Goal: Task Accomplishment & Management: Manage account settings

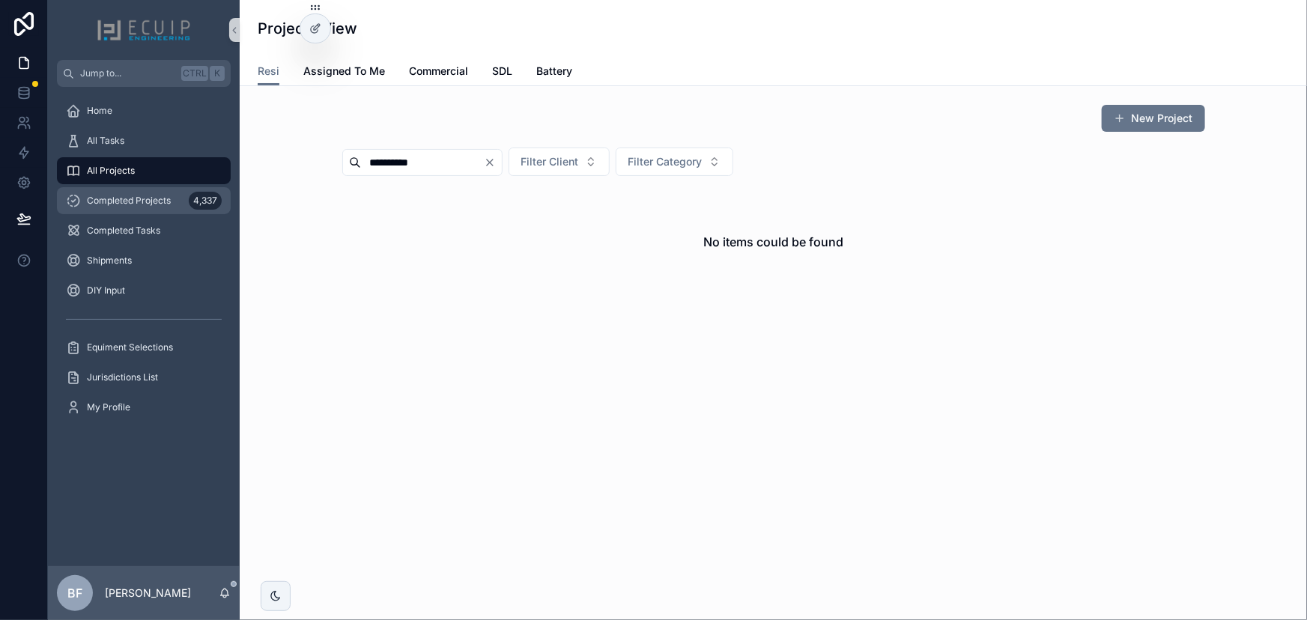
type input "**********"
click at [151, 195] on span "Completed Projects" at bounding box center [129, 201] width 84 height 12
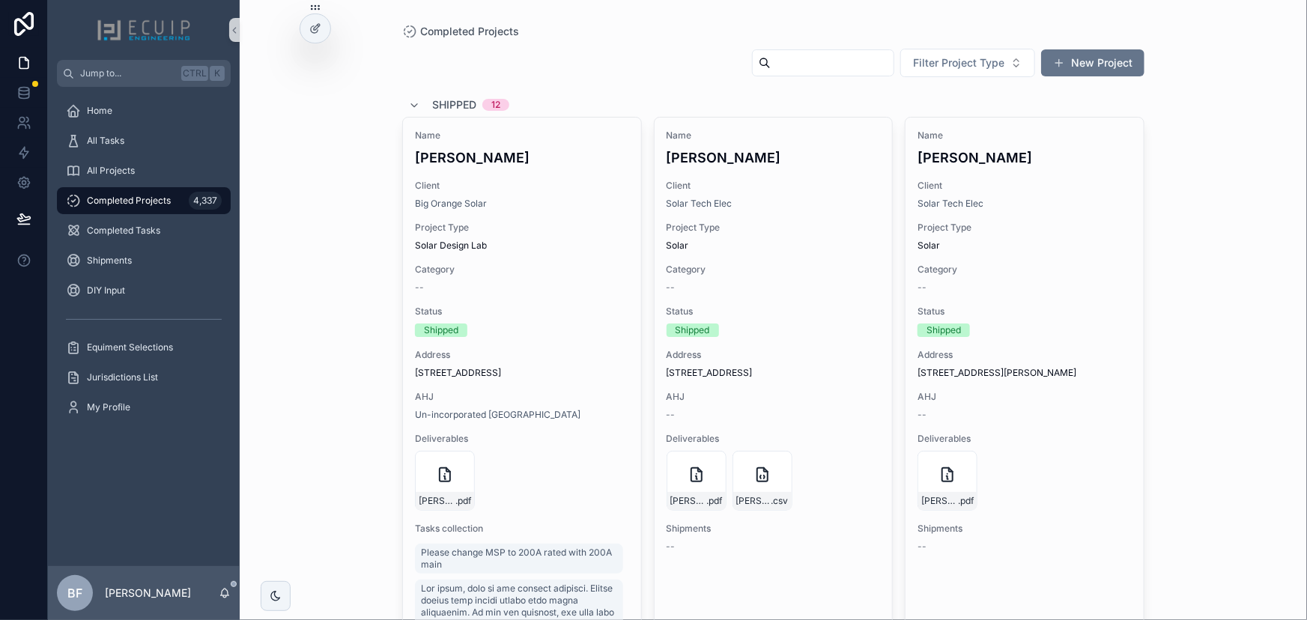
click at [774, 65] on input "scrollable content" at bounding box center [832, 62] width 123 height 21
paste input "**********"
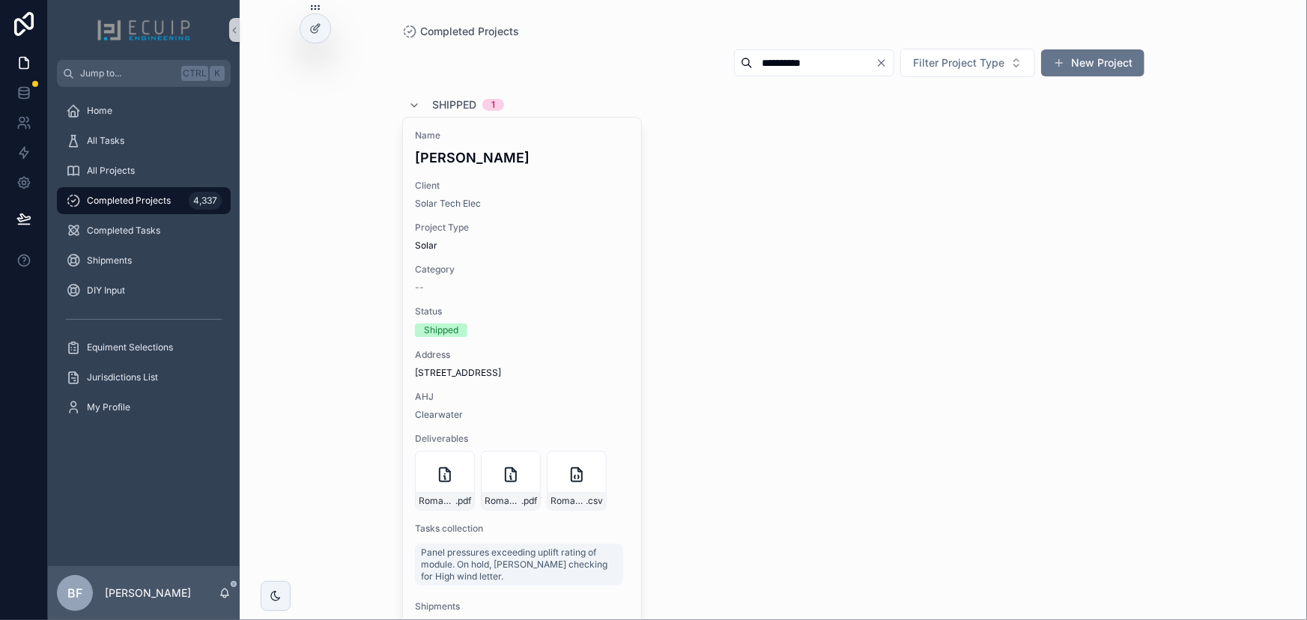
type input "**********"
click at [568, 142] on div "Name Roman Basi" at bounding box center [522, 149] width 214 height 38
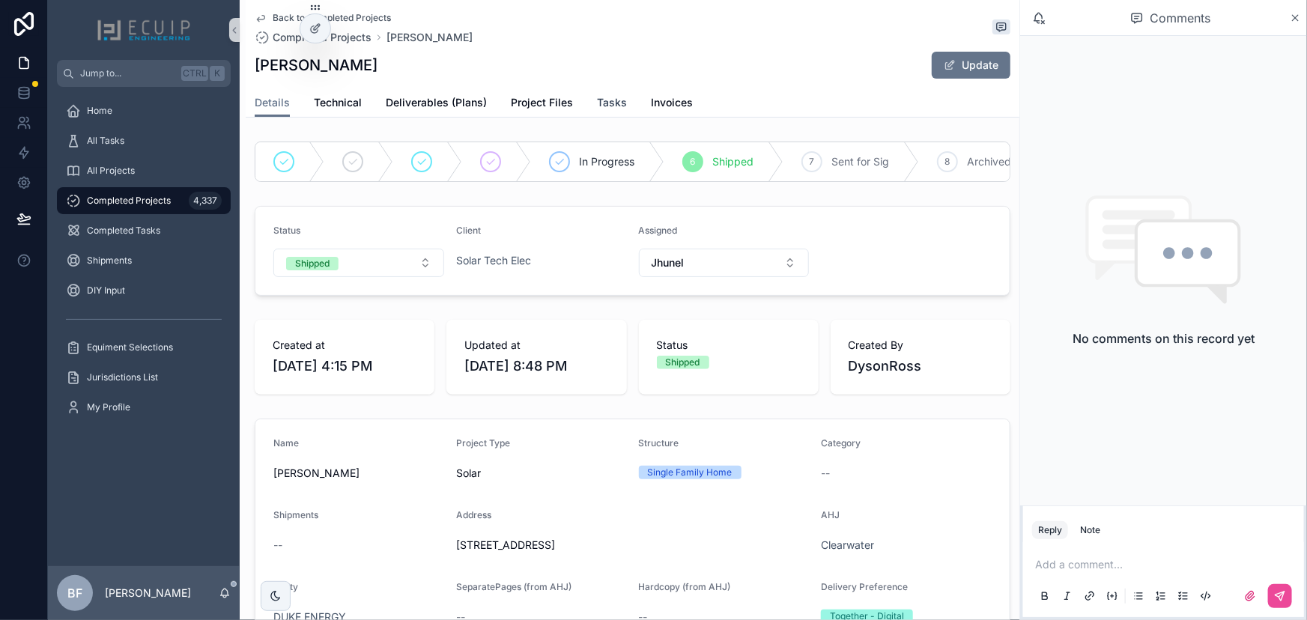
click at [611, 100] on span "Tasks" at bounding box center [612, 102] width 30 height 15
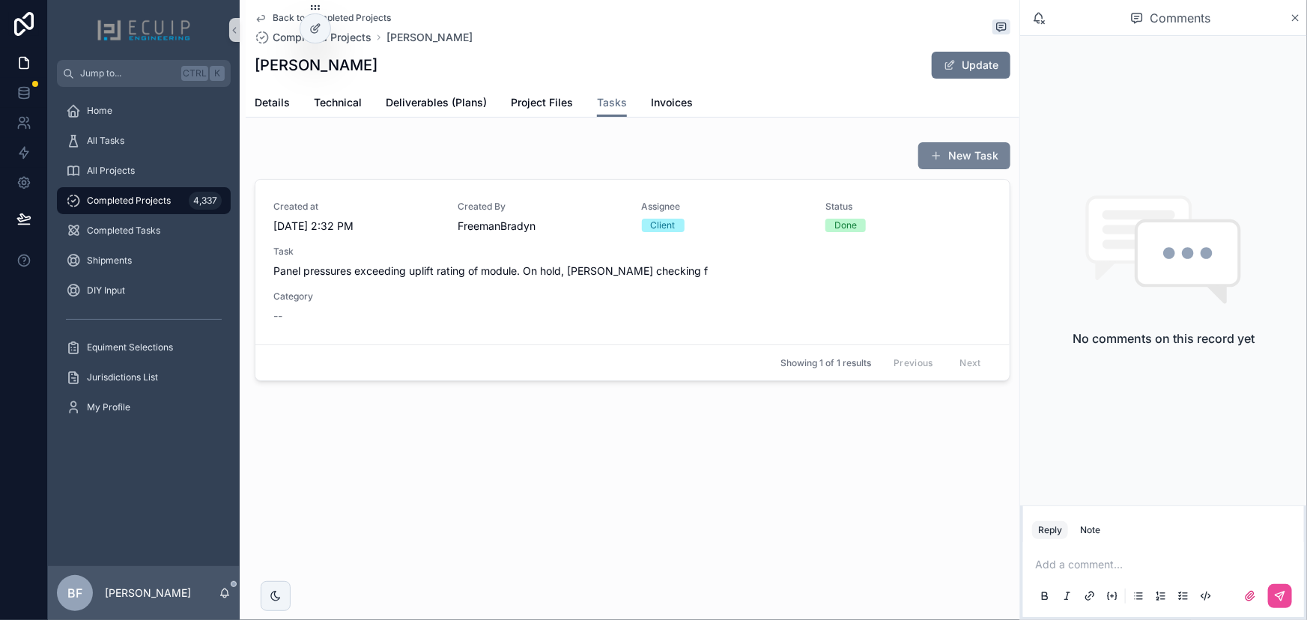
click at [941, 154] on span "scrollable content" at bounding box center [936, 156] width 12 height 12
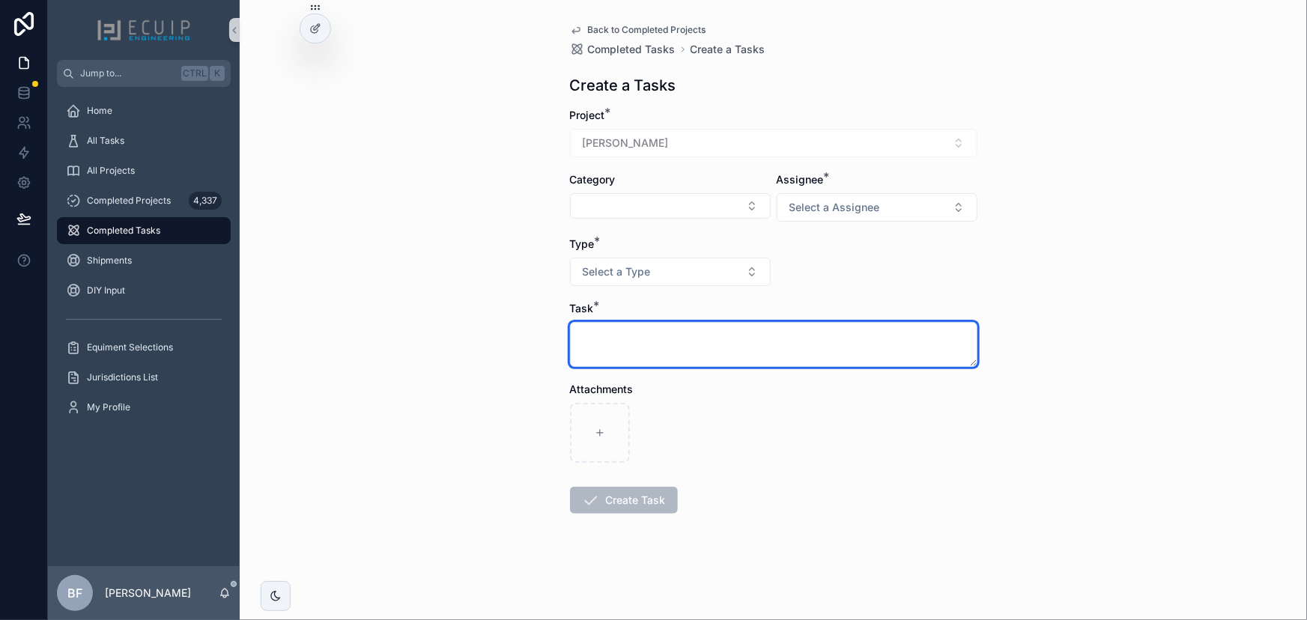
click at [690, 336] on textarea "scrollable content" at bounding box center [773, 344] width 407 height 45
click at [792, 334] on textarea "**********" at bounding box center [773, 344] width 407 height 45
type textarea "**********"
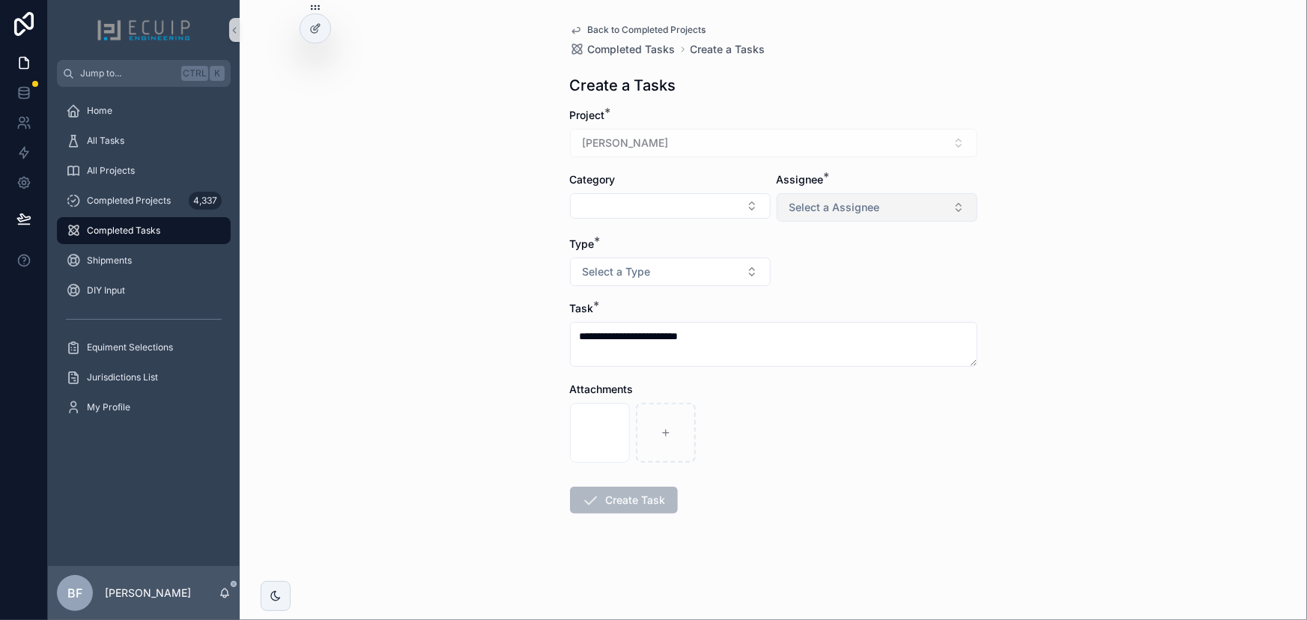
click at [845, 198] on button "Select a Assignee" at bounding box center [877, 207] width 201 height 28
click at [832, 267] on span "Engineer" at bounding box center [813, 267] width 55 height 13
click at [737, 272] on button "Select a Type" at bounding box center [670, 272] width 201 height 28
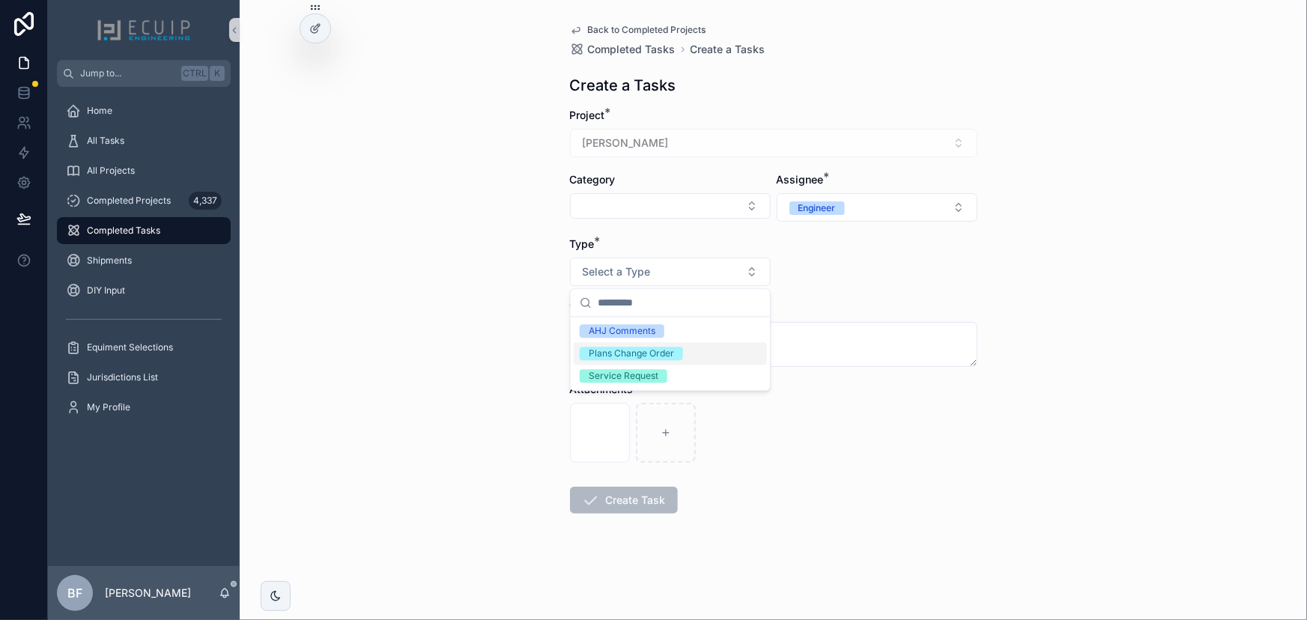
click at [643, 358] on div "Plans Change Order" at bounding box center [631, 353] width 85 height 13
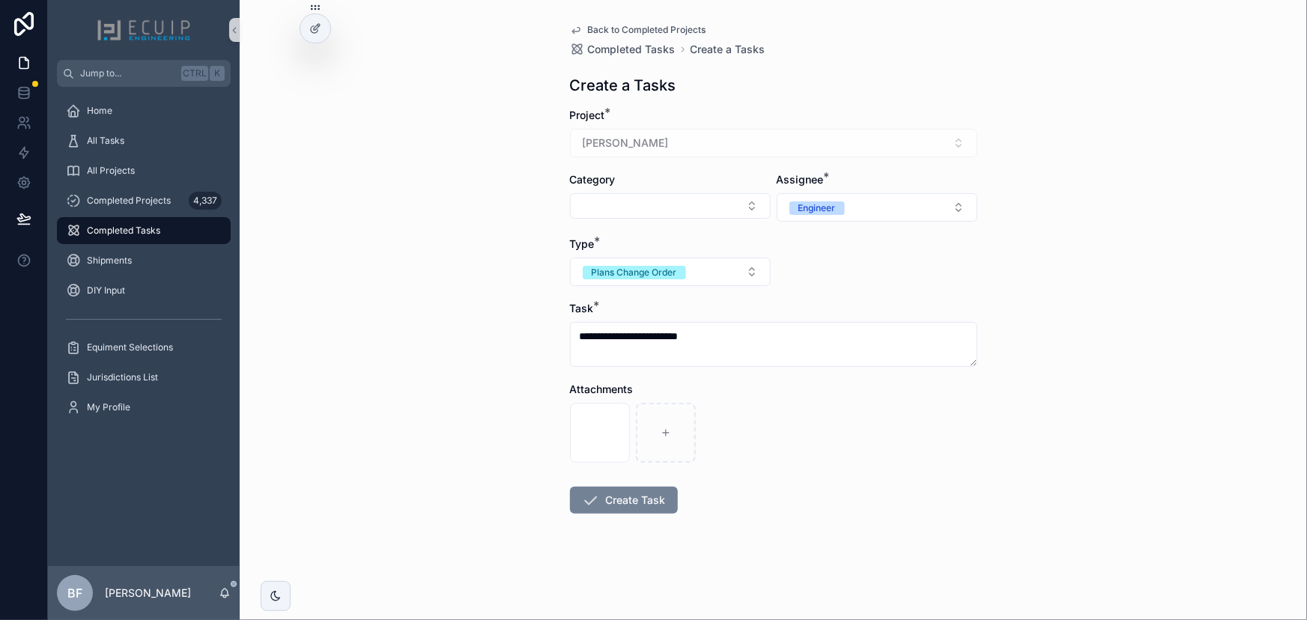
click at [628, 494] on button "Create Task" at bounding box center [624, 500] width 108 height 27
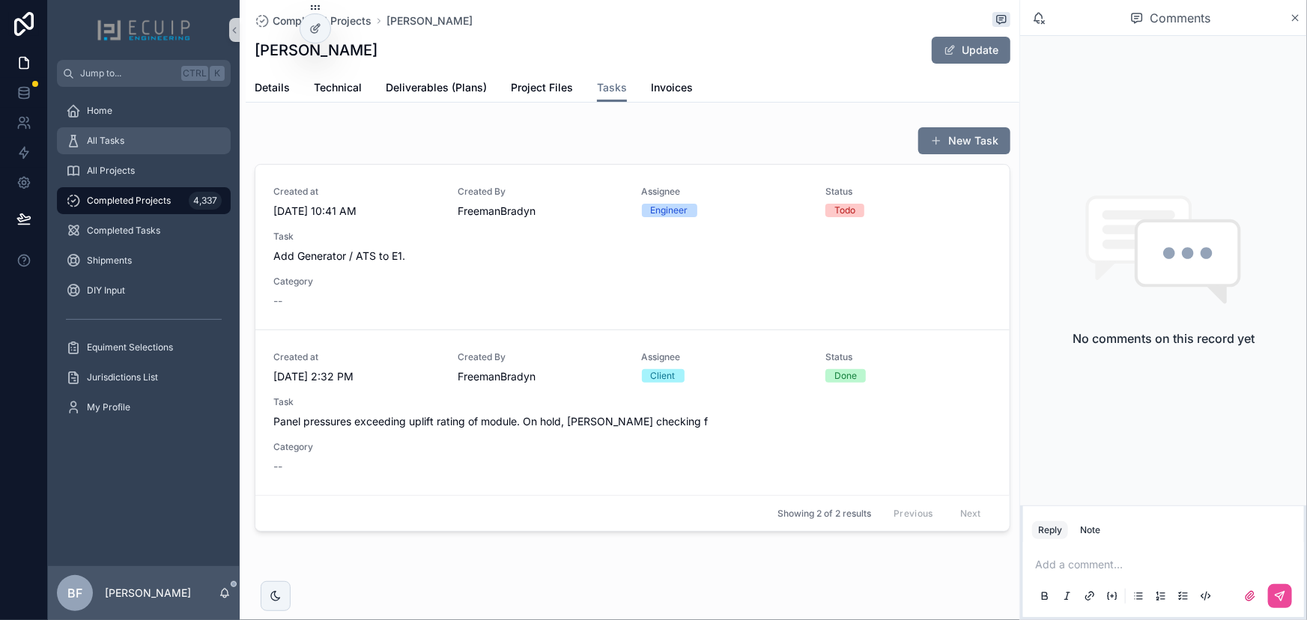
click at [164, 148] on div "All Tasks" at bounding box center [144, 141] width 156 height 24
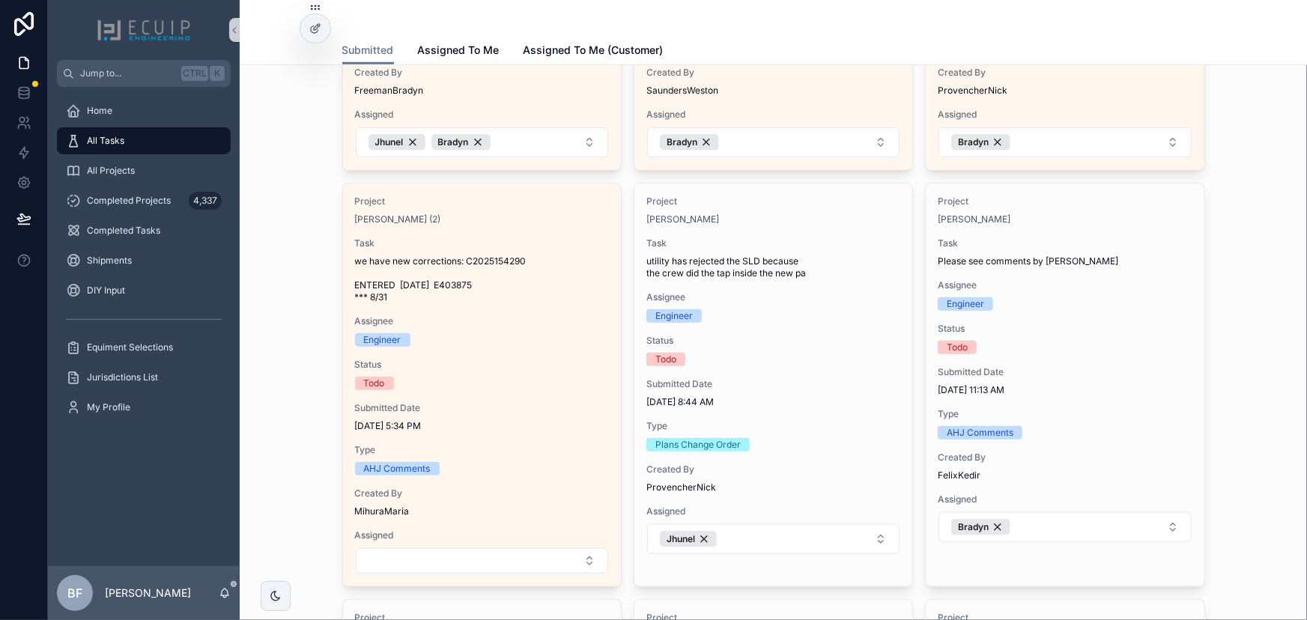
scroll to position [476, 0]
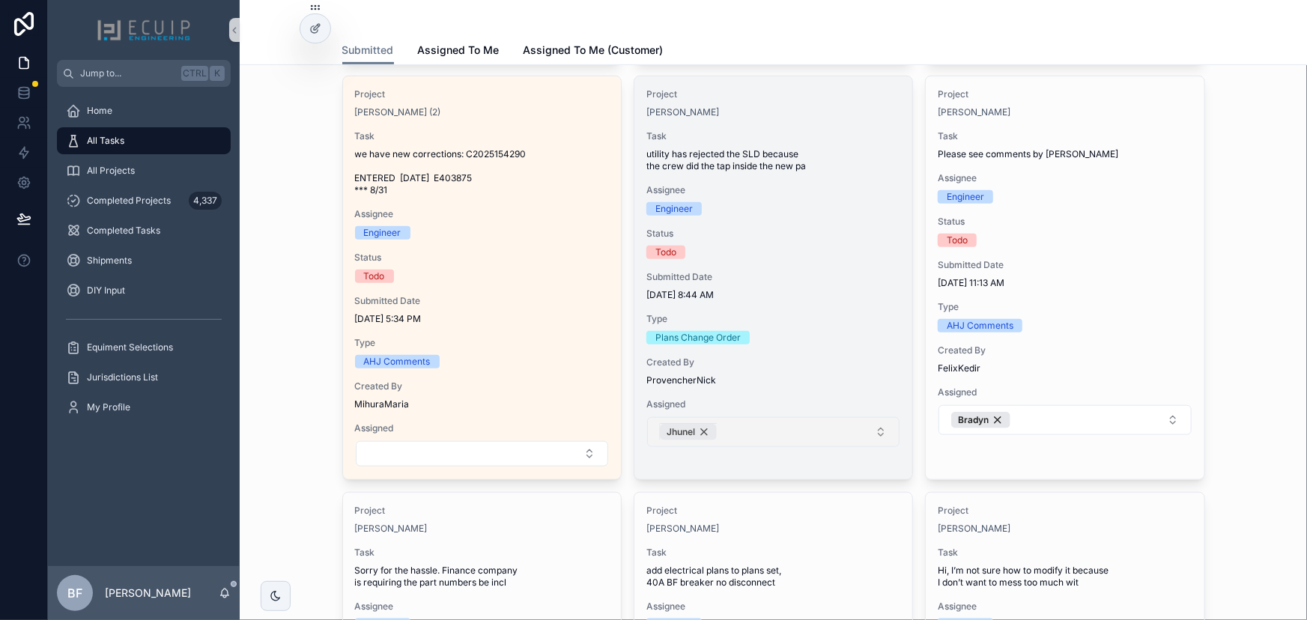
click at [697, 431] on div "Jhunel" at bounding box center [688, 432] width 57 height 16
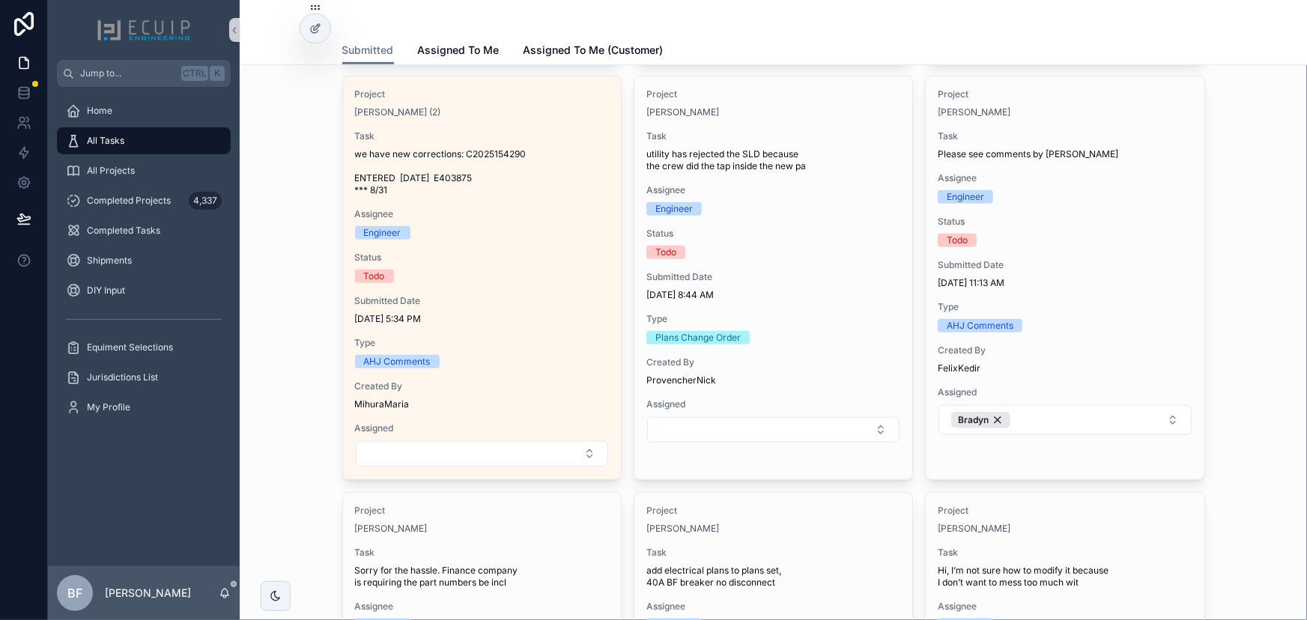
click at [703, 431] on button "Select Button" at bounding box center [773, 429] width 252 height 25
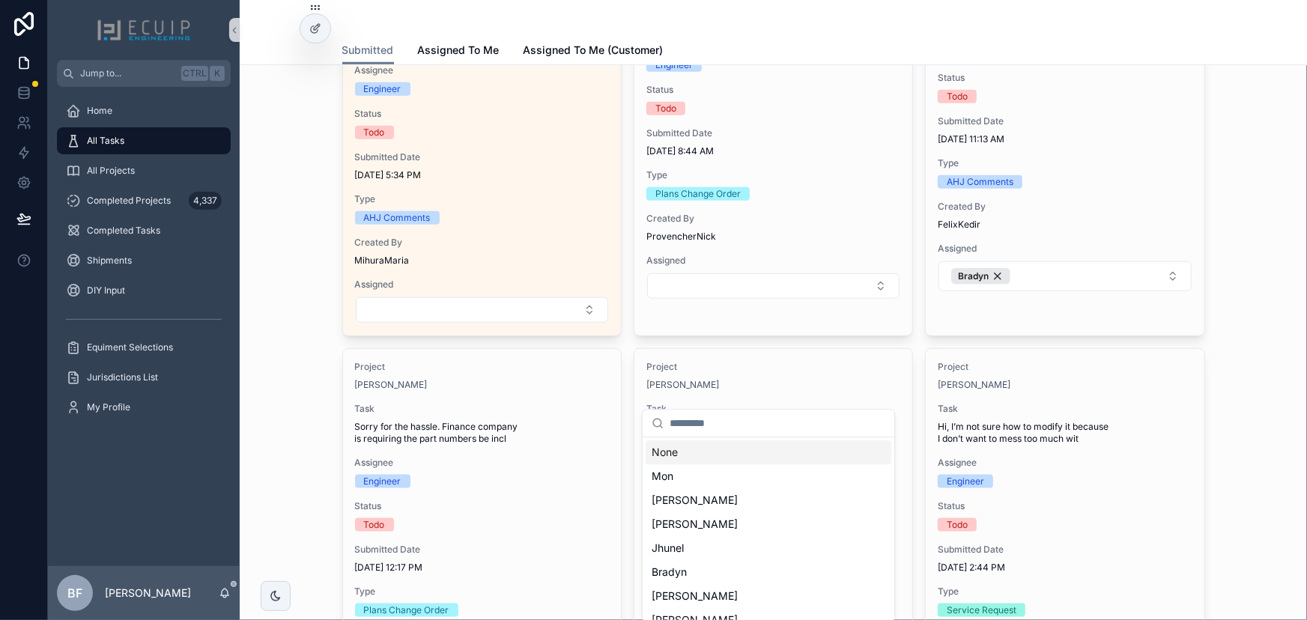
scroll to position [681, 0]
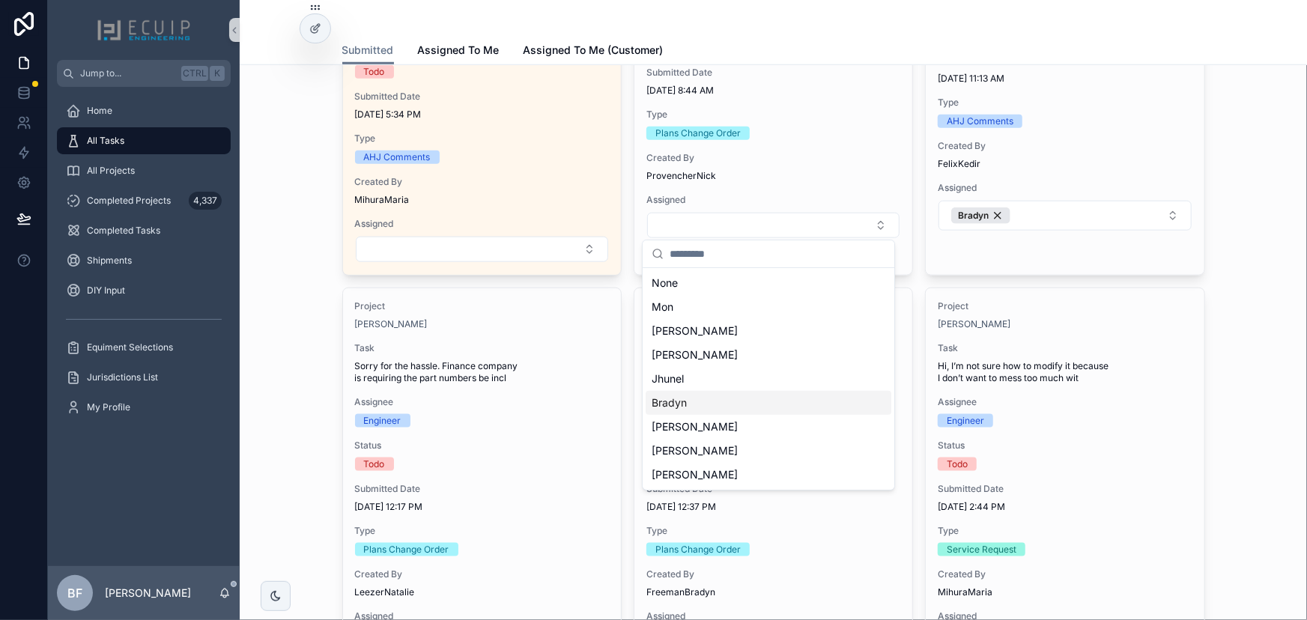
click at [717, 398] on div "Bradyn" at bounding box center [769, 403] width 246 height 24
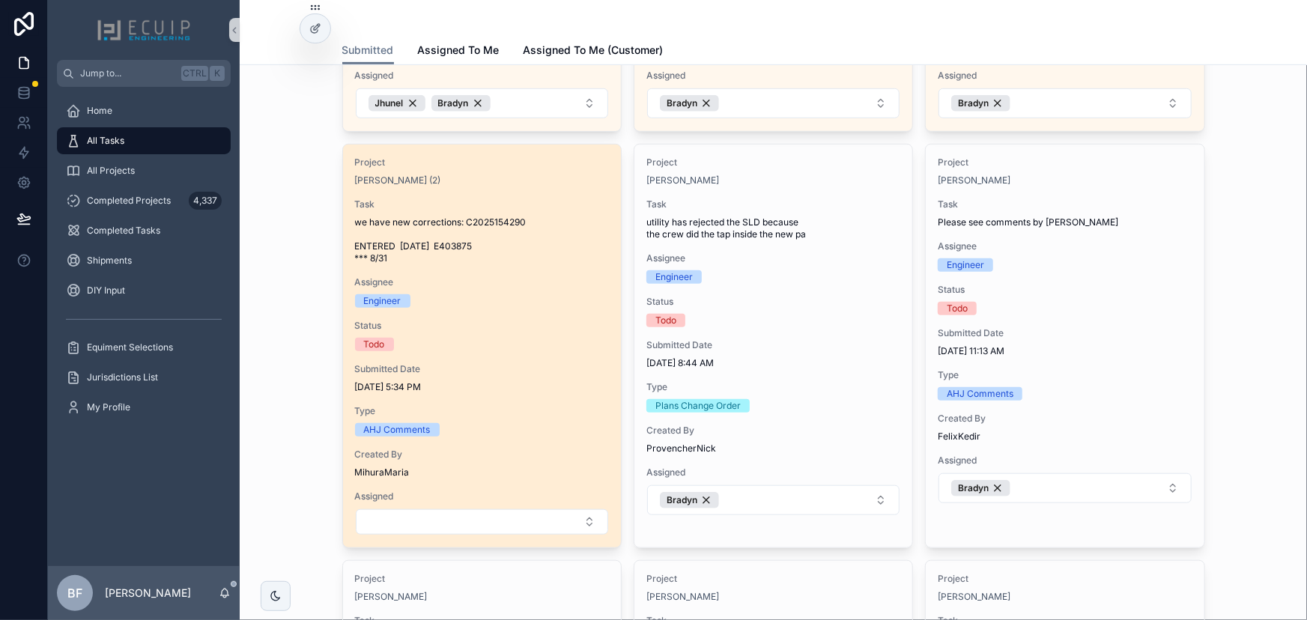
scroll to position [0, 0]
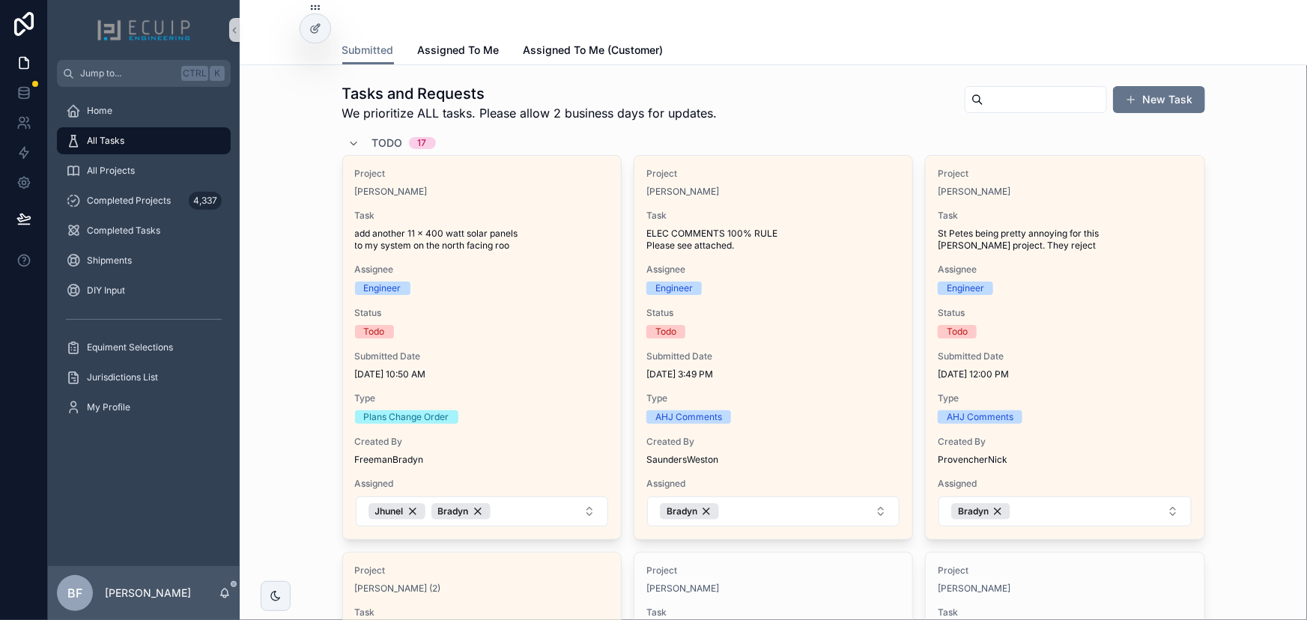
click at [372, 137] on span "Todo" at bounding box center [387, 143] width 31 height 15
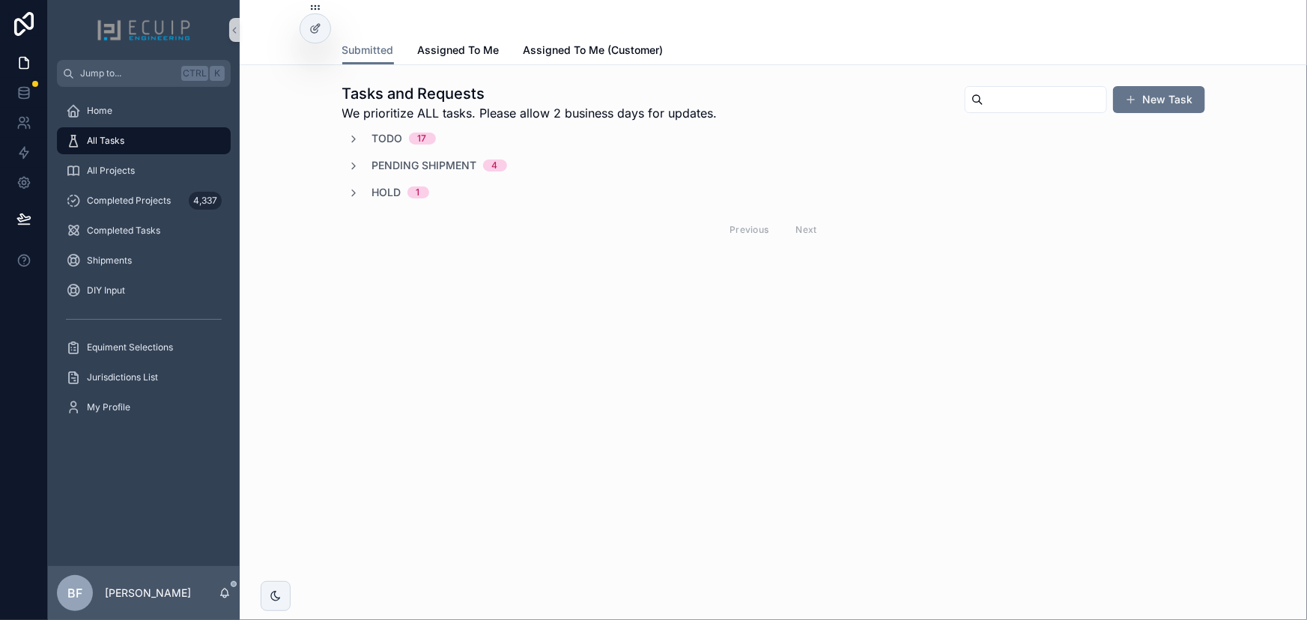
click at [393, 166] on span "Pending Shipment" at bounding box center [424, 165] width 105 height 15
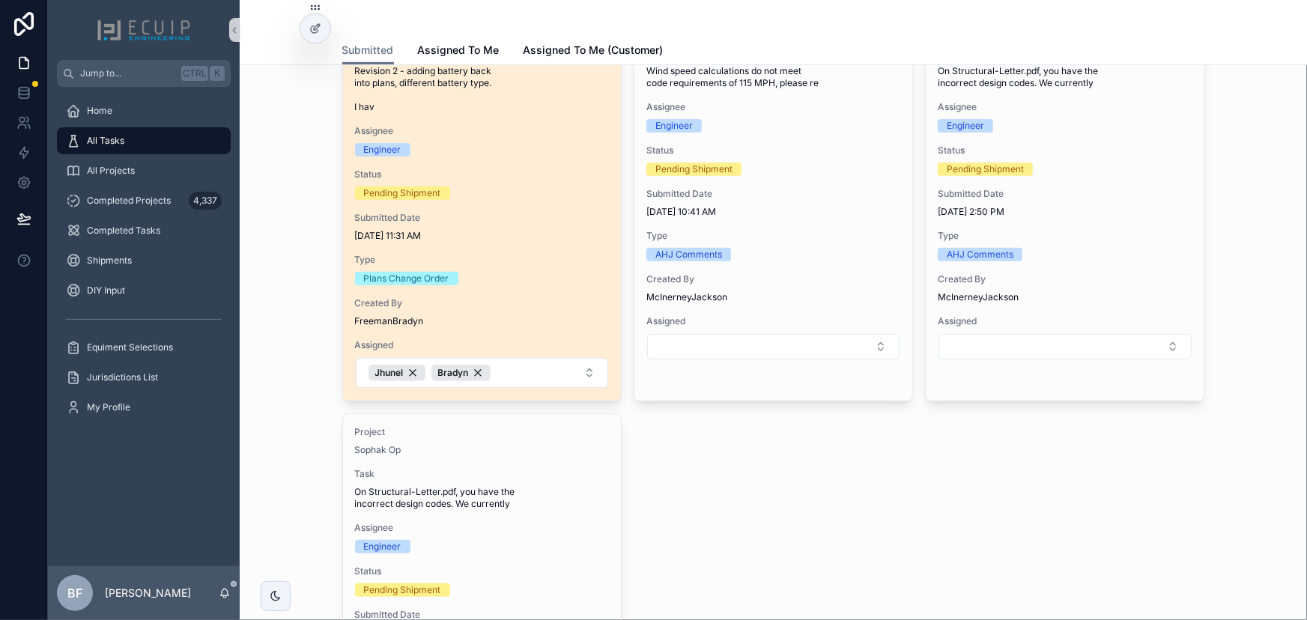
scroll to position [272, 0]
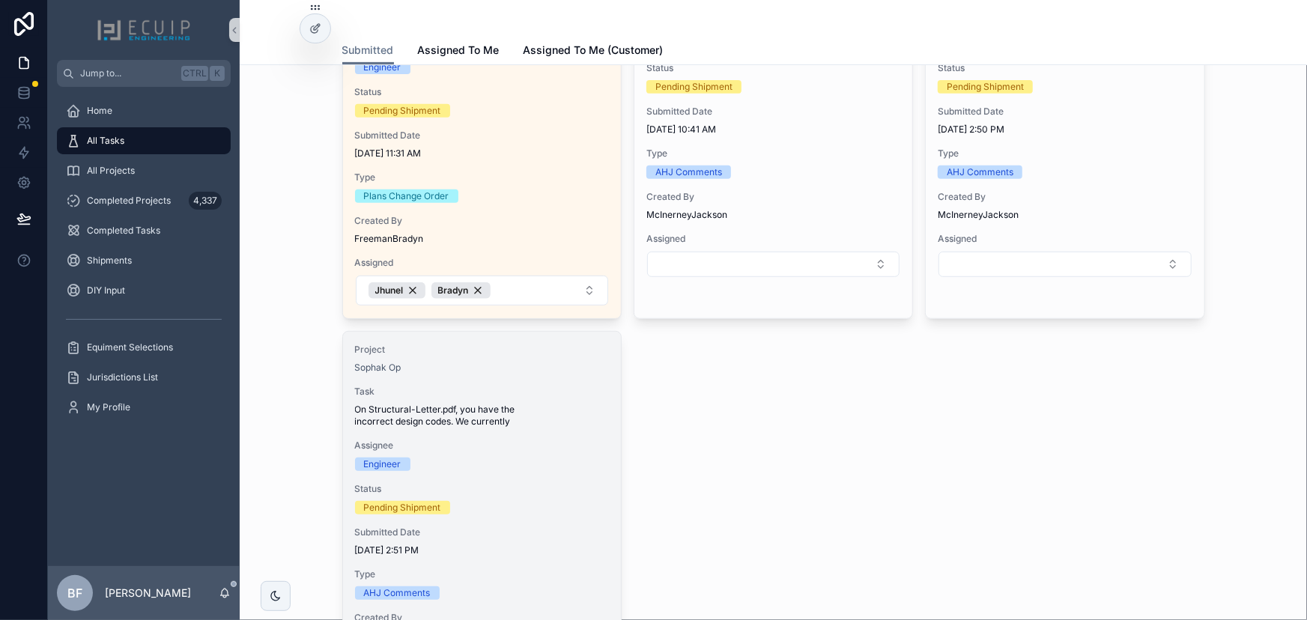
click at [543, 401] on div "Task On Structural-Letter.pdf, you have the incorrect design codes. We currently" at bounding box center [482, 407] width 254 height 42
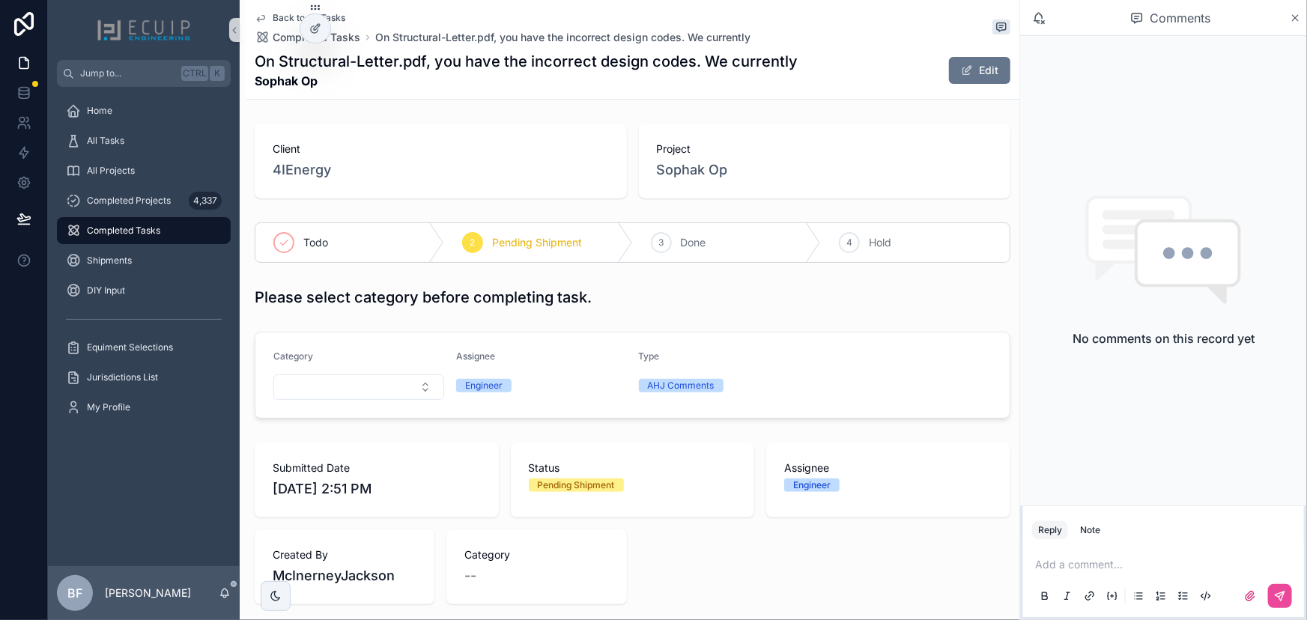
scroll to position [499, 0]
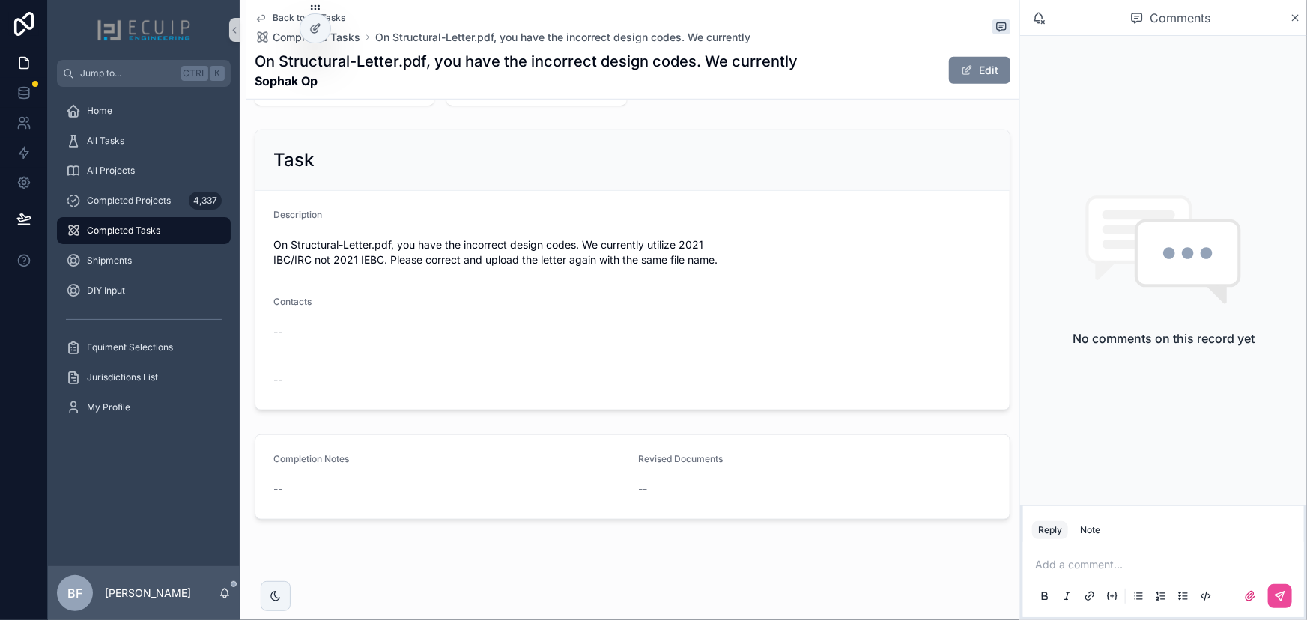
click at [949, 77] on button "Edit" at bounding box center [979, 70] width 61 height 27
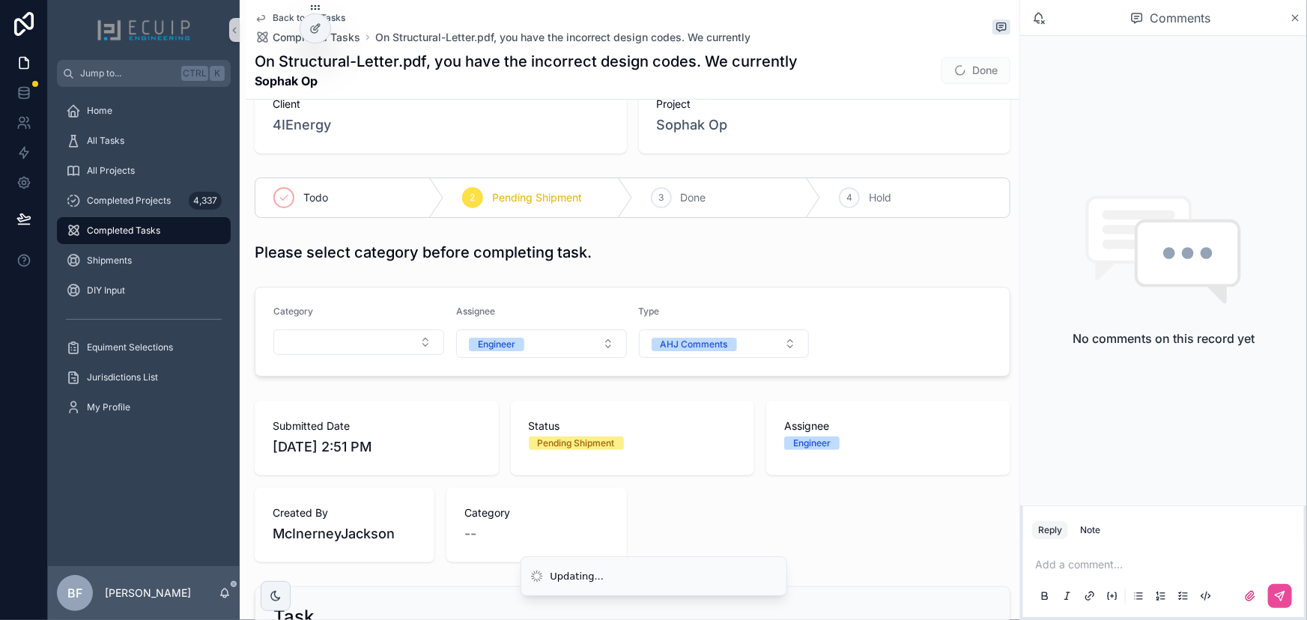
scroll to position [22, 0]
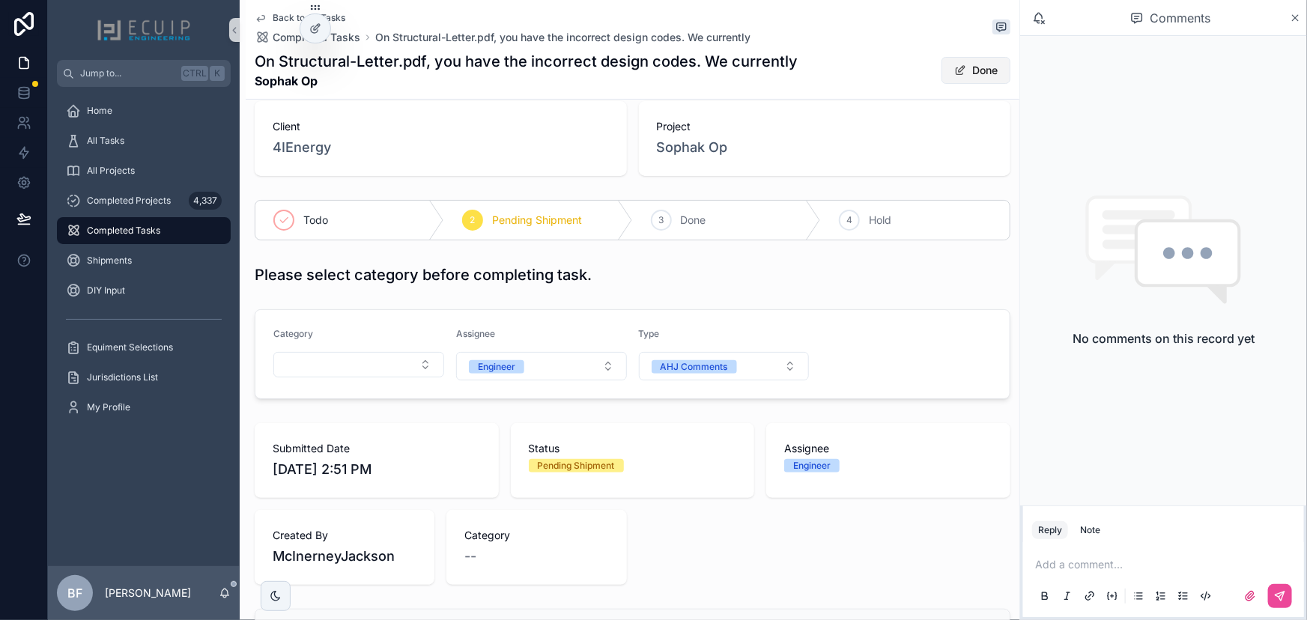
click at [991, 72] on button "Done" at bounding box center [975, 70] width 69 height 27
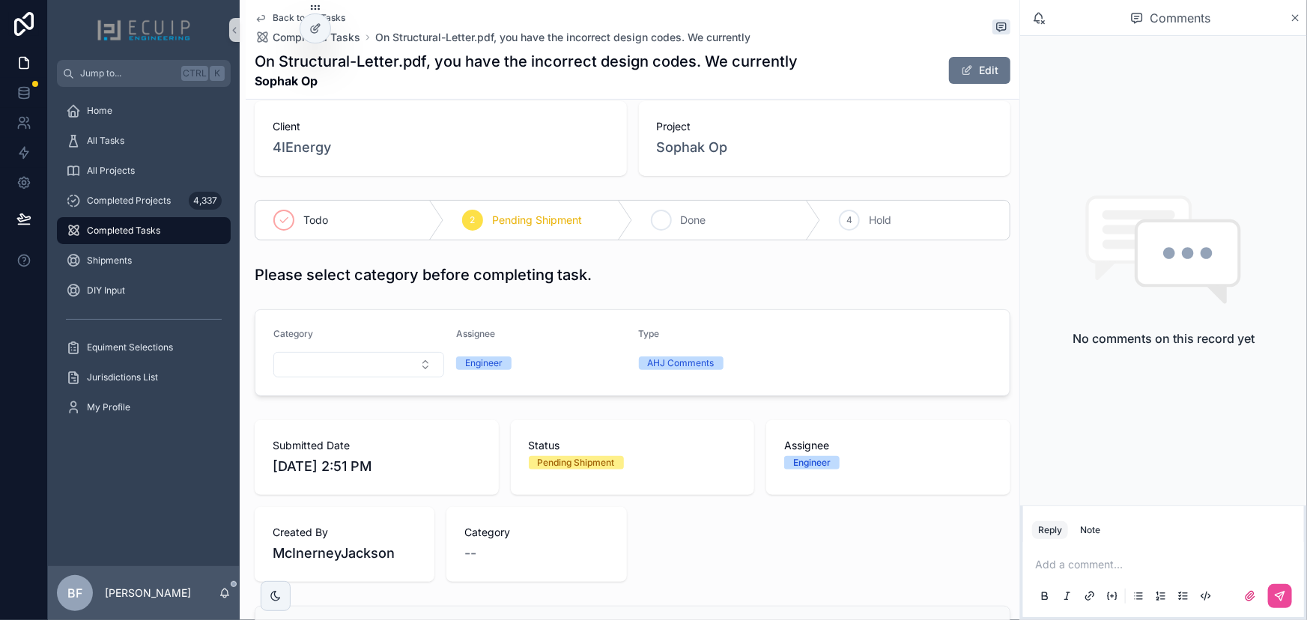
click at [697, 220] on span "Done" at bounding box center [693, 220] width 25 height 15
click at [94, 154] on div "All Tasks" at bounding box center [144, 141] width 192 height 30
click at [103, 148] on div "All Tasks" at bounding box center [144, 141] width 156 height 24
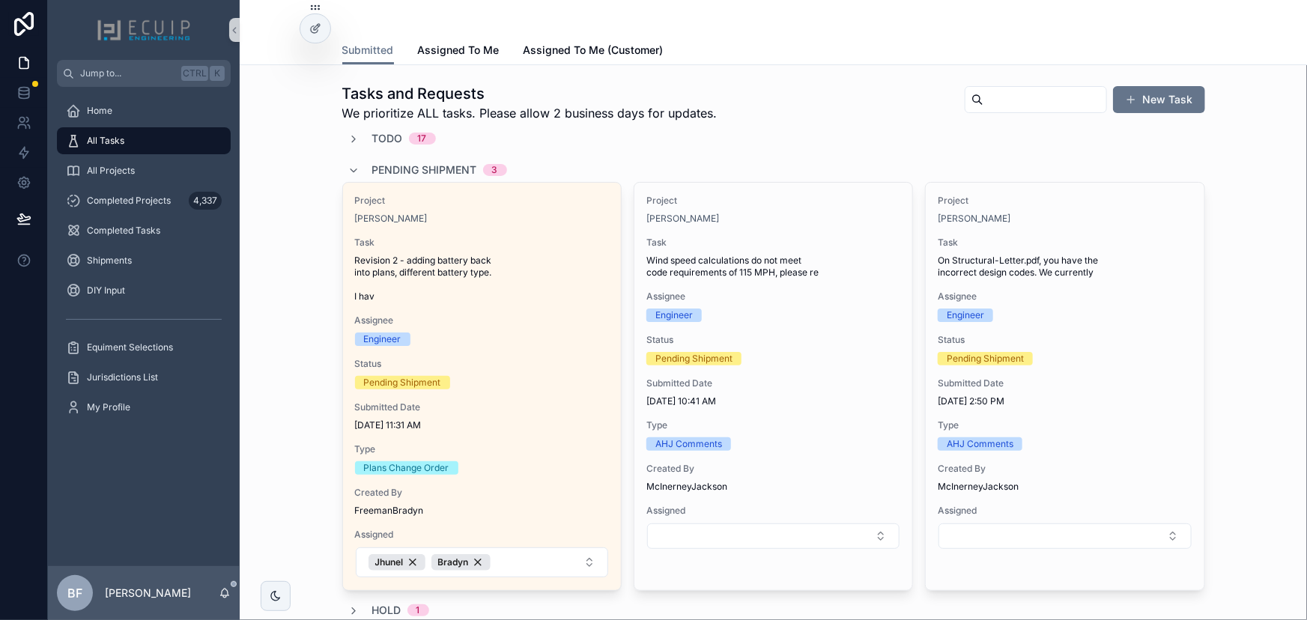
click at [804, 266] on span "Wind speed calculations do not meet code requirements of 115 MPH, please re" at bounding box center [773, 267] width 254 height 24
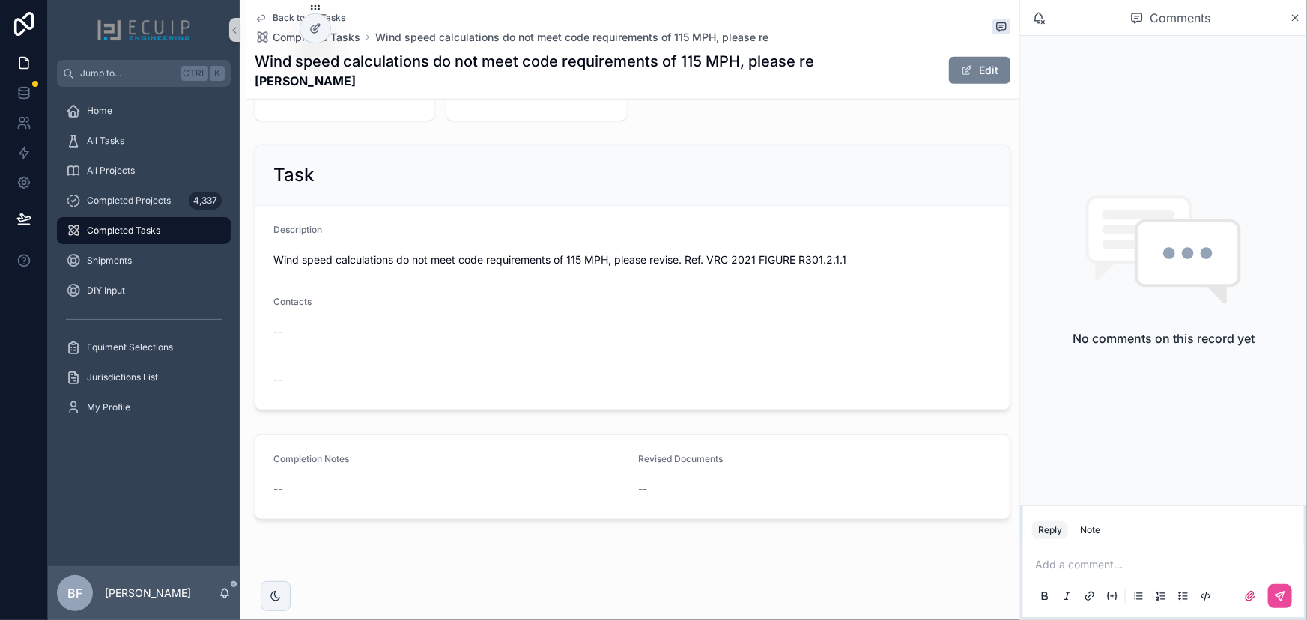
click at [976, 78] on button "Edit" at bounding box center [979, 70] width 61 height 27
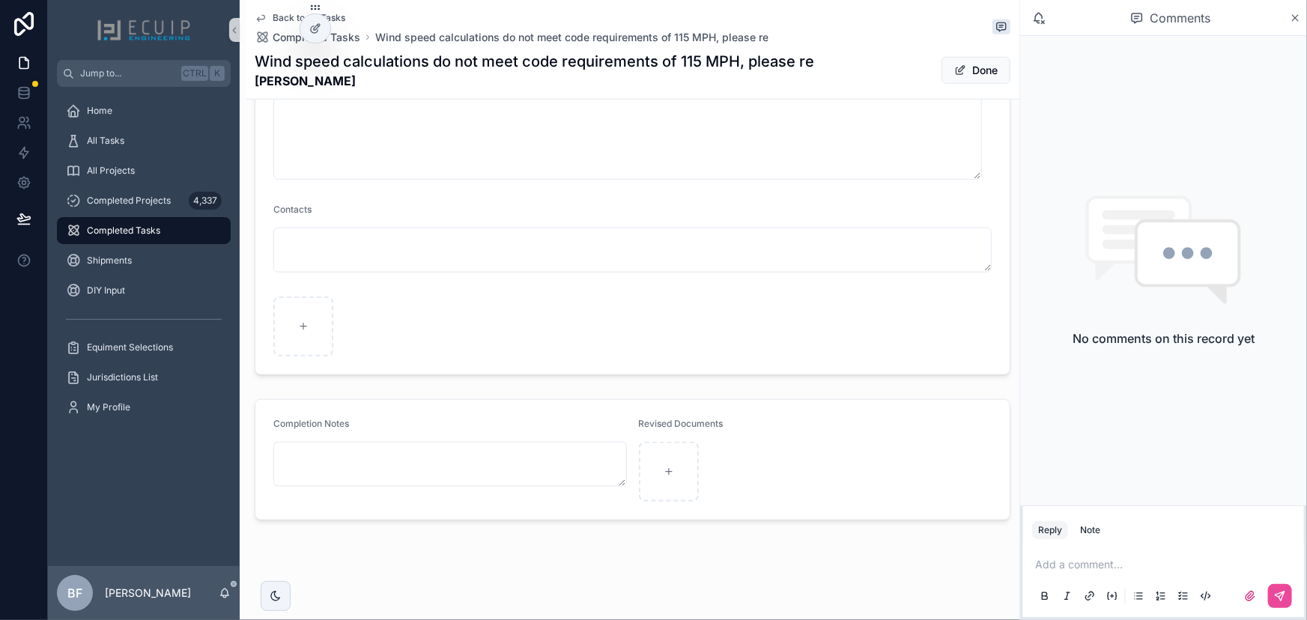
scroll to position [674, 0]
click at [944, 60] on button "Done" at bounding box center [975, 70] width 69 height 27
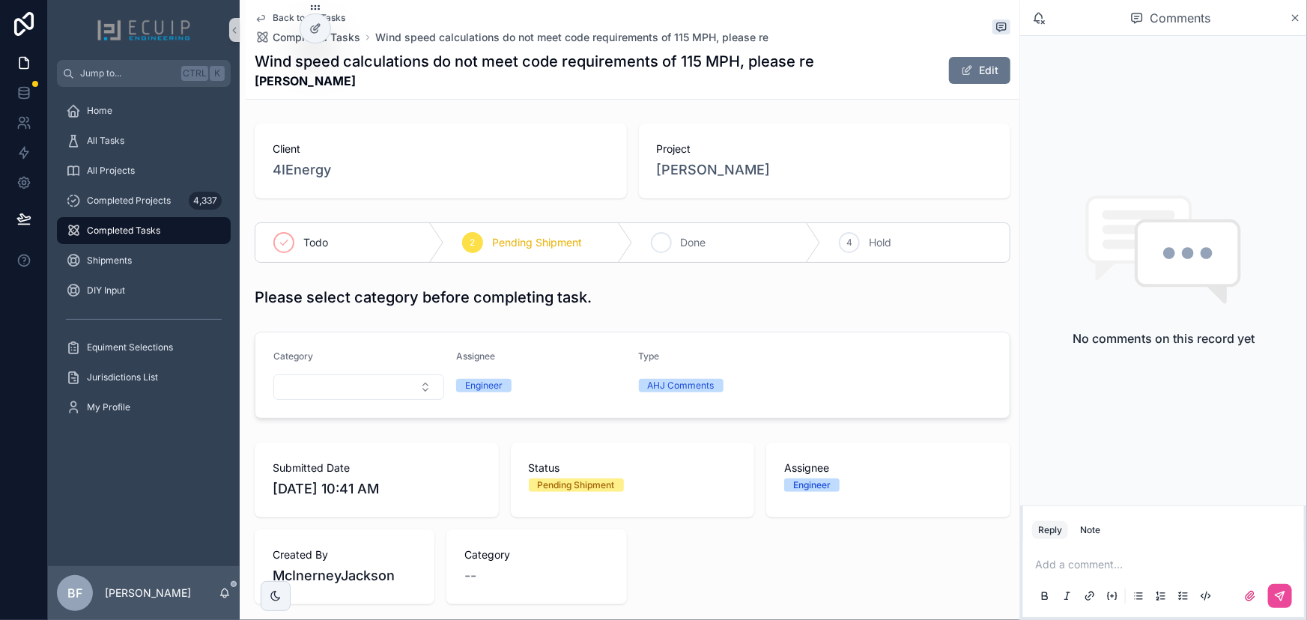
scroll to position [0, 0]
click at [711, 243] on div "3 Done" at bounding box center [727, 242] width 189 height 39
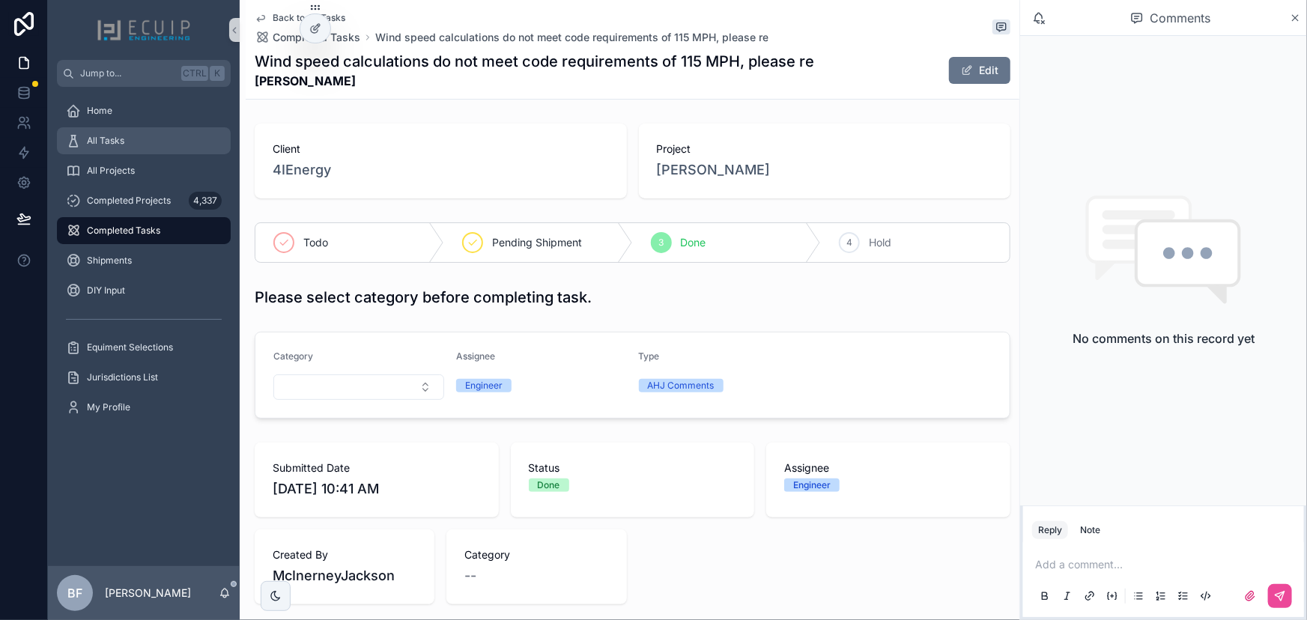
click at [88, 133] on div "All Tasks" at bounding box center [144, 141] width 156 height 24
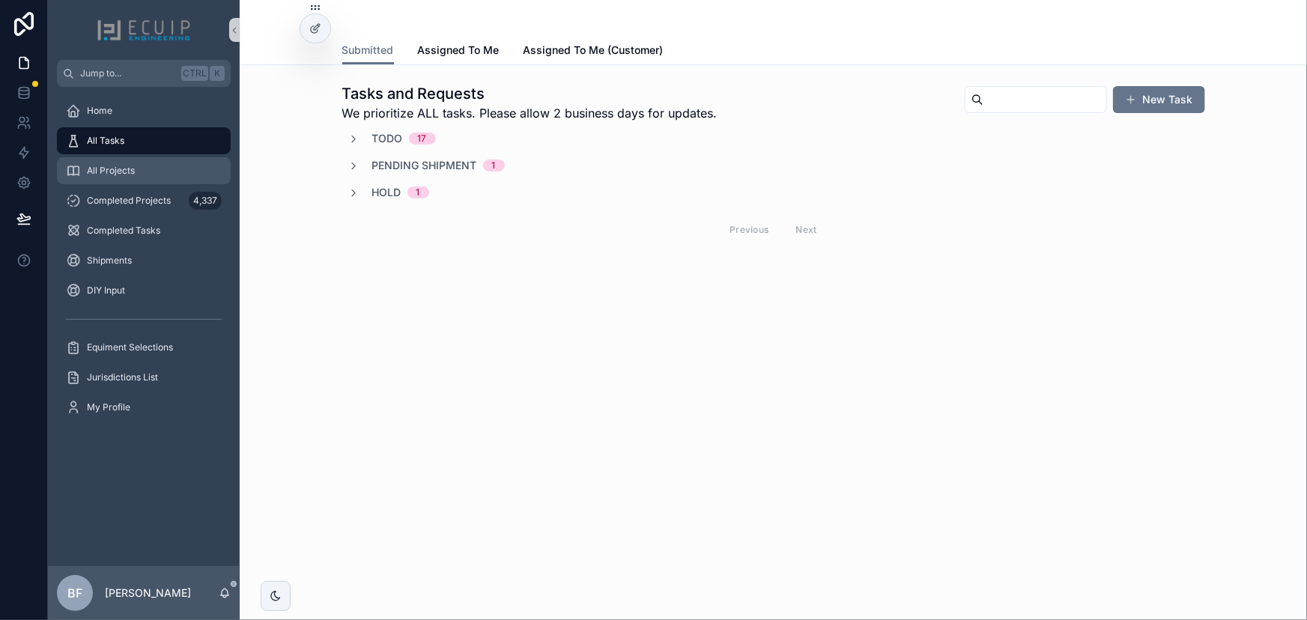
click at [157, 164] on div "All Projects" at bounding box center [144, 171] width 156 height 24
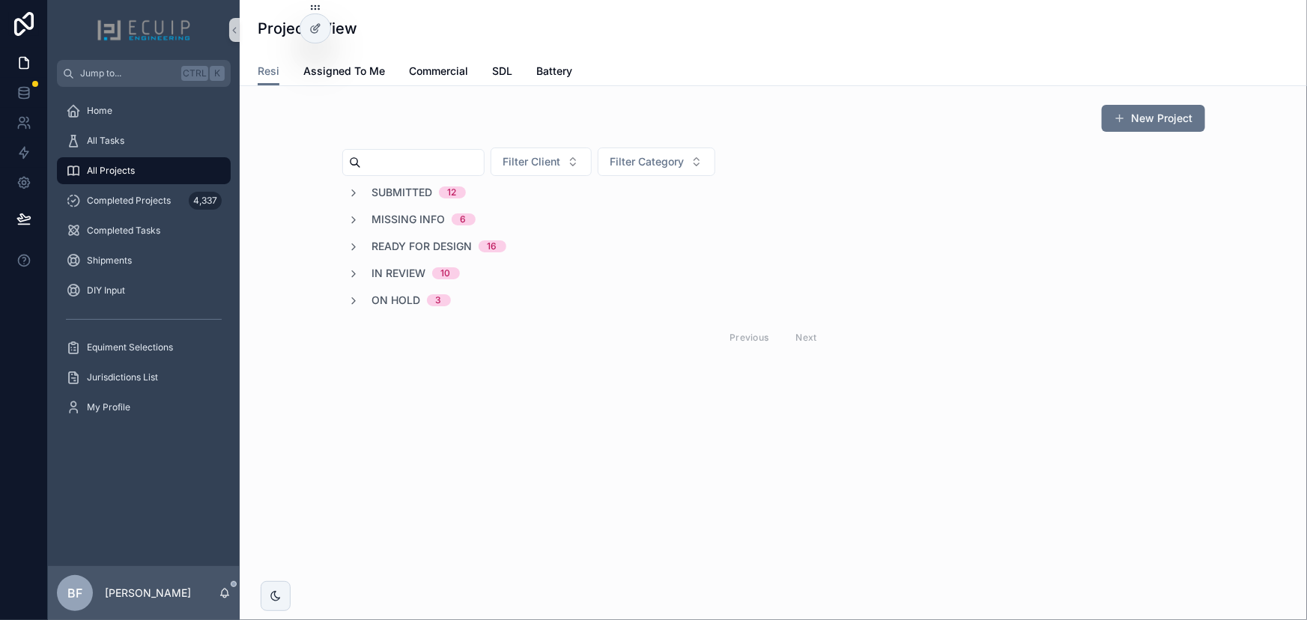
click at [389, 270] on span "In Review" at bounding box center [399, 273] width 54 height 15
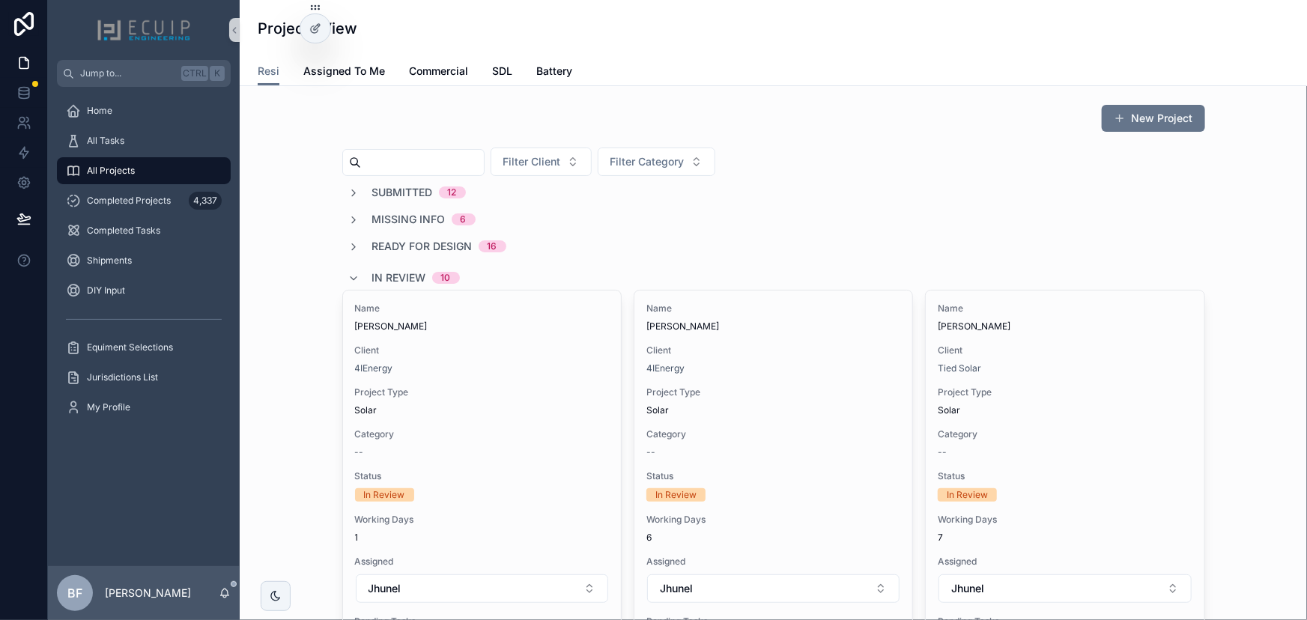
click at [412, 273] on span "In Review" at bounding box center [399, 277] width 54 height 15
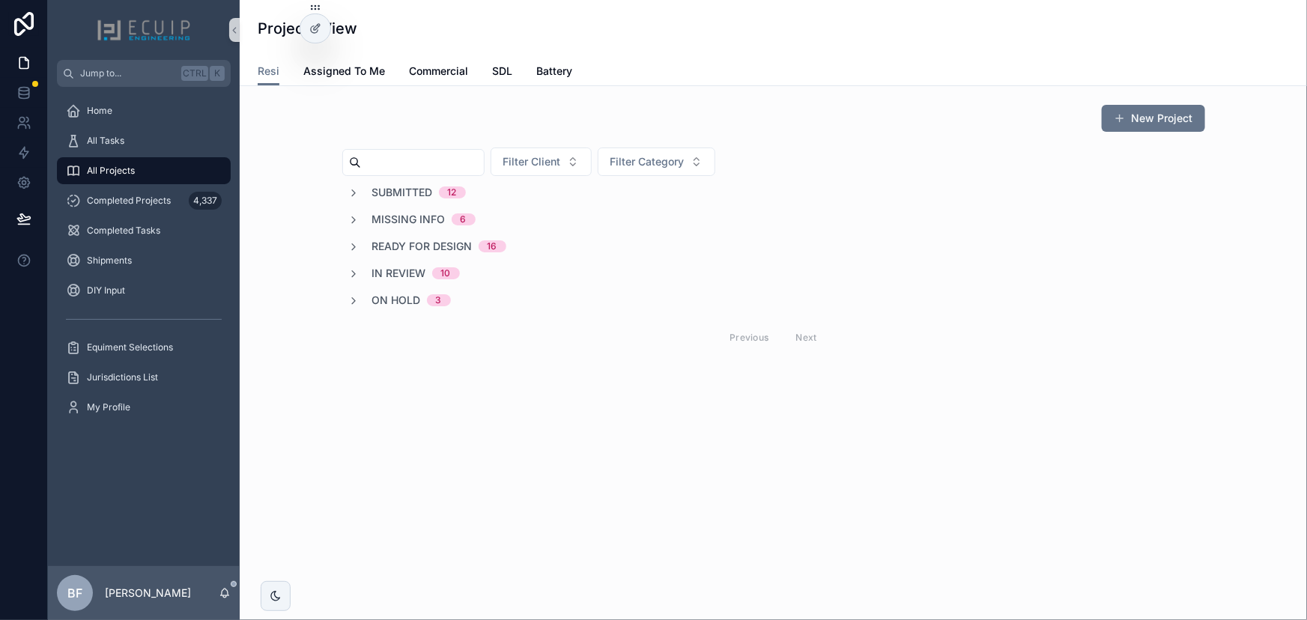
click at [444, 246] on span "Ready for Design" at bounding box center [422, 246] width 100 height 15
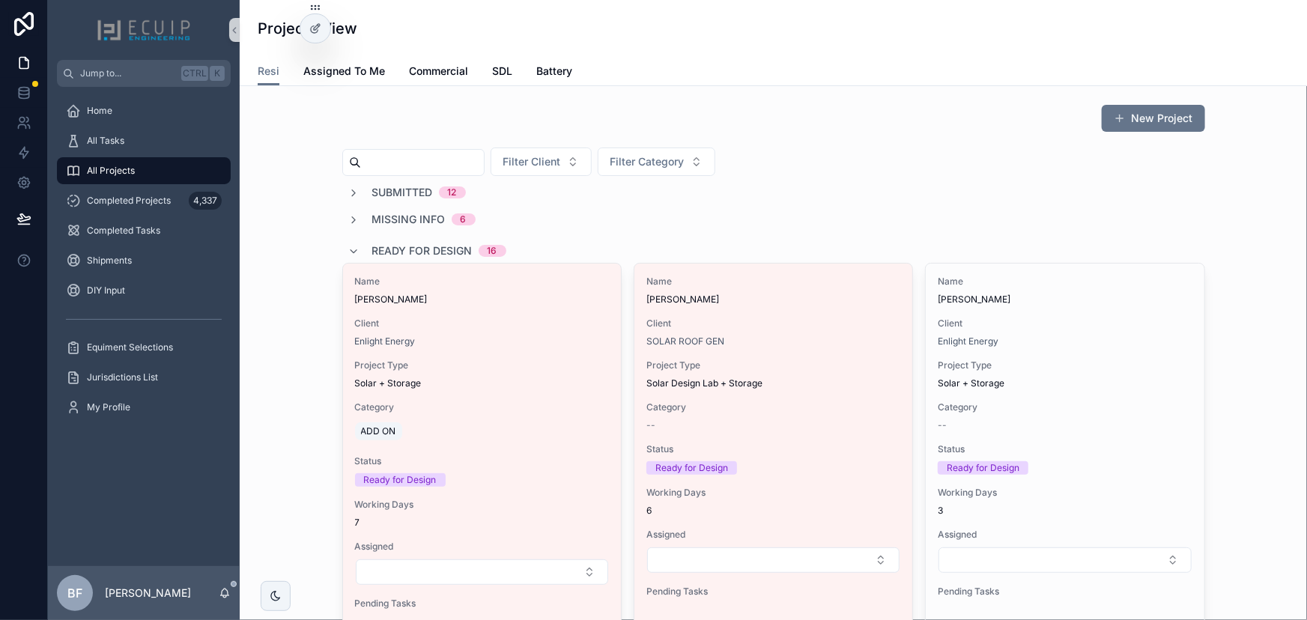
click at [422, 248] on span "Ready for Design" at bounding box center [422, 250] width 100 height 15
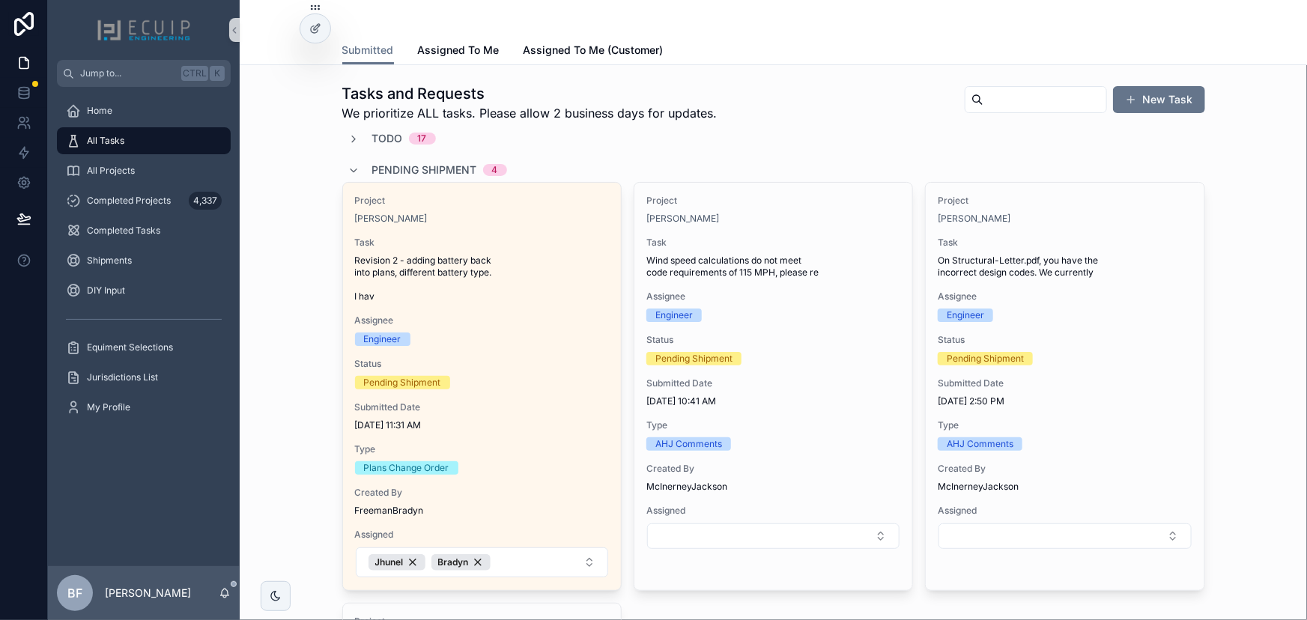
click at [1079, 225] on div "Project Brock Roughton Task On Structural-Letter.pdf, you have the incorrect de…" at bounding box center [1065, 372] width 278 height 379
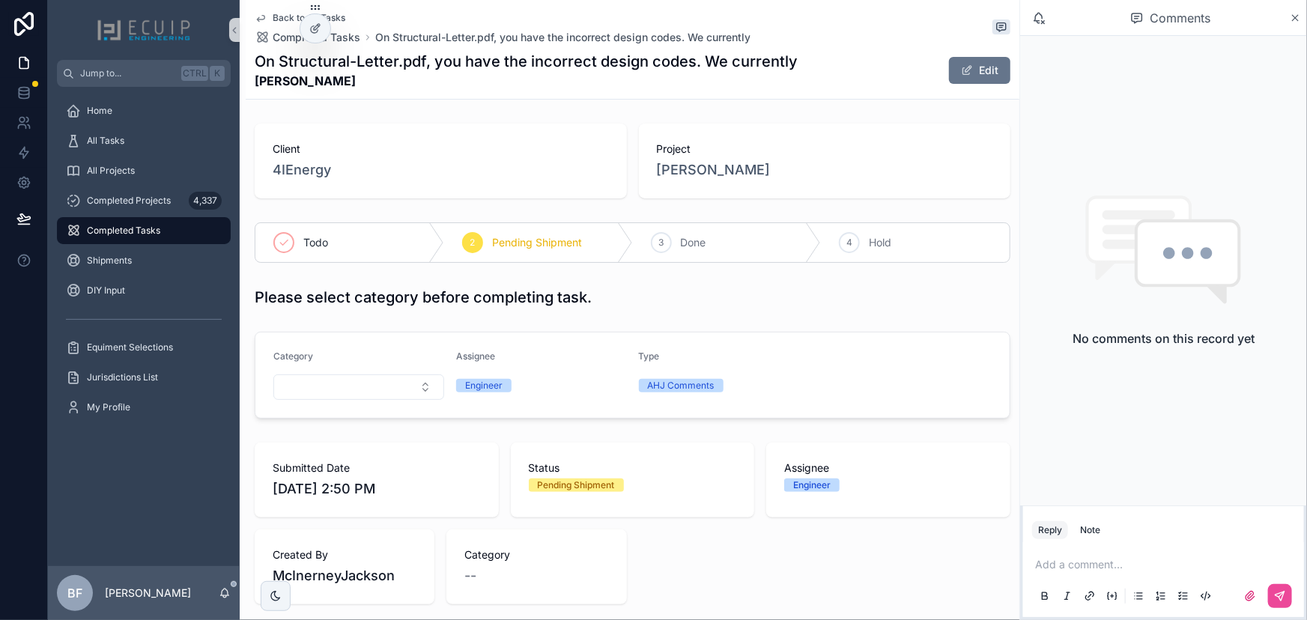
scroll to position [476, 0]
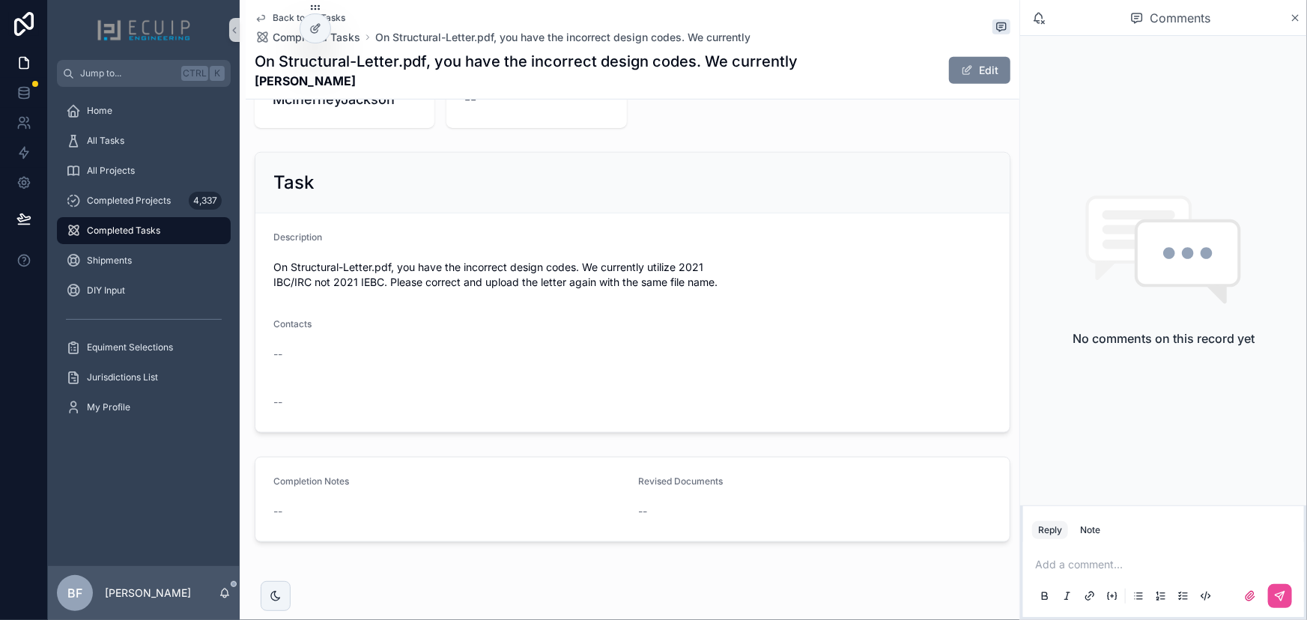
drag, startPoint x: 962, startPoint y: 56, endPoint x: 963, endPoint y: 76, distance: 19.5
click at [962, 57] on button "Edit" at bounding box center [979, 70] width 61 height 27
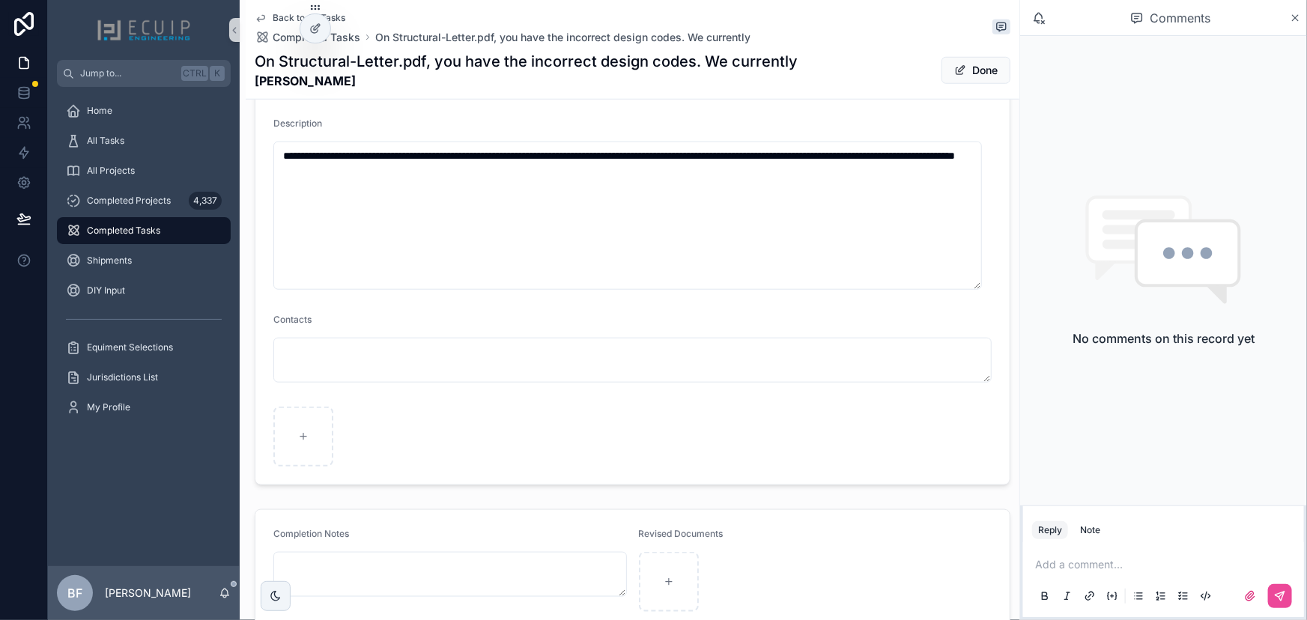
scroll to position [704, 0]
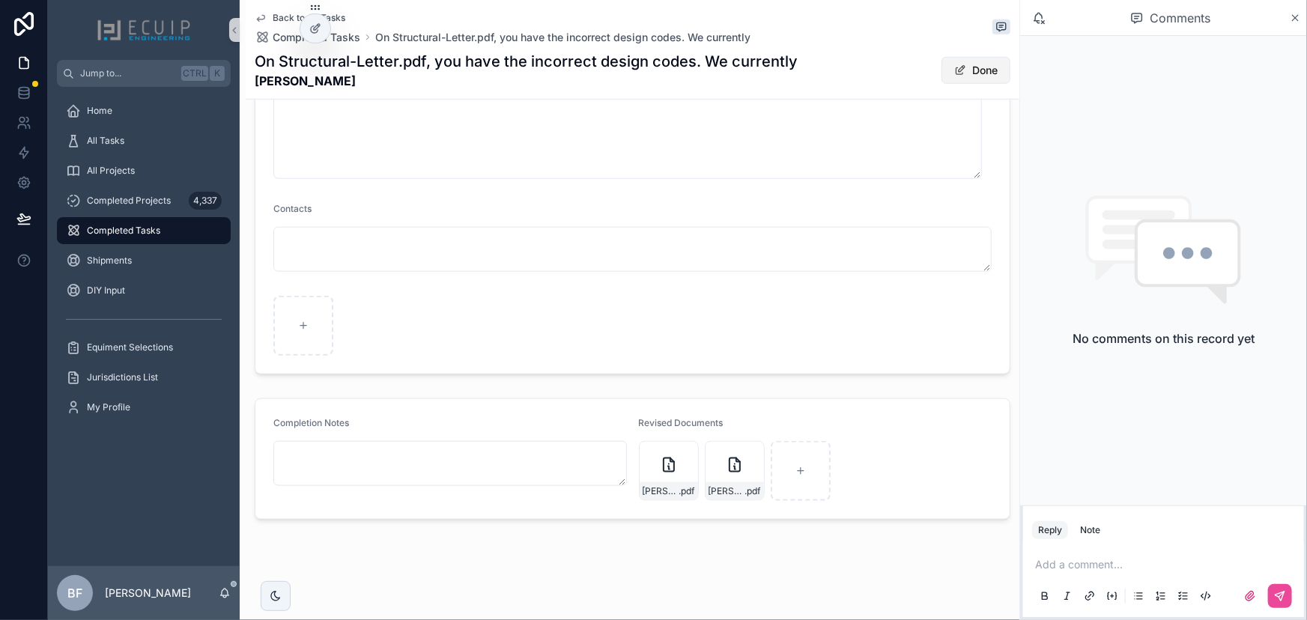
click at [982, 69] on button "Done" at bounding box center [975, 70] width 69 height 27
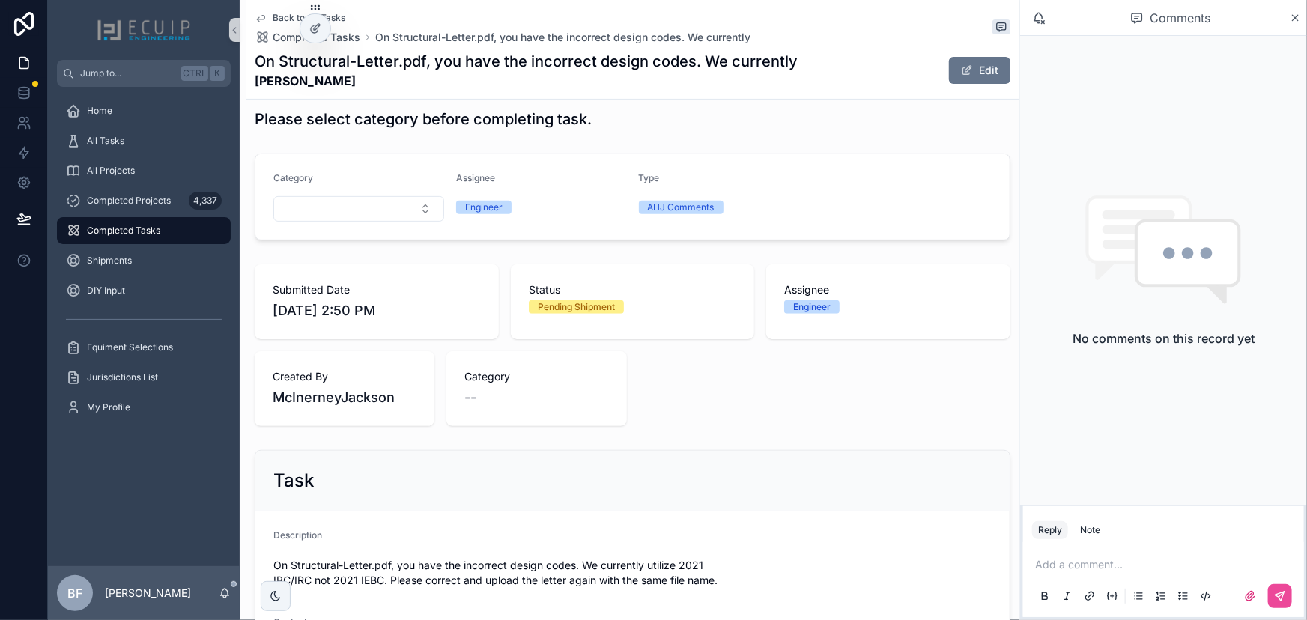
scroll to position [0, 0]
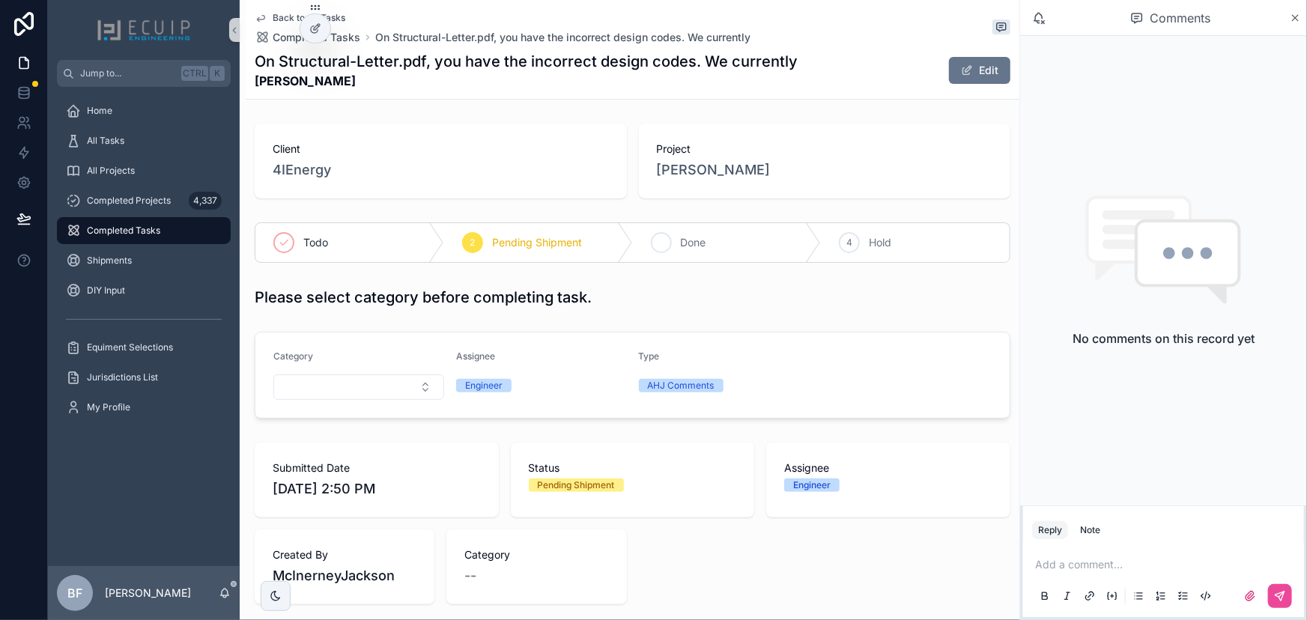
click at [685, 255] on div "3 Done" at bounding box center [727, 242] width 189 height 39
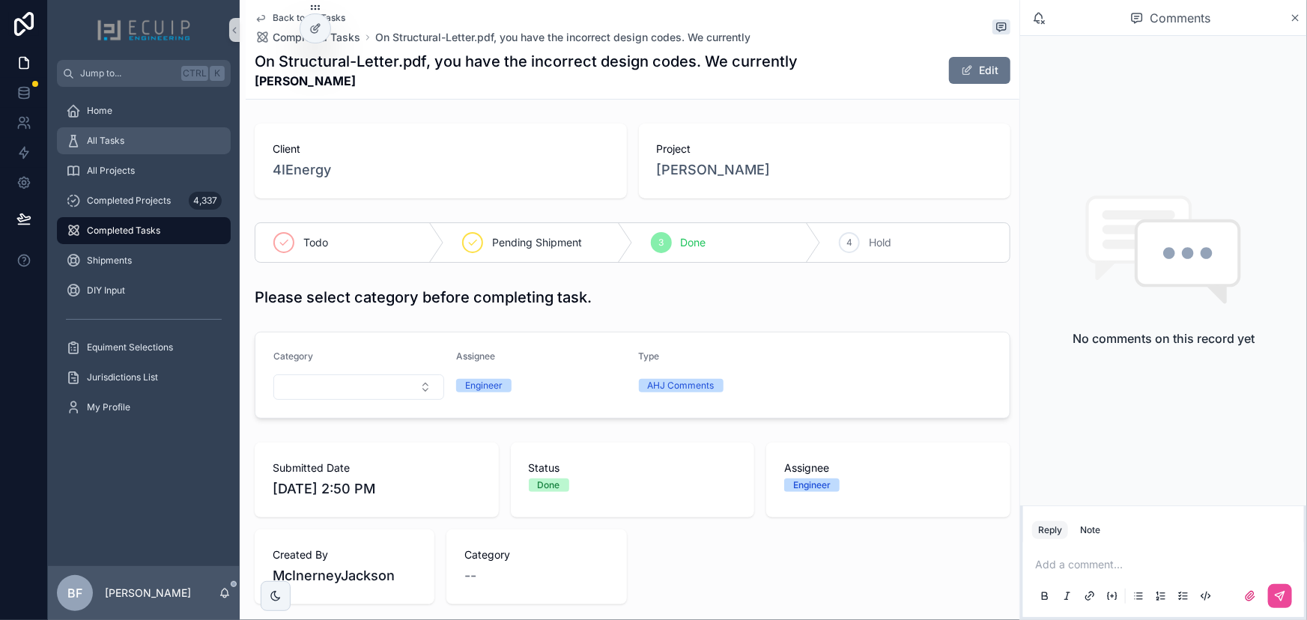
drag, startPoint x: 115, startPoint y: 127, endPoint x: 156, endPoint y: 148, distance: 45.6
click at [117, 127] on link "All Tasks" at bounding box center [144, 140] width 174 height 27
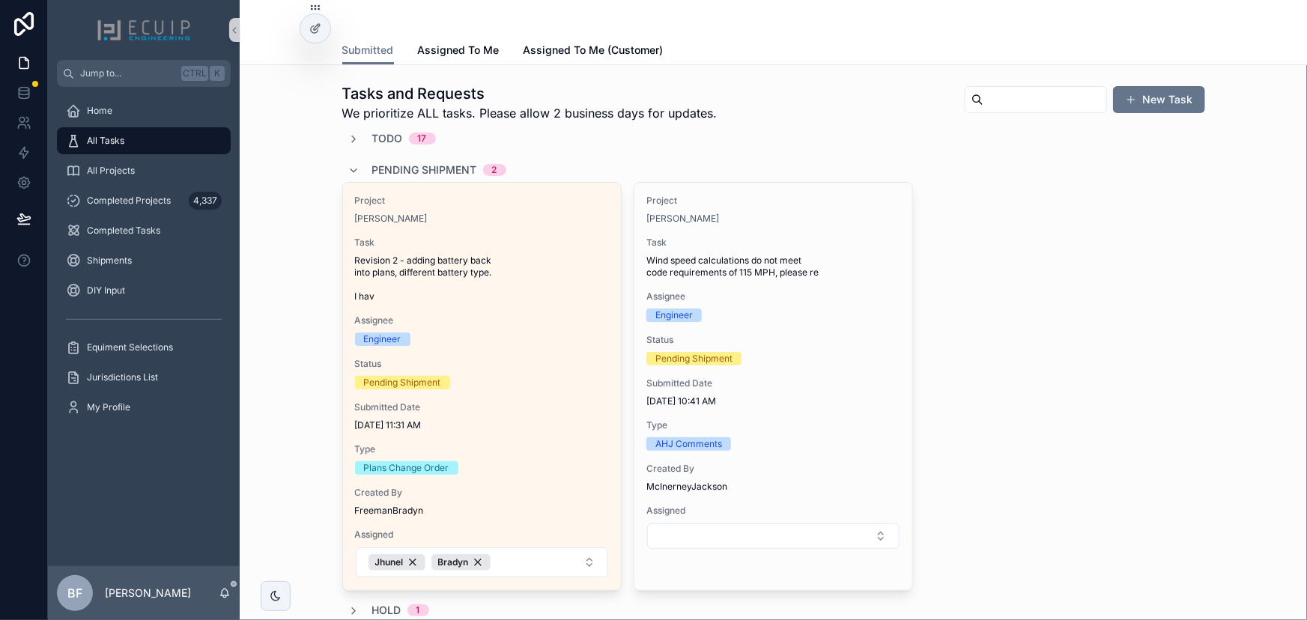
click at [410, 163] on span "Pending Shipment" at bounding box center [424, 170] width 105 height 15
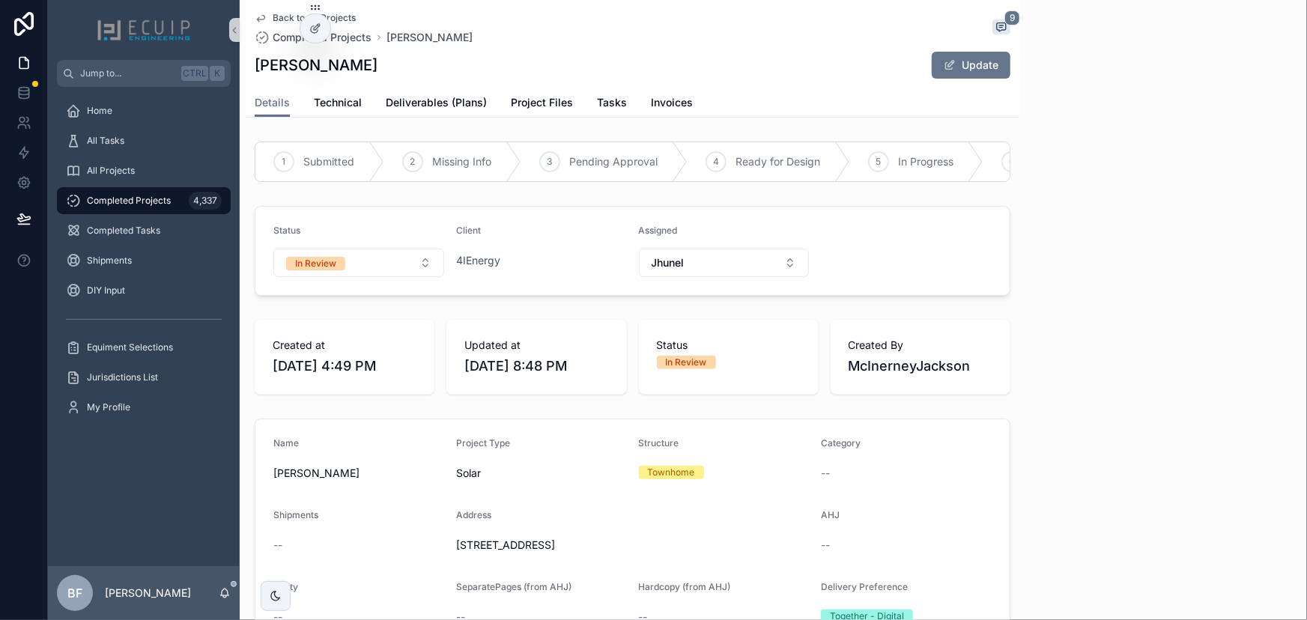
scroll to position [364, 0]
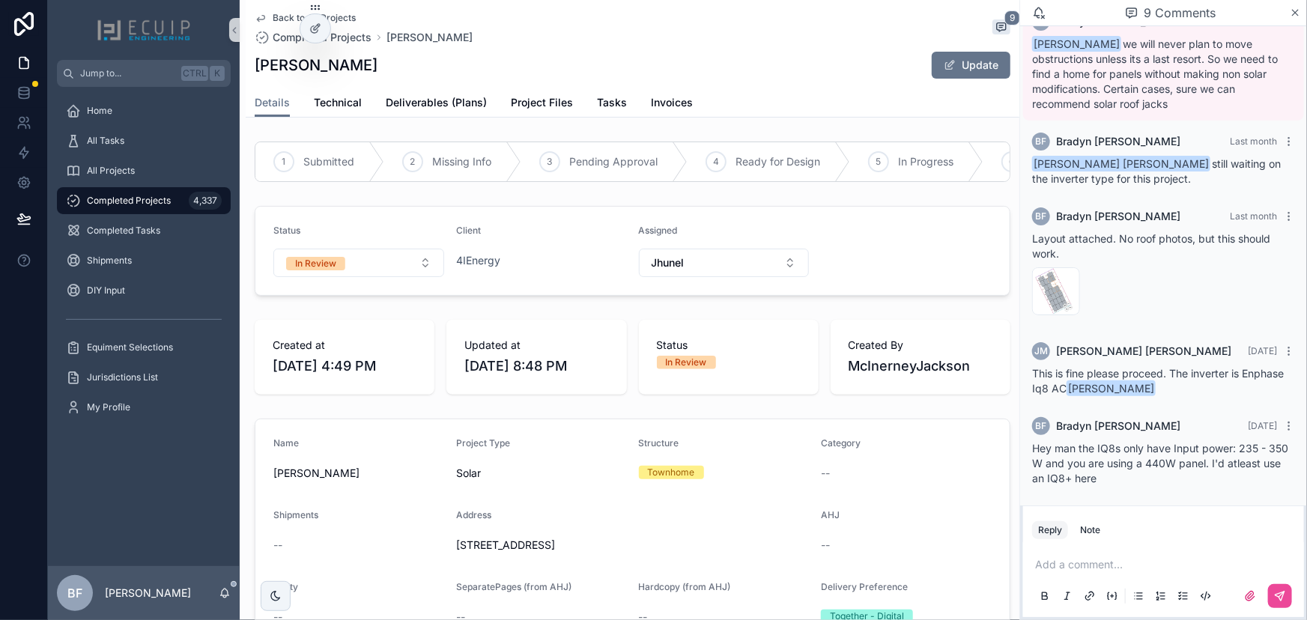
drag, startPoint x: 365, startPoint y: 72, endPoint x: 249, endPoint y: 75, distance: 115.4
click at [249, 75] on div "Back to All Projects Completed Projects Nikolai Gurdian 9 Nikolai Gurdian Updat…" at bounding box center [633, 59] width 774 height 118
copy h1 "Nikolai Gurdian"
click at [530, 94] on link "Project Files" at bounding box center [542, 104] width 62 height 30
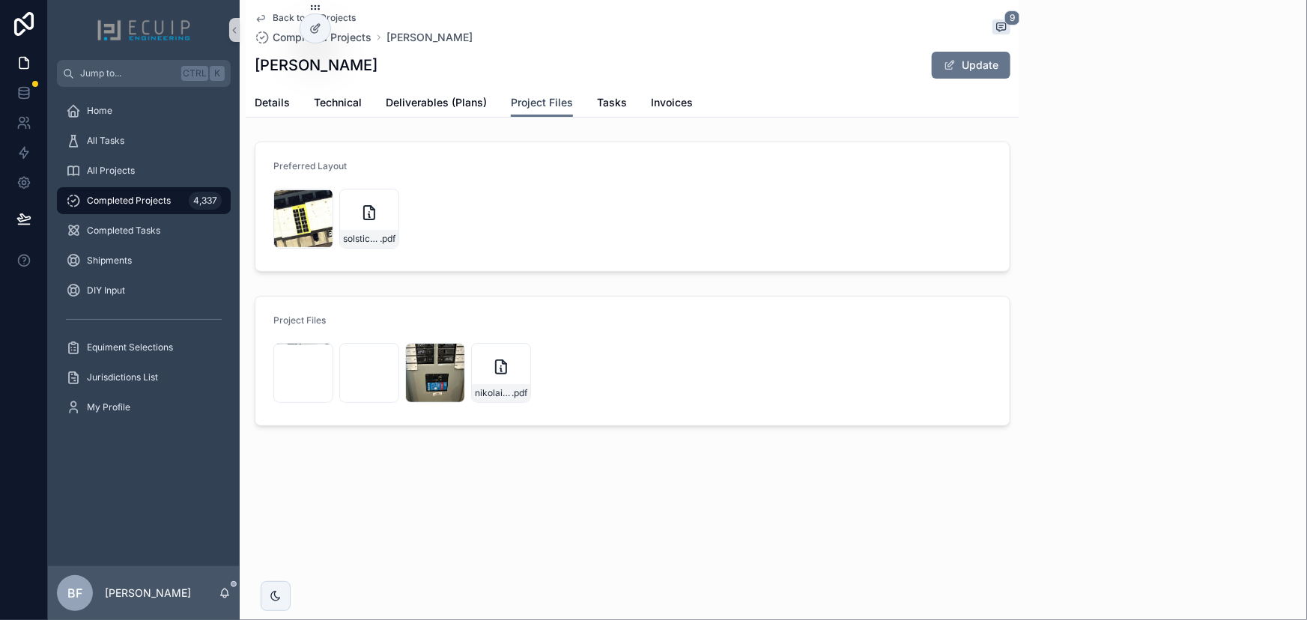
scroll to position [364, 0]
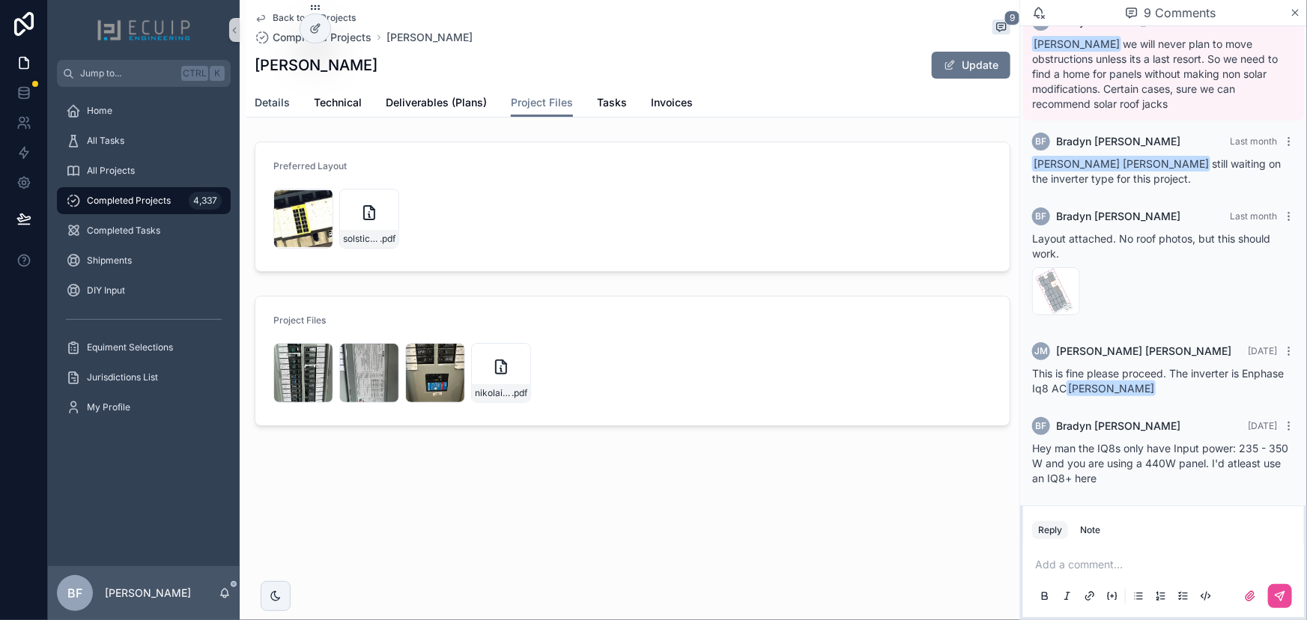
click at [260, 99] on span "Details" at bounding box center [272, 102] width 35 height 15
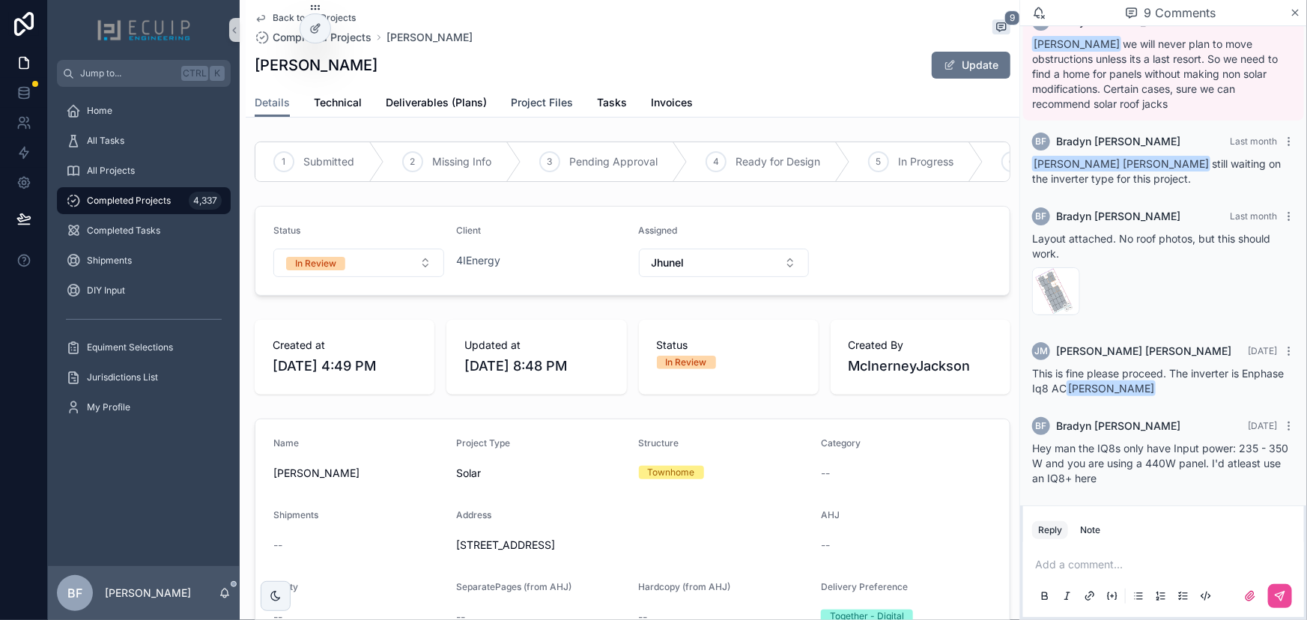
click at [524, 112] on link "Project Files" at bounding box center [542, 104] width 62 height 30
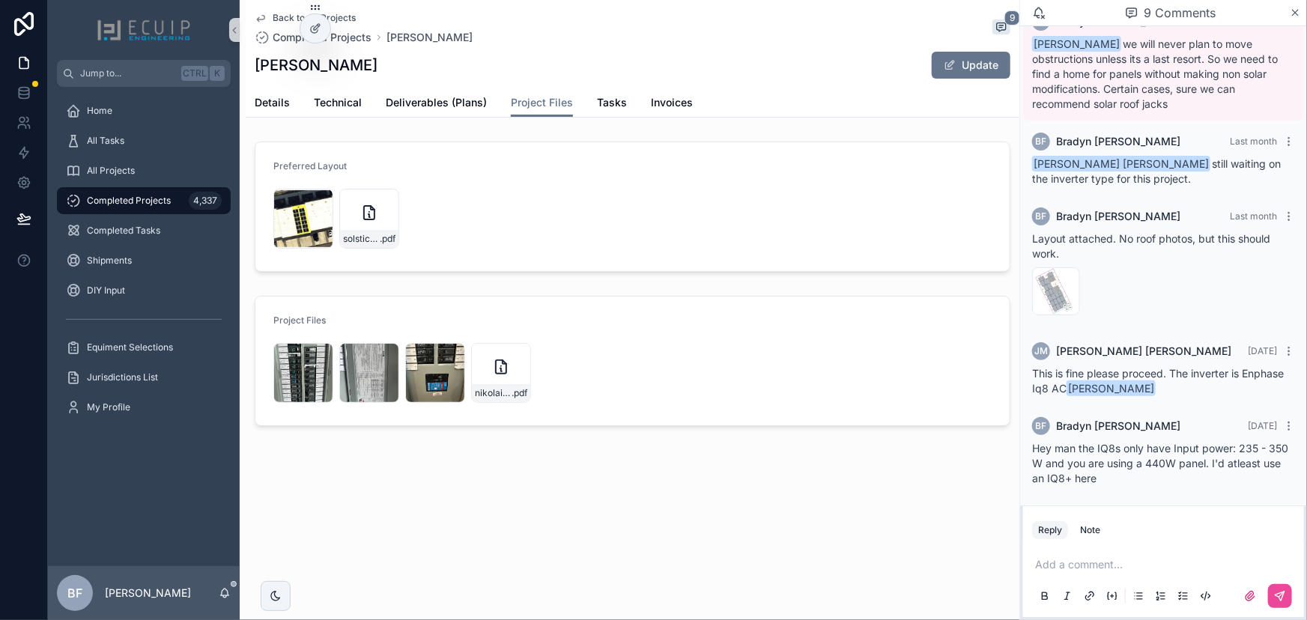
click at [440, 404] on div "26D8B247-2BEC-4E62-BC8F-59FFE54599C3 .jpg 59A709AC-0A60-417D-B662-20EA720C59CD …" at bounding box center [632, 373] width 718 height 69
click at [427, 370] on div "F15F2EA8-4999-46F5-9089-49B52DE15152 .jpg" at bounding box center [435, 373] width 60 height 60
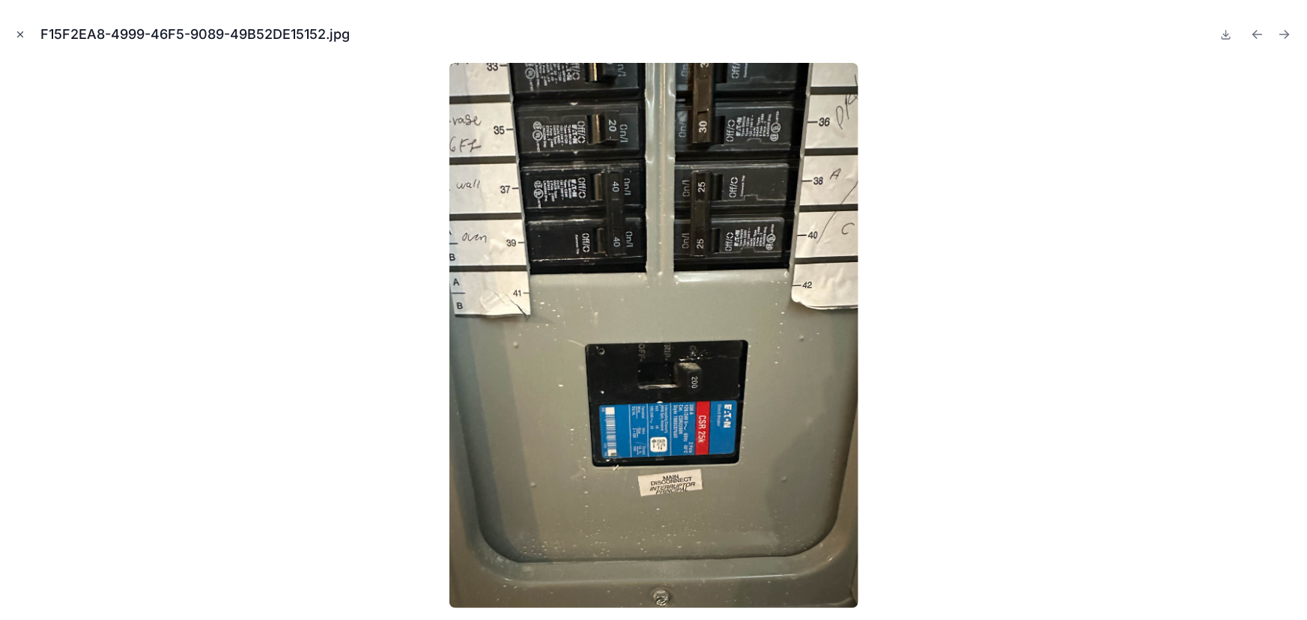
click at [15, 33] on icon "Close modal" at bounding box center [20, 34] width 10 height 10
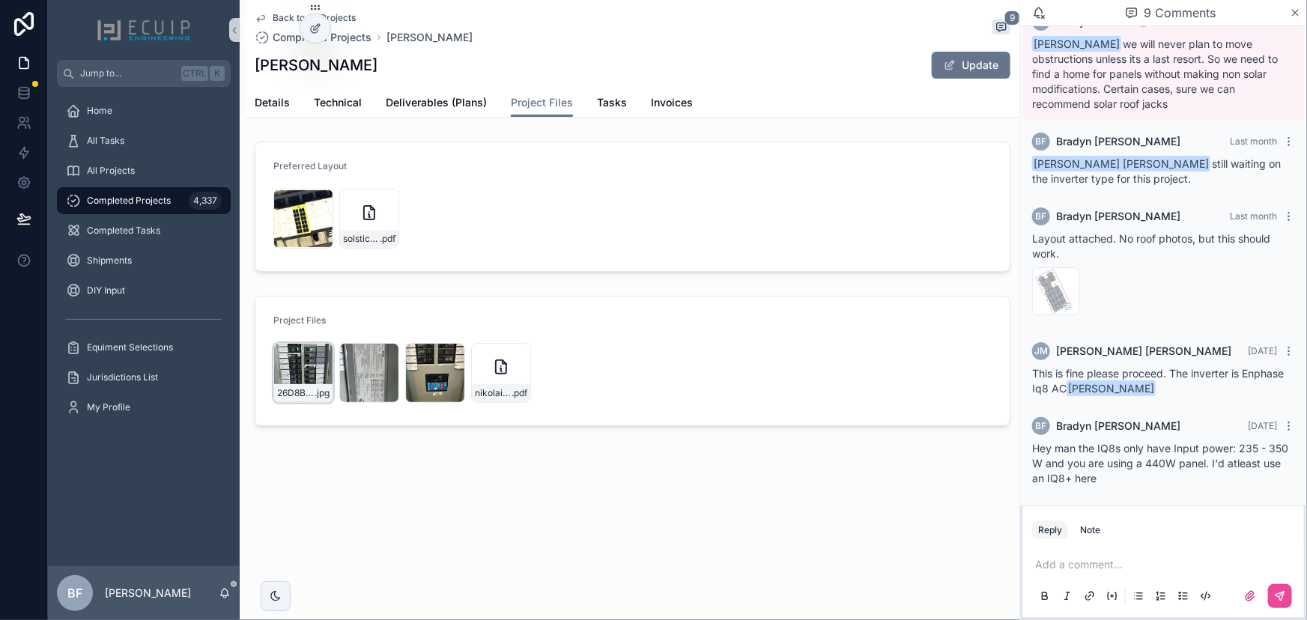
click at [281, 391] on span "26D8B247-2BEC-4E62-BC8F-59FFE54599C3" at bounding box center [295, 393] width 37 height 12
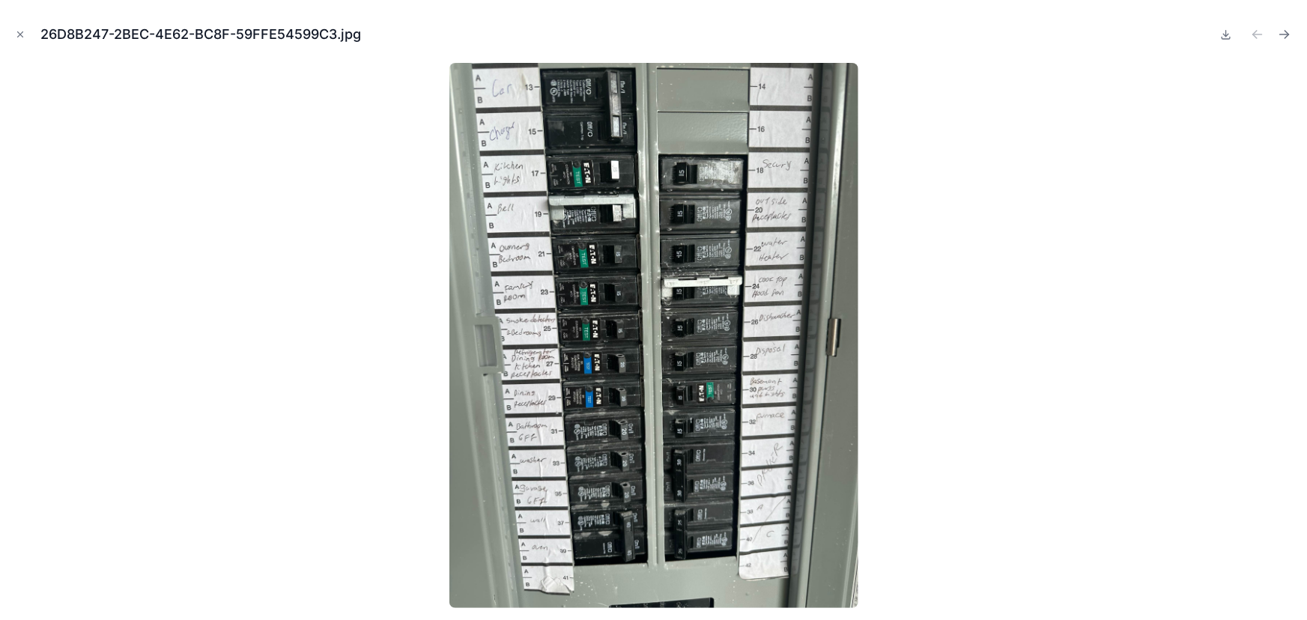
click at [16, 31] on icon "Close modal" at bounding box center [20, 34] width 10 height 10
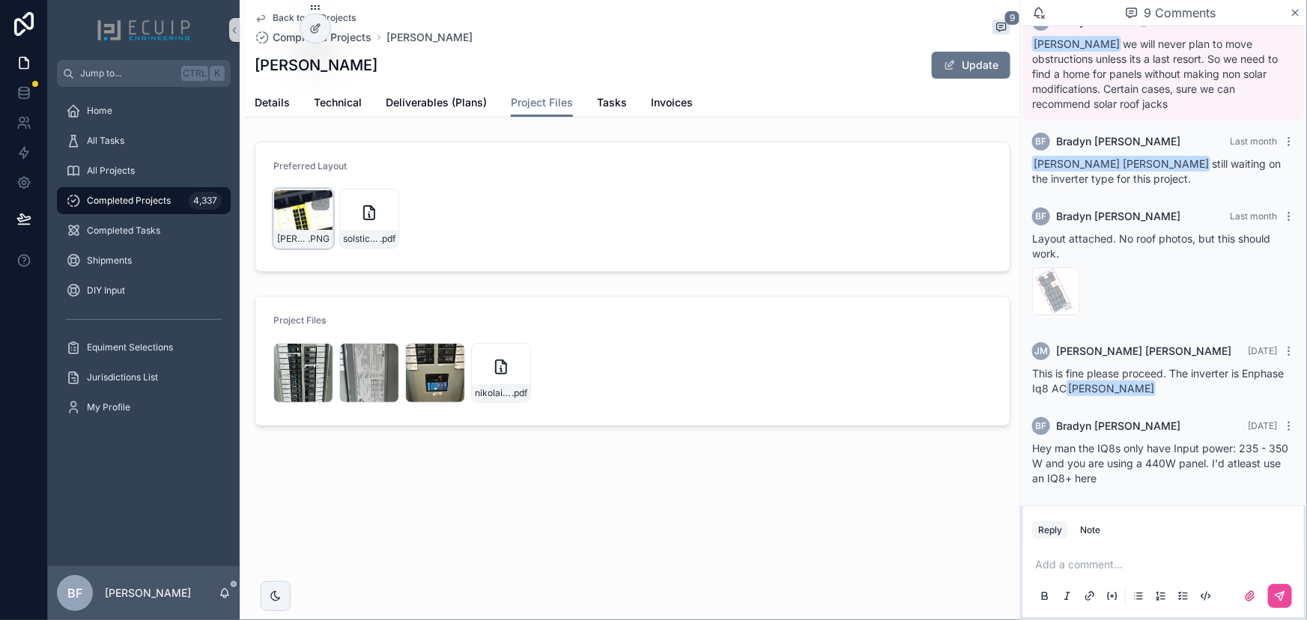
click at [293, 212] on div "Nikolai-Gurdian-Layout .PNG" at bounding box center [303, 219] width 60 height 60
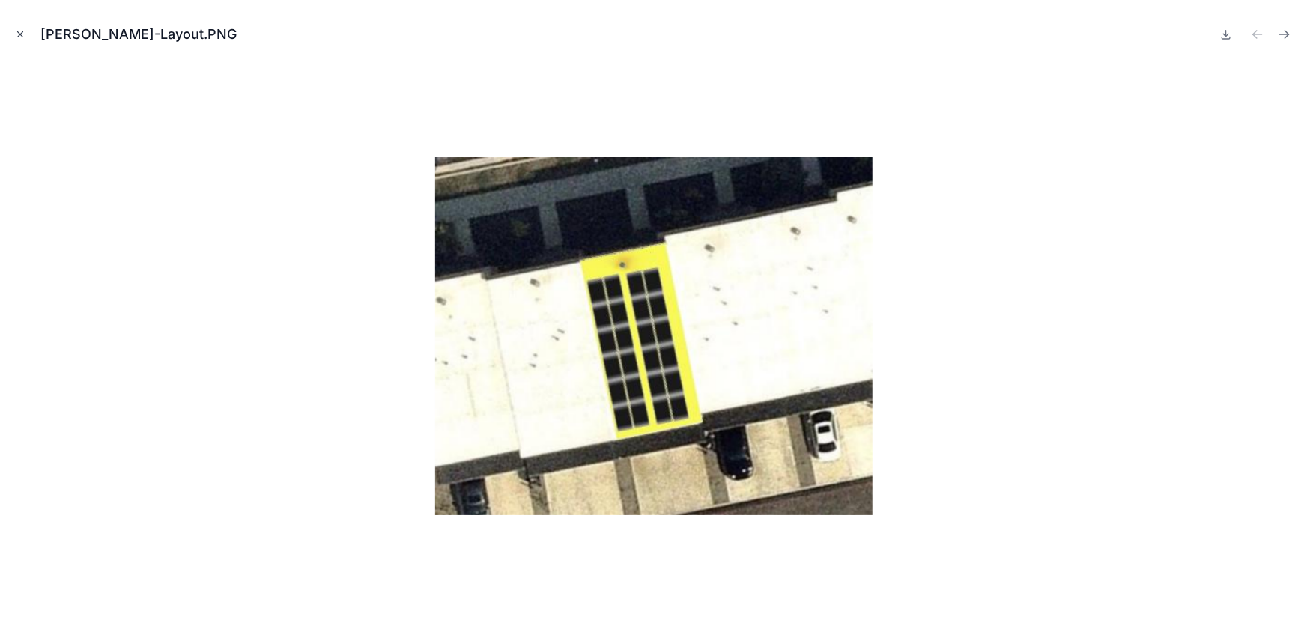
click at [21, 42] on button "Close modal" at bounding box center [20, 34] width 16 height 16
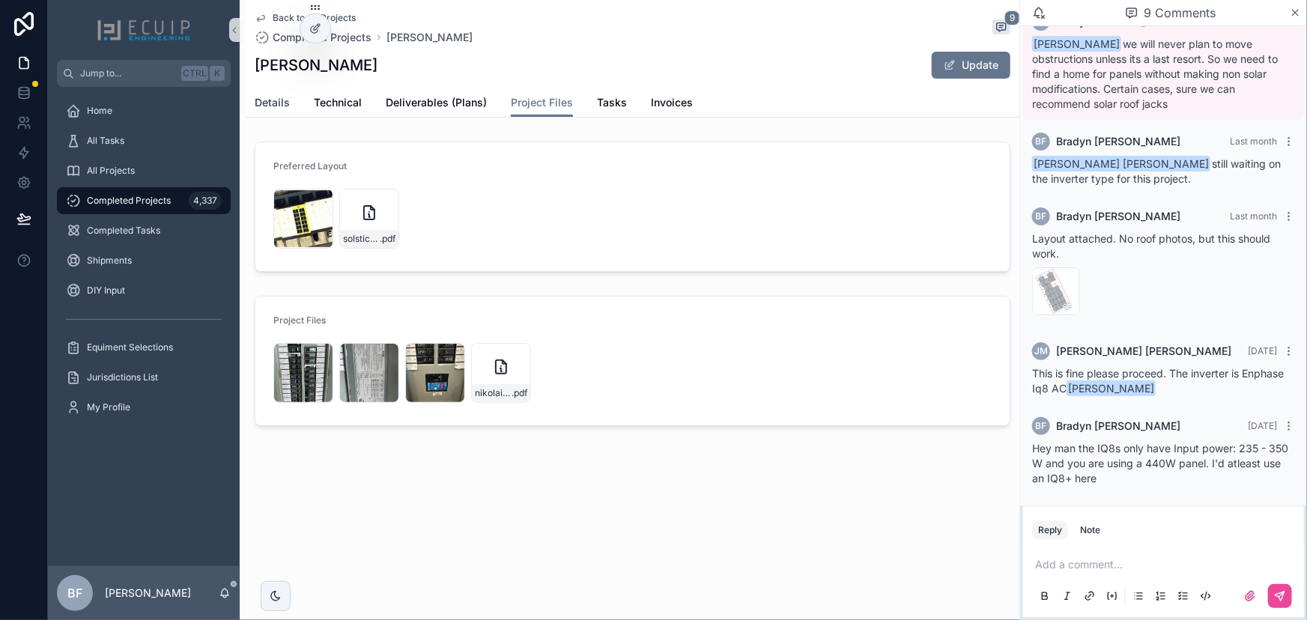
click at [277, 97] on span "Details" at bounding box center [272, 102] width 35 height 15
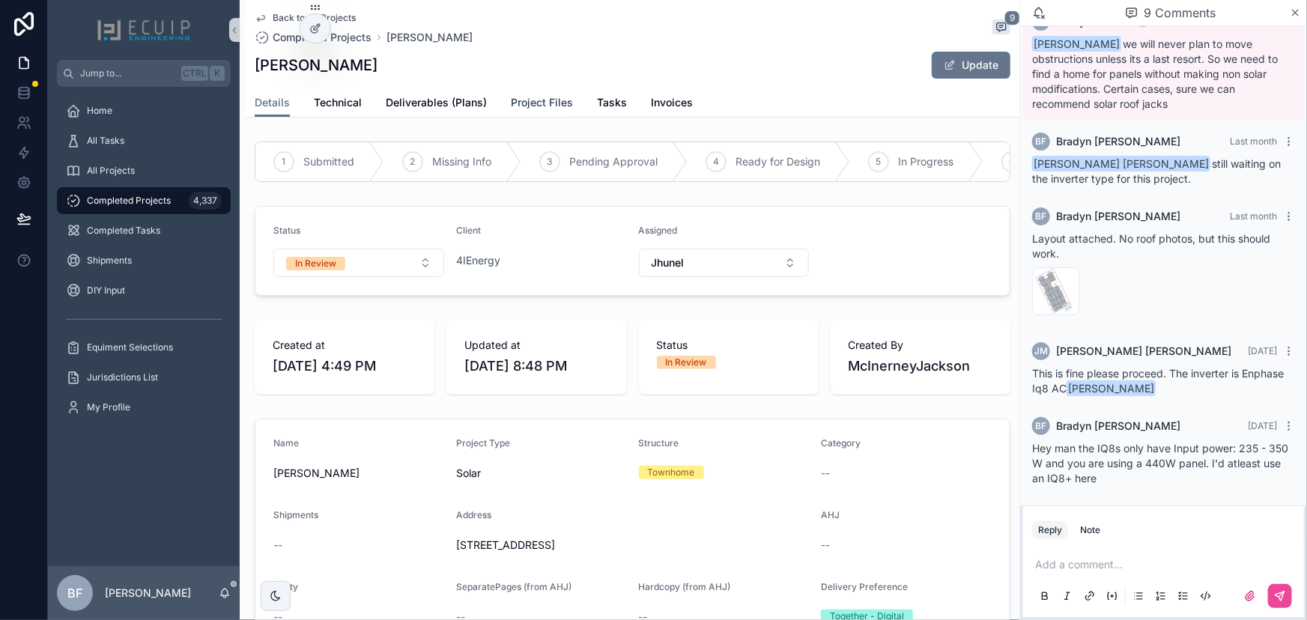
click at [538, 99] on span "Project Files" at bounding box center [542, 102] width 62 height 15
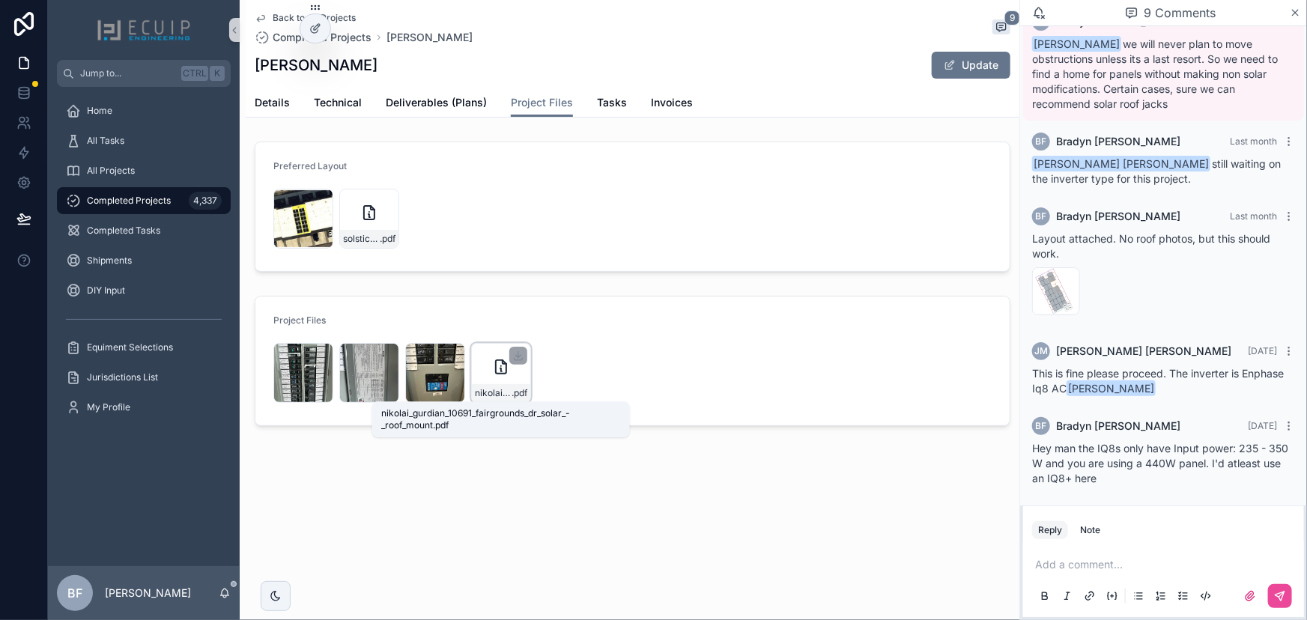
click at [502, 389] on span "nikolai_gurdian_10691_fairgrounds_dr_solar_-_roof_mount" at bounding box center [493, 393] width 37 height 12
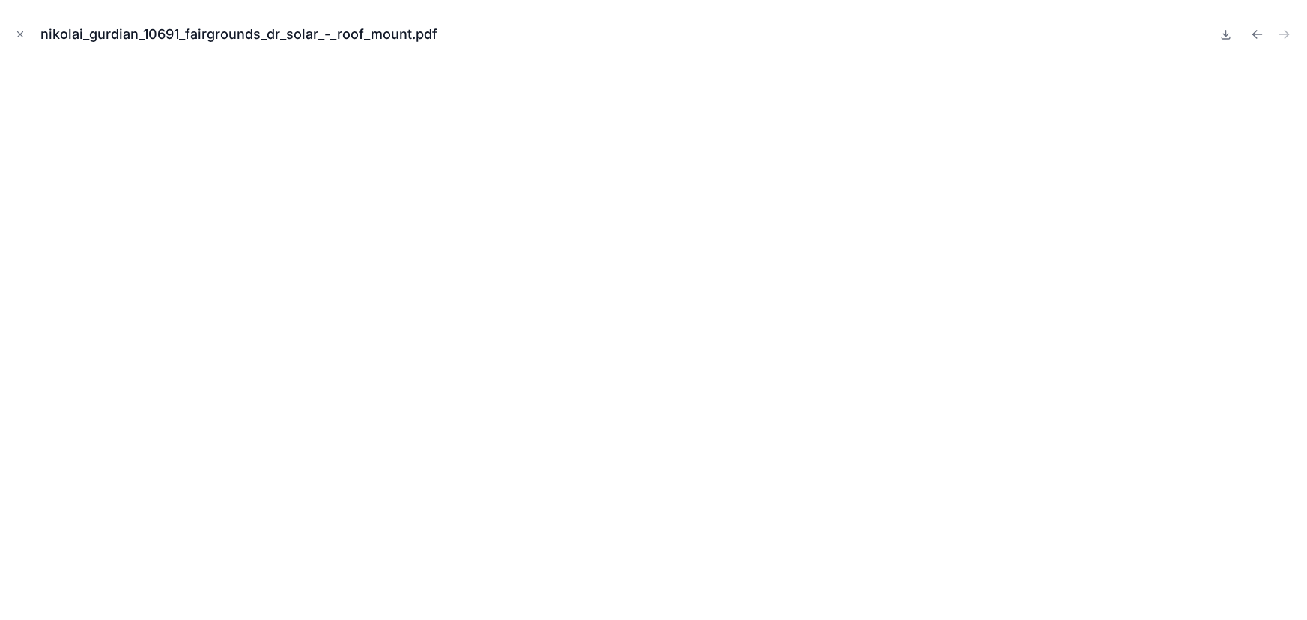
drag, startPoint x: 22, startPoint y: 37, endPoint x: 28, endPoint y: 46, distance: 10.2
click at [21, 37] on icon "Close modal" at bounding box center [20, 34] width 10 height 10
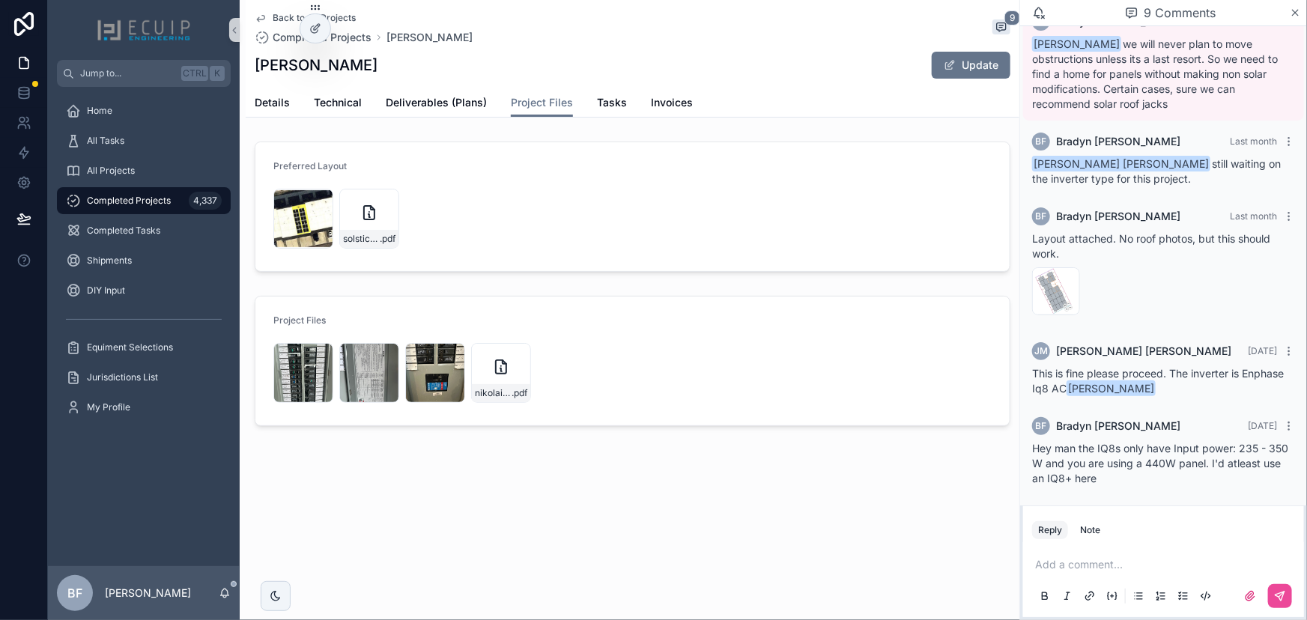
drag, startPoint x: 374, startPoint y: 70, endPoint x: 258, endPoint y: 66, distance: 115.4
click at [258, 66] on div "Nikolai Gurdian Update" at bounding box center [633, 65] width 756 height 28
copy h1 "Nikolai Gurdian"
click at [297, 114] on div "Details Technical Deliverables (Plans) Project Files Tasks Invoices" at bounding box center [633, 102] width 756 height 28
click at [283, 106] on span "Details" at bounding box center [272, 102] width 35 height 15
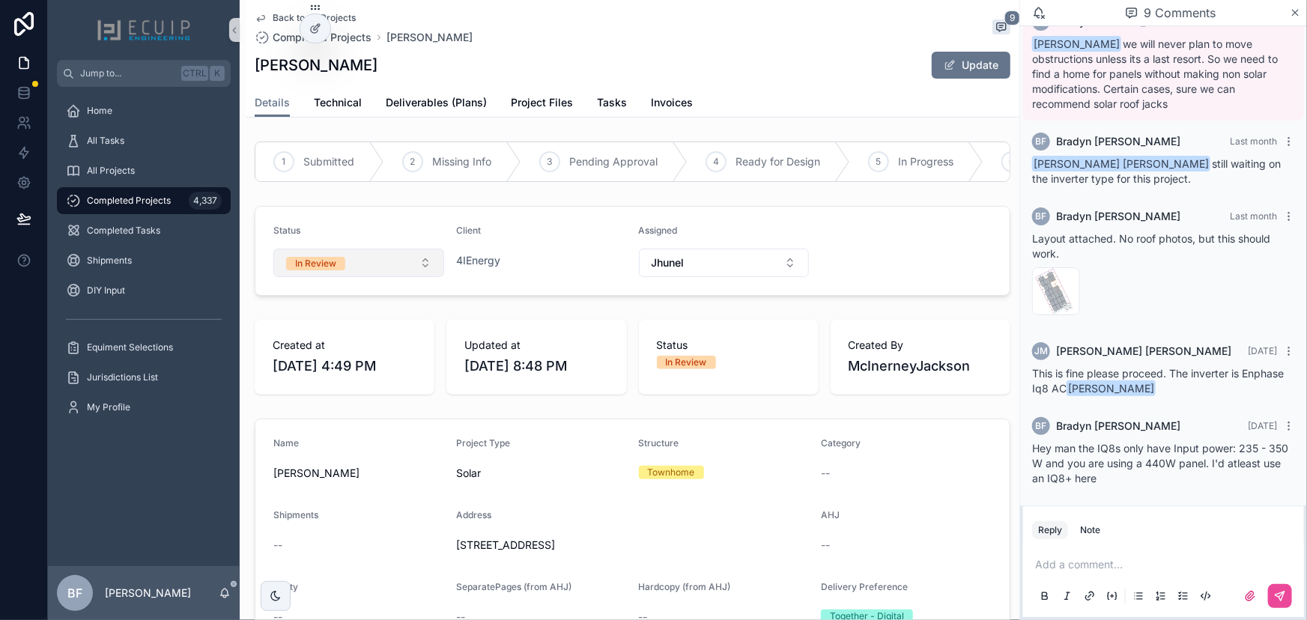
click at [356, 270] on button "In Review" at bounding box center [358, 263] width 171 height 28
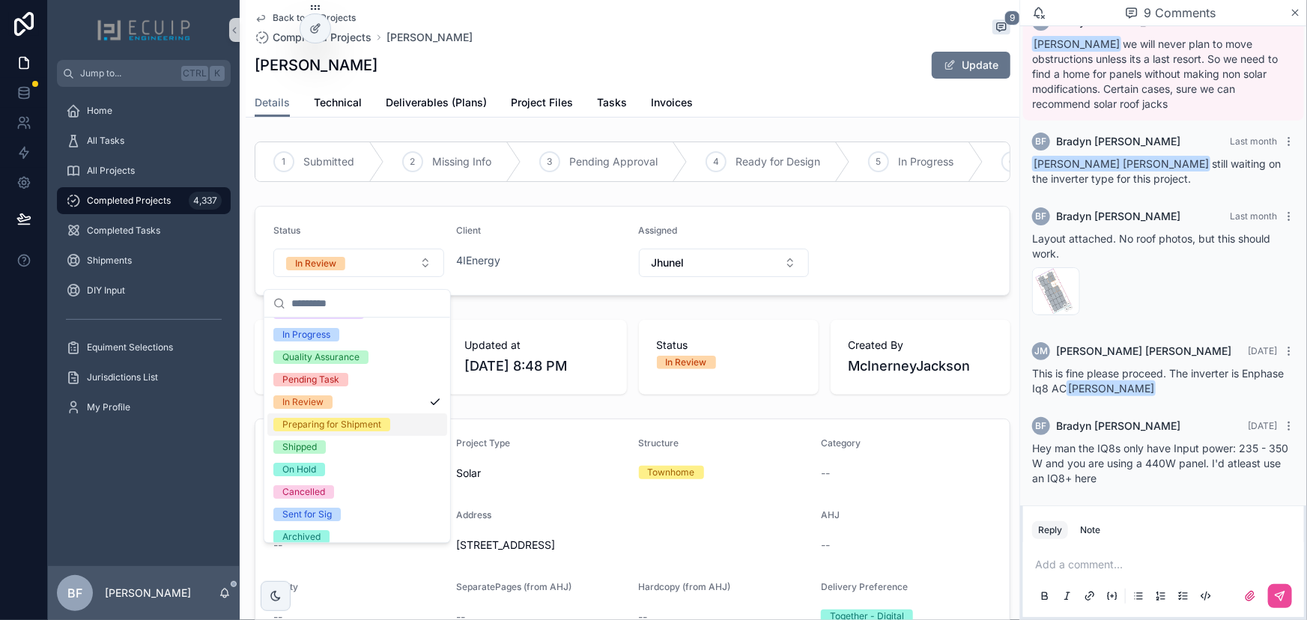
scroll to position [118, 0]
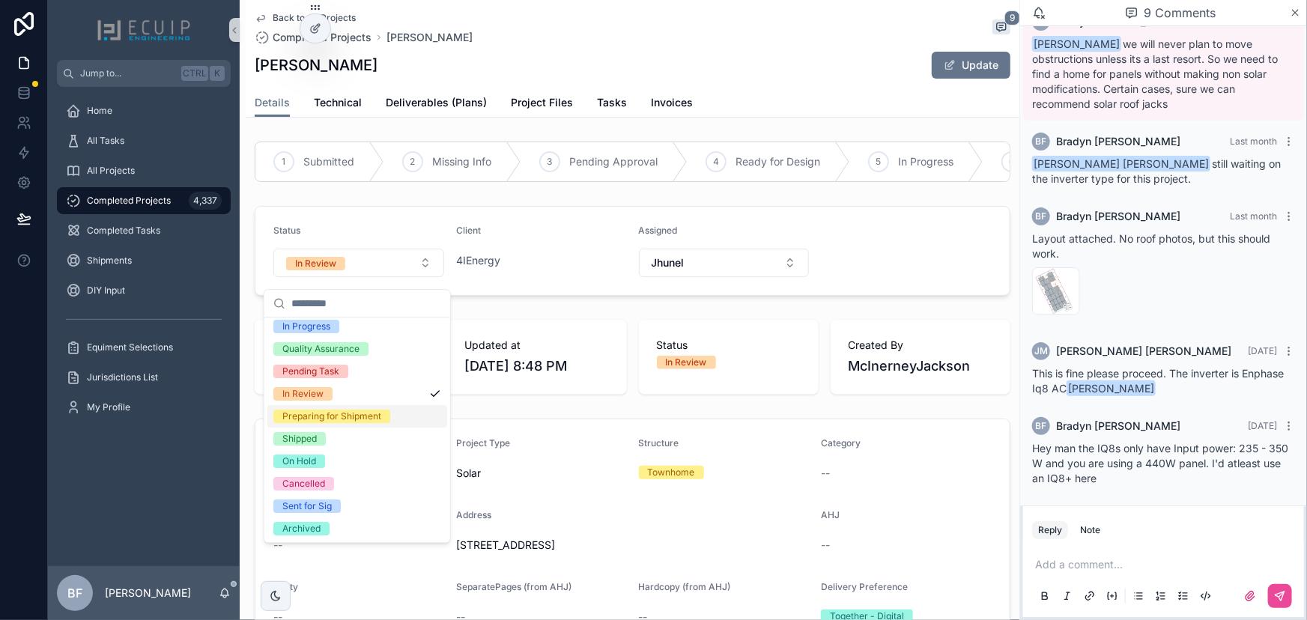
click at [333, 419] on div "Preparing for Shipment" at bounding box center [331, 416] width 99 height 13
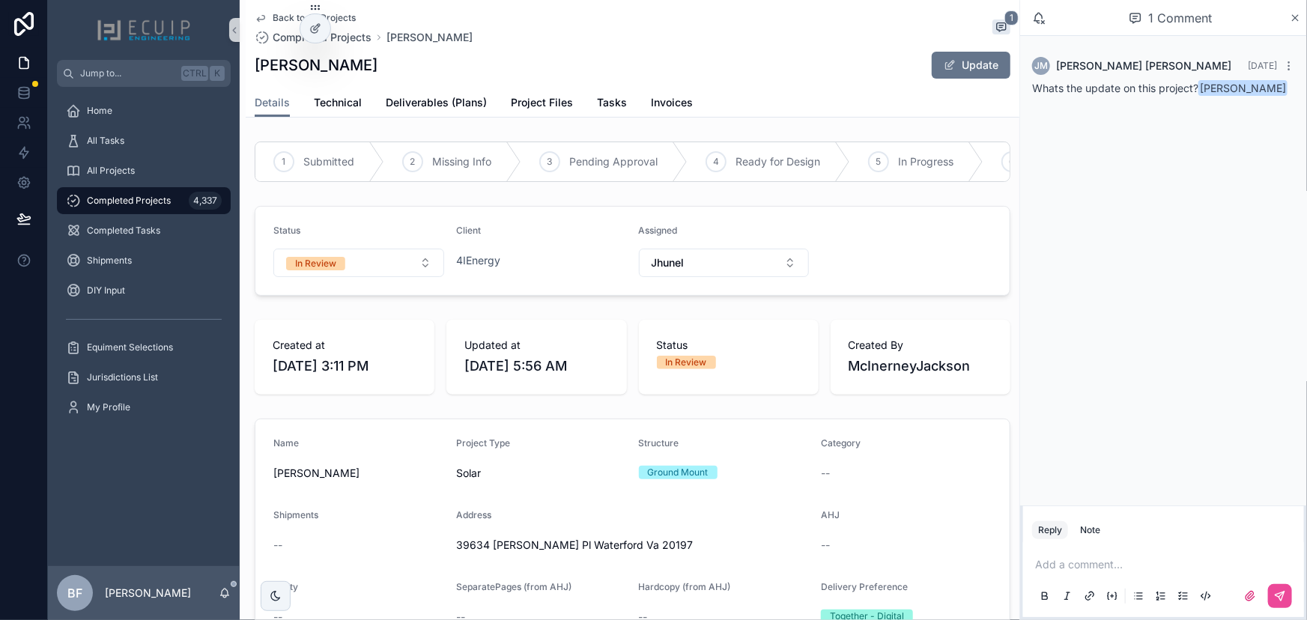
click at [389, 64] on div "[PERSON_NAME] Update" at bounding box center [633, 65] width 756 height 28
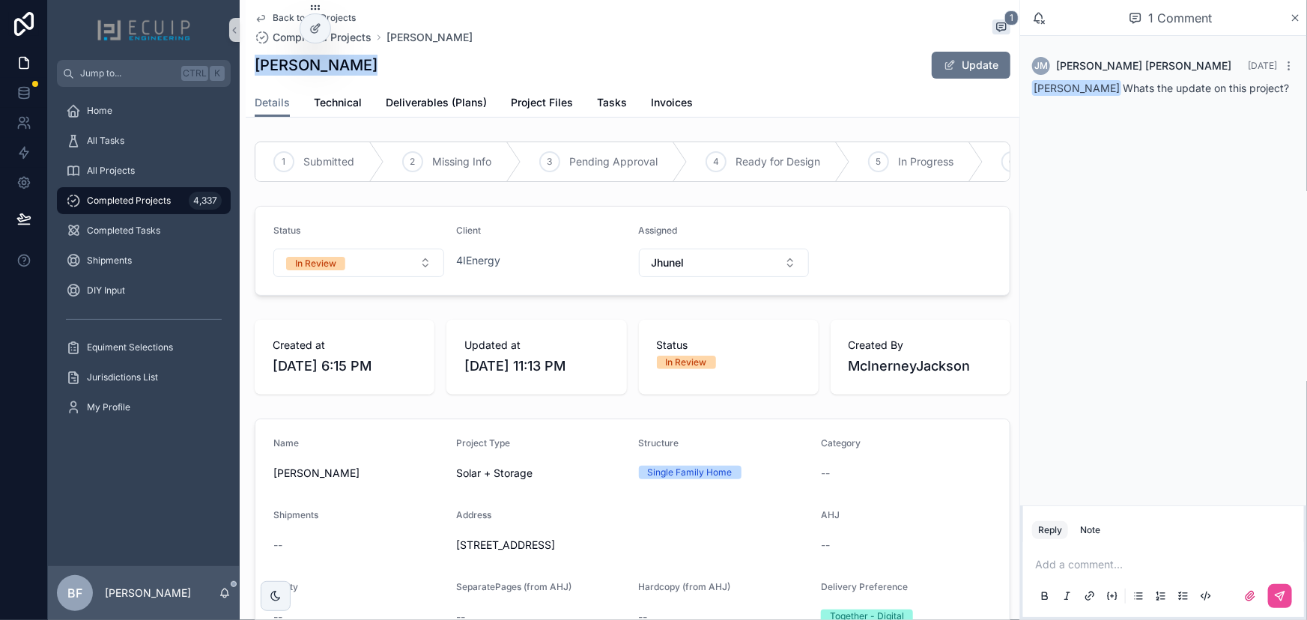
drag, startPoint x: 363, startPoint y: 73, endPoint x: 256, endPoint y: 74, distance: 107.1
click at [256, 74] on div "[PERSON_NAME] Update" at bounding box center [633, 65] width 756 height 28
copy h1 "[PERSON_NAME]"
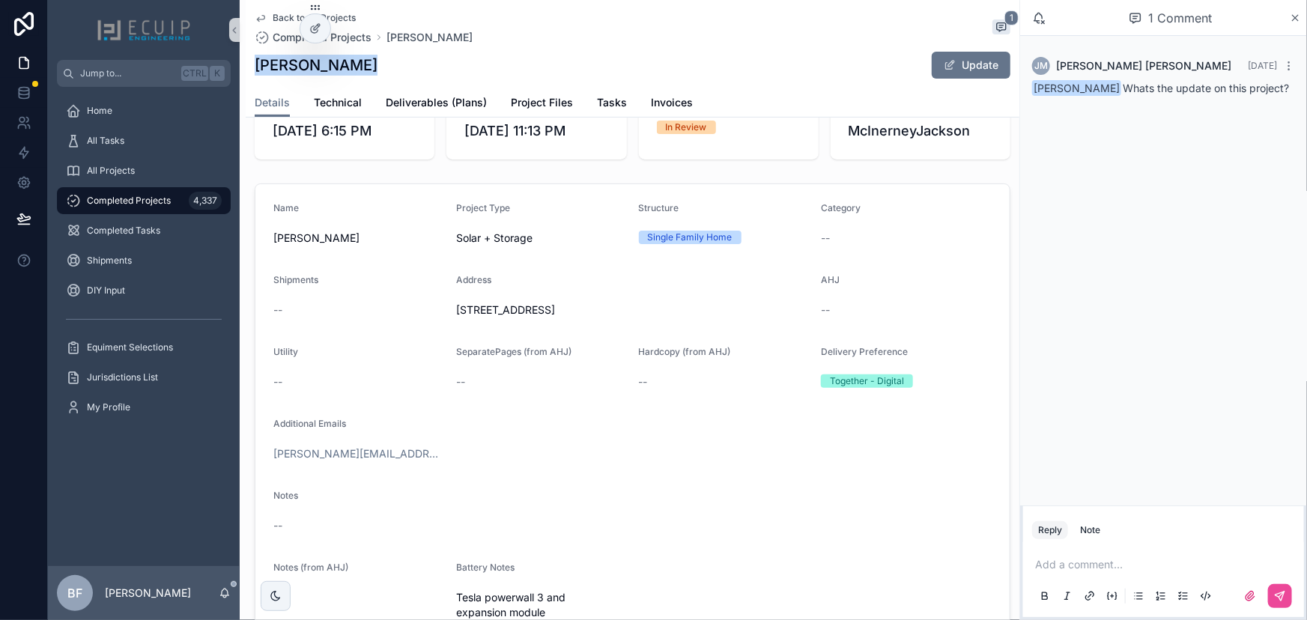
scroll to position [340, 0]
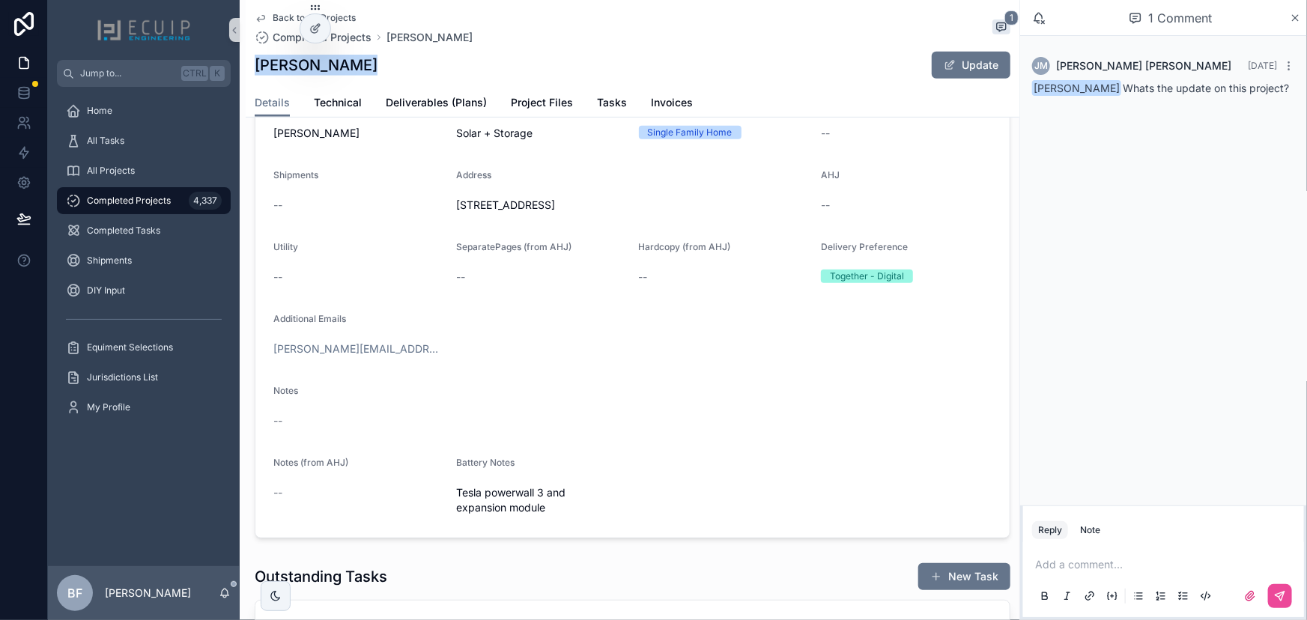
click at [442, 73] on div "[PERSON_NAME] Update" at bounding box center [633, 65] width 756 height 28
click at [351, 217] on div "--" at bounding box center [358, 205] width 171 height 24
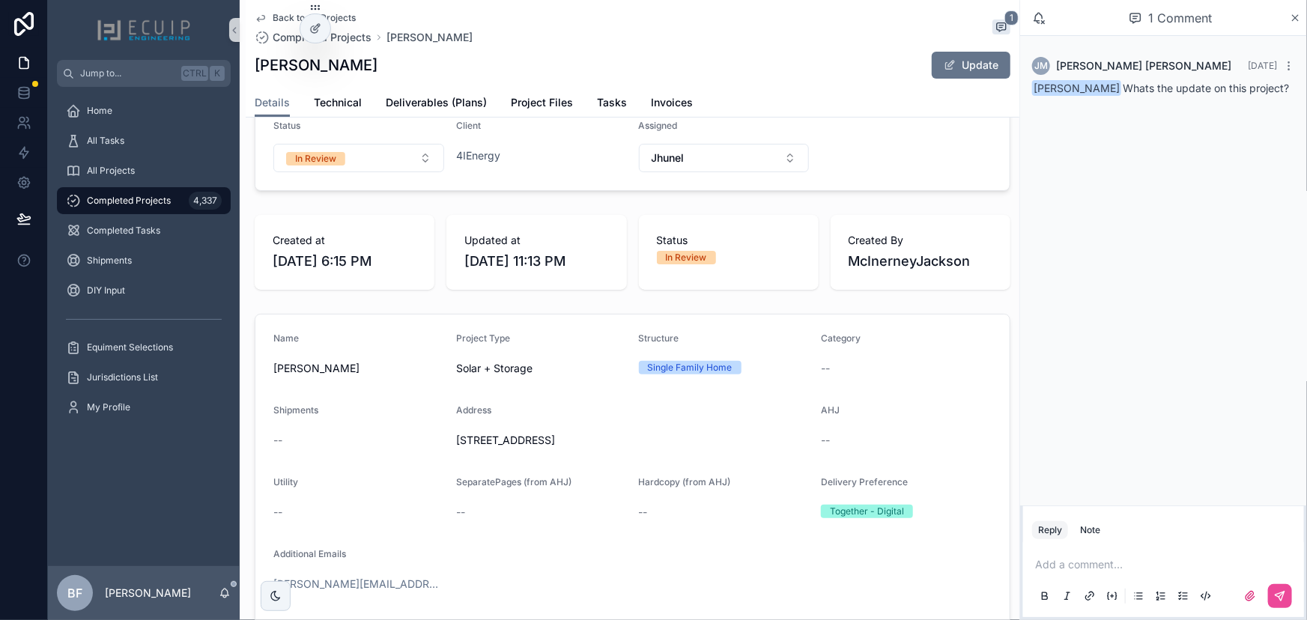
scroll to position [0, 0]
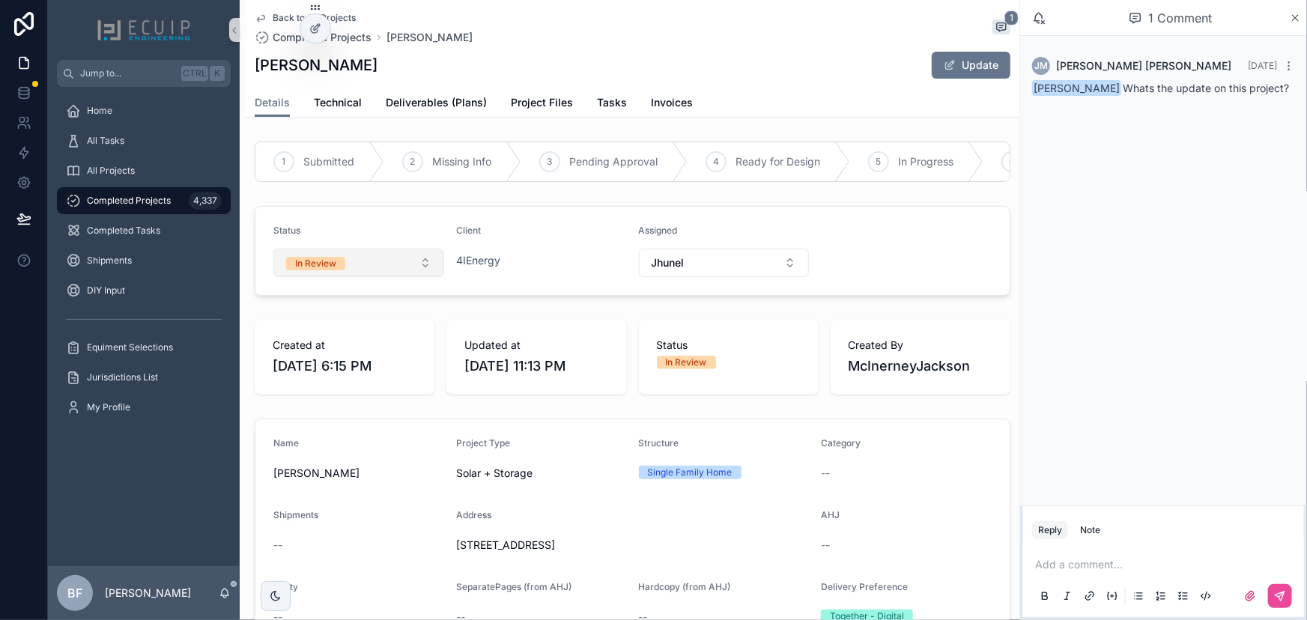
click at [348, 270] on button "In Review" at bounding box center [358, 263] width 171 height 28
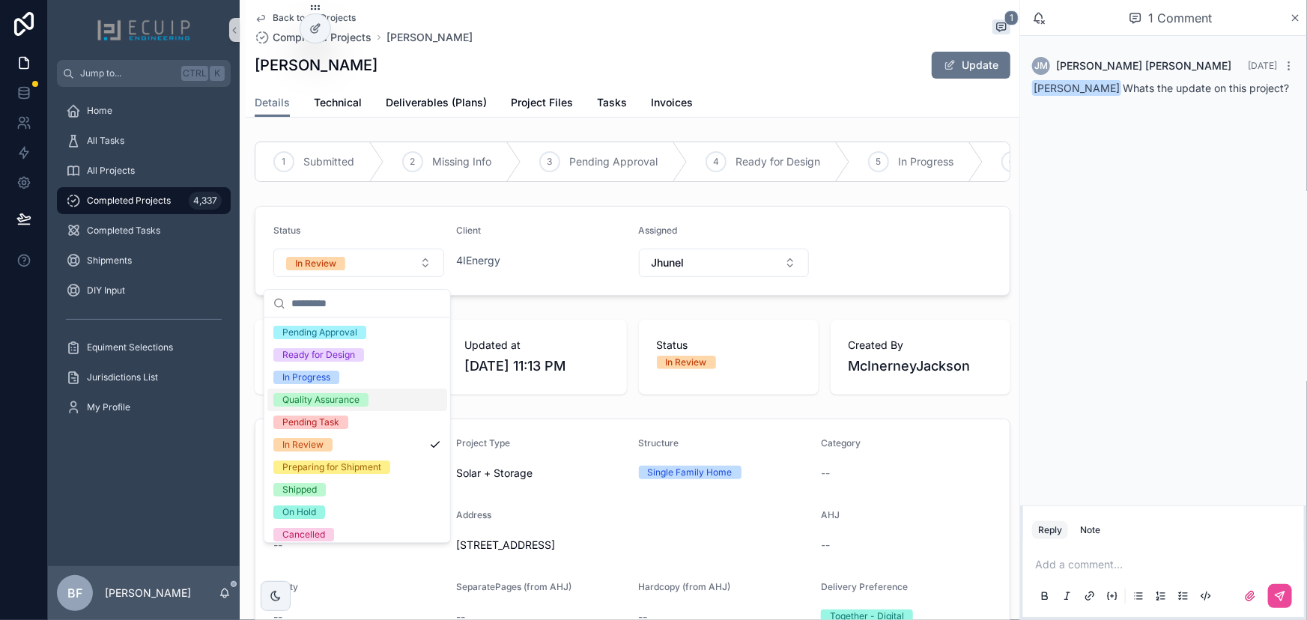
scroll to position [67, 0]
click at [345, 470] on div "Preparing for Shipment" at bounding box center [331, 466] width 99 height 13
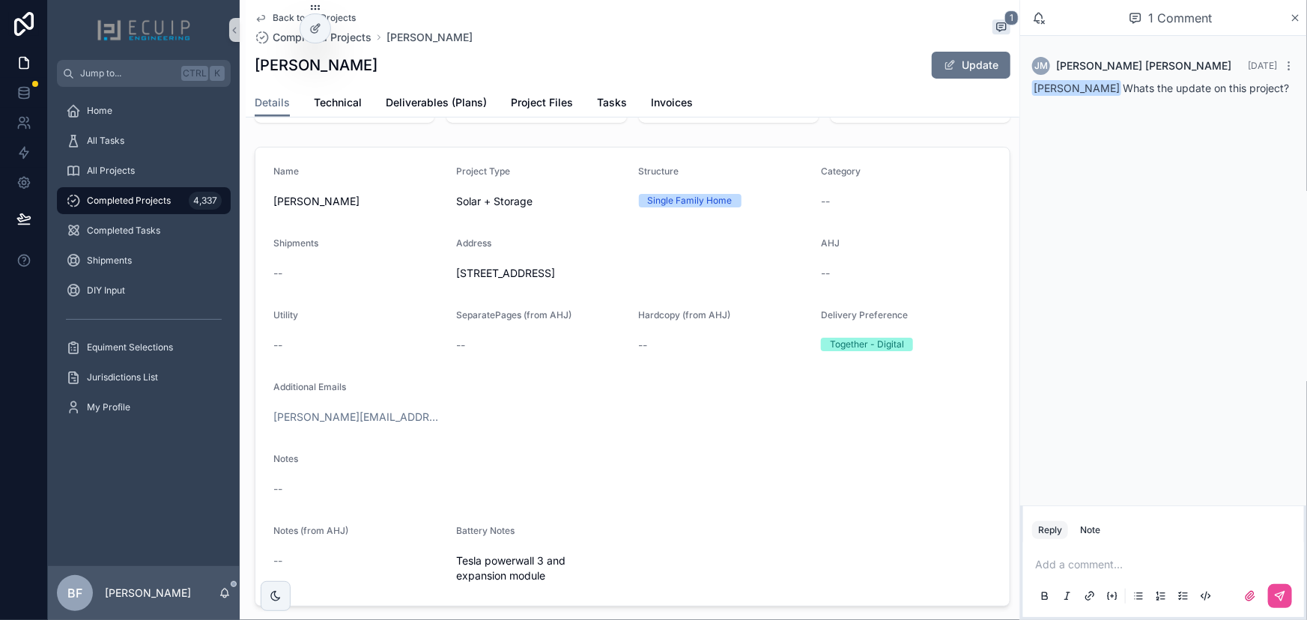
scroll to position [0, 0]
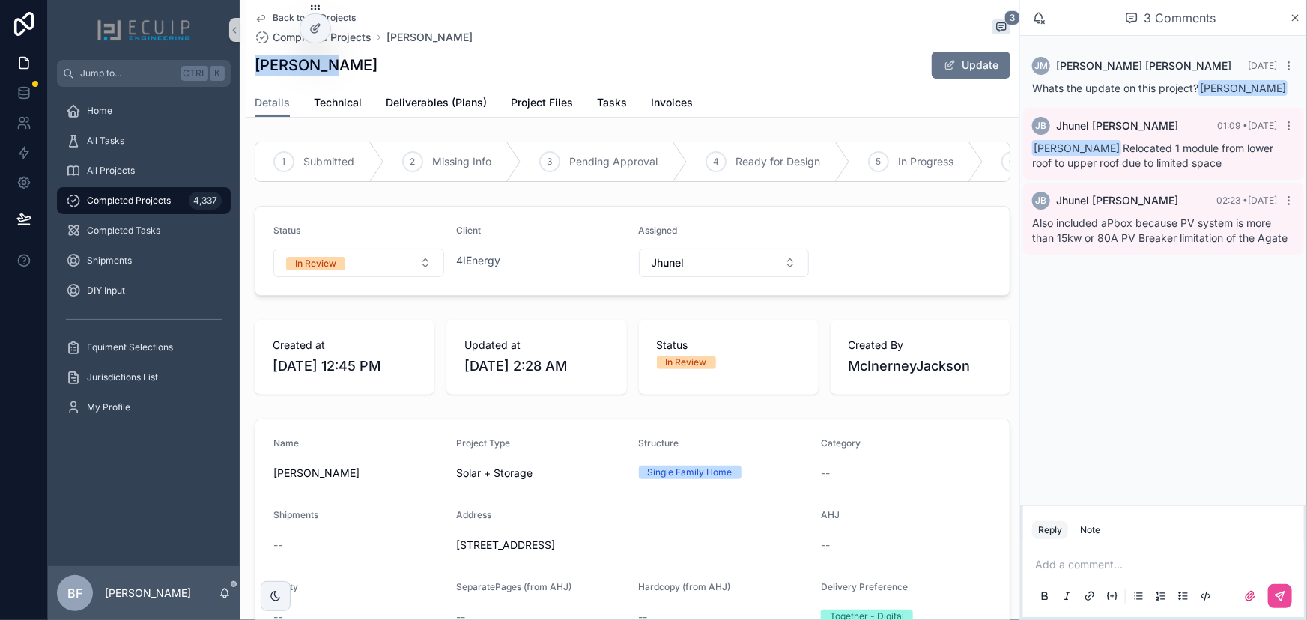
drag, startPoint x: 331, startPoint y: 64, endPoint x: 243, endPoint y: 64, distance: 87.6
copy h1 "[PERSON_NAME]"
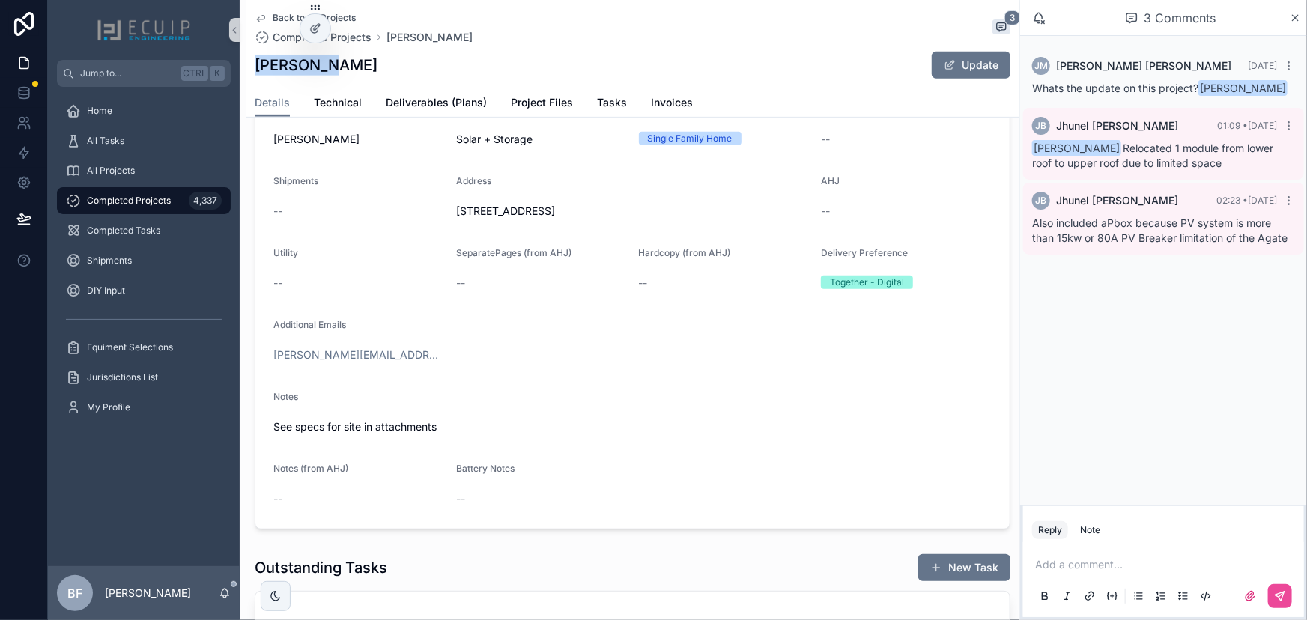
scroll to position [340, 0]
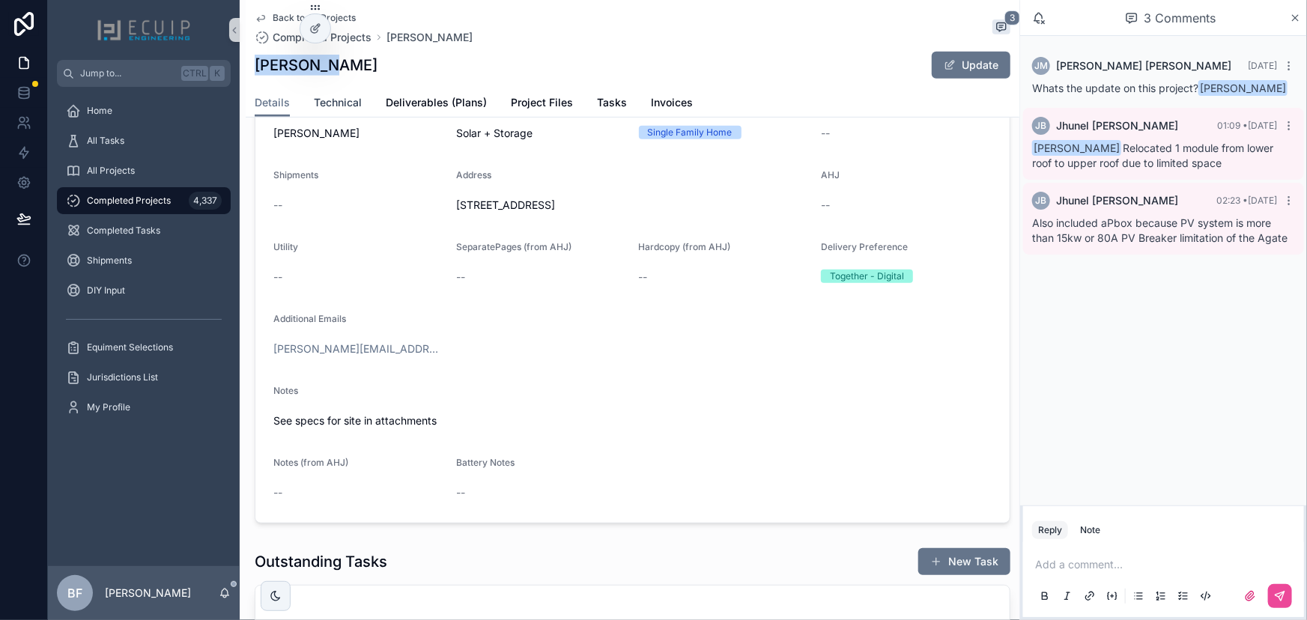
click at [338, 105] on span "Technical" at bounding box center [338, 102] width 48 height 15
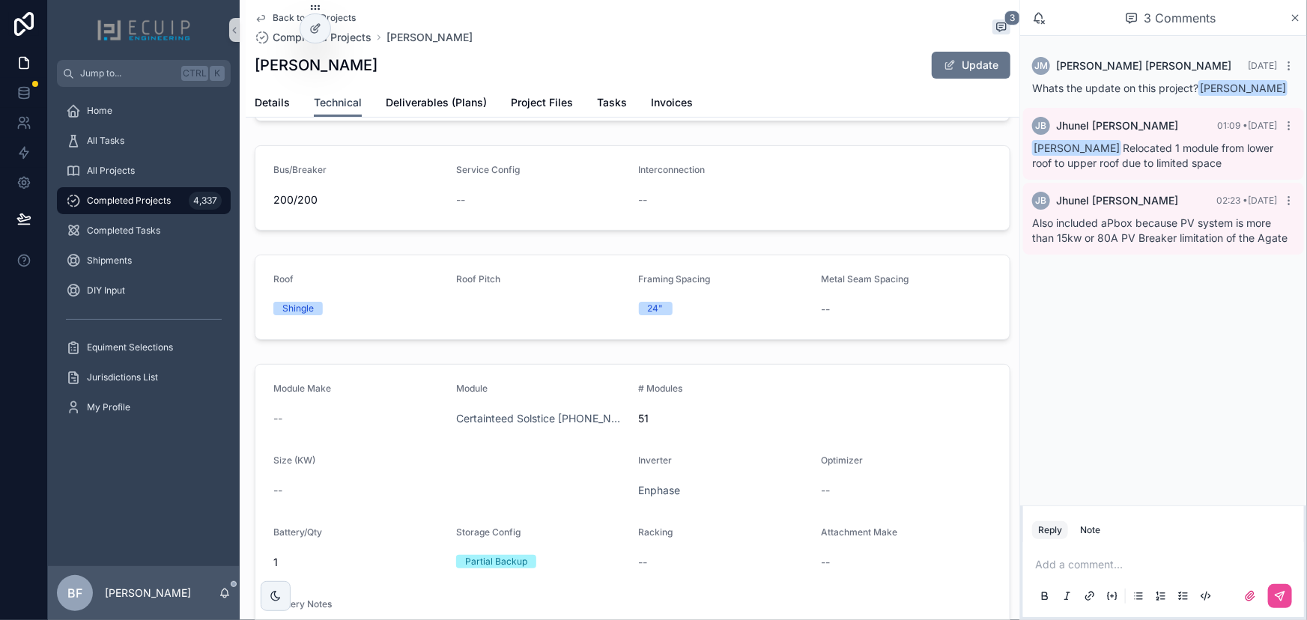
scroll to position [251, 0]
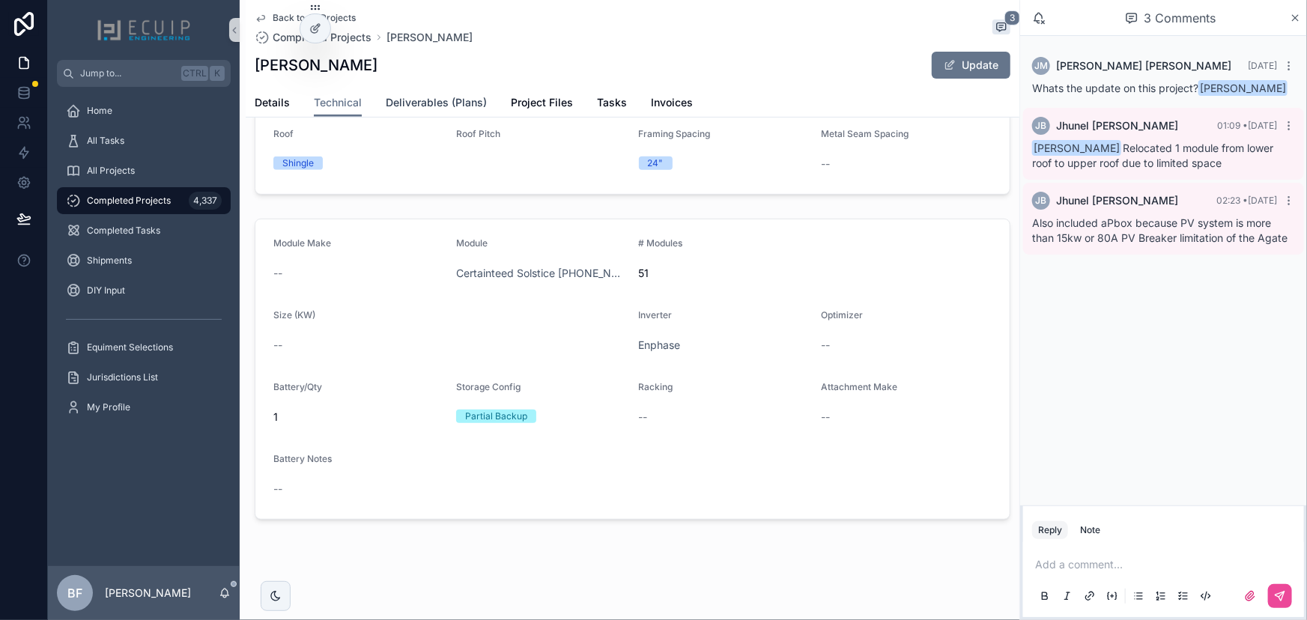
click at [458, 109] on span "Deliverables (Plans)" at bounding box center [436, 102] width 101 height 15
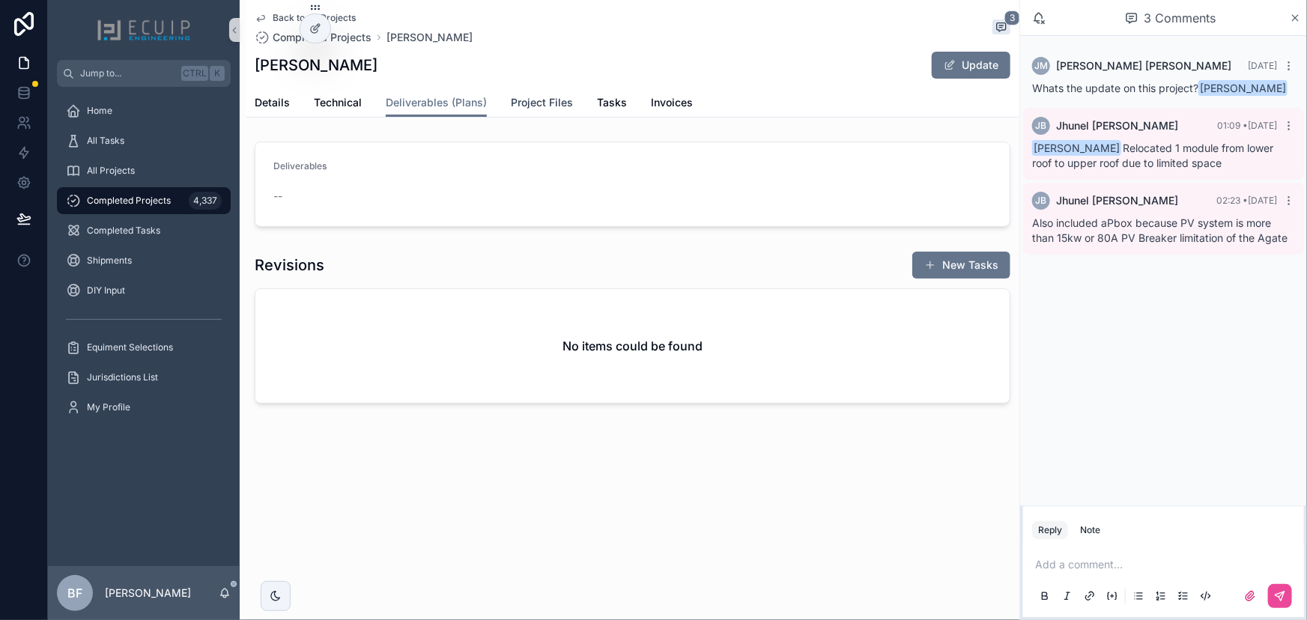
click at [517, 102] on span "Project Files" at bounding box center [542, 102] width 62 height 15
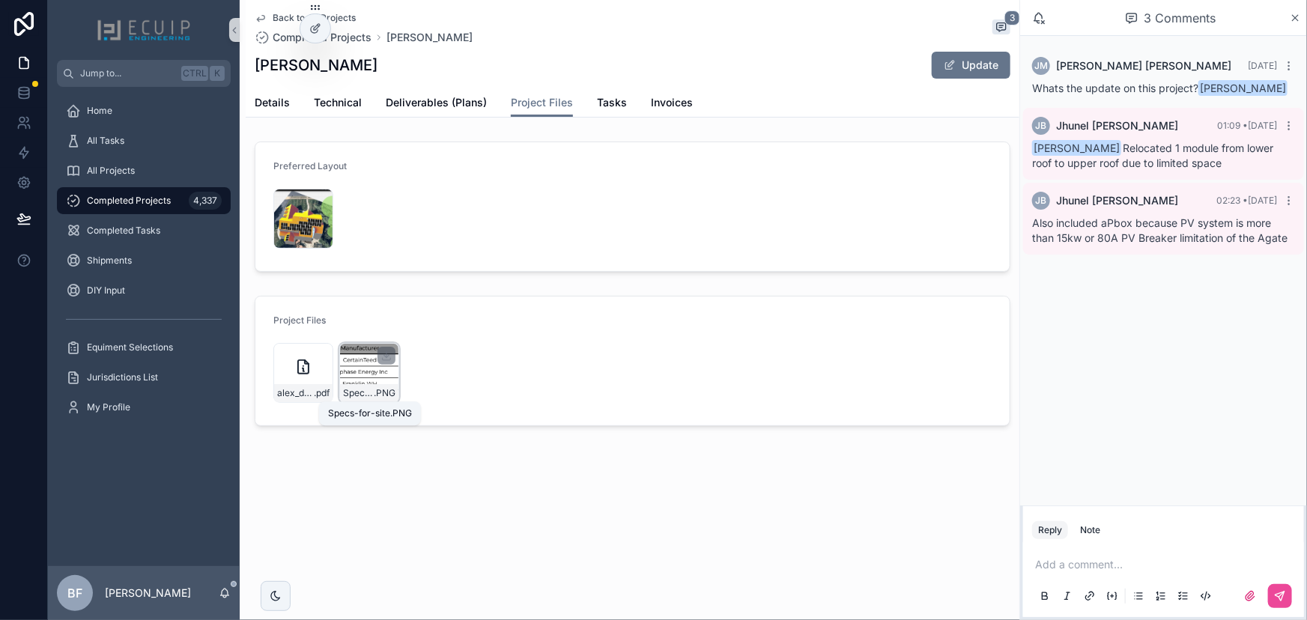
click at [350, 385] on div "Specs-for-site .PNG" at bounding box center [369, 393] width 58 height 18
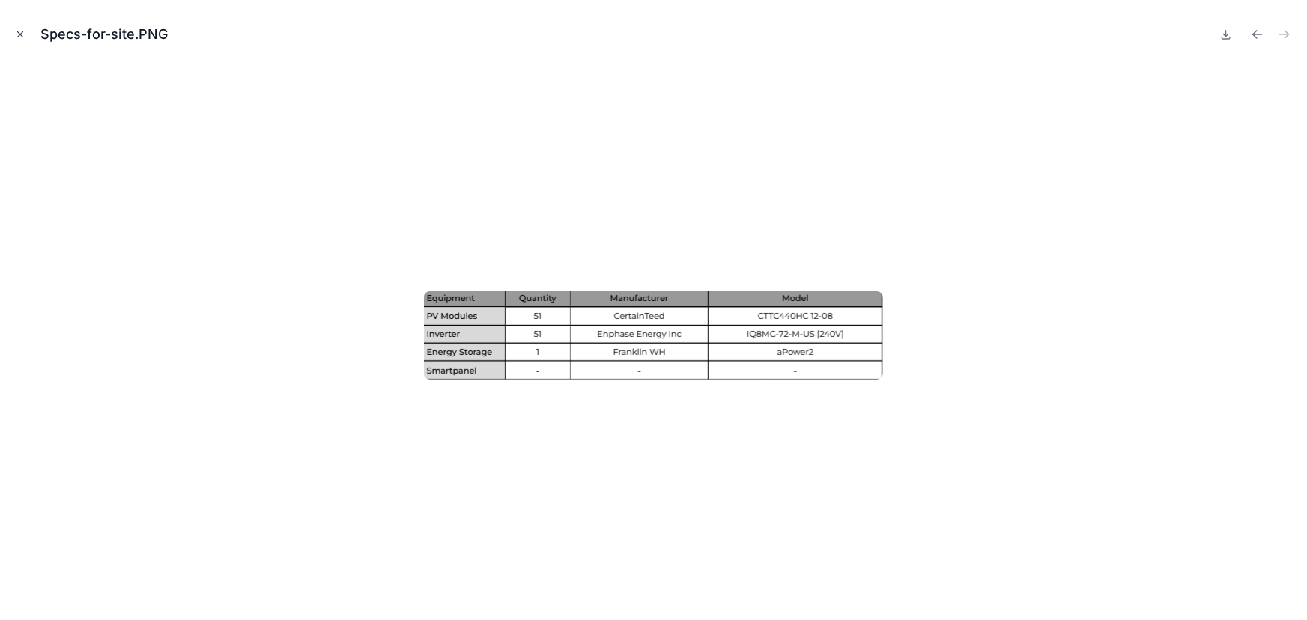
click at [15, 37] on icon "Close modal" at bounding box center [20, 34] width 10 height 10
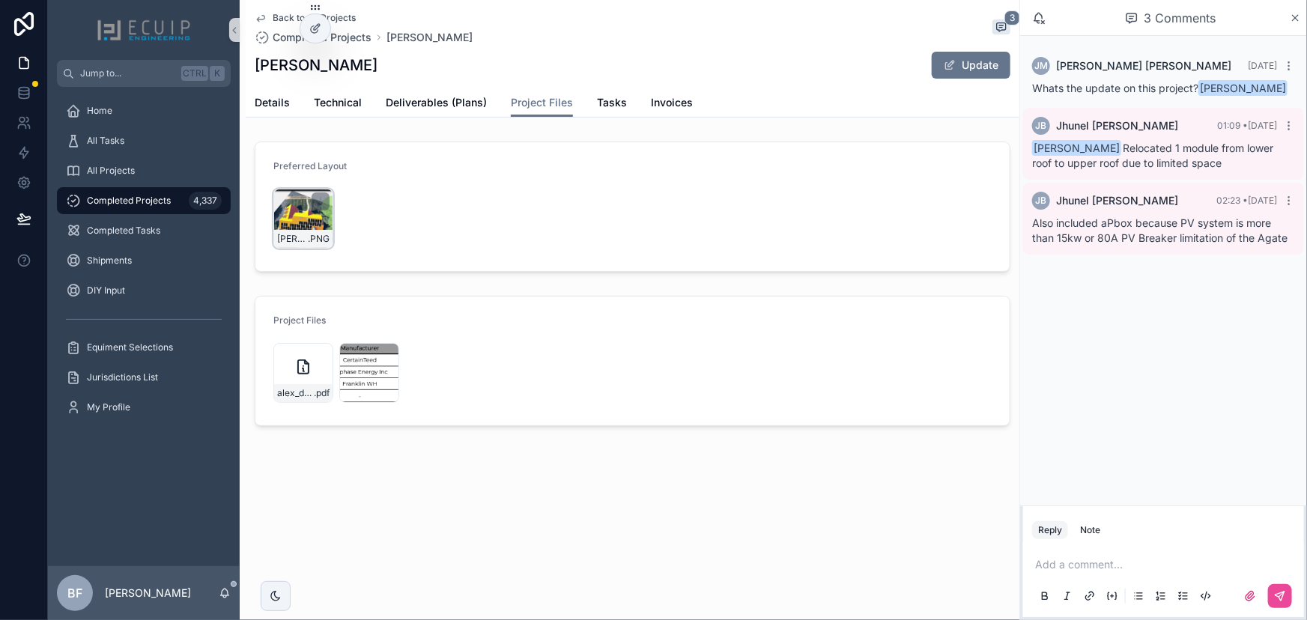
click at [286, 230] on div "Alex-Duan-Site-Design-(1) .PNG" at bounding box center [303, 239] width 58 height 18
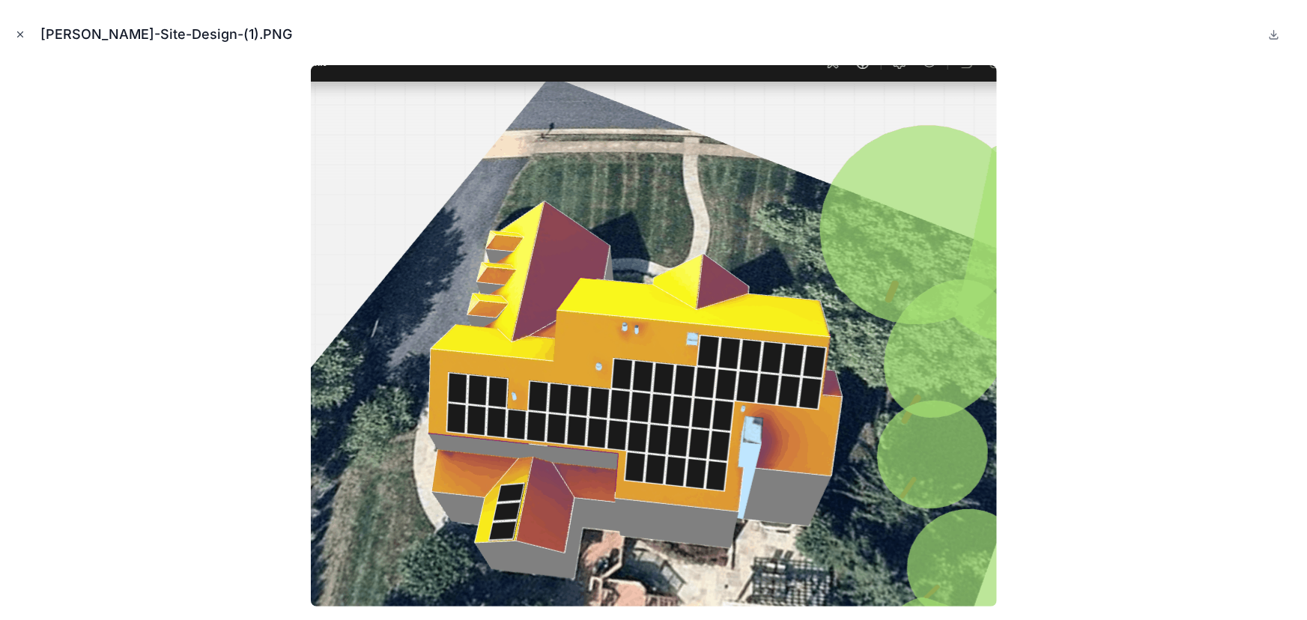
click at [27, 39] on button "Close modal" at bounding box center [20, 34] width 16 height 16
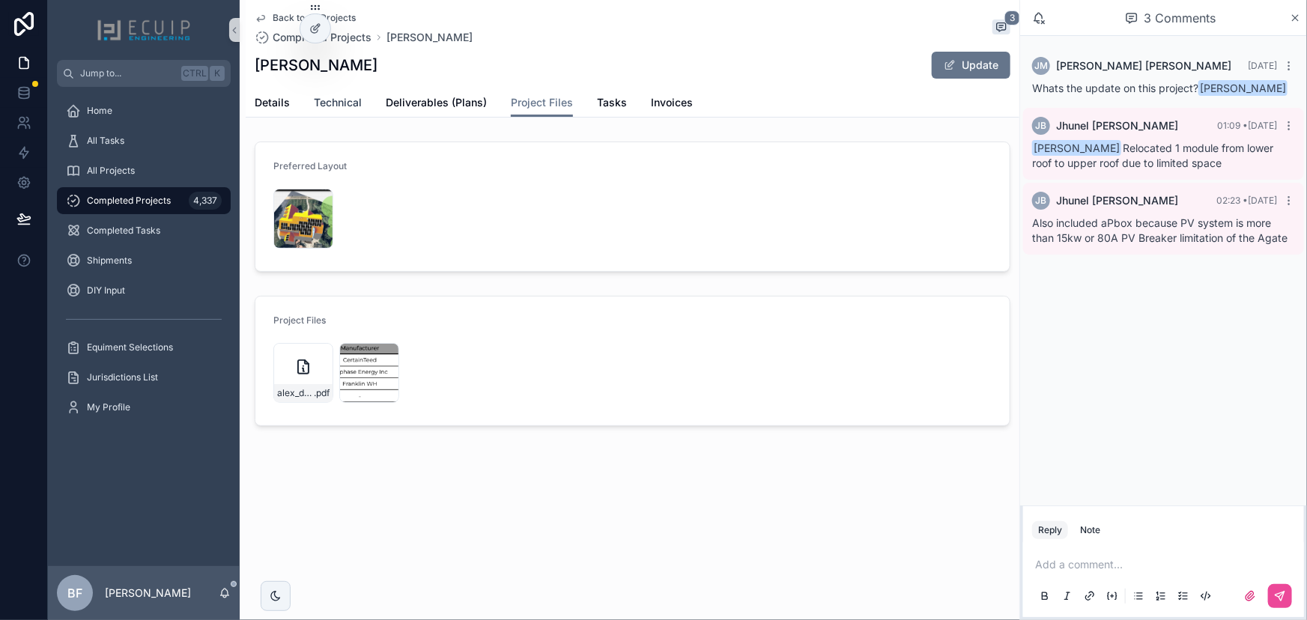
click at [342, 101] on span "Technical" at bounding box center [338, 102] width 48 height 15
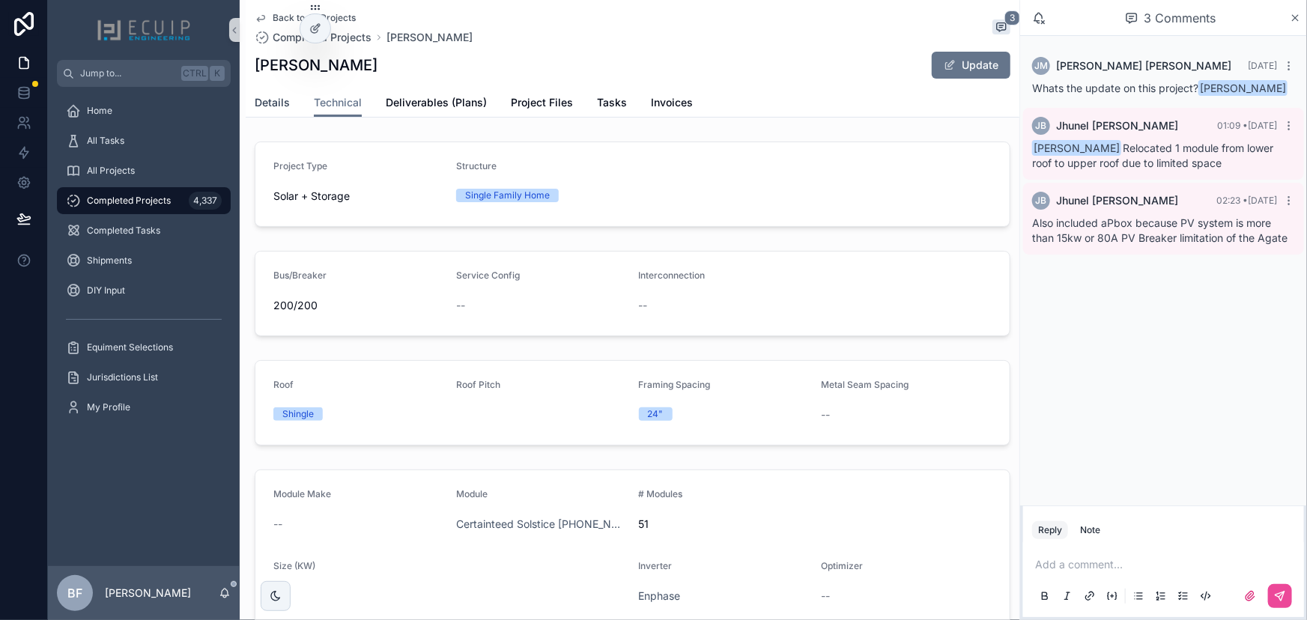
click at [275, 99] on span "Details" at bounding box center [272, 102] width 35 height 15
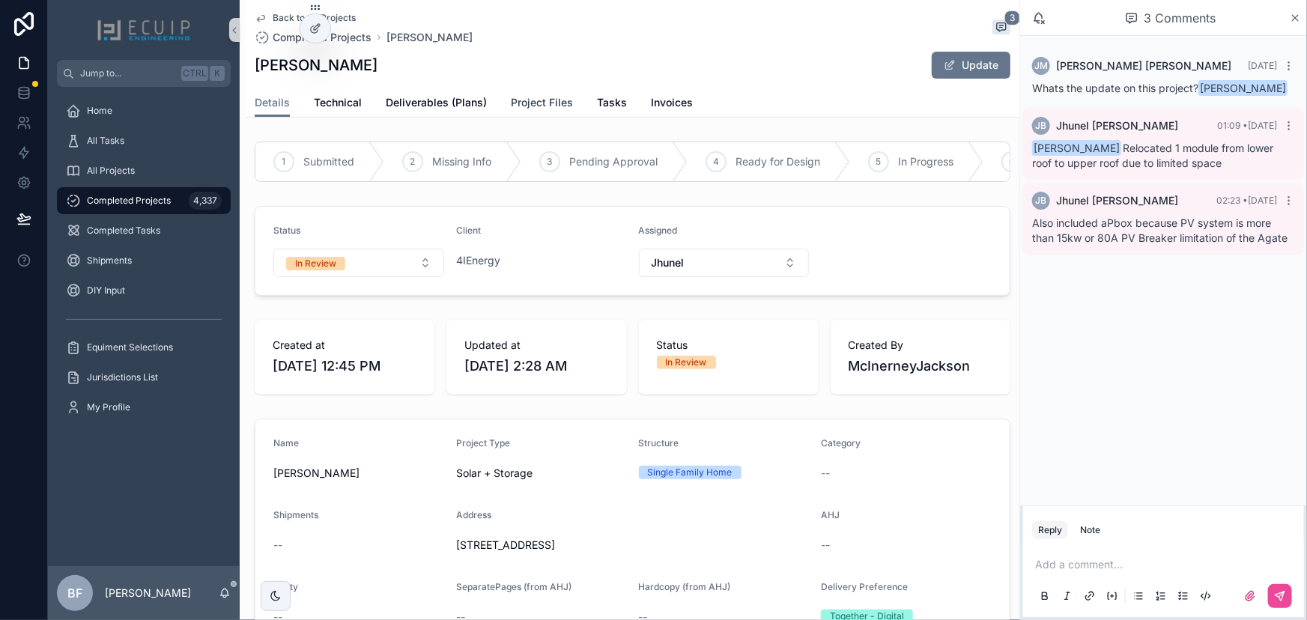
click at [524, 100] on span "Project Files" at bounding box center [542, 102] width 62 height 15
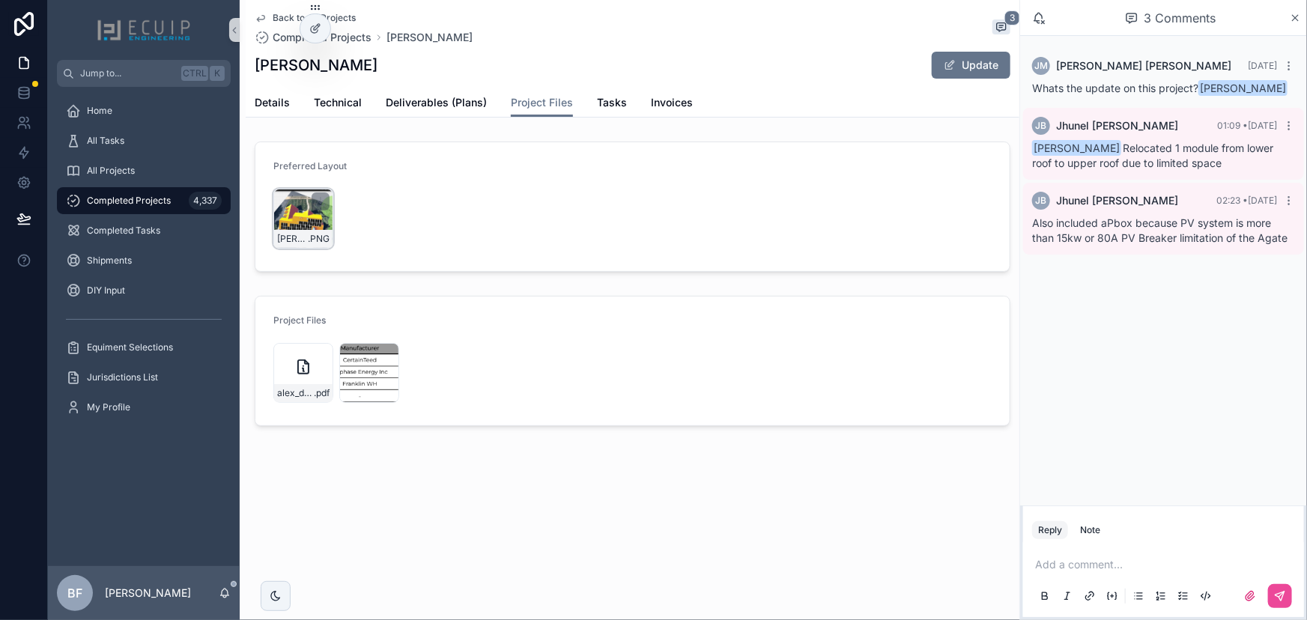
click at [302, 228] on div "Alex-Duan-Site-Design-(1) .PNG" at bounding box center [303, 219] width 60 height 60
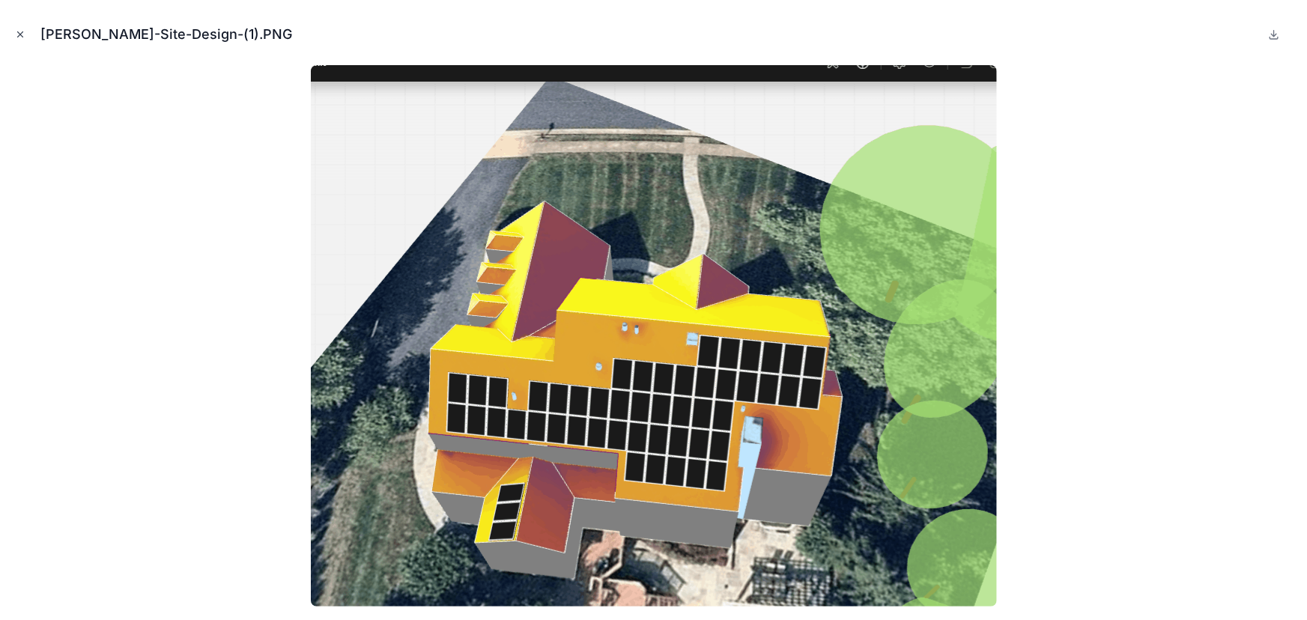
click at [24, 34] on icon "Close modal" at bounding box center [20, 34] width 10 height 10
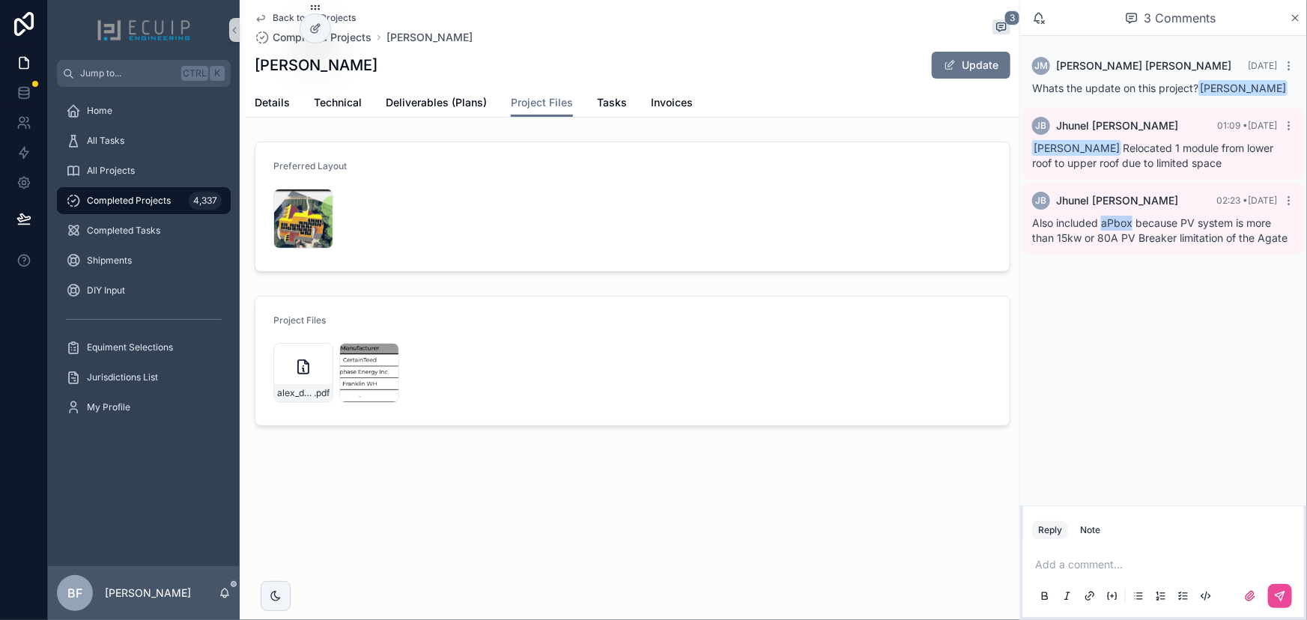
drag, startPoint x: 1102, startPoint y: 221, endPoint x: 1130, endPoint y: 220, distance: 27.7
click at [1130, 220] on span "Also included aPbox because PV system is more than 15kw or 80A PV Breaker limit…" at bounding box center [1159, 230] width 255 height 28
copy span "aPbox"
click at [1081, 520] on div "Reply Note" at bounding box center [1163, 530] width 281 height 24
click at [1086, 527] on div "Note" at bounding box center [1090, 530] width 20 height 12
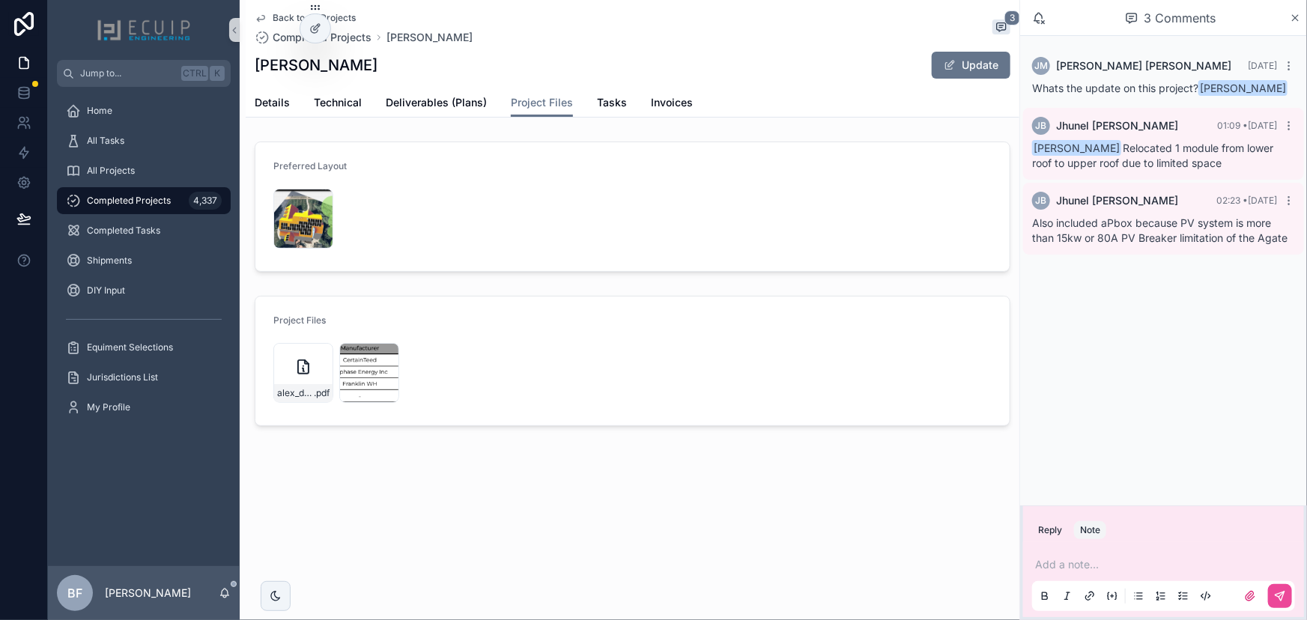
click at [1097, 562] on p "scrollable content" at bounding box center [1166, 564] width 263 height 15
click at [1089, 541] on span "jhunelb@gmail.com" at bounding box center [1151, 540] width 180 height 15
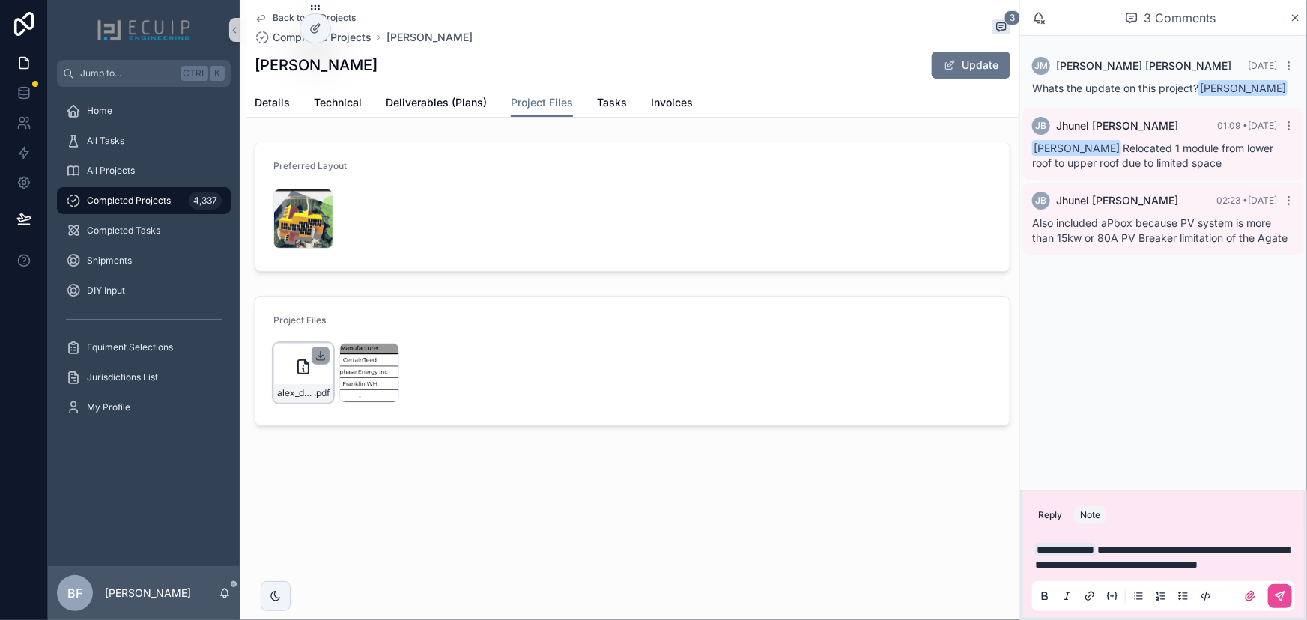
click at [320, 358] on icon "scrollable content" at bounding box center [321, 356] width 12 height 12
click at [1143, 552] on span "**********" at bounding box center [1162, 556] width 254 height 25
click at [1138, 562] on p "**********" at bounding box center [1166, 557] width 263 height 30
click at [329, 105] on span "Technical" at bounding box center [338, 102] width 48 height 15
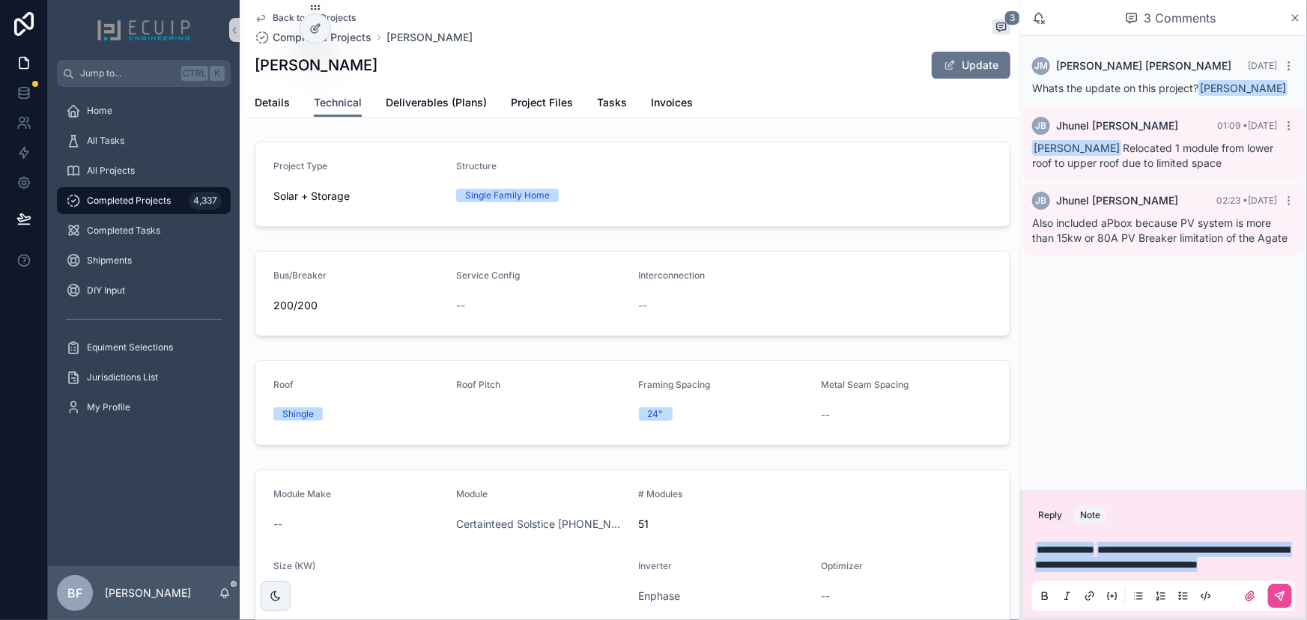
scroll to position [251, 0]
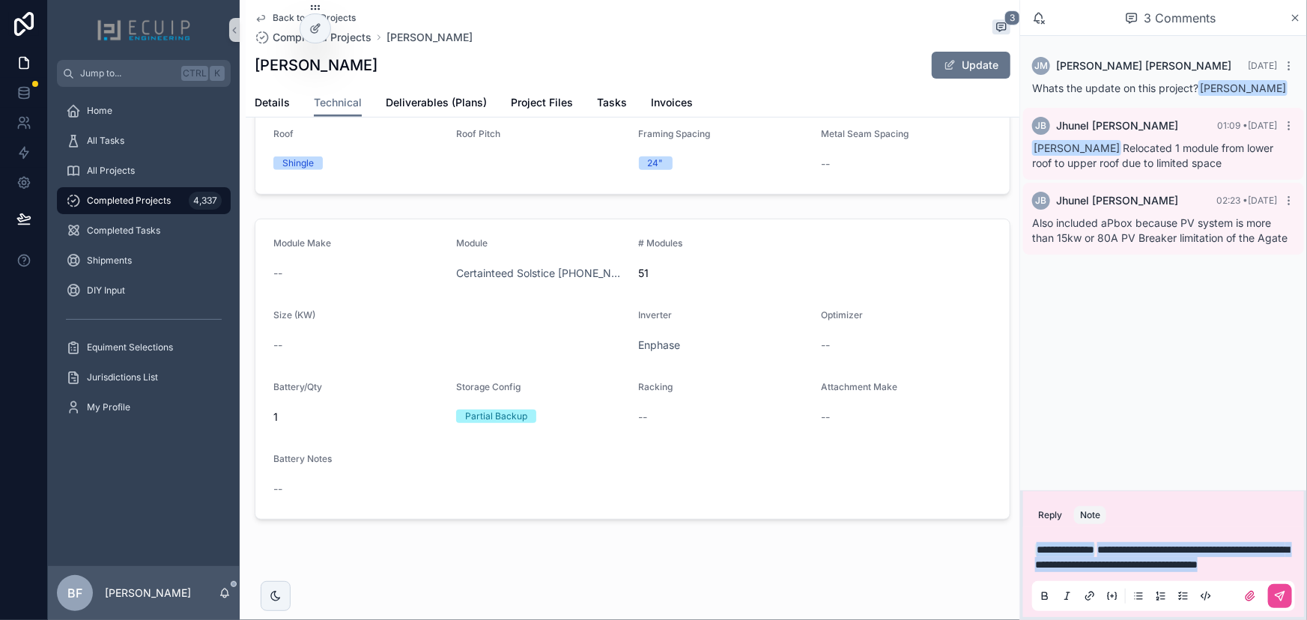
drag, startPoint x: 1171, startPoint y: 532, endPoint x: 1176, endPoint y: 538, distance: 8.5
click at [1171, 544] on span "**********" at bounding box center [1162, 556] width 254 height 25
click at [1214, 544] on span "**********" at bounding box center [1162, 556] width 254 height 25
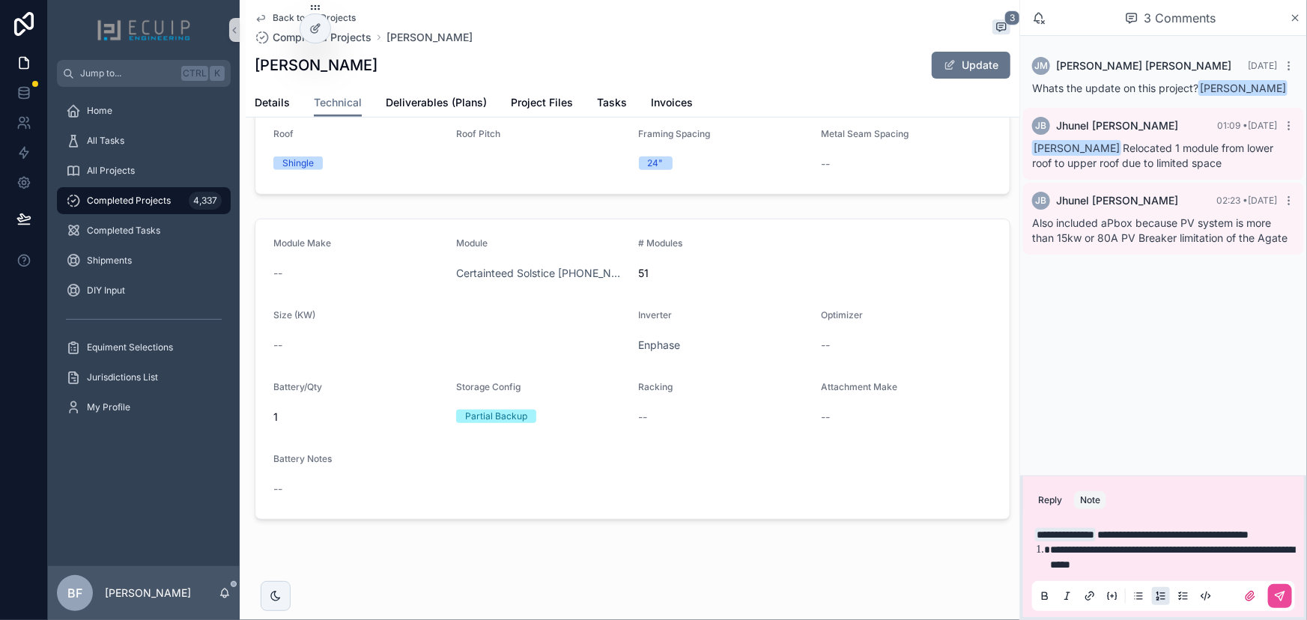
click at [1168, 545] on span "**********" at bounding box center [1172, 556] width 244 height 25
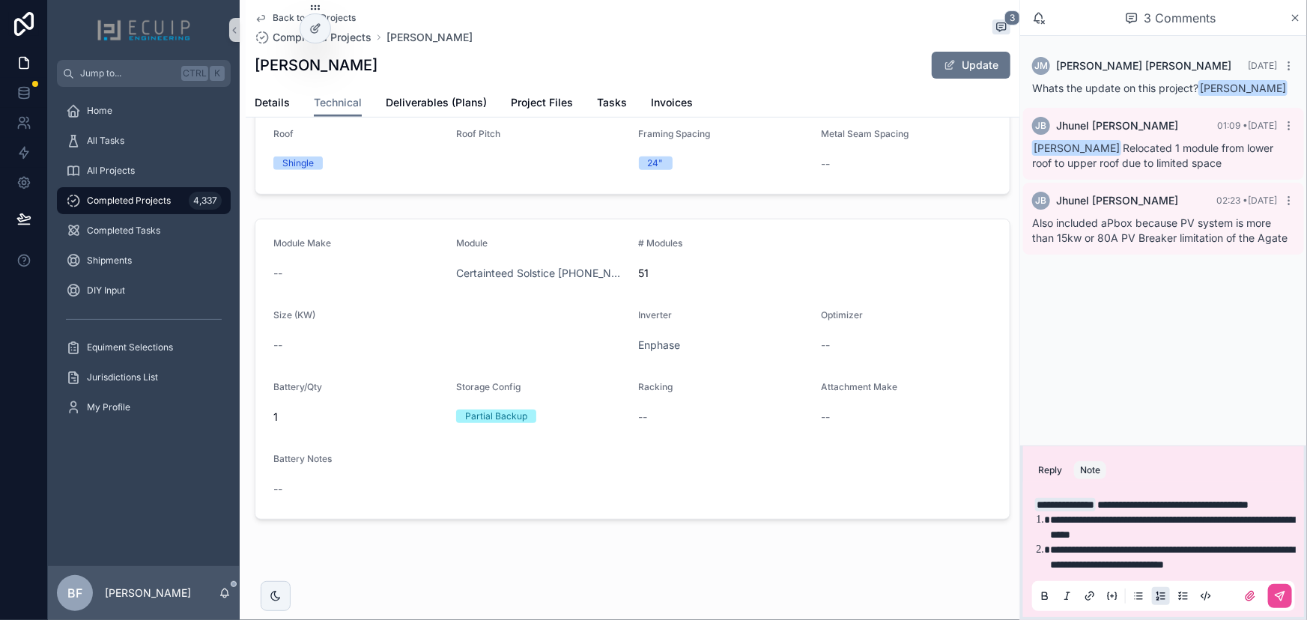
click at [1272, 561] on li "**********" at bounding box center [1174, 557] width 248 height 30
click at [1213, 569] on li "**********" at bounding box center [1174, 557] width 248 height 30
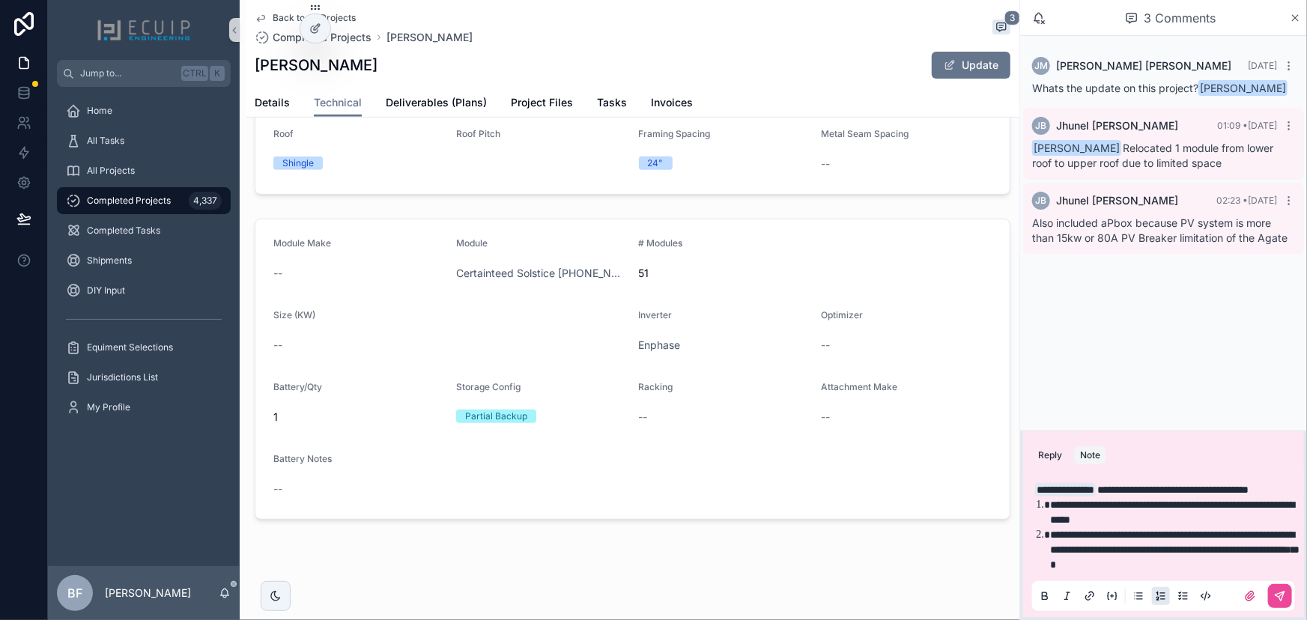
click at [1177, 520] on li "**********" at bounding box center [1174, 512] width 248 height 30
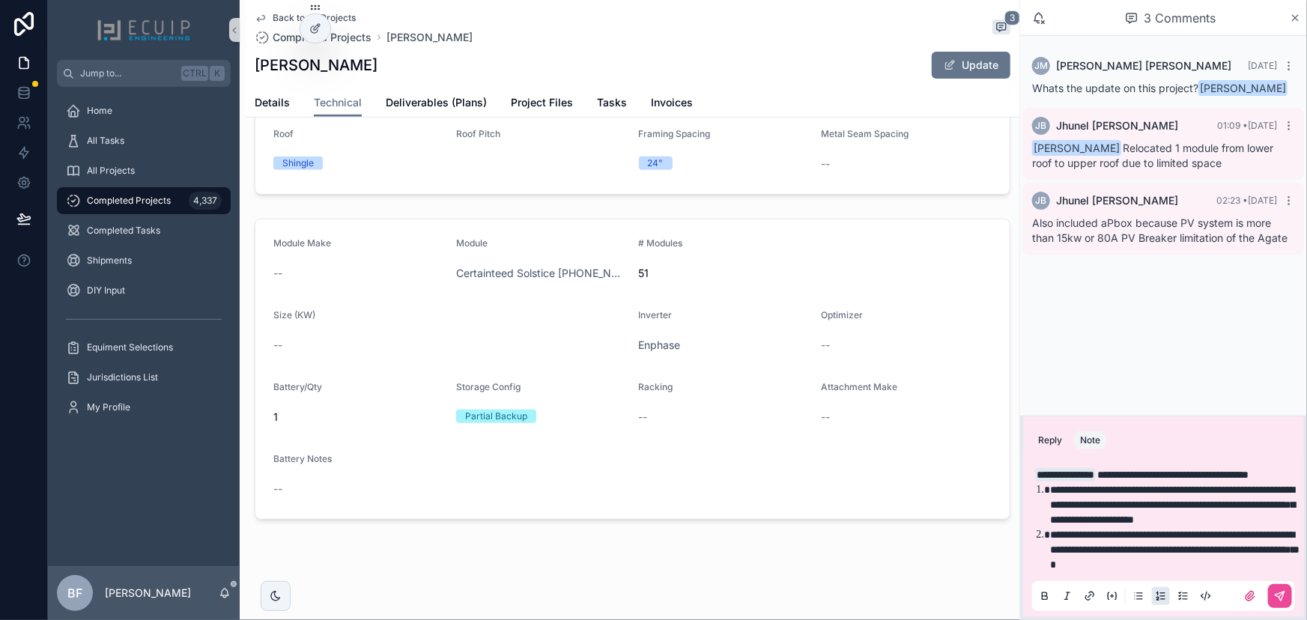
click at [1100, 530] on span "**********" at bounding box center [1174, 550] width 249 height 40
click at [1221, 573] on div "**********" at bounding box center [1163, 534] width 263 height 153
click at [1295, 562] on li "**********" at bounding box center [1174, 549] width 248 height 45
click at [1295, 565] on li "**********" at bounding box center [1174, 549] width 248 height 45
click at [1167, 487] on span "**********" at bounding box center [1172, 505] width 245 height 40
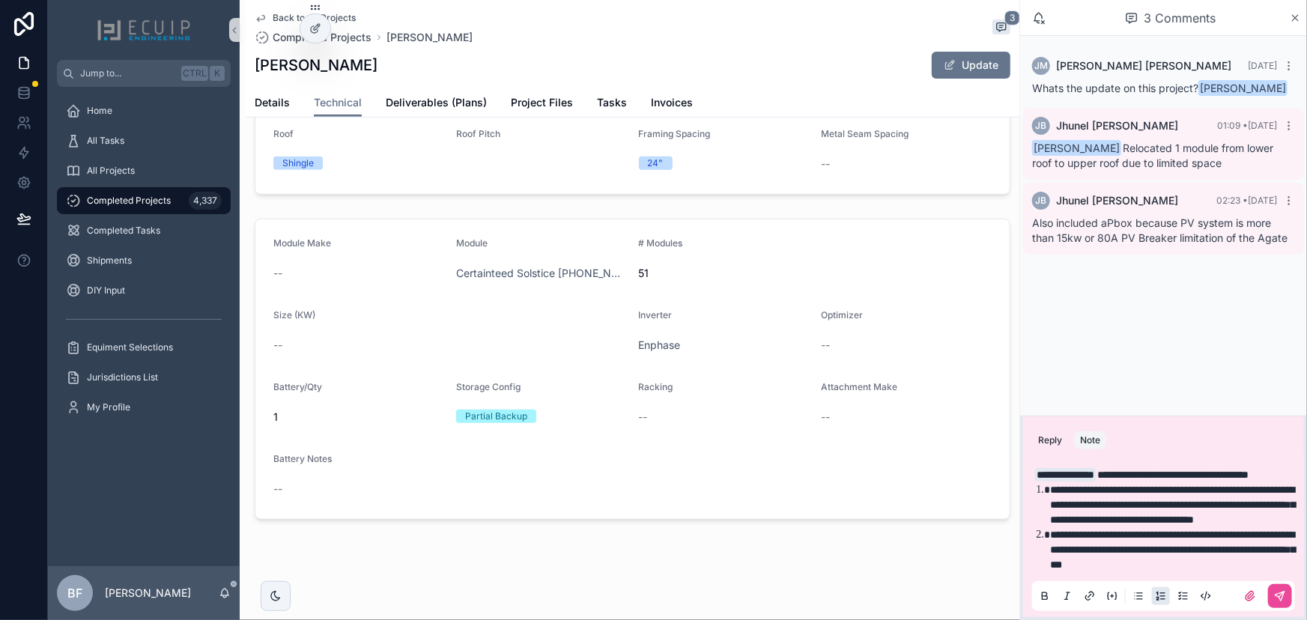
click at [1186, 487] on span "**********" at bounding box center [1172, 505] width 245 height 40
click at [1293, 562] on li "**********" at bounding box center [1174, 549] width 248 height 45
click at [1284, 591] on icon "scrollable content" at bounding box center [1280, 596] width 12 height 12
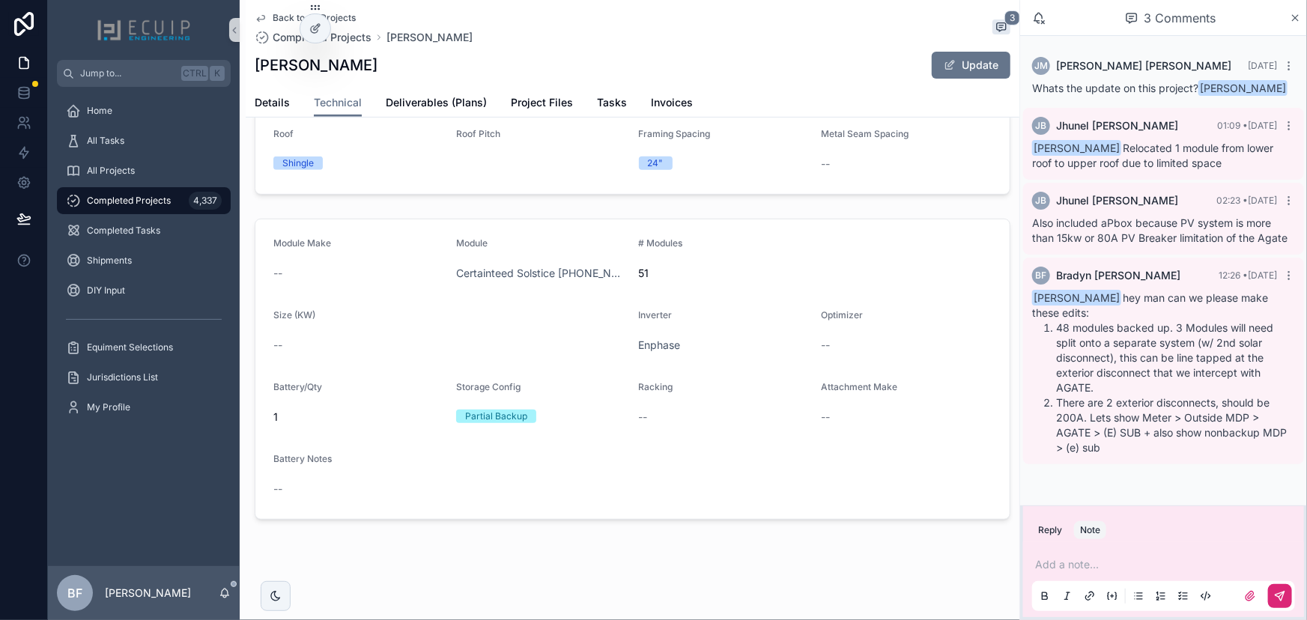
click at [516, 188] on form "Roof Shingle Roof Pitch Framing Spacing 24" Metal Seam Spacing --" at bounding box center [632, 152] width 754 height 84
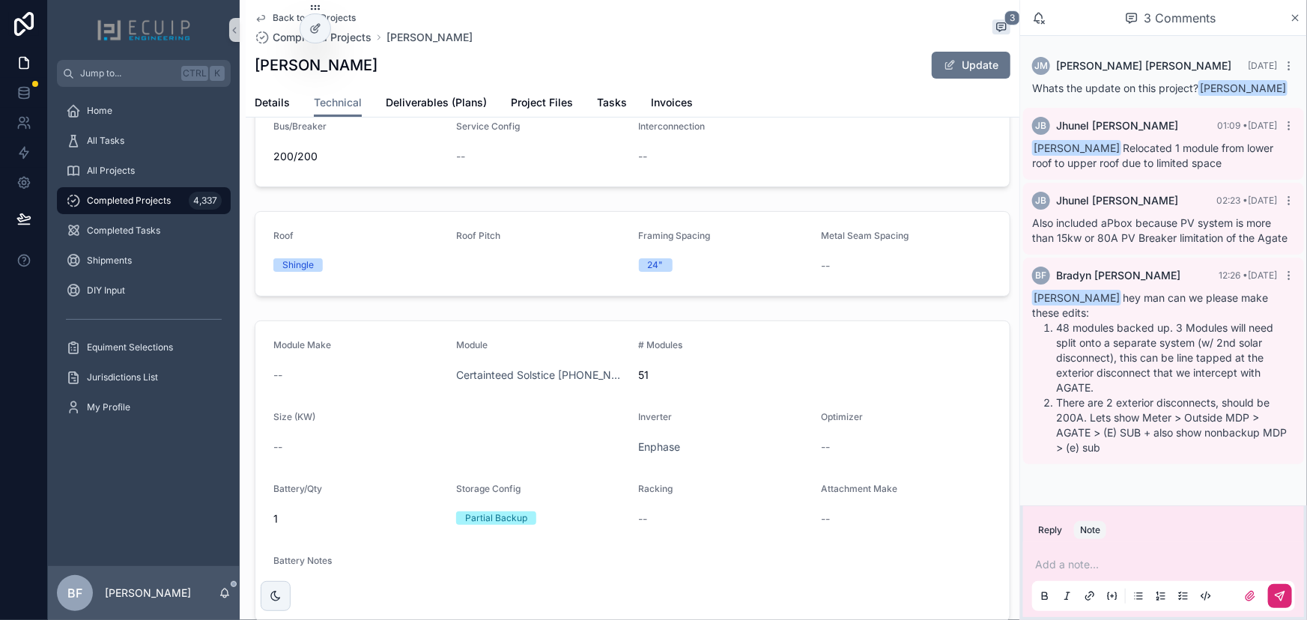
scroll to position [0, 0]
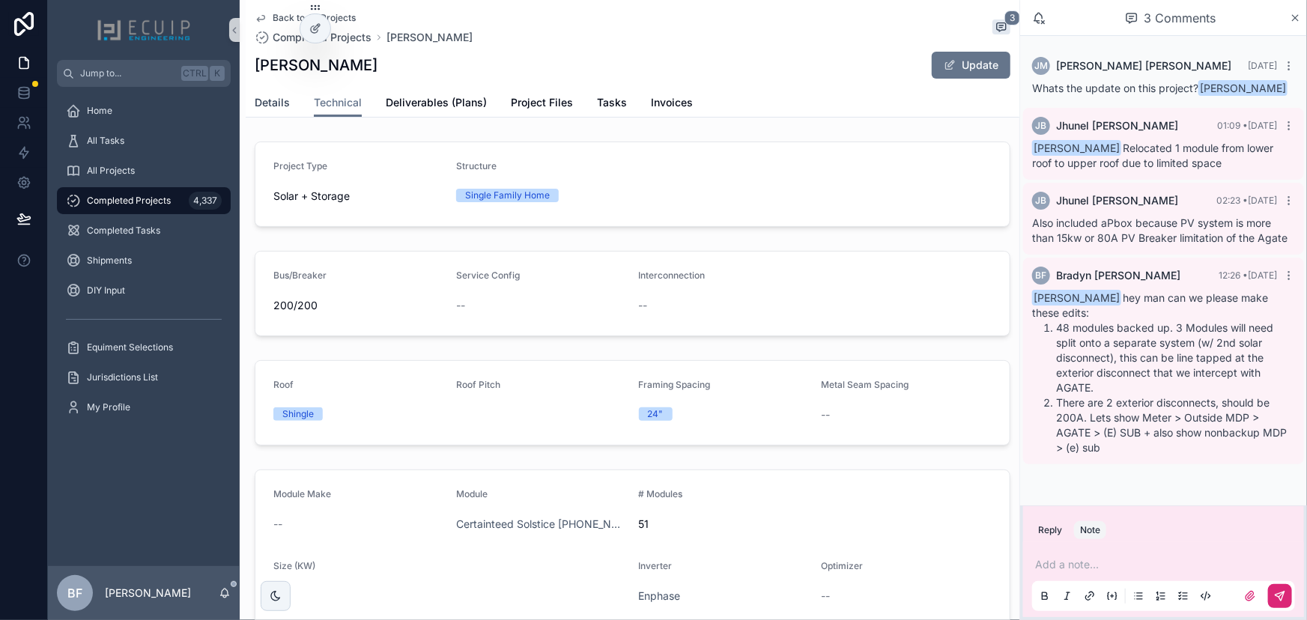
click at [266, 111] on link "Details" at bounding box center [272, 104] width 35 height 30
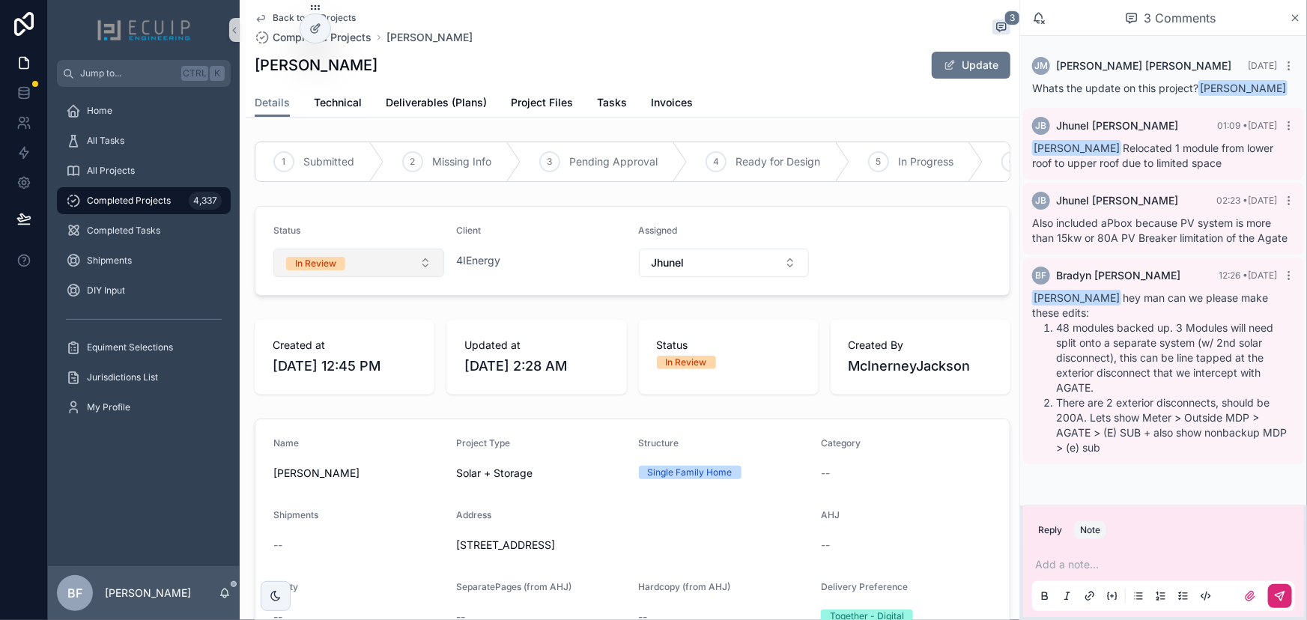
click at [370, 273] on button "In Review" at bounding box center [358, 263] width 171 height 28
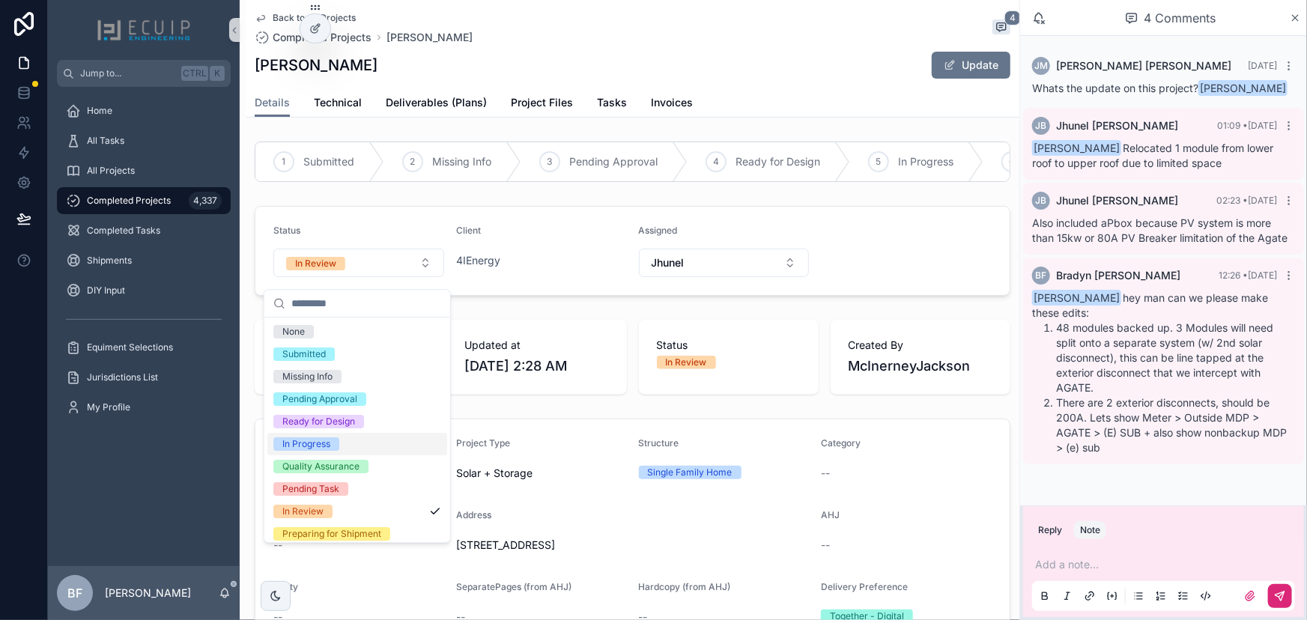
click at [329, 442] on div "In Progress" at bounding box center [306, 443] width 48 height 13
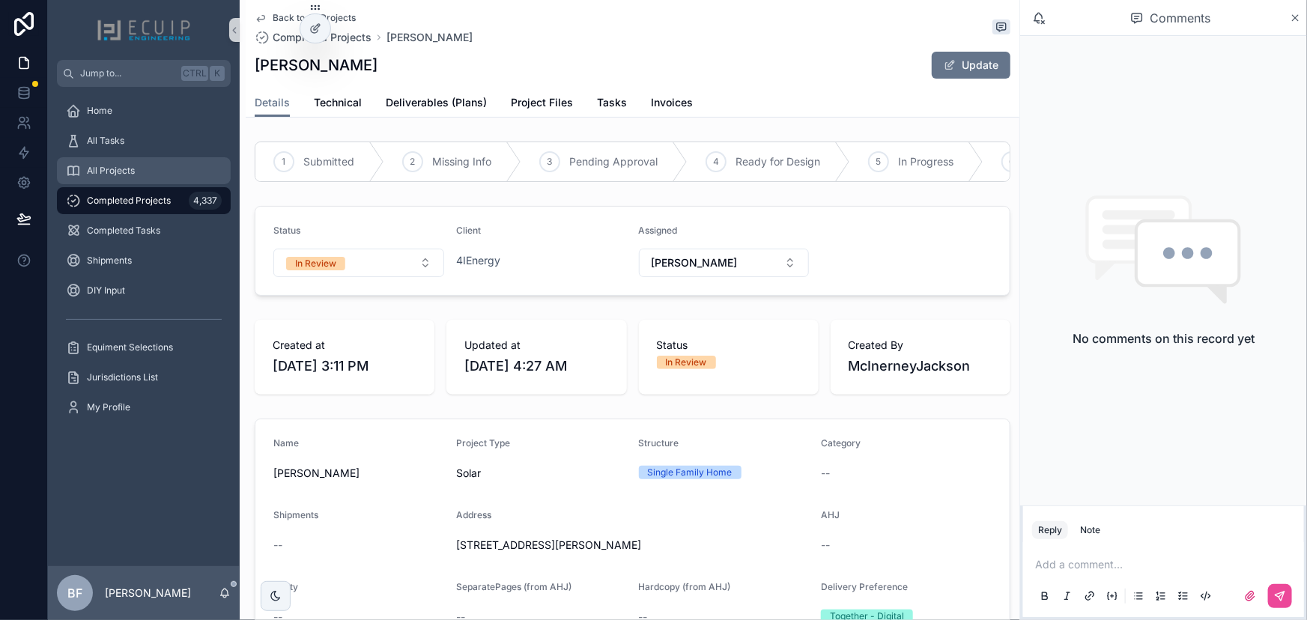
click at [151, 166] on div "All Projects" at bounding box center [144, 171] width 156 height 24
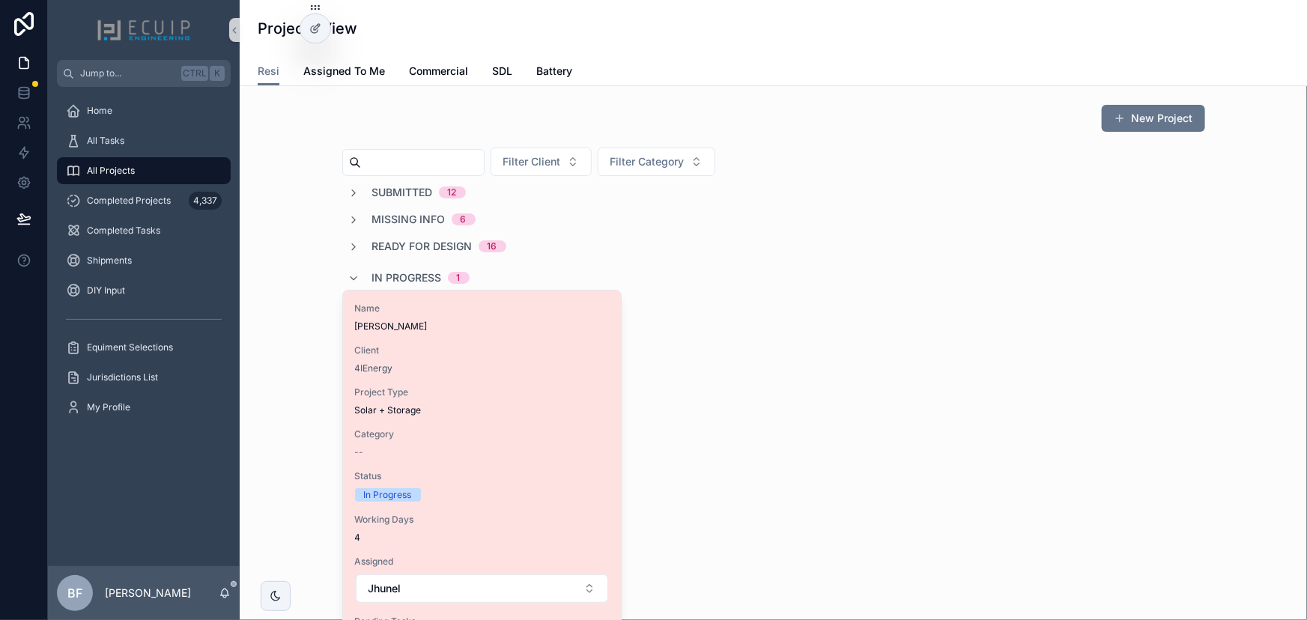
click at [536, 349] on span "Client" at bounding box center [482, 351] width 254 height 12
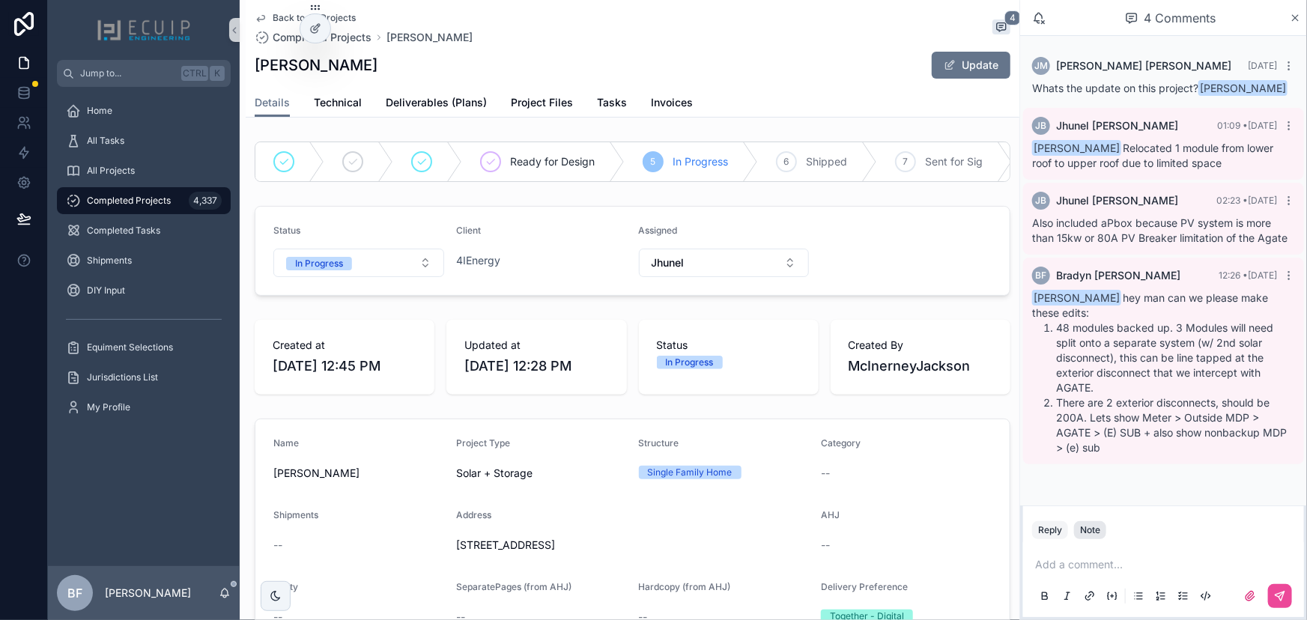
click at [1085, 526] on div "Note" at bounding box center [1090, 530] width 20 height 12
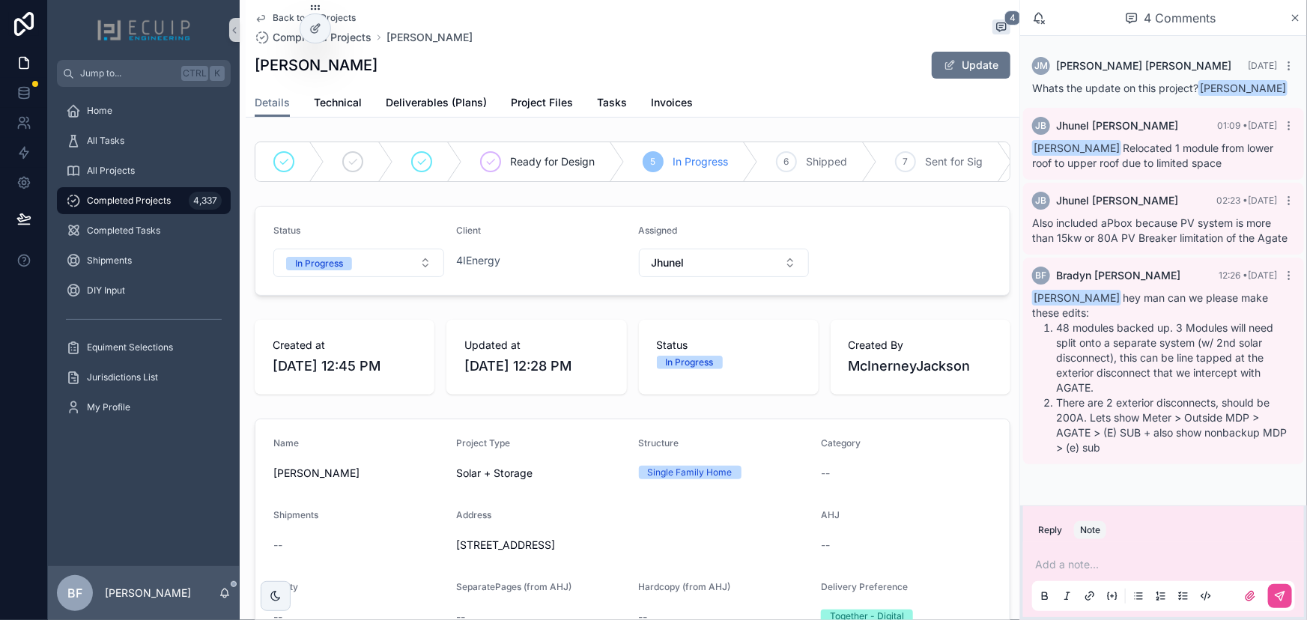
click at [1092, 559] on p "scrollable content" at bounding box center [1166, 564] width 263 height 15
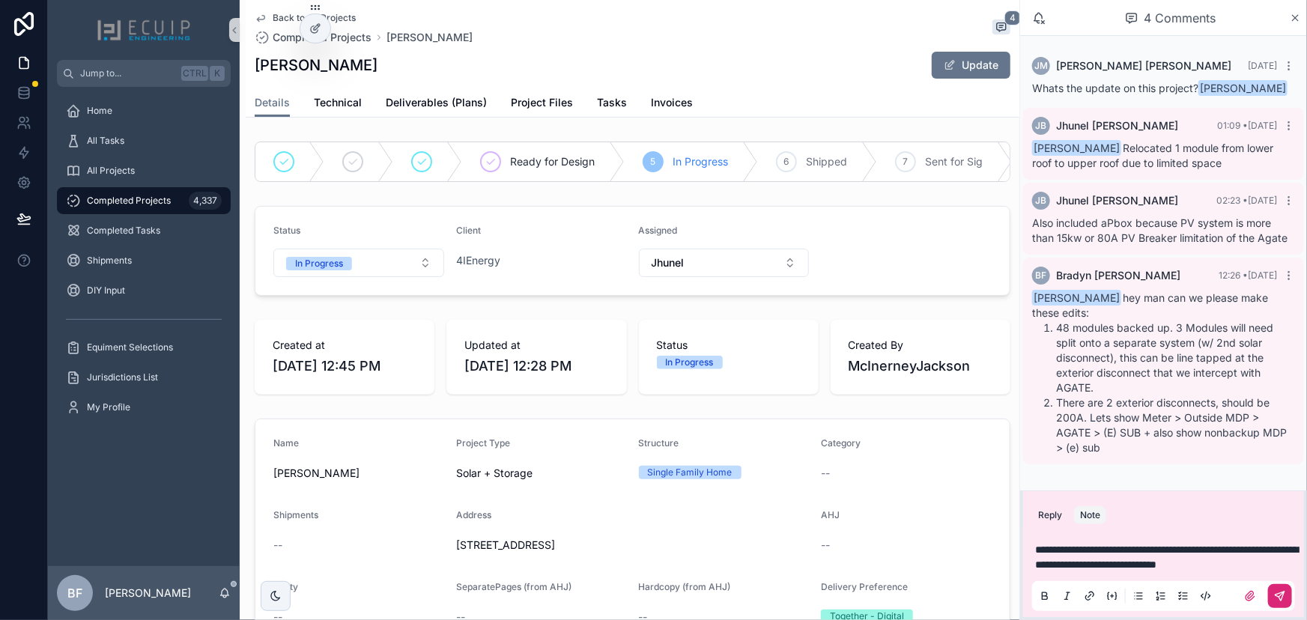
click at [1282, 598] on icon "scrollable content" at bounding box center [1279, 596] width 9 height 9
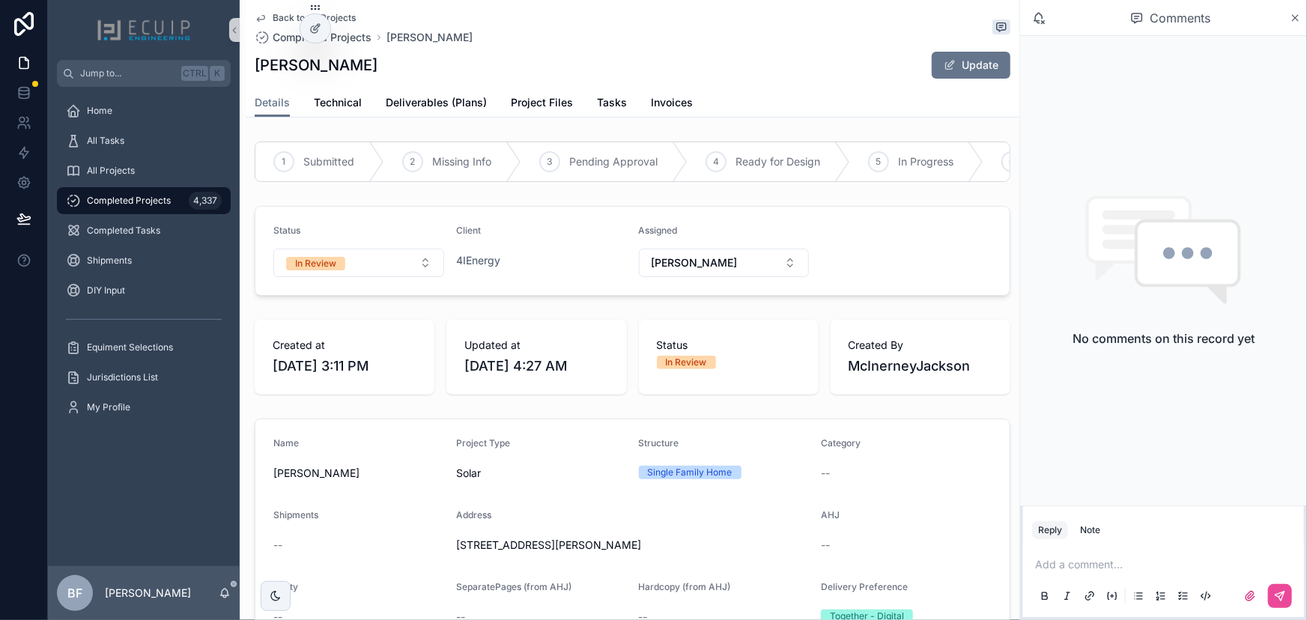
drag, startPoint x: 374, startPoint y: 67, endPoint x: 257, endPoint y: 74, distance: 117.8
click at [257, 74] on div "Tiantian Roberts Update" at bounding box center [633, 65] width 756 height 28
copy h1 "Tiantian Roberts"
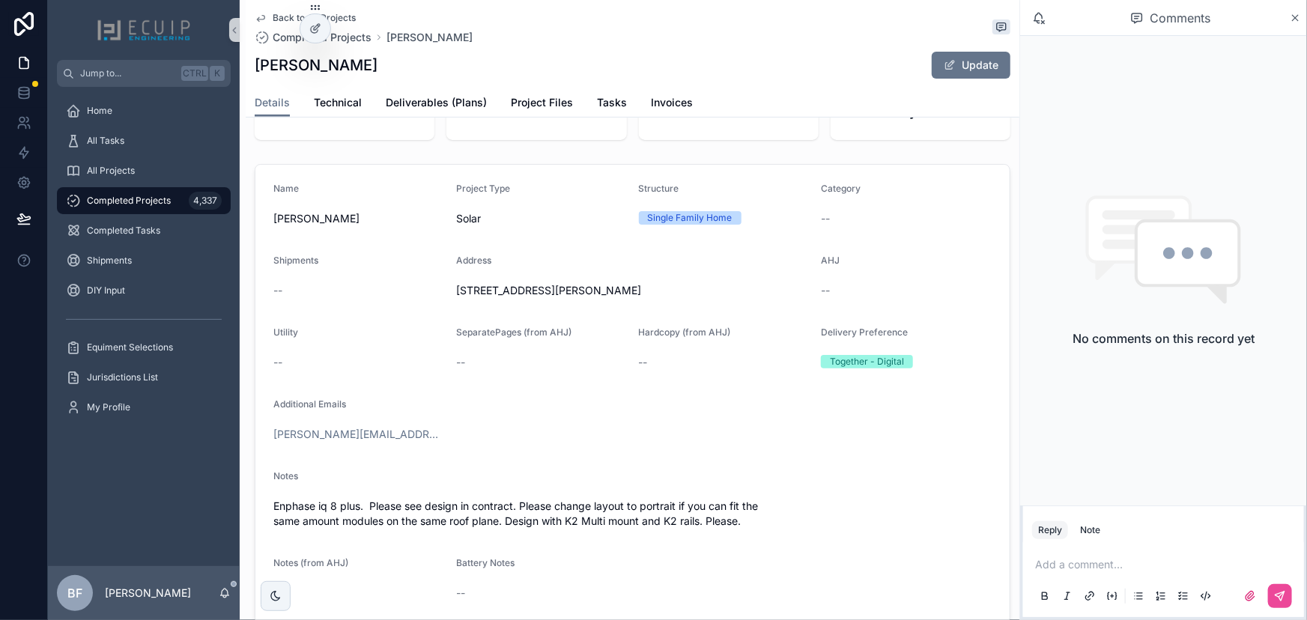
scroll to position [272, 0]
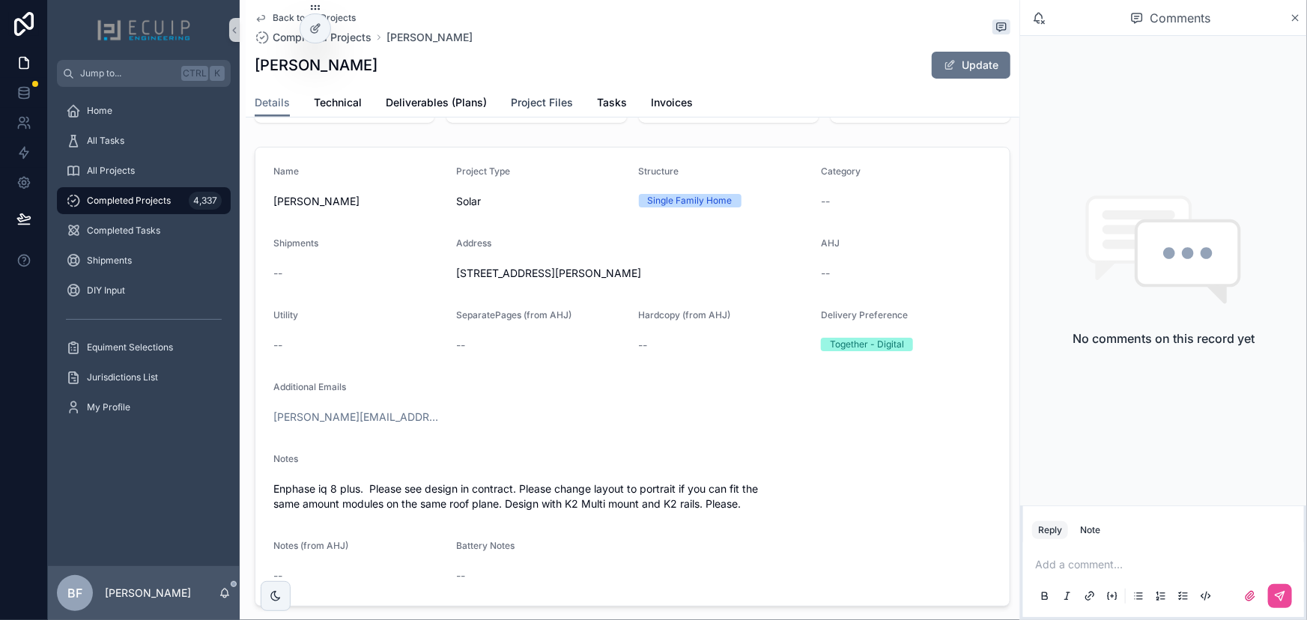
click at [562, 106] on span "Project Files" at bounding box center [542, 102] width 62 height 15
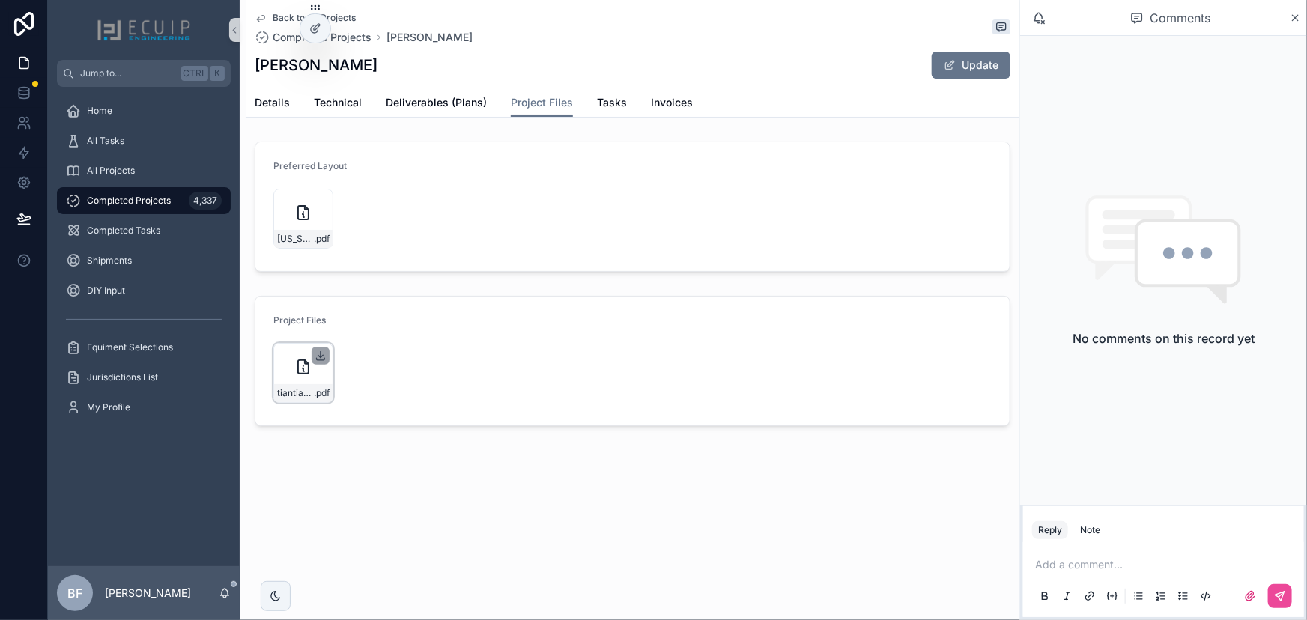
click at [320, 353] on icon "scrollable content" at bounding box center [321, 356] width 12 height 12
click at [306, 250] on div "Virginia_Solar_Agreement-(8) .pdf" at bounding box center [358, 218] width 171 height 69
click at [303, 237] on span "Virginia_Solar_Agreement-(8)" at bounding box center [295, 239] width 37 height 12
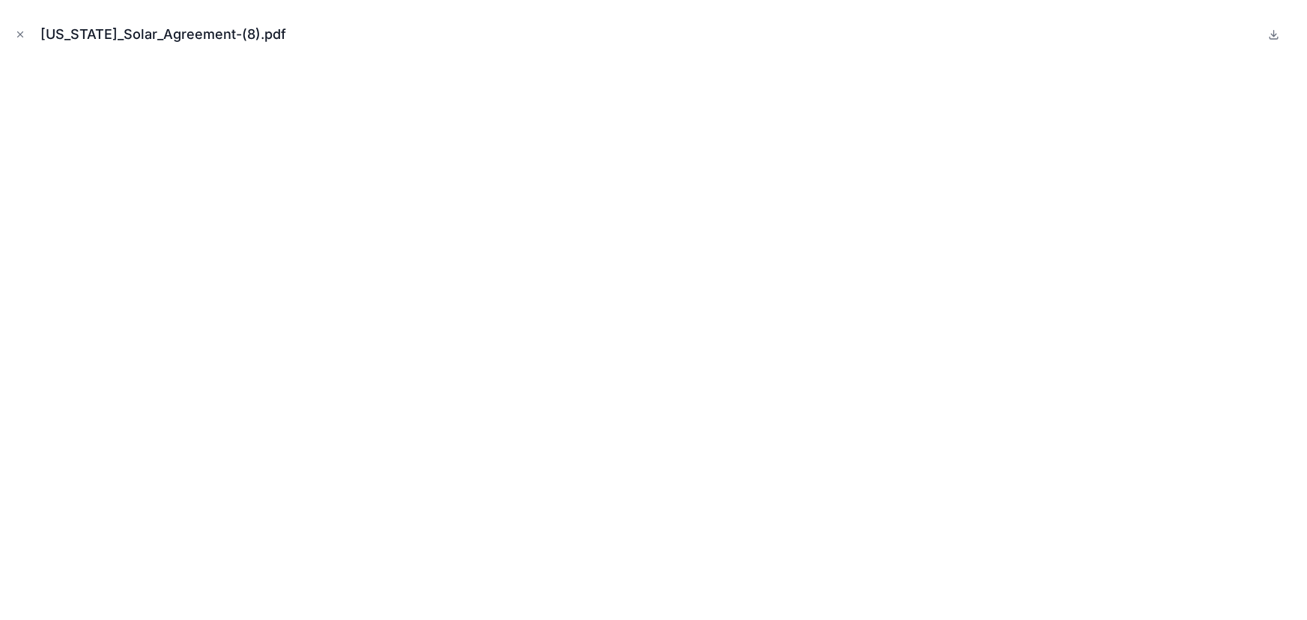
click at [16, 43] on div "Virginia_Solar_Agreement-(8).pdf" at bounding box center [653, 34] width 1283 height 45
click at [17, 37] on icon "Close modal" at bounding box center [20, 34] width 10 height 10
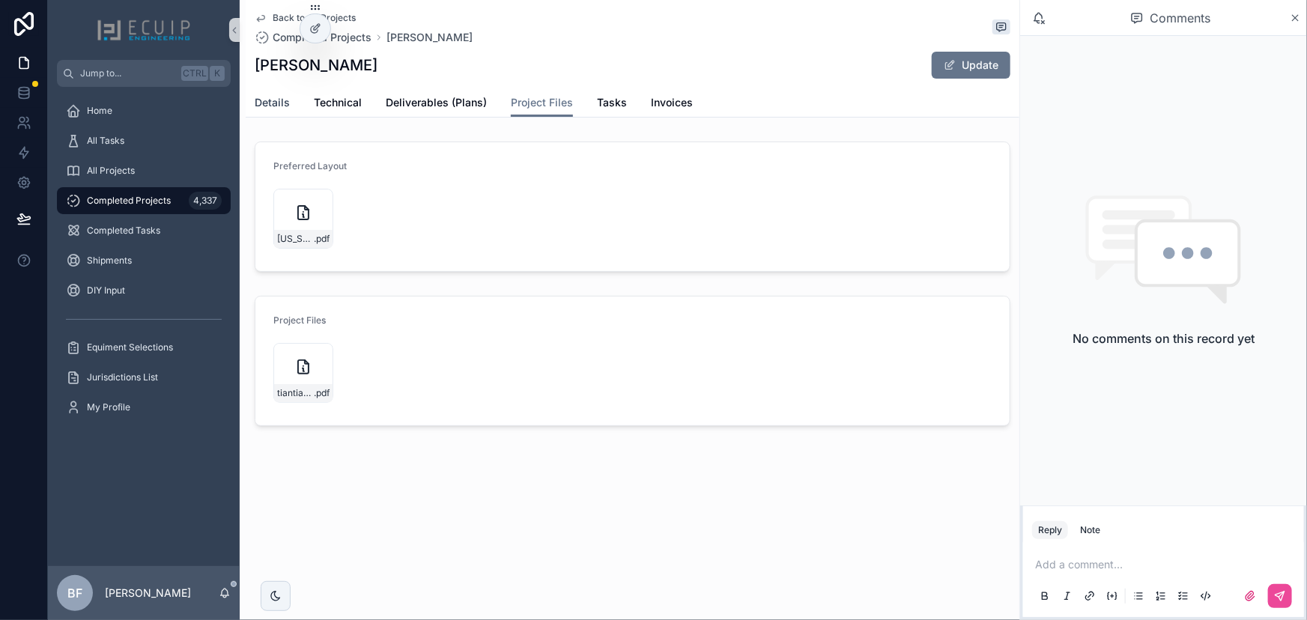
click at [283, 105] on span "Details" at bounding box center [272, 102] width 35 height 15
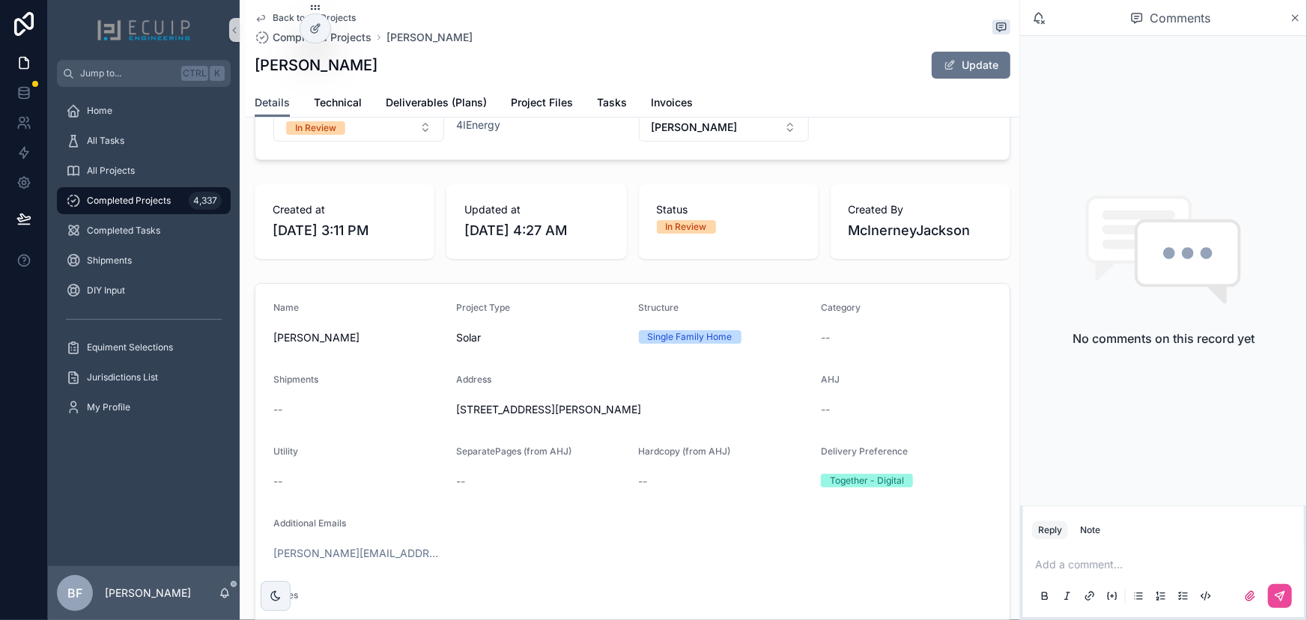
scroll to position [408, 0]
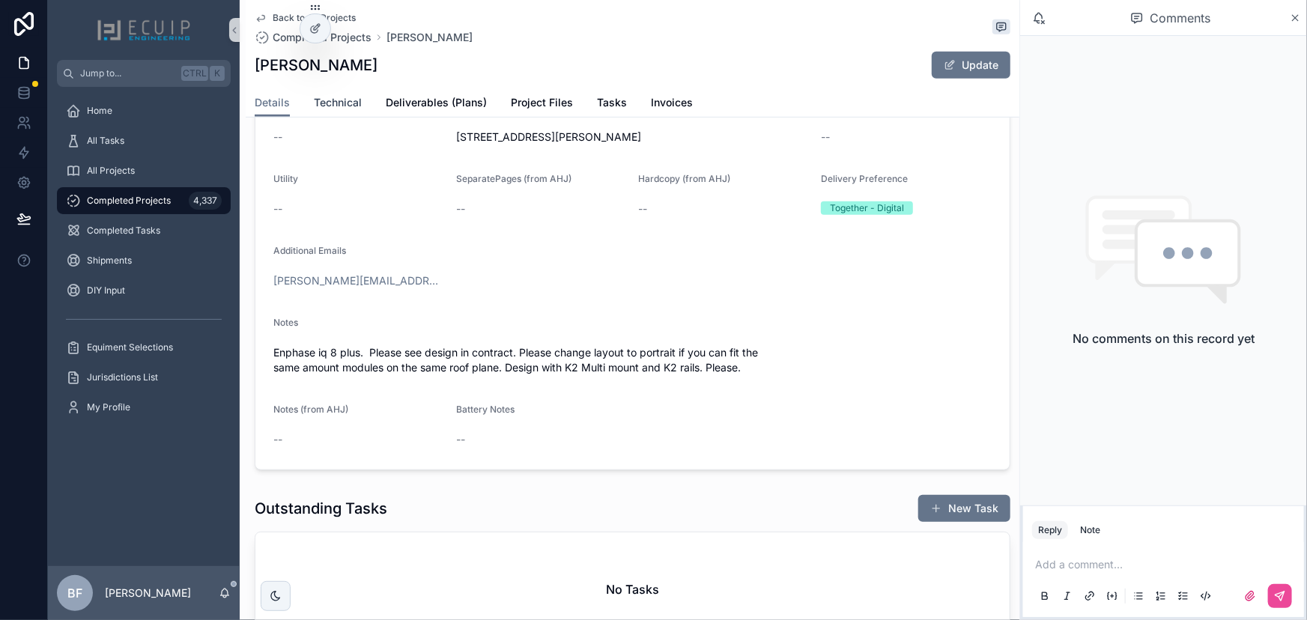
click at [360, 99] on span "Technical" at bounding box center [338, 102] width 48 height 15
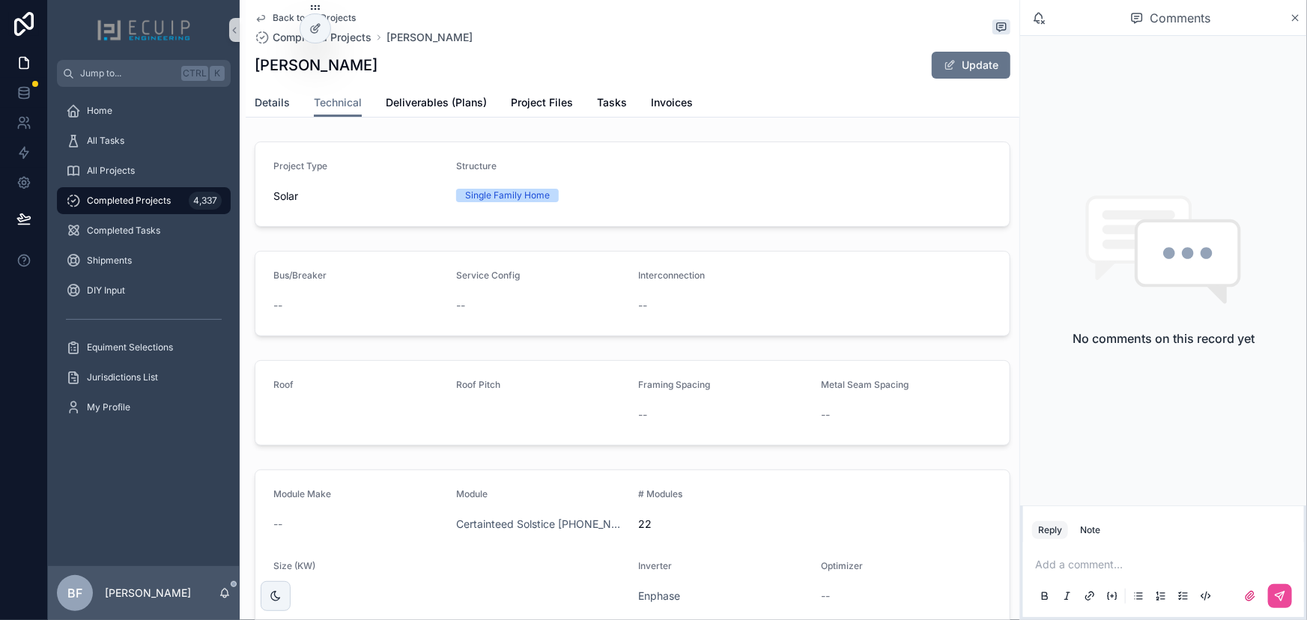
click at [276, 110] on link "Details" at bounding box center [272, 104] width 35 height 30
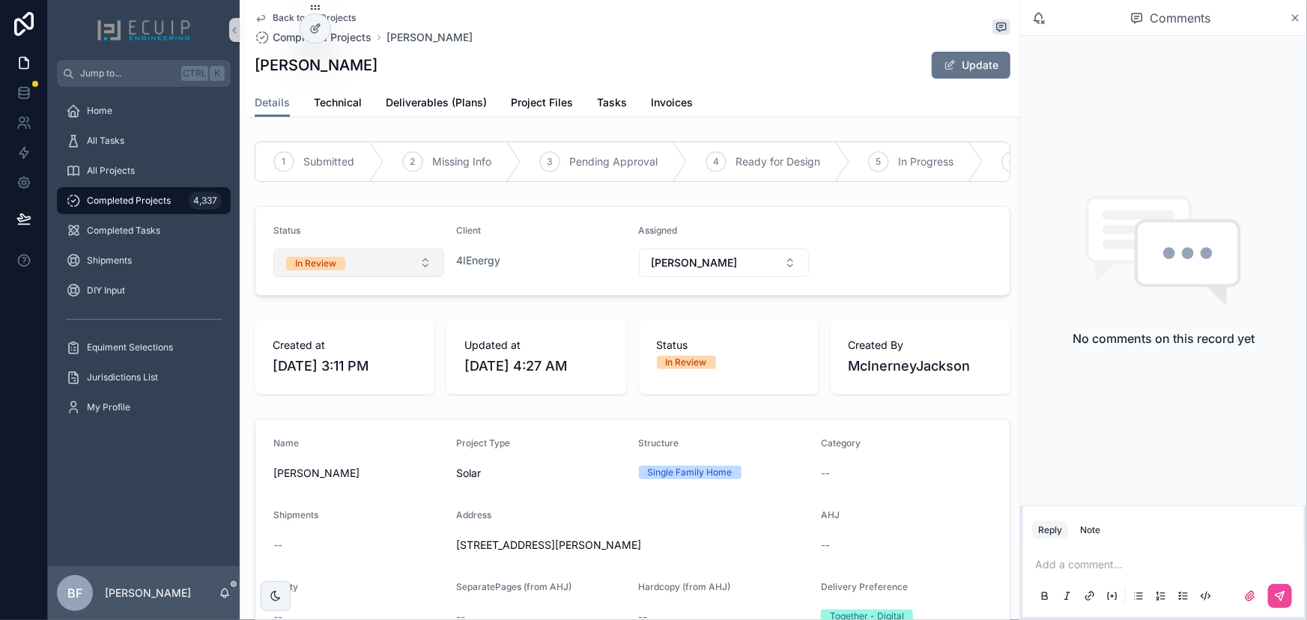
click at [366, 277] on button "In Review" at bounding box center [358, 263] width 171 height 28
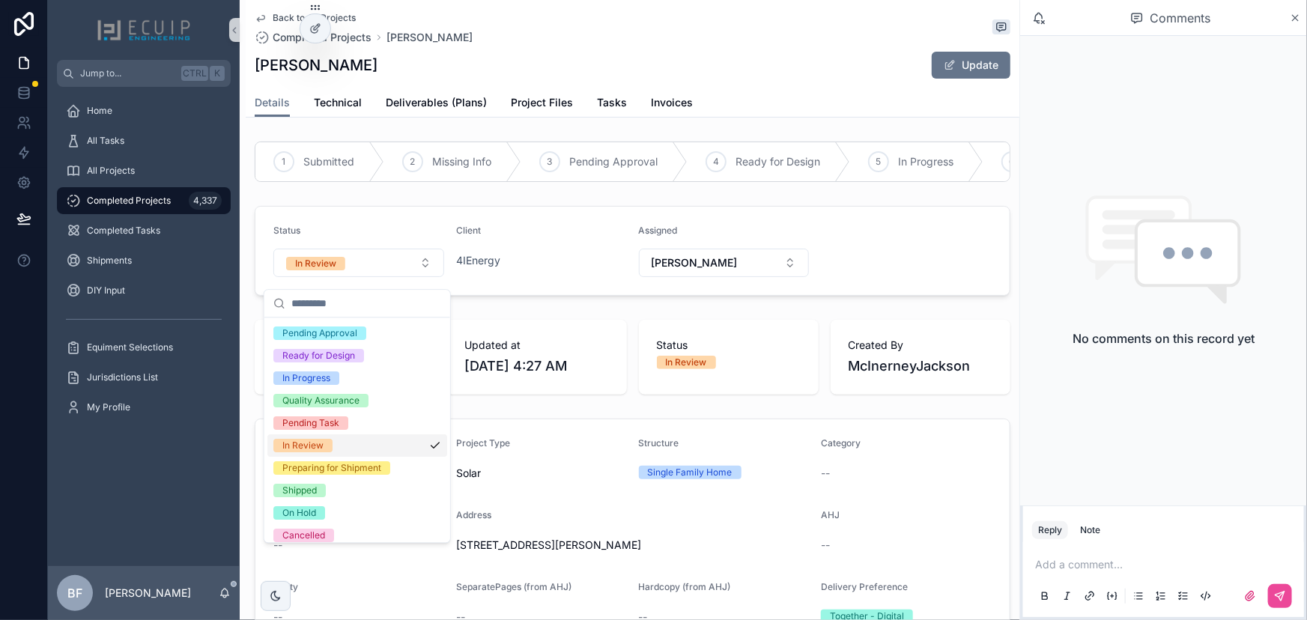
scroll to position [67, 0]
click at [332, 466] on div "Preparing for Shipment" at bounding box center [331, 466] width 99 height 13
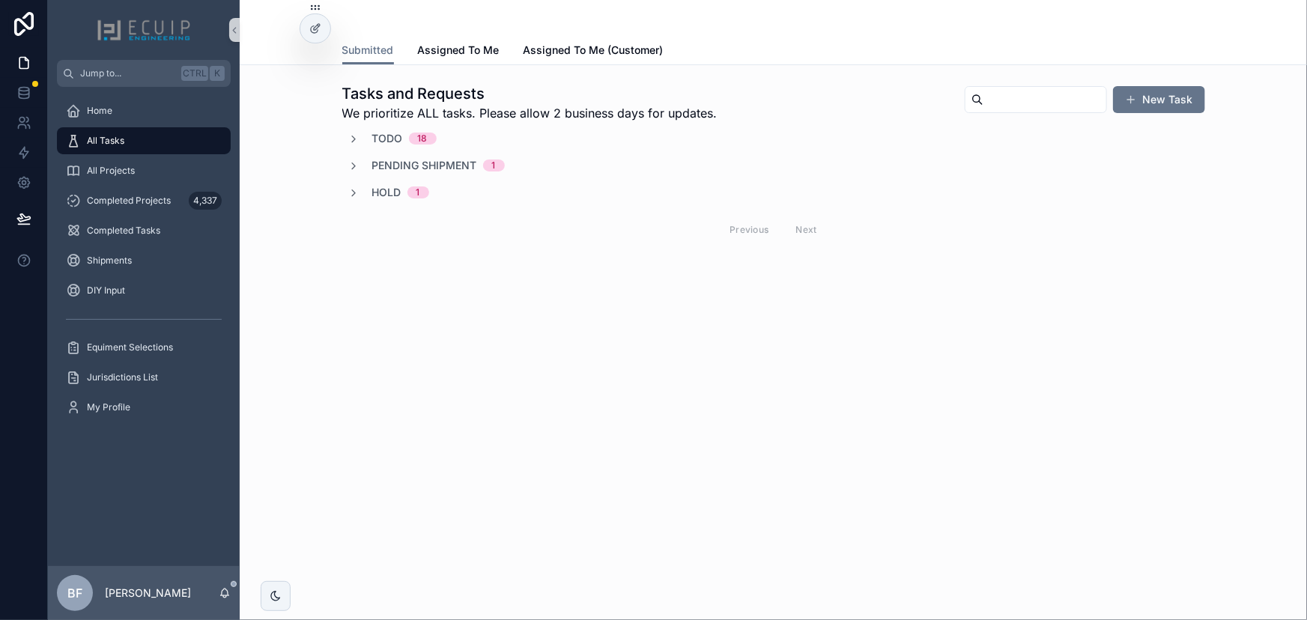
click at [394, 141] on span "Todo" at bounding box center [387, 138] width 31 height 15
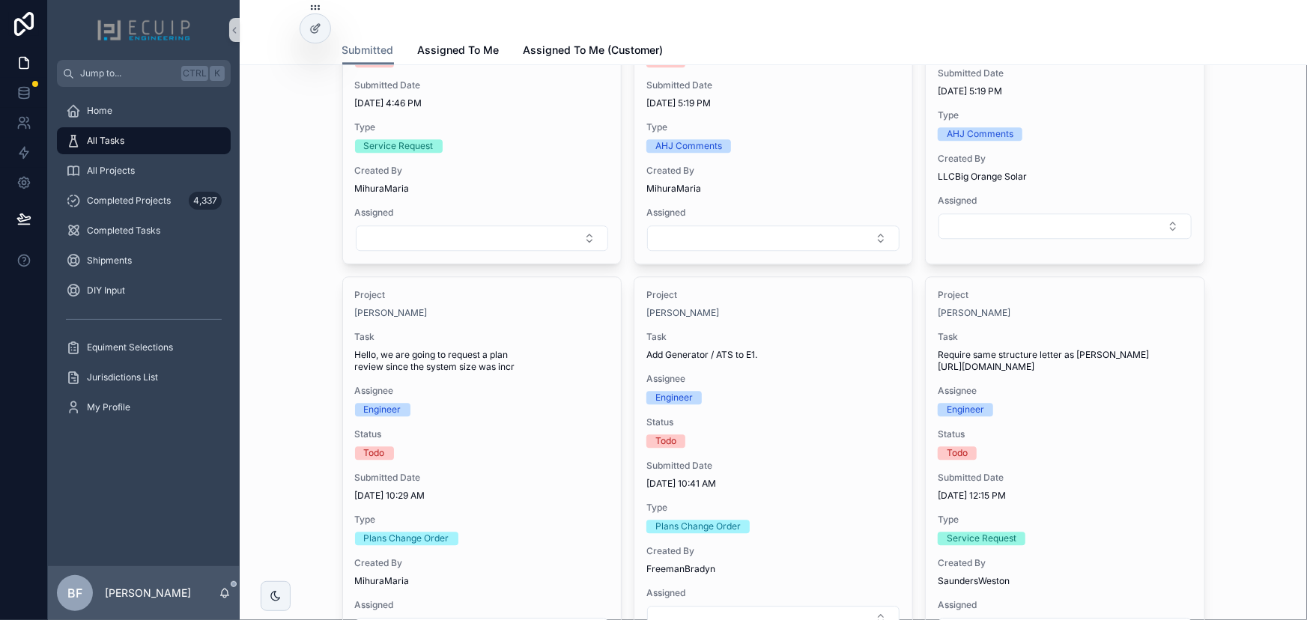
scroll to position [1896, 0]
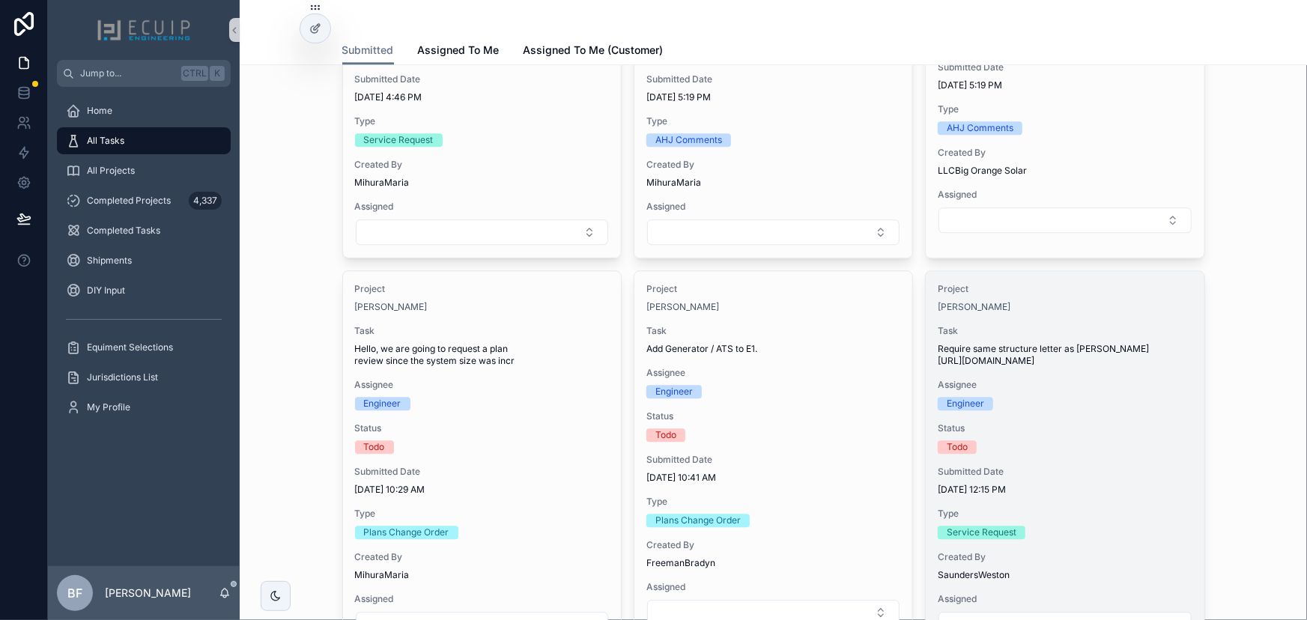
click at [1155, 352] on span "Require same structure letter as [PERSON_NAME] [URL][DOMAIN_NAME]" at bounding box center [1065, 355] width 254 height 24
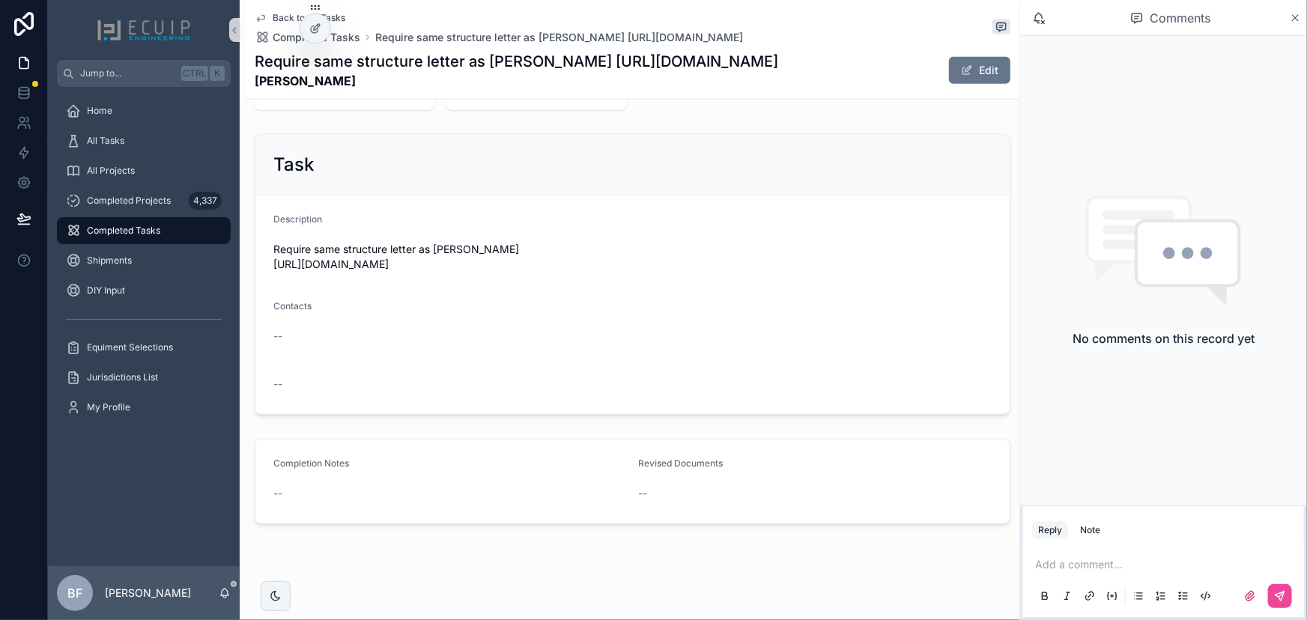
scroll to position [499, 0]
click at [974, 73] on button "Edit" at bounding box center [979, 70] width 61 height 27
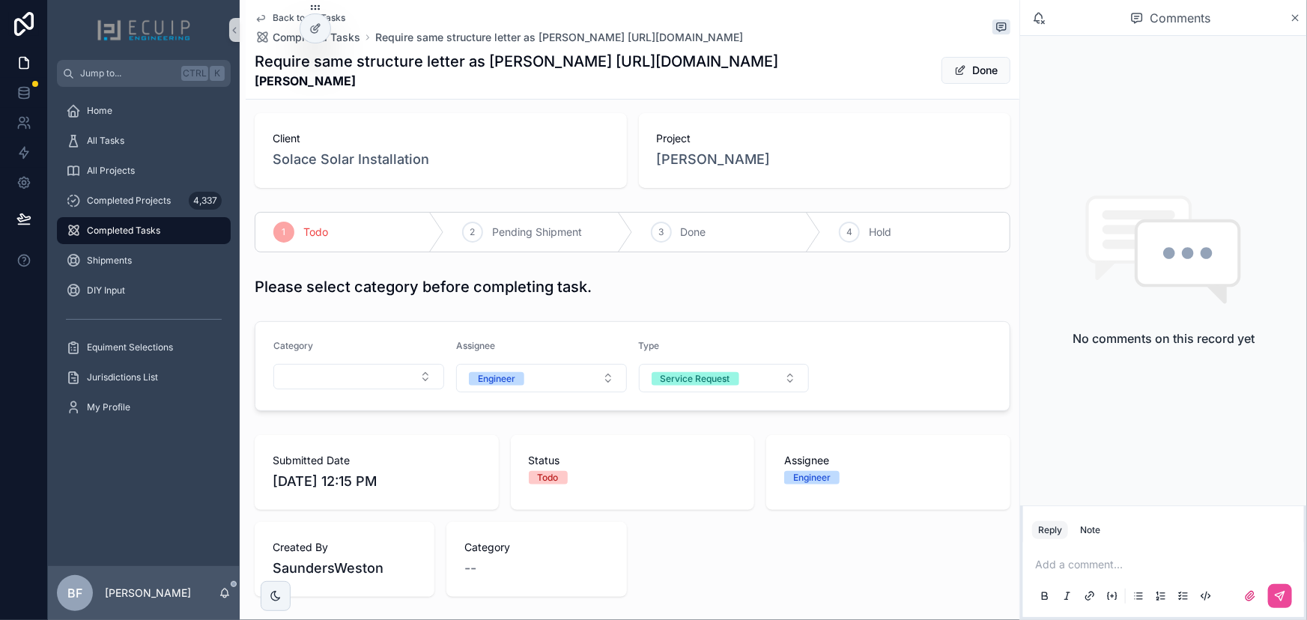
scroll to position [0, 0]
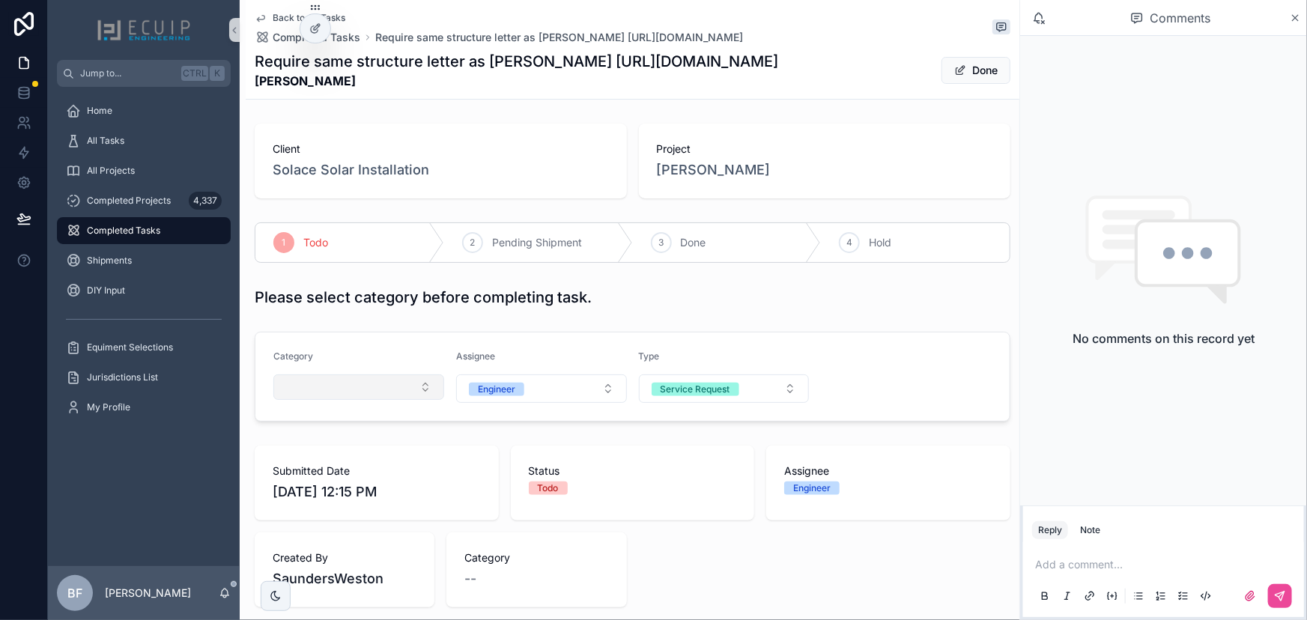
click at [368, 391] on button "Select Button" at bounding box center [358, 386] width 171 height 25
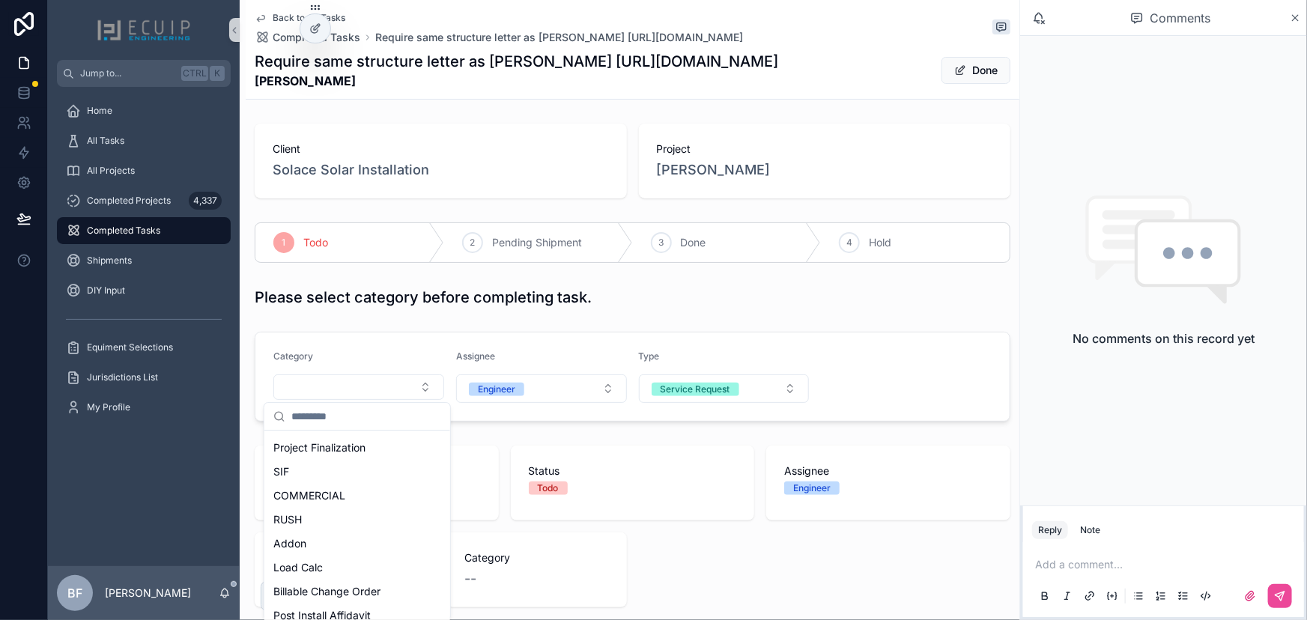
scroll to position [272, 0]
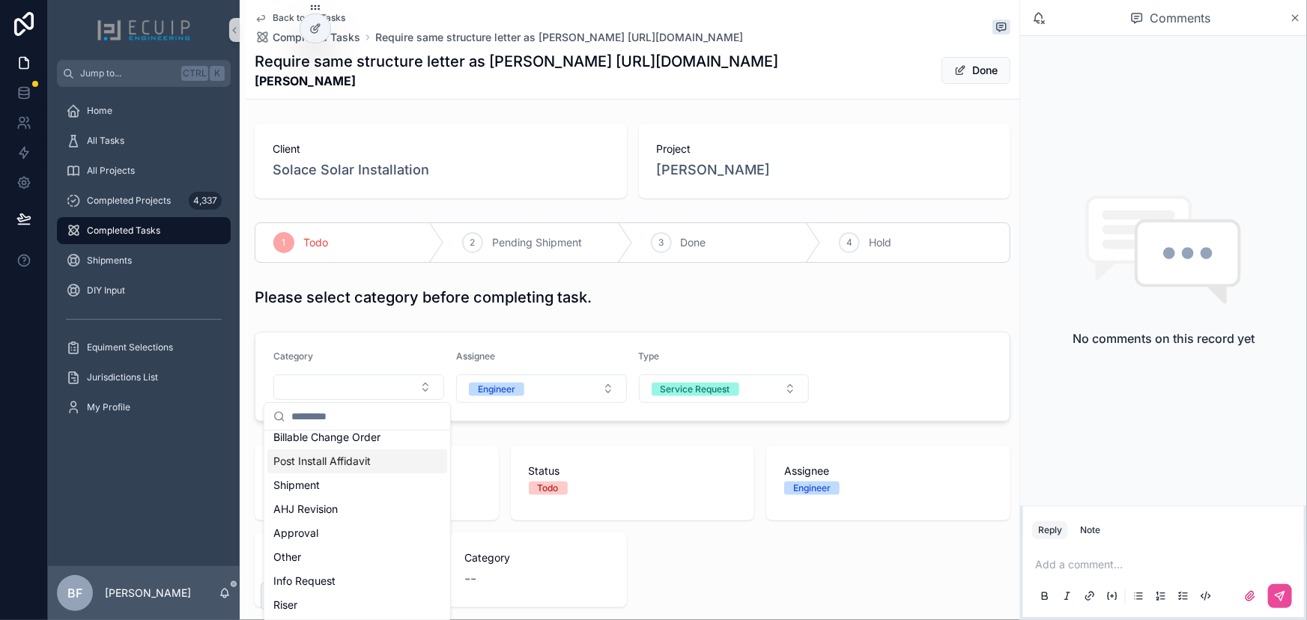
click at [353, 460] on span "Post Install Affidavit" at bounding box center [321, 461] width 97 height 15
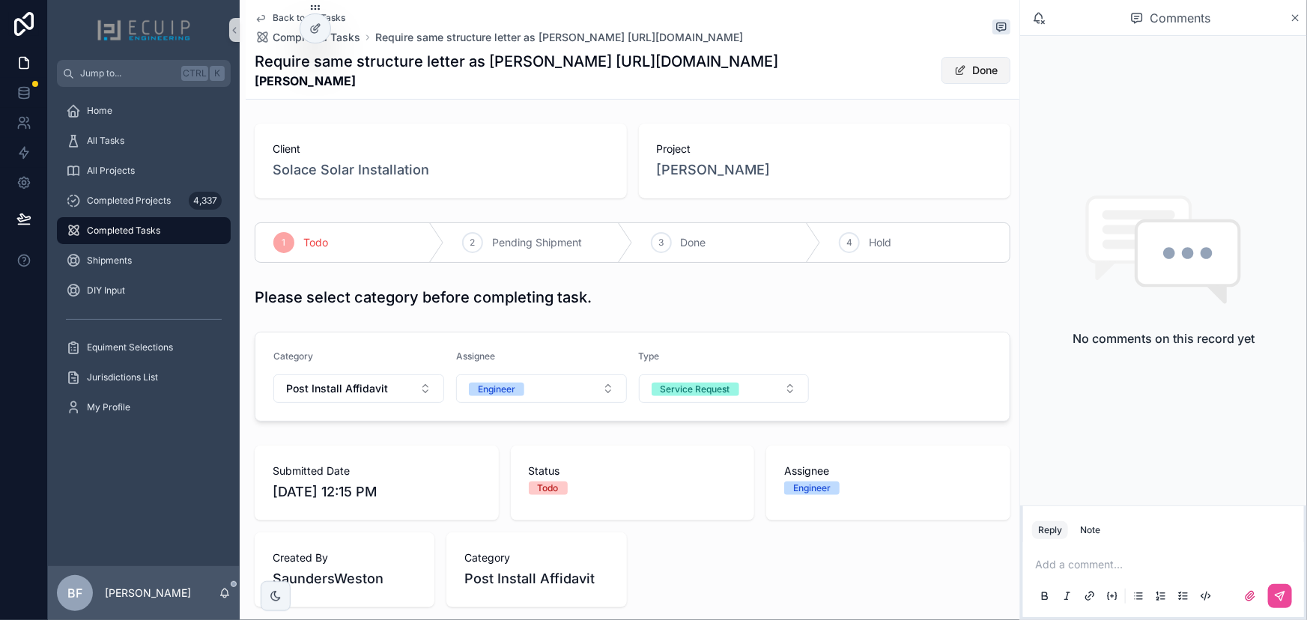
click at [972, 70] on button "Done" at bounding box center [975, 70] width 69 height 27
click at [712, 237] on div "3 Done" at bounding box center [727, 242] width 189 height 39
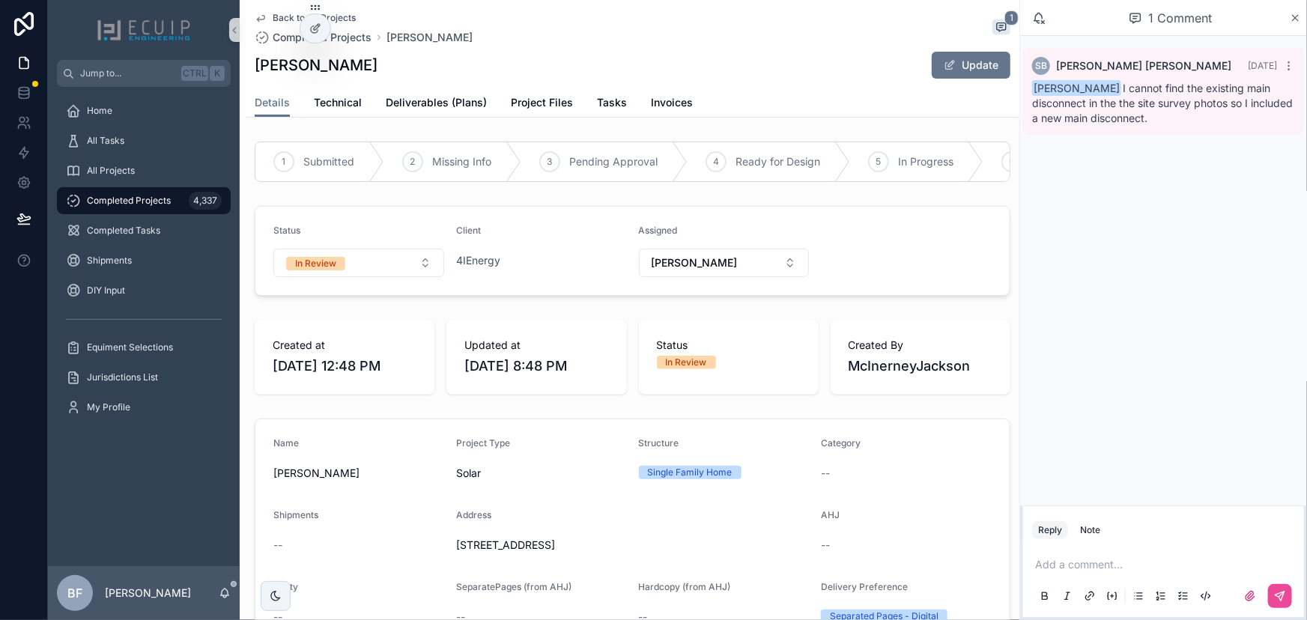
drag, startPoint x: 340, startPoint y: 64, endPoint x: 248, endPoint y: 67, distance: 92.2
click at [248, 67] on div "Back to All Projects Completed Projects [PERSON_NAME] 1 [PERSON_NAME] Update De…" at bounding box center [633, 59] width 774 height 118
copy h1 "[PERSON_NAME]"
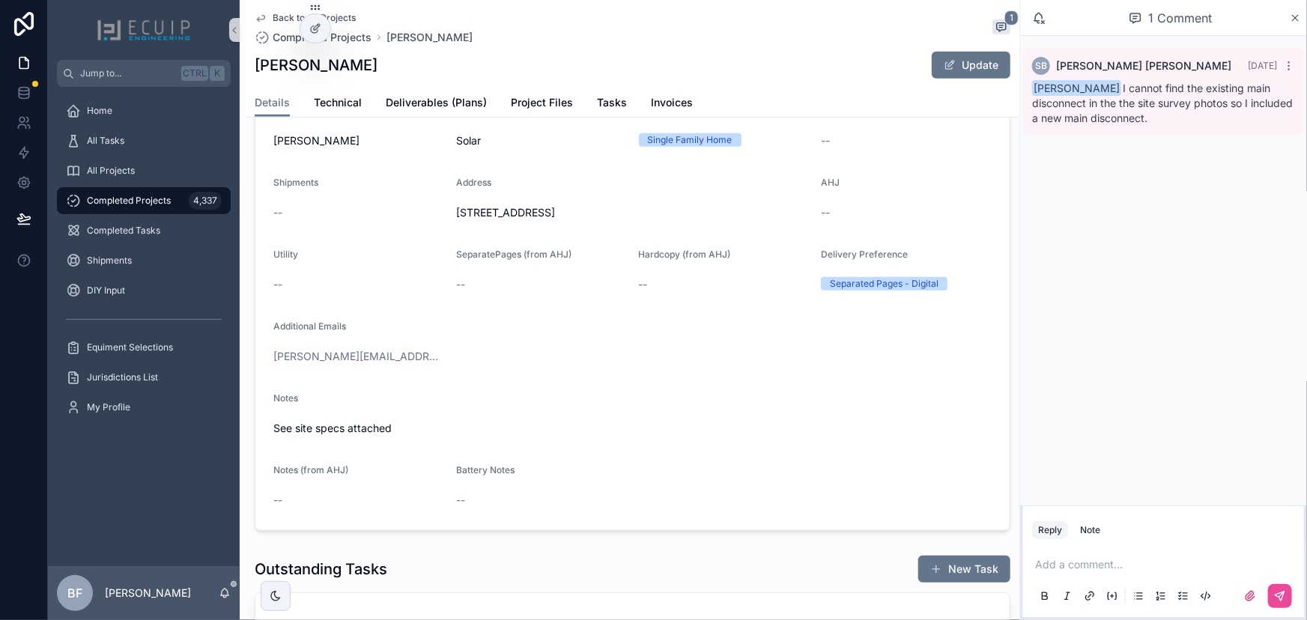
scroll to position [340, 0]
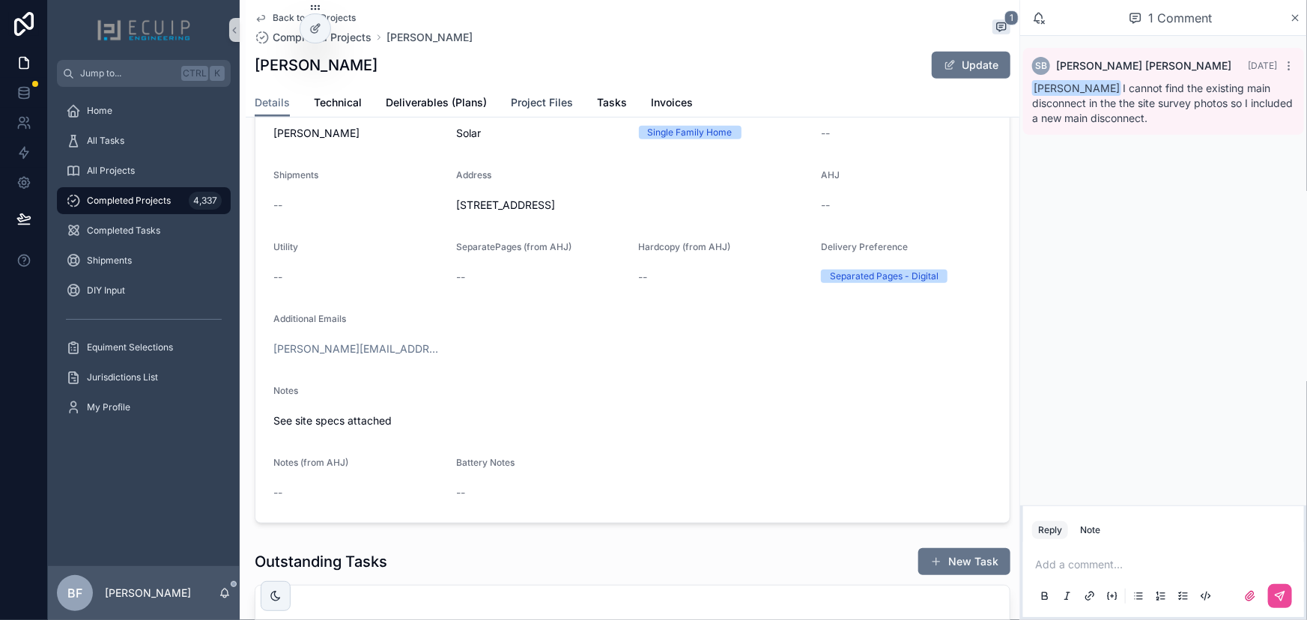
click at [562, 98] on span "Project Files" at bounding box center [542, 102] width 62 height 15
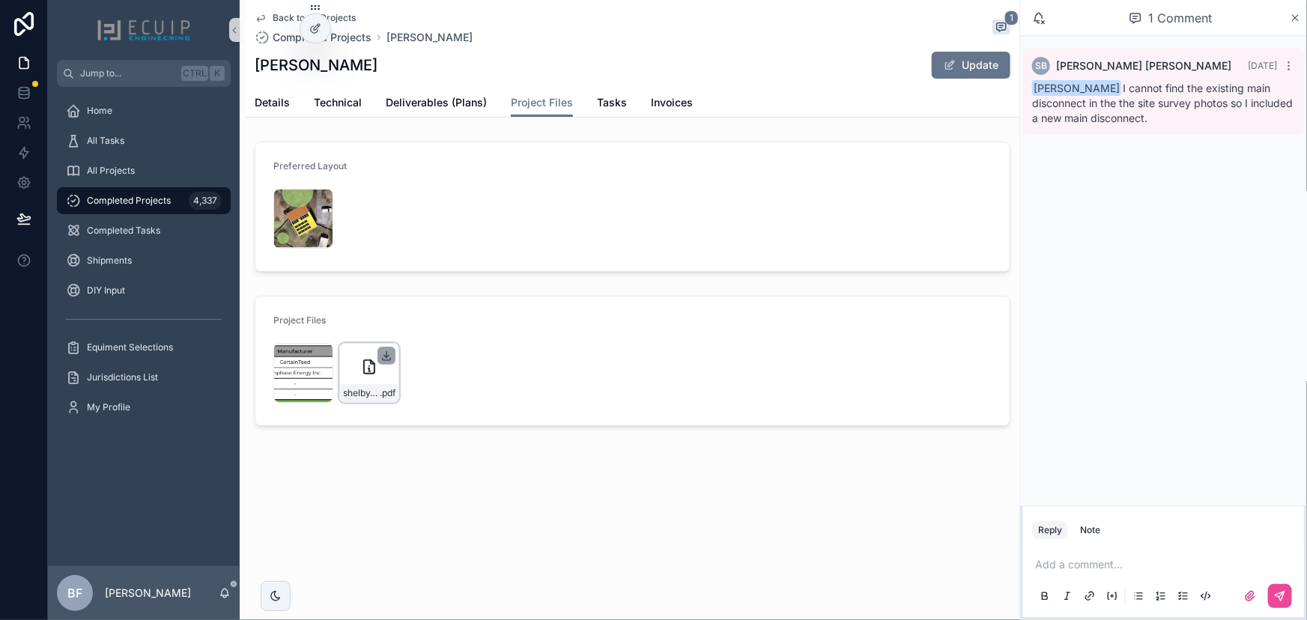
click at [386, 355] on icon "scrollable content" at bounding box center [386, 355] width 0 height 6
click at [277, 100] on span "Details" at bounding box center [272, 102] width 35 height 15
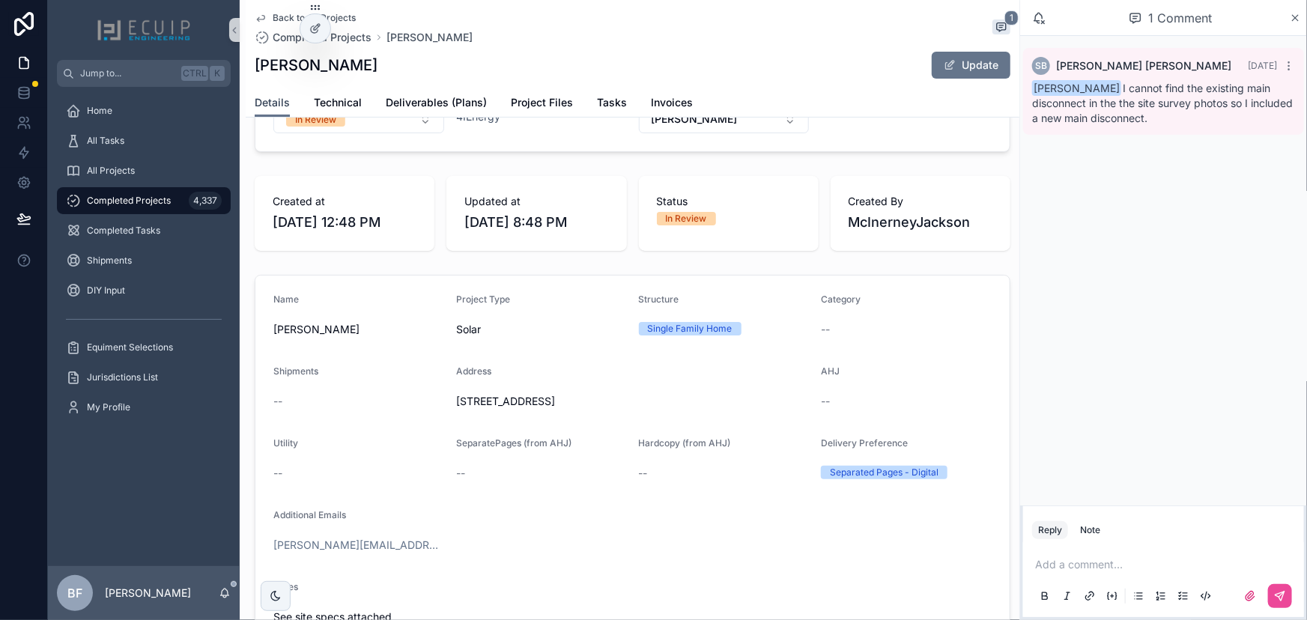
scroll to position [272, 0]
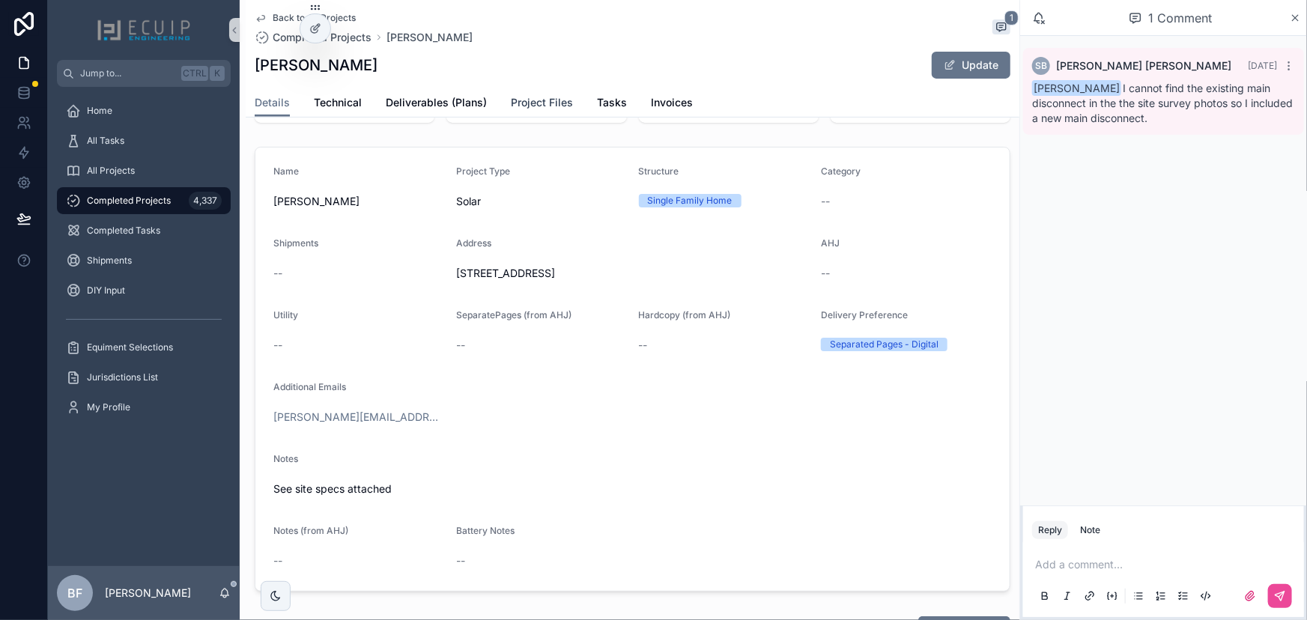
click at [550, 95] on span "Project Files" at bounding box center [542, 102] width 62 height 15
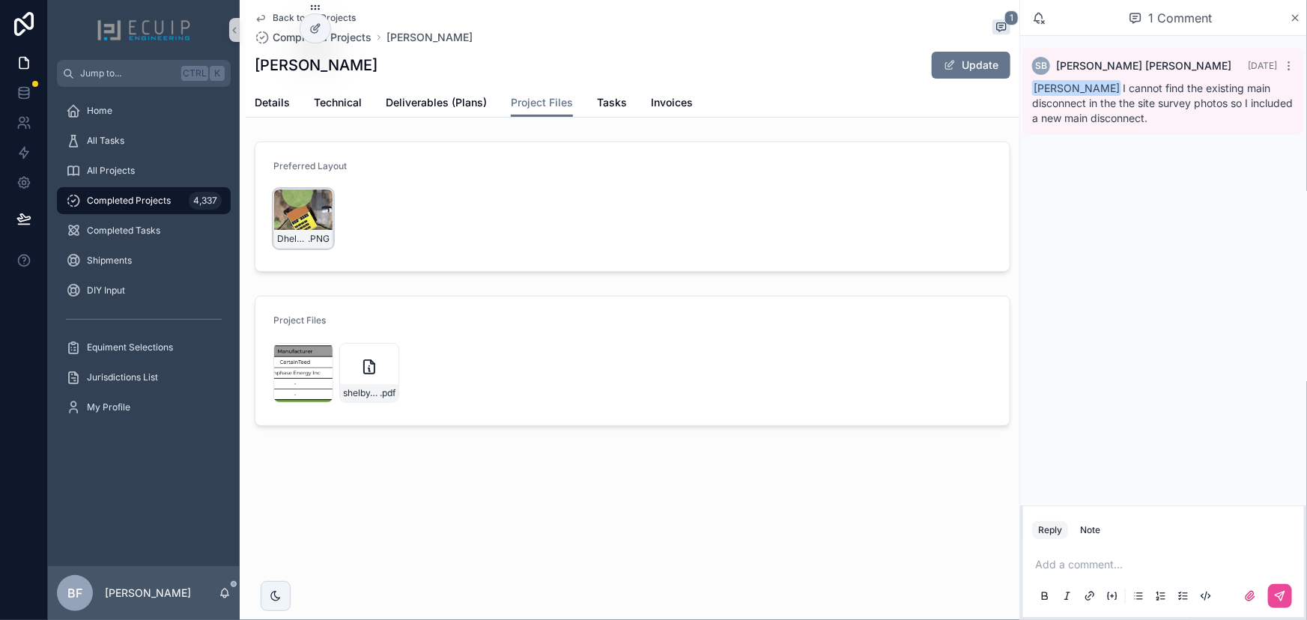
click at [297, 228] on div "Dhelby-design .PNG" at bounding box center [303, 219] width 60 height 60
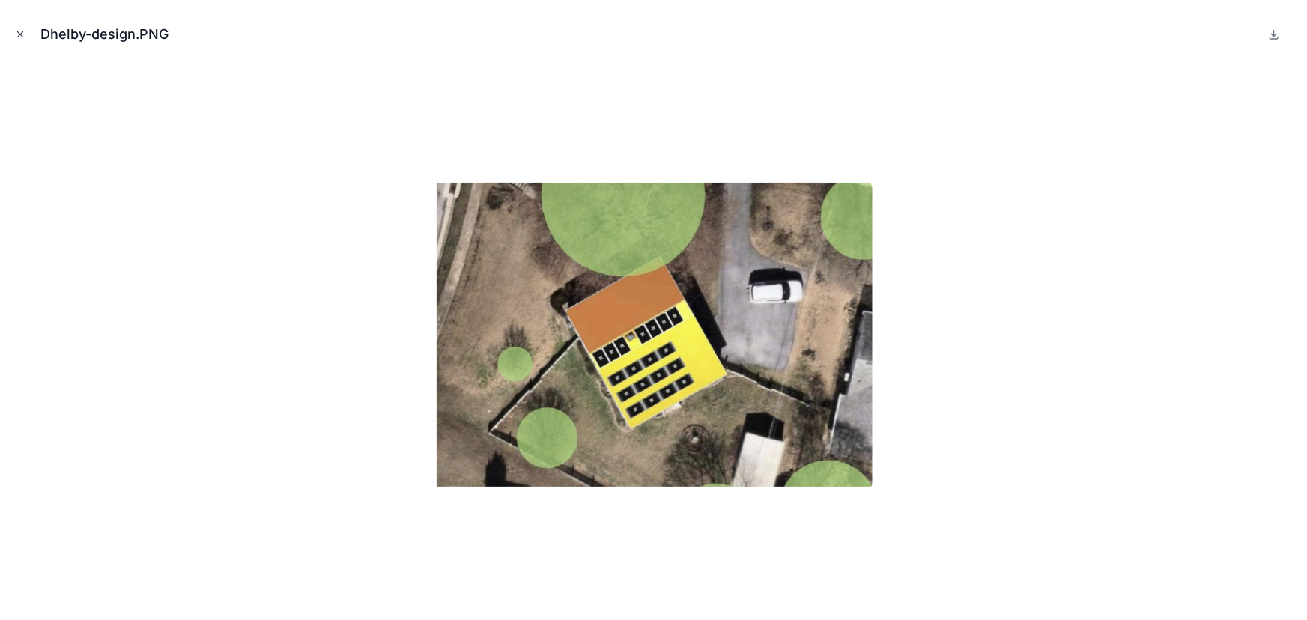
click at [22, 33] on icon "Close modal" at bounding box center [20, 34] width 10 height 10
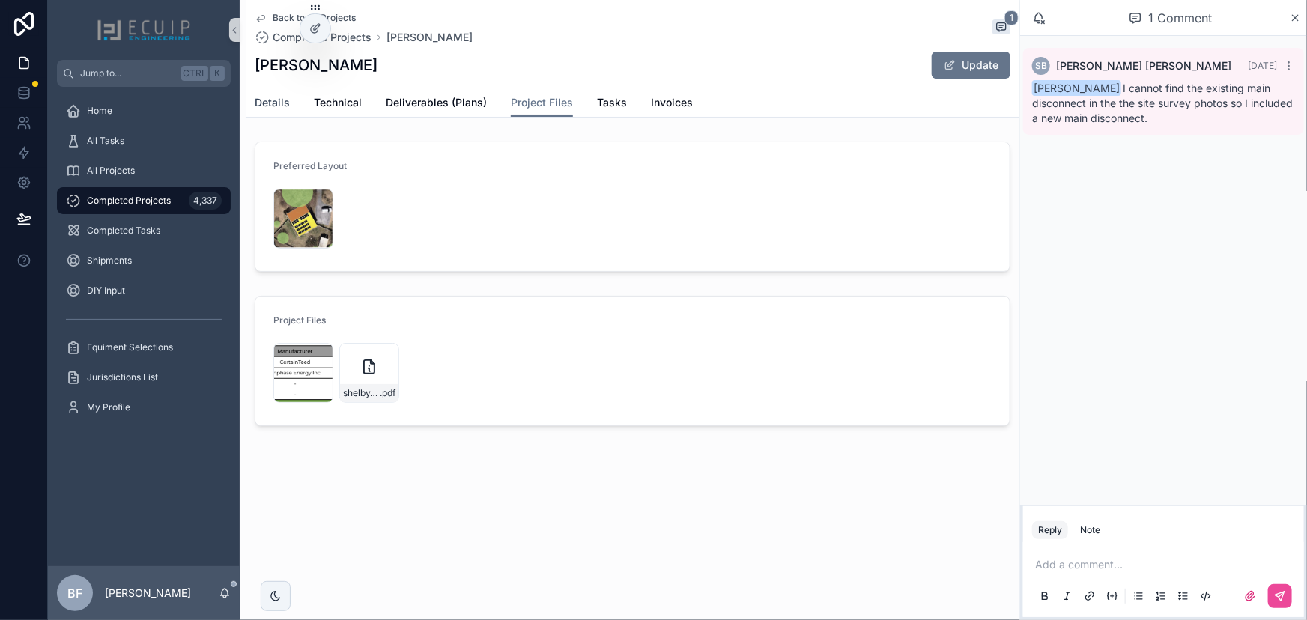
click at [275, 95] on span "Details" at bounding box center [272, 102] width 35 height 15
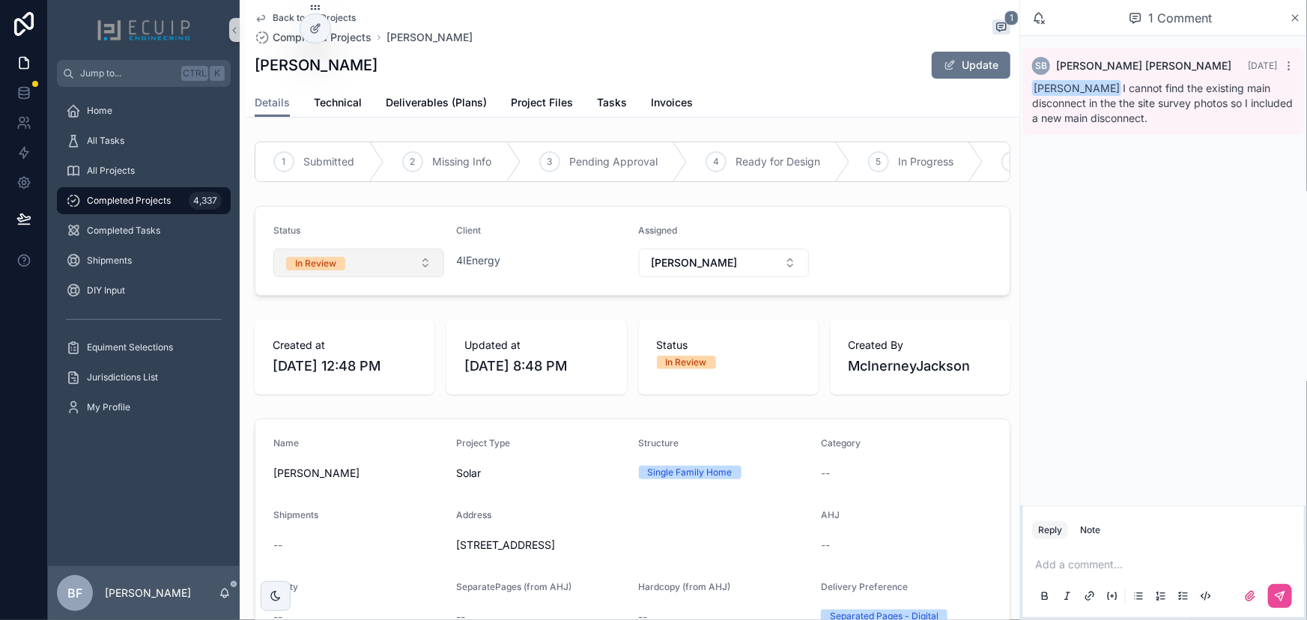
click at [346, 263] on button "In Review" at bounding box center [358, 263] width 171 height 28
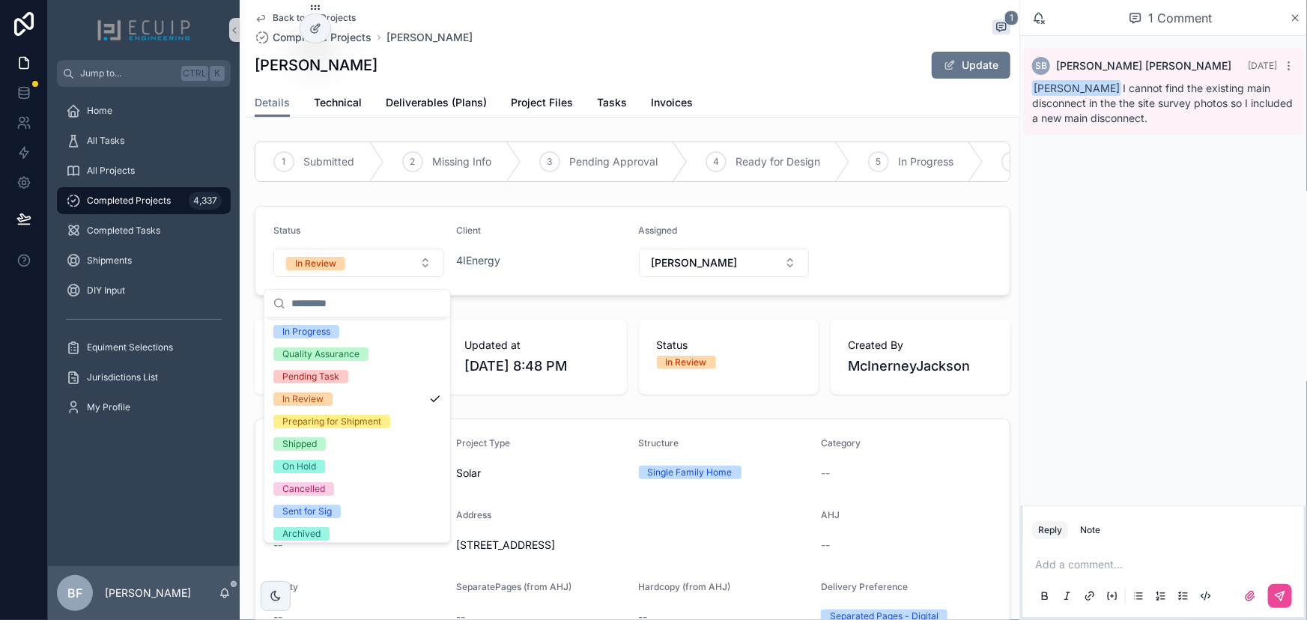
scroll to position [118, 0]
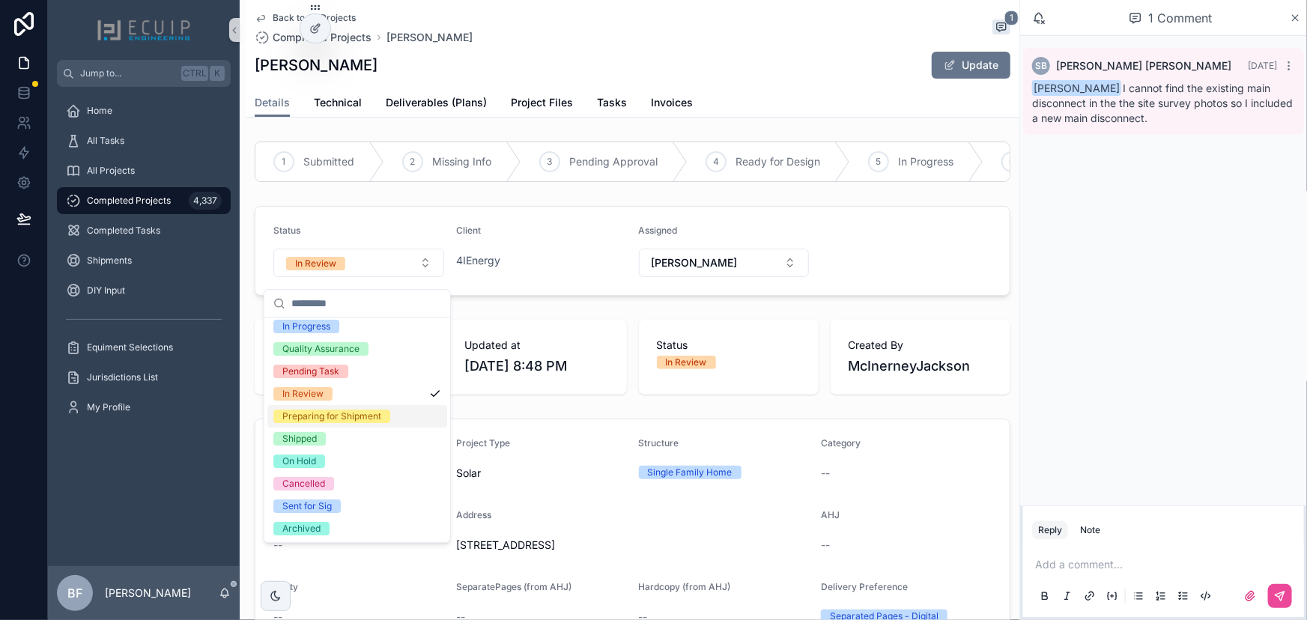
click at [319, 419] on div "Preparing for Shipment" at bounding box center [331, 416] width 99 height 13
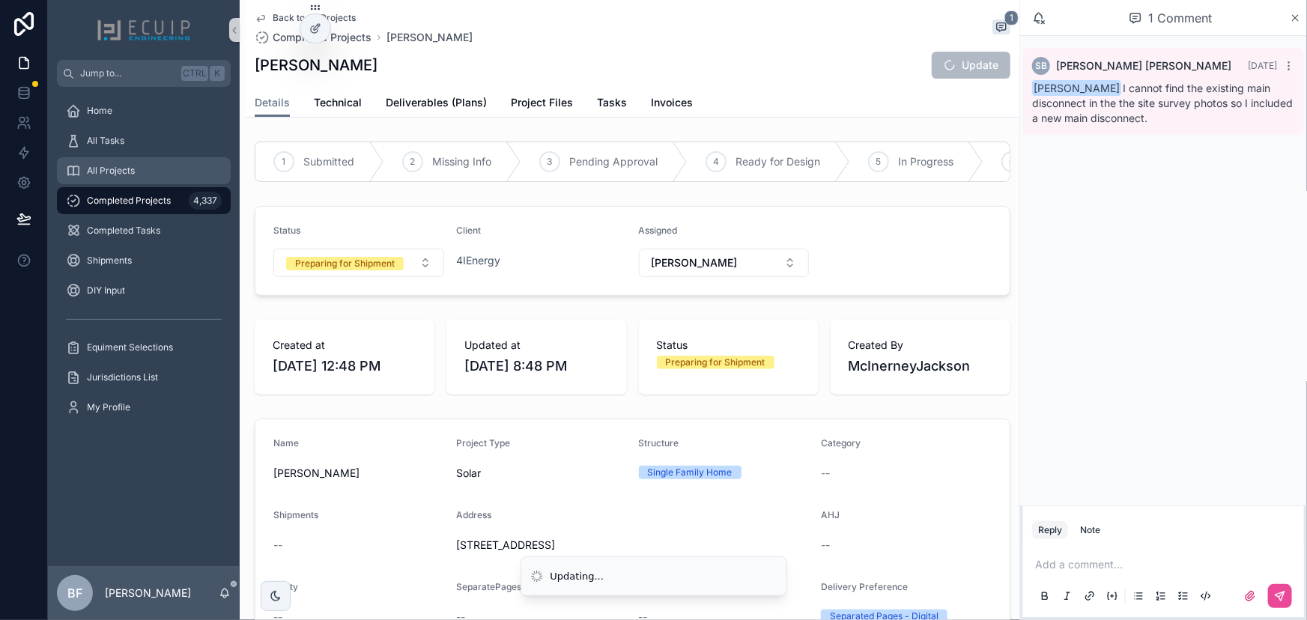
click at [146, 173] on div "All Projects" at bounding box center [144, 171] width 156 height 24
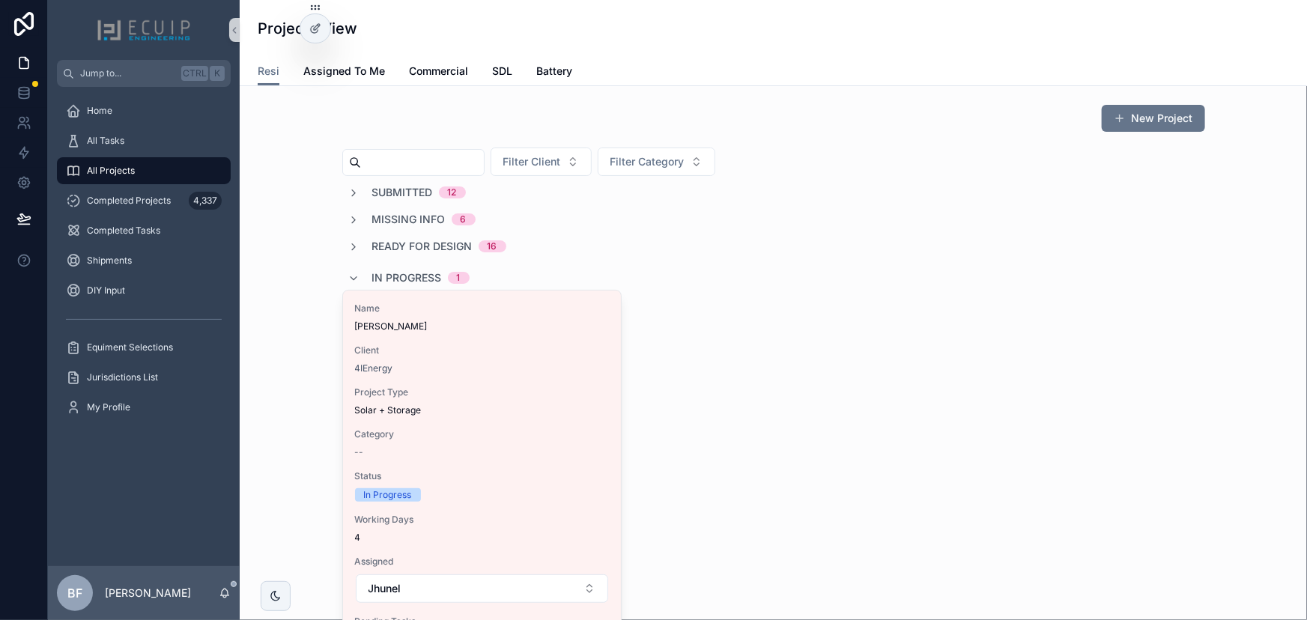
click at [372, 269] on div "In Progress 1" at bounding box center [420, 278] width 97 height 24
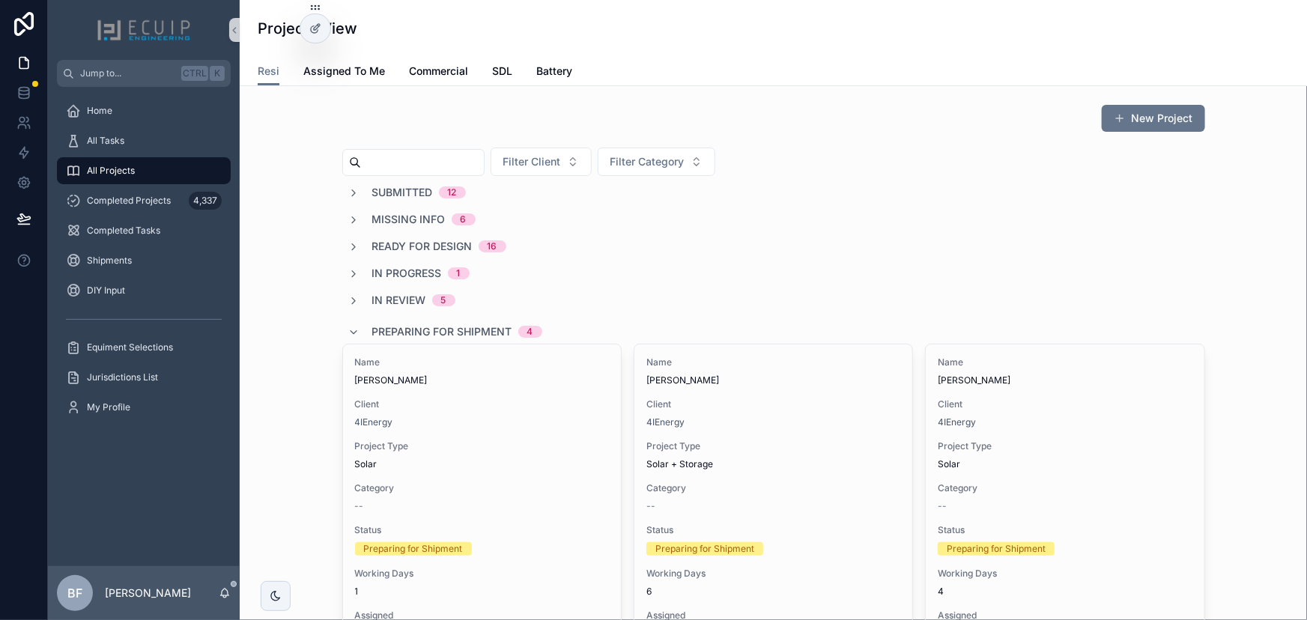
click at [378, 327] on span "Preparing for Shipment" at bounding box center [442, 331] width 140 height 15
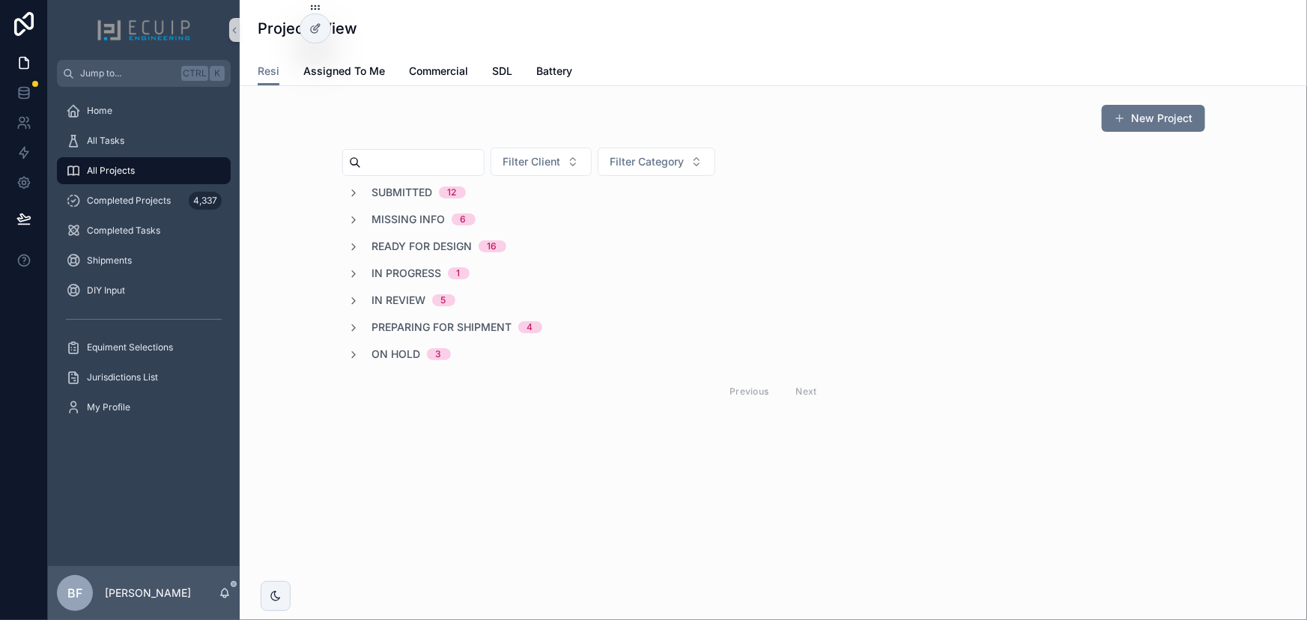
click at [401, 300] on span "In Review" at bounding box center [399, 300] width 54 height 15
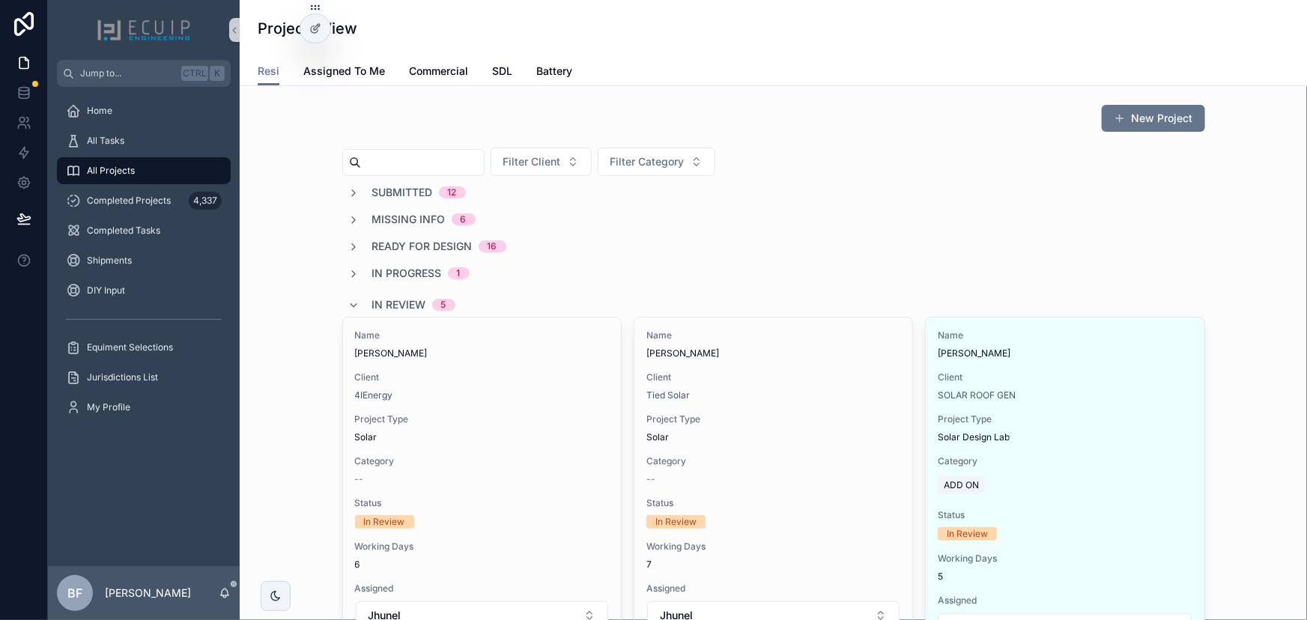
click at [382, 298] on span "In Review" at bounding box center [399, 304] width 54 height 15
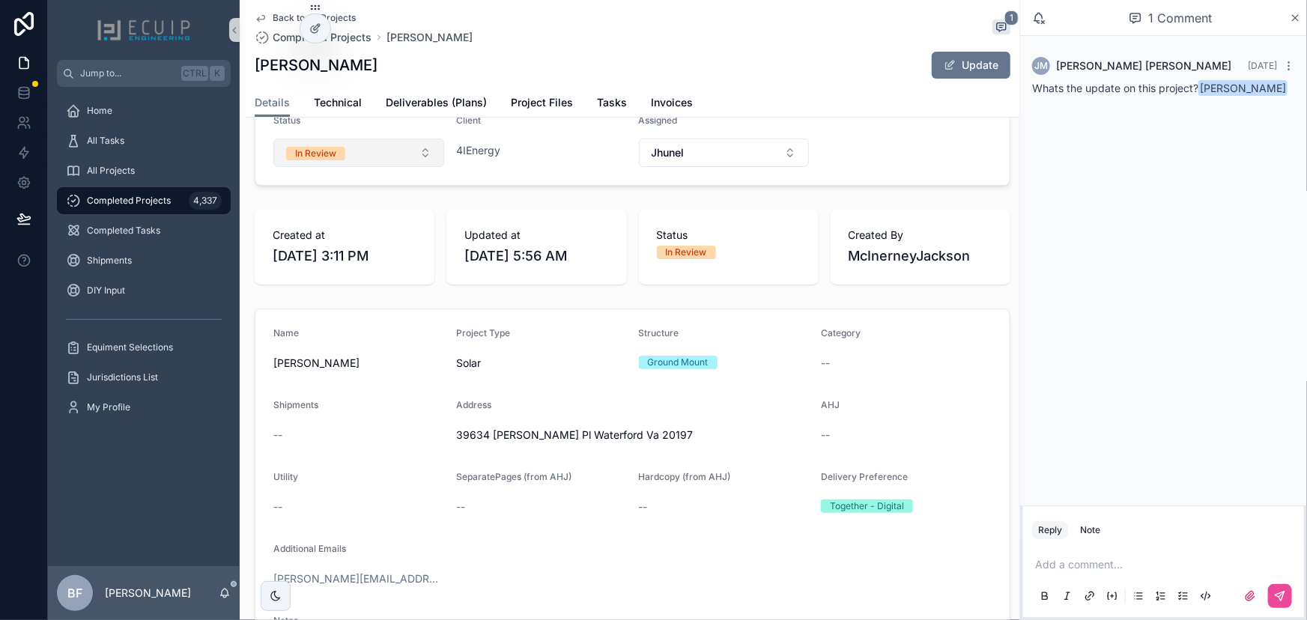
scroll to position [136, 0]
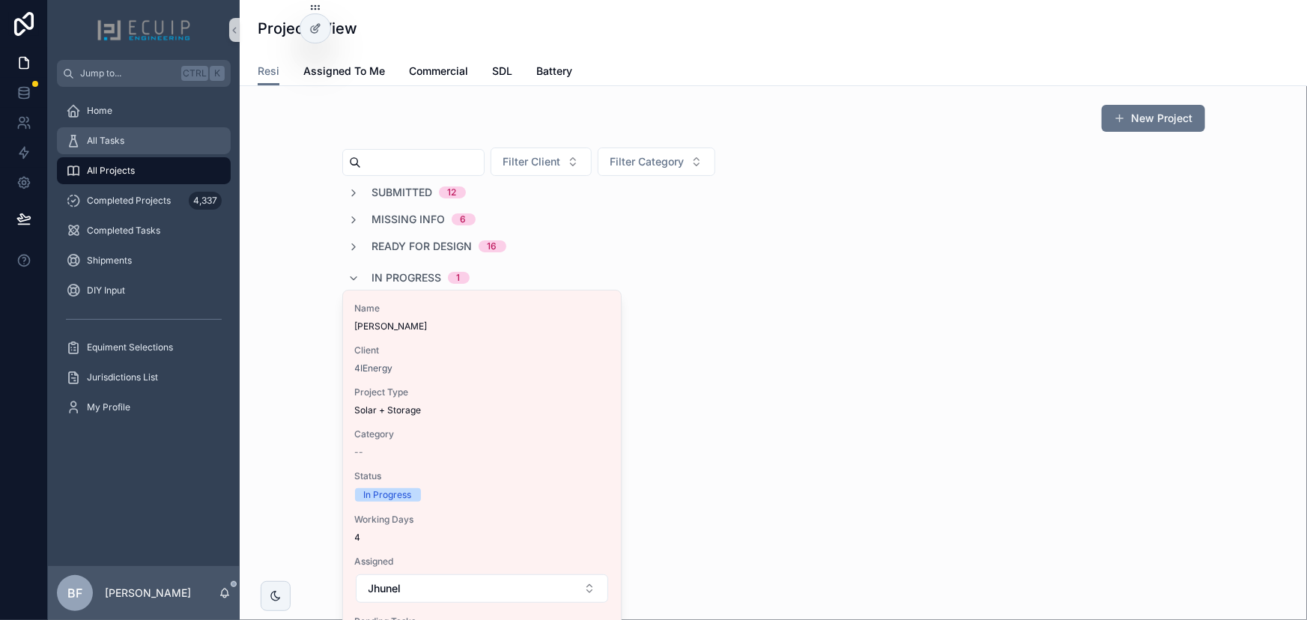
drag, startPoint x: 110, startPoint y: 142, endPoint x: 158, endPoint y: 154, distance: 49.4
click at [110, 142] on span "All Tasks" at bounding box center [105, 141] width 37 height 12
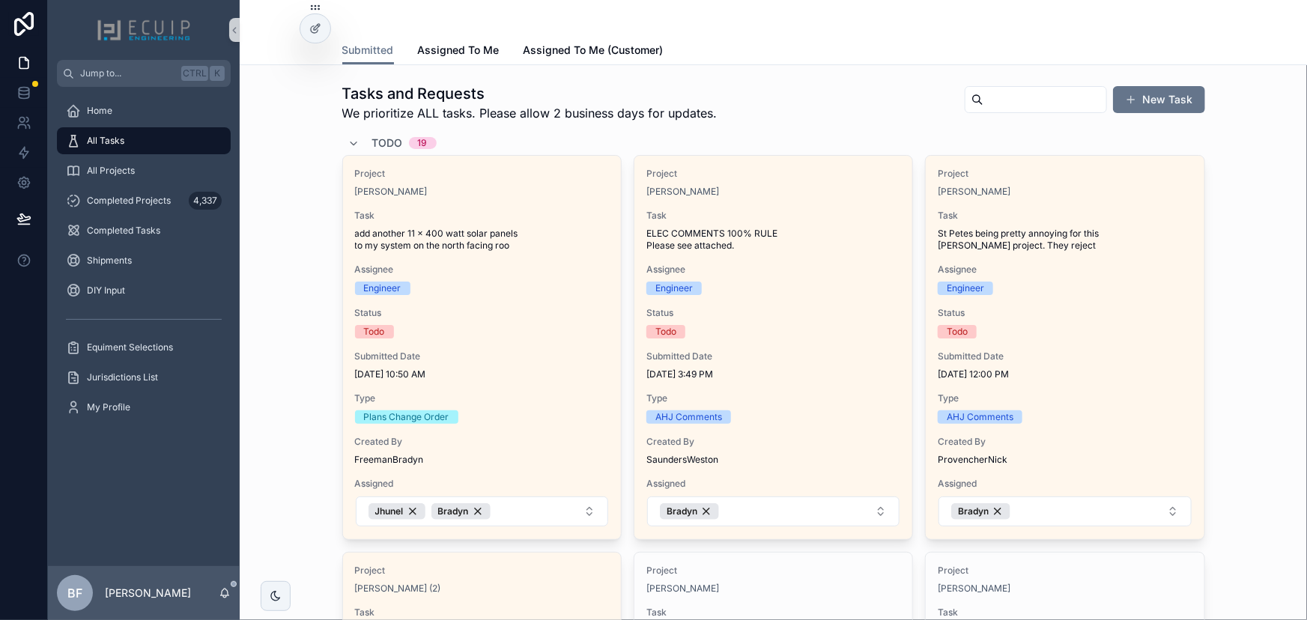
click at [384, 137] on span "Todo" at bounding box center [387, 143] width 31 height 15
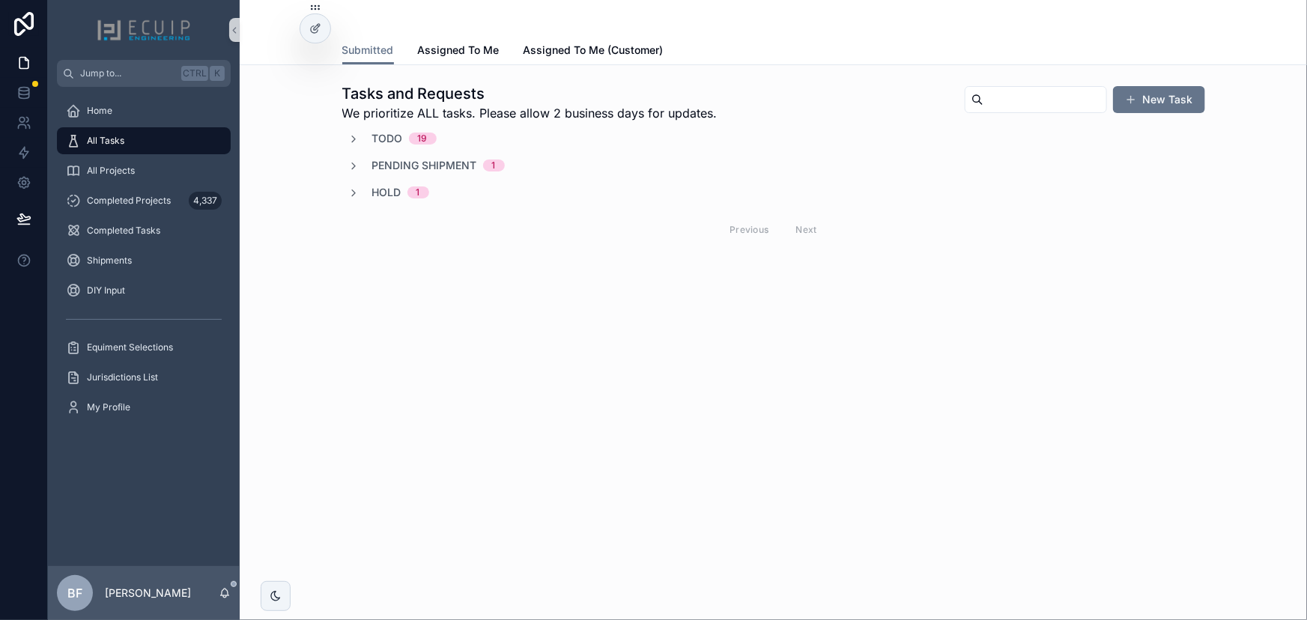
click at [402, 169] on span "Pending Shipment" at bounding box center [424, 165] width 105 height 15
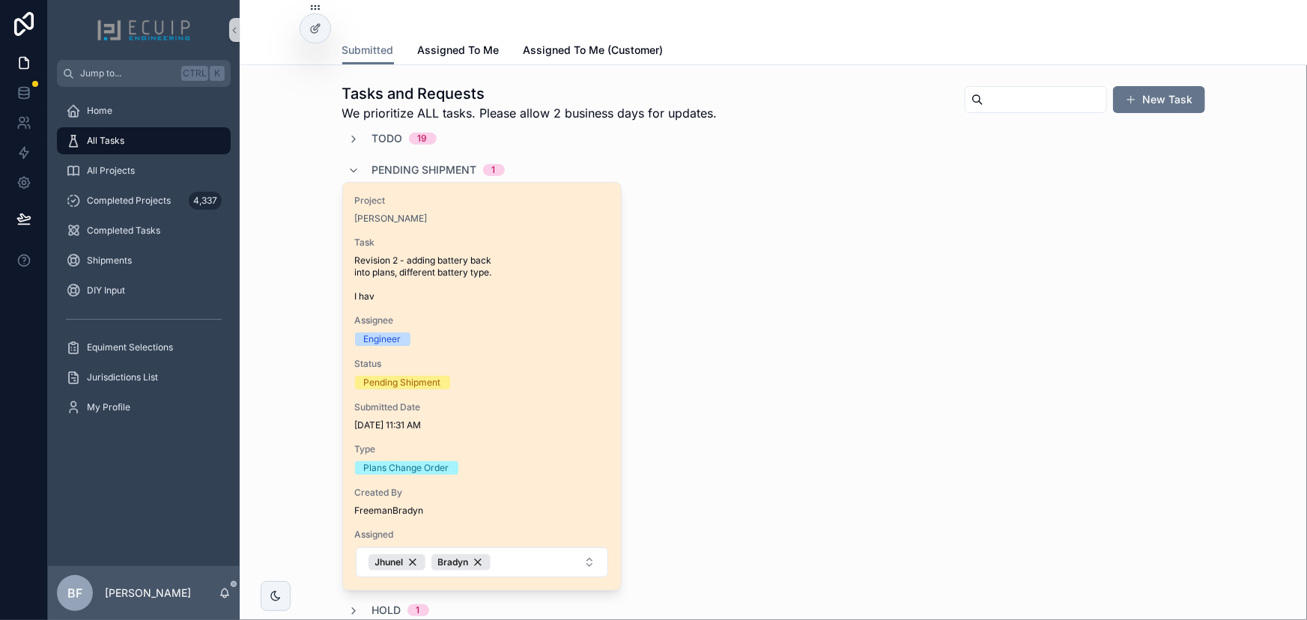
click at [415, 201] on span "Project" at bounding box center [482, 201] width 254 height 12
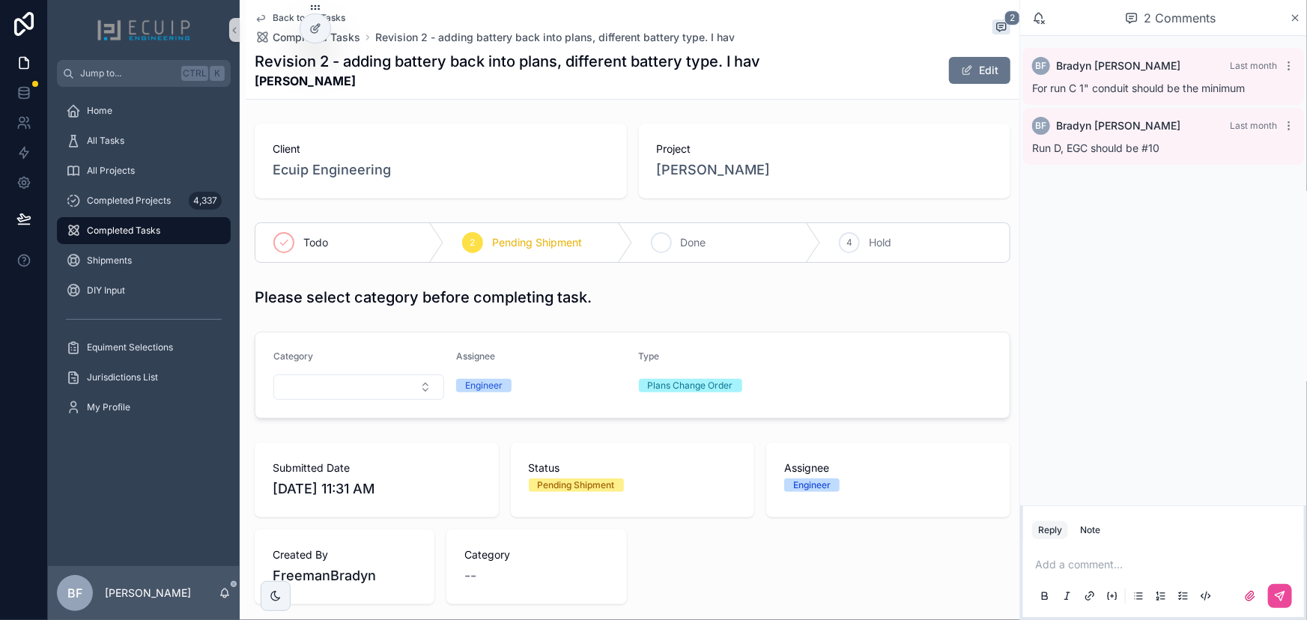
click at [670, 231] on div "3 Done" at bounding box center [727, 242] width 189 height 39
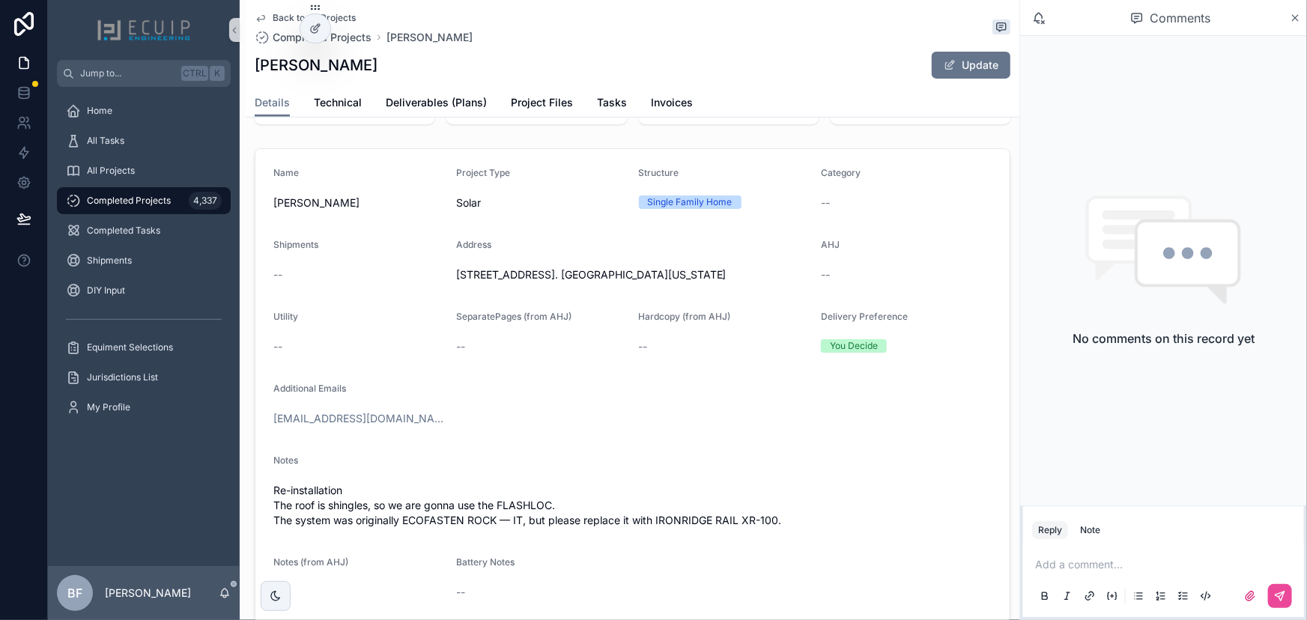
scroll to position [272, 0]
click at [861, 73] on div "[PERSON_NAME] Update" at bounding box center [633, 65] width 756 height 28
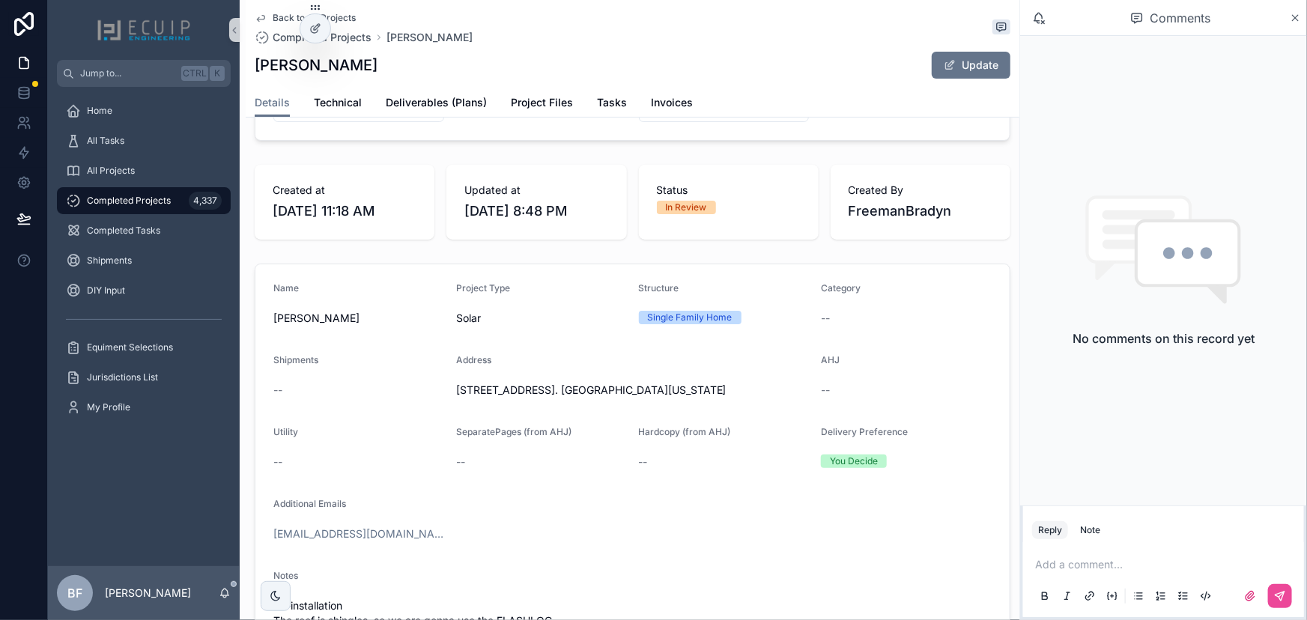
scroll to position [204, 0]
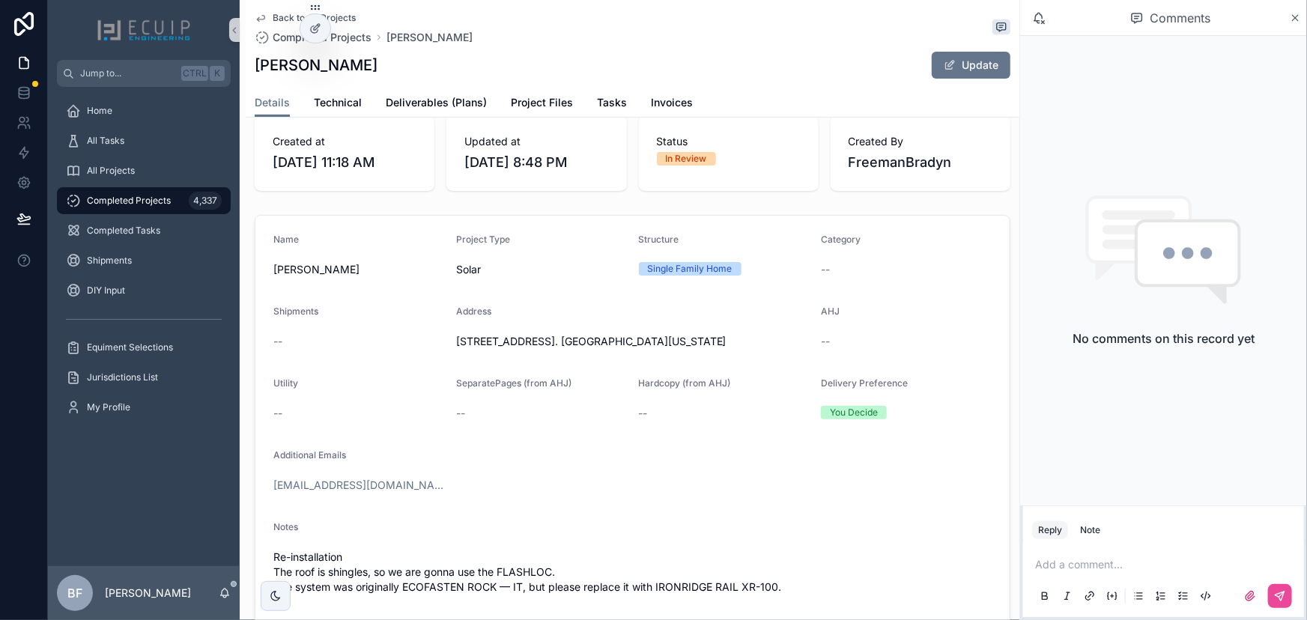
drag, startPoint x: 256, startPoint y: 64, endPoint x: 419, endPoint y: 60, distance: 163.3
click at [419, 60] on div "[PERSON_NAME] Update" at bounding box center [633, 65] width 756 height 28
copy h1 "[PERSON_NAME]"
click at [551, 108] on span "Project Files" at bounding box center [542, 102] width 62 height 15
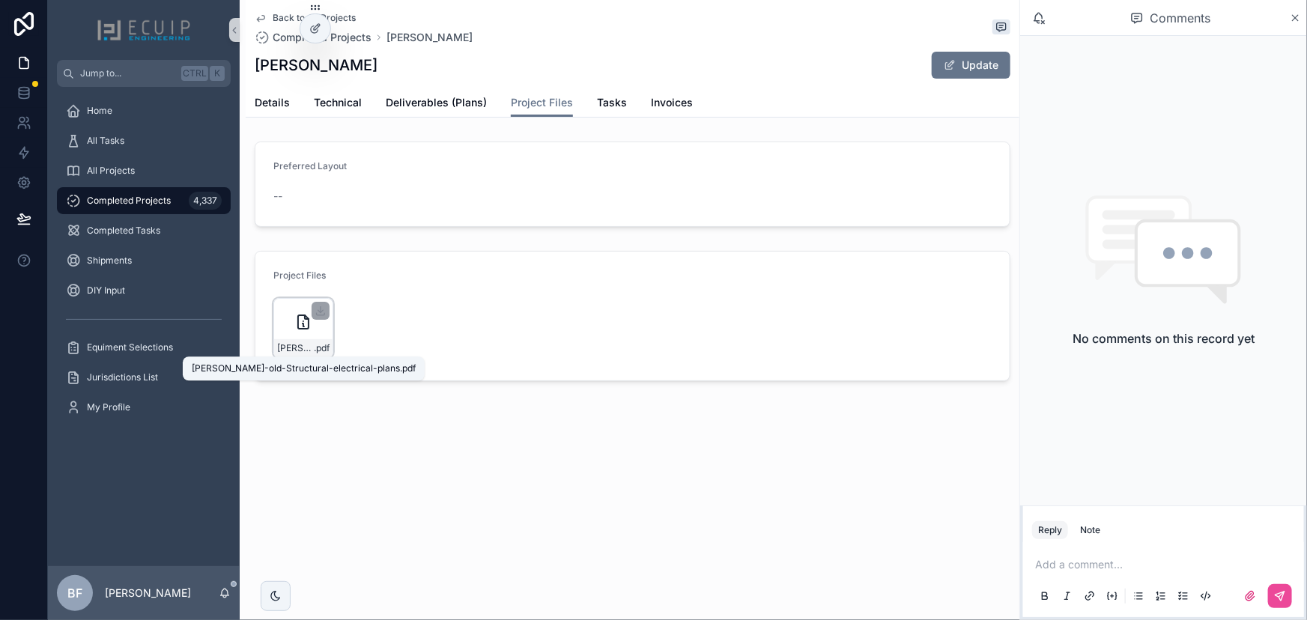
click at [296, 345] on span "Derick-Nicholson-old-Structural-electrical-plans" at bounding box center [295, 348] width 37 height 12
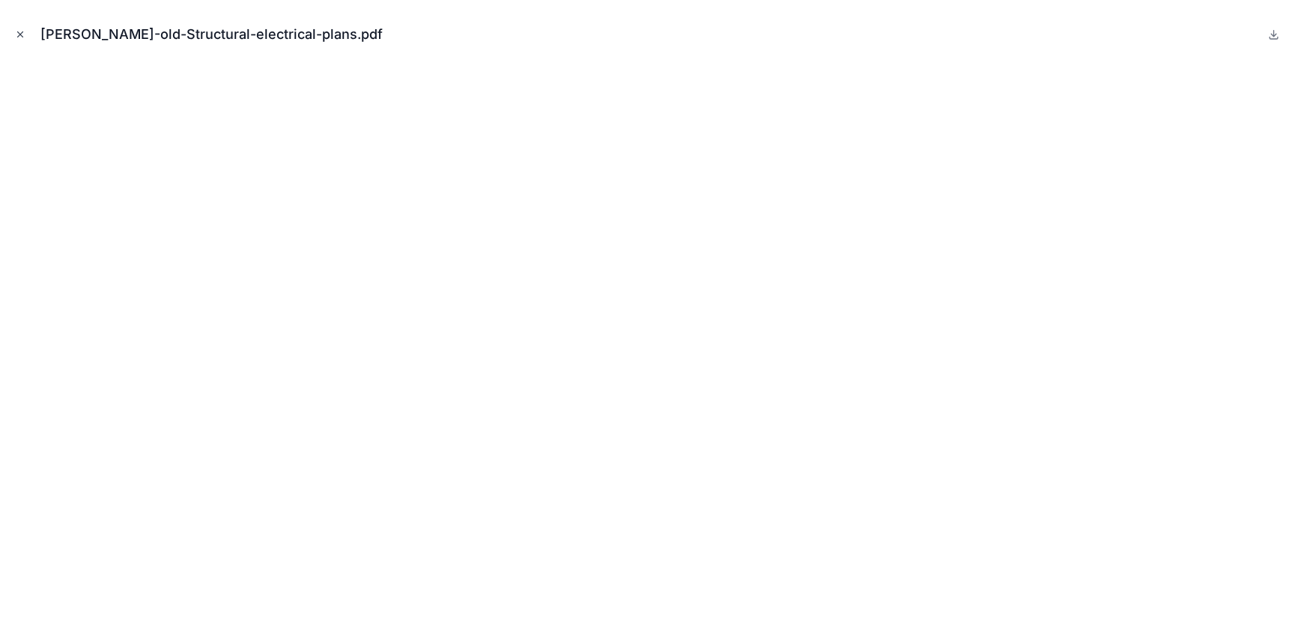
click at [18, 32] on icon "Close modal" at bounding box center [20, 34] width 5 height 5
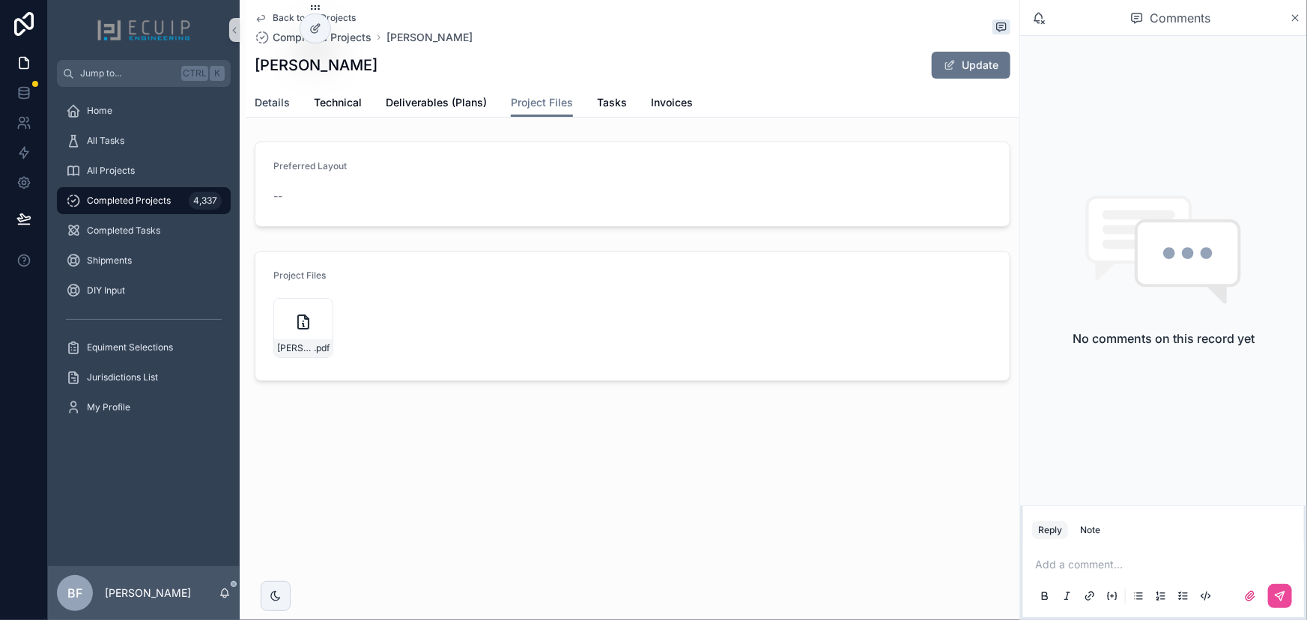
click at [264, 100] on span "Details" at bounding box center [272, 102] width 35 height 15
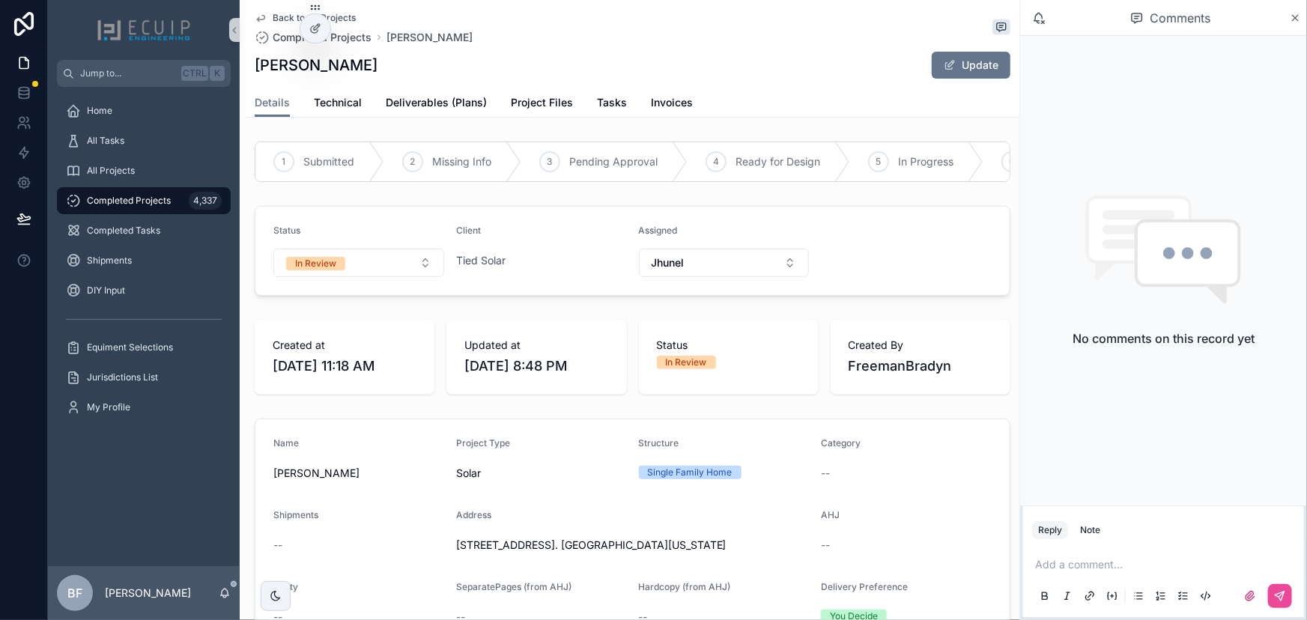
drag, startPoint x: 447, startPoint y: 554, endPoint x: 756, endPoint y: 558, distance: 308.6
copy span "3601 Northwest 17th Terrace. Oakland Park, Florida 33309"
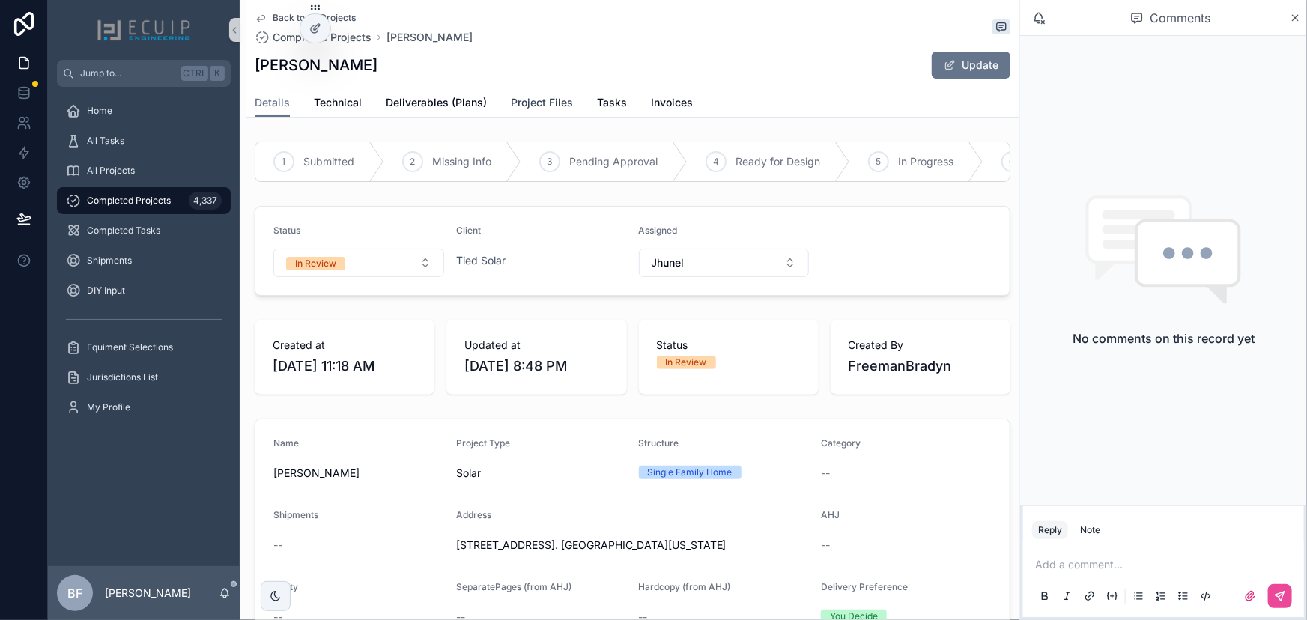
click at [515, 103] on span "Project Files" at bounding box center [542, 102] width 62 height 15
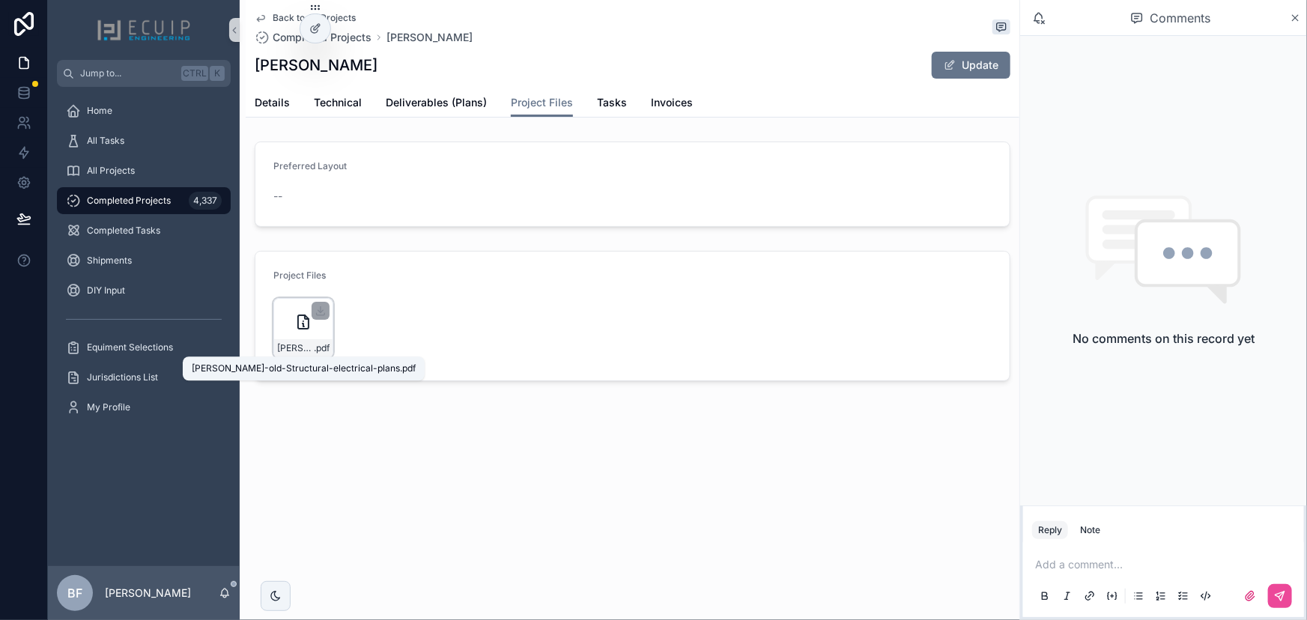
click at [297, 351] on span "Derick-Nicholson-old-Structural-electrical-plans" at bounding box center [295, 348] width 37 height 12
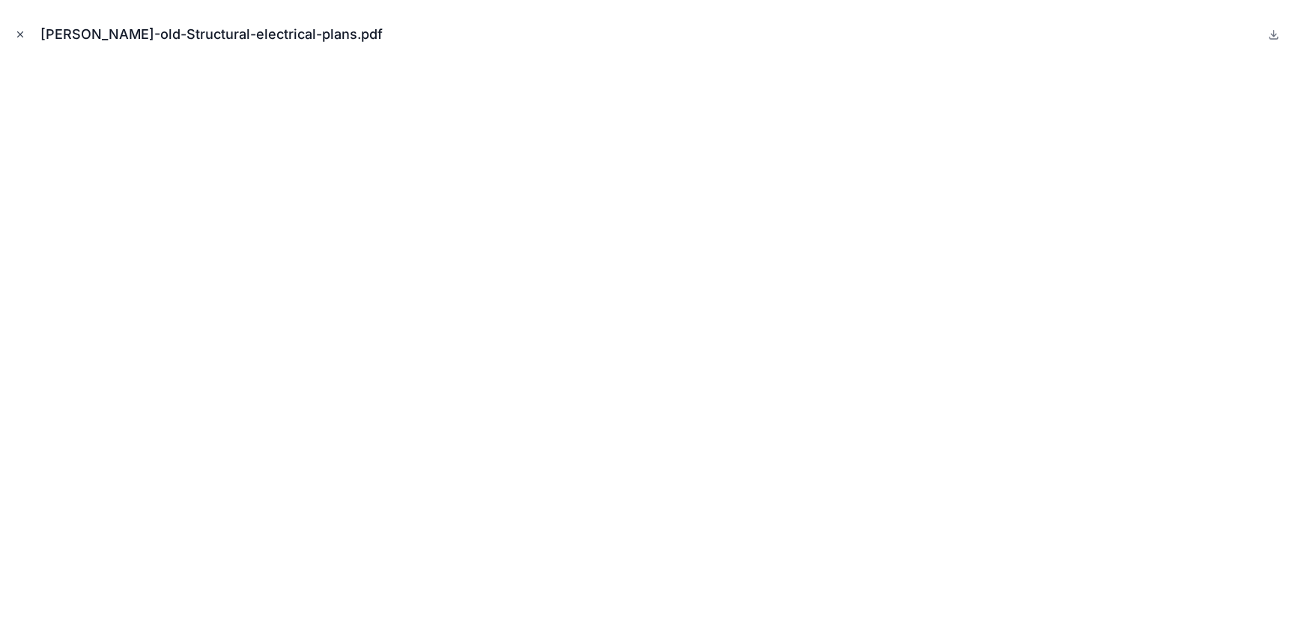
click at [22, 35] on icon "Close modal" at bounding box center [20, 34] width 5 height 5
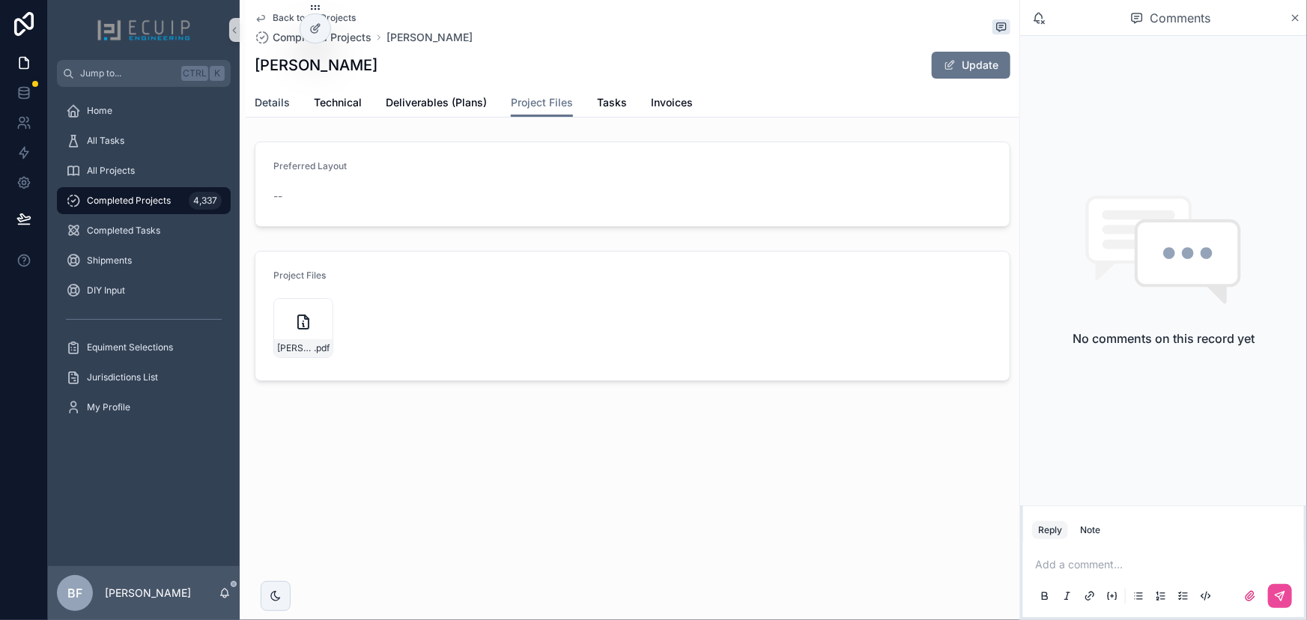
click at [273, 102] on span "Details" at bounding box center [272, 102] width 35 height 15
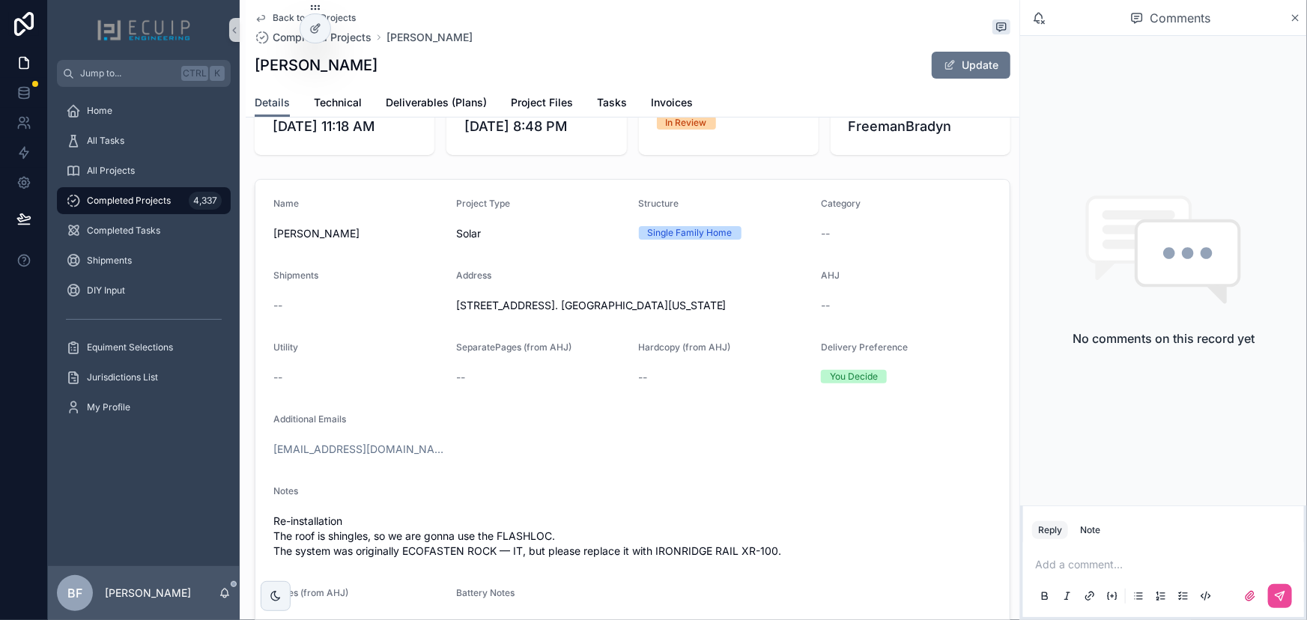
scroll to position [272, 0]
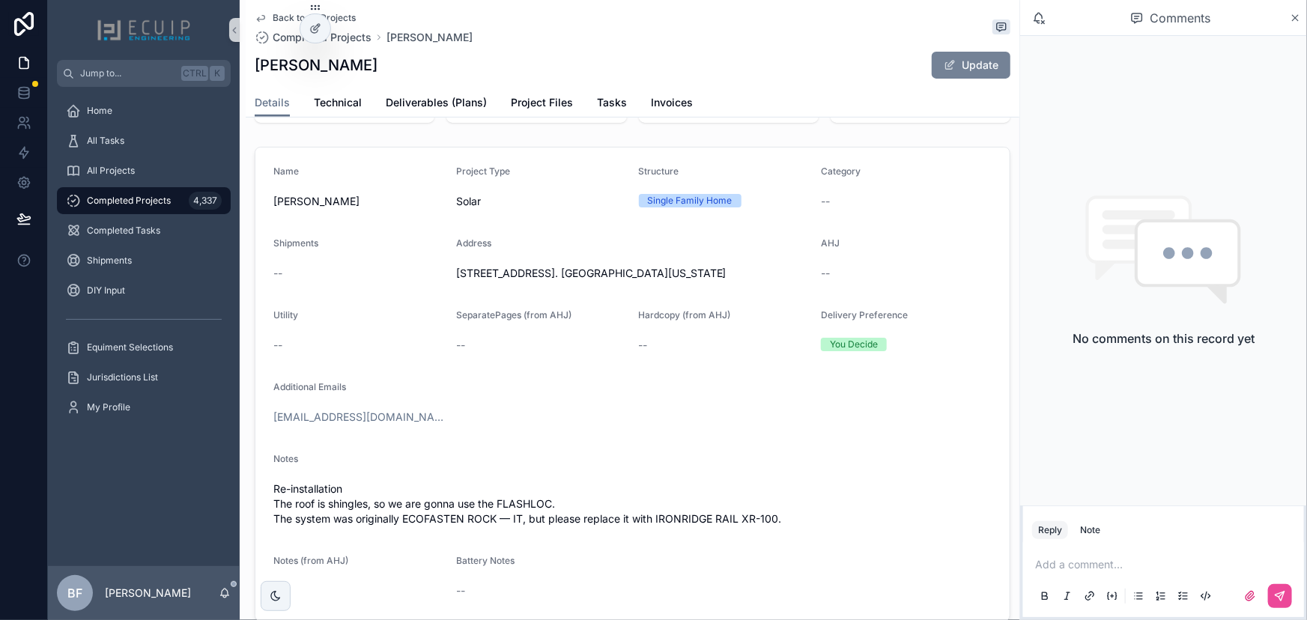
click at [965, 71] on button "Update" at bounding box center [971, 65] width 79 height 27
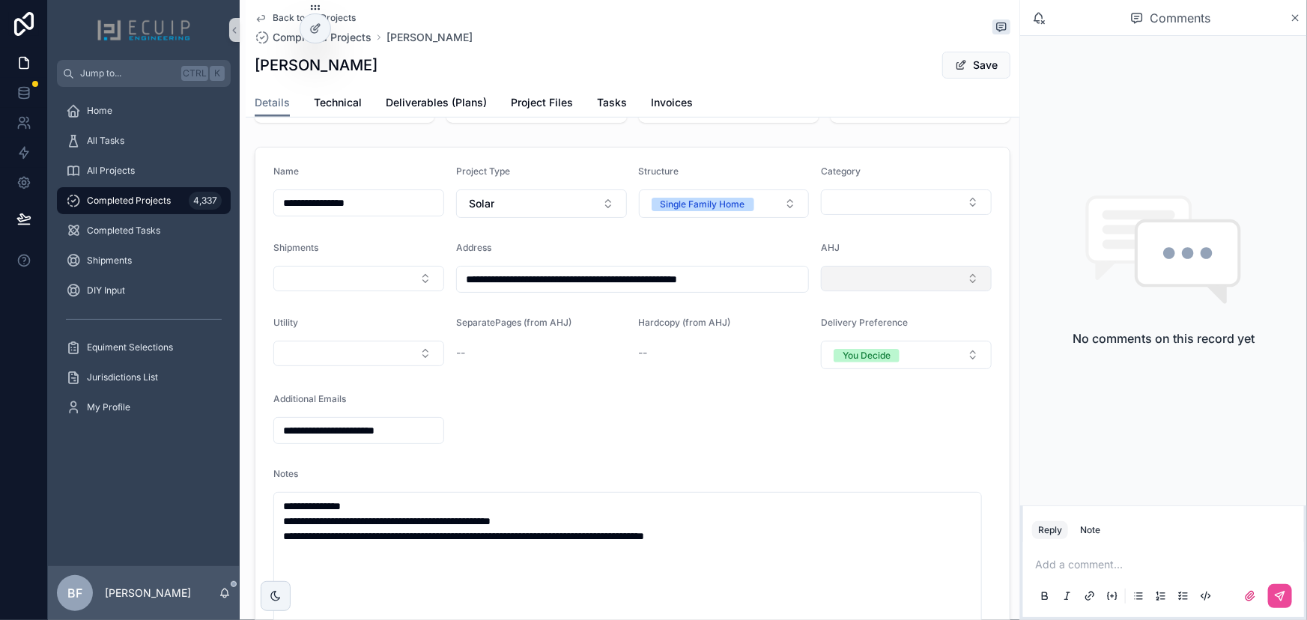
click at [913, 280] on button "Select Button" at bounding box center [906, 278] width 171 height 25
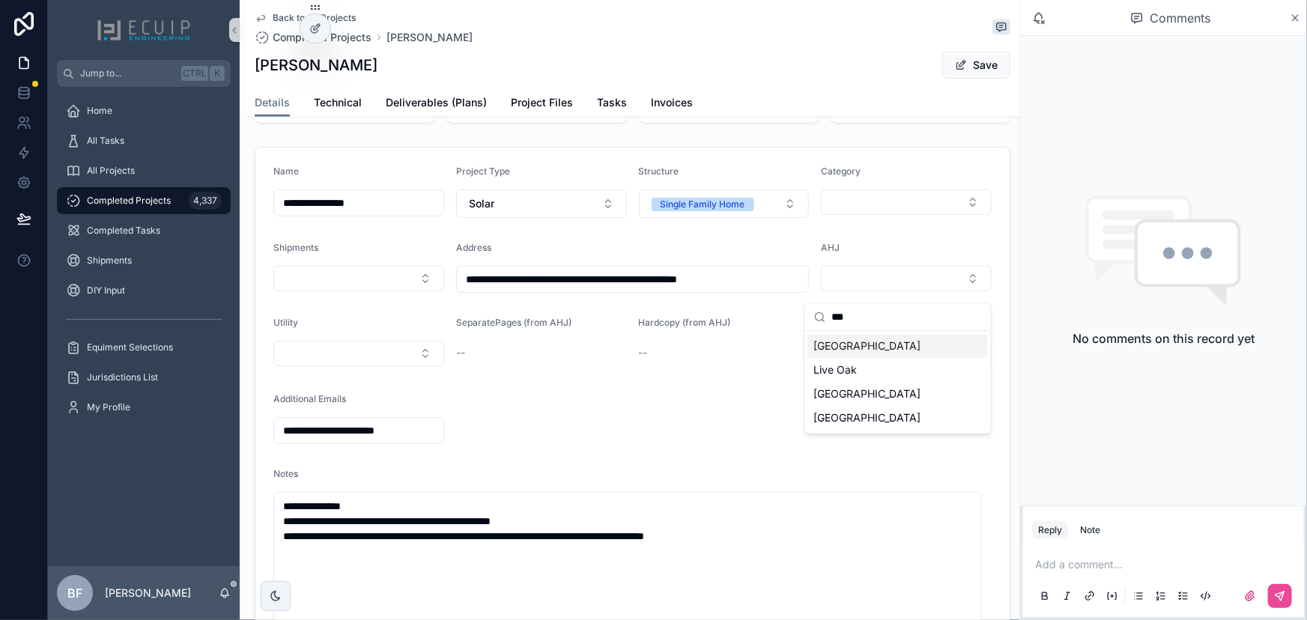
type input "***"
click at [892, 351] on div "Oakland Park" at bounding box center [898, 347] width 180 height 24
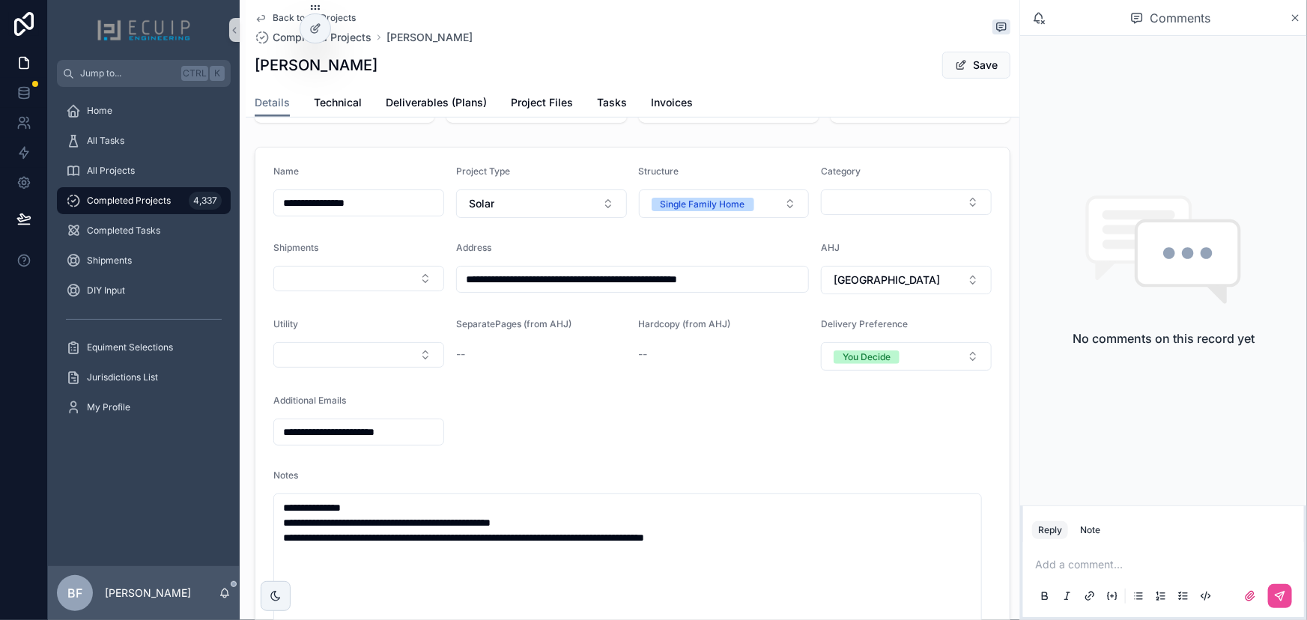
click at [971, 73] on button "Save" at bounding box center [976, 65] width 68 height 27
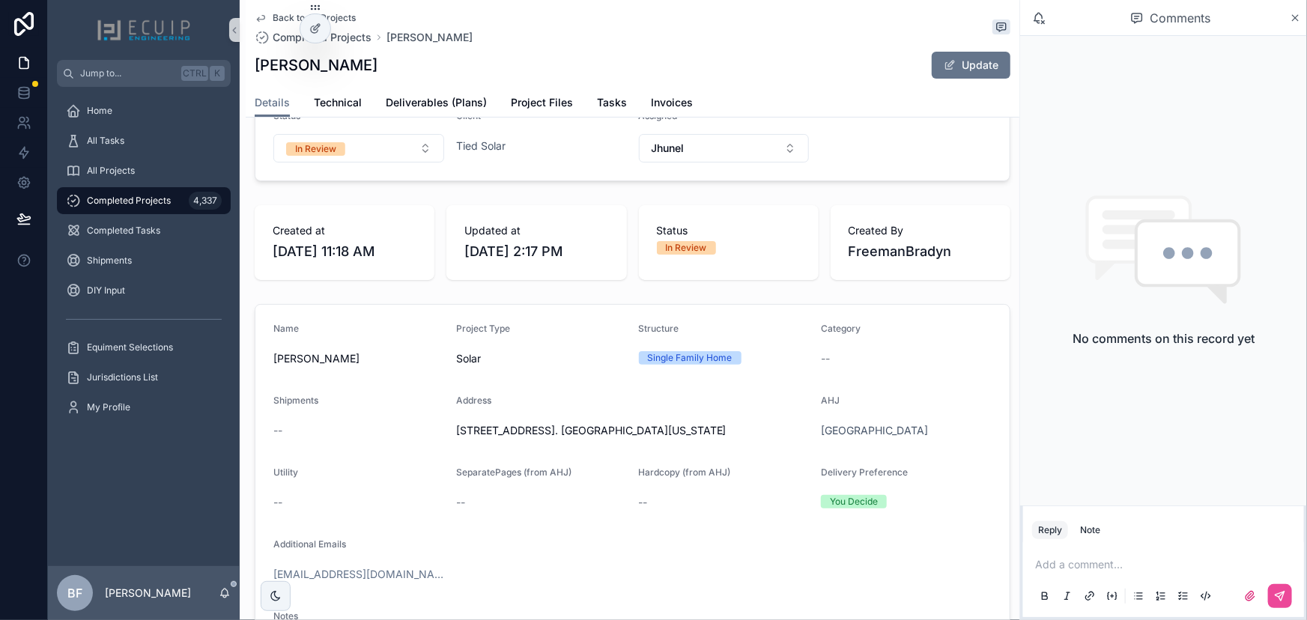
scroll to position [0, 0]
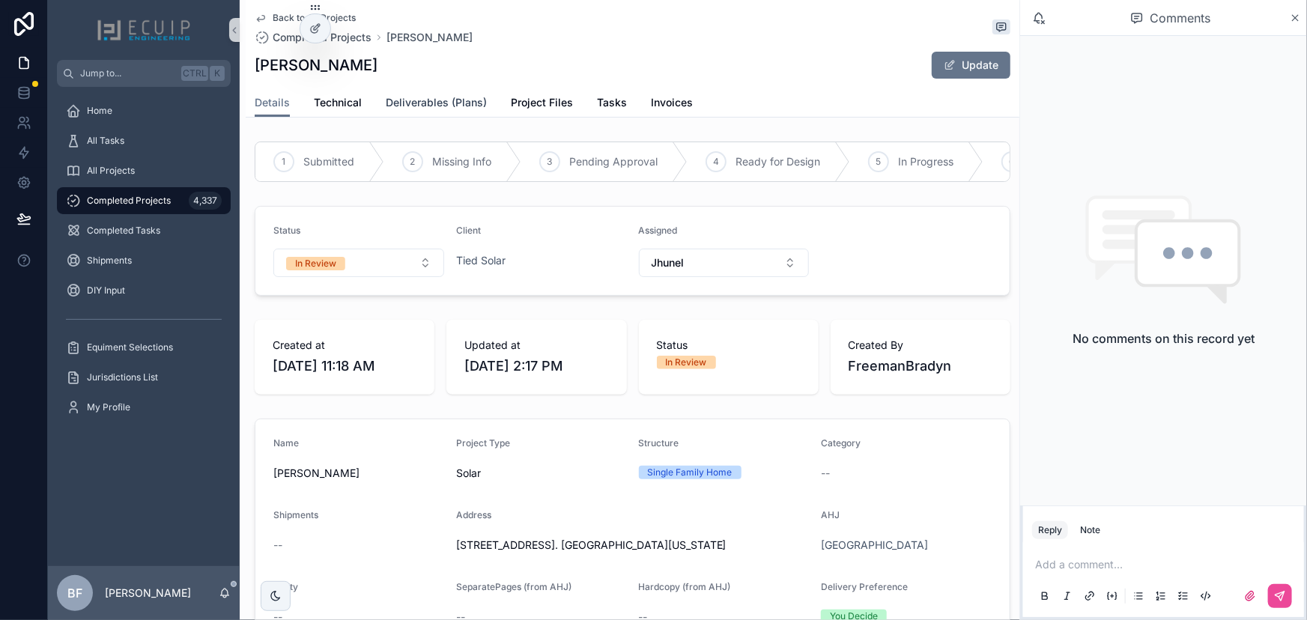
click at [420, 109] on span "Deliverables (Plans)" at bounding box center [436, 102] width 101 height 15
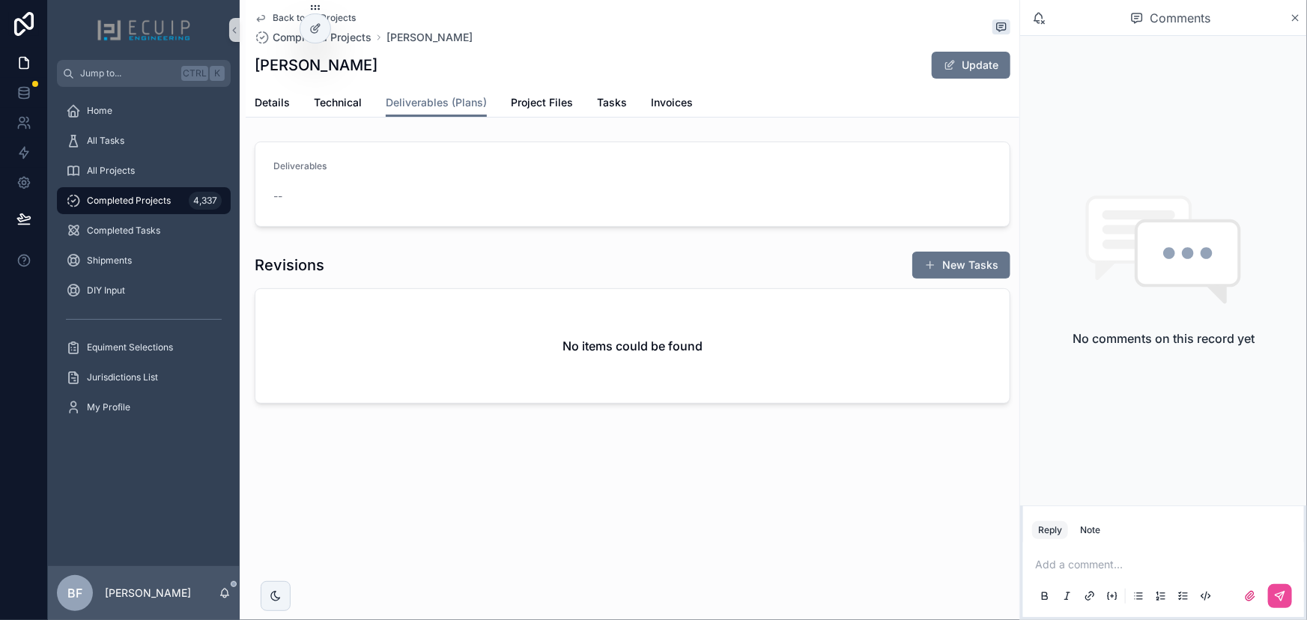
click at [241, 85] on div "Back to All Projects Completed Projects Deryck Nicholson Deryck Nicholson Updat…" at bounding box center [630, 253] width 780 height 506
click at [268, 102] on span "Details" at bounding box center [272, 102] width 35 height 15
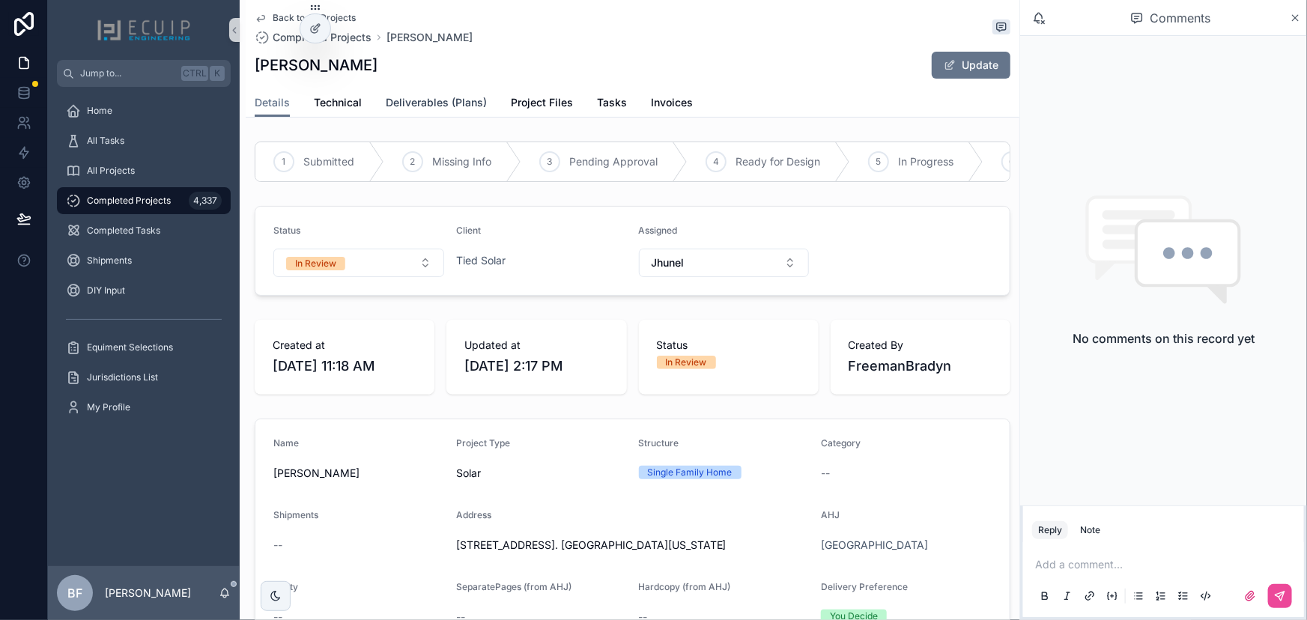
click at [405, 96] on span "Deliverables (Plans)" at bounding box center [436, 102] width 101 height 15
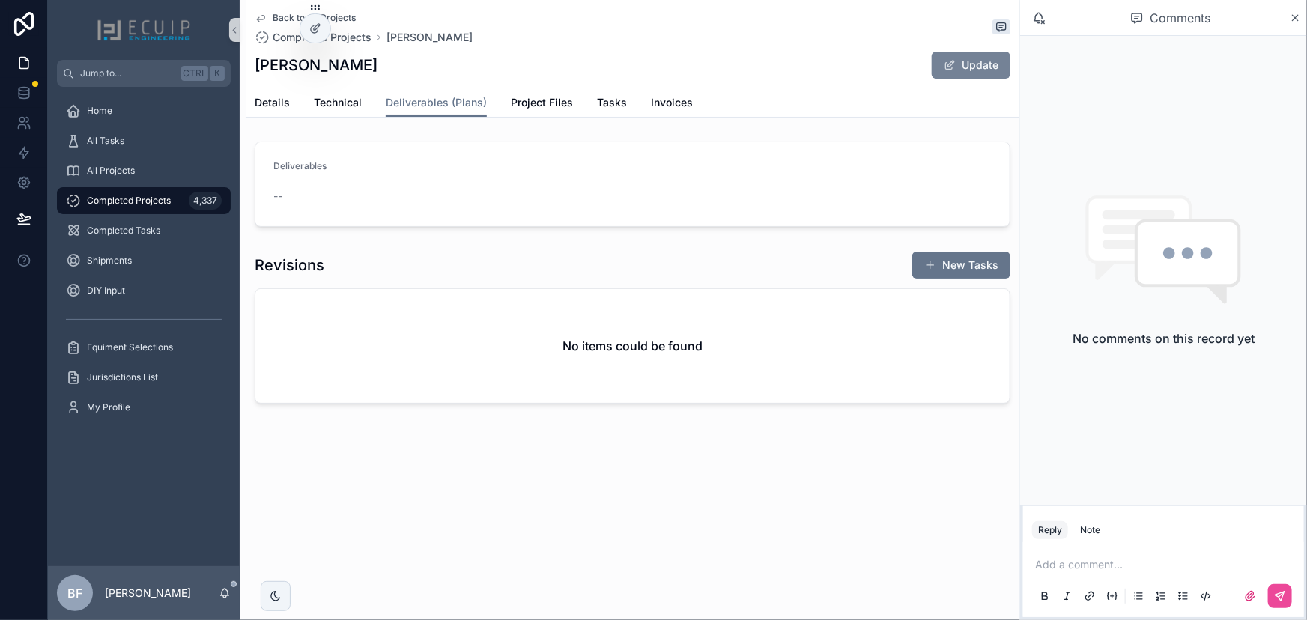
click at [983, 60] on button "Update" at bounding box center [971, 65] width 79 height 27
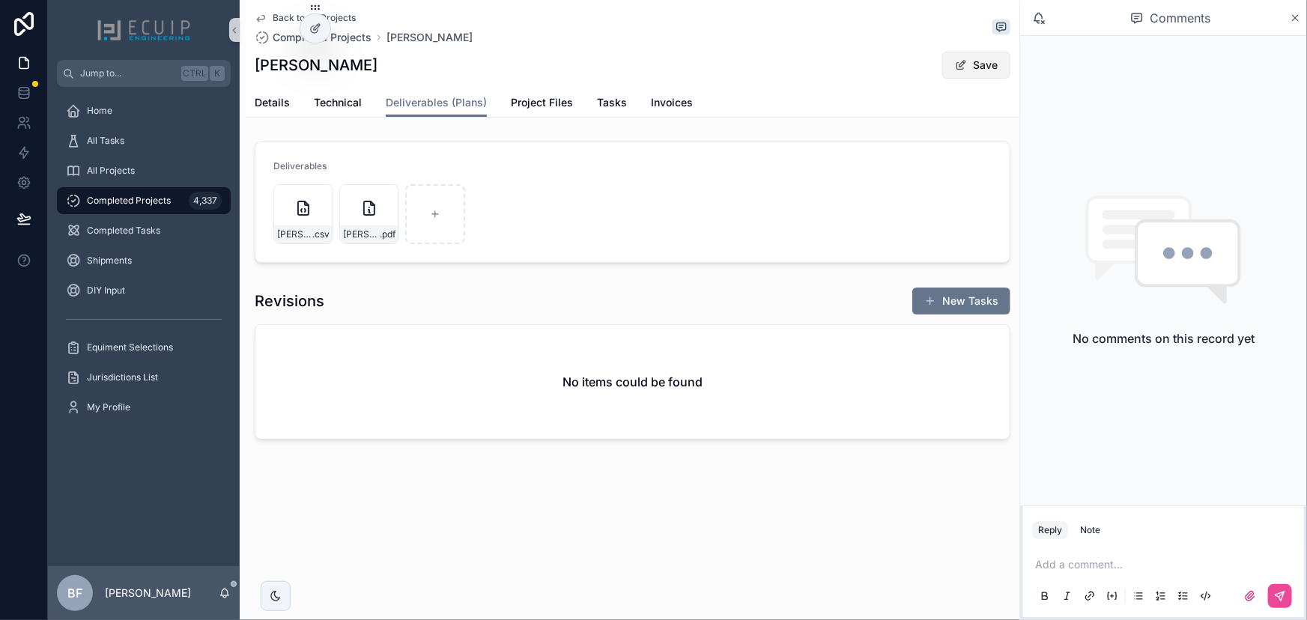
click at [959, 55] on button "Save" at bounding box center [976, 65] width 68 height 27
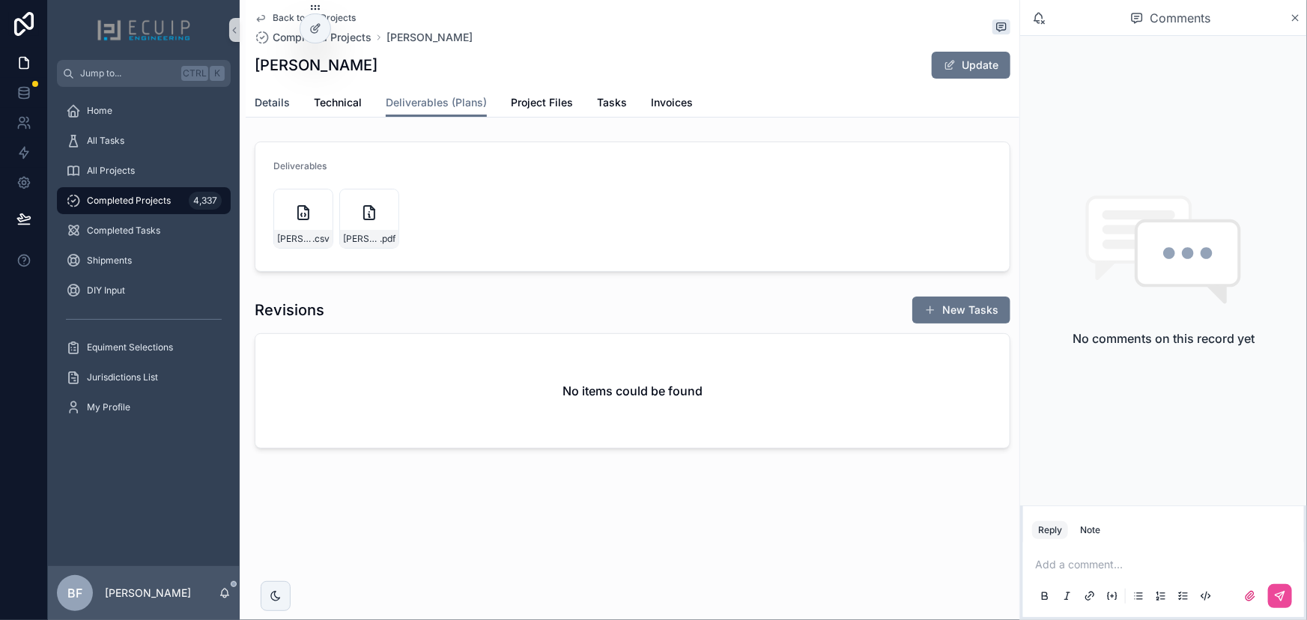
click at [268, 103] on span "Details" at bounding box center [272, 102] width 35 height 15
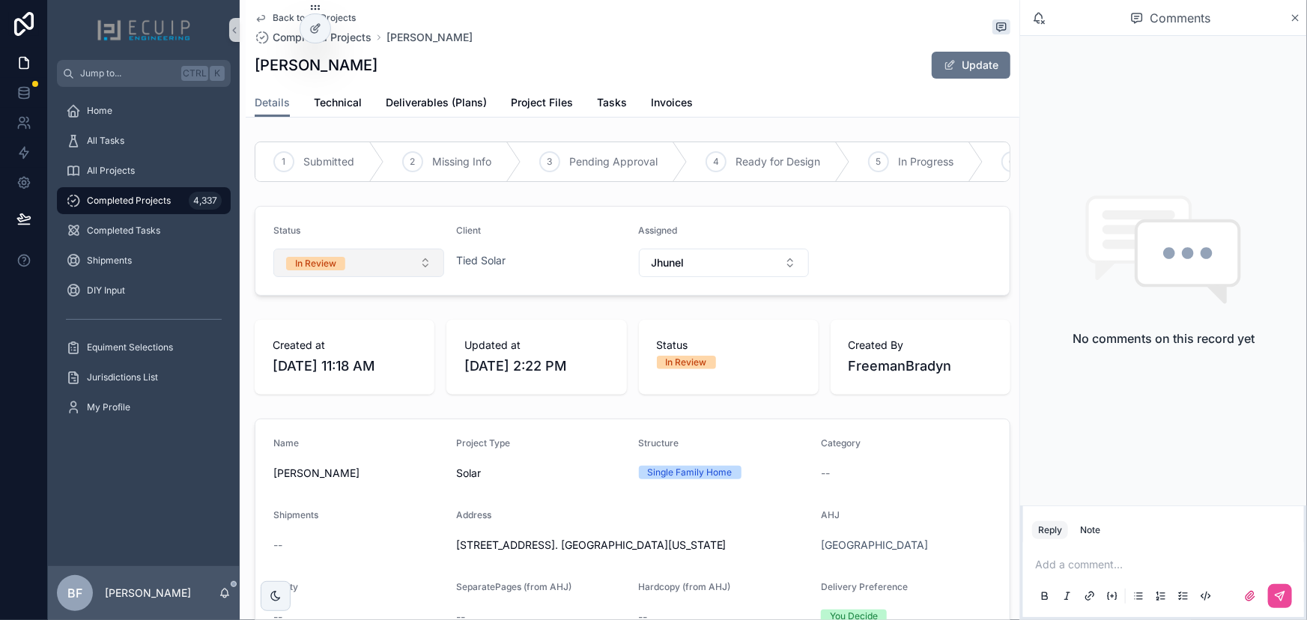
click at [337, 265] on span "In Review" at bounding box center [315, 262] width 59 height 15
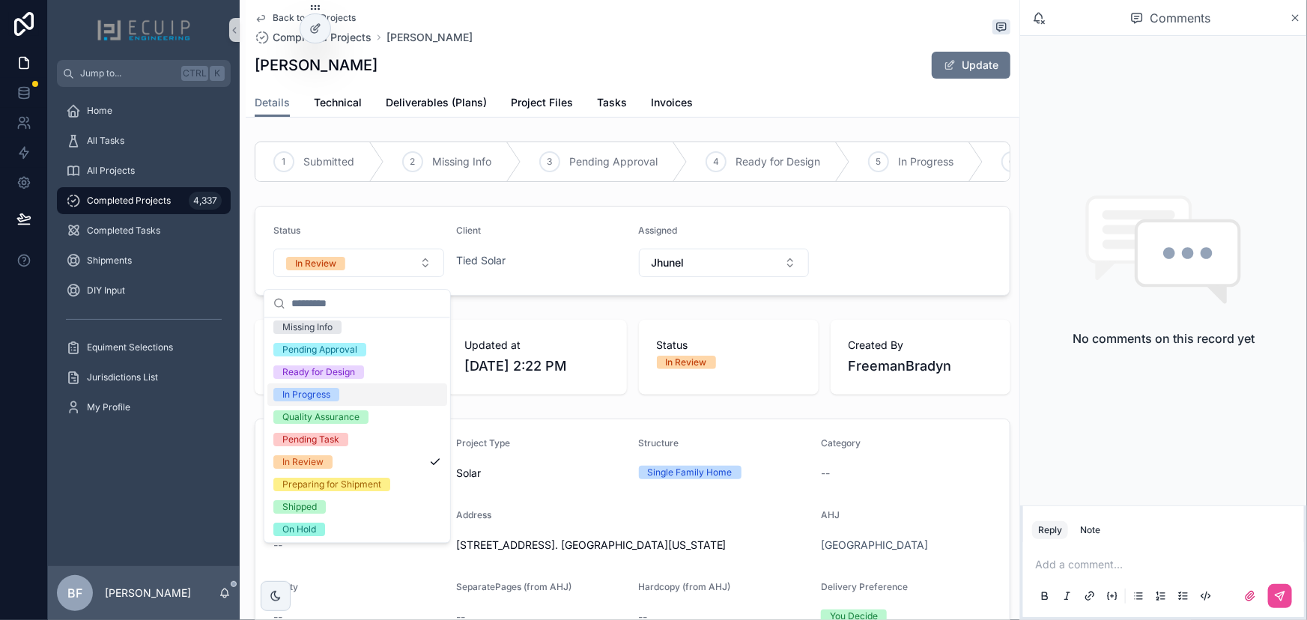
scroll to position [118, 0]
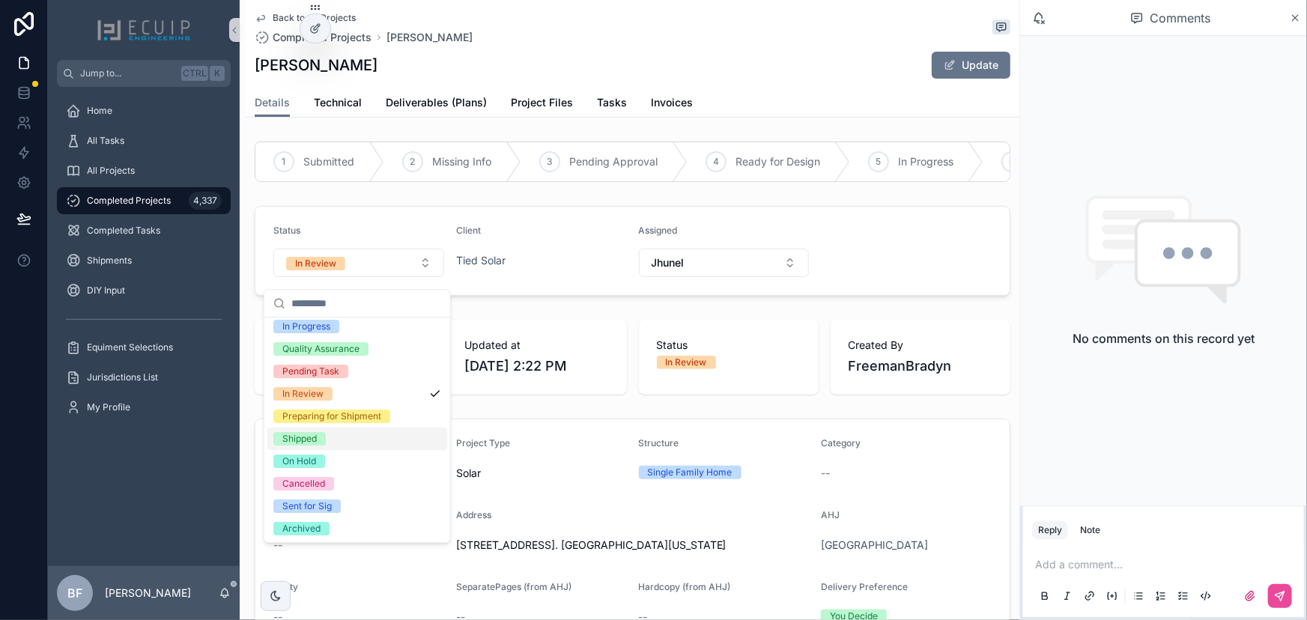
click at [320, 445] on span "Shipped" at bounding box center [299, 438] width 52 height 13
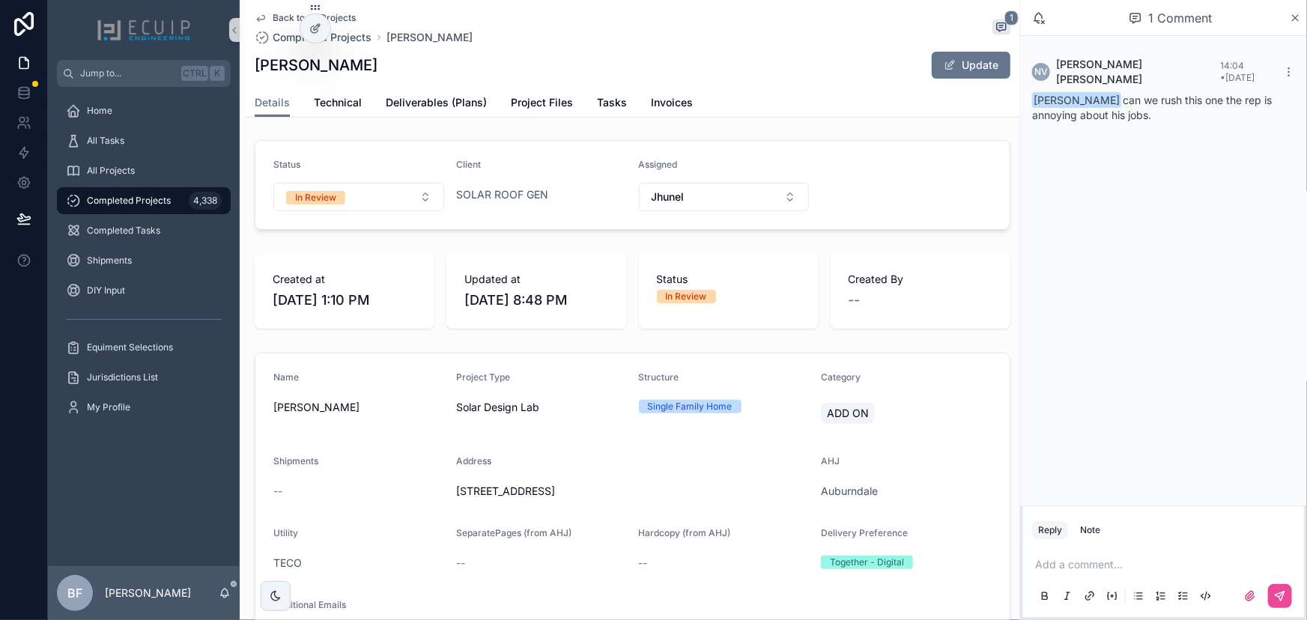
scroll to position [67, 0]
drag, startPoint x: 443, startPoint y: 97, endPoint x: 470, endPoint y: 99, distance: 27.1
click at [443, 97] on span "Deliverables (Plans)" at bounding box center [436, 102] width 101 height 15
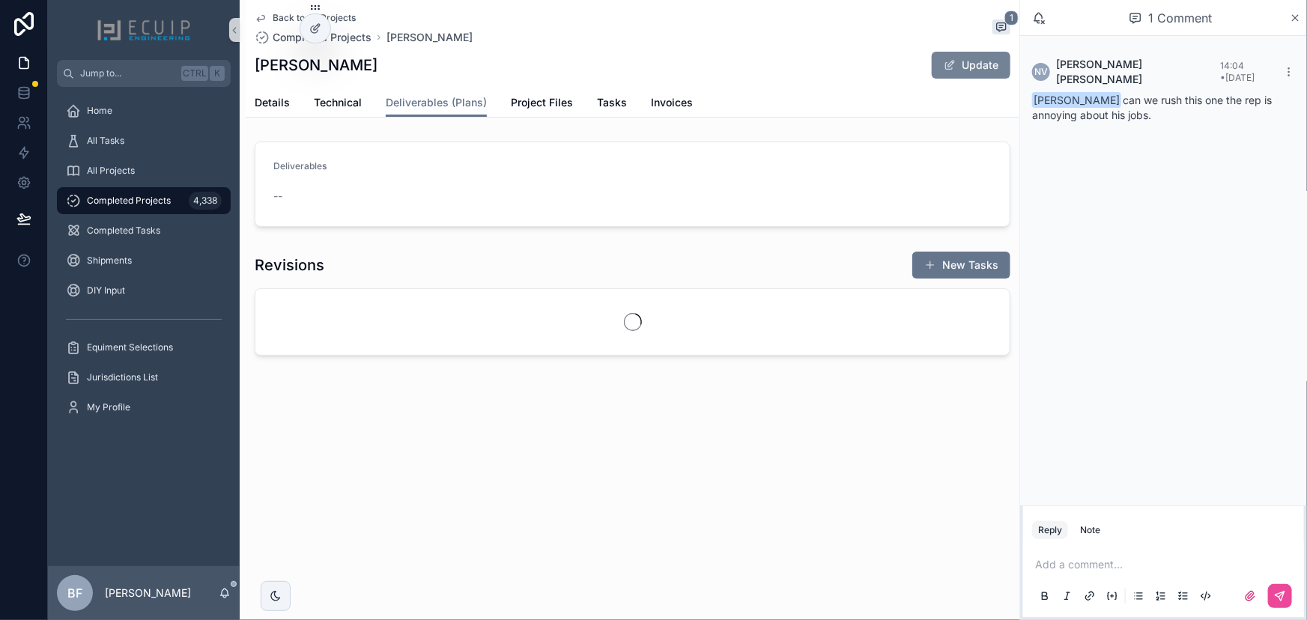
click at [989, 63] on button "Update" at bounding box center [971, 65] width 79 height 27
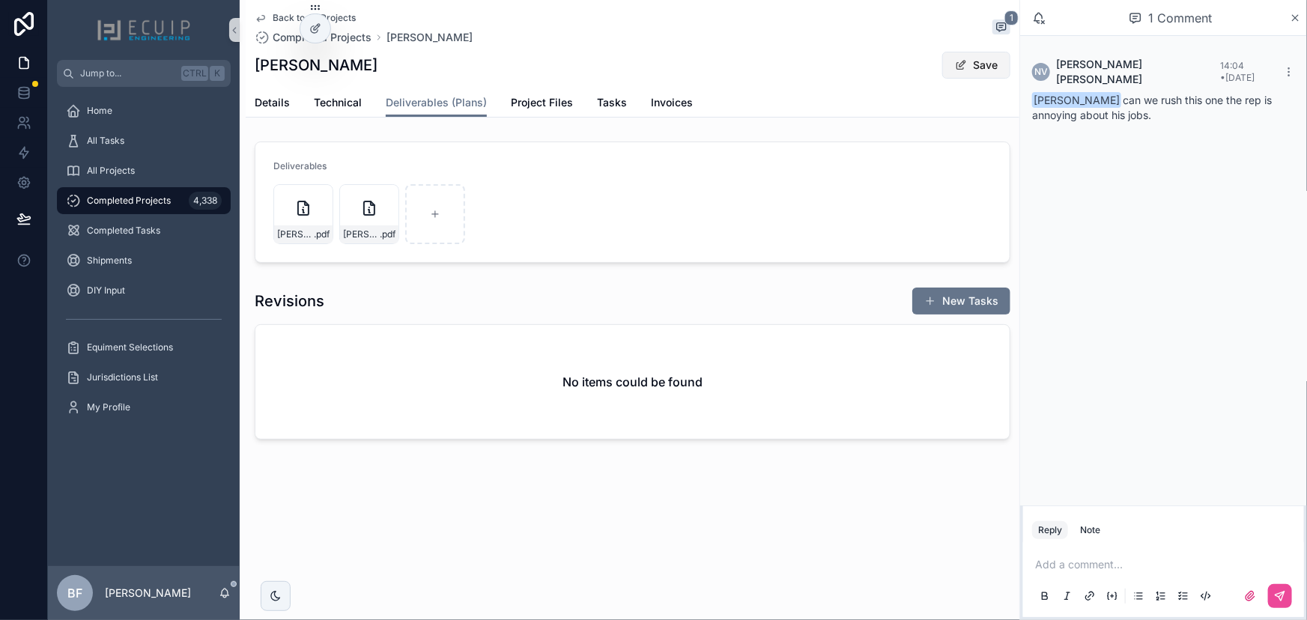
click at [983, 70] on button "Save" at bounding box center [976, 65] width 68 height 27
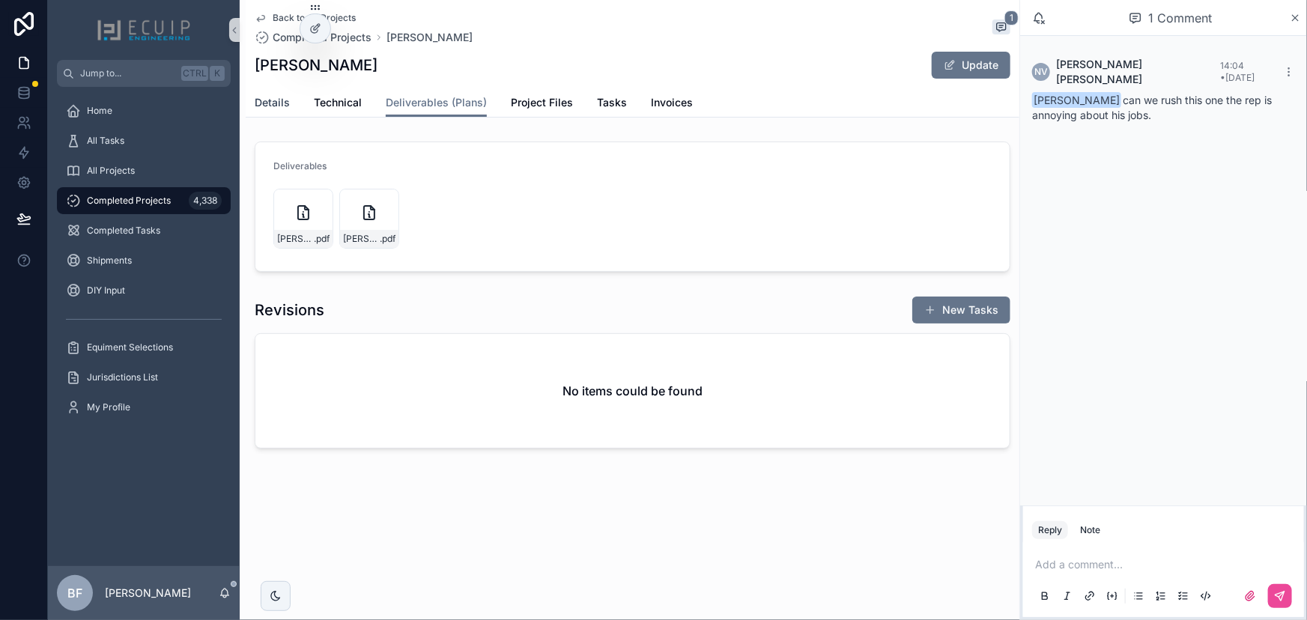
click at [284, 106] on span "Details" at bounding box center [272, 102] width 35 height 15
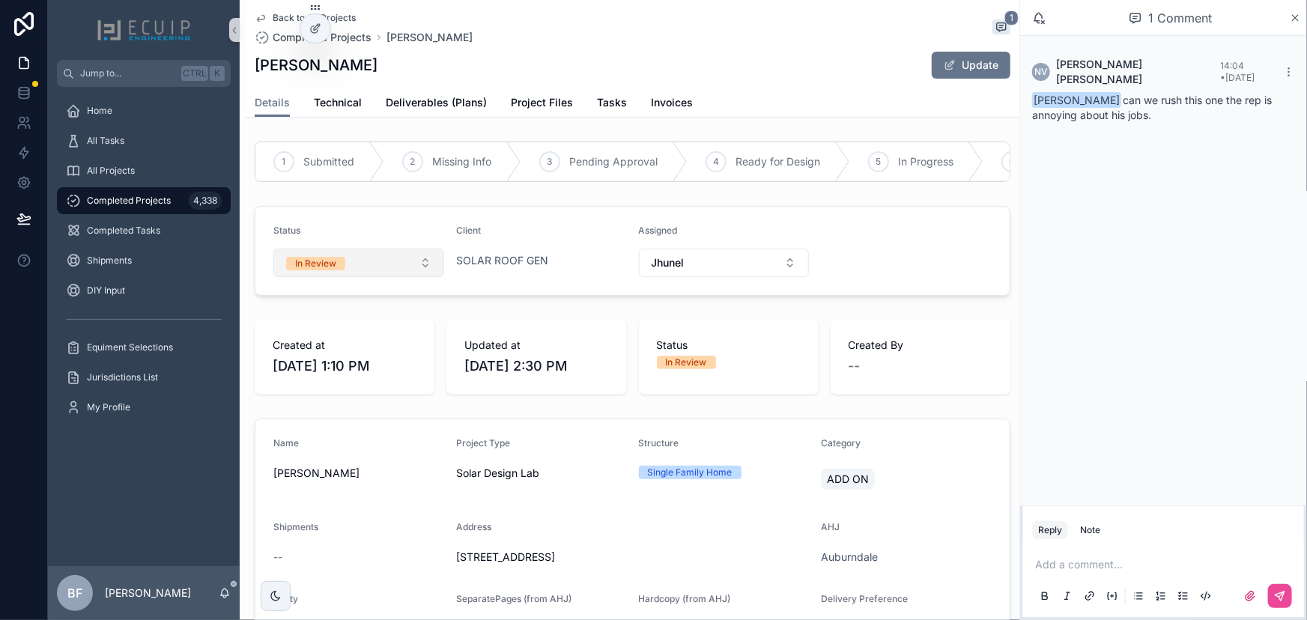
click at [347, 264] on button "In Review" at bounding box center [358, 263] width 171 height 28
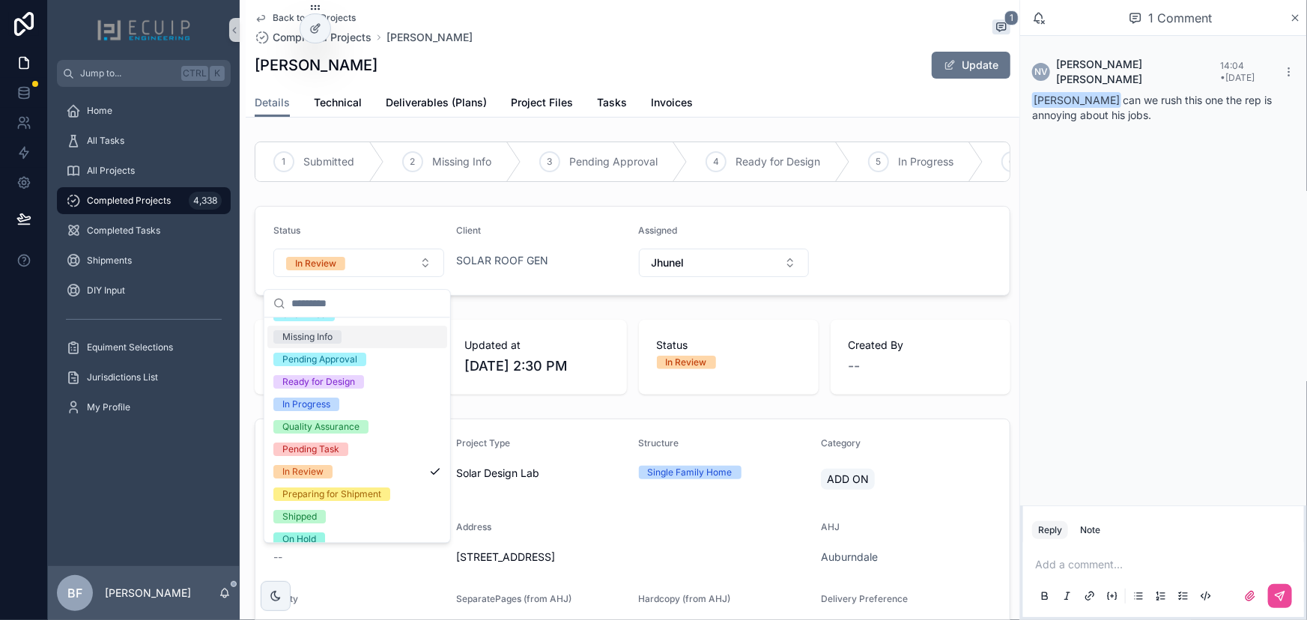
scroll to position [118, 0]
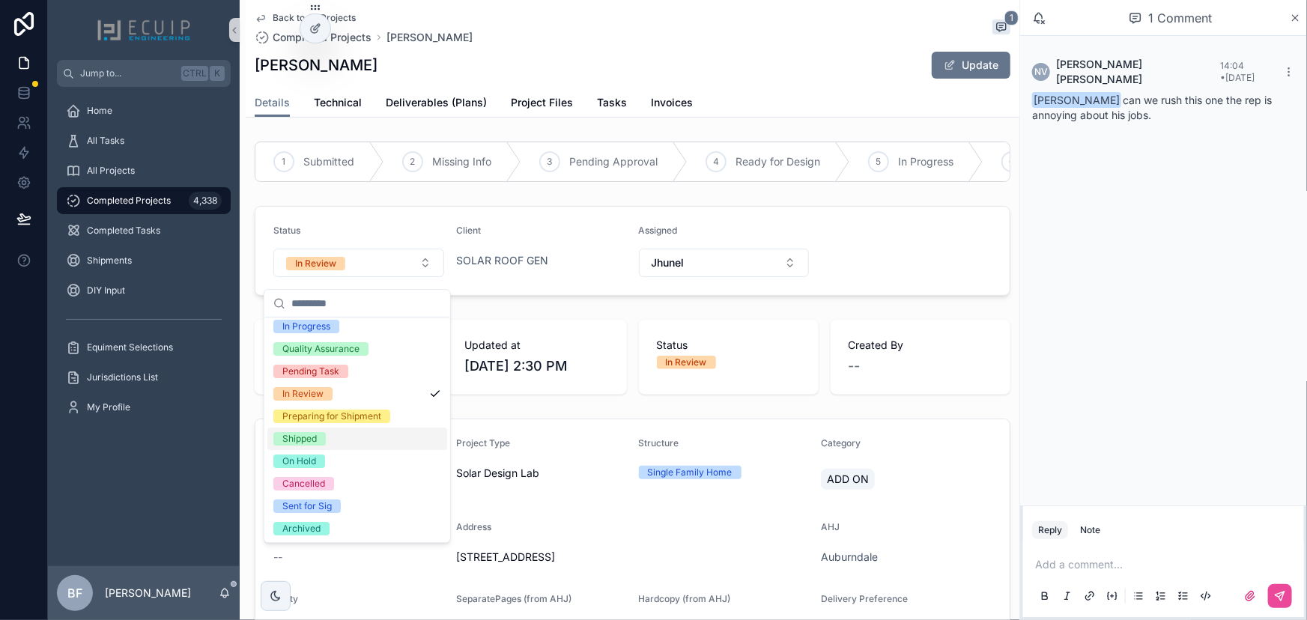
click at [299, 445] on div "Shipped" at bounding box center [299, 438] width 34 height 13
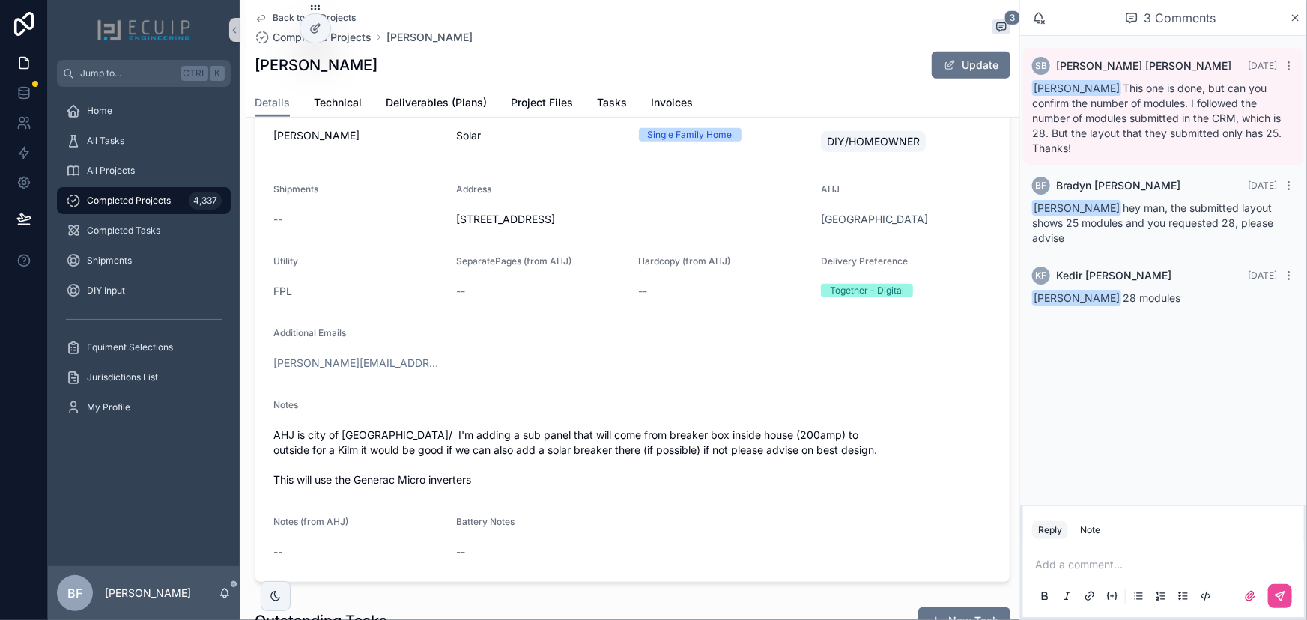
scroll to position [476, 0]
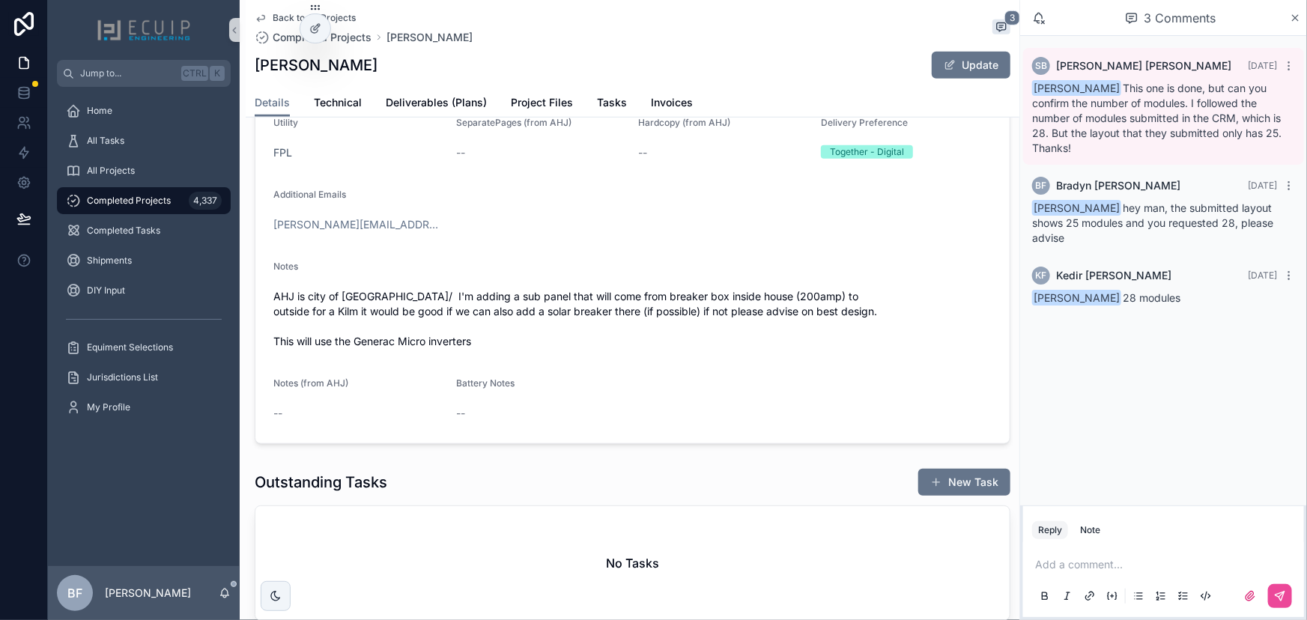
click at [321, 70] on h1 "[PERSON_NAME]" at bounding box center [316, 65] width 123 height 21
drag, startPoint x: 327, startPoint y: 65, endPoint x: 255, endPoint y: 68, distance: 72.0
click at [255, 68] on h1 "[PERSON_NAME]" at bounding box center [316, 65] width 123 height 21
click at [442, 180] on form "Name [PERSON_NAME] Project Type Solar Structure Single Family Home Category DIY…" at bounding box center [632, 193] width 754 height 500
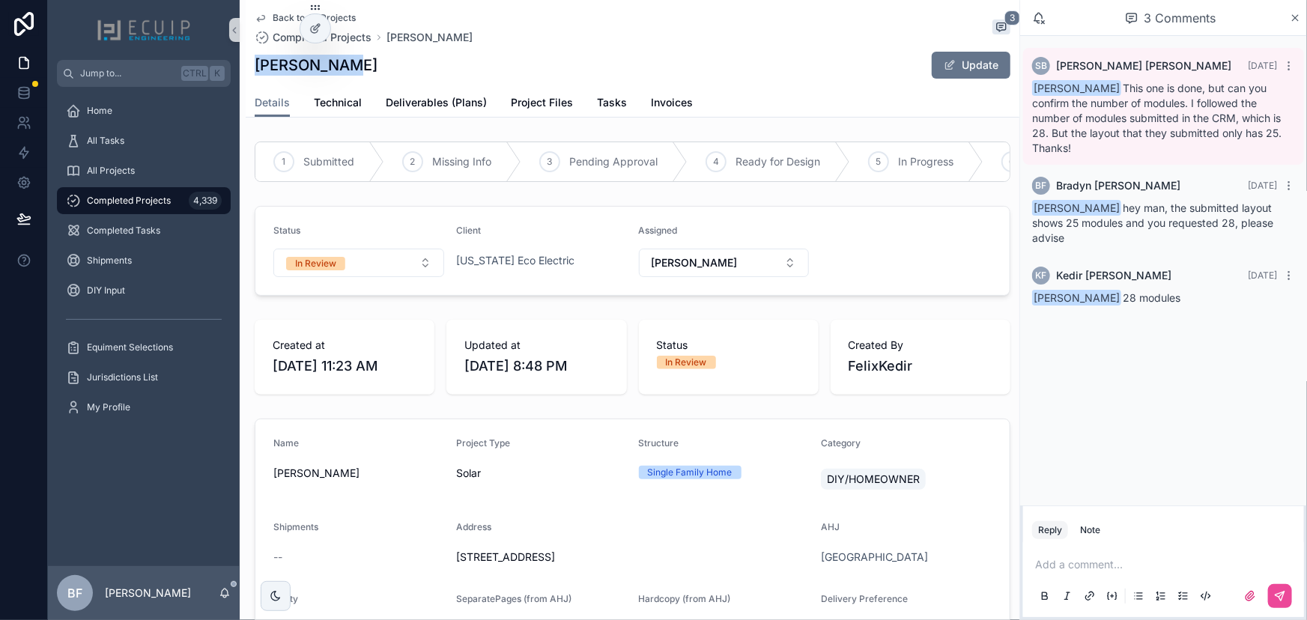
drag, startPoint x: 361, startPoint y: 56, endPoint x: 258, endPoint y: 67, distance: 103.2
click at [258, 67] on div "Kedir Felix Update" at bounding box center [633, 65] width 756 height 28
copy h1 "Kedir Felix"
drag, startPoint x: 555, startPoint y: 138, endPoint x: 530, endPoint y: 135, distance: 24.9
click at [555, 138] on div "1 Submitted 2 Missing Info 3 Pending Approval 4 Ready for Design 5 In Progress …" at bounding box center [633, 162] width 774 height 52
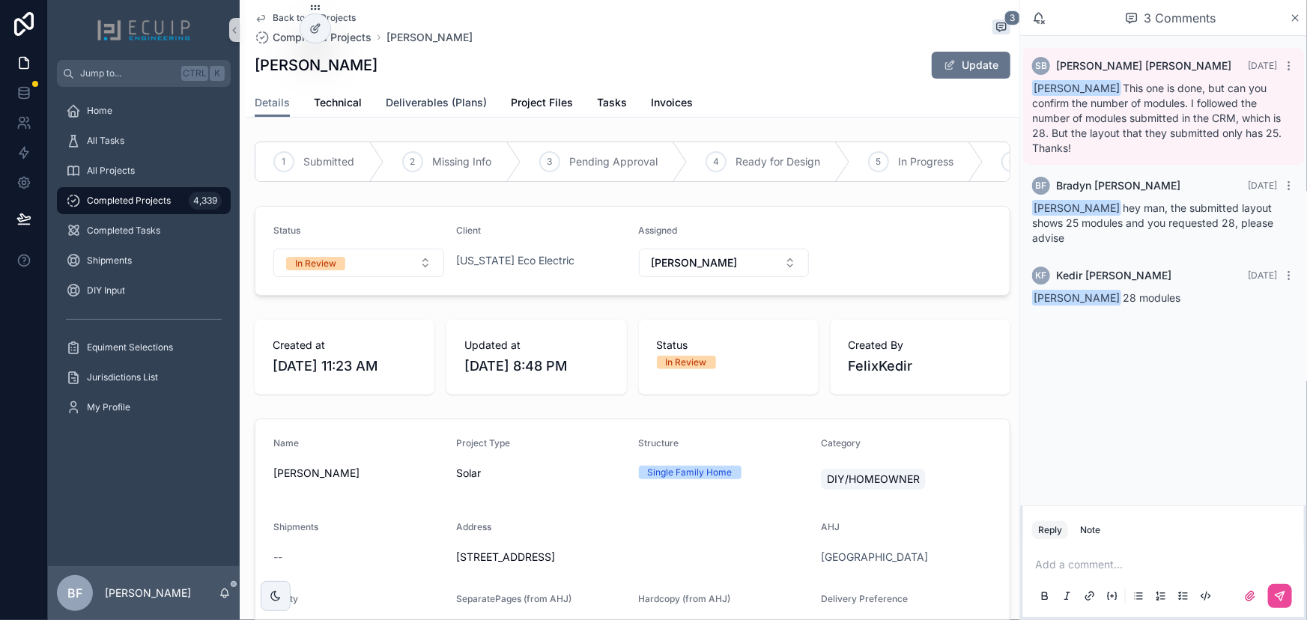
click at [440, 112] on link "Deliverables (Plans)" at bounding box center [436, 104] width 101 height 30
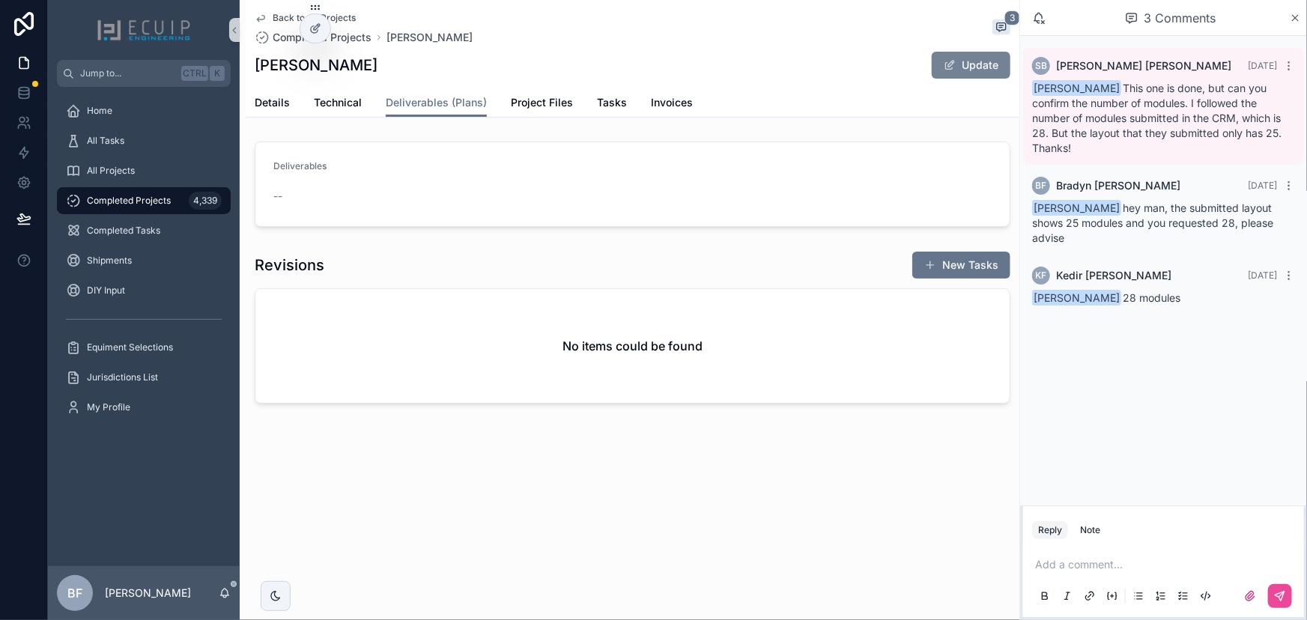
click at [969, 74] on button "Update" at bounding box center [971, 65] width 79 height 27
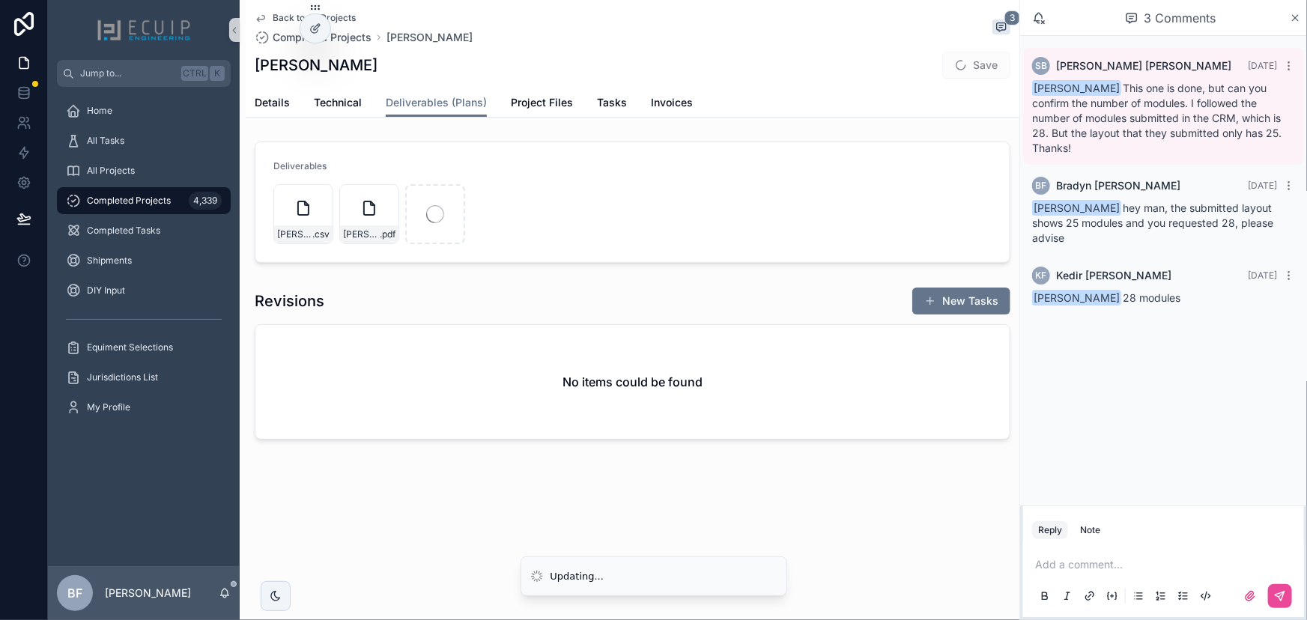
click at [1187, 561] on p "scrollable content" at bounding box center [1166, 564] width 263 height 15
click at [1158, 533] on span "kfelix@floridaecoelectric.com" at bounding box center [1151, 540] width 180 height 15
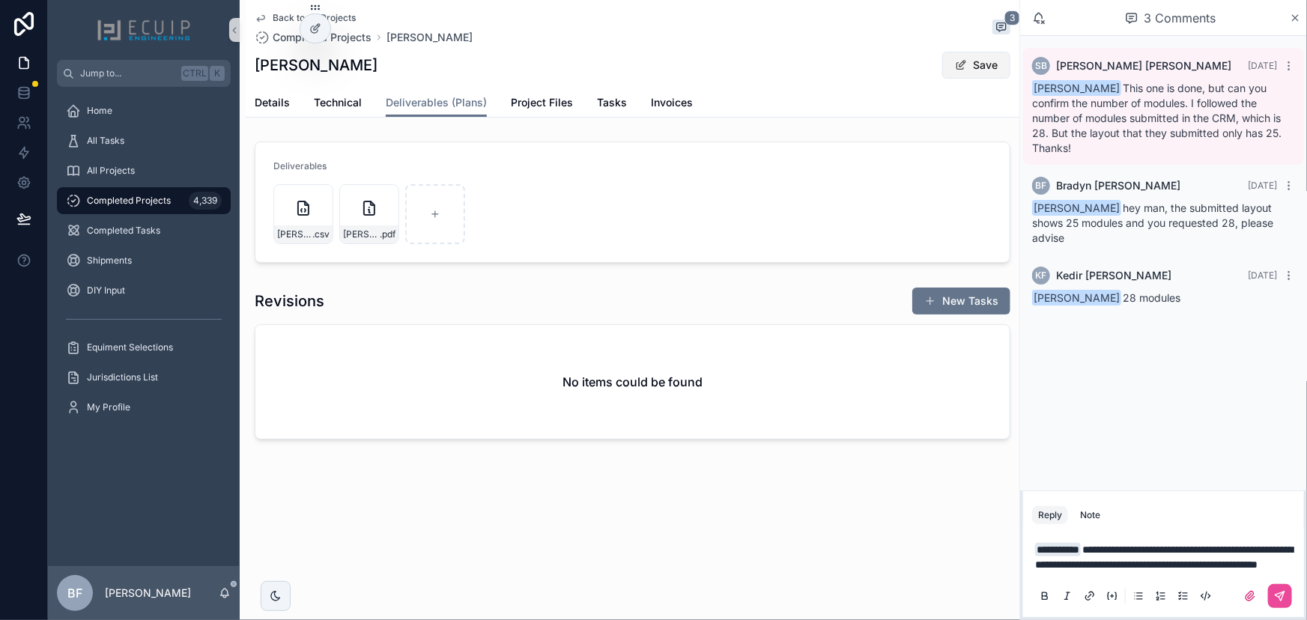
click at [968, 67] on button "Save" at bounding box center [976, 65] width 68 height 27
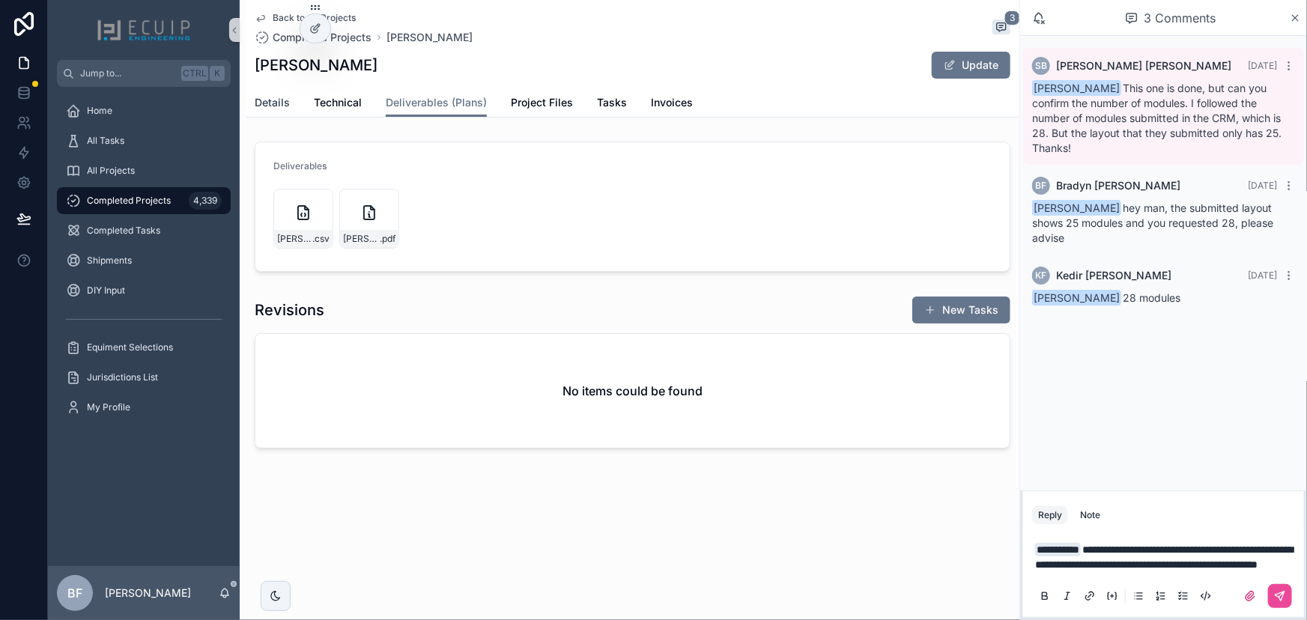
click at [284, 102] on span "Details" at bounding box center [272, 102] width 35 height 15
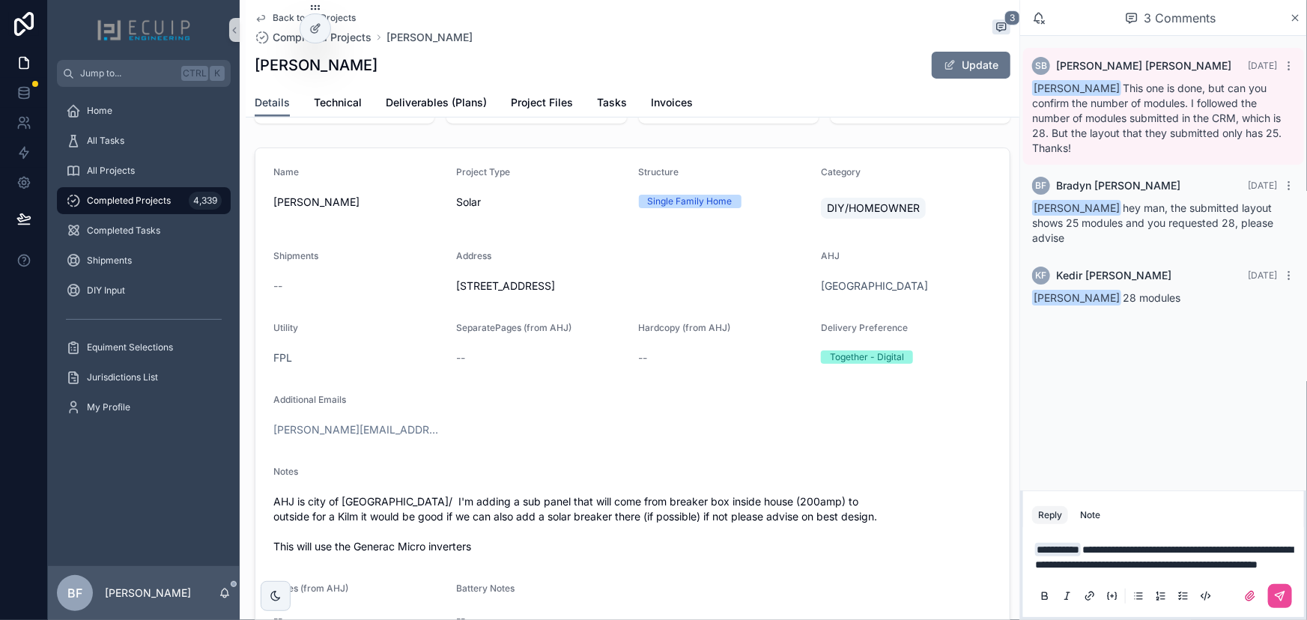
scroll to position [476, 0]
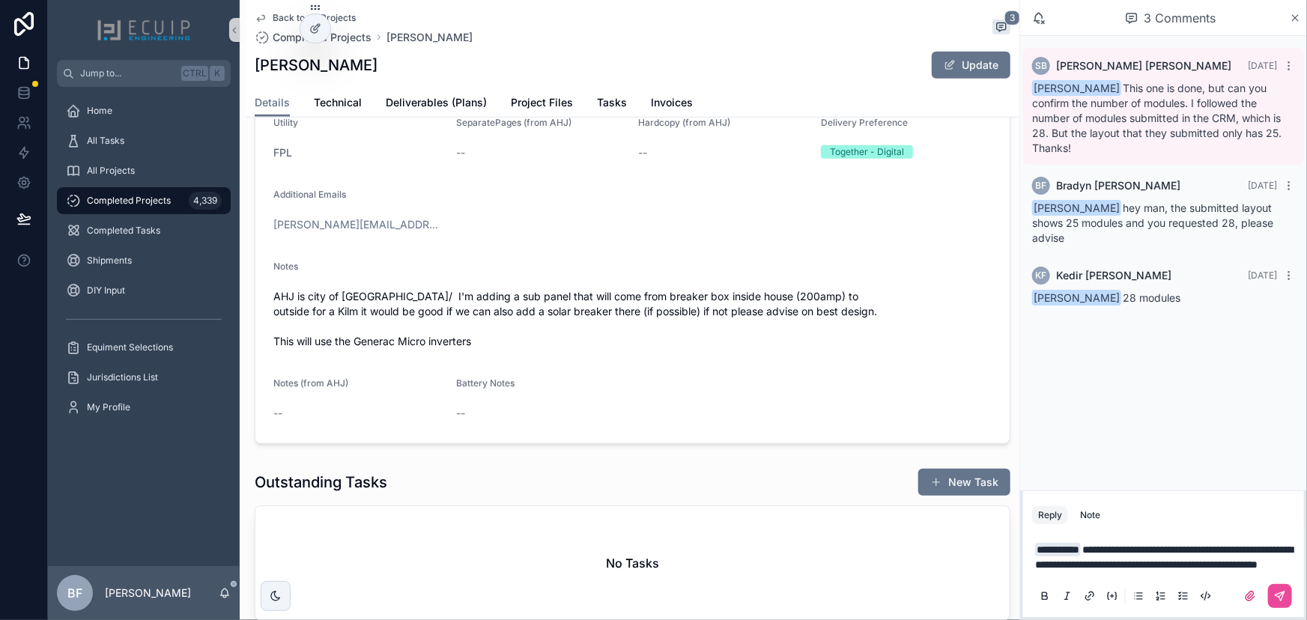
click at [1166, 561] on p "**********" at bounding box center [1166, 557] width 263 height 30
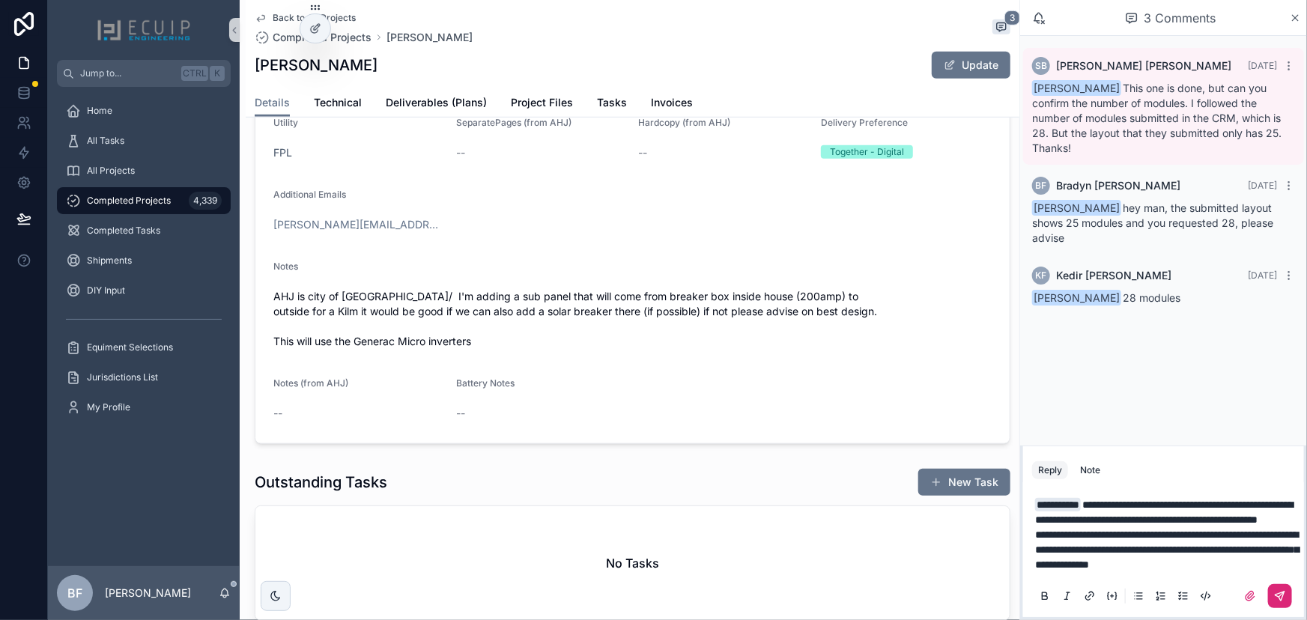
click at [1287, 595] on button "scrollable content" at bounding box center [1280, 596] width 24 height 24
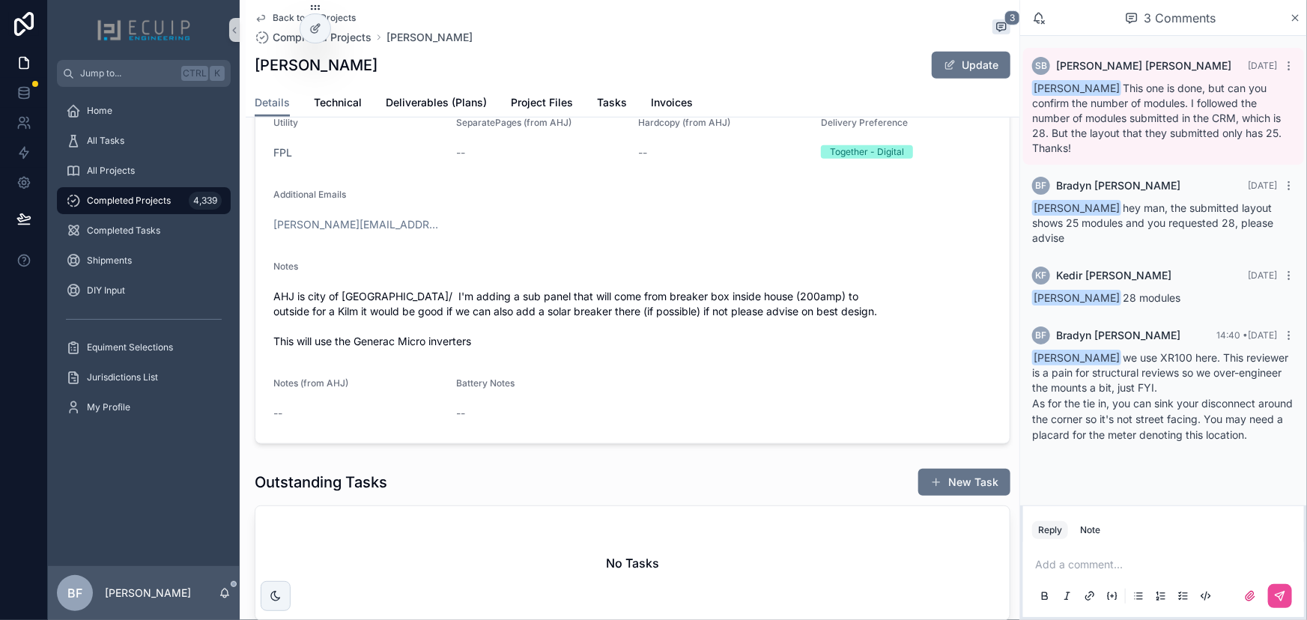
scroll to position [0, 0]
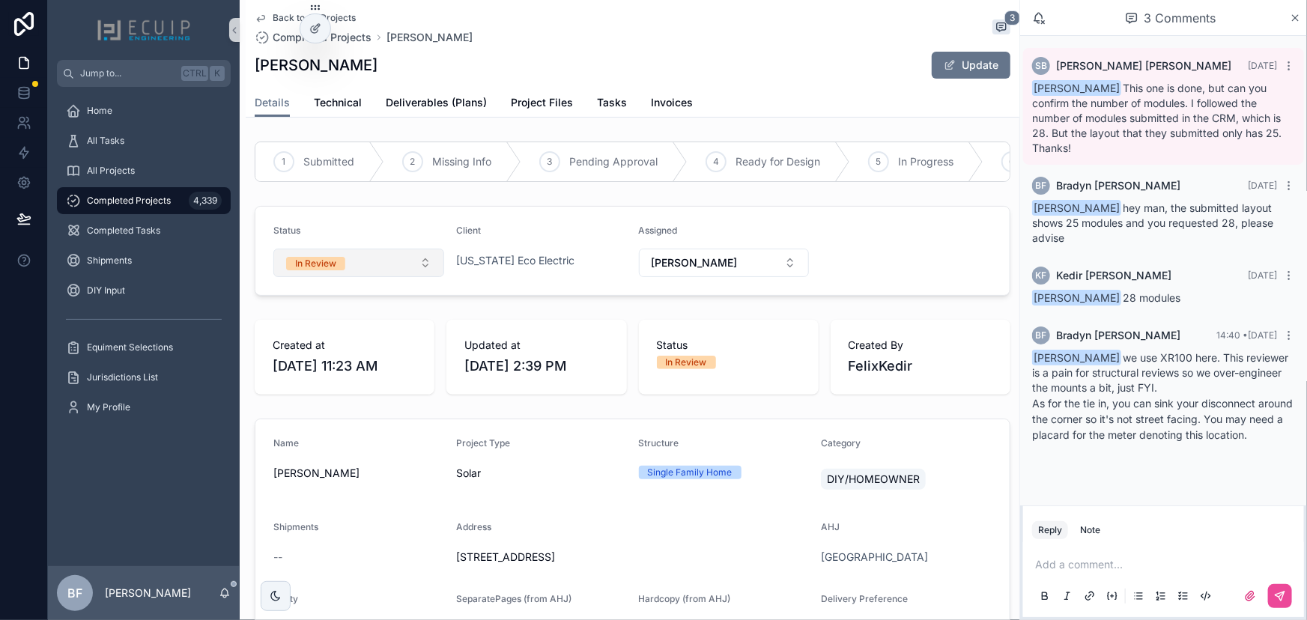
click at [373, 276] on button "In Review" at bounding box center [358, 263] width 171 height 28
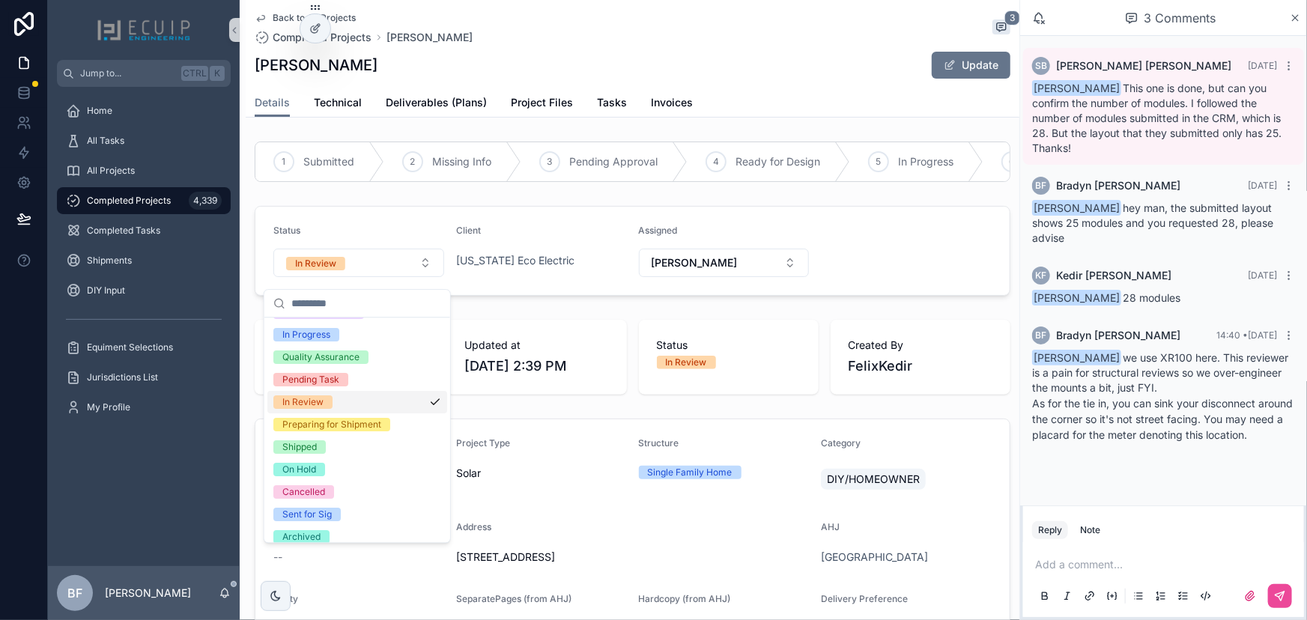
scroll to position [118, 0]
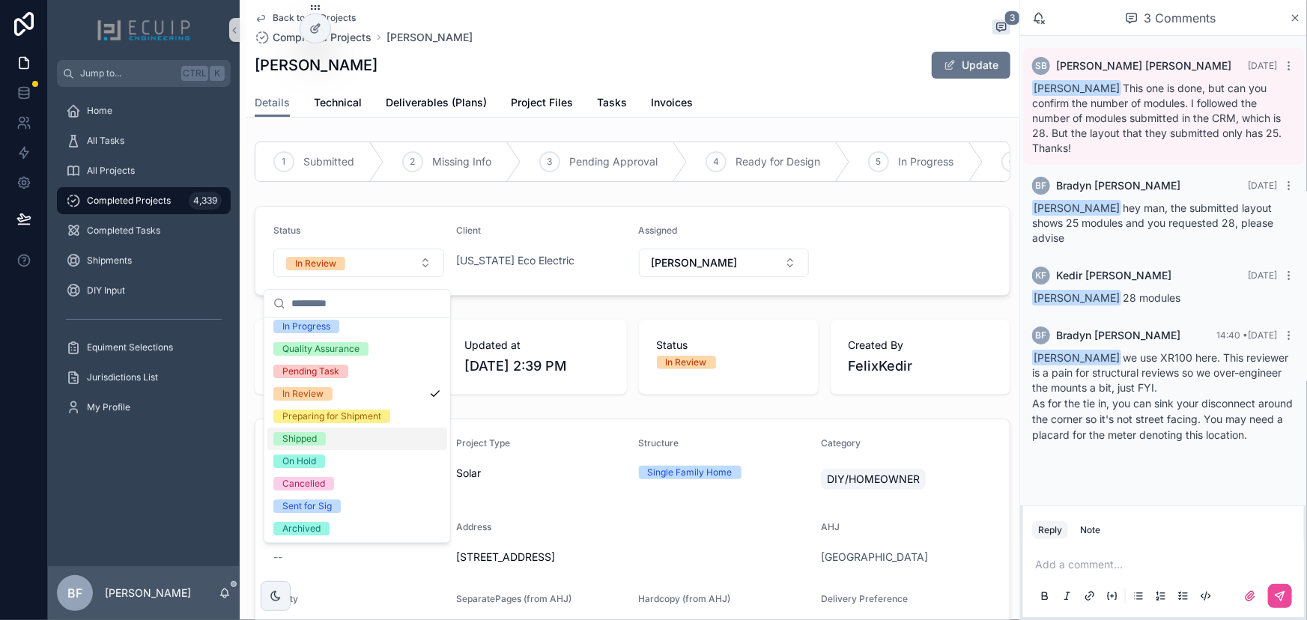
click at [312, 433] on div "Shipped" at bounding box center [299, 438] width 34 height 13
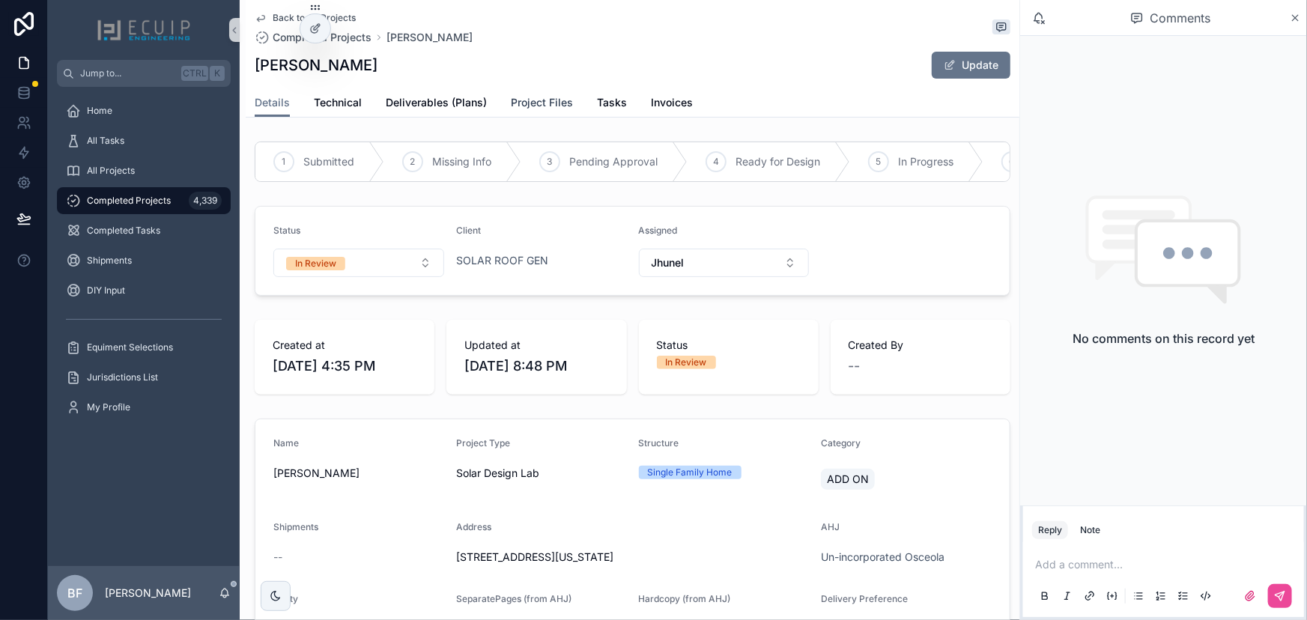
click at [525, 101] on span "Project Files" at bounding box center [542, 102] width 62 height 15
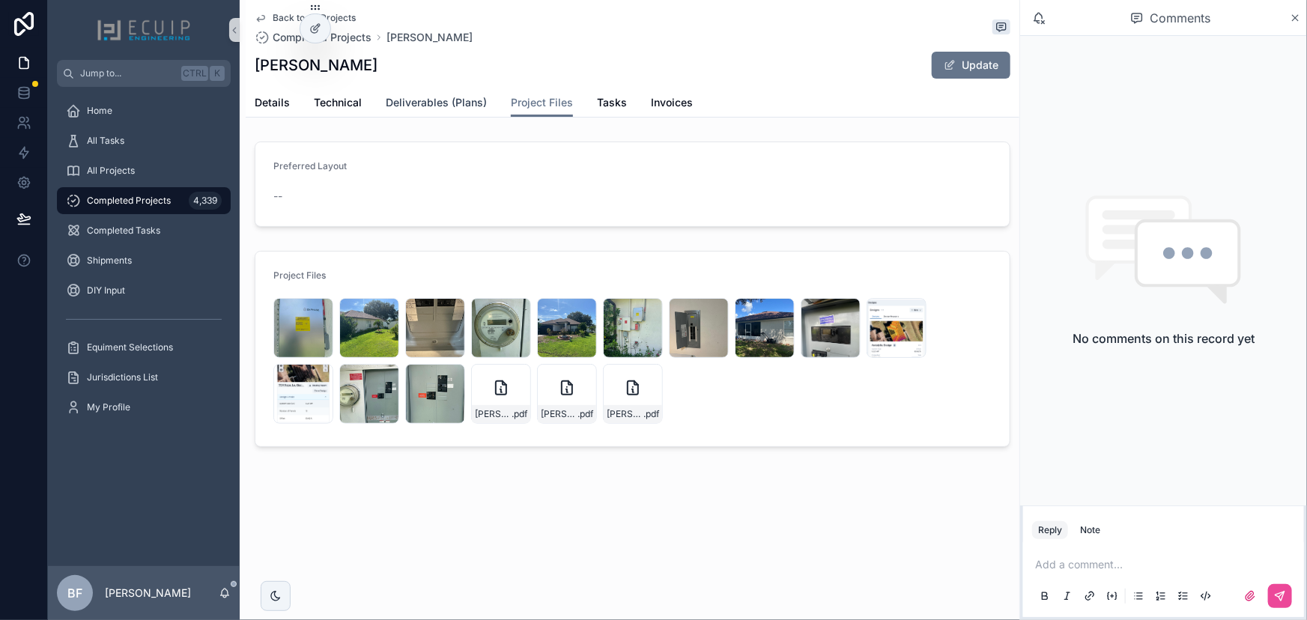
click at [455, 97] on span "Deliverables (Plans)" at bounding box center [436, 102] width 101 height 15
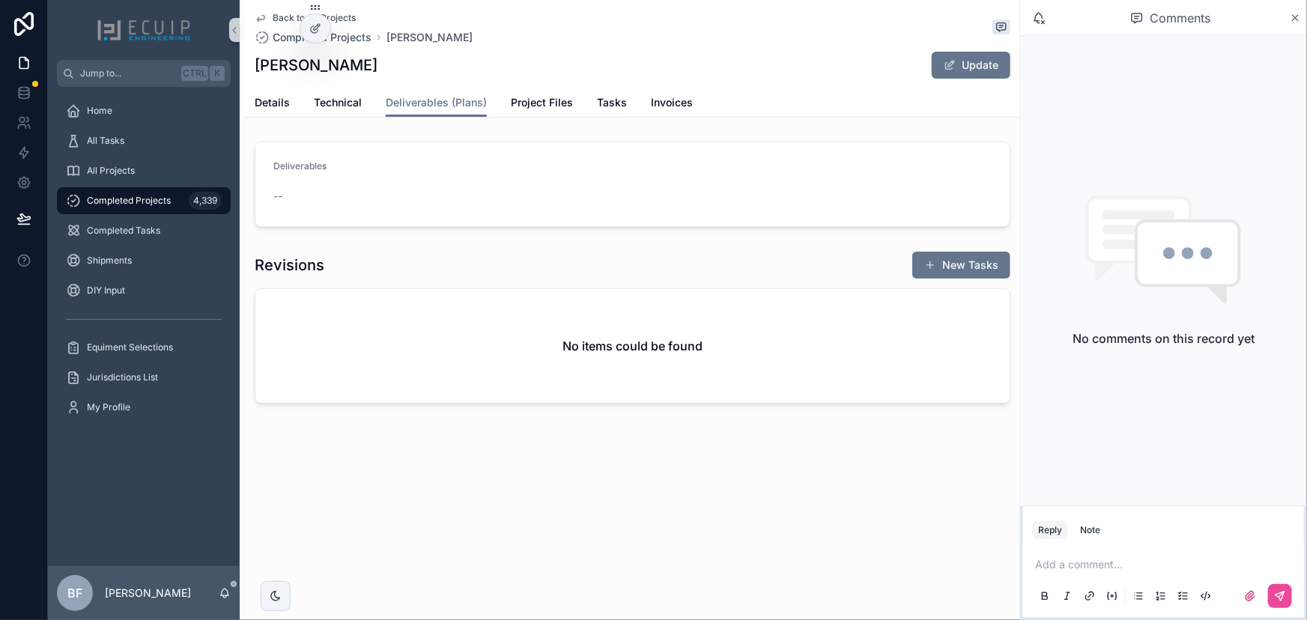
drag, startPoint x: 954, startPoint y: 61, endPoint x: 1104, endPoint y: 58, distance: 149.8
click at [954, 61] on span "scrollable content" at bounding box center [950, 65] width 12 height 12
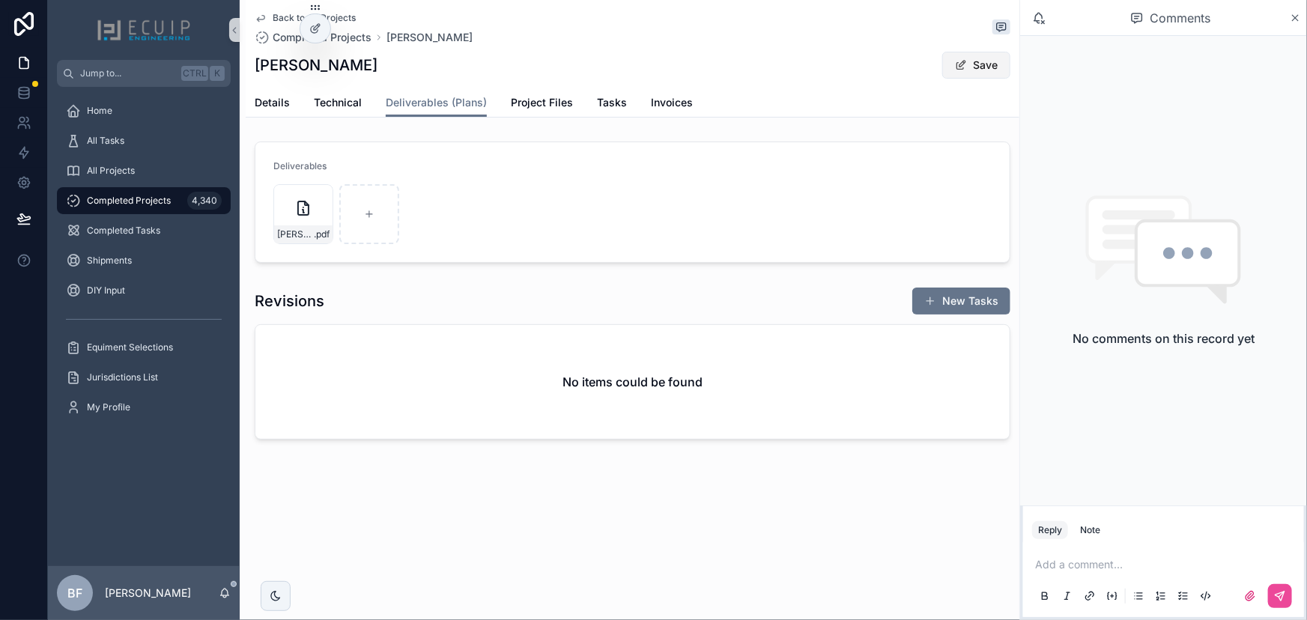
click at [965, 67] on span "scrollable content" at bounding box center [961, 65] width 12 height 12
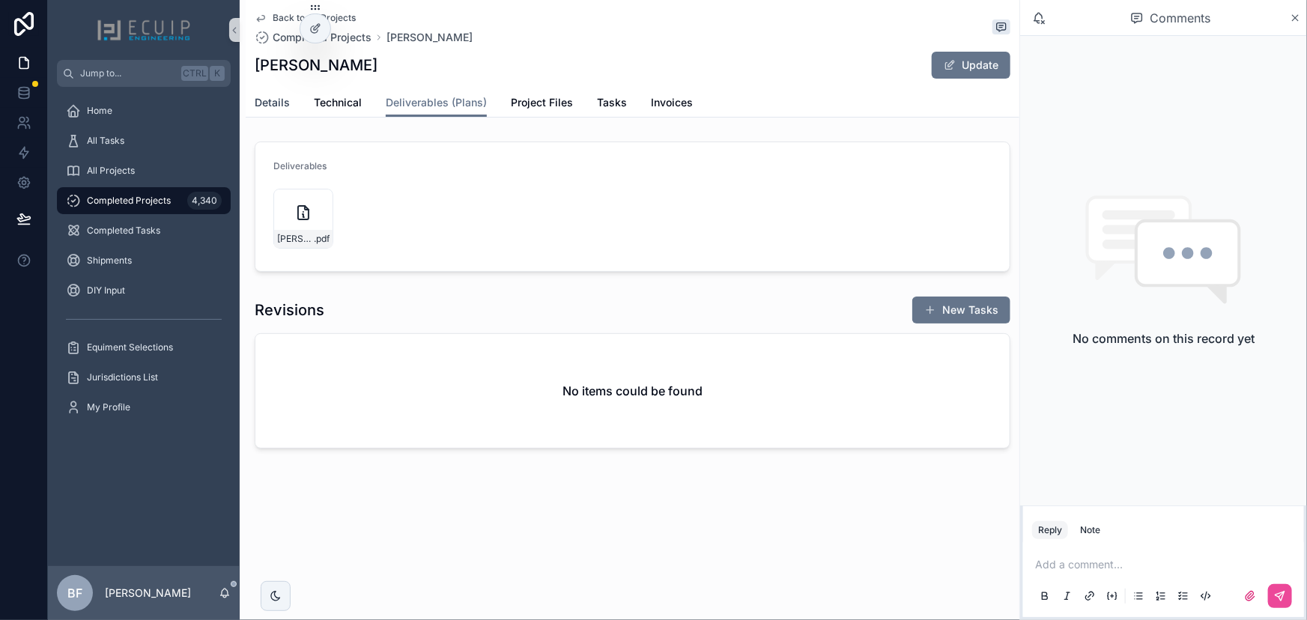
click at [286, 102] on span "Details" at bounding box center [272, 102] width 35 height 15
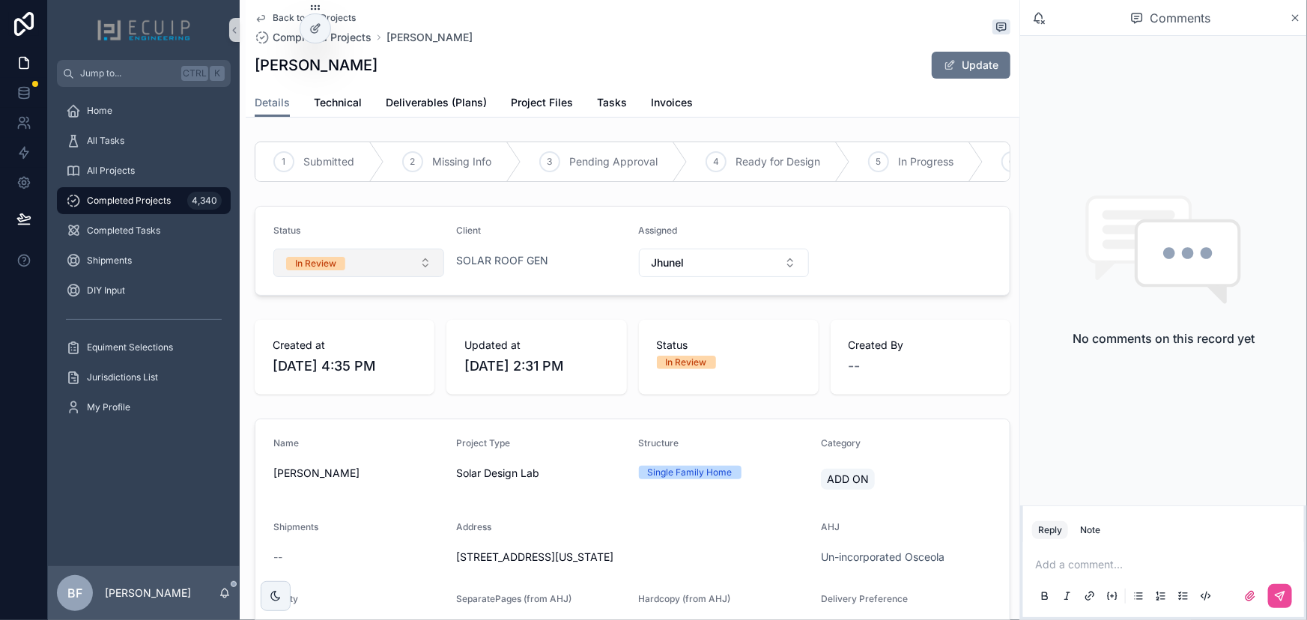
drag, startPoint x: 354, startPoint y: 266, endPoint x: 358, endPoint y: 283, distance: 17.8
click at [354, 266] on button "In Review" at bounding box center [358, 263] width 171 height 28
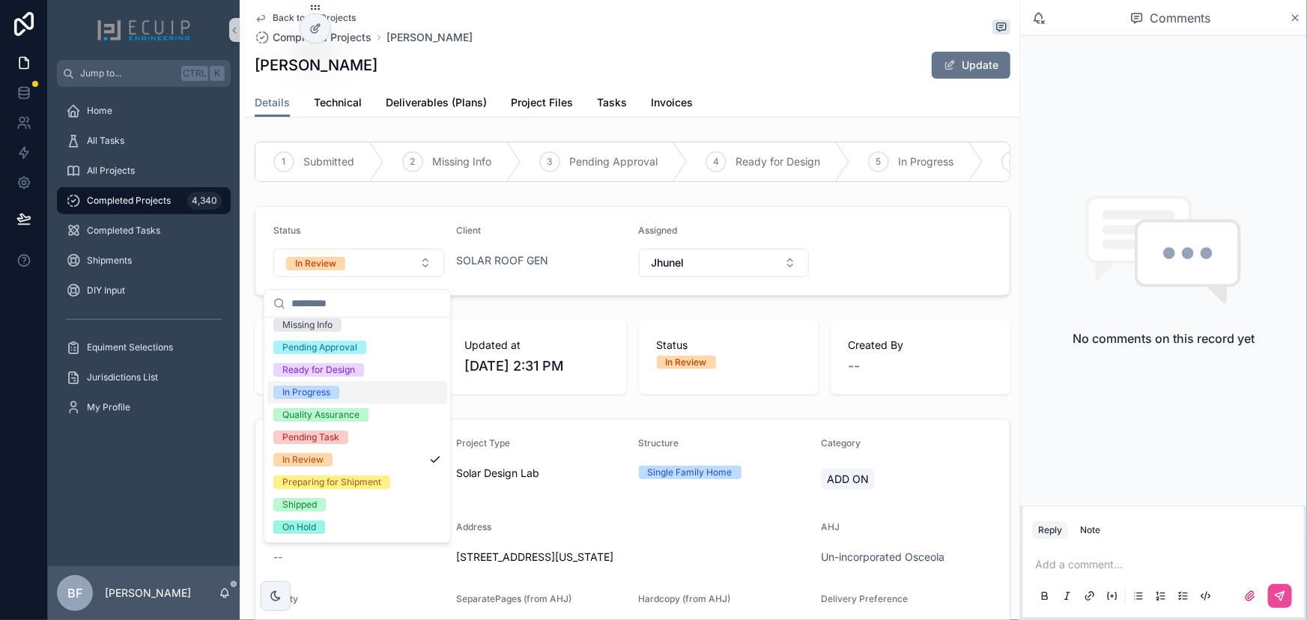
scroll to position [118, 0]
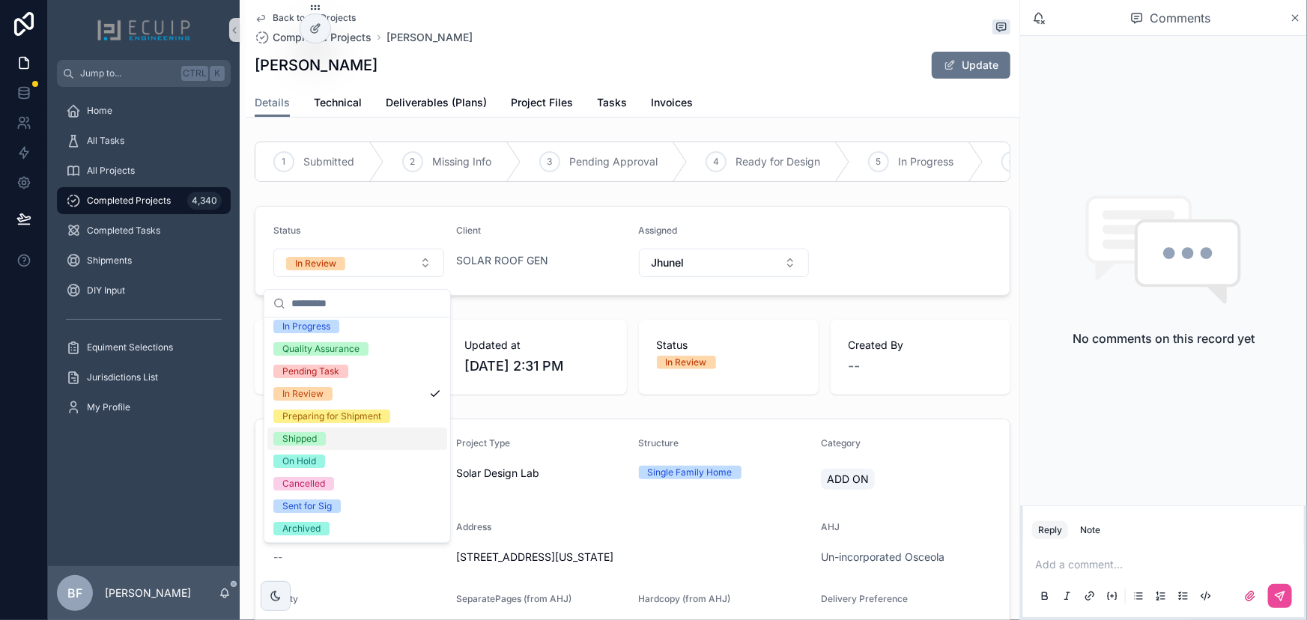
click at [326, 434] on div "Shipped" at bounding box center [357, 439] width 180 height 22
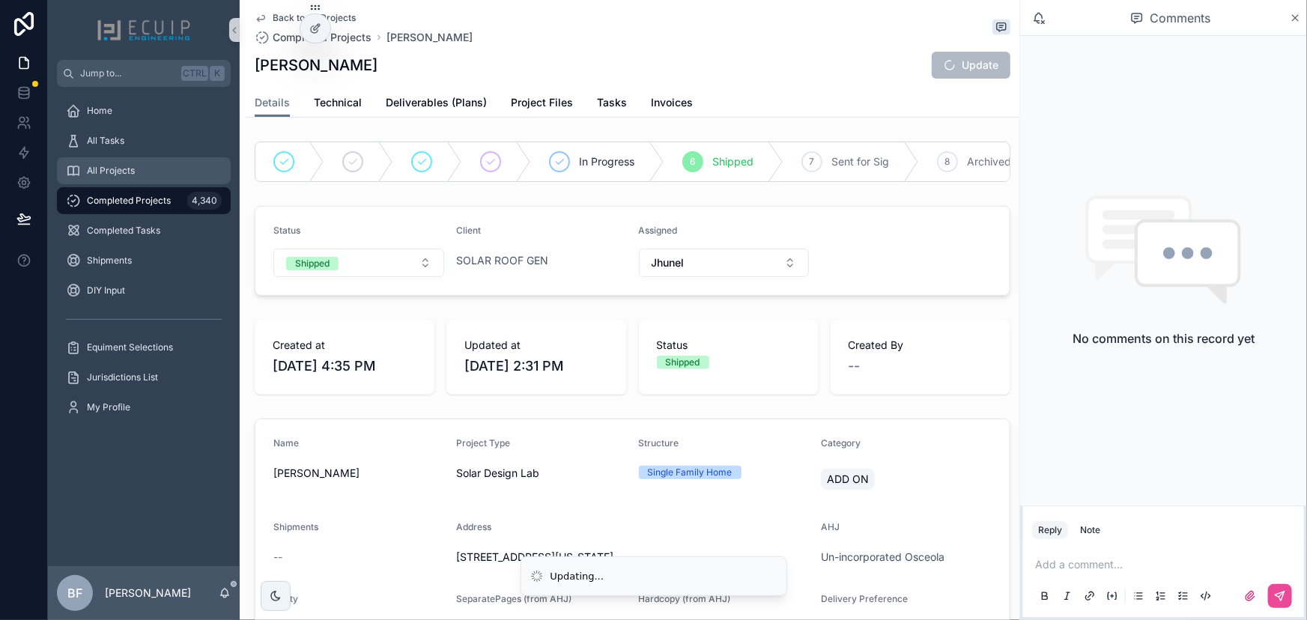
click at [137, 169] on div "All Projects" at bounding box center [144, 171] width 156 height 24
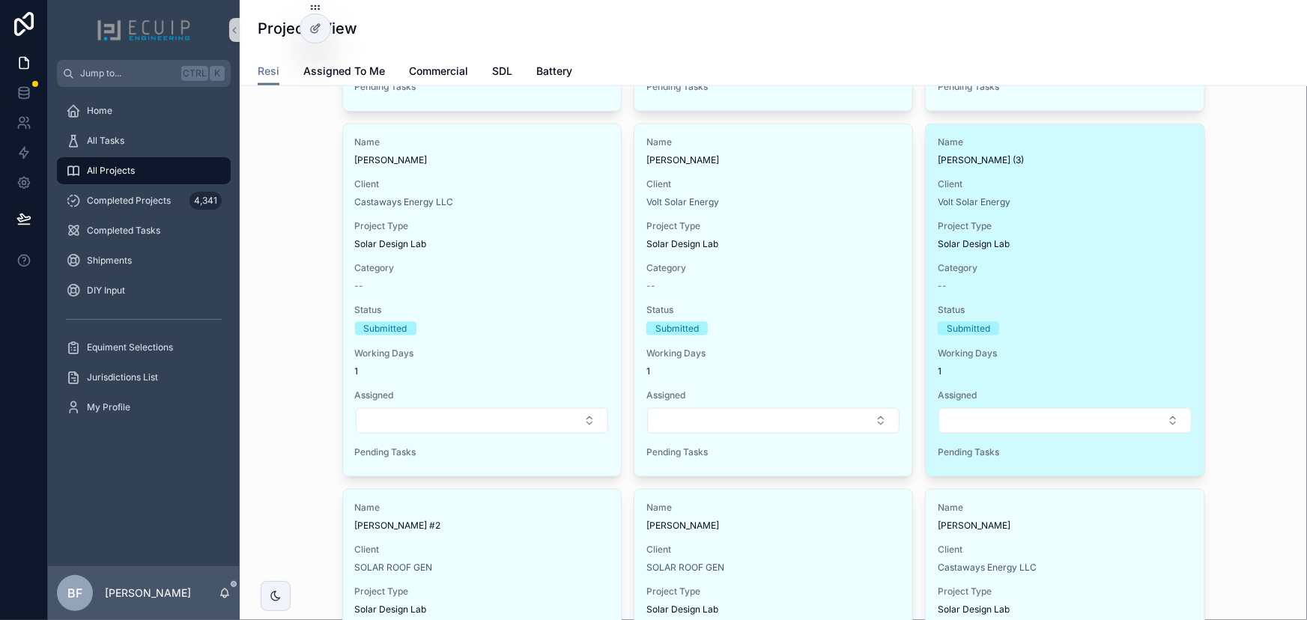
scroll to position [1089, 0]
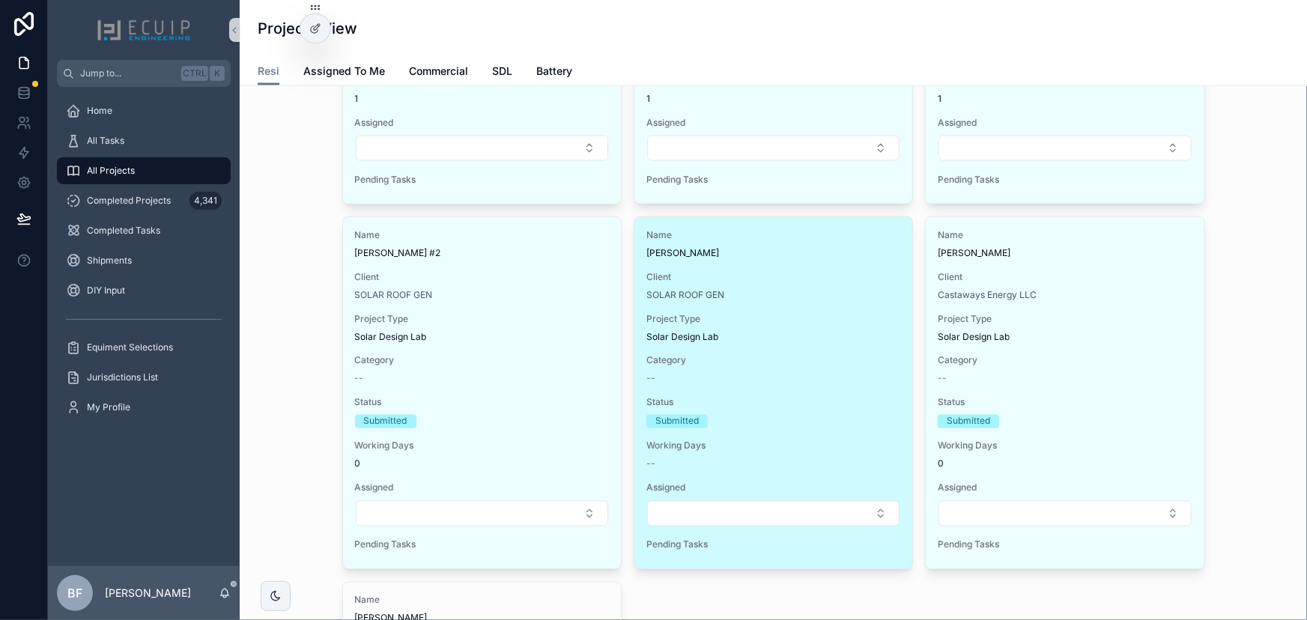
drag, startPoint x: 500, startPoint y: 274, endPoint x: 795, endPoint y: 253, distance: 296.6
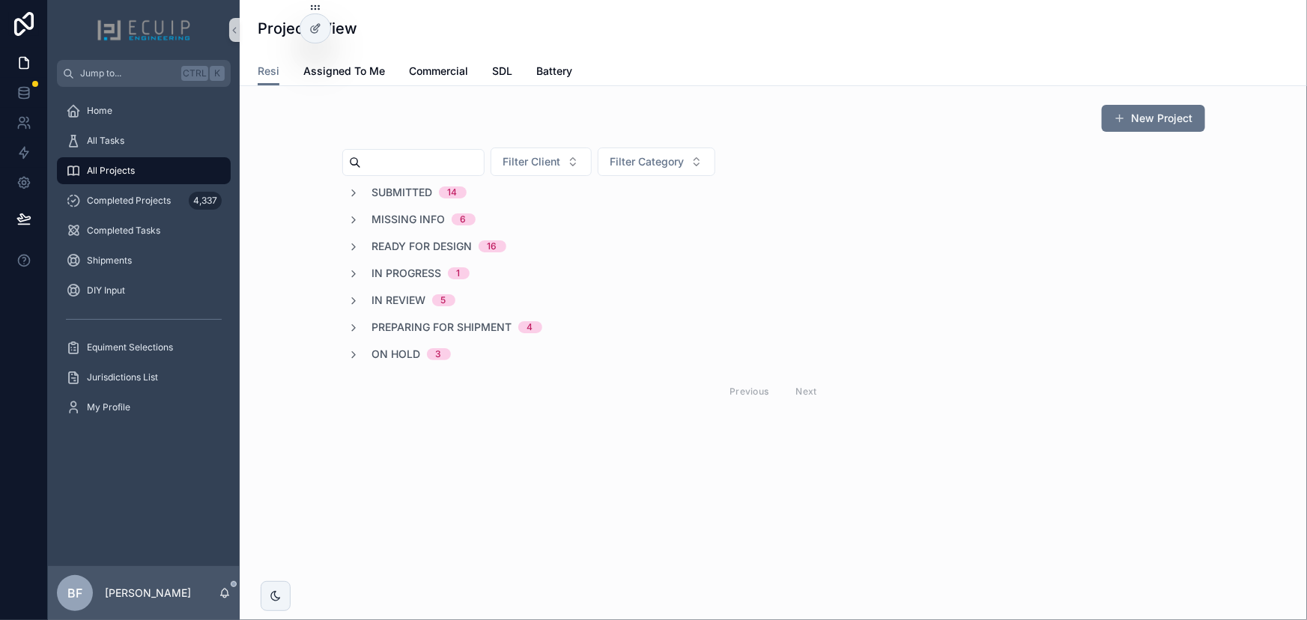
click at [399, 192] on span "Submitted" at bounding box center [402, 192] width 61 height 15
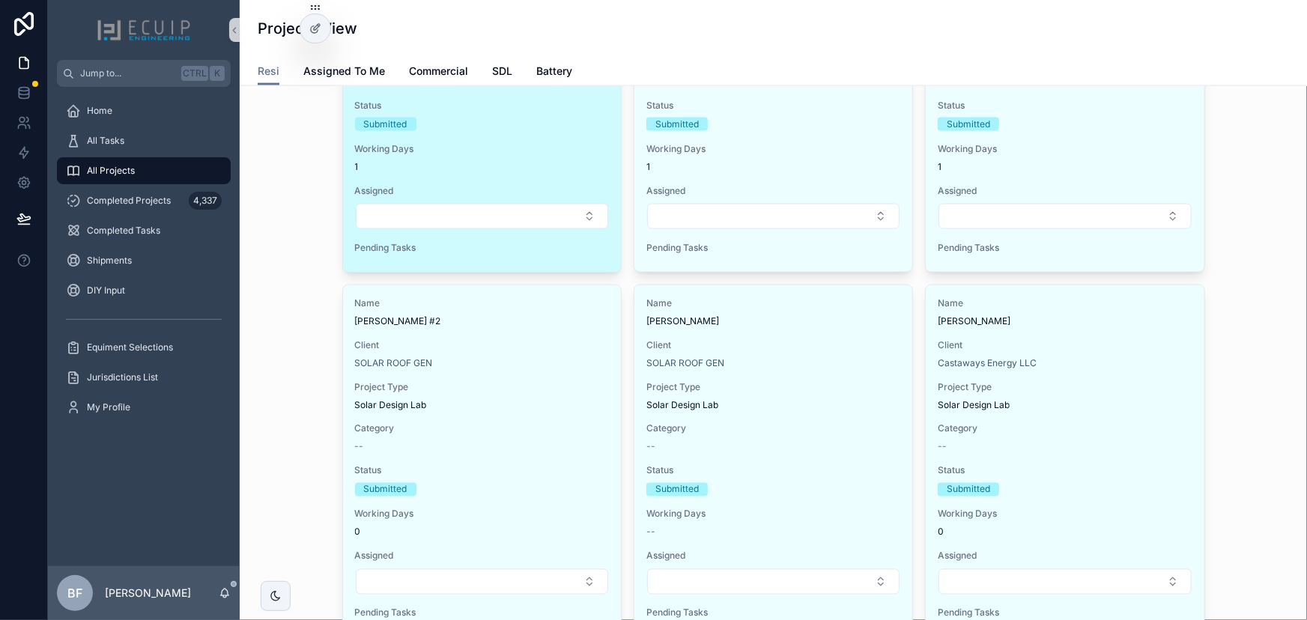
scroll to position [1430, 0]
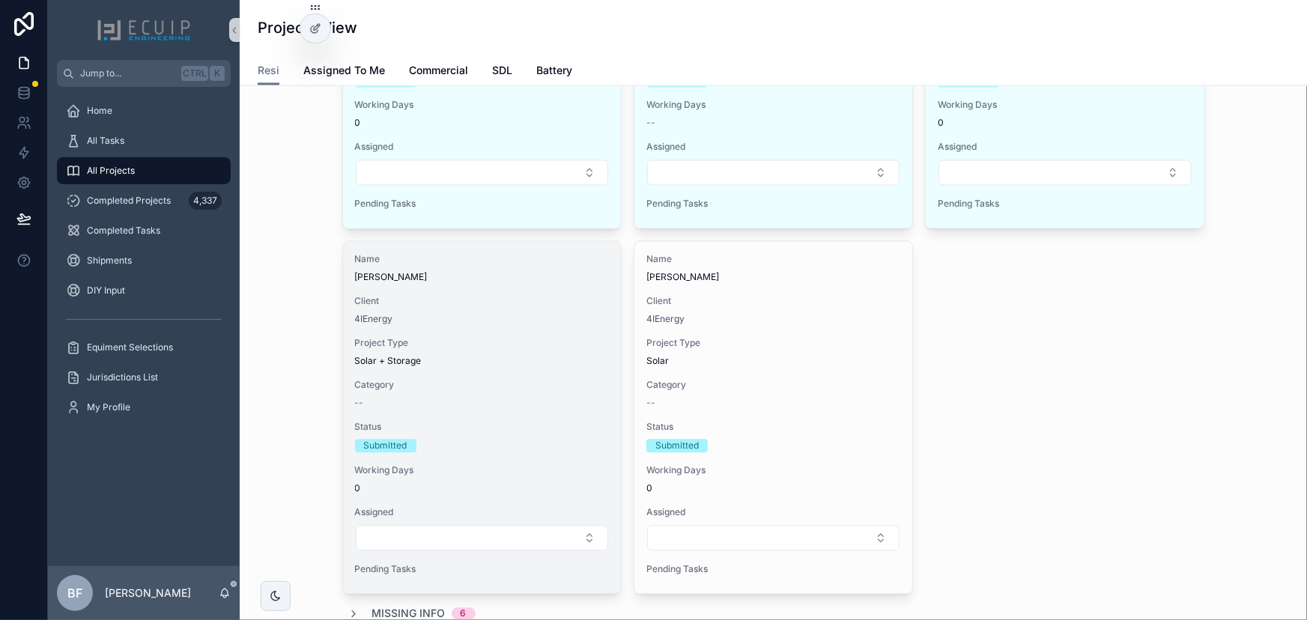
click at [555, 296] on span "Client" at bounding box center [482, 302] width 254 height 12
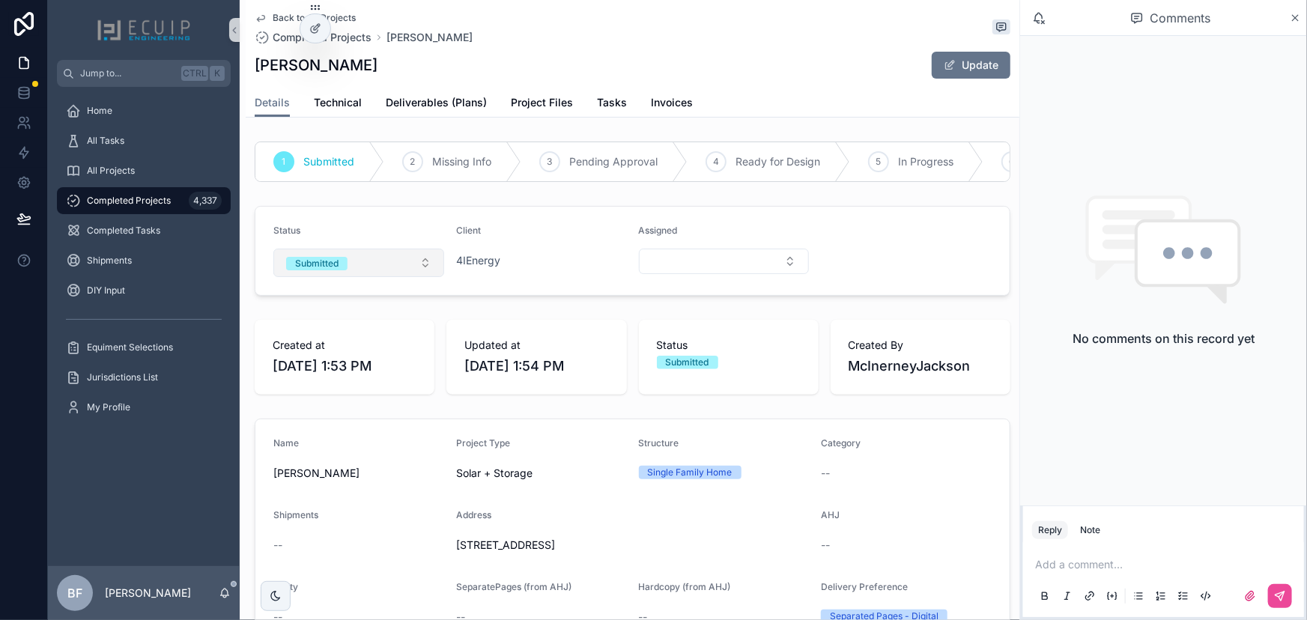
click at [339, 270] on span "Submitted" at bounding box center [316, 263] width 61 height 13
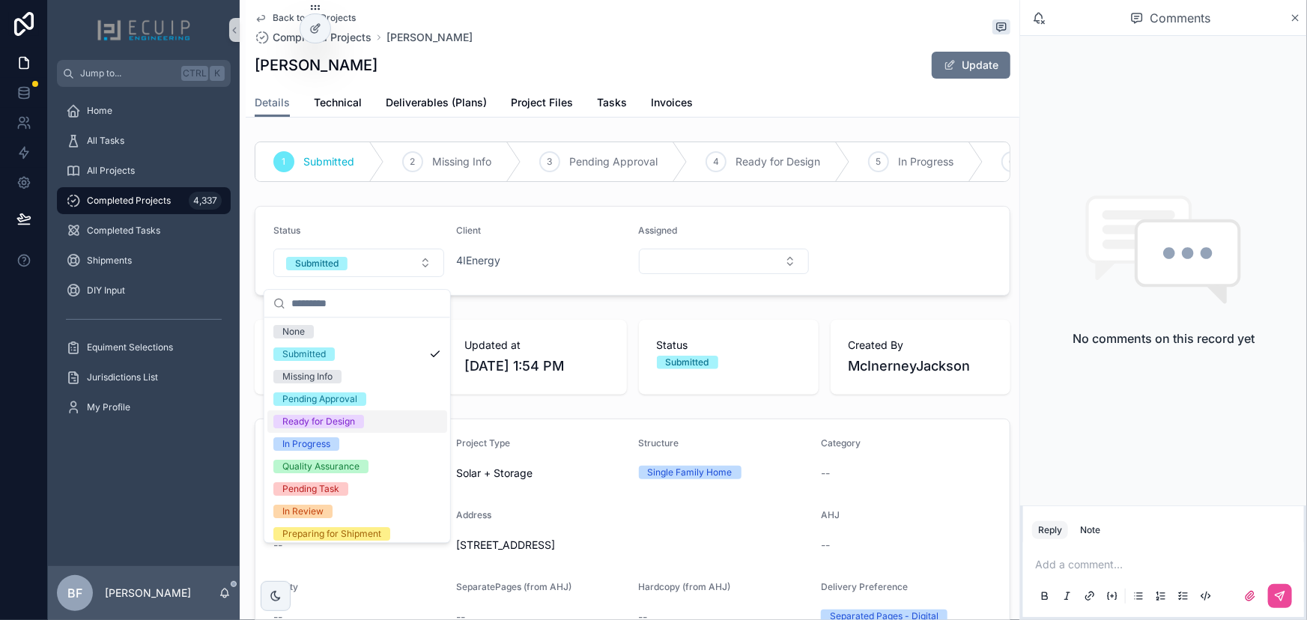
drag, startPoint x: 326, startPoint y: 415, endPoint x: 279, endPoint y: 372, distance: 63.6
click at [326, 416] on div "Ready for Design" at bounding box center [318, 421] width 73 height 13
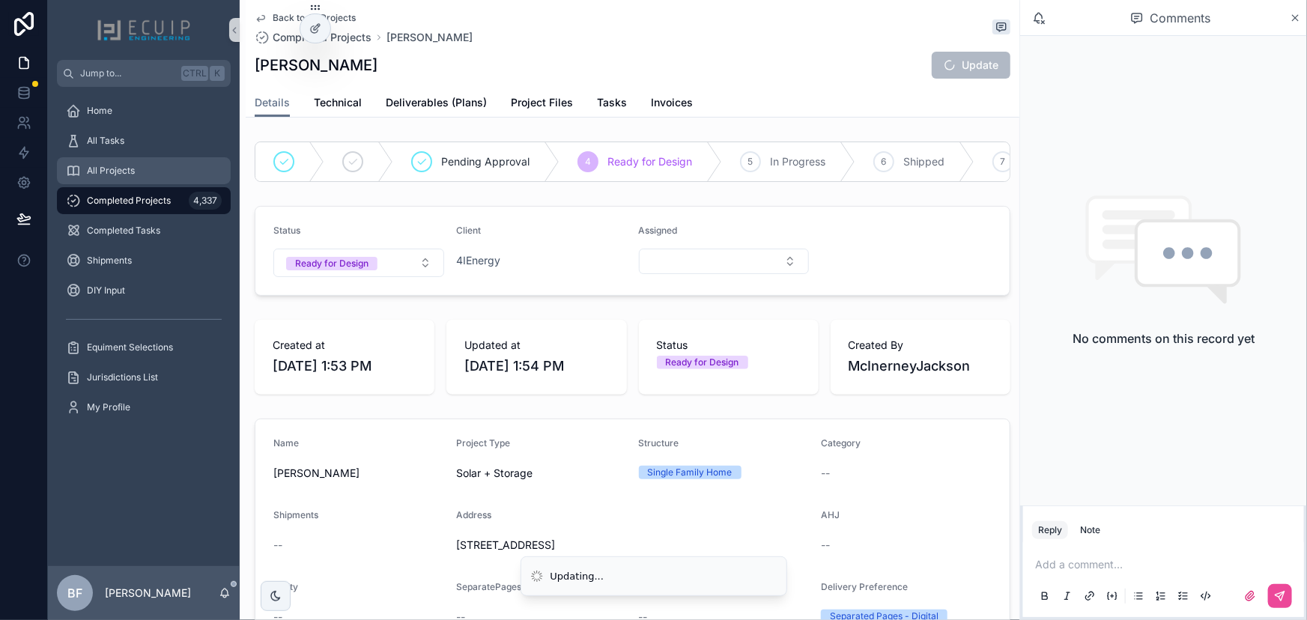
click at [148, 169] on div "All Projects" at bounding box center [144, 171] width 156 height 24
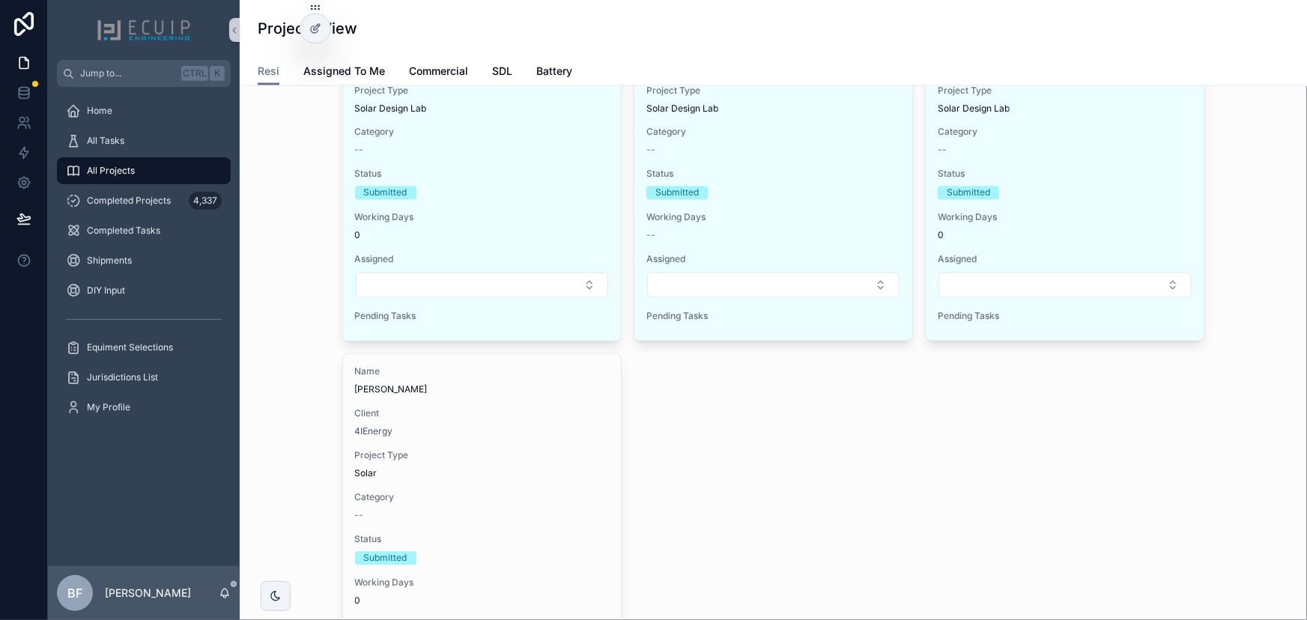
scroll to position [1498, 0]
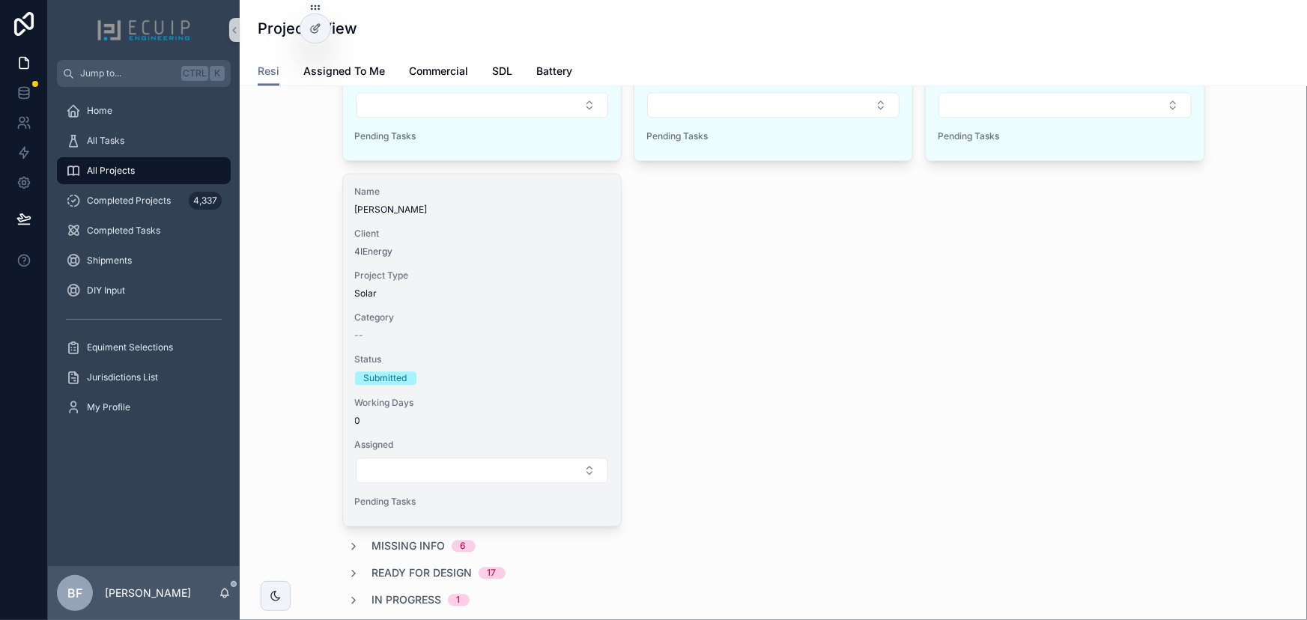
click at [487, 219] on div "Name [PERSON_NAME] Client 4IEnergy Project Type Solar Category -- Status Submit…" at bounding box center [482, 350] width 278 height 352
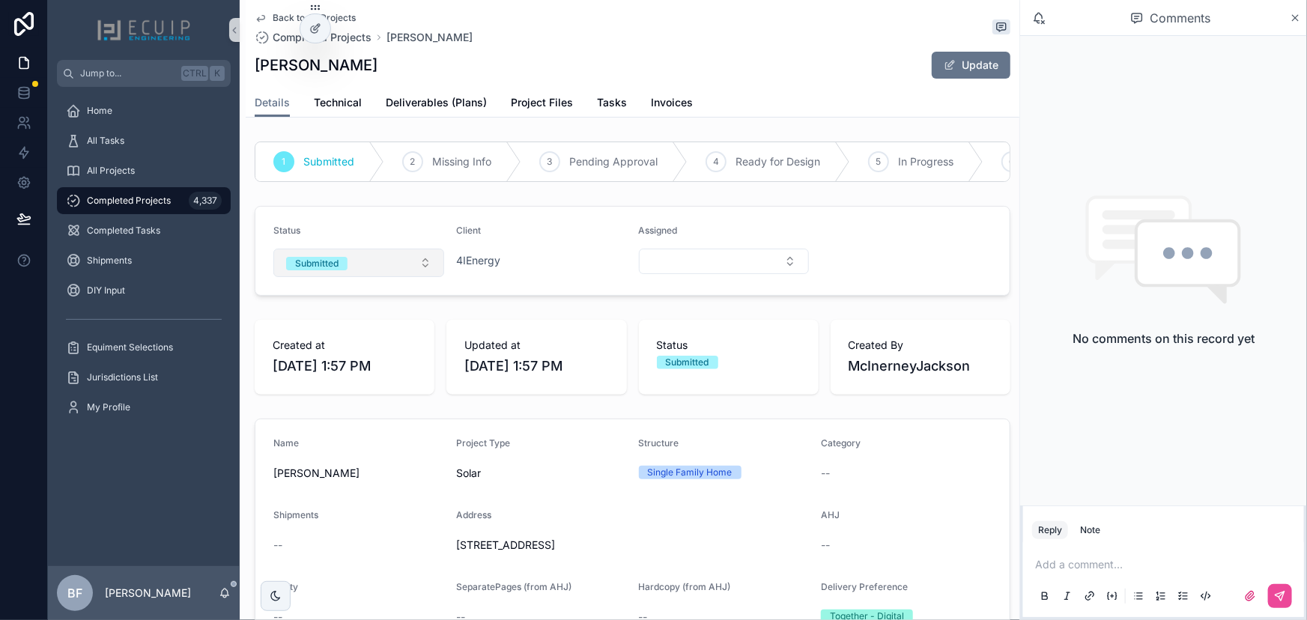
click at [384, 270] on button "Submitted" at bounding box center [358, 263] width 171 height 28
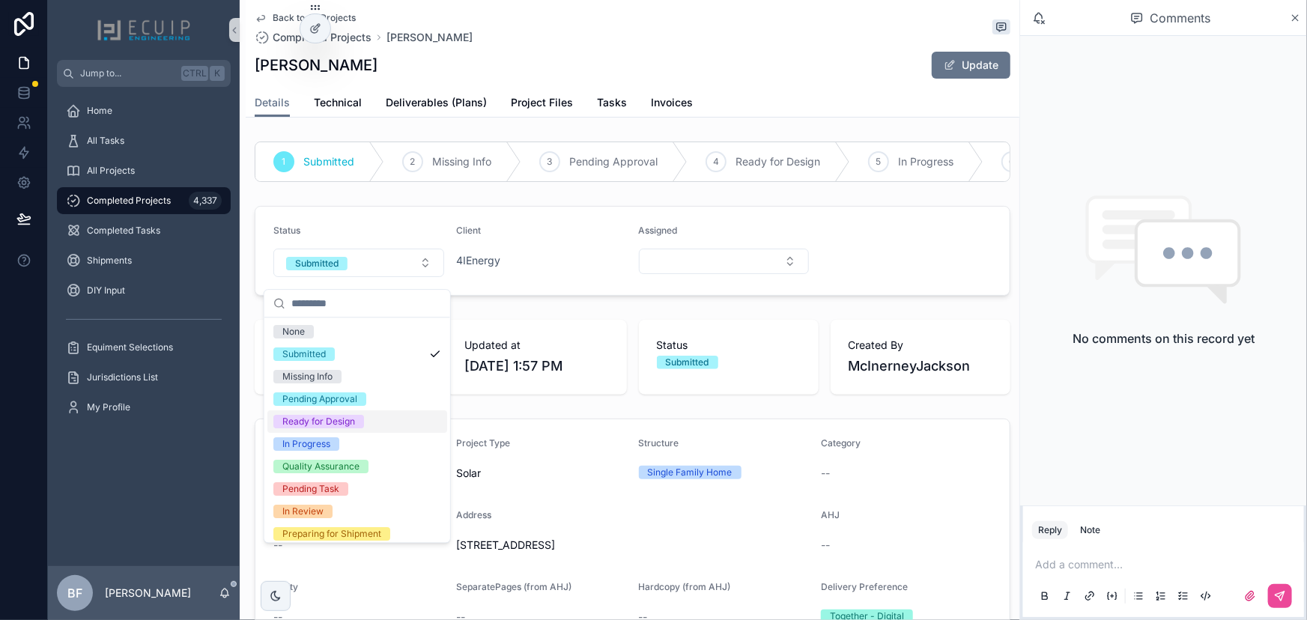
click at [329, 419] on div "Ready for Design" at bounding box center [318, 421] width 73 height 13
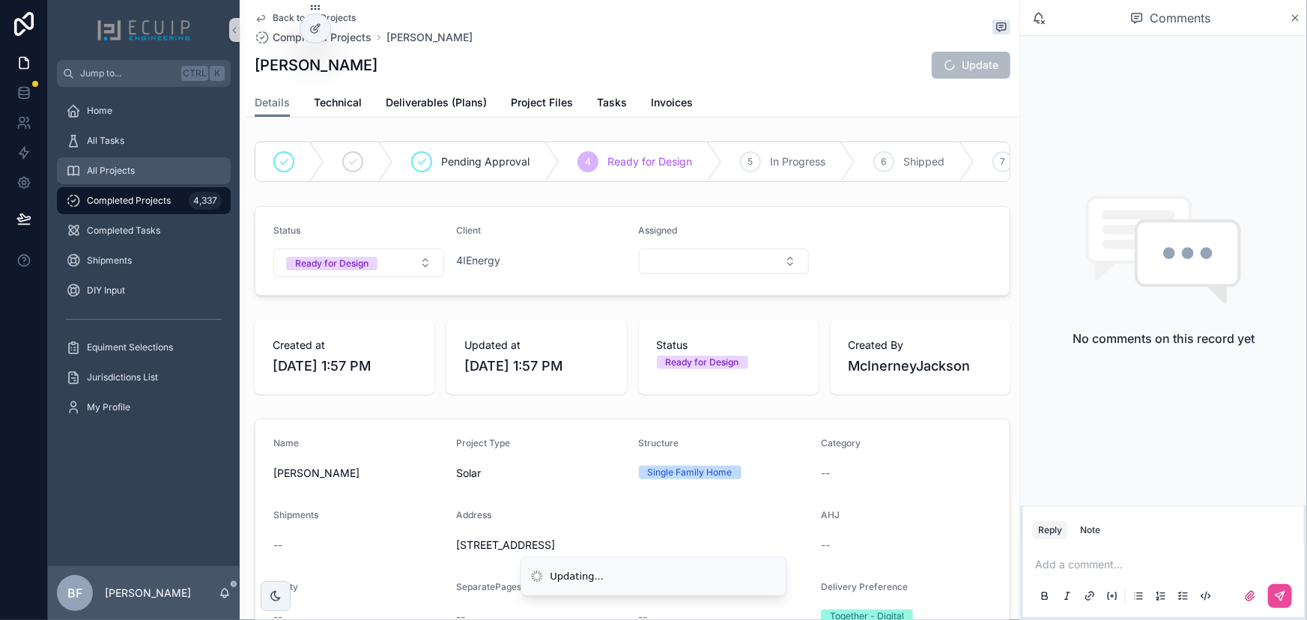
click at [144, 174] on div "All Projects" at bounding box center [144, 171] width 156 height 24
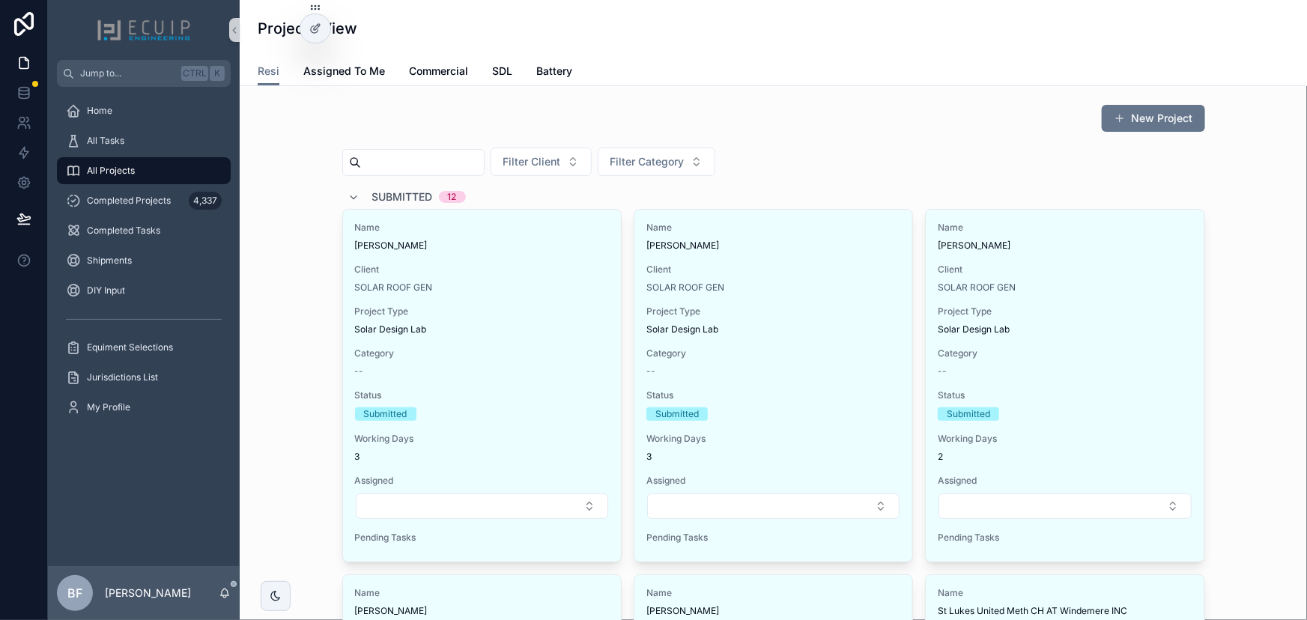
click at [374, 190] on span "Submitted" at bounding box center [402, 196] width 61 height 15
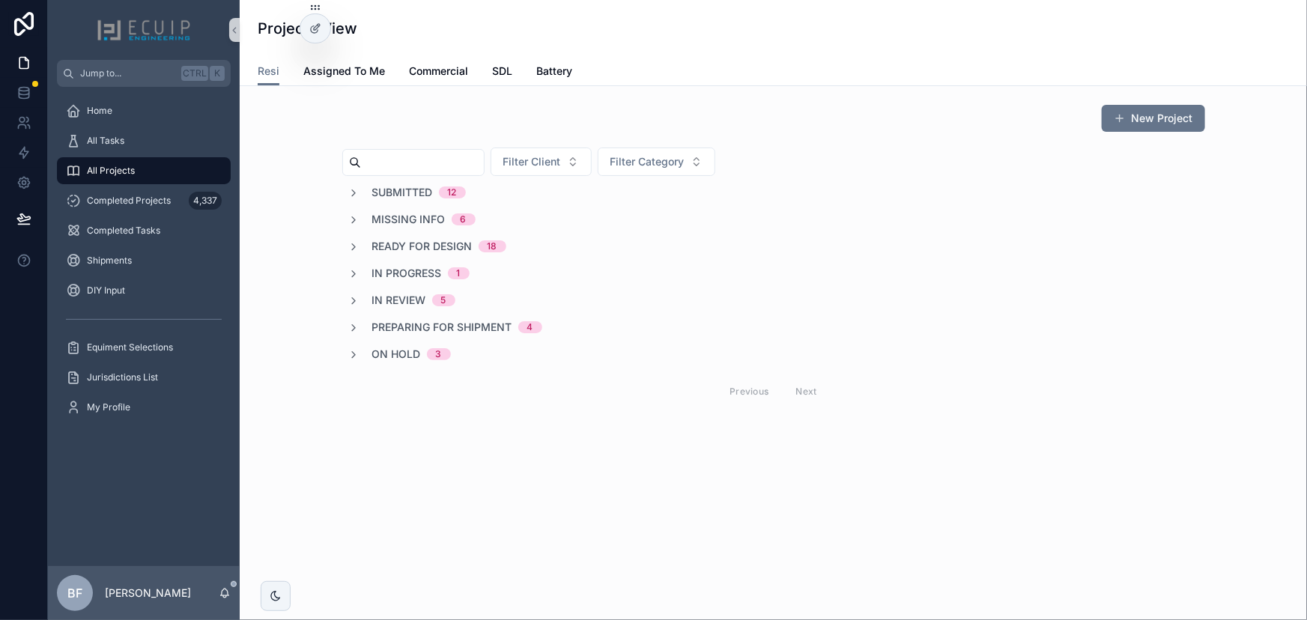
click at [374, 190] on span "Submitted" at bounding box center [402, 192] width 61 height 15
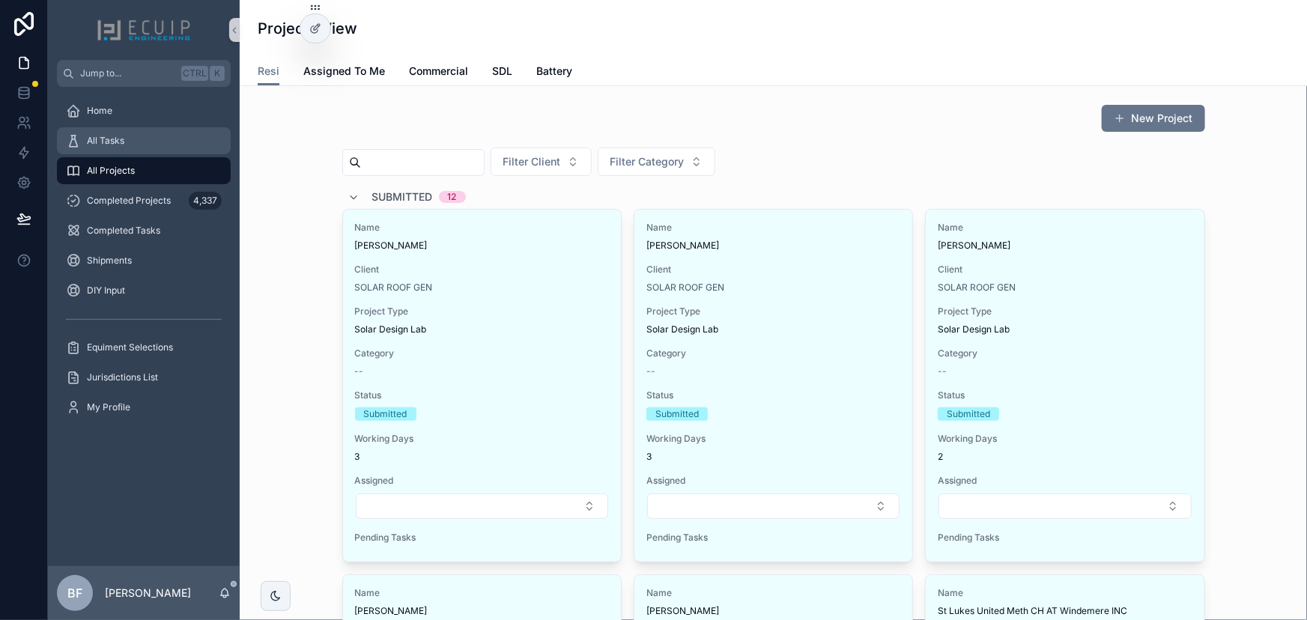
click at [150, 138] on div "All Tasks" at bounding box center [144, 141] width 156 height 24
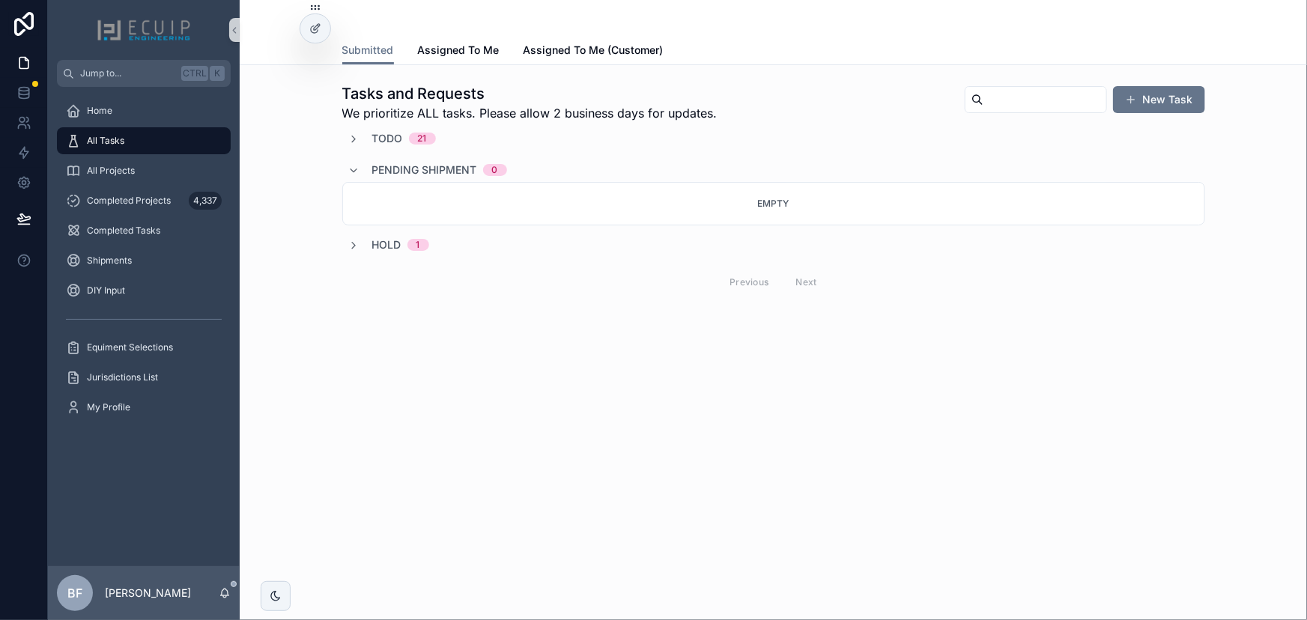
click at [375, 131] on span "Todo" at bounding box center [387, 138] width 31 height 15
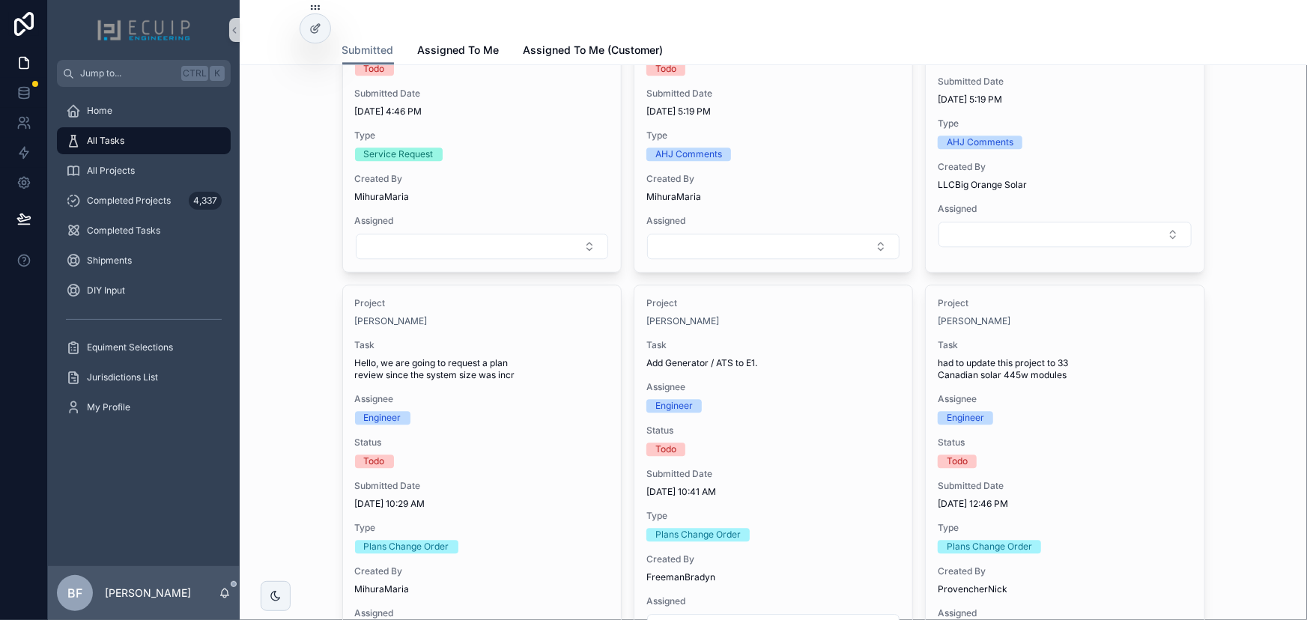
scroll to position [1974, 0]
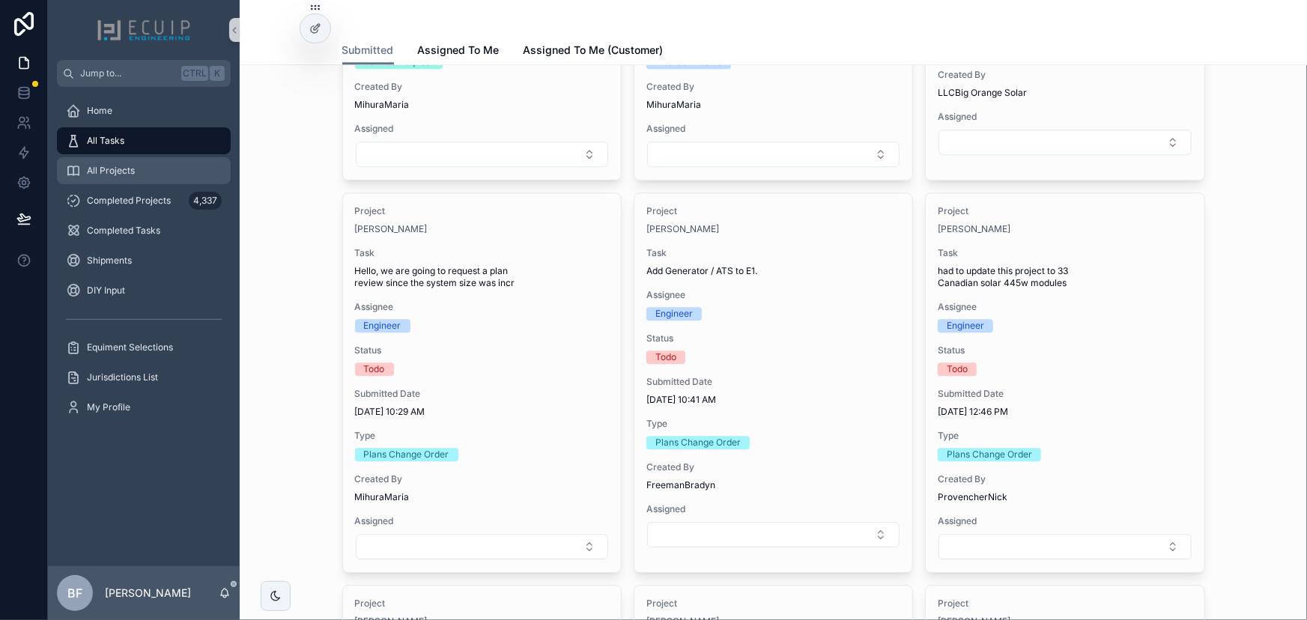
click at [111, 168] on span "All Projects" at bounding box center [111, 171] width 48 height 12
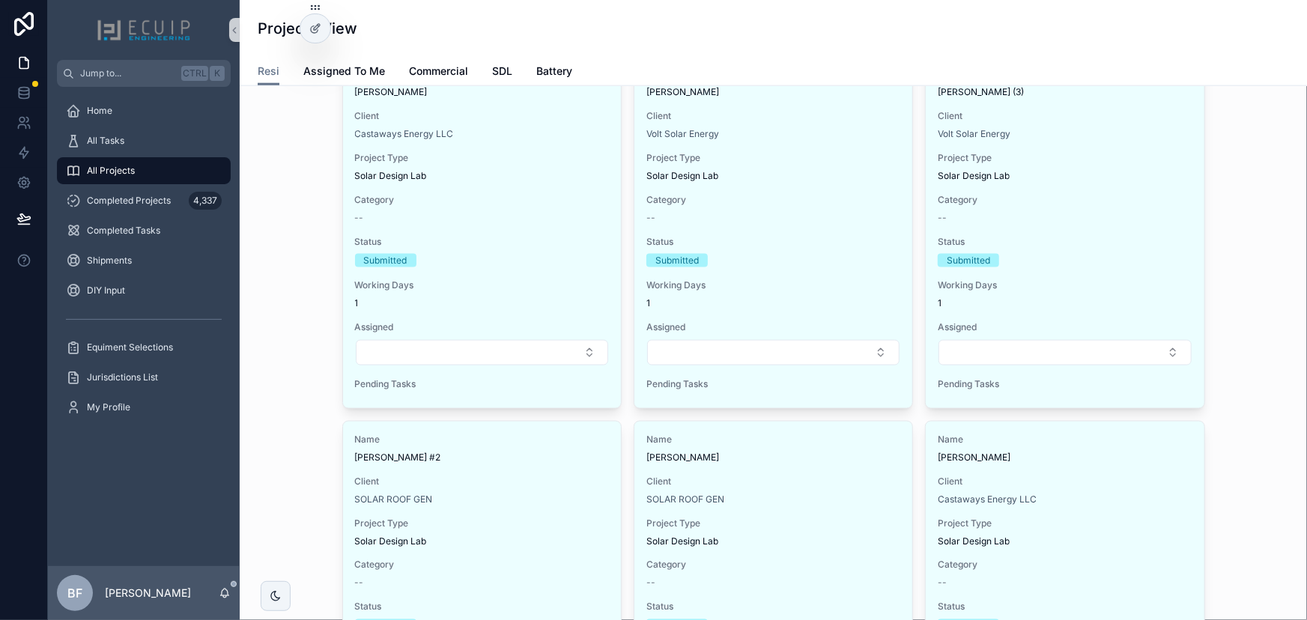
scroll to position [1293, 0]
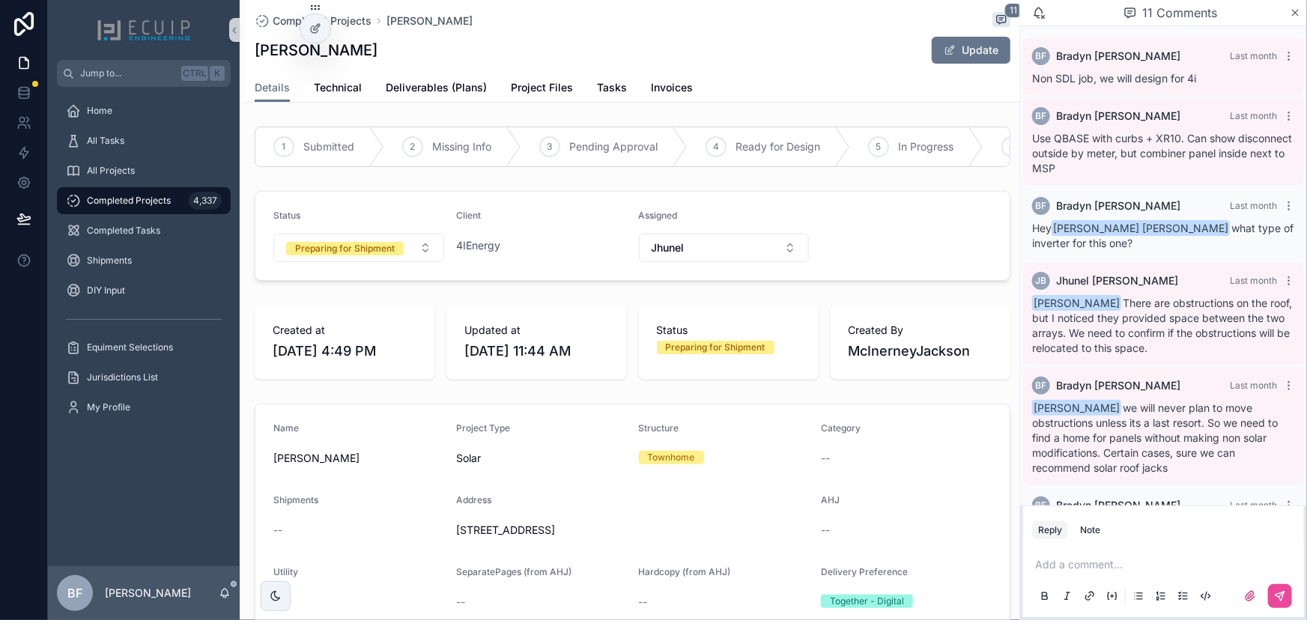
scroll to position [544, 0]
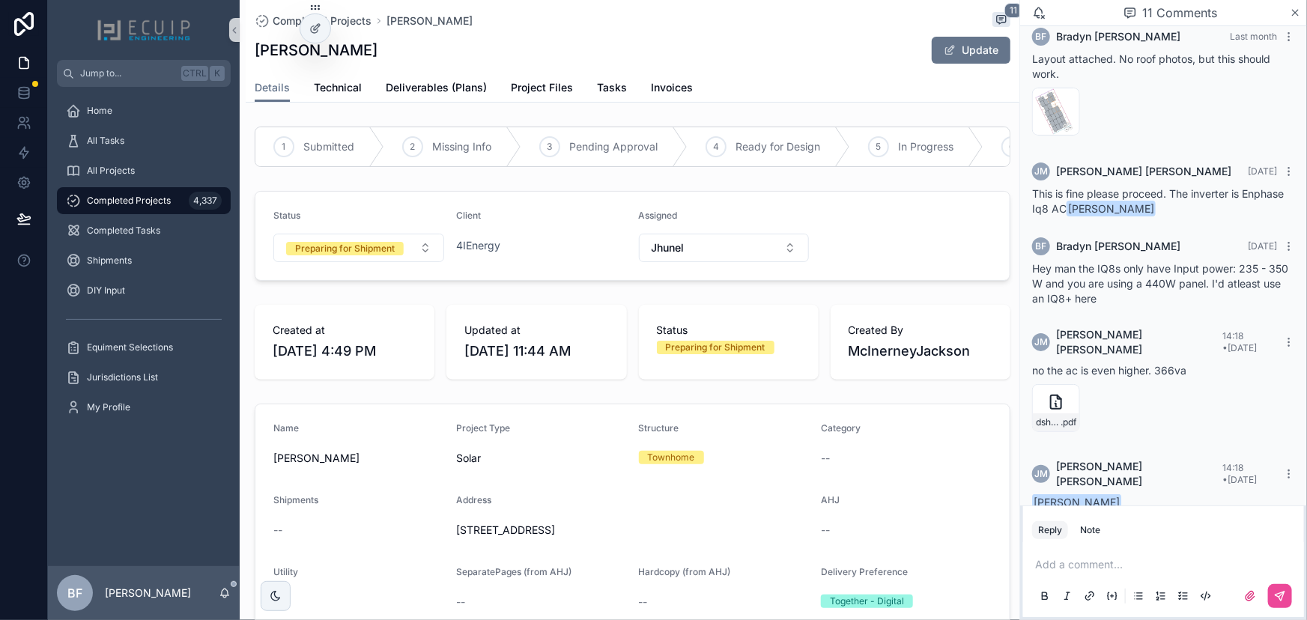
click at [1043, 425] on div "JM Jackson McInerney 14:18 • Today no the ac is even higher. 366va dsh-00046-en…" at bounding box center [1163, 382] width 281 height 129
click at [1047, 416] on span "dsh-00046-en-us-iq8ac-mc4_0" at bounding box center [1048, 422] width 25 height 12
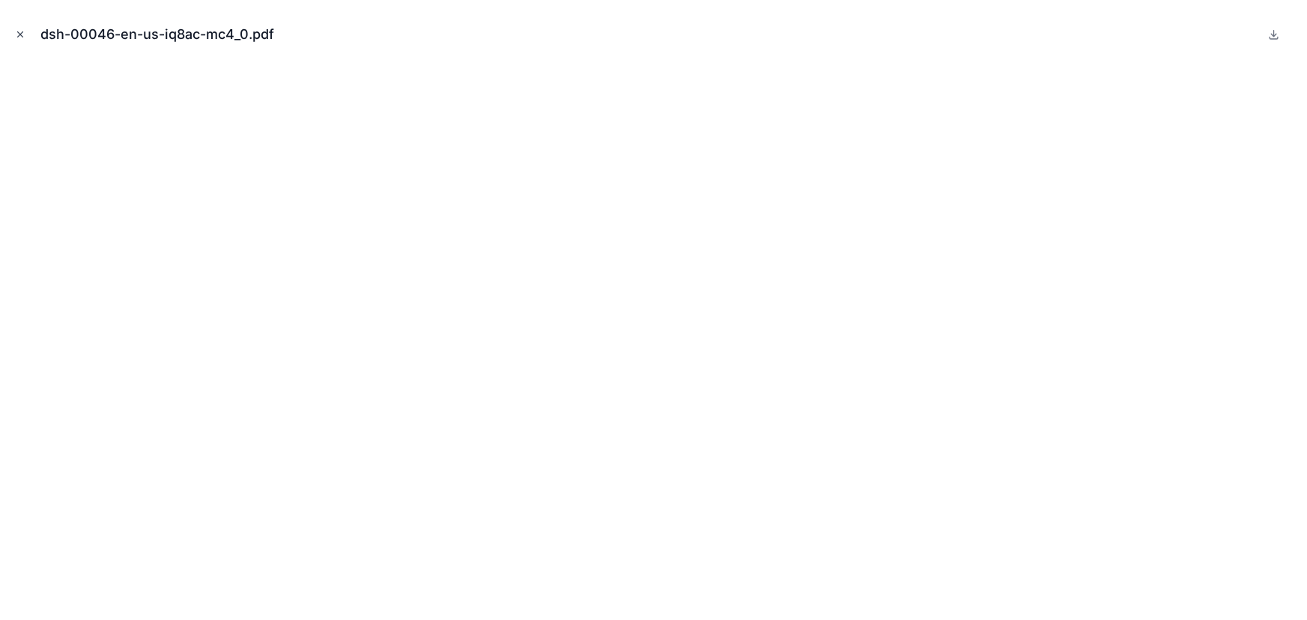
click at [19, 31] on icon "Close modal" at bounding box center [20, 34] width 10 height 10
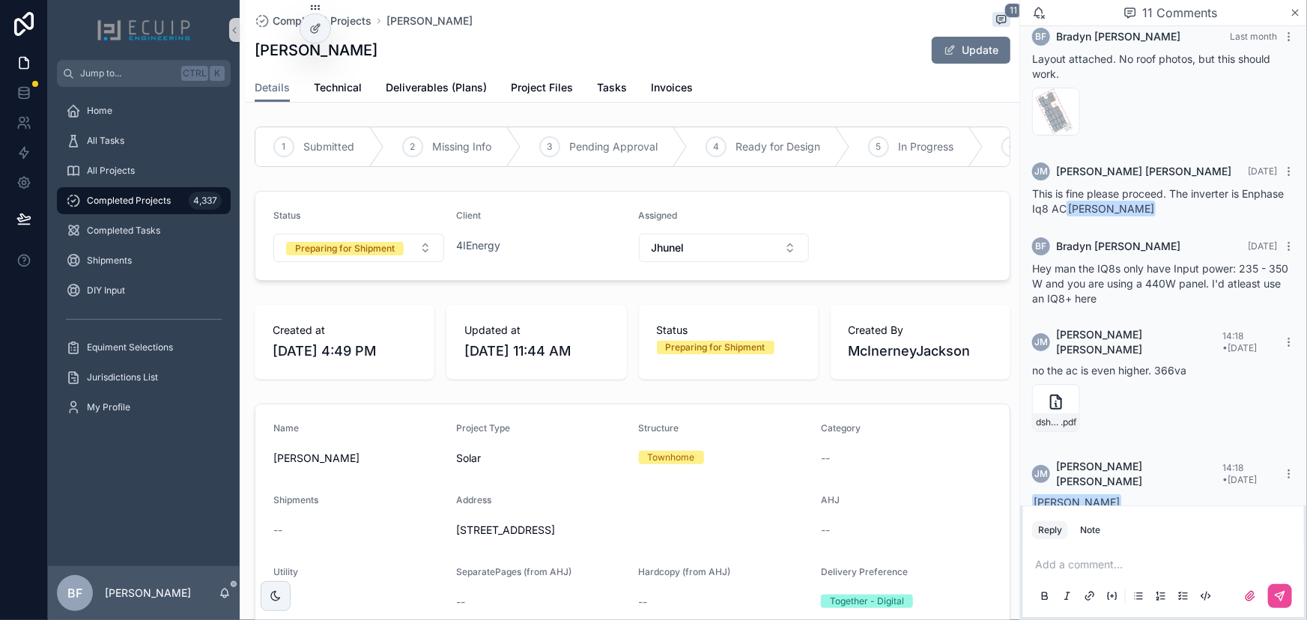
drag, startPoint x: 365, startPoint y: 46, endPoint x: 250, endPoint y: 45, distance: 114.6
click at [250, 45] on div "Completed Projects Nikolai Gurdian 11 Nikolai Gurdian Update Details Details Te…" at bounding box center [633, 51] width 774 height 103
copy h1 "Nikolai Gurdian"
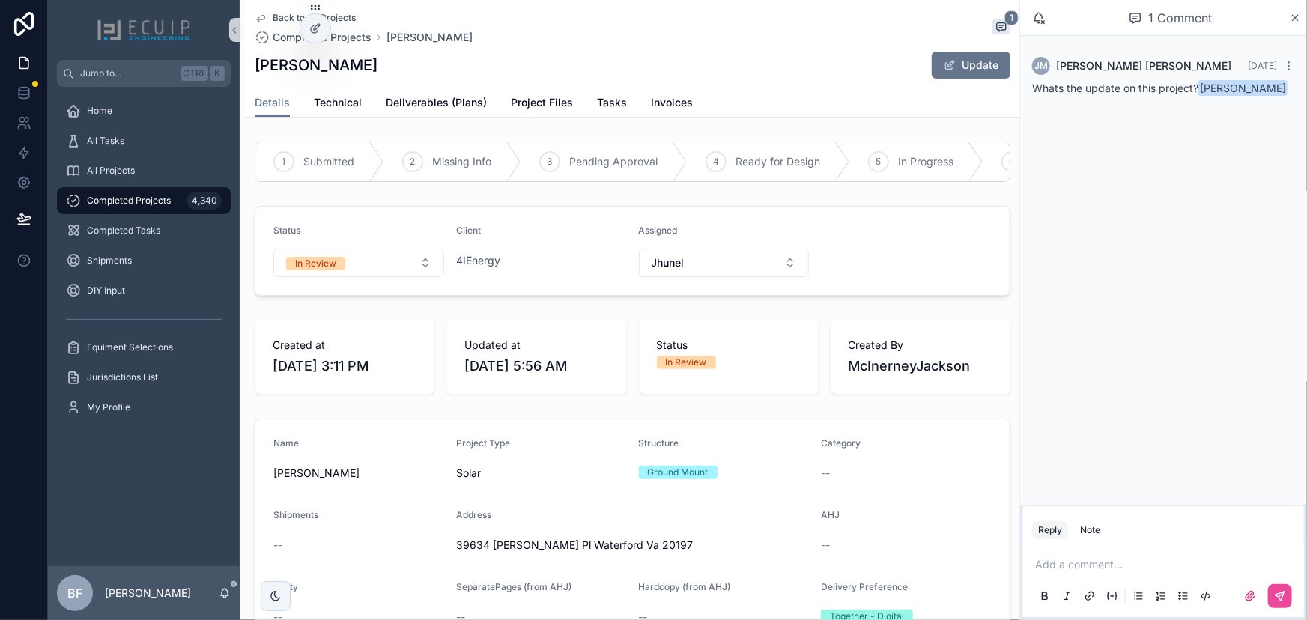
scroll to position [136, 0]
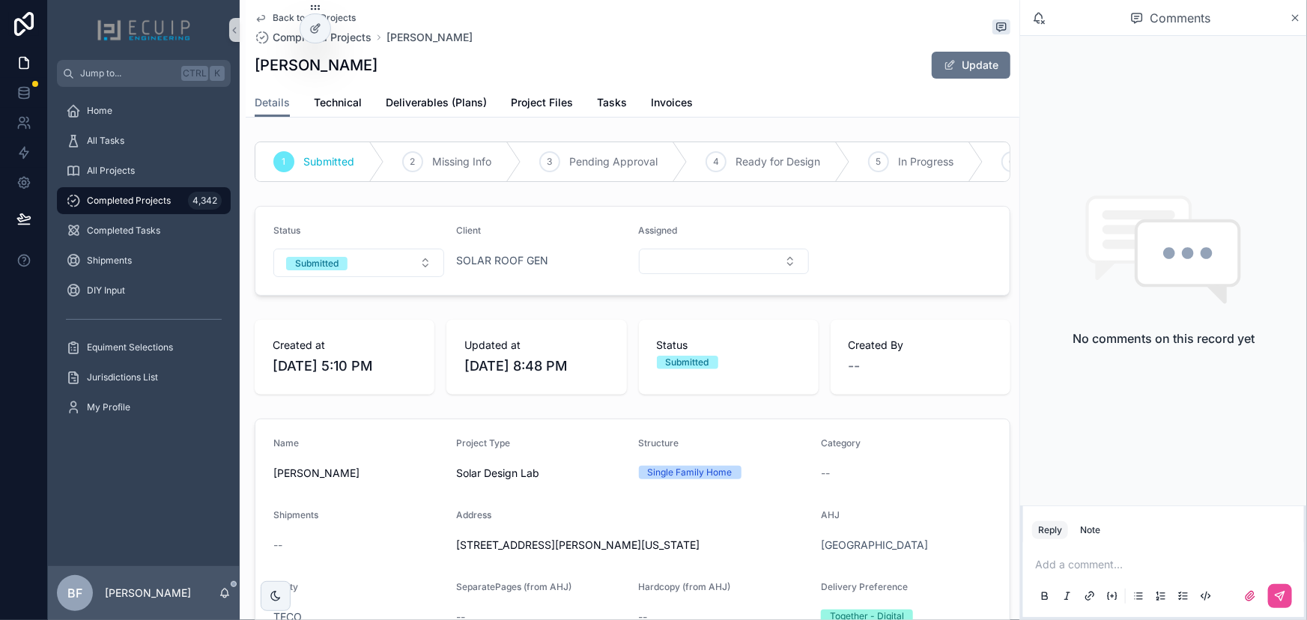
scroll to position [340, 0]
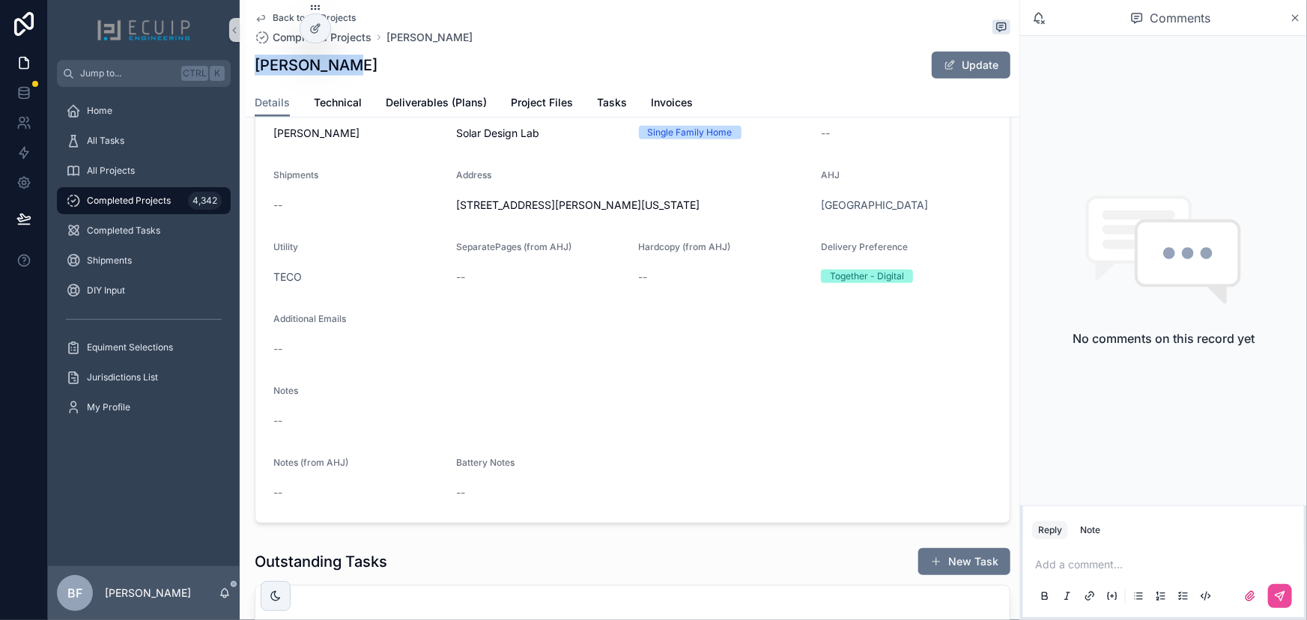
drag, startPoint x: 357, startPoint y: 79, endPoint x: 257, endPoint y: 71, distance: 100.7
click at [257, 71] on div "Back to All Projects Completed Projects Lauren Litz Lauren Litz Update" at bounding box center [633, 44] width 756 height 88
copy h1 "Lauren Litz"
click at [514, 106] on span "Project Files" at bounding box center [542, 102] width 62 height 15
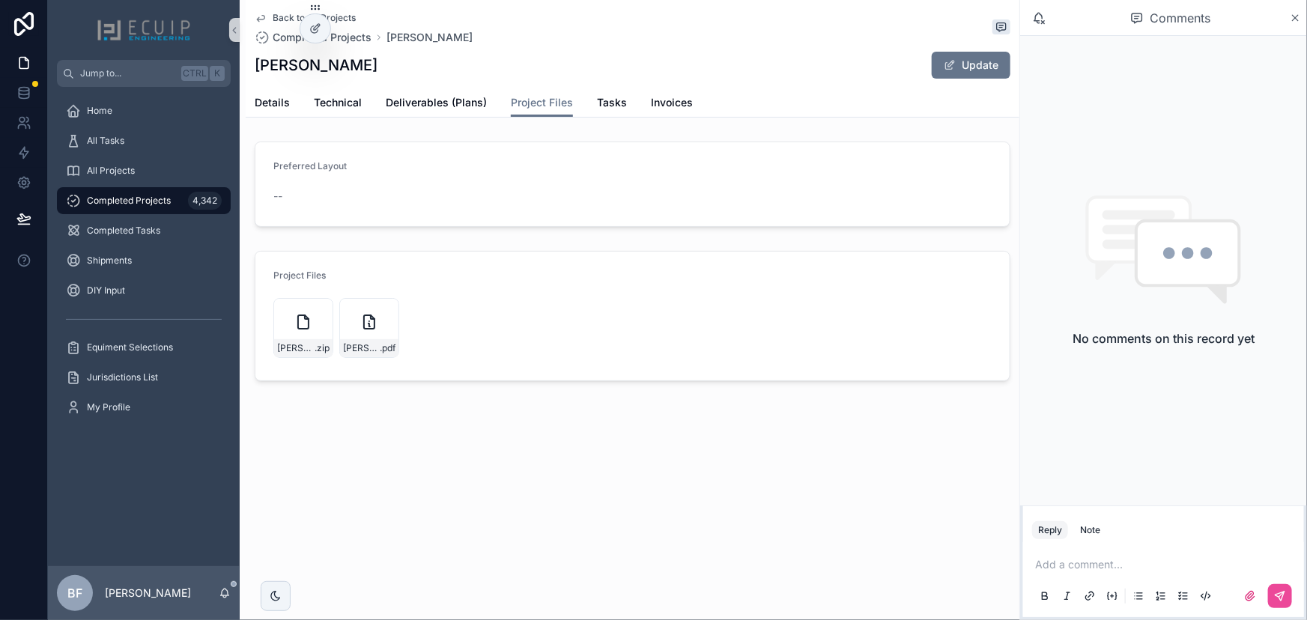
click at [383, 307] on div "Lauren-Litz-Engineering .pdf" at bounding box center [369, 328] width 60 height 60
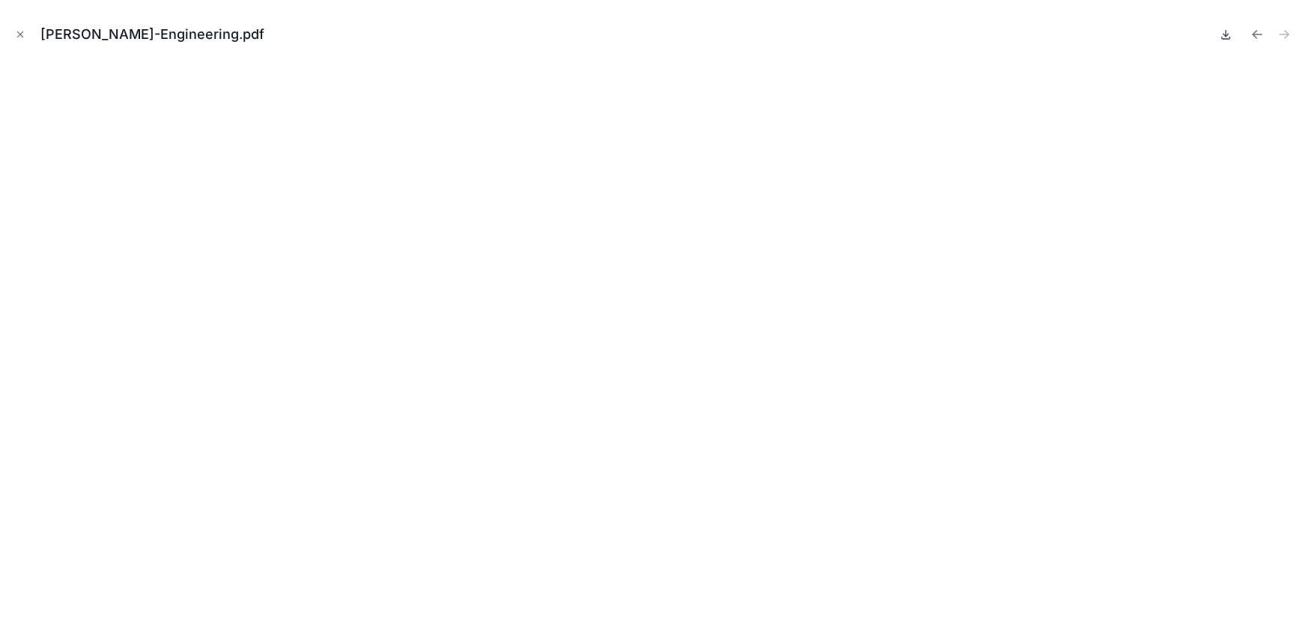
click at [1222, 38] on icon at bounding box center [1226, 38] width 8 height 2
click at [21, 34] on icon "Close modal" at bounding box center [20, 34] width 5 height 5
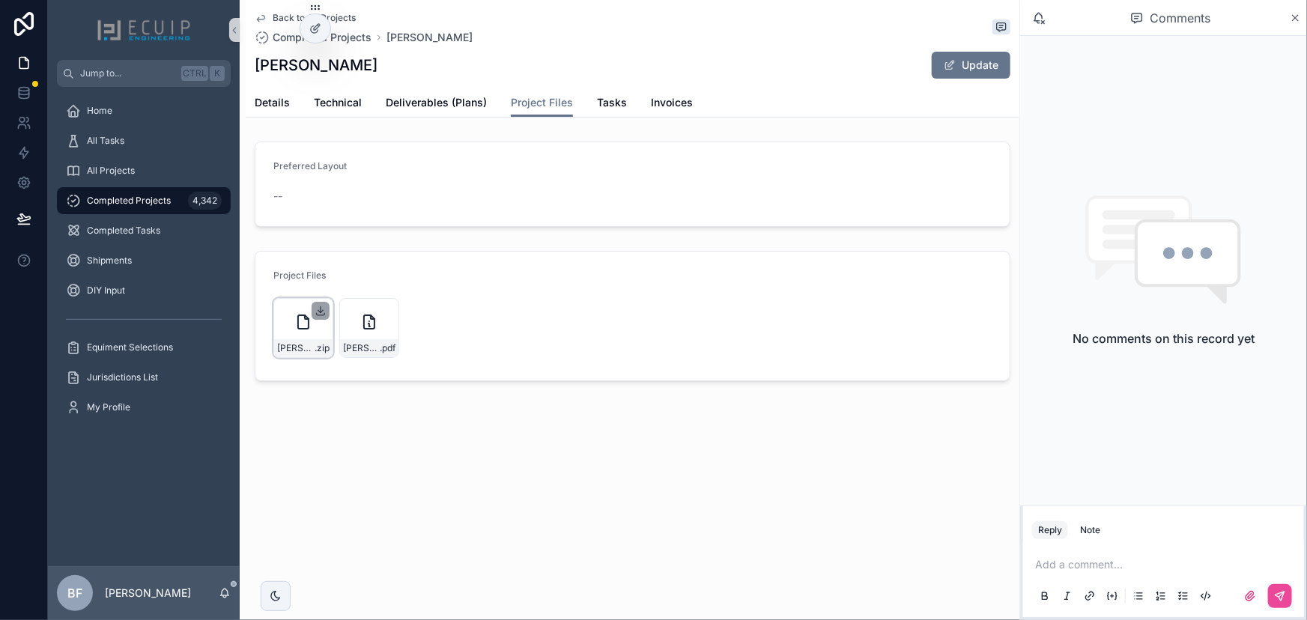
click at [321, 311] on icon "scrollable content" at bounding box center [321, 310] width 0 height 6
drag, startPoint x: 449, startPoint y: 110, endPoint x: 530, endPoint y: 100, distance: 81.5
click at [449, 110] on link "Deliverables (Plans)" at bounding box center [436, 104] width 101 height 30
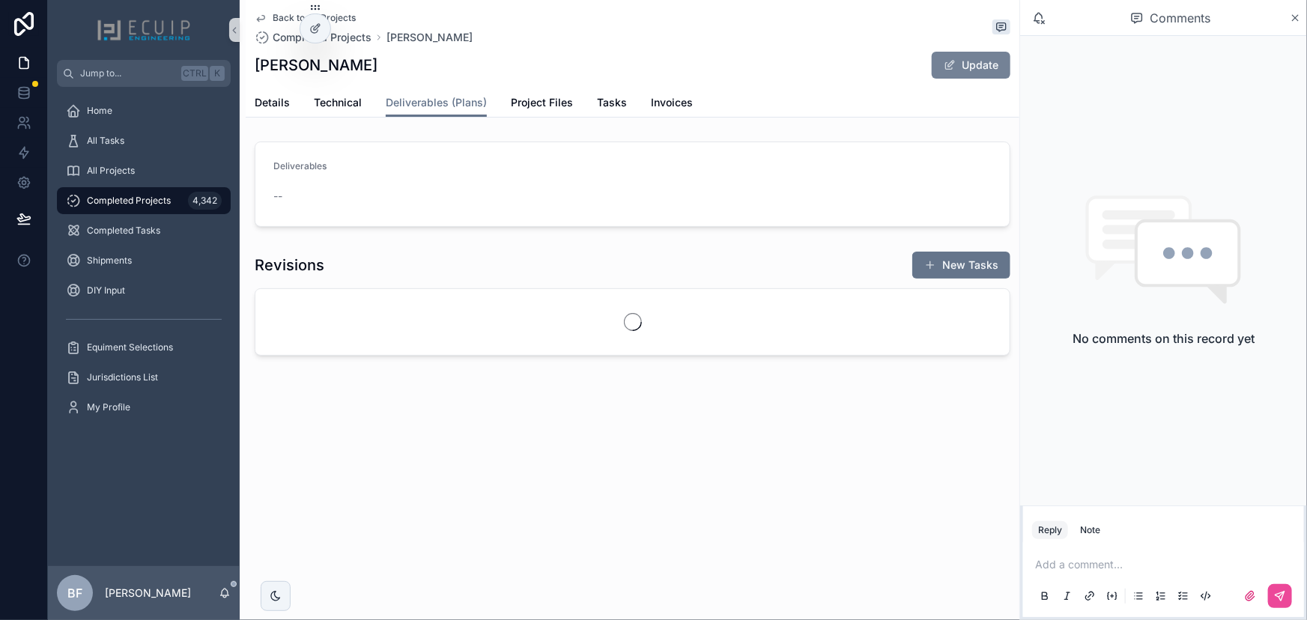
click at [969, 64] on button "Update" at bounding box center [971, 65] width 79 height 27
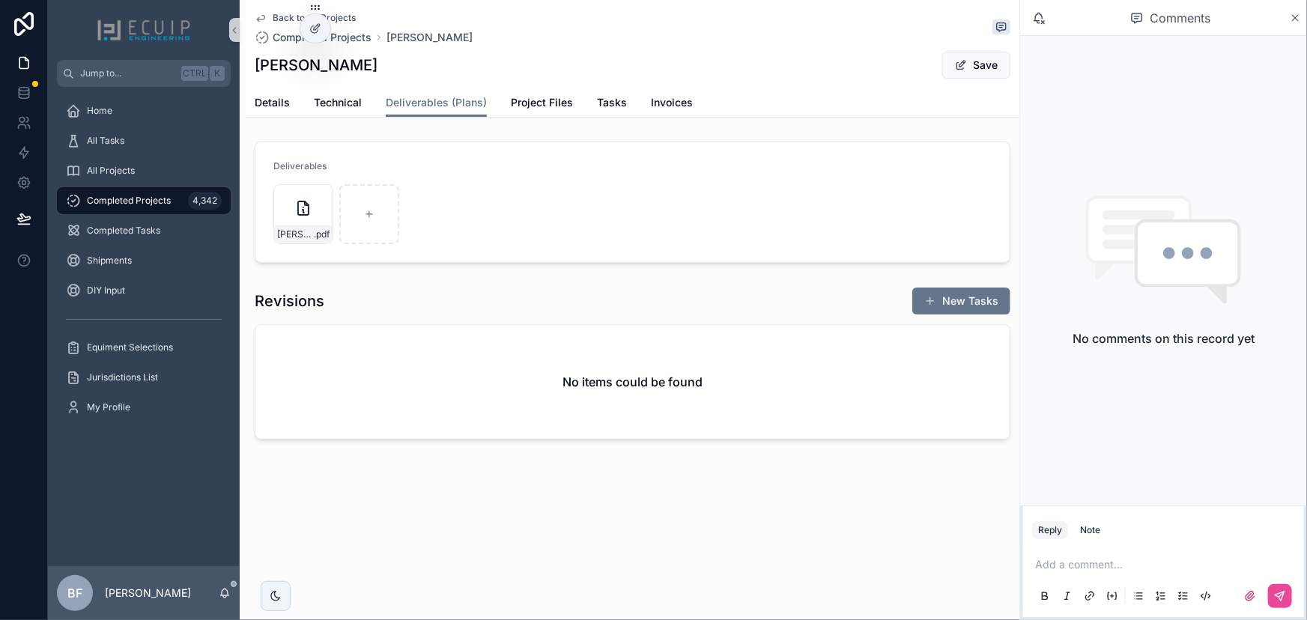
click at [983, 60] on button "Save" at bounding box center [976, 65] width 68 height 27
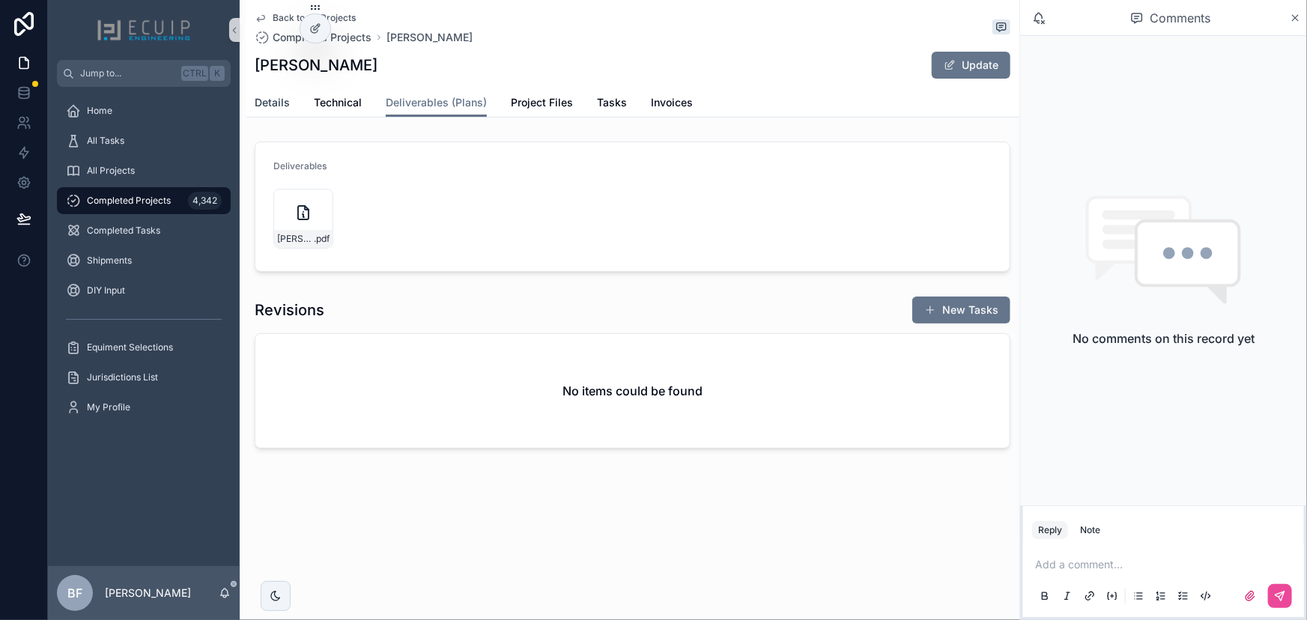
click at [270, 105] on span "Details" at bounding box center [272, 102] width 35 height 15
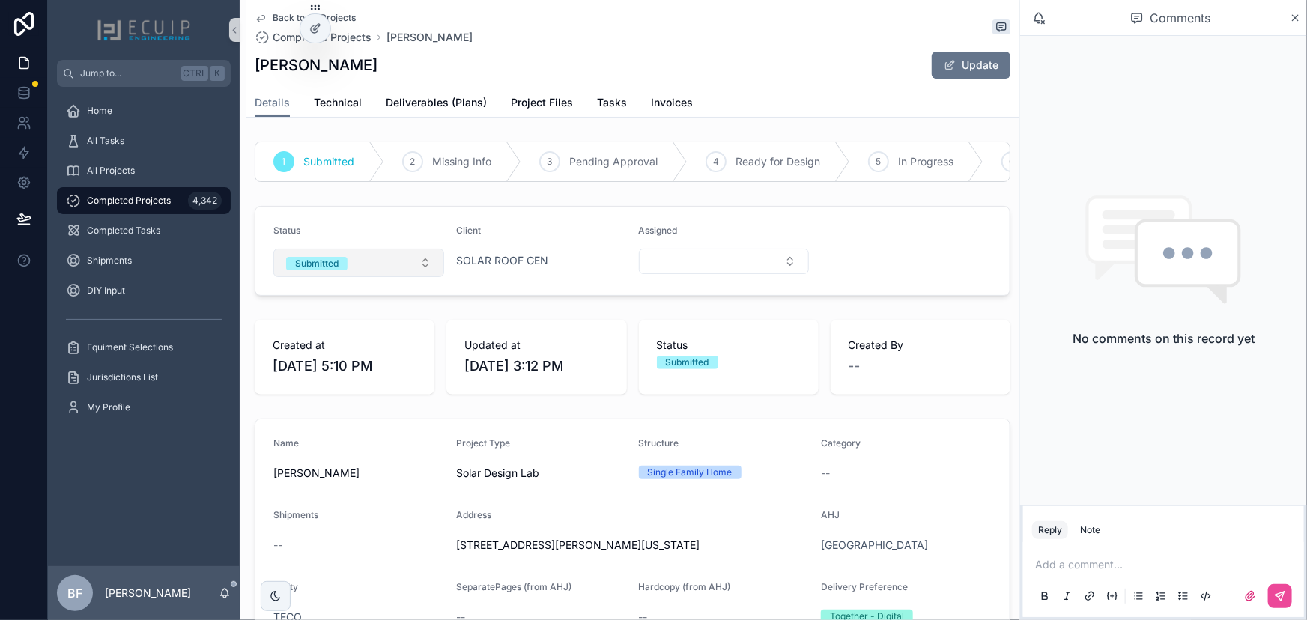
drag, startPoint x: 360, startPoint y: 273, endPoint x: 361, endPoint y: 285, distance: 12.0
click at [360, 273] on button "Submitted" at bounding box center [358, 263] width 171 height 28
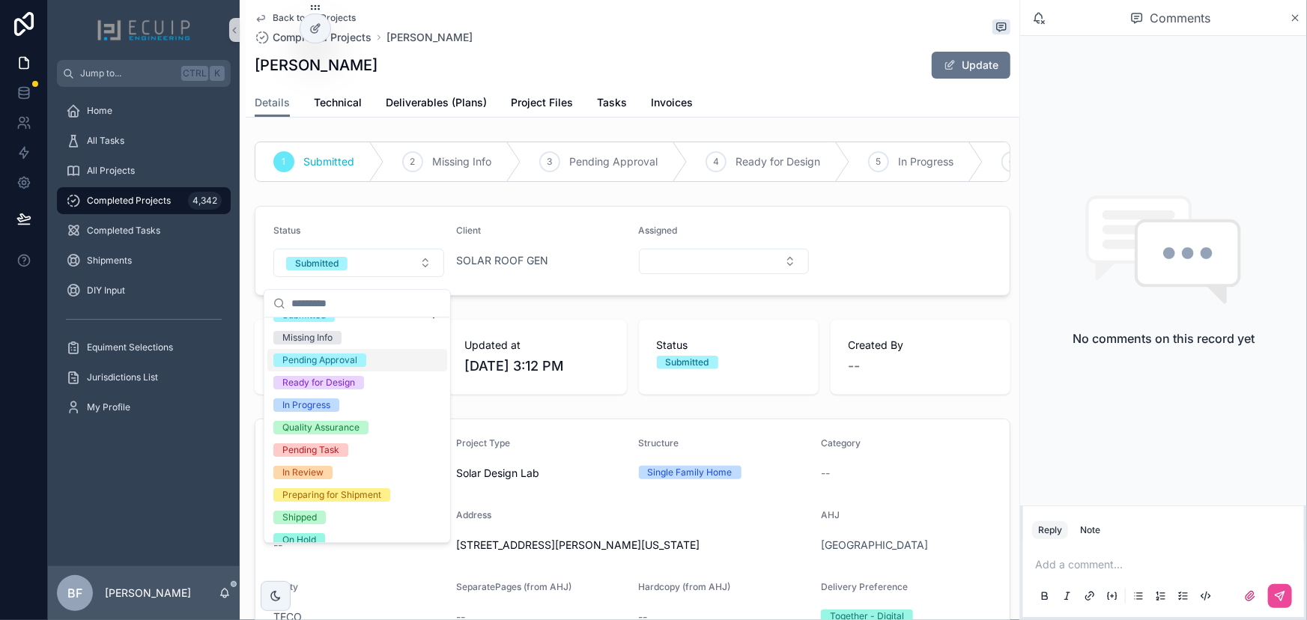
scroll to position [118, 0]
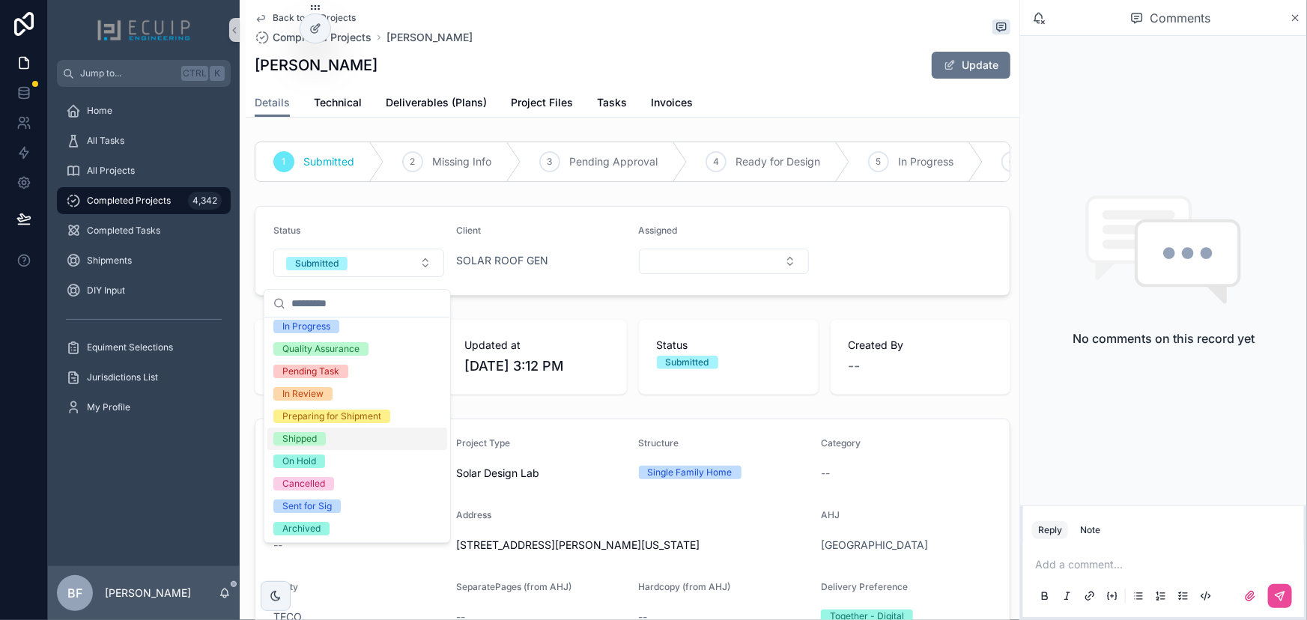
click at [304, 434] on div "Shipped" at bounding box center [299, 438] width 34 height 13
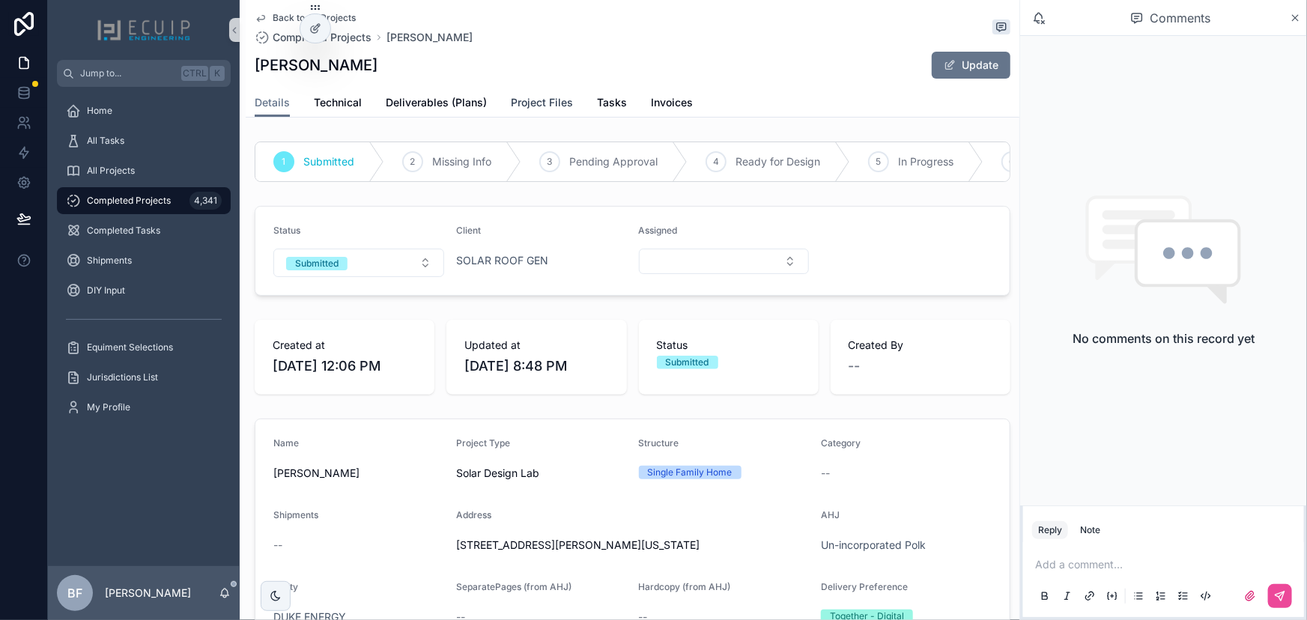
click at [511, 95] on span "Project Files" at bounding box center [542, 102] width 62 height 15
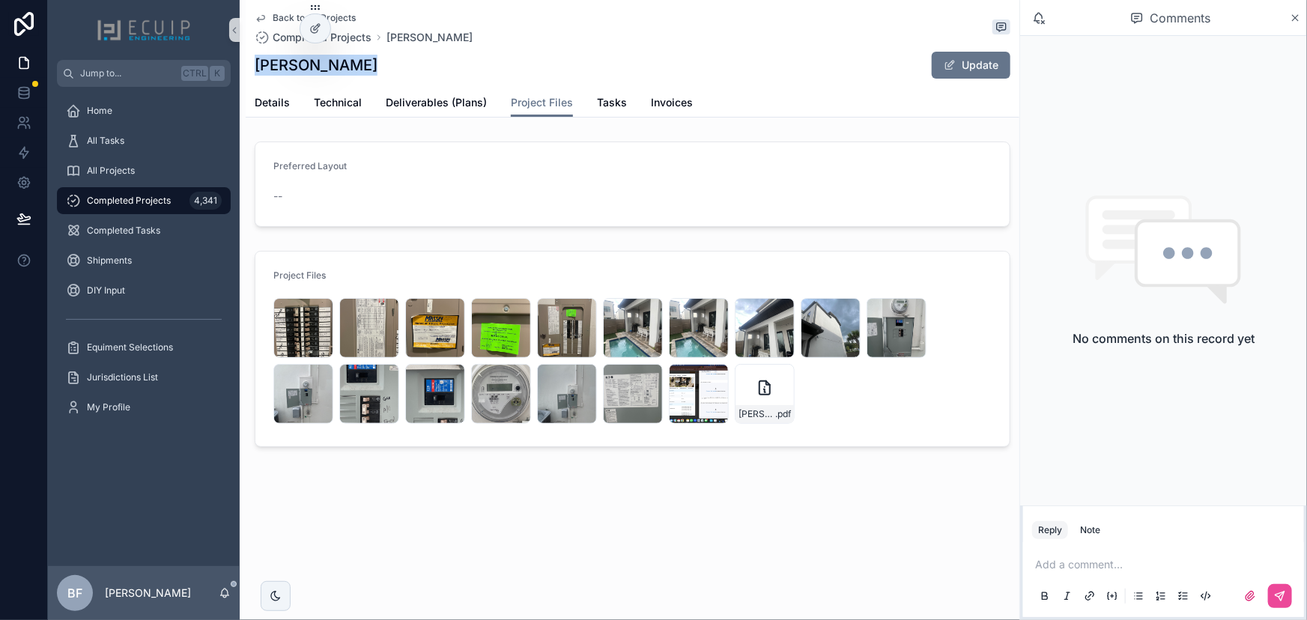
drag, startPoint x: 342, startPoint y: 62, endPoint x: 252, endPoint y: 66, distance: 90.7
click at [252, 66] on div "Back to All Projects Completed Projects Kimberly Chow Kimberly Chow Update Proj…" at bounding box center [633, 59] width 774 height 118
click at [782, 374] on icon "scrollable content" at bounding box center [782, 376] width 0 height 6
click at [549, 319] on div "IMG_5693 .JPG" at bounding box center [567, 328] width 60 height 60
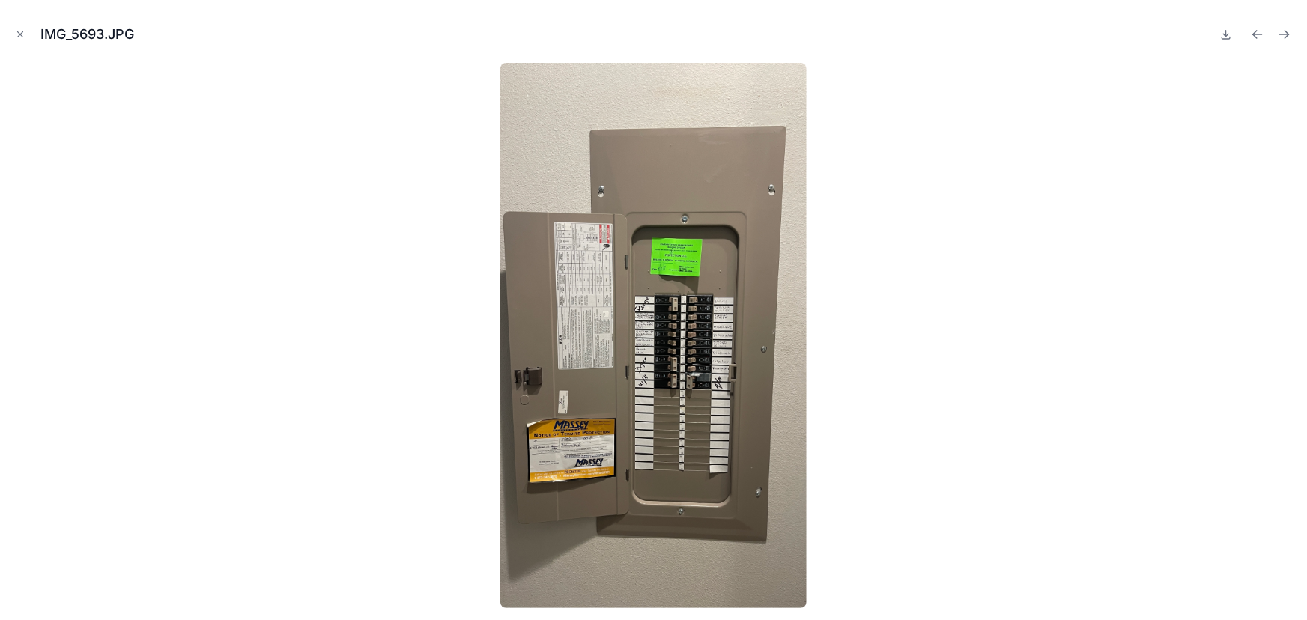
click at [1234, 36] on button at bounding box center [1226, 34] width 18 height 21
click at [24, 25] on div "IMG_5693.JPG" at bounding box center [653, 34] width 1283 height 45
click at [22, 35] on icon "Close modal" at bounding box center [20, 34] width 10 height 10
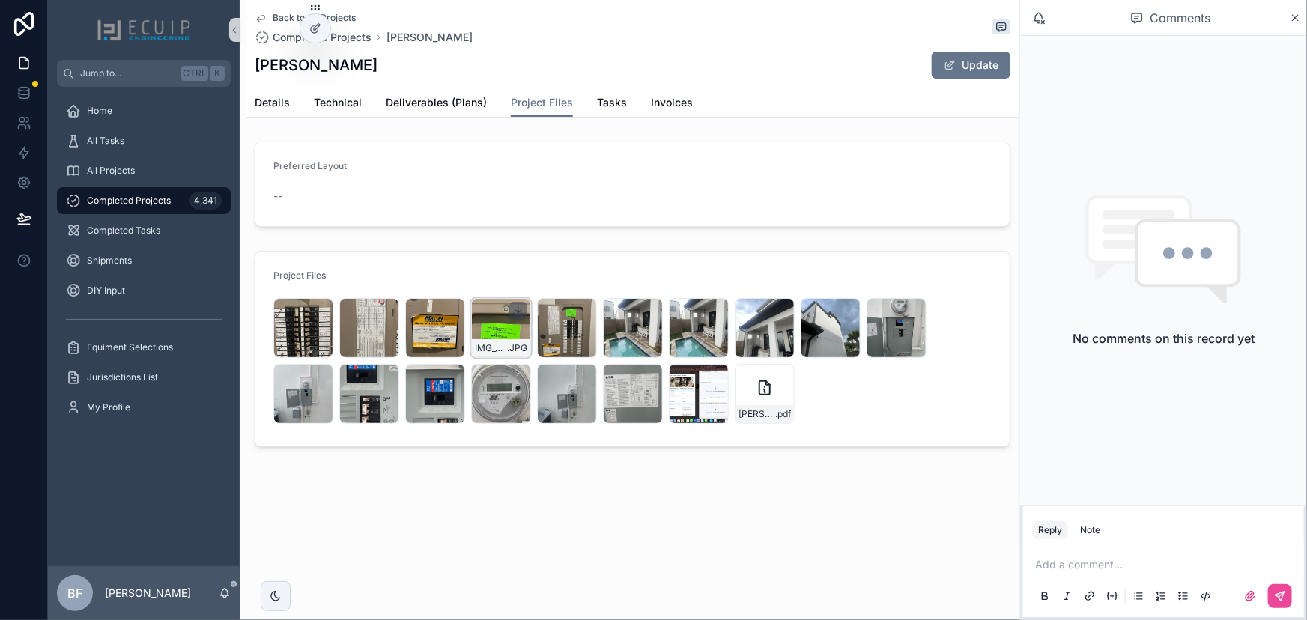
click at [518, 307] on icon "scrollable content" at bounding box center [518, 310] width 0 height 6
click at [688, 166] on form "Preferred Layout --" at bounding box center [632, 184] width 754 height 84
click at [443, 103] on span "Deliverables (Plans)" at bounding box center [436, 102] width 101 height 15
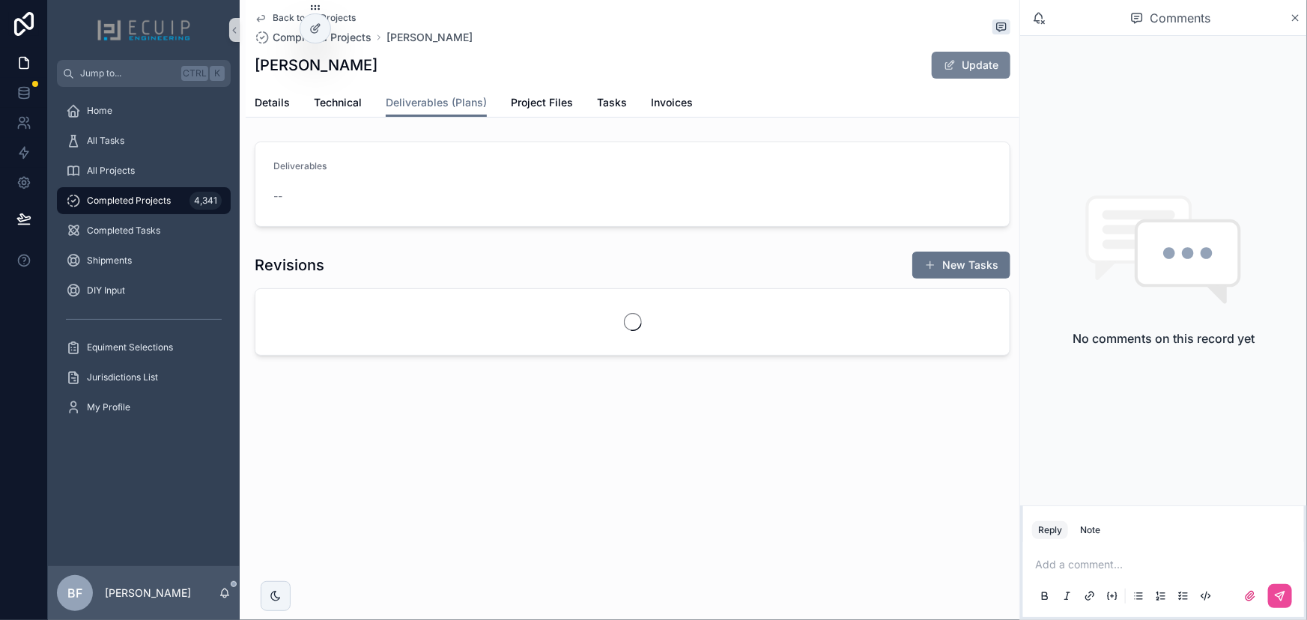
click at [953, 74] on button "Update" at bounding box center [971, 65] width 79 height 27
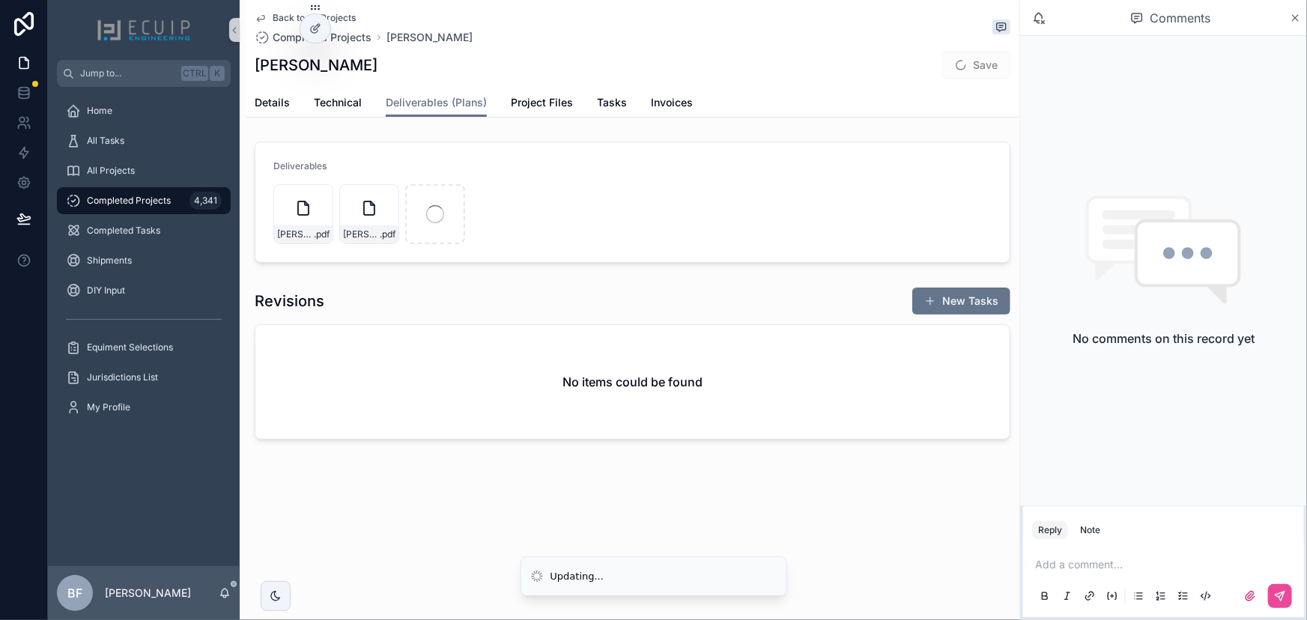
click at [1144, 572] on p "scrollable content" at bounding box center [1166, 564] width 263 height 15
click at [1125, 530] on span "Nikolaus Vonderheide" at bounding box center [1151, 525] width 180 height 15
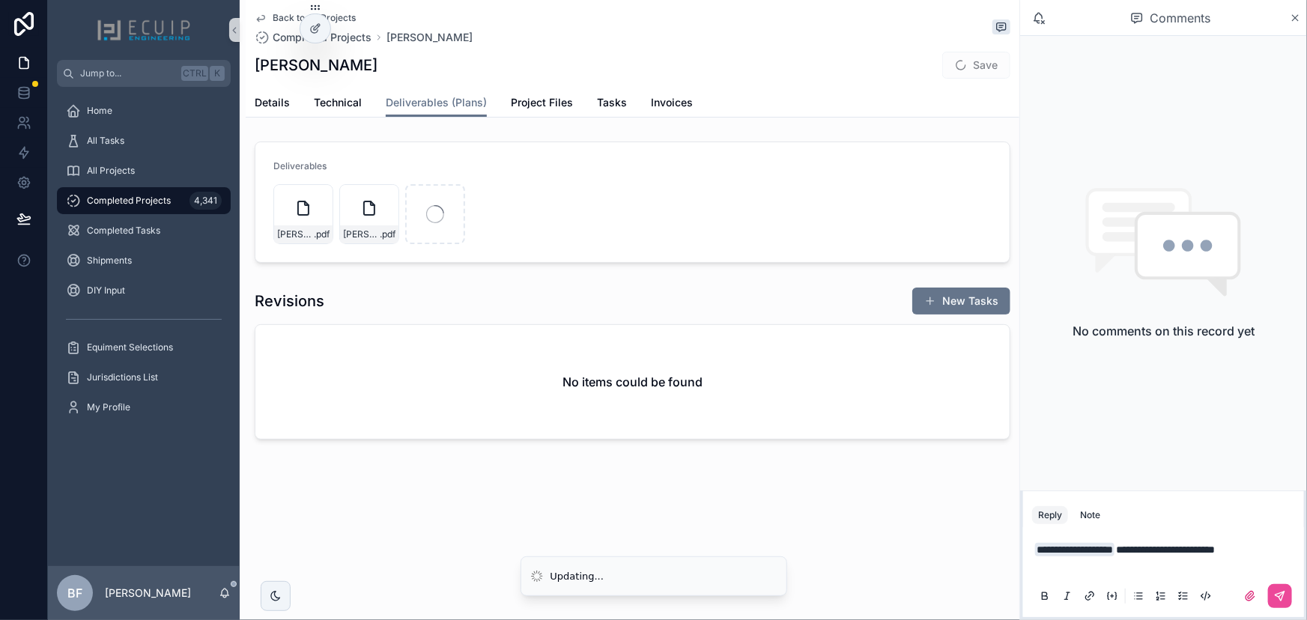
click at [1155, 597] on icon "scrollable content" at bounding box center [1161, 596] width 12 height 12
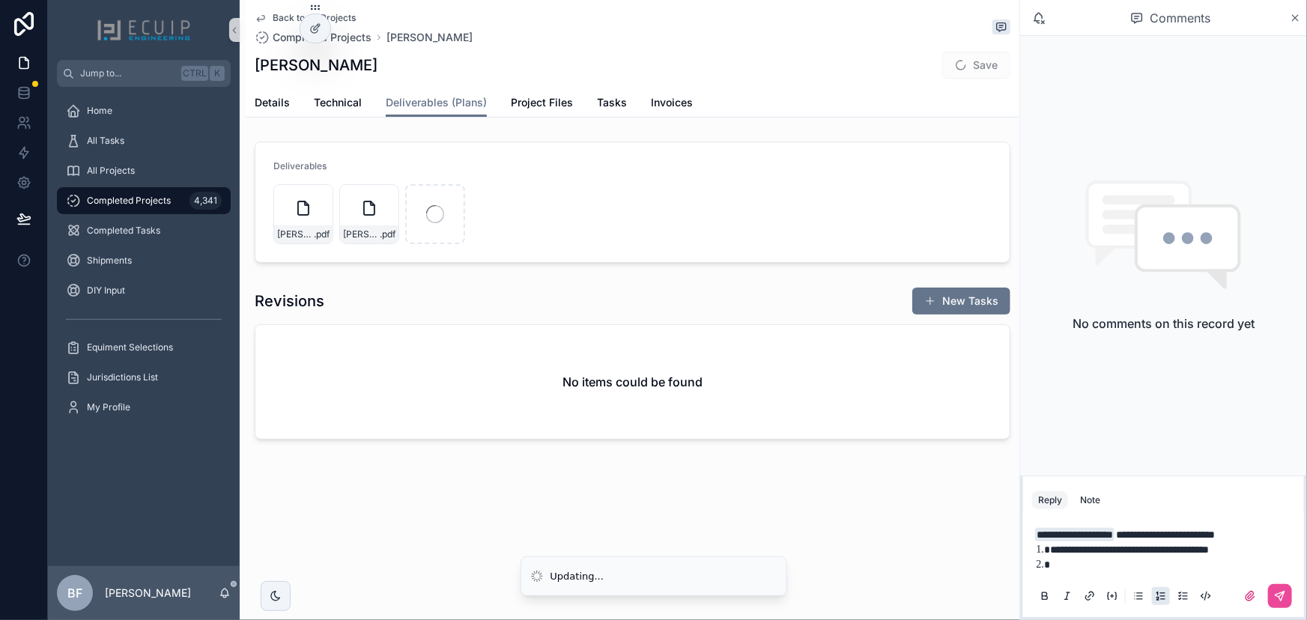
click at [1195, 550] on span "**********" at bounding box center [1129, 549] width 159 height 10
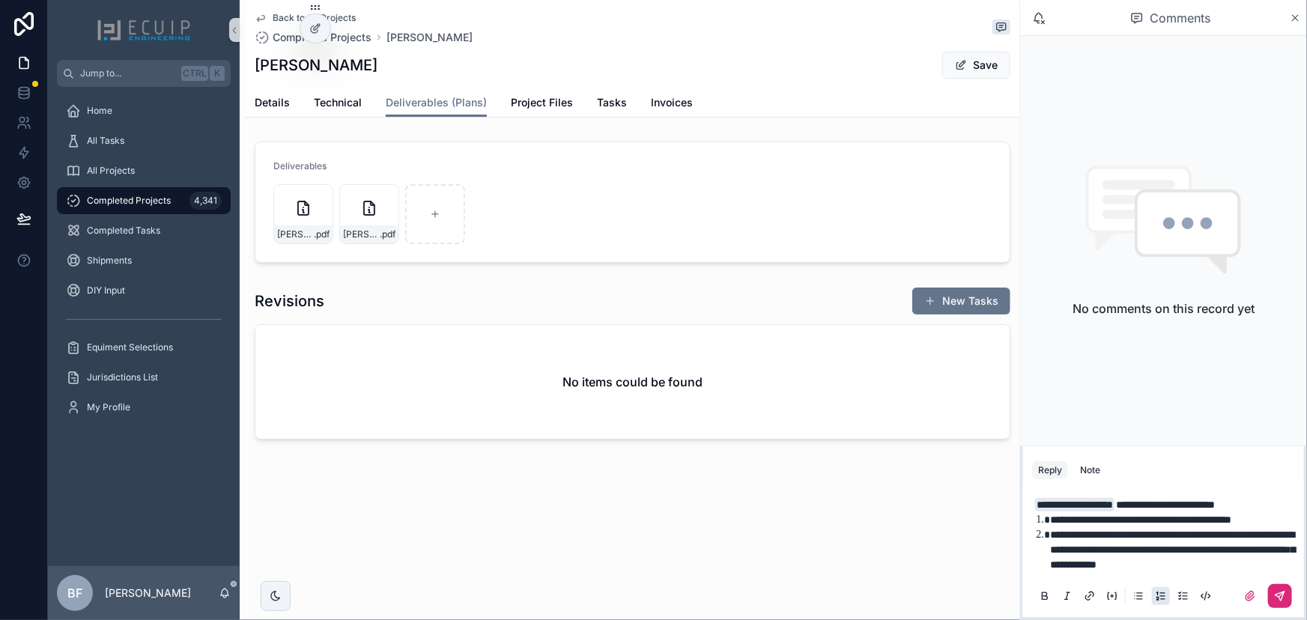
click at [1278, 595] on icon "scrollable content" at bounding box center [1280, 596] width 12 height 12
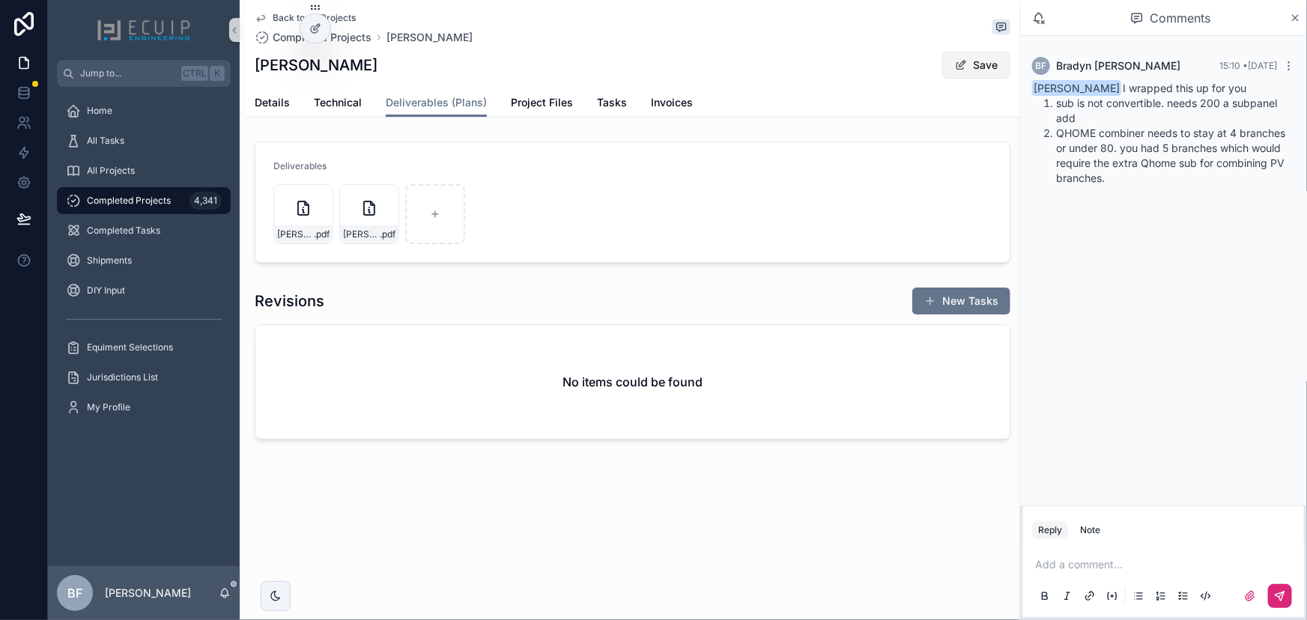
click at [963, 73] on button "Save" at bounding box center [976, 65] width 68 height 27
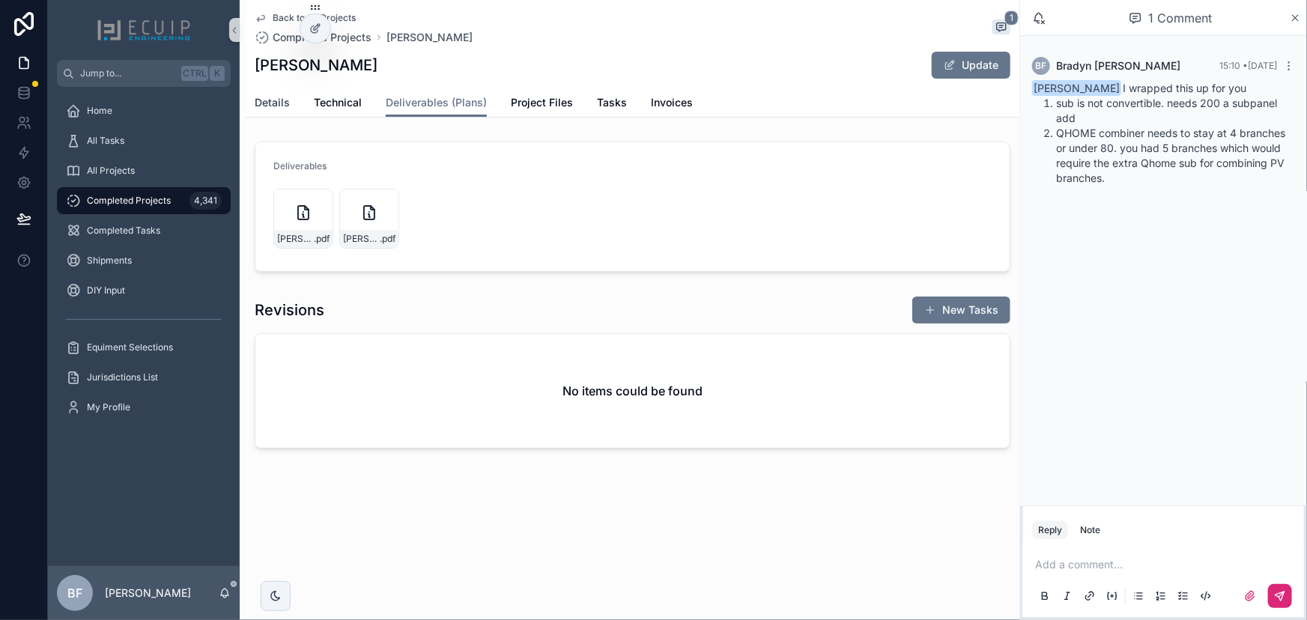
click at [255, 97] on span "Details" at bounding box center [272, 102] width 35 height 15
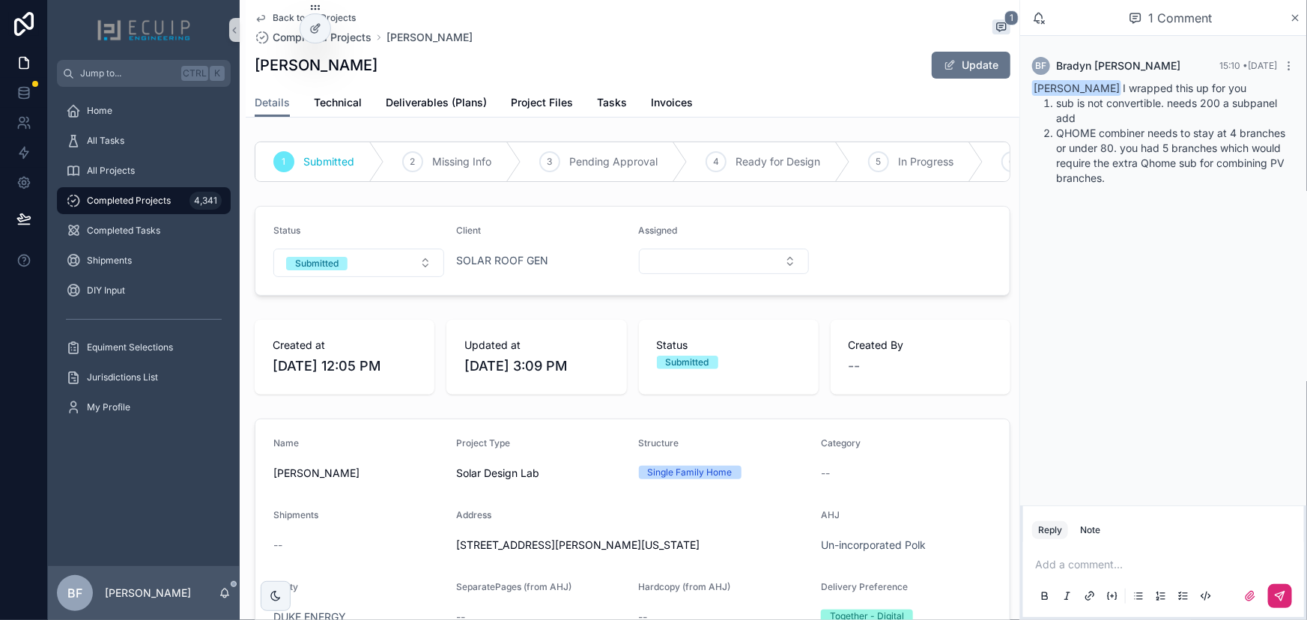
click at [345, 257] on div "Status Submitted" at bounding box center [358, 251] width 171 height 52
click at [348, 263] on button "Submitted" at bounding box center [358, 263] width 171 height 28
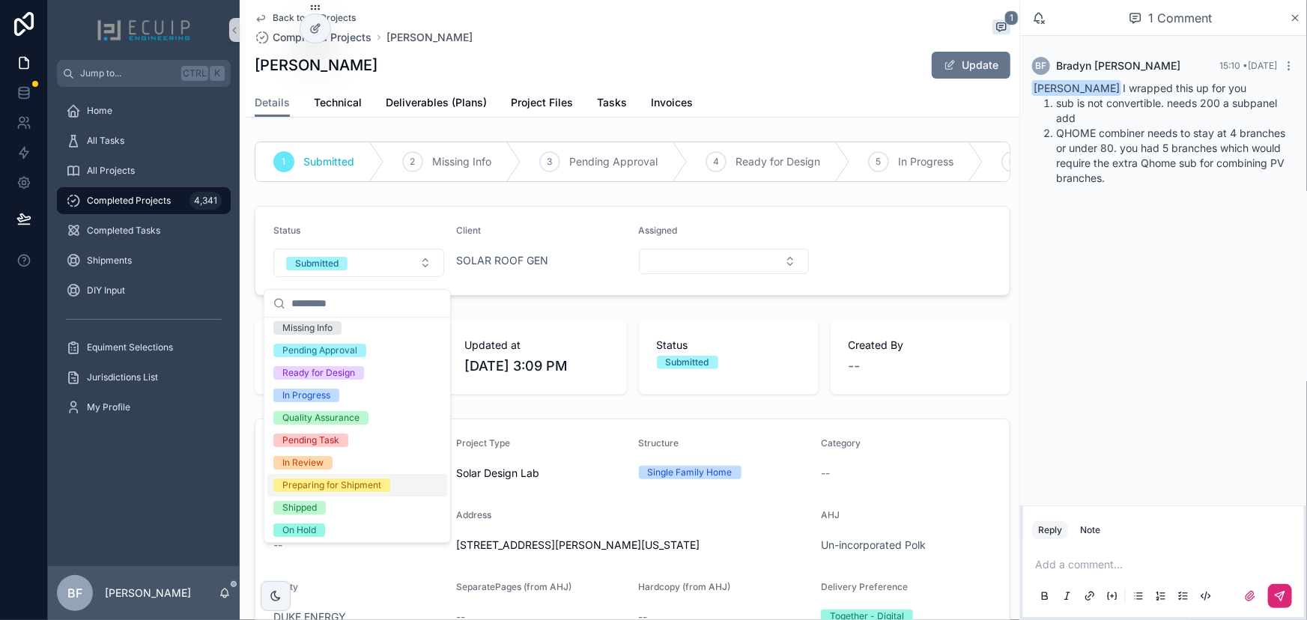
scroll to position [118, 0]
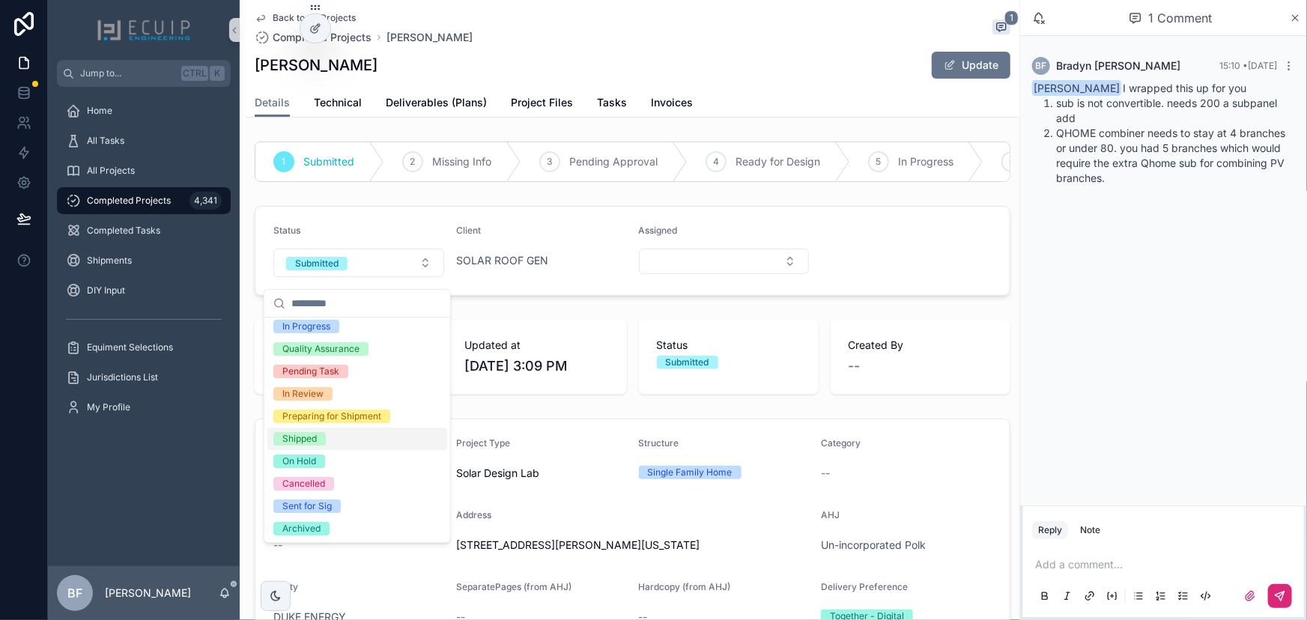
click at [309, 440] on div "Shipped" at bounding box center [299, 438] width 34 height 13
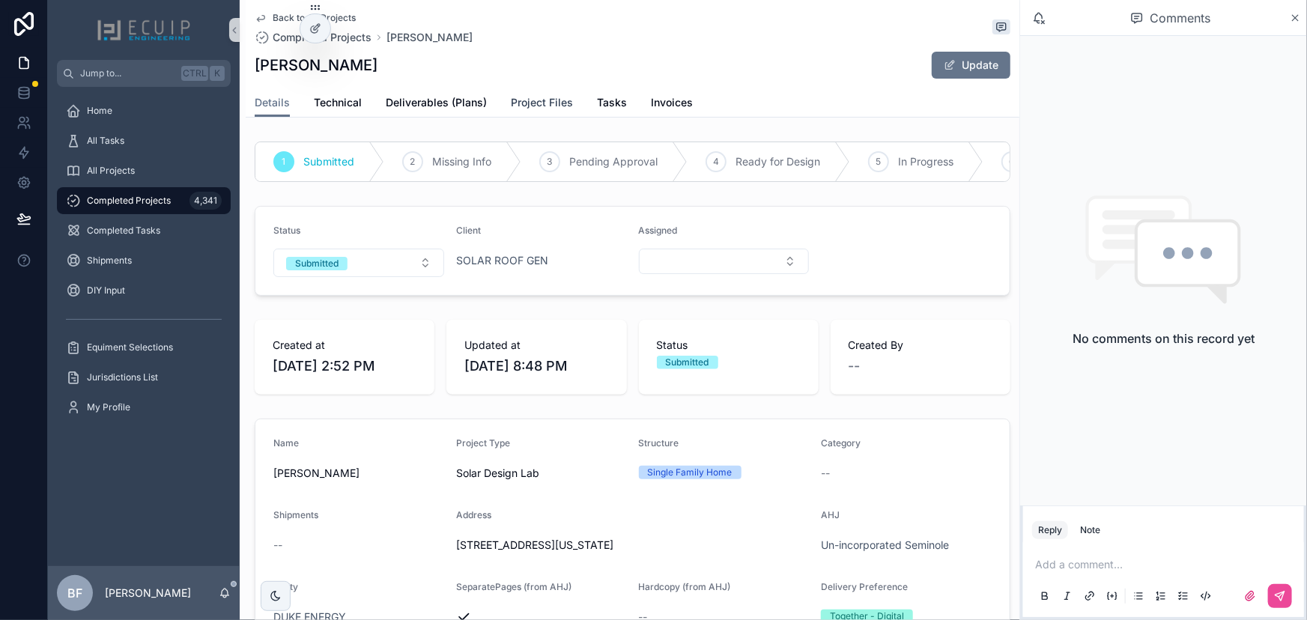
click at [541, 95] on span "Project Files" at bounding box center [542, 102] width 62 height 15
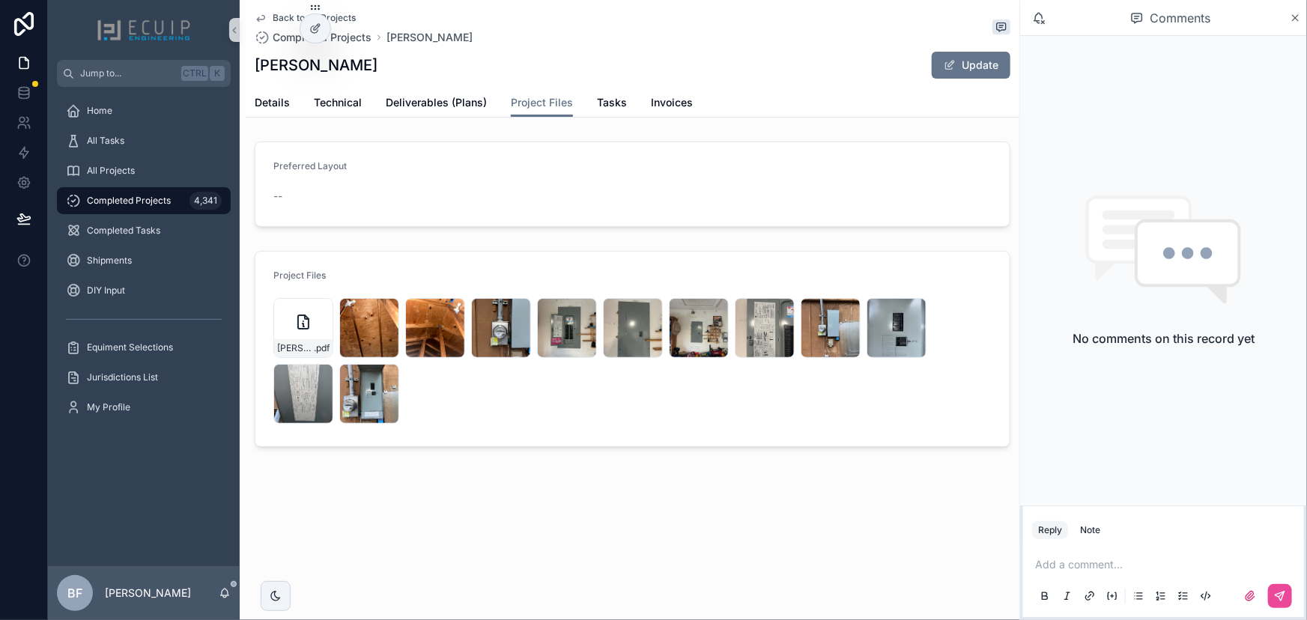
drag, startPoint x: 401, startPoint y: 73, endPoint x: 248, endPoint y: 75, distance: 153.6
click at [248, 75] on div "Back to All Projects Completed Projects Christopher Phillips Christopher Philli…" at bounding box center [633, 59] width 774 height 118
click at [318, 310] on icon "scrollable content" at bounding box center [320, 311] width 5 height 2
click at [383, 377] on icon "scrollable content" at bounding box center [386, 377] width 12 height 12
click at [0, 0] on icon "scrollable content" at bounding box center [0, 0] width 0 height 0
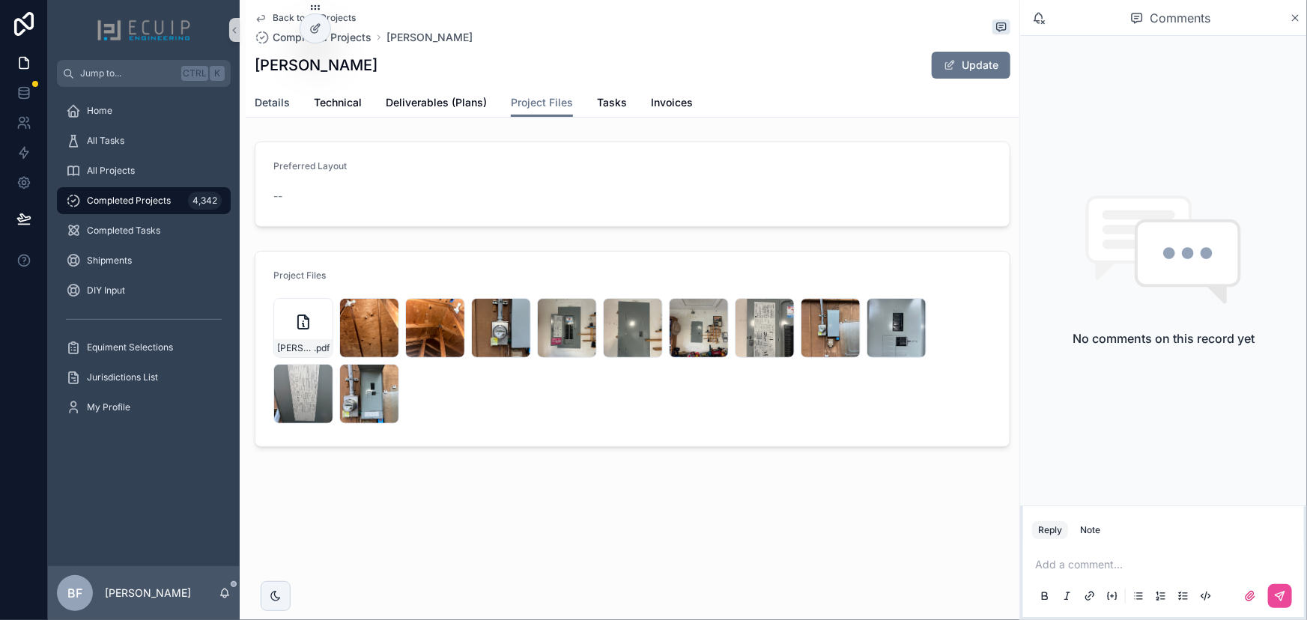
drag, startPoint x: 270, startPoint y: 98, endPoint x: 294, endPoint y: 120, distance: 32.9
click at [270, 98] on span "Details" at bounding box center [272, 102] width 35 height 15
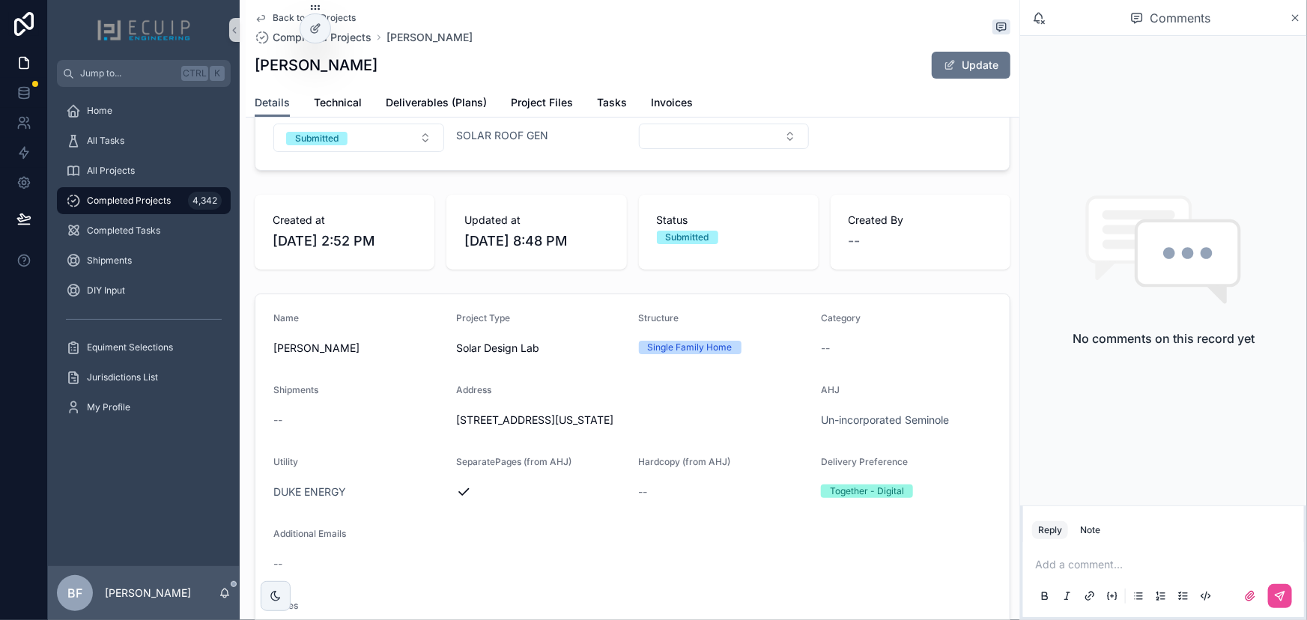
scroll to position [204, 0]
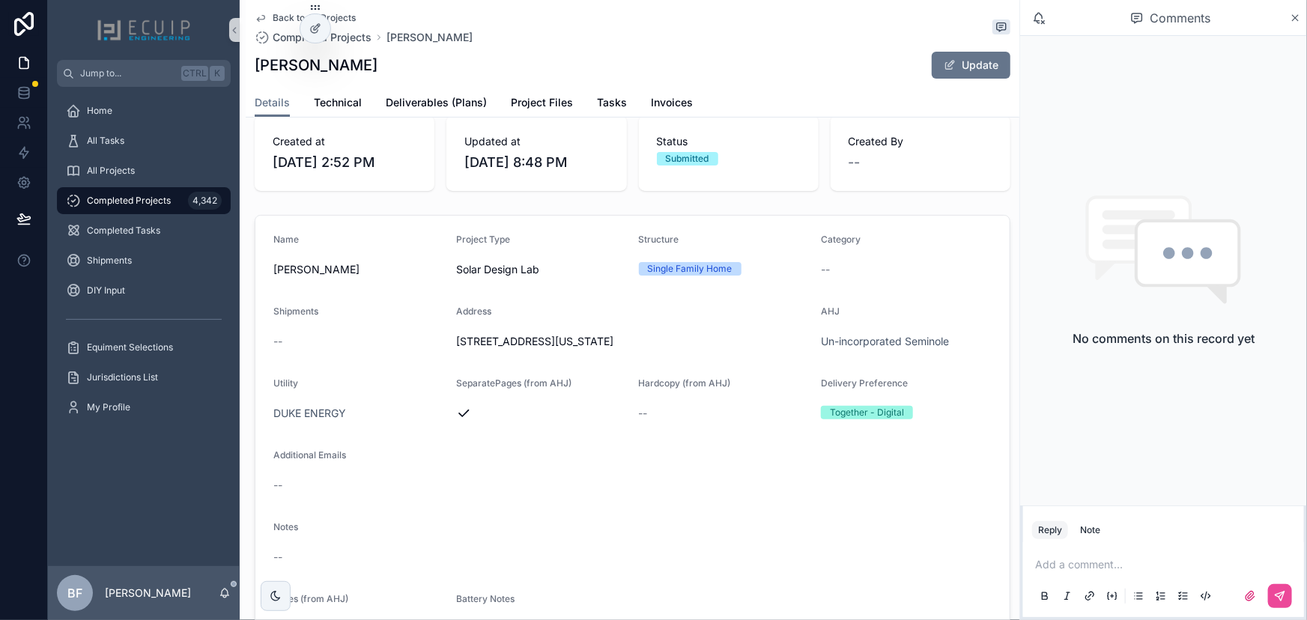
drag, startPoint x: 347, startPoint y: 76, endPoint x: 356, endPoint y: 67, distance: 12.2
click at [440, 59] on div "Christopher Phillips Update" at bounding box center [633, 65] width 756 height 28
click at [444, 102] on span "Deliverables (Plans)" at bounding box center [436, 102] width 101 height 15
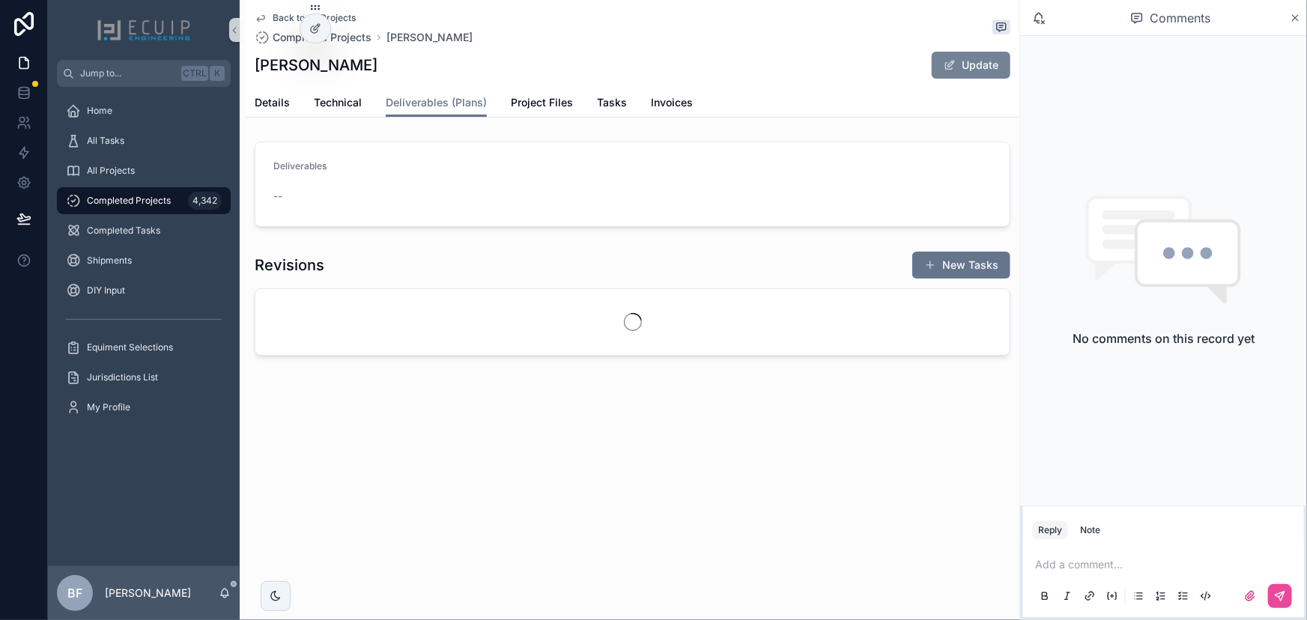
click at [995, 59] on button "Update" at bounding box center [971, 65] width 79 height 27
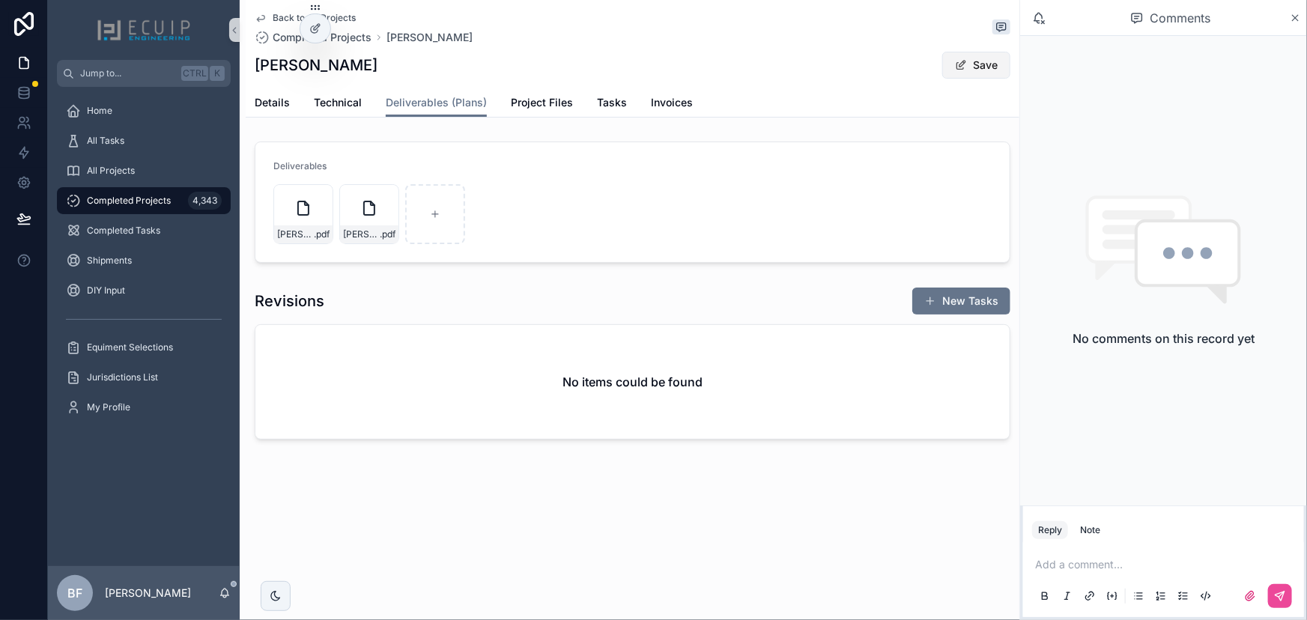
drag, startPoint x: 944, startPoint y: 67, endPoint x: 966, endPoint y: 70, distance: 21.8
click at [958, 70] on button "Save" at bounding box center [976, 65] width 68 height 27
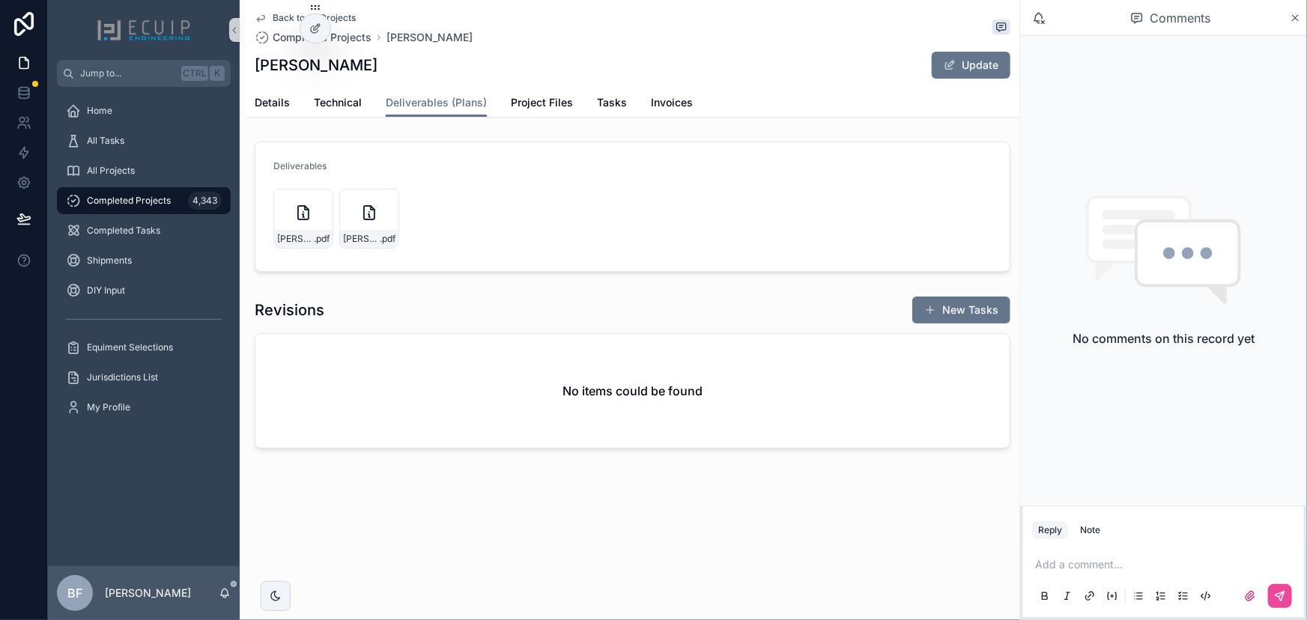
click at [252, 97] on div "Back to All Projects Completed Projects Christopher Phillips Christopher Philli…" at bounding box center [633, 59] width 774 height 118
click at [265, 89] on link "Details" at bounding box center [272, 104] width 35 height 30
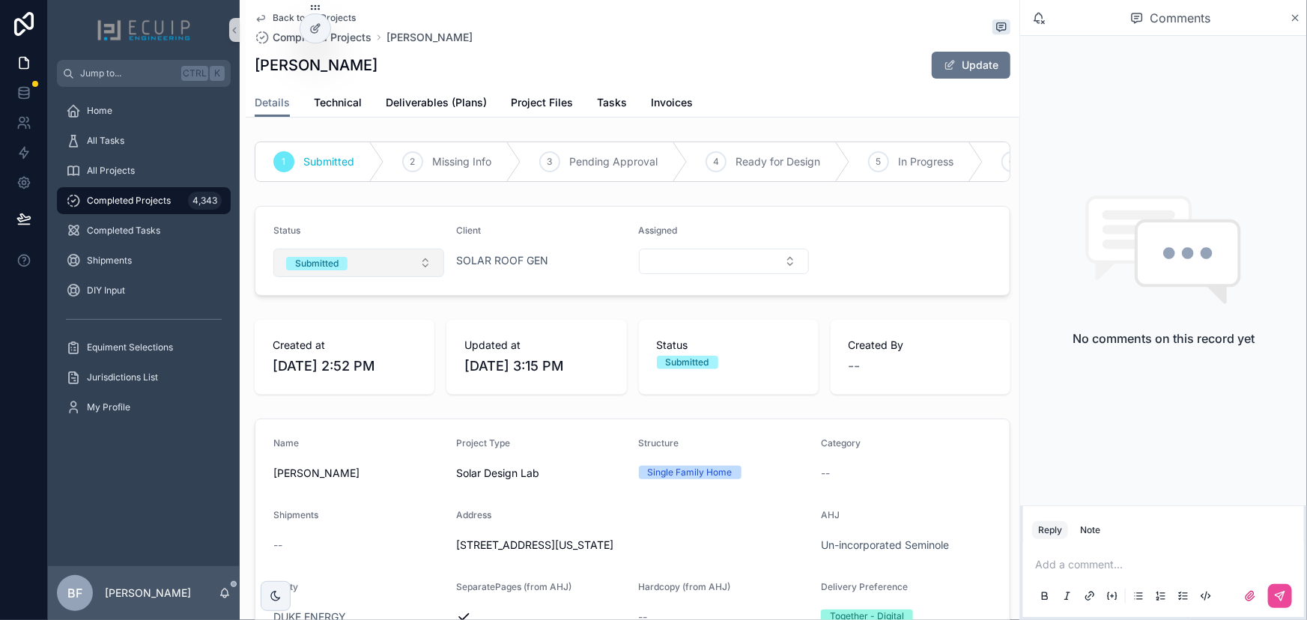
click at [348, 277] on button "Submitted" at bounding box center [358, 263] width 171 height 28
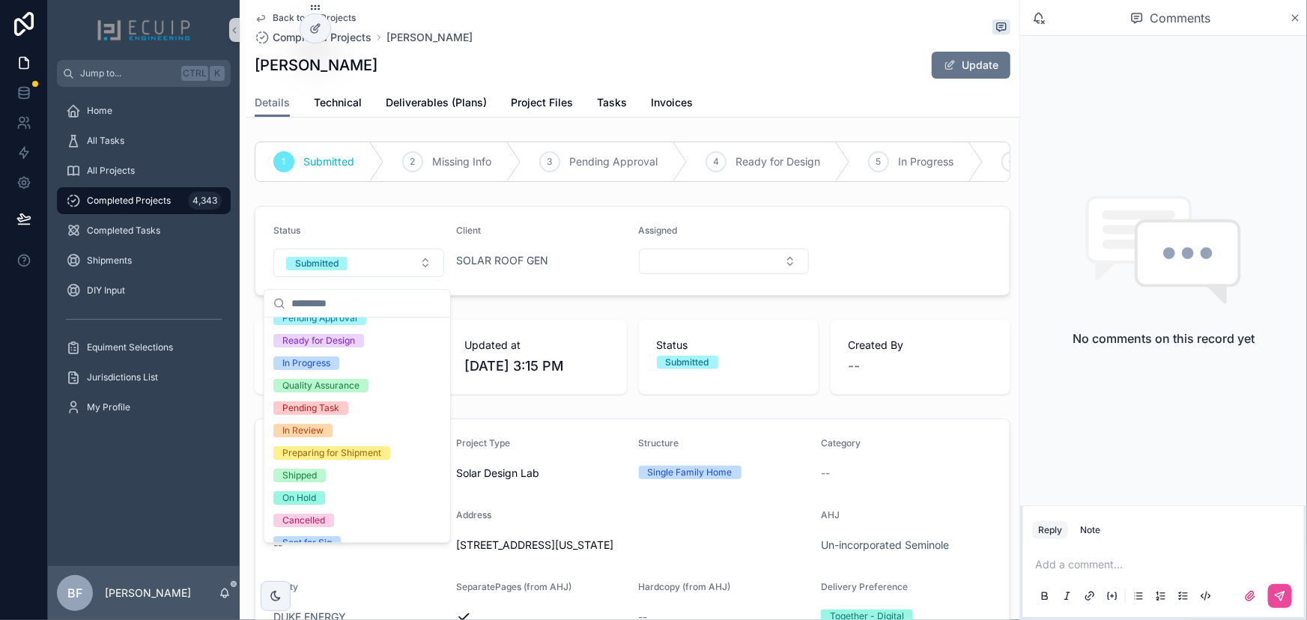
scroll to position [118, 0]
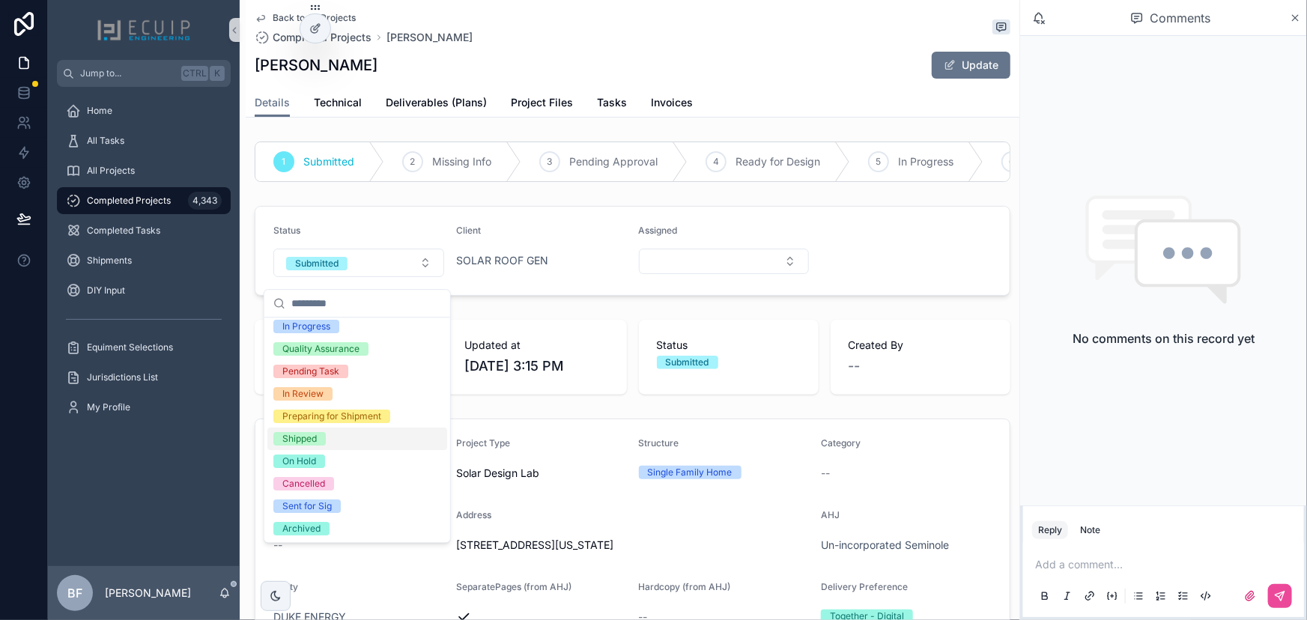
click at [303, 440] on div "Shipped" at bounding box center [299, 438] width 34 height 13
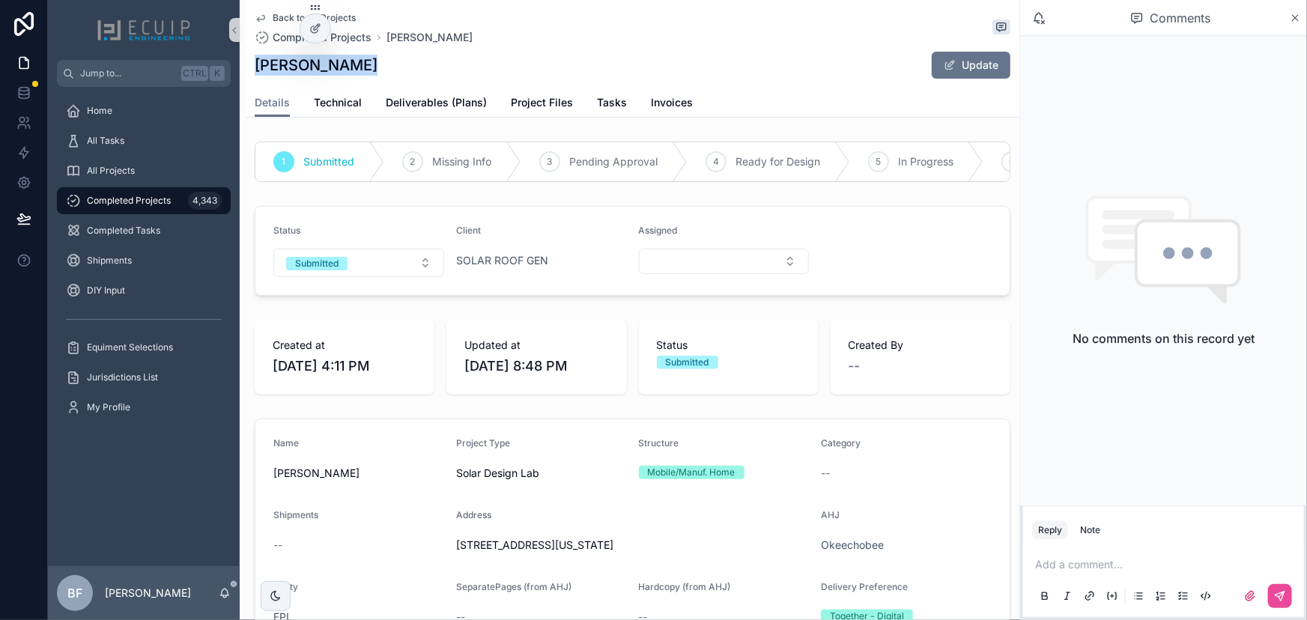
drag, startPoint x: 345, startPoint y: 62, endPoint x: 239, endPoint y: 70, distance: 106.6
copy h1 "[PERSON_NAME]"
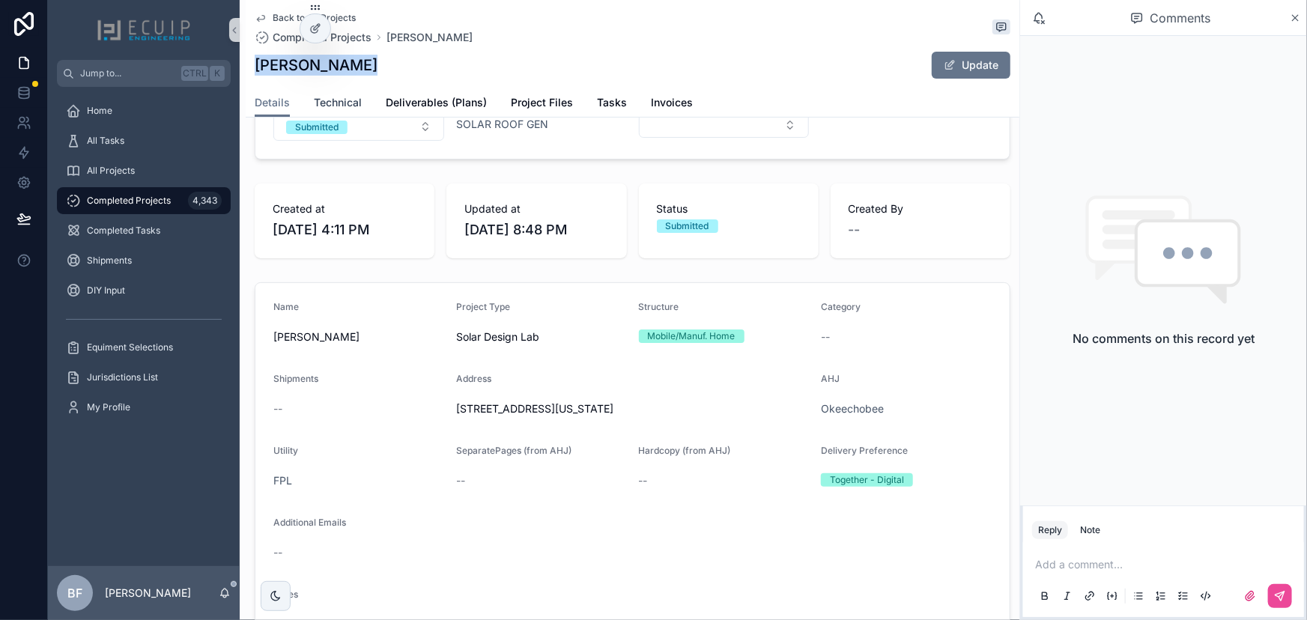
scroll to position [272, 0]
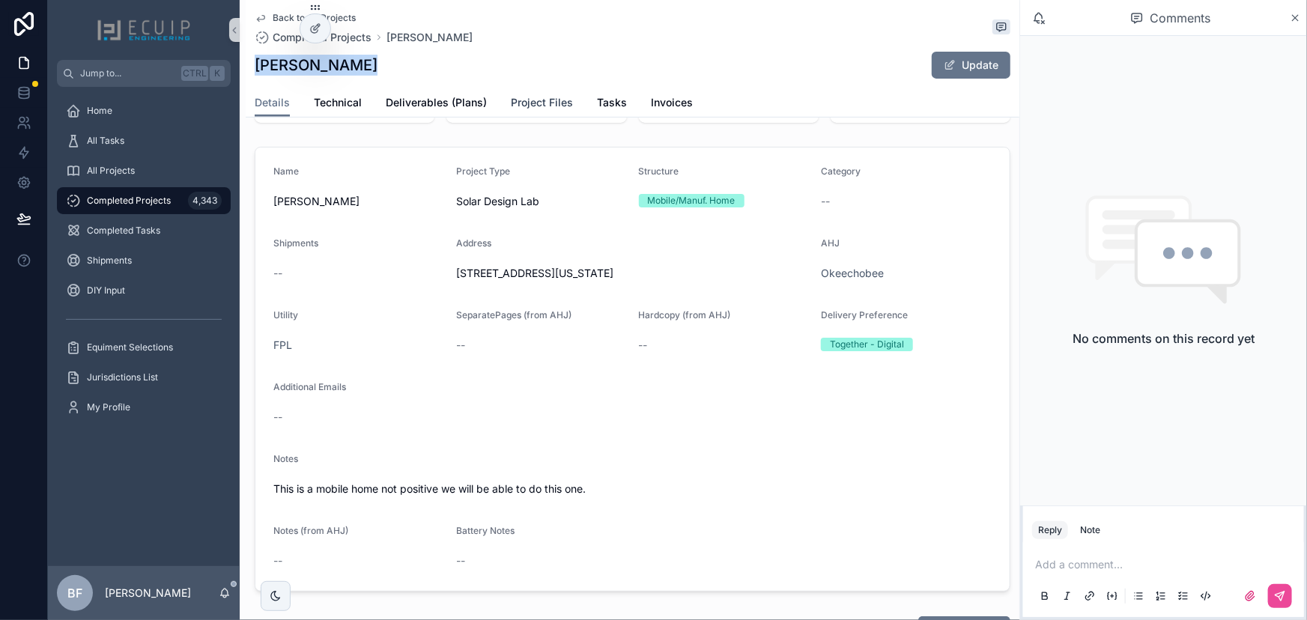
click at [567, 109] on span "Project Files" at bounding box center [542, 102] width 62 height 15
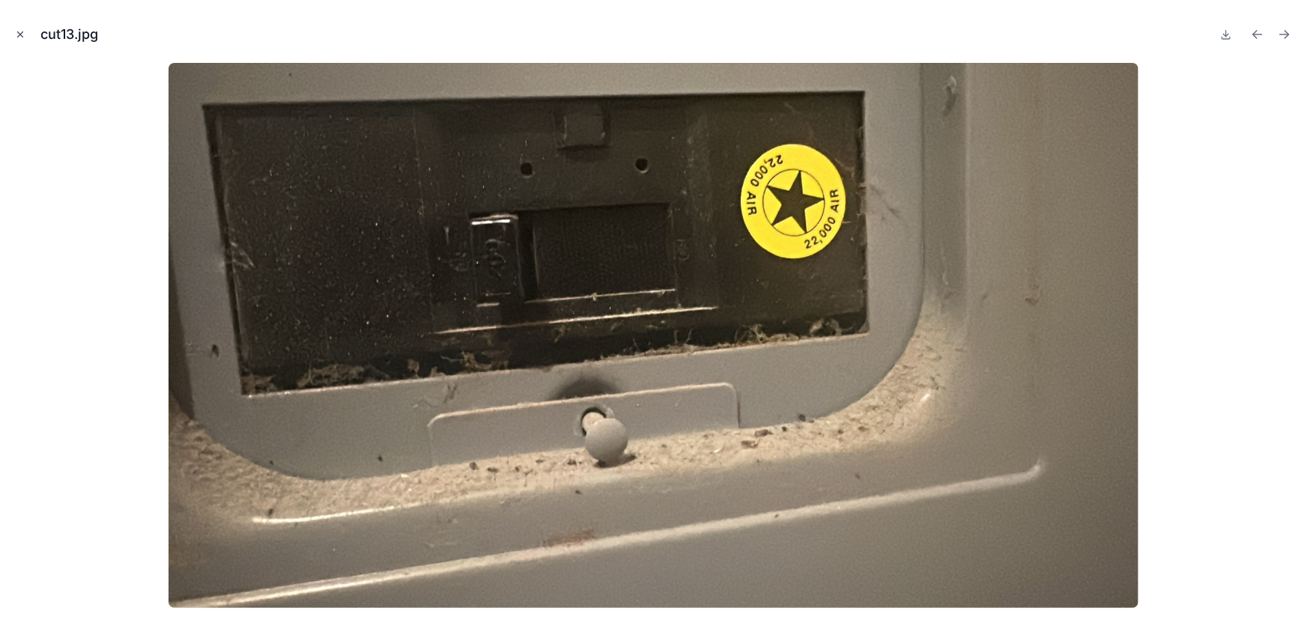
click at [16, 37] on icon "Close modal" at bounding box center [20, 34] width 10 height 10
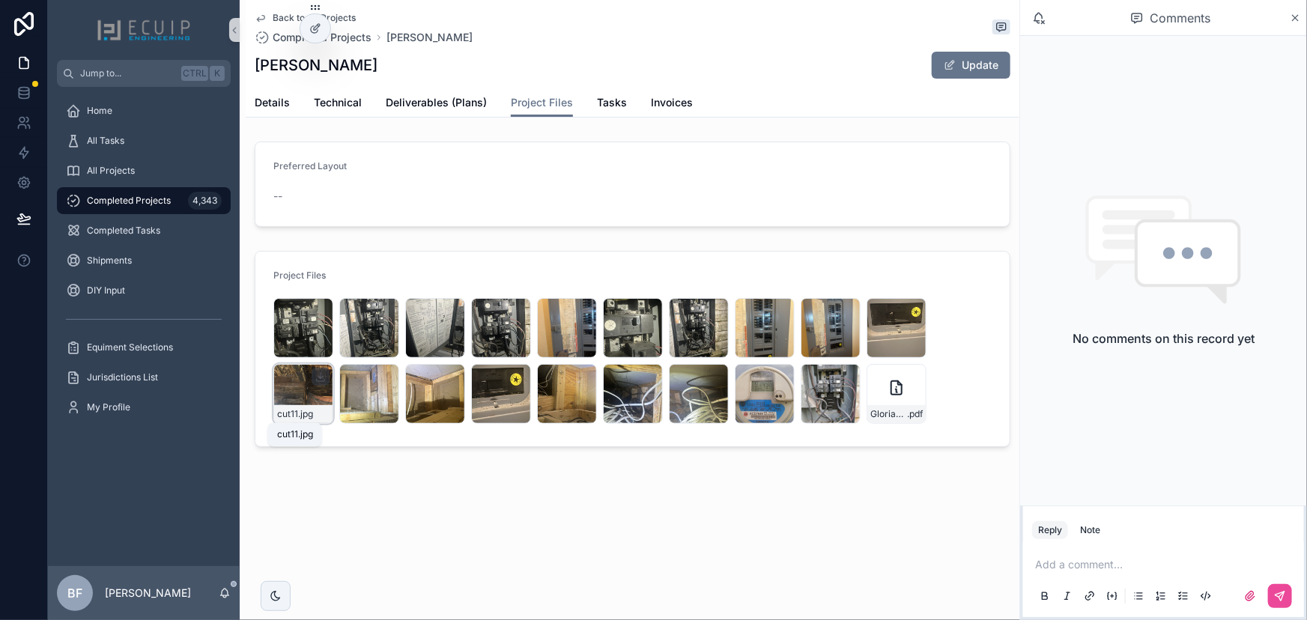
click at [287, 418] on span "cut11" at bounding box center [287, 414] width 21 height 12
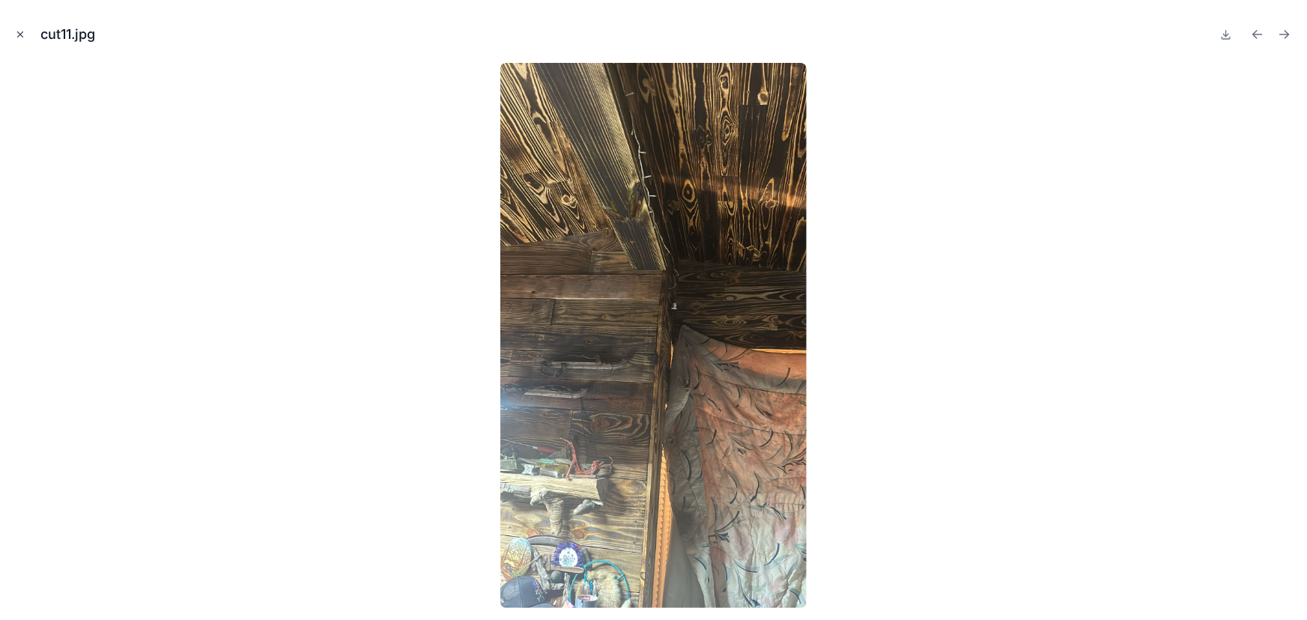
click at [18, 32] on icon "Close modal" at bounding box center [20, 34] width 5 height 5
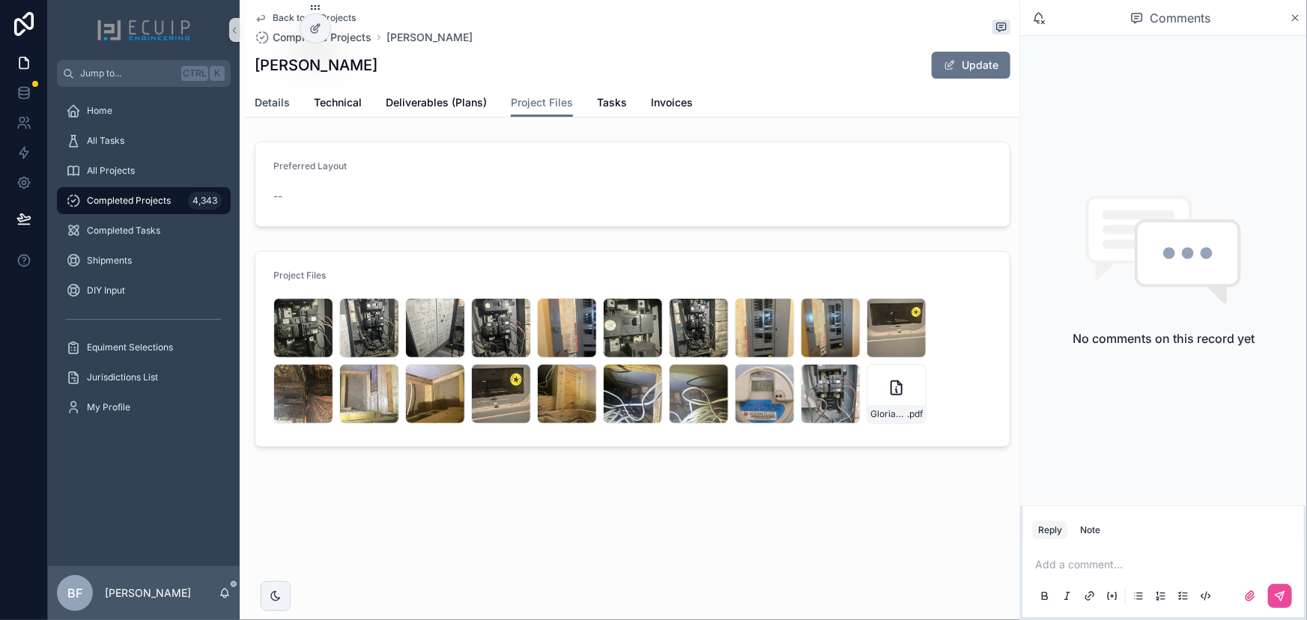
click at [267, 105] on span "Details" at bounding box center [272, 102] width 35 height 15
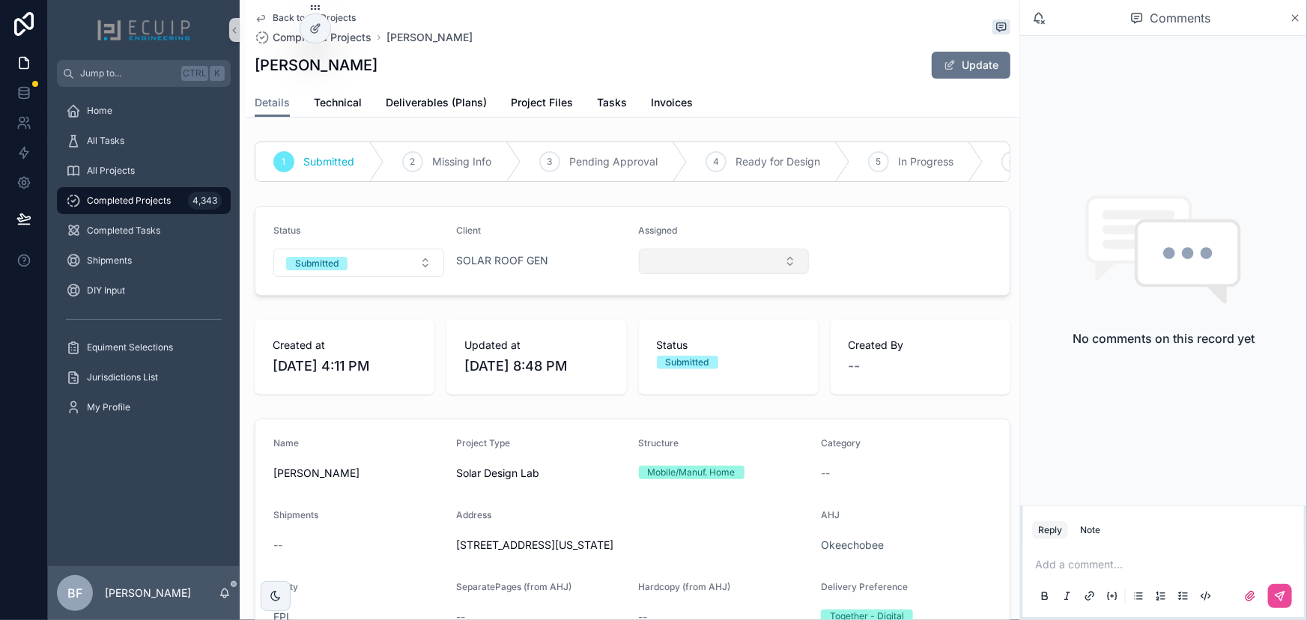
click at [677, 264] on button "Select Button" at bounding box center [724, 261] width 171 height 25
click at [533, 113] on link "Project Files" at bounding box center [542, 104] width 62 height 30
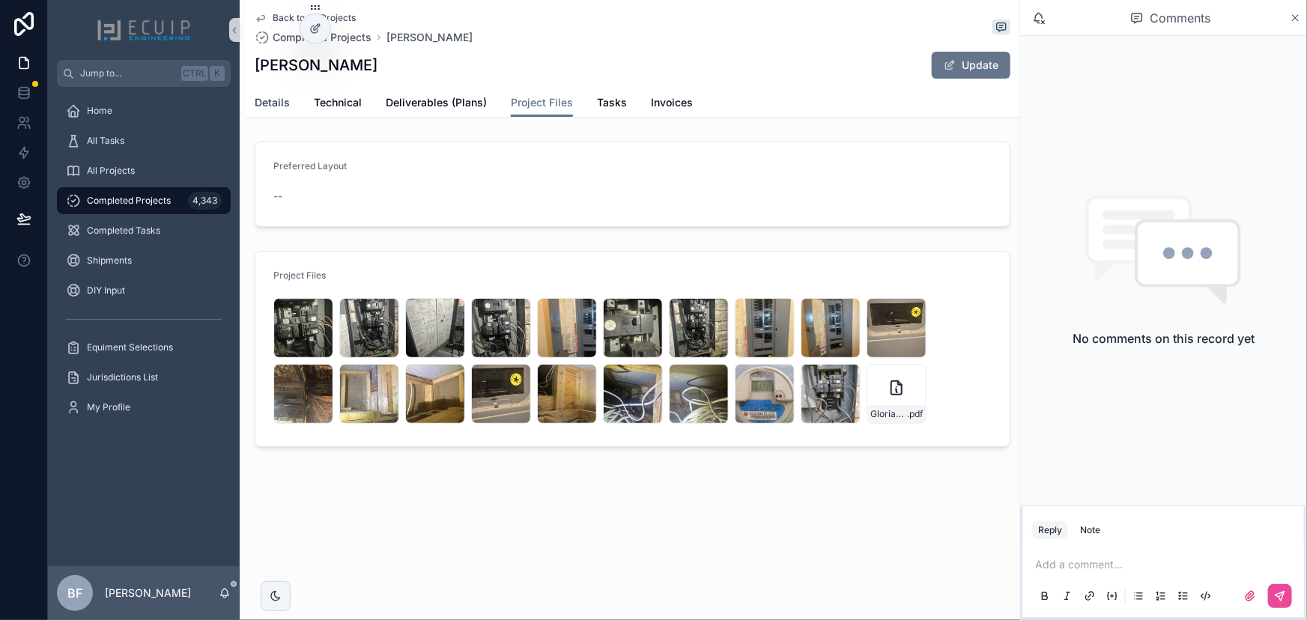
click at [267, 109] on span "Details" at bounding box center [272, 102] width 35 height 15
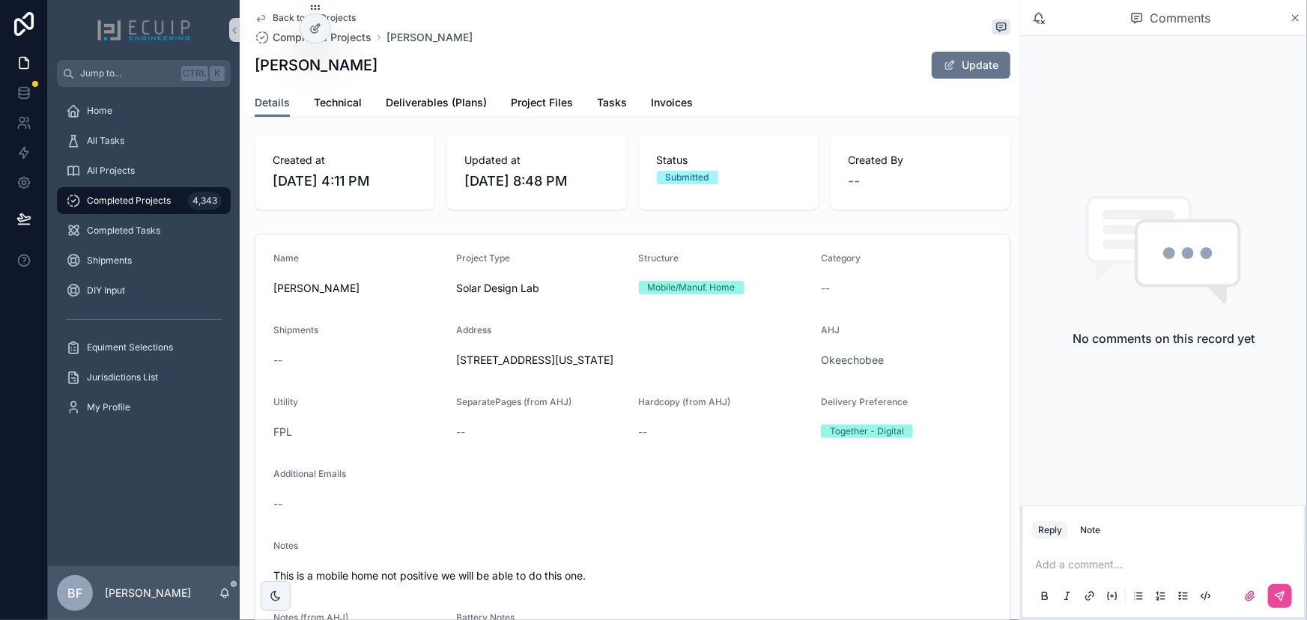
scroll to position [204, 0]
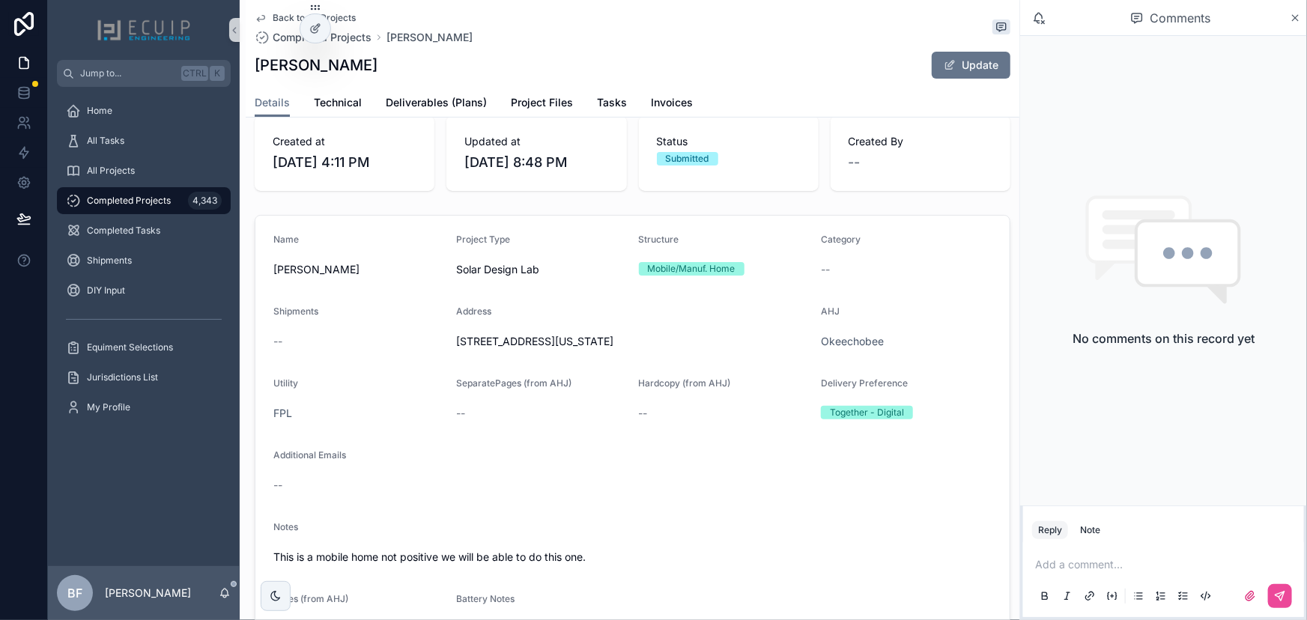
drag, startPoint x: 501, startPoint y: 340, endPoint x: 713, endPoint y: 337, distance: 212.0
click at [713, 337] on form "Name Gloria Cutler Project Type Solar Design Lab Structure Mobile/Manuf. Home C…" at bounding box center [632, 437] width 754 height 443
copy span "90 Northeast 366th Trail Okeechobee Florida 34972"
click at [615, 324] on div "Address" at bounding box center [633, 315] width 354 height 18
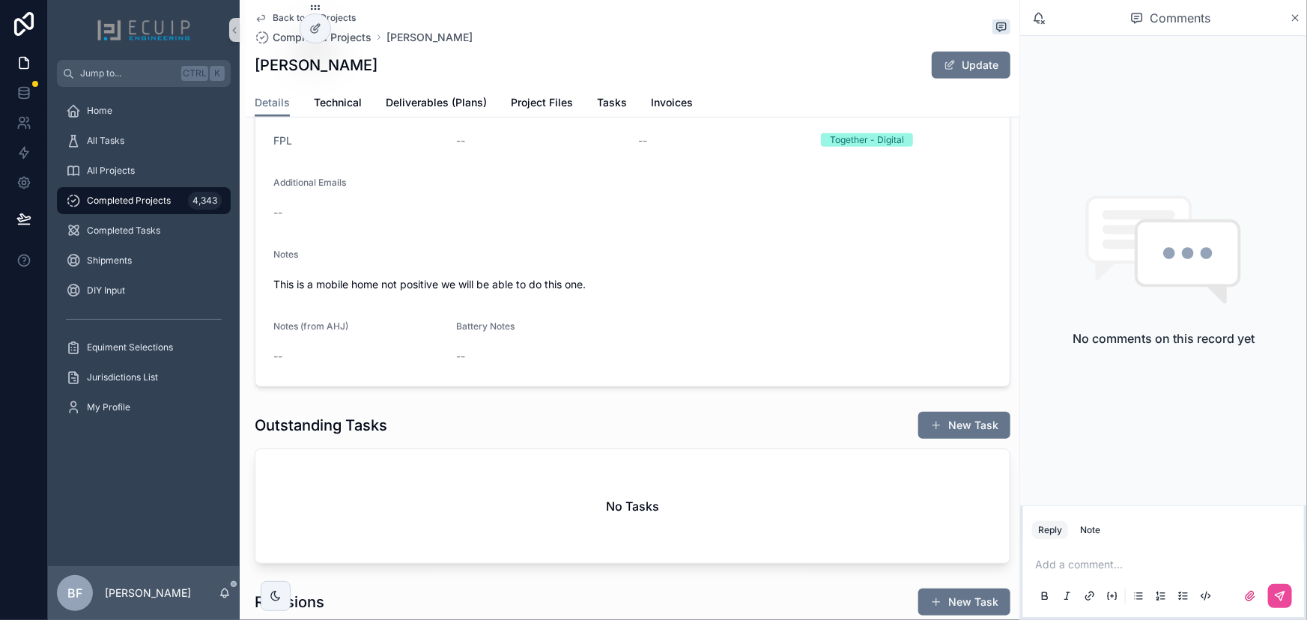
scroll to position [136, 0]
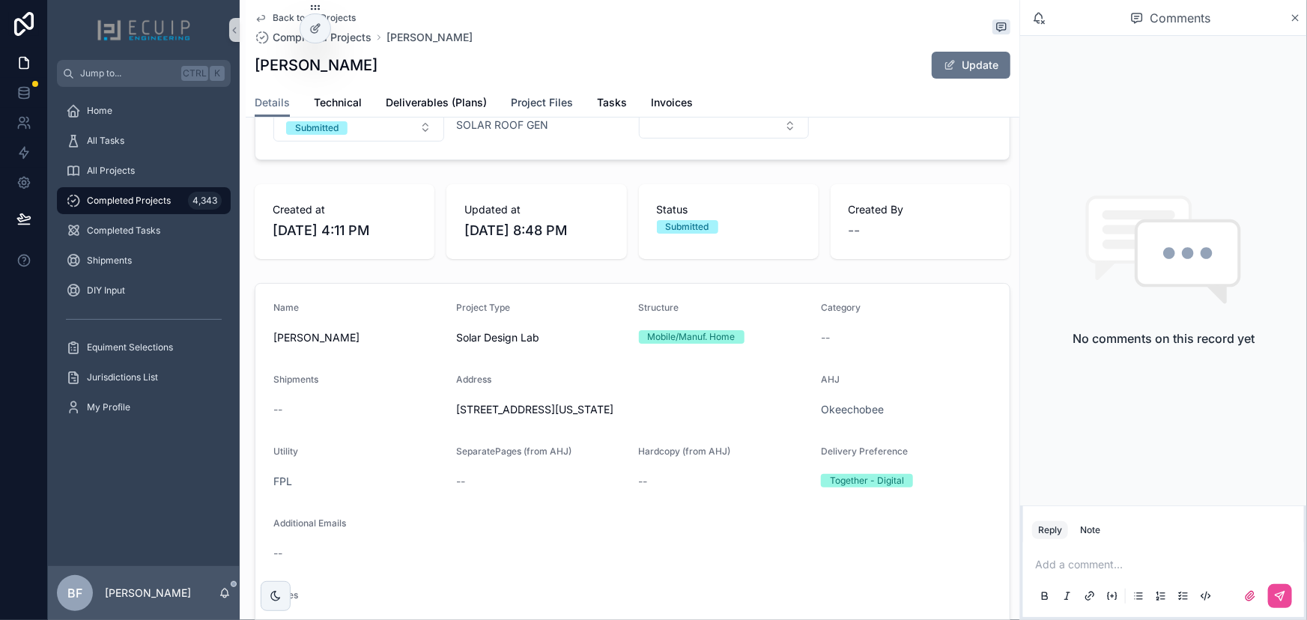
click at [539, 99] on span "Project Files" at bounding box center [542, 102] width 62 height 15
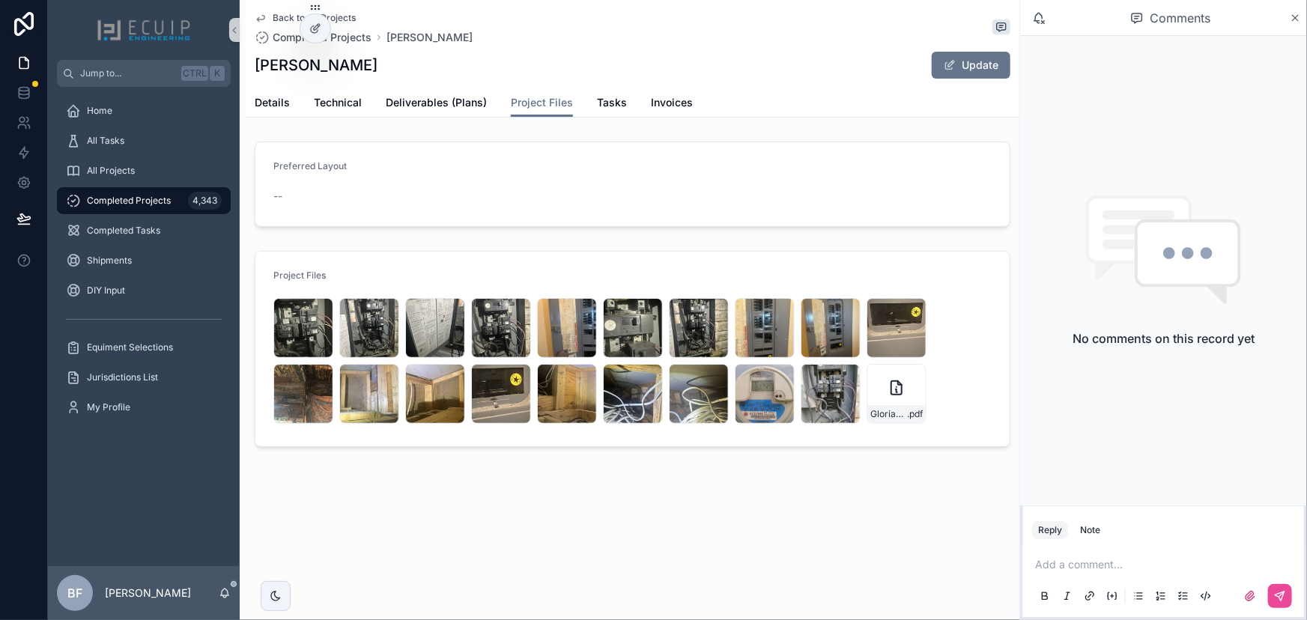
click at [666, 413] on div "cut1 .jpg cut2 .jpg cut3 .jpg cut4 .jpg cut7 .jpg cut5 .jpg cut6 .jpg cut8 .jpg…" at bounding box center [632, 361] width 718 height 126
click at [689, 410] on span "cut18" at bounding box center [684, 414] width 22 height 12
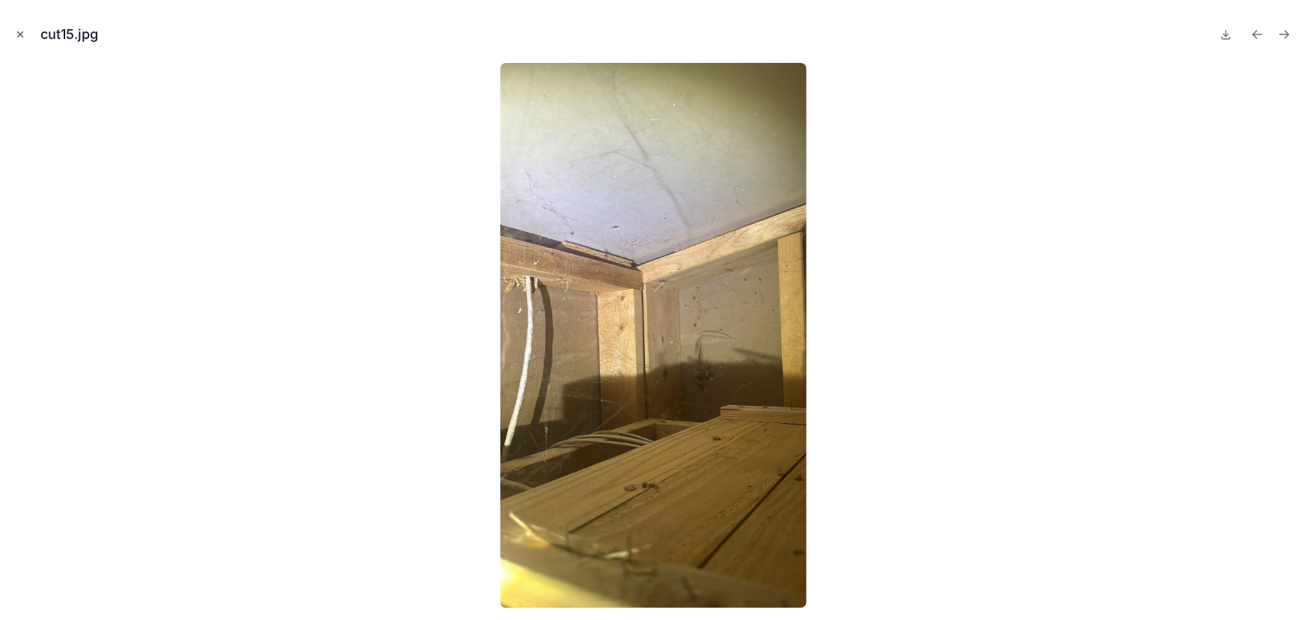
click at [20, 30] on icon "Close modal" at bounding box center [20, 34] width 10 height 10
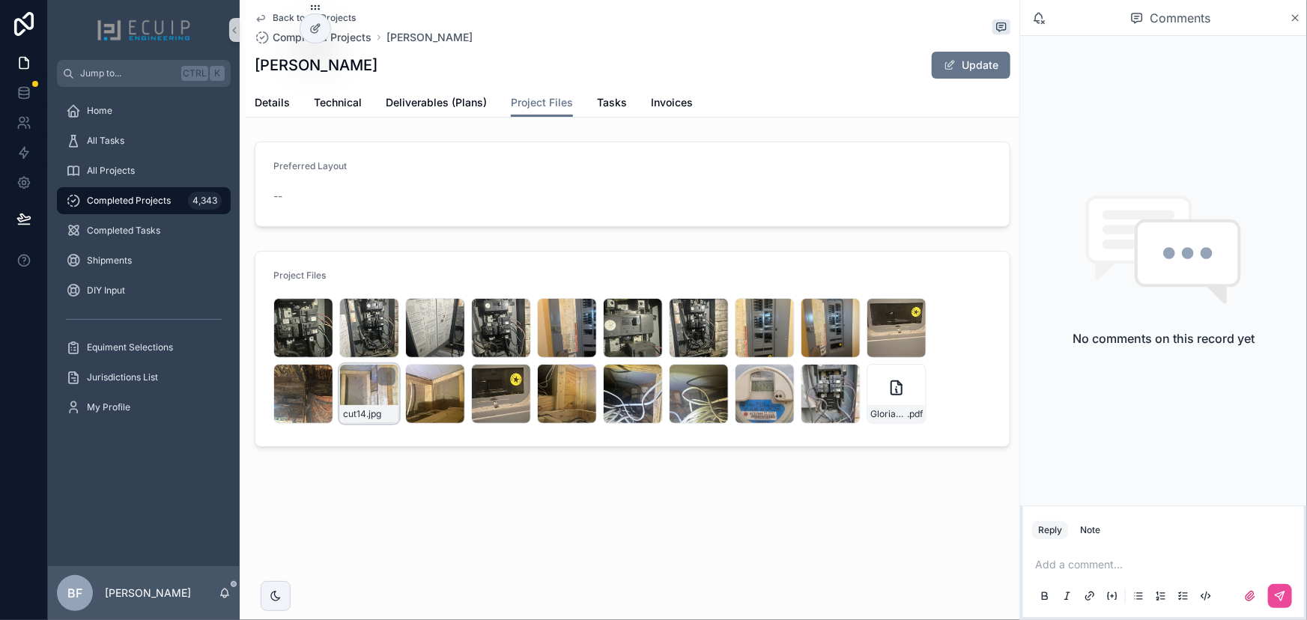
click at [354, 401] on div "cut14 .jpg" at bounding box center [369, 394] width 60 height 60
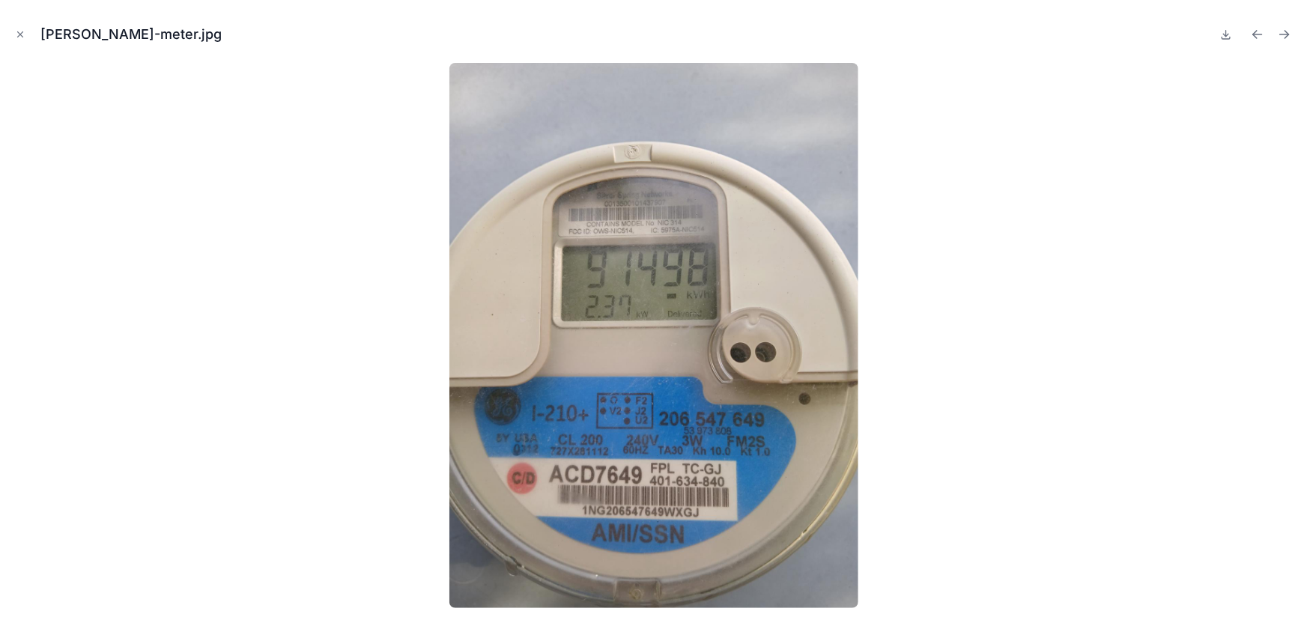
click at [10, 31] on div "dan-meter.jpg" at bounding box center [653, 310] width 1307 height 620
click at [15, 31] on icon "Close modal" at bounding box center [20, 34] width 10 height 10
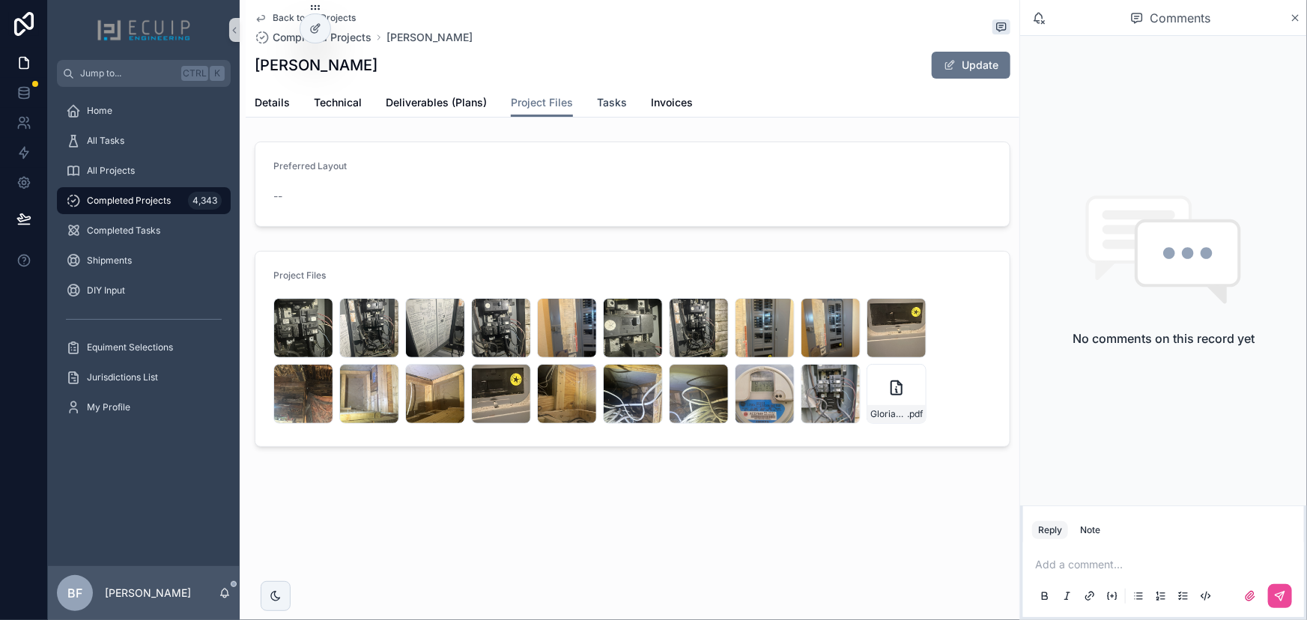
click at [614, 108] on span "Tasks" at bounding box center [612, 102] width 30 height 15
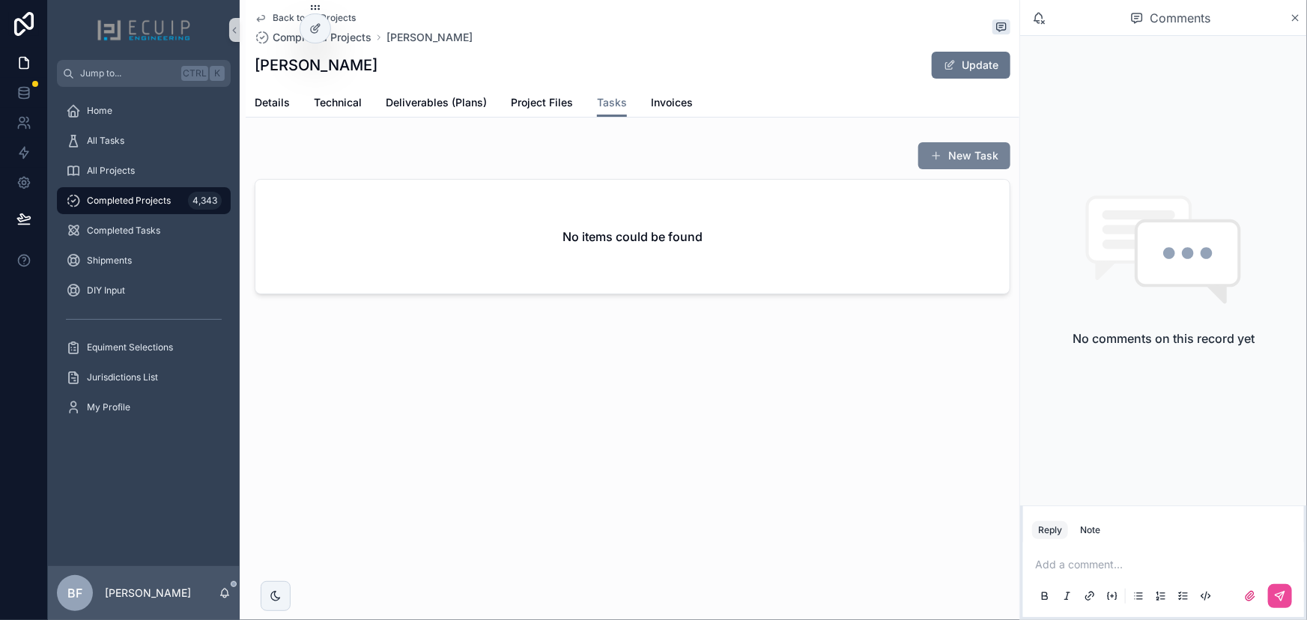
click at [939, 145] on button "New Task" at bounding box center [964, 155] width 92 height 27
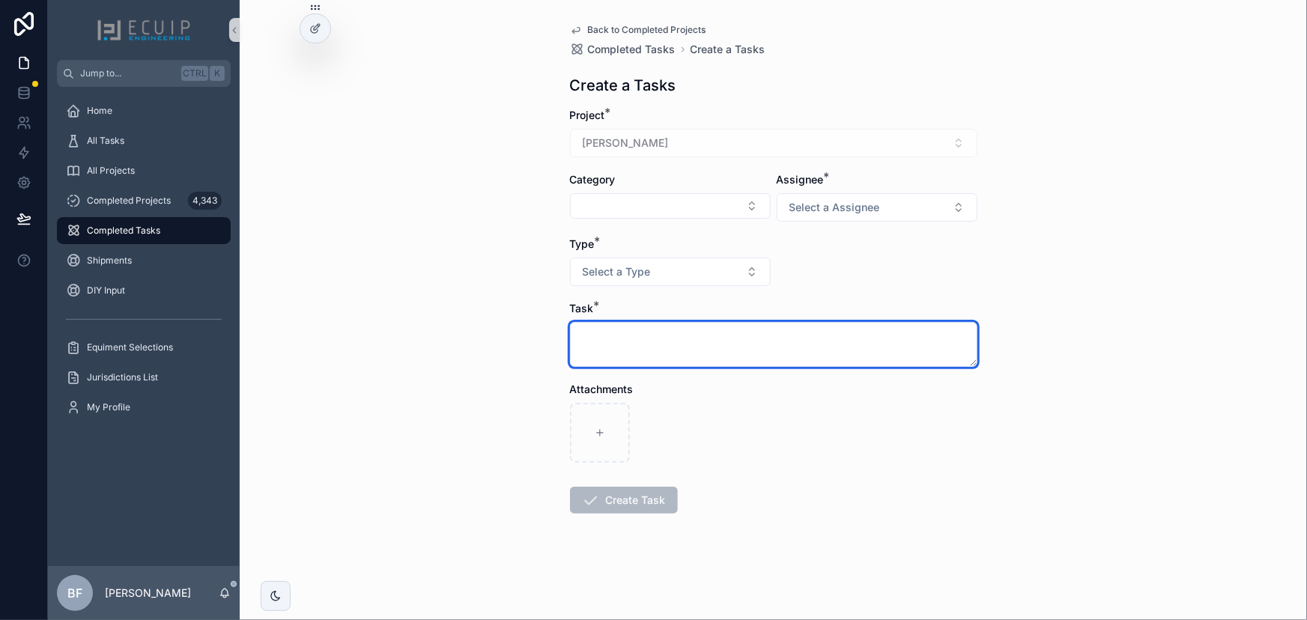
click at [813, 345] on textarea "scrollable content" at bounding box center [773, 344] width 407 height 45
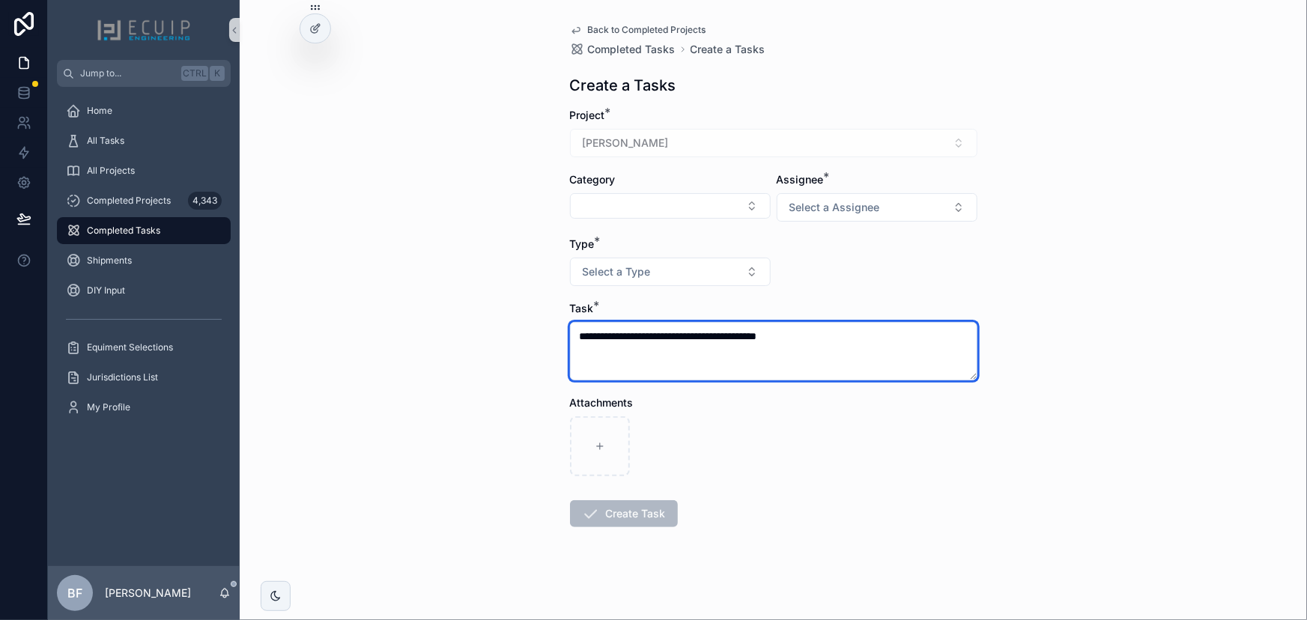
click at [746, 338] on textarea "**********" at bounding box center [773, 351] width 407 height 58
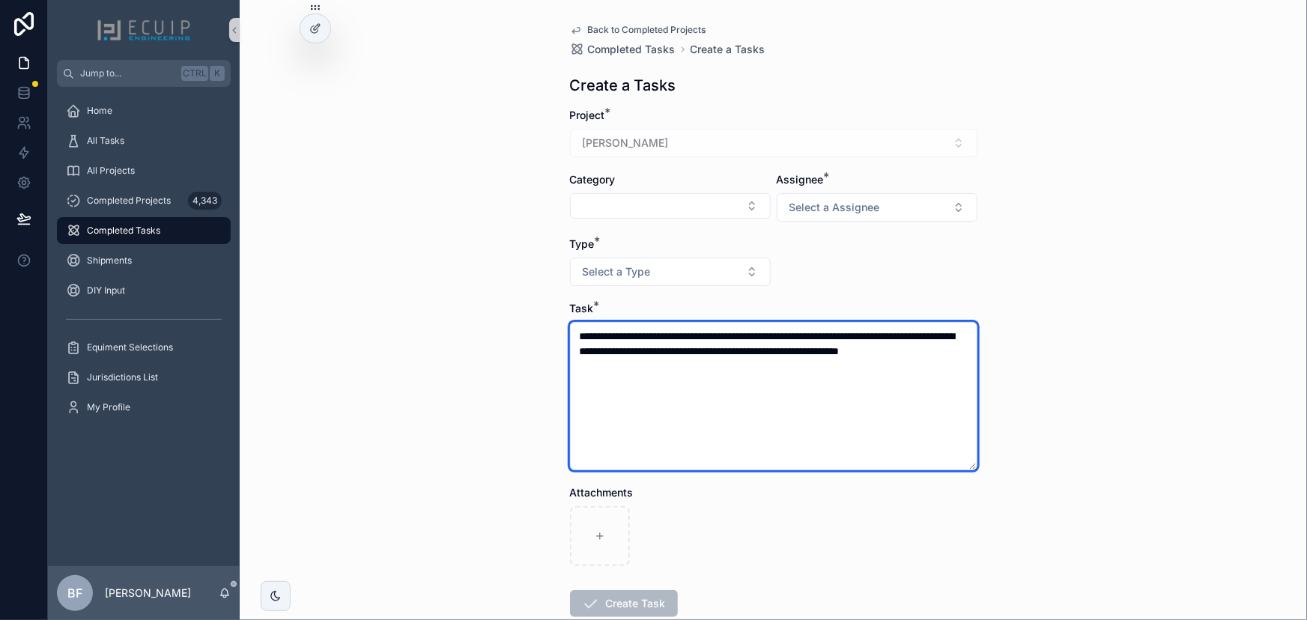
click at [858, 333] on textarea "**********" at bounding box center [773, 396] width 407 height 148
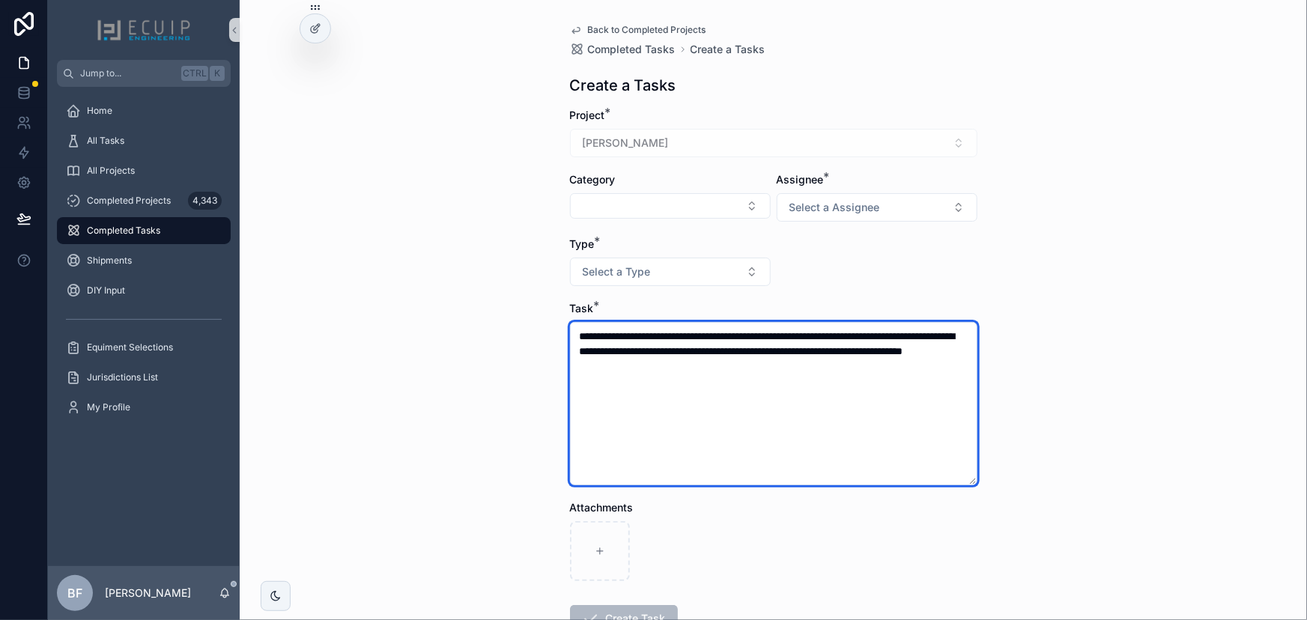
click at [751, 403] on textarea "**********" at bounding box center [773, 403] width 407 height 163
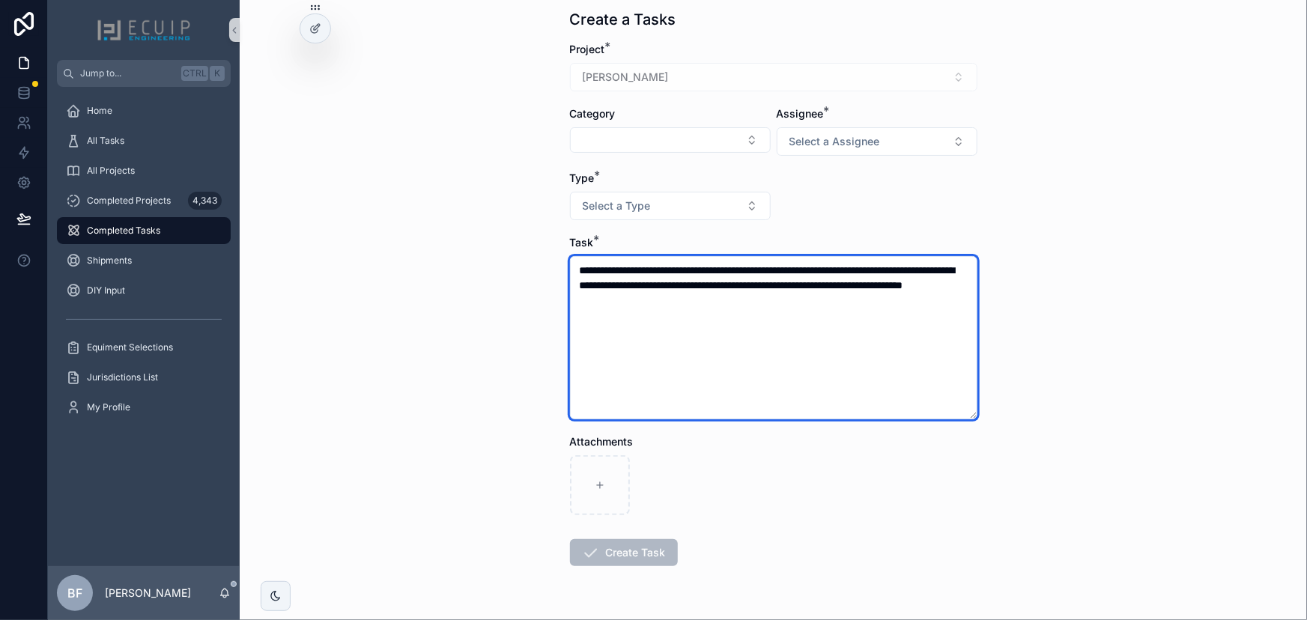
scroll to position [67, 0]
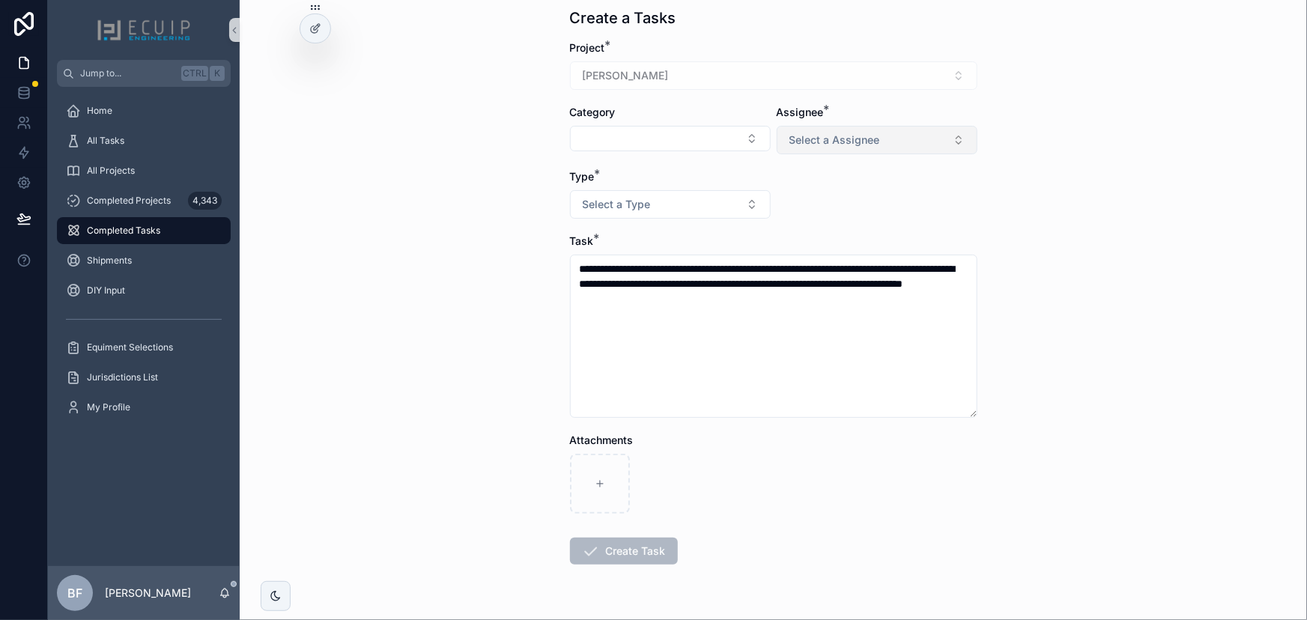
click at [852, 146] on button "Select a Assignee" at bounding box center [877, 140] width 201 height 28
click at [818, 204] on div "Engineer" at bounding box center [808, 198] width 37 height 13
click at [736, 214] on button "Select a Type" at bounding box center [670, 204] width 201 height 28
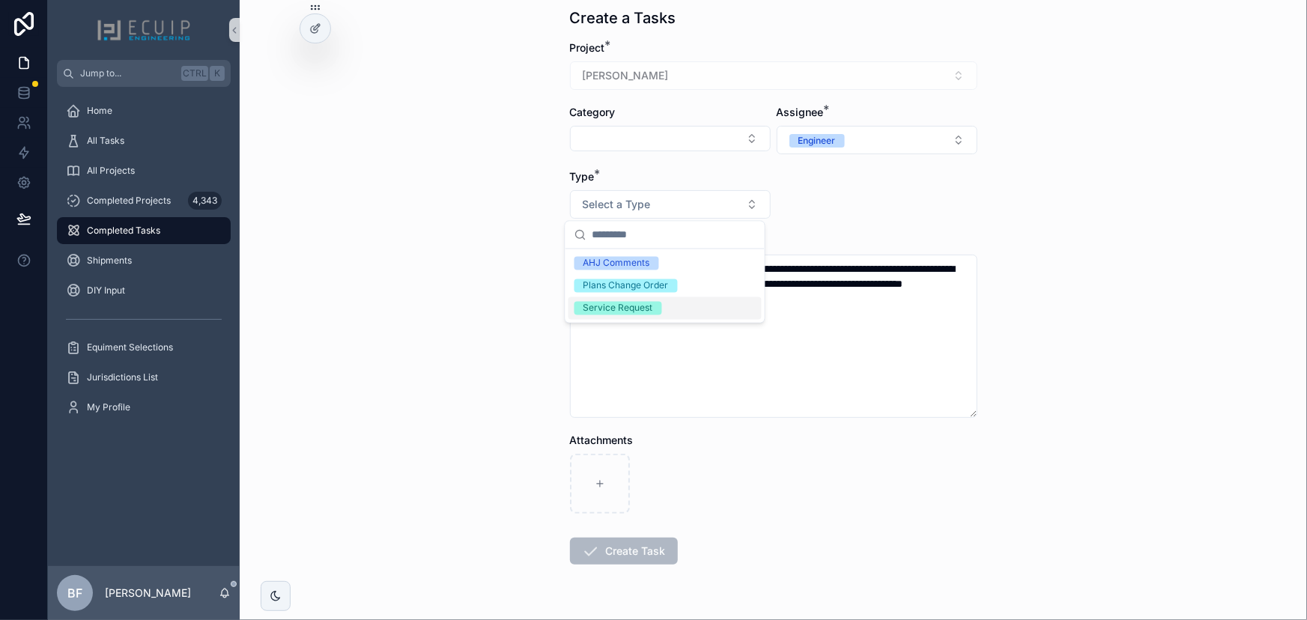
click at [636, 302] on div "Service Request" at bounding box center [618, 308] width 70 height 13
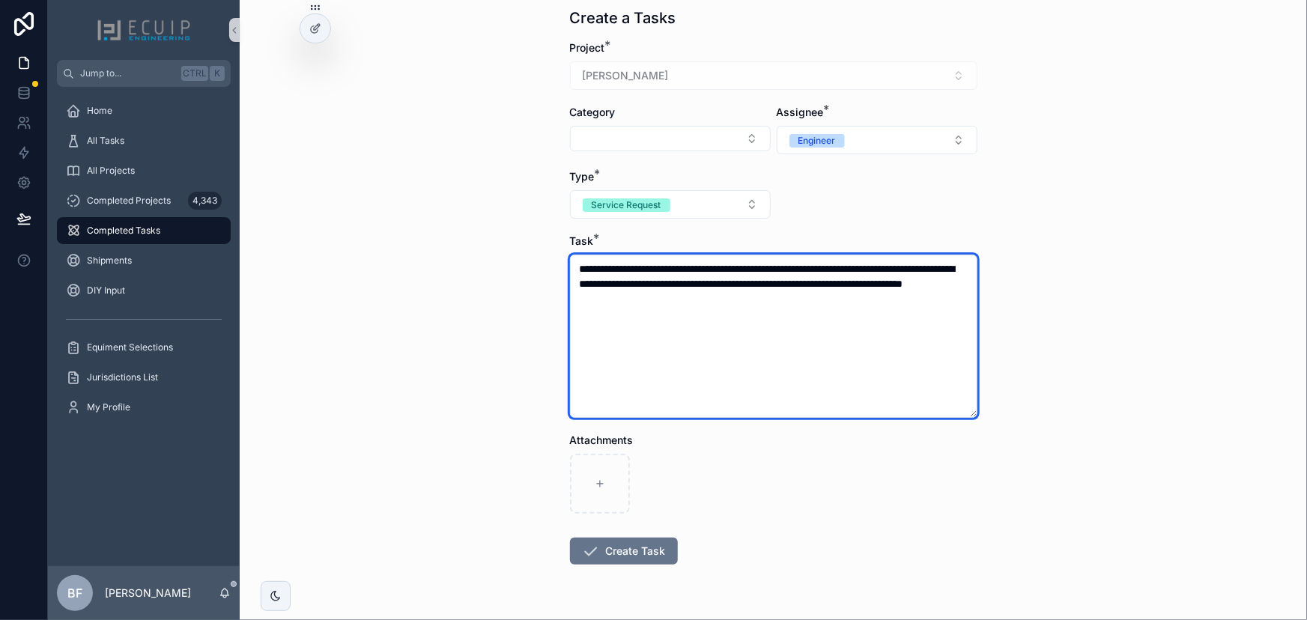
click at [794, 334] on textarea "**********" at bounding box center [773, 336] width 407 height 163
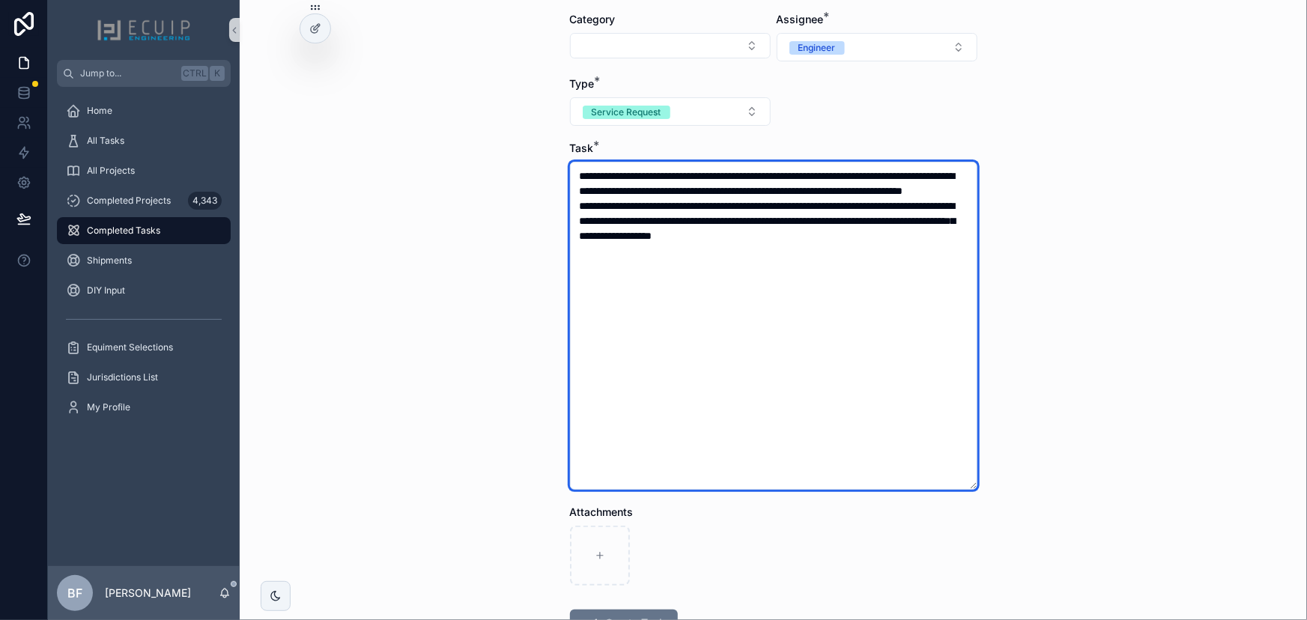
scroll to position [271, 0]
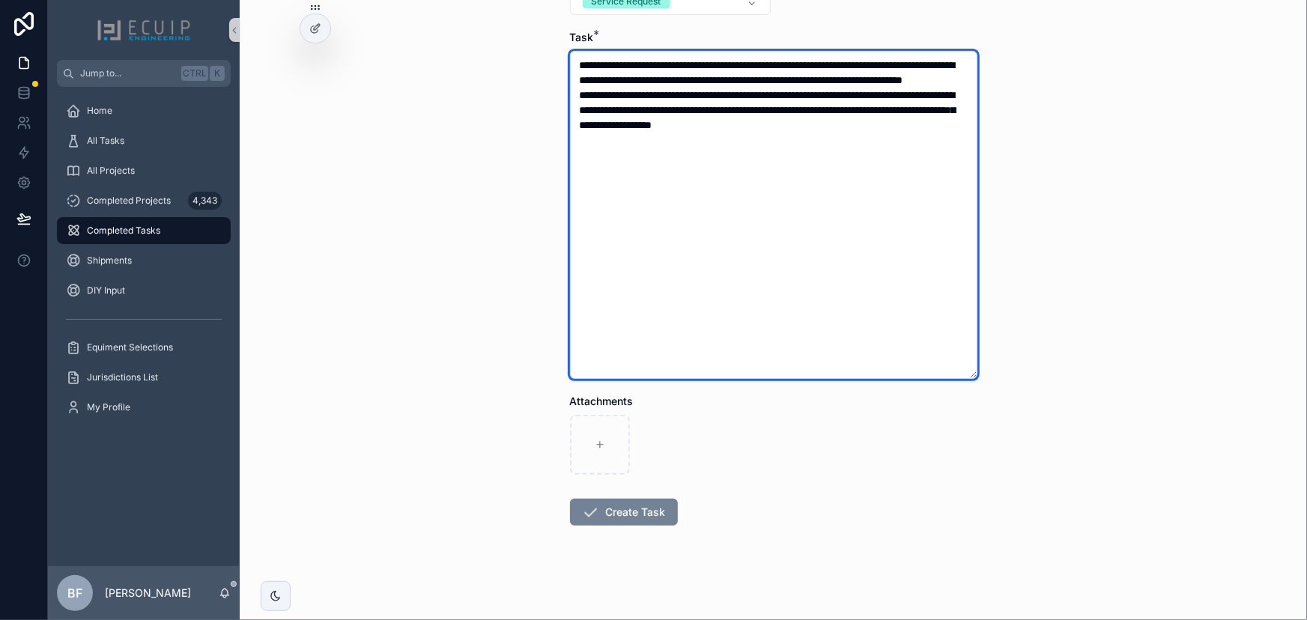
type textarea "**********"
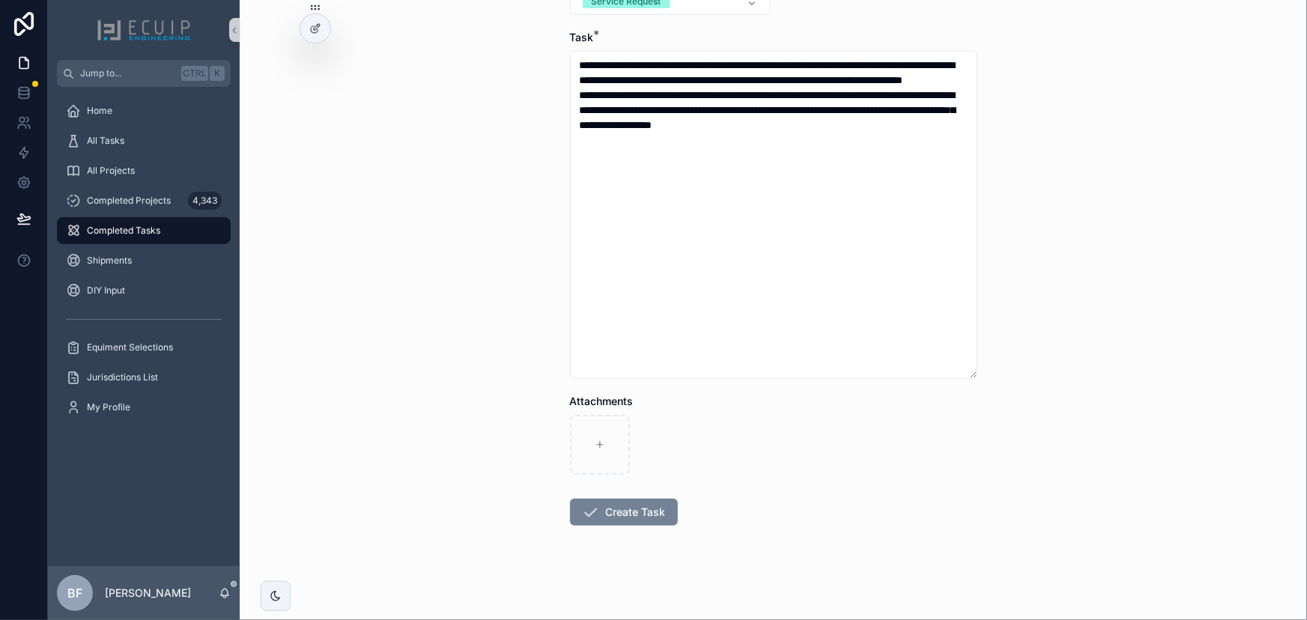
click at [662, 506] on button "Create Task" at bounding box center [624, 512] width 108 height 27
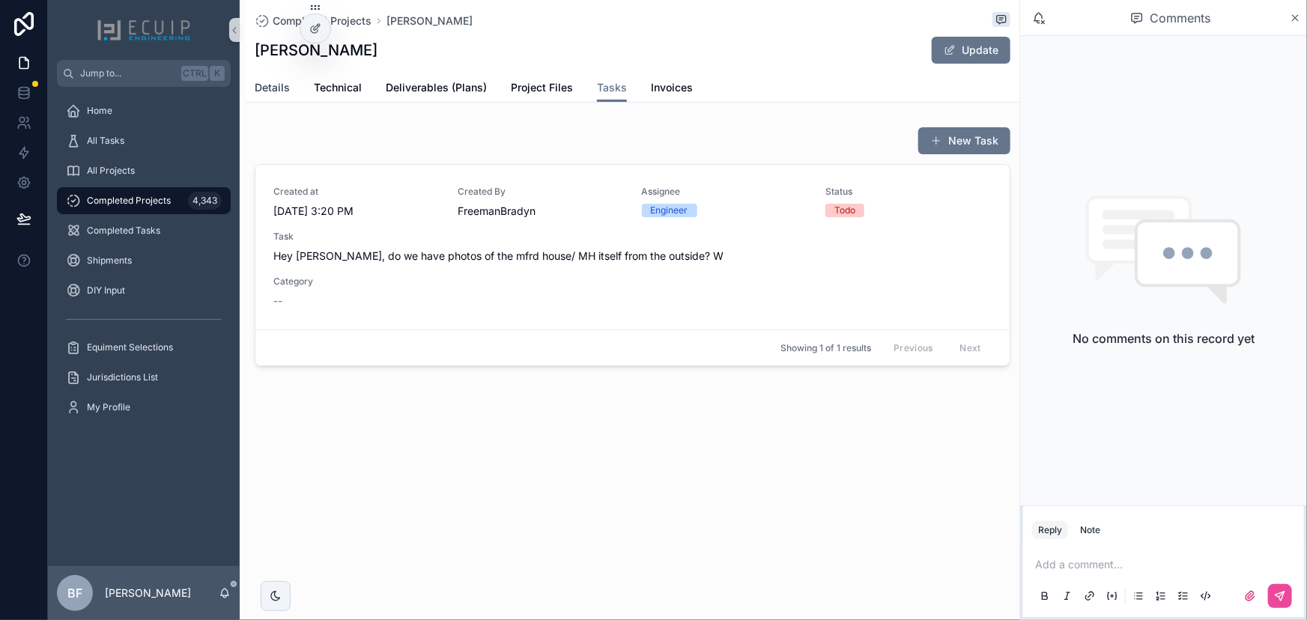
drag, startPoint x: 255, startPoint y: 88, endPoint x: 282, endPoint y: 88, distance: 27.0
click at [255, 88] on span "Details" at bounding box center [272, 87] width 35 height 15
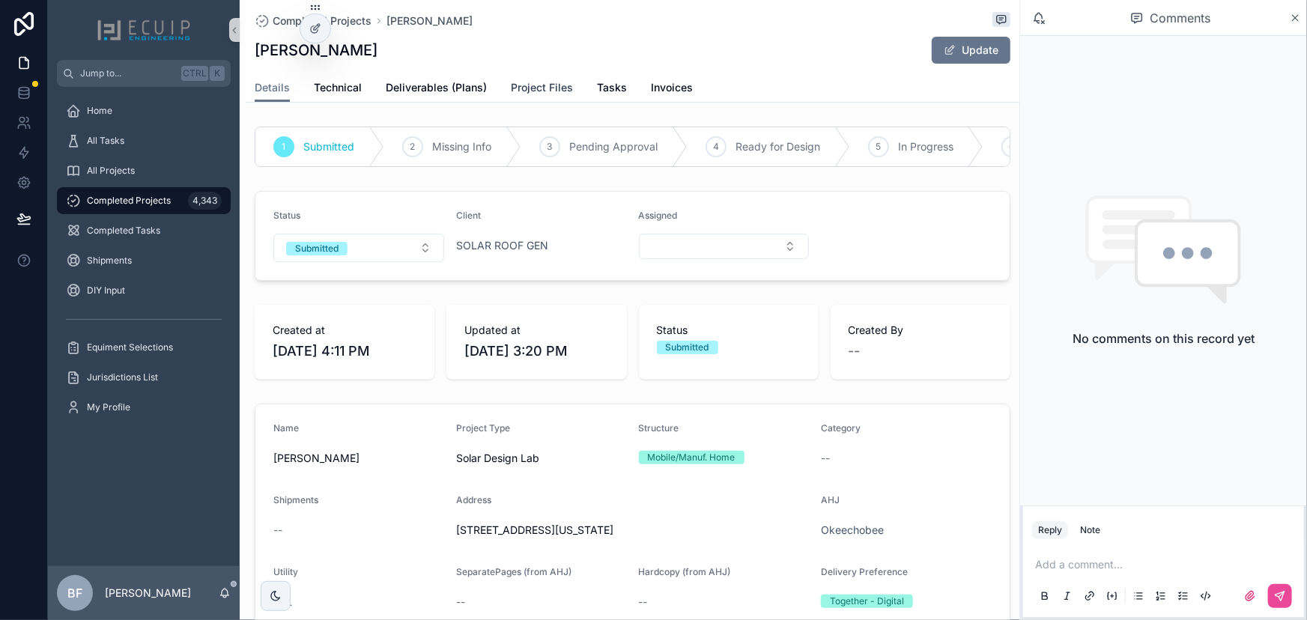
click at [522, 95] on span "Project Files" at bounding box center [542, 87] width 62 height 15
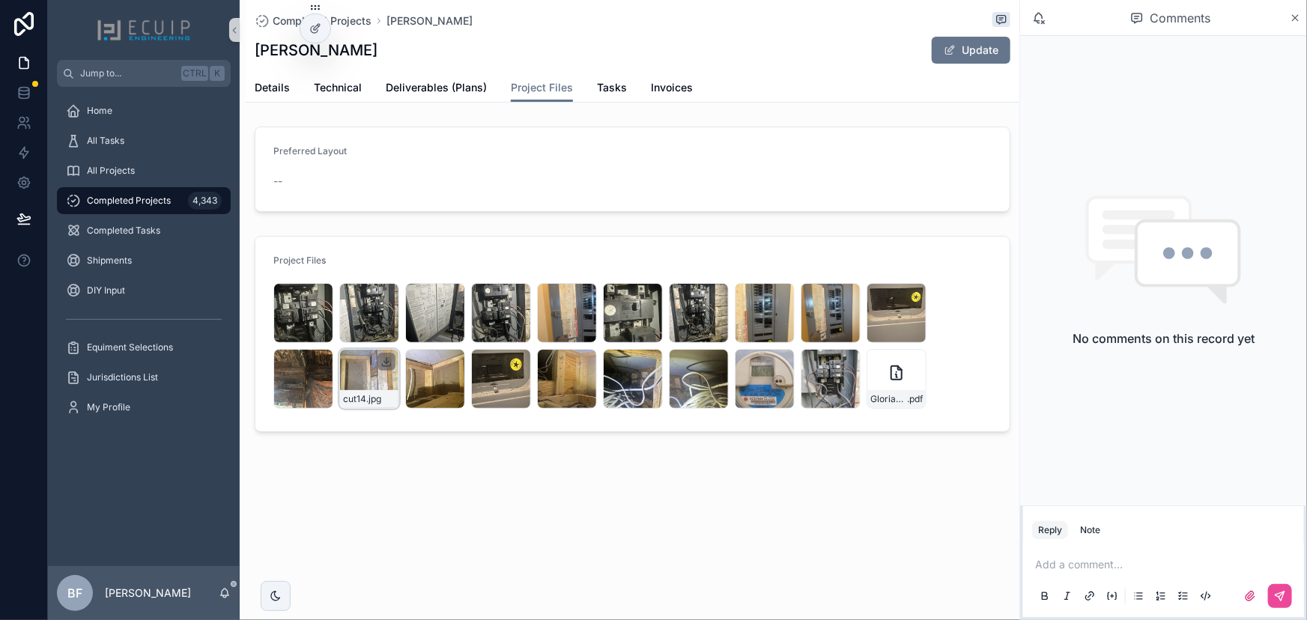
click at [386, 359] on icon "scrollable content" at bounding box center [386, 361] width 0 height 6
drag, startPoint x: 449, startPoint y: 359, endPoint x: 539, endPoint y: 368, distance: 91.1
click at [0, 0] on icon "scrollable content" at bounding box center [0, 0] width 0 height 0
click at [584, 362] on icon "scrollable content" at bounding box center [584, 362] width 5 height 2
click at [651, 359] on icon "scrollable content" at bounding box center [650, 362] width 12 height 12
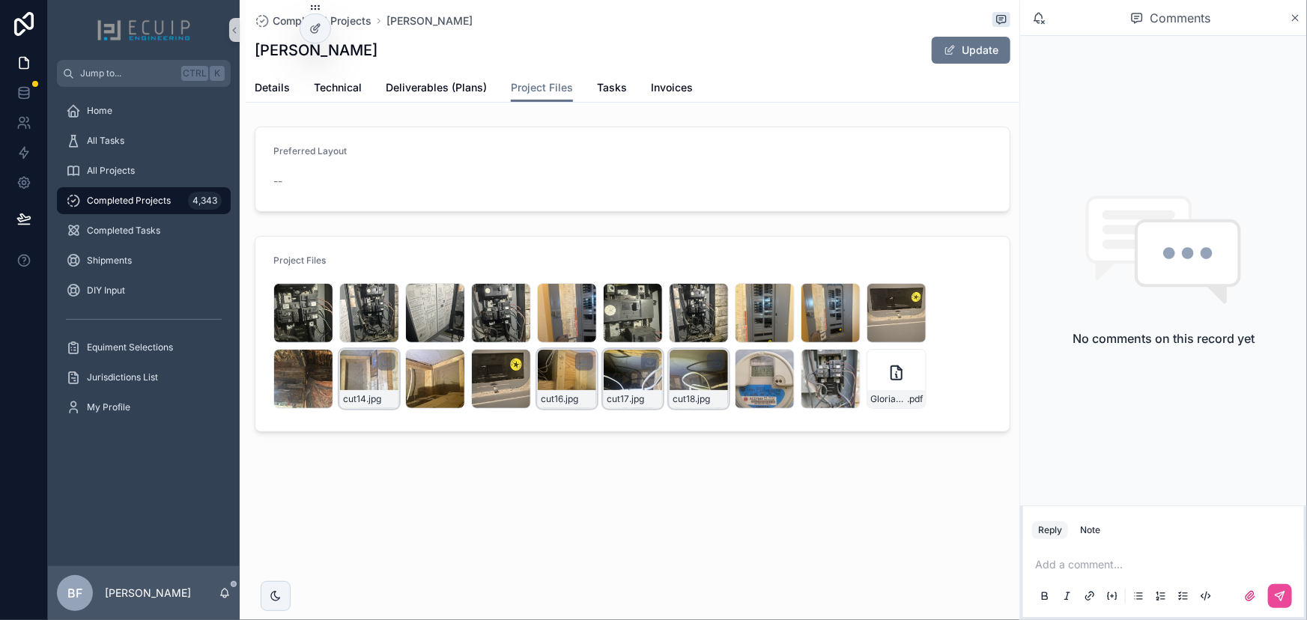
click at [712, 360] on icon "scrollable content" at bounding box center [716, 362] width 12 height 12
click at [279, 85] on span "Details" at bounding box center [272, 87] width 35 height 15
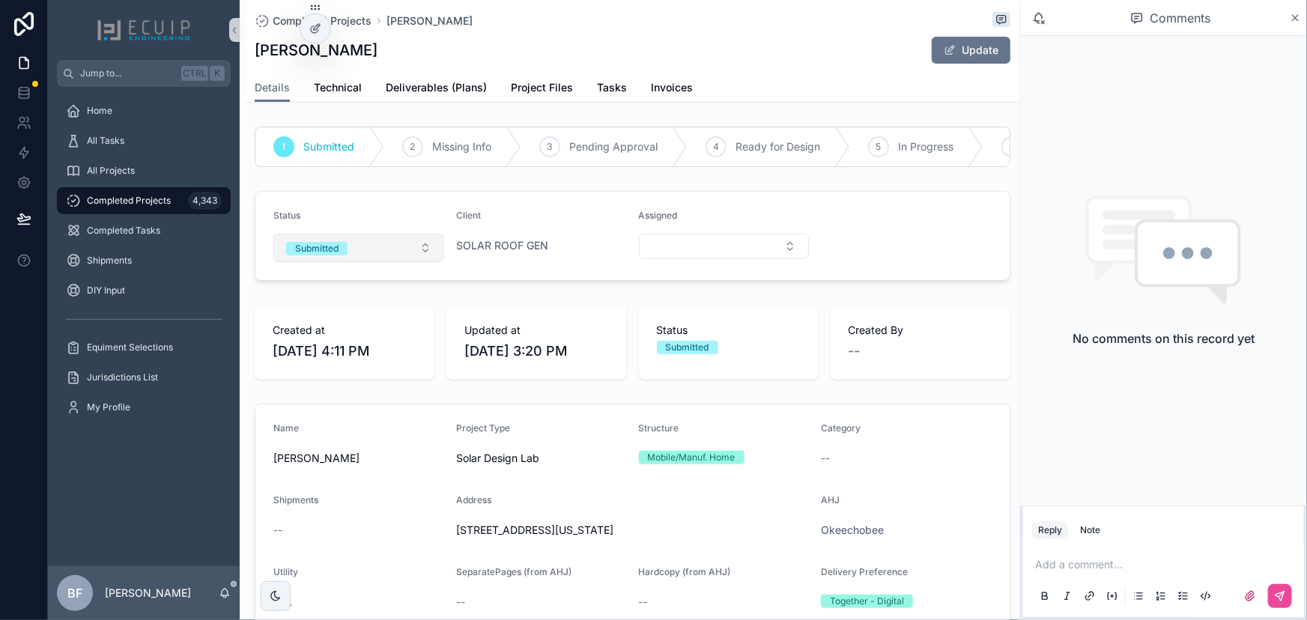
click at [365, 262] on button "Submitted" at bounding box center [358, 248] width 171 height 28
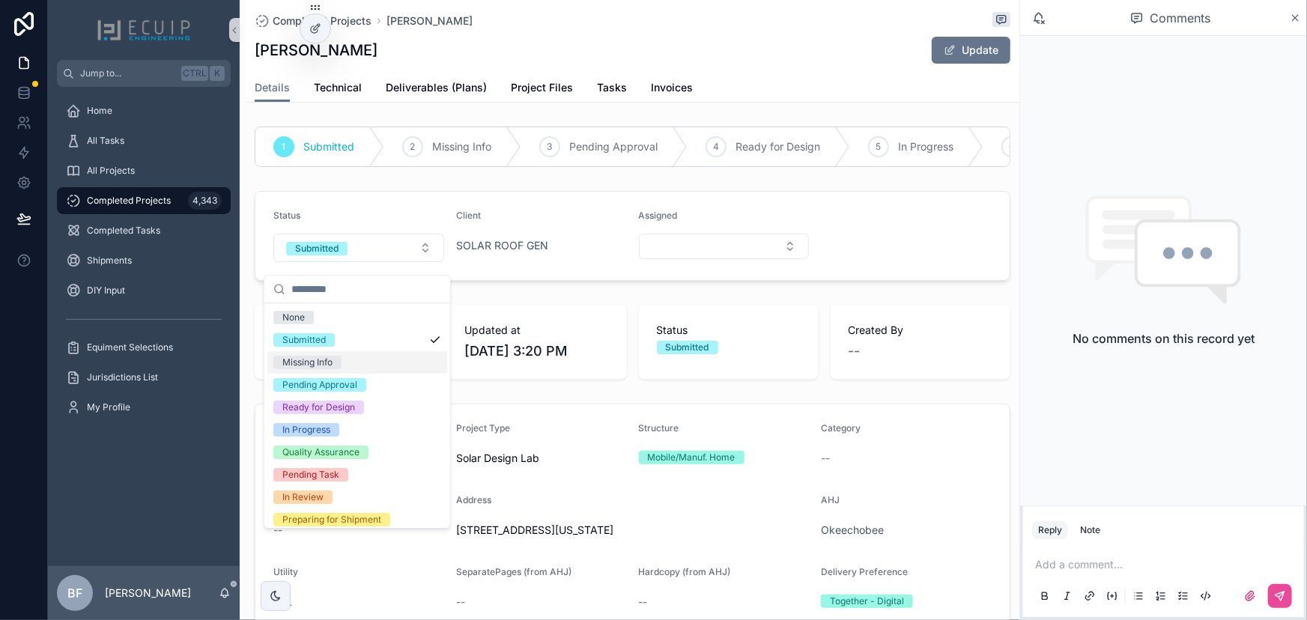
click at [319, 357] on div "Missing Info" at bounding box center [307, 362] width 50 height 13
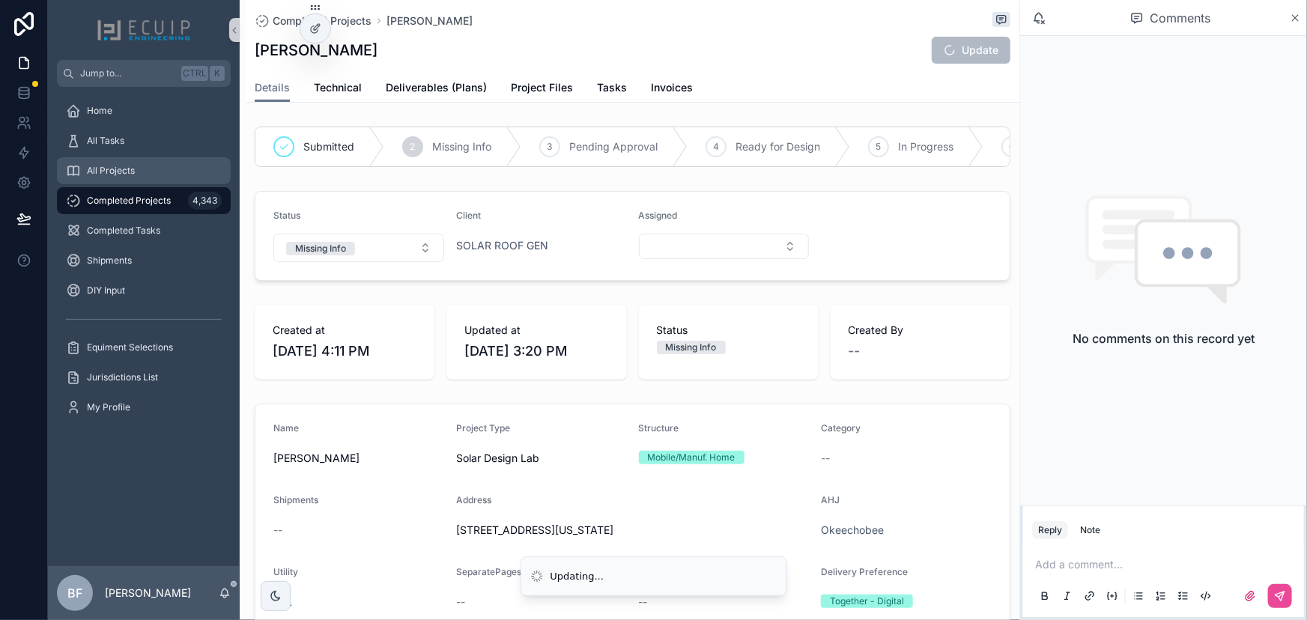
click at [126, 171] on span "All Projects" at bounding box center [111, 171] width 48 height 12
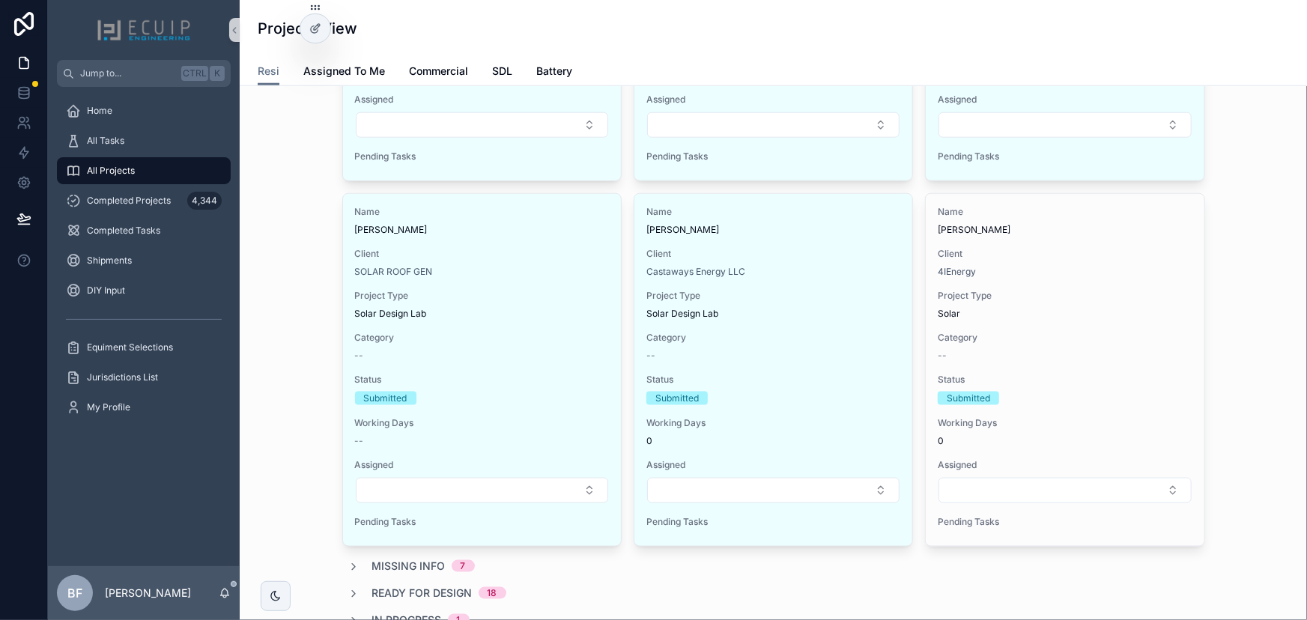
scroll to position [749, 0]
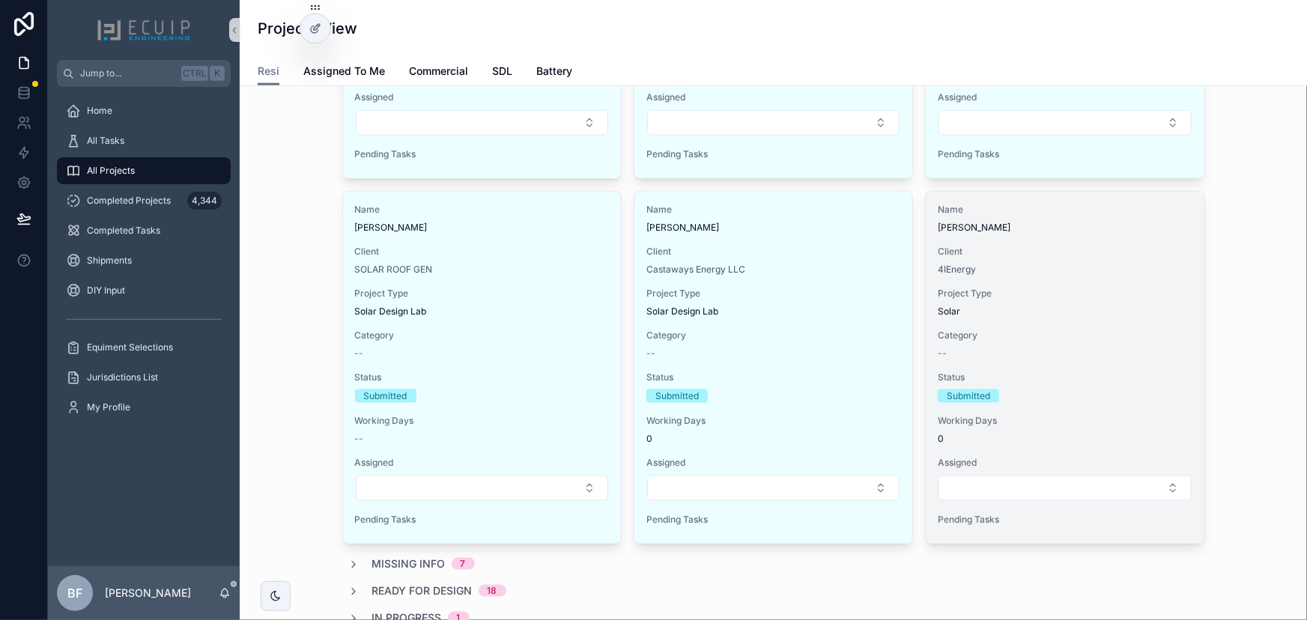
click at [1102, 284] on div "Name Christin Calaman Client 4IEnergy Project Type Solar Category -- Status Sub…" at bounding box center [1065, 368] width 278 height 352
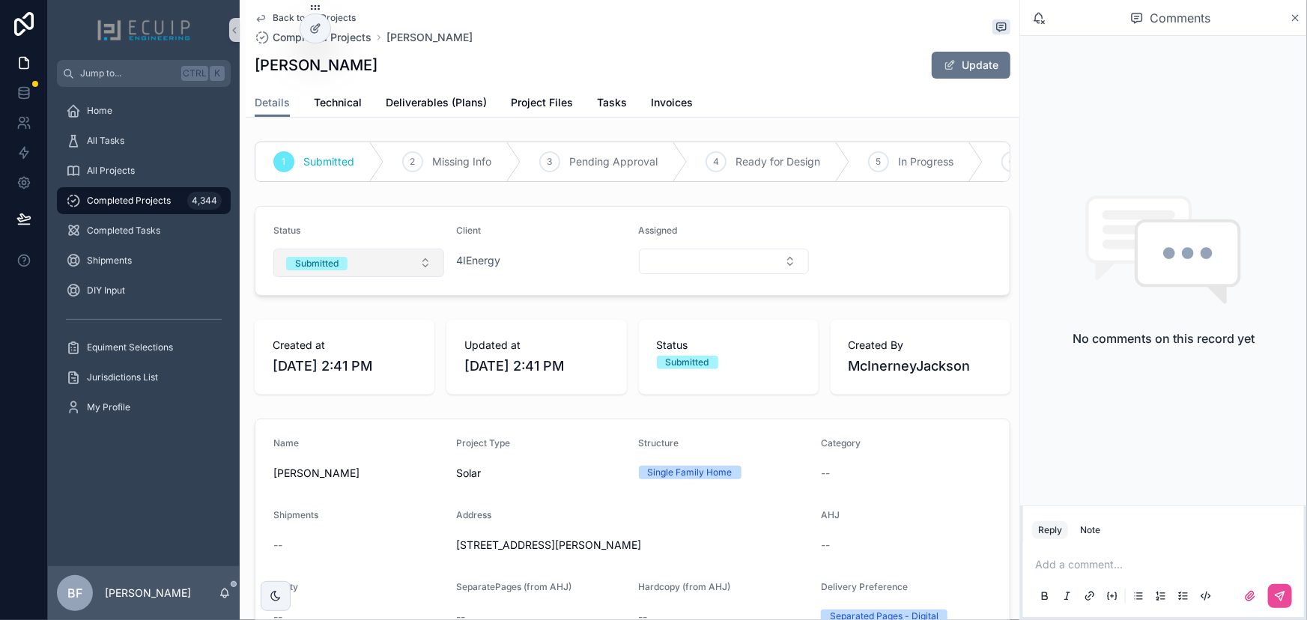
click at [351, 277] on button "Submitted" at bounding box center [358, 263] width 171 height 28
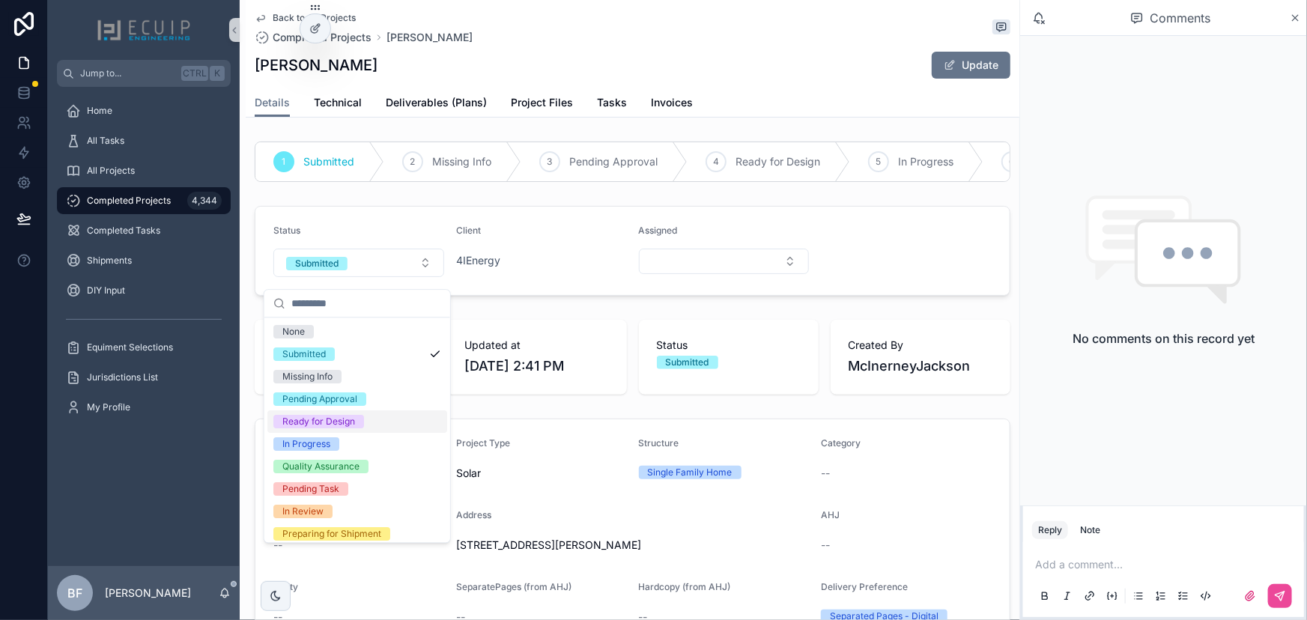
click at [325, 421] on div "Ready for Design" at bounding box center [318, 421] width 73 height 13
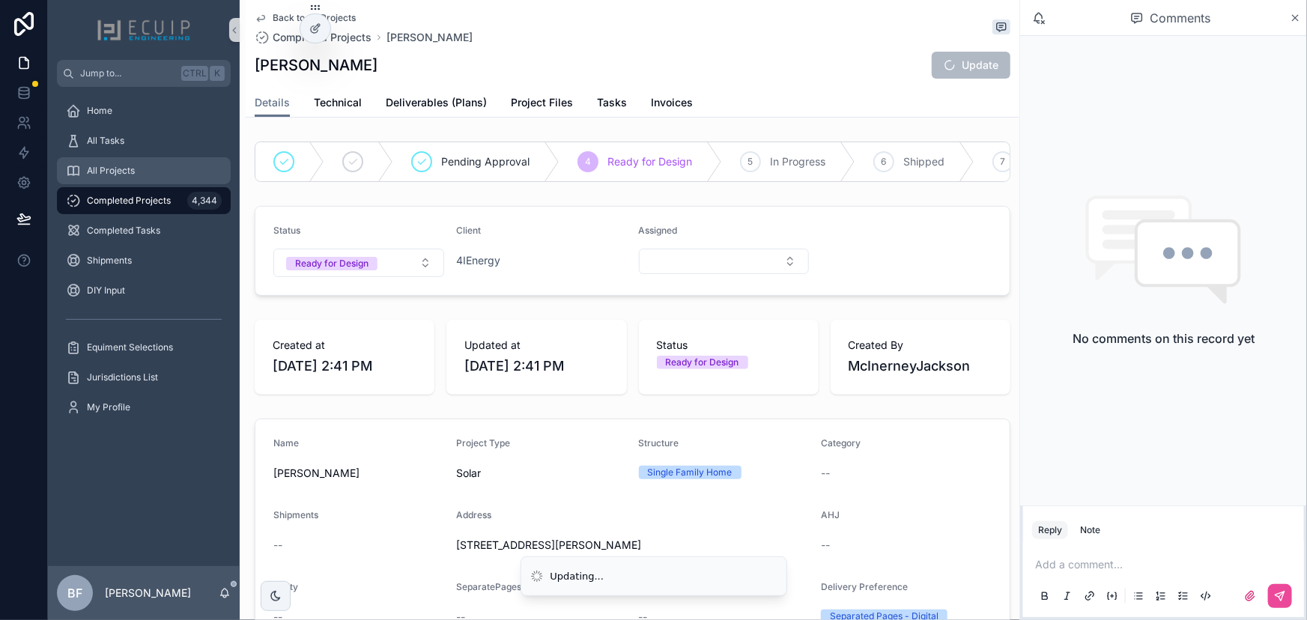
click at [127, 167] on span "All Projects" at bounding box center [111, 171] width 48 height 12
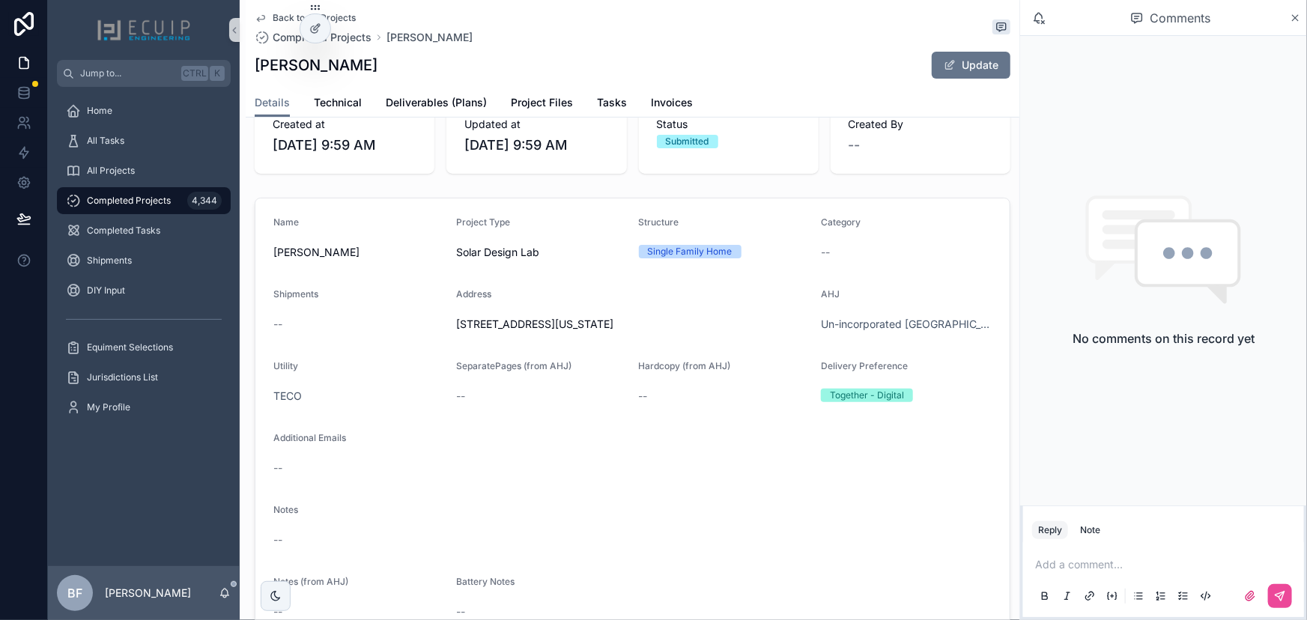
scroll to position [340, 0]
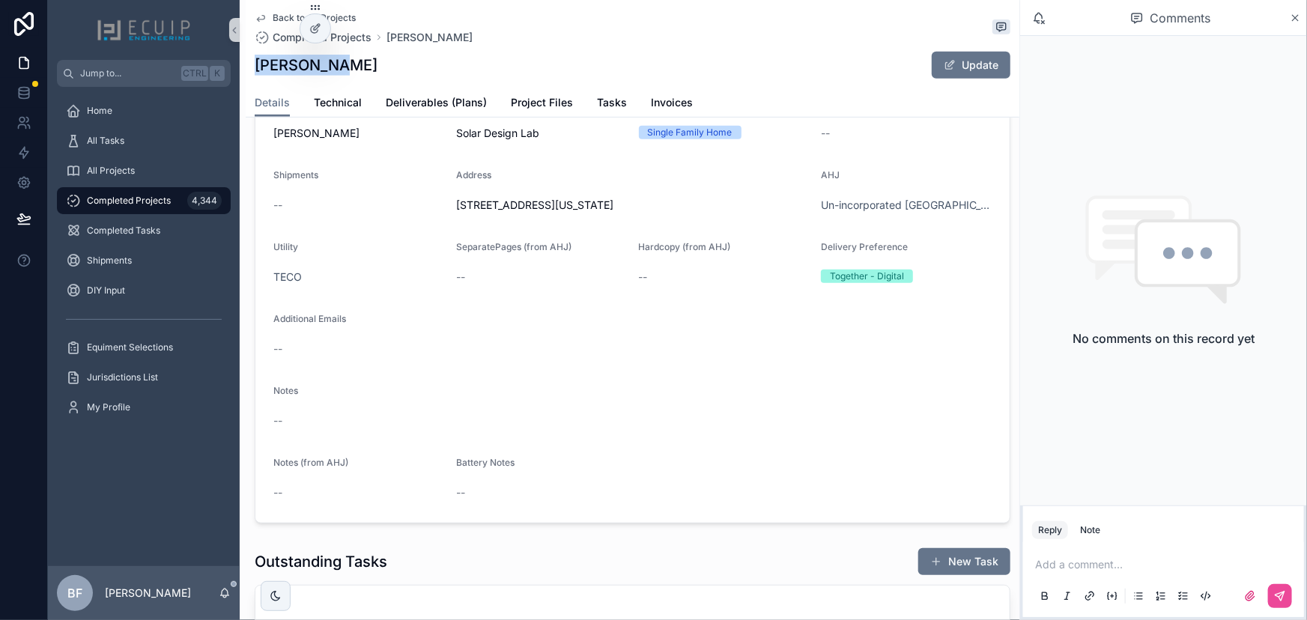
drag, startPoint x: 351, startPoint y: 69, endPoint x: 248, endPoint y: 66, distance: 102.7
click at [248, 66] on div "Back to All Projects Completed Projects [PERSON_NAME] [PERSON_NAME] Update Deta…" at bounding box center [633, 59] width 774 height 118
copy h1 "[PERSON_NAME]"
click at [533, 112] on link "Project Files" at bounding box center [542, 104] width 62 height 30
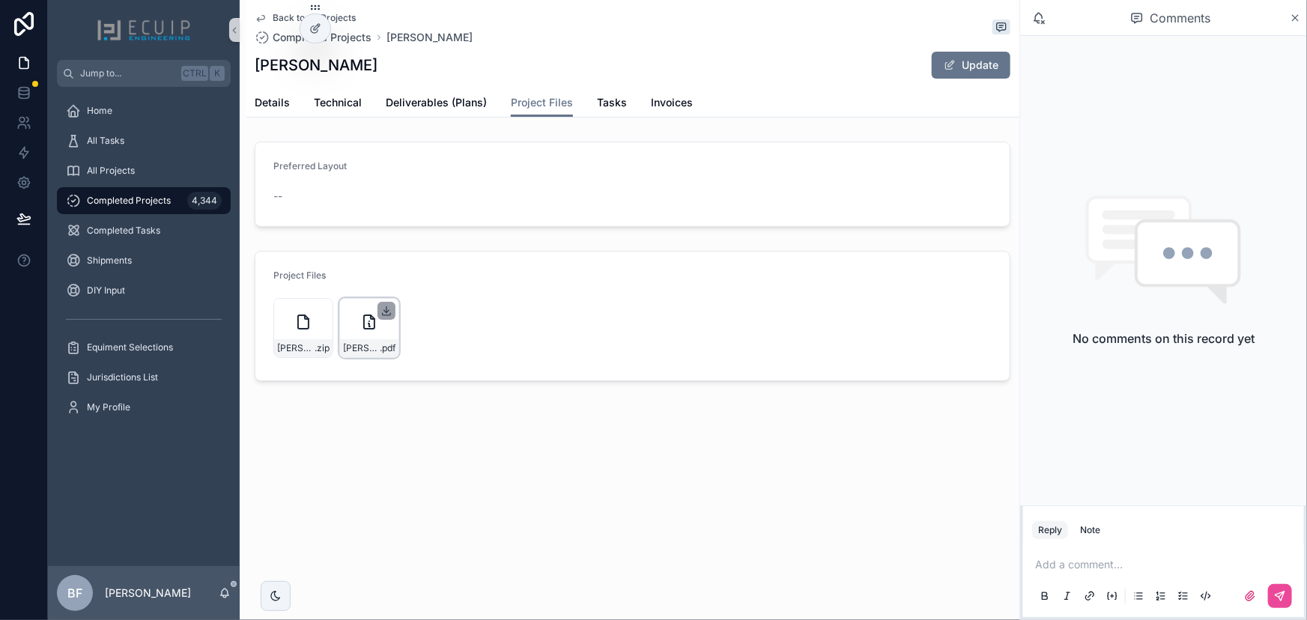
click at [385, 307] on icon "scrollable content" at bounding box center [386, 311] width 12 height 12
click at [0, 0] on icon "scrollable content" at bounding box center [0, 0] width 0 height 0
click at [439, 95] on span "Deliverables (Plans)" at bounding box center [436, 102] width 101 height 15
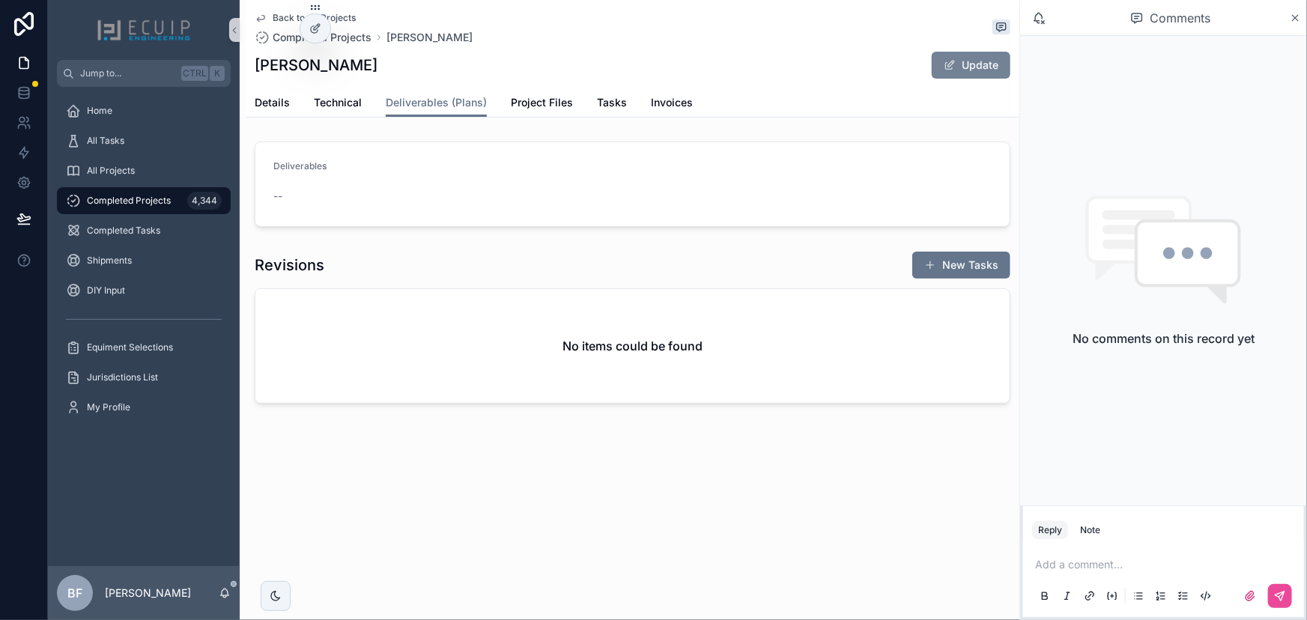
click at [959, 61] on button "Update" at bounding box center [971, 65] width 79 height 27
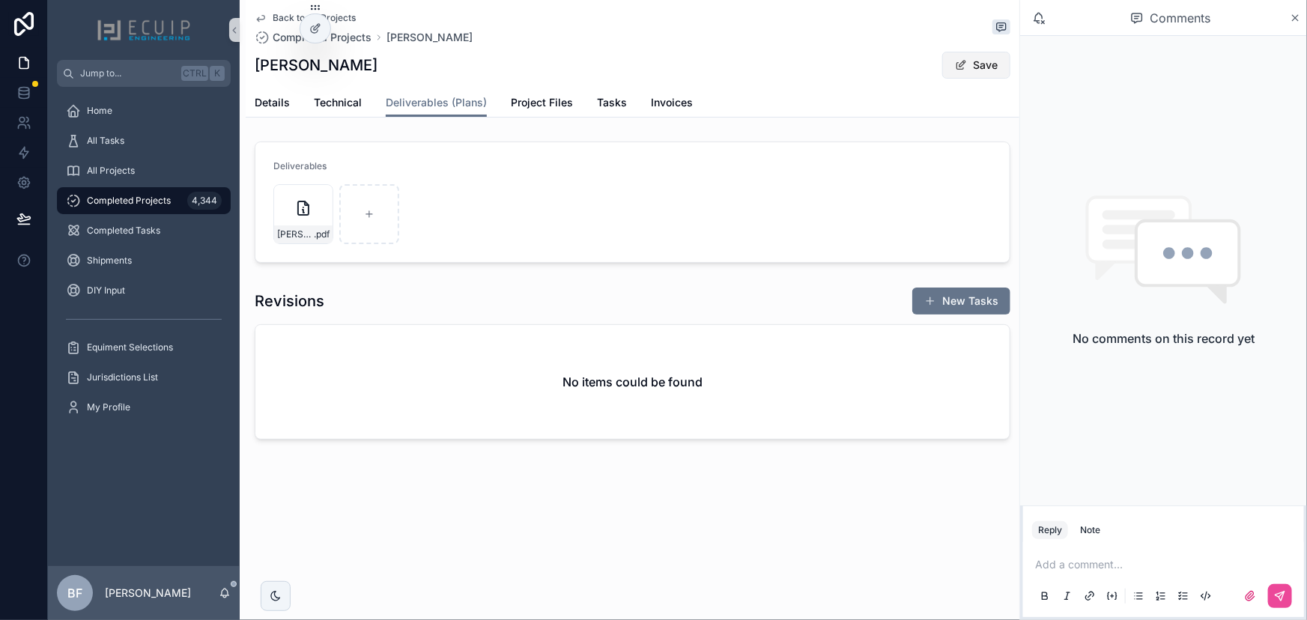
click at [977, 69] on button "Save" at bounding box center [976, 65] width 68 height 27
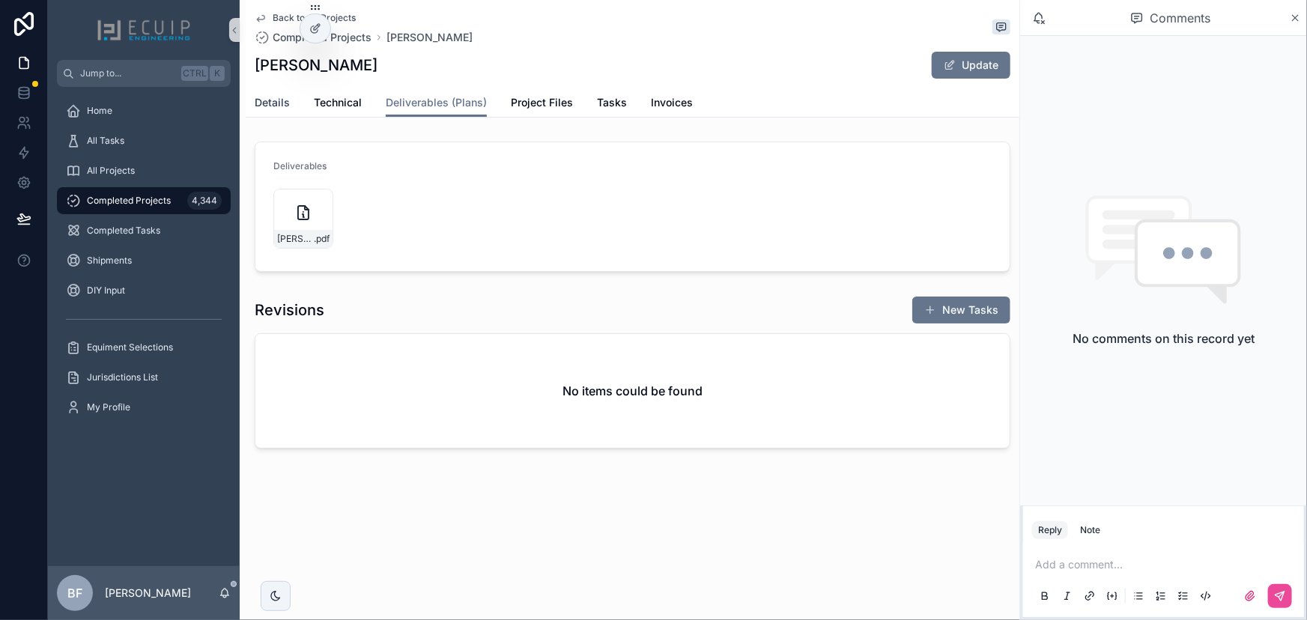
click at [278, 98] on span "Details" at bounding box center [272, 102] width 35 height 15
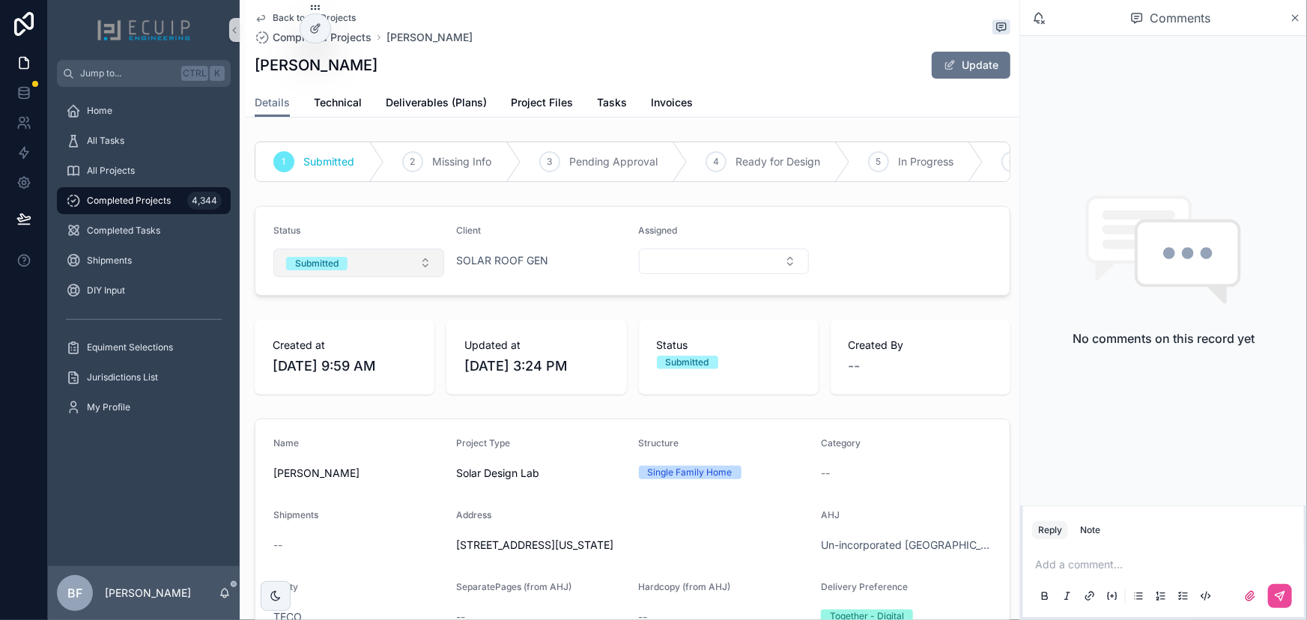
click at [410, 271] on button "Submitted" at bounding box center [358, 263] width 171 height 28
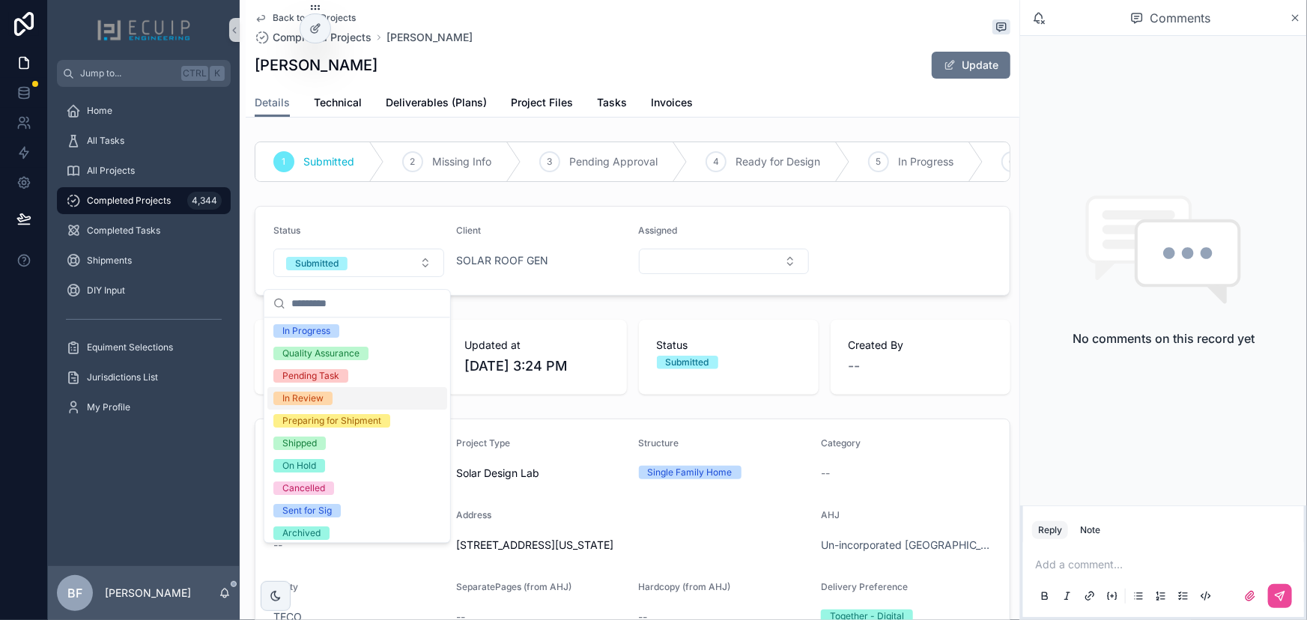
scroll to position [118, 0]
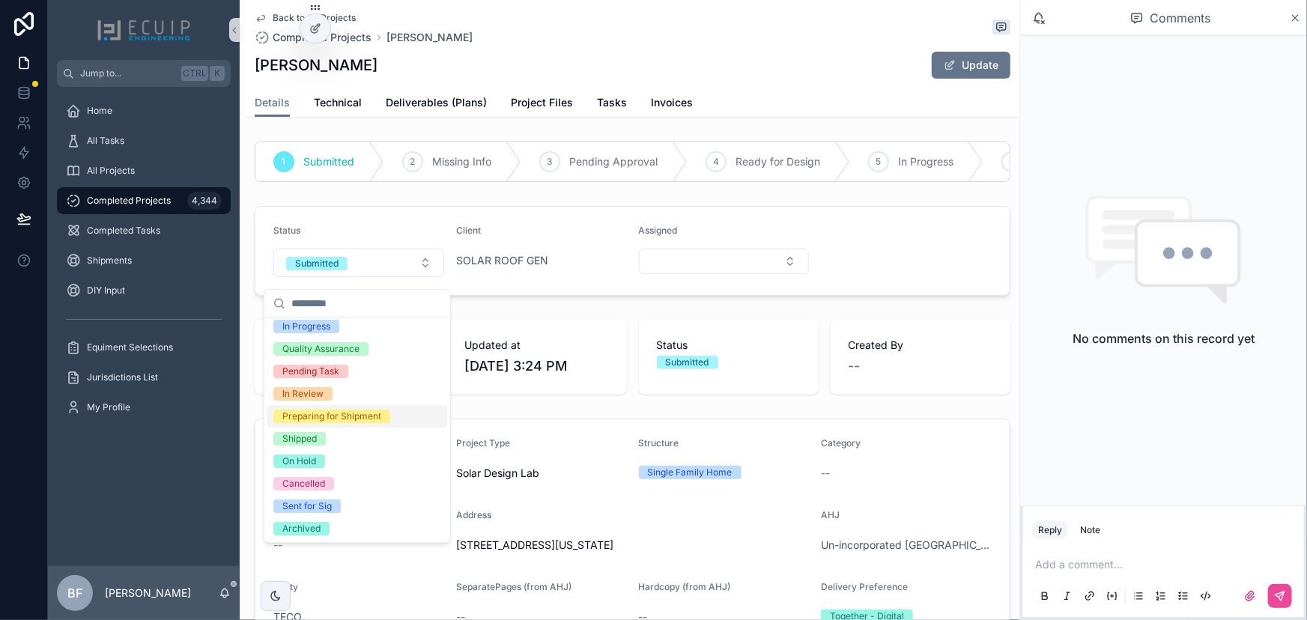
click at [308, 431] on div "Shipped" at bounding box center [357, 439] width 180 height 22
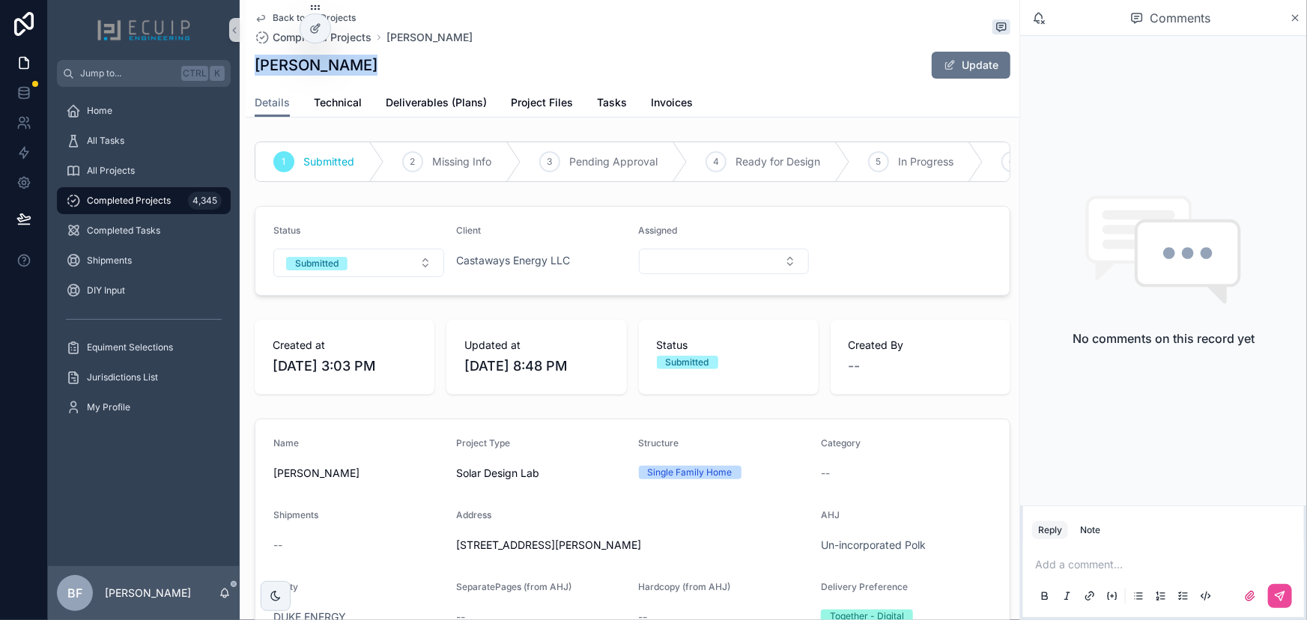
drag, startPoint x: 321, startPoint y: 69, endPoint x: 258, endPoint y: 73, distance: 63.8
click at [258, 73] on div "Back to All Projects Completed Projects [PERSON_NAME] [PERSON_NAME] Update" at bounding box center [633, 44] width 756 height 88
copy h1 "Wanda Wharton"
click at [546, 100] on span "Project Files" at bounding box center [542, 102] width 62 height 15
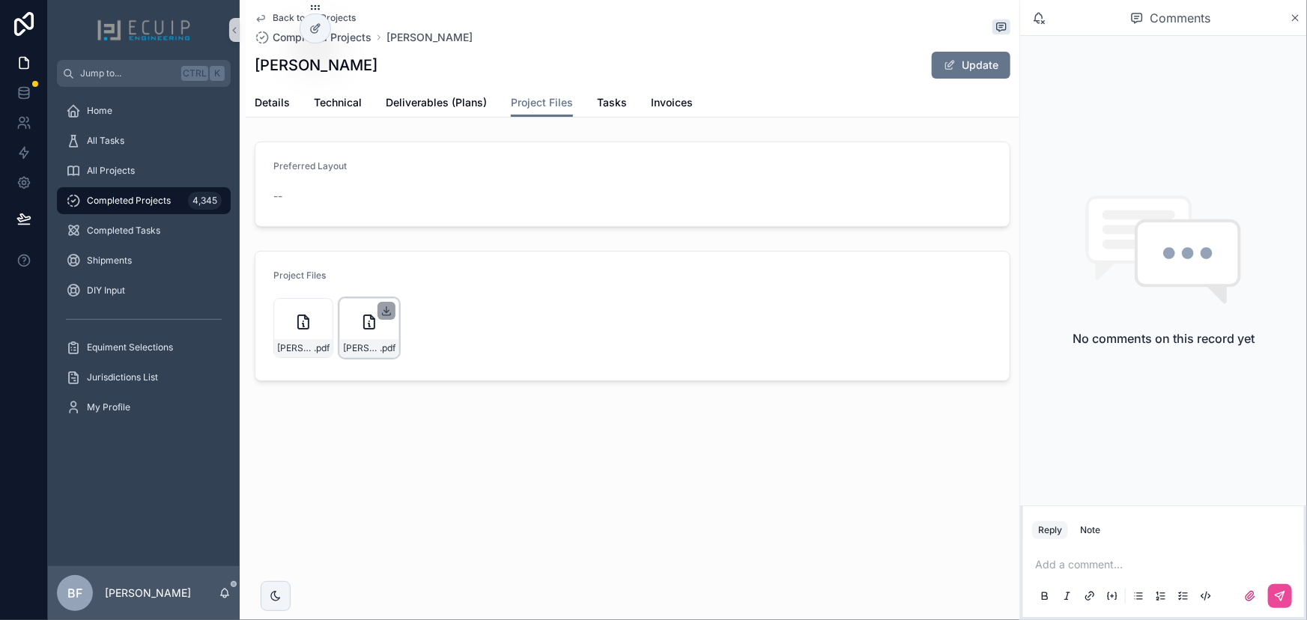
click at [386, 309] on icon "scrollable content" at bounding box center [386, 310] width 0 height 6
click at [316, 310] on icon "scrollable content" at bounding box center [321, 311] width 12 height 12
click at [440, 101] on span "Deliverables (Plans)" at bounding box center [436, 102] width 101 height 15
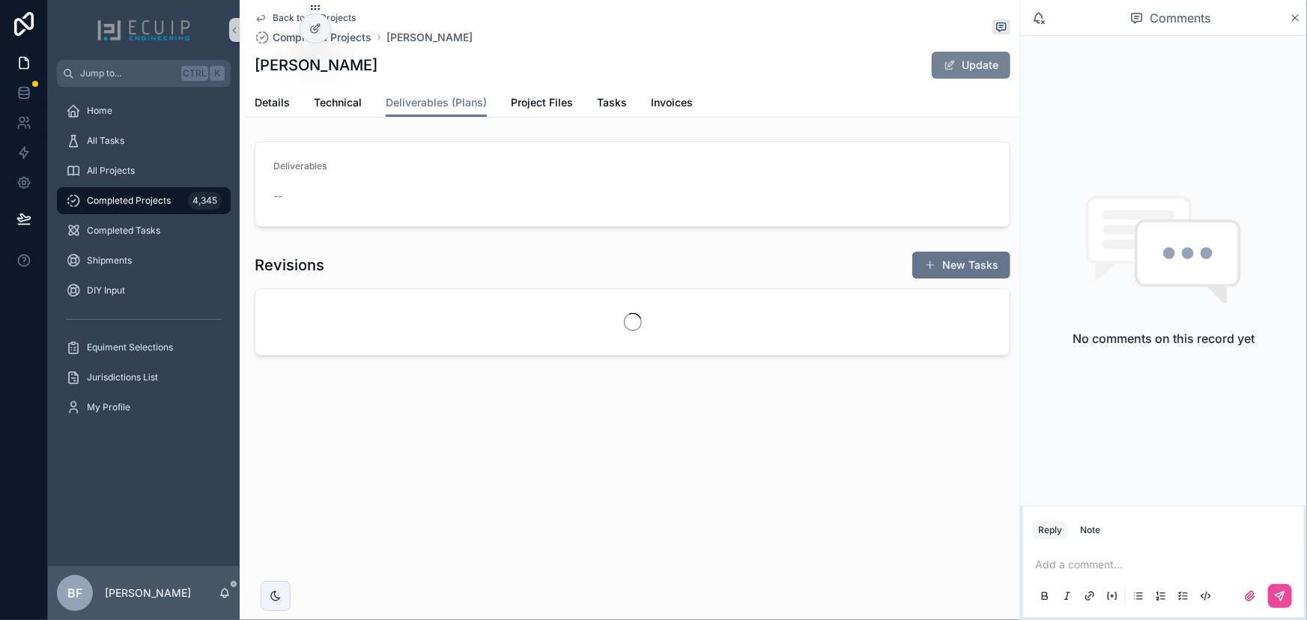
click at [959, 70] on button "Update" at bounding box center [971, 65] width 79 height 27
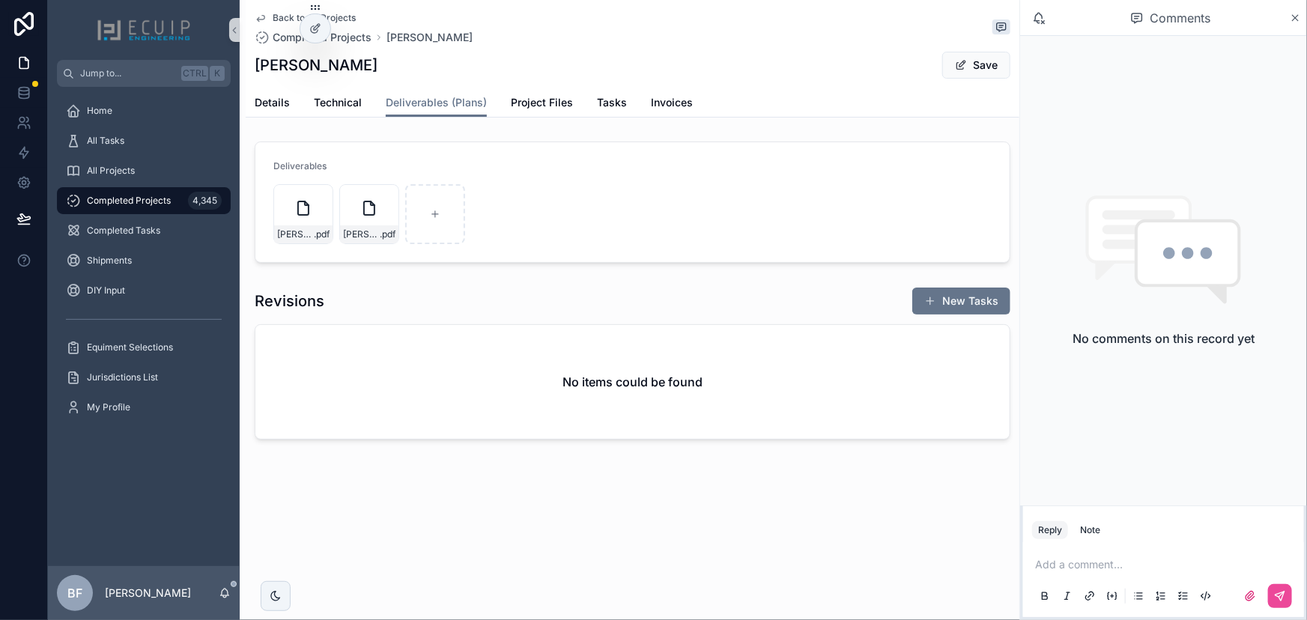
click at [1100, 544] on div "Add a comment..." at bounding box center [1163, 579] width 281 height 75
click at [971, 73] on button "Save" at bounding box center [976, 65] width 68 height 27
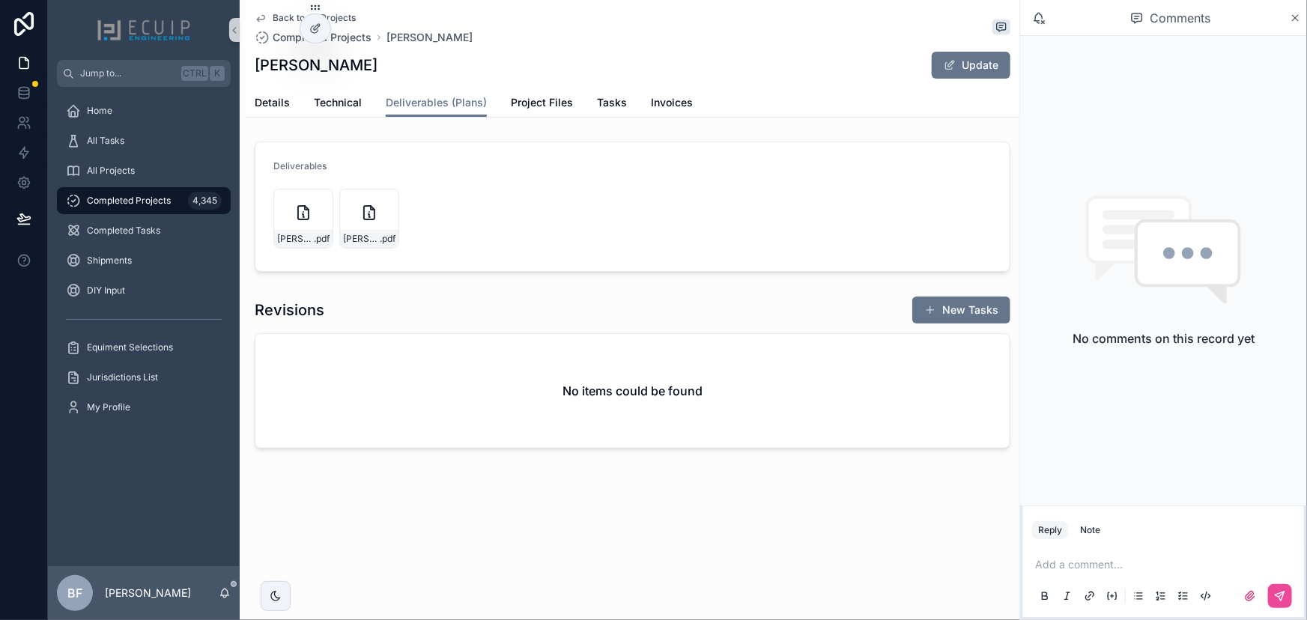
click at [1077, 569] on p "scrollable content" at bounding box center [1166, 564] width 263 height 15
click at [1072, 537] on span "nick@castawaysenergy.com" at bounding box center [1151, 540] width 180 height 15
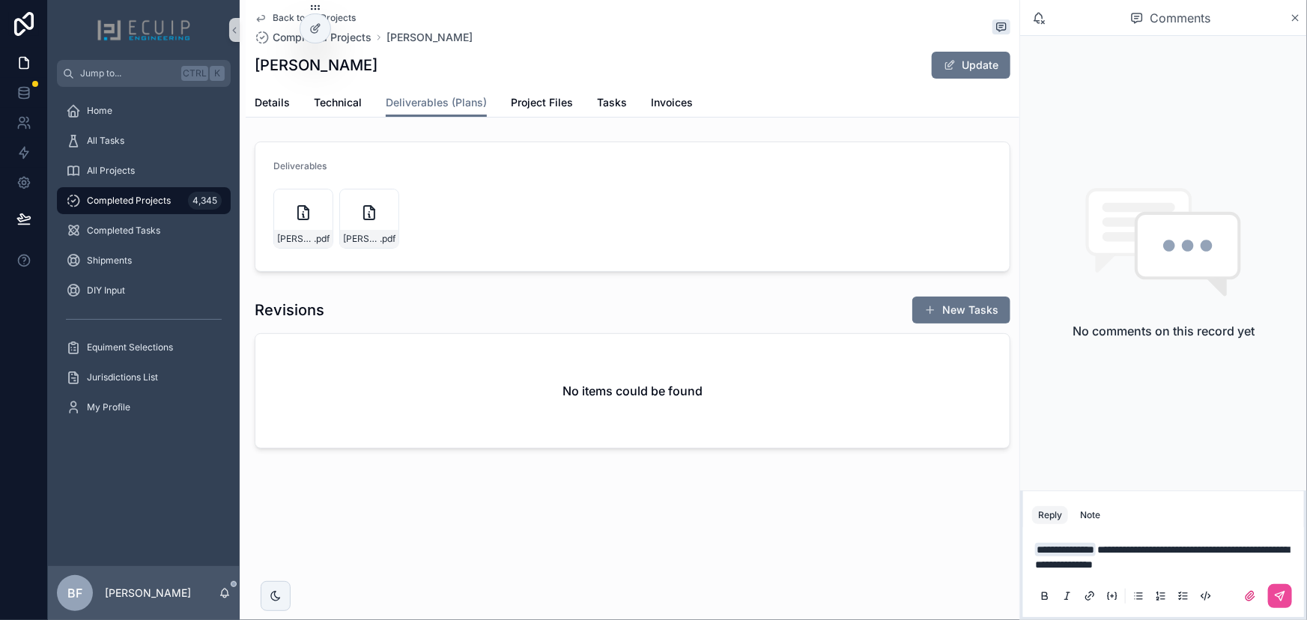
click at [1182, 556] on span "**********" at bounding box center [1162, 556] width 254 height 25
drag, startPoint x: 1123, startPoint y: 547, endPoint x: 1205, endPoint y: 567, distance: 83.9
click at [1205, 567] on p "**********" at bounding box center [1166, 557] width 263 height 30
copy span "**********"
click at [1289, 598] on button "scrollable content" at bounding box center [1280, 596] width 24 height 24
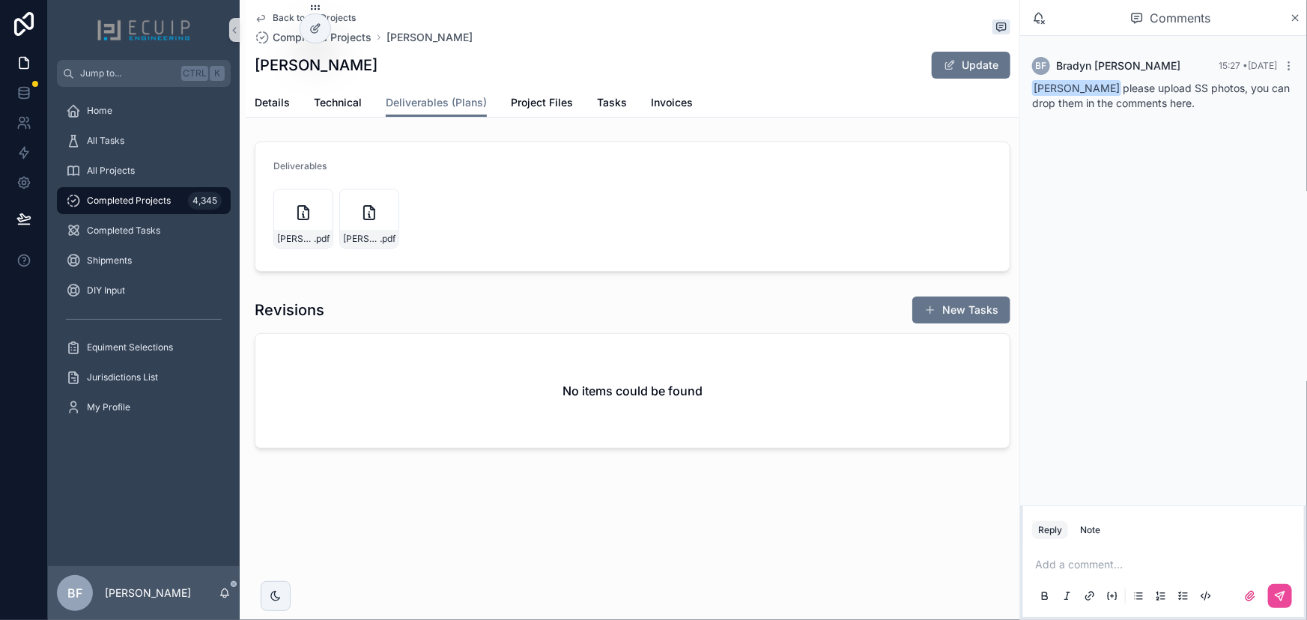
click at [277, 88] on div "Details Technical Deliverables (Plans) Project Files Tasks Invoices" at bounding box center [633, 102] width 756 height 28
click at [280, 99] on span "Details" at bounding box center [272, 102] width 35 height 15
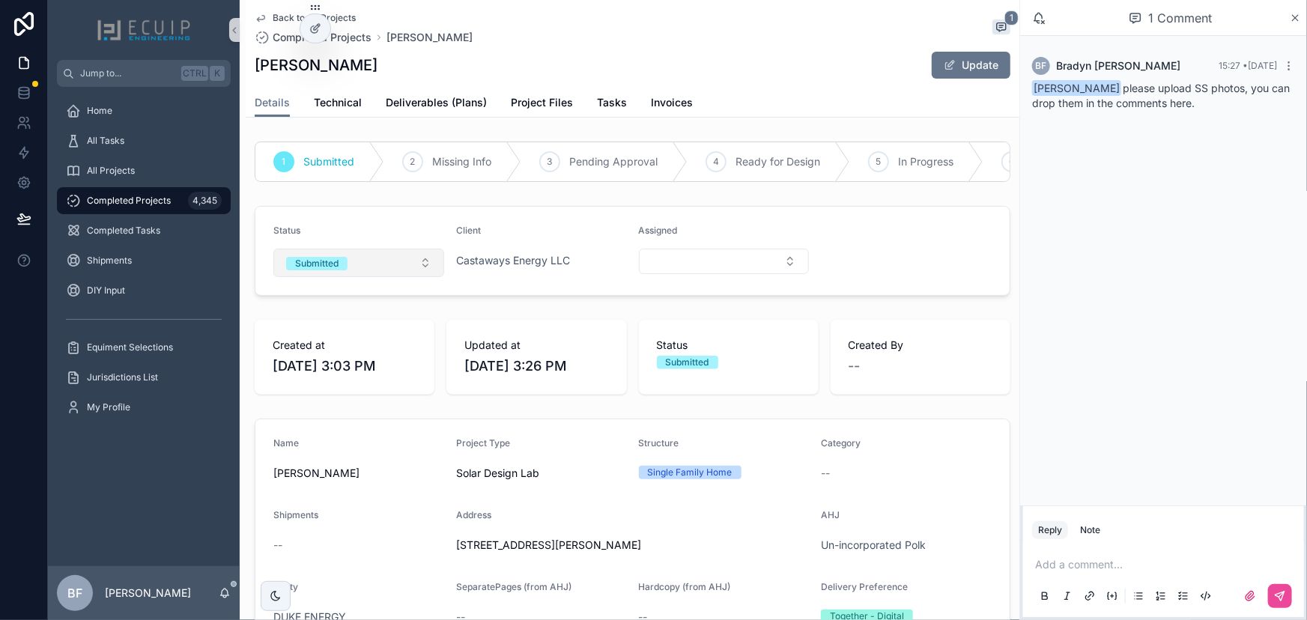
click at [390, 272] on button "Submitted" at bounding box center [358, 263] width 171 height 28
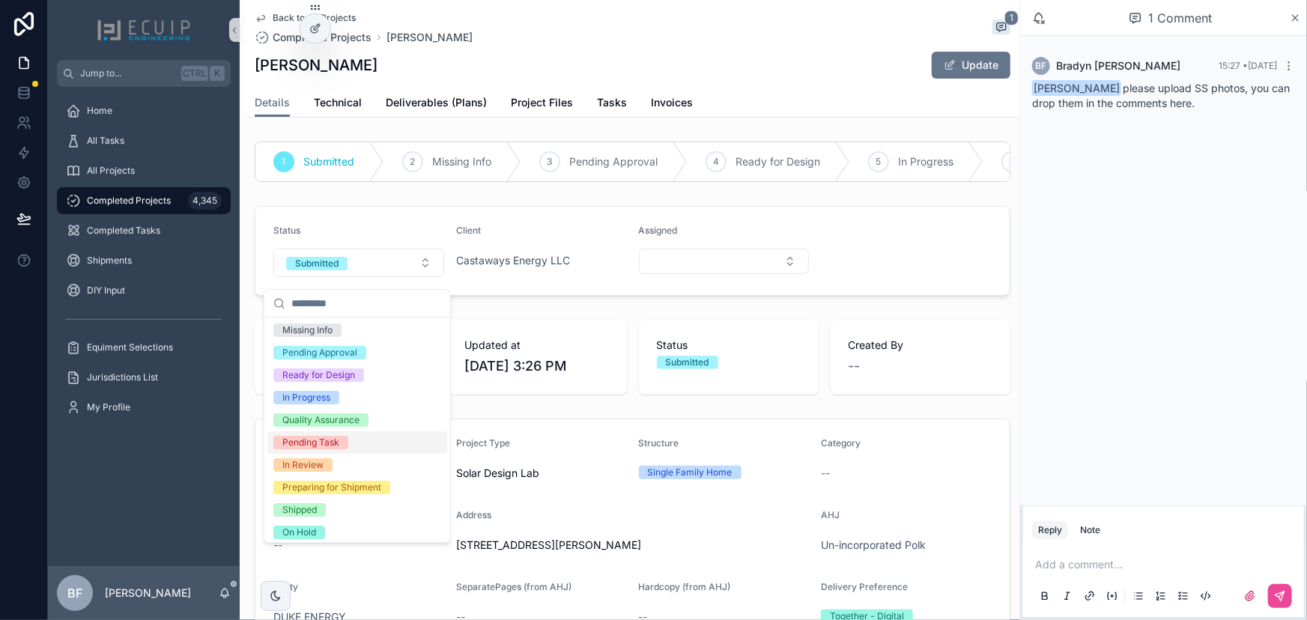
scroll to position [118, 0]
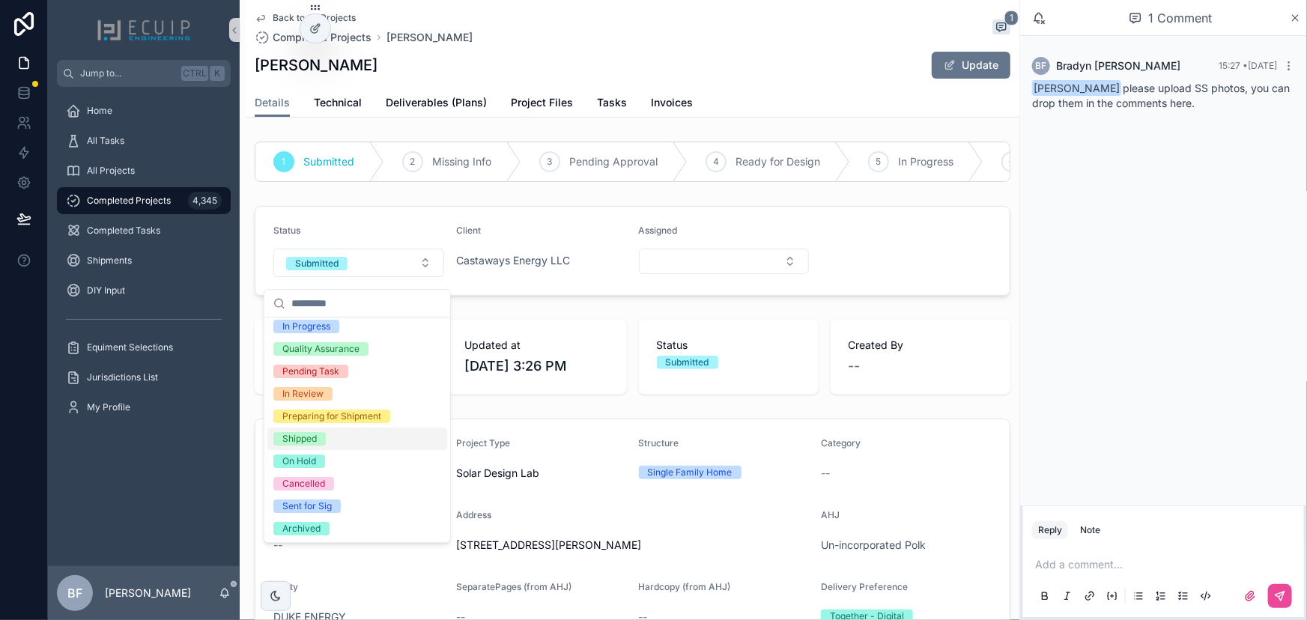
click at [306, 432] on div "Shipped" at bounding box center [299, 438] width 34 height 13
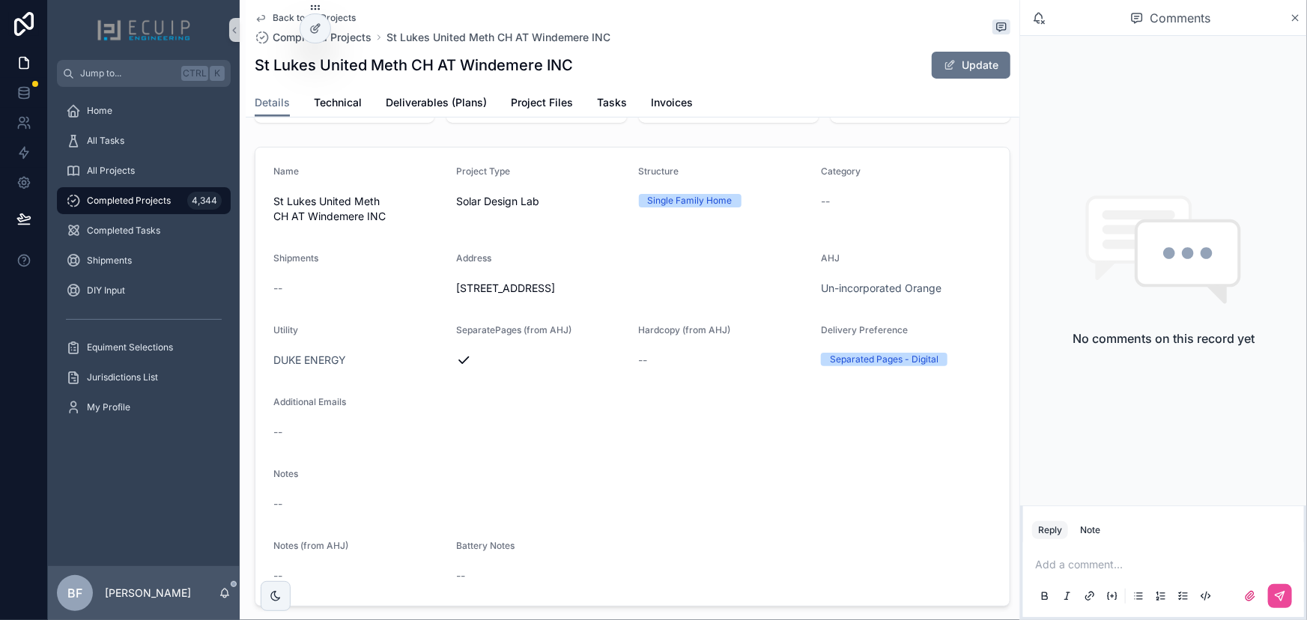
scroll to position [613, 0]
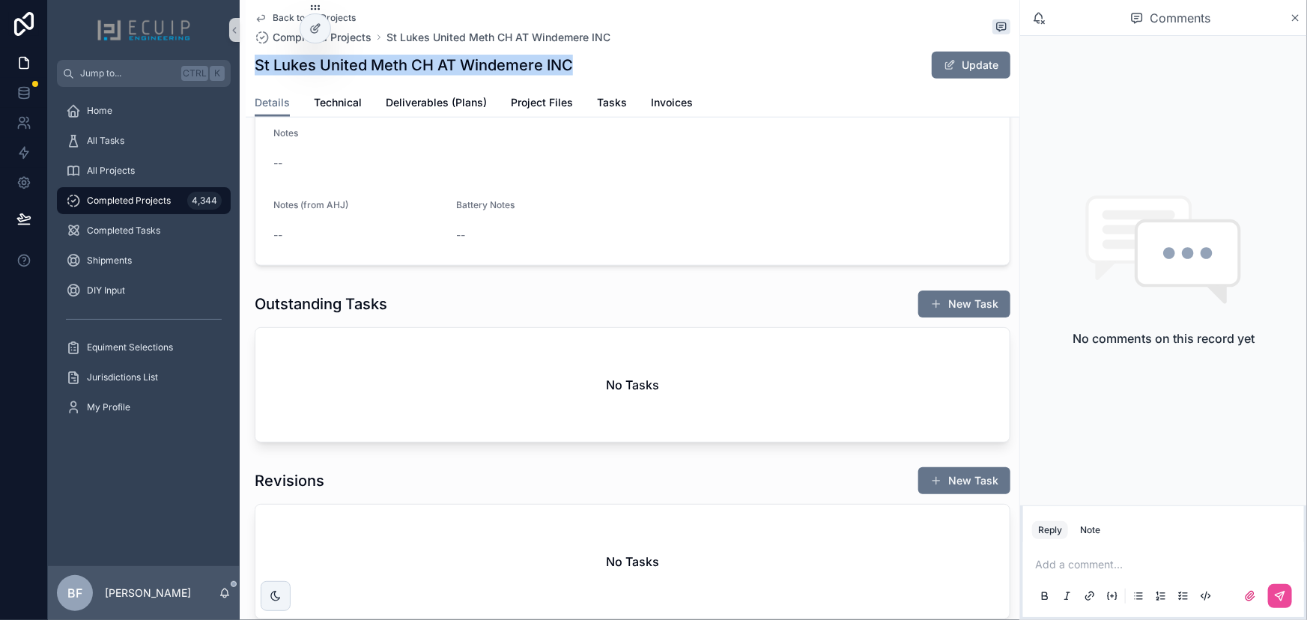
drag, startPoint x: 580, startPoint y: 61, endPoint x: 255, endPoint y: 73, distance: 326.0
click at [255, 73] on div "St Lukes United Meth CH AT Windemere INC Update" at bounding box center [633, 65] width 756 height 28
copy h1 "St Lukes United Meth CH AT Windemere INC"
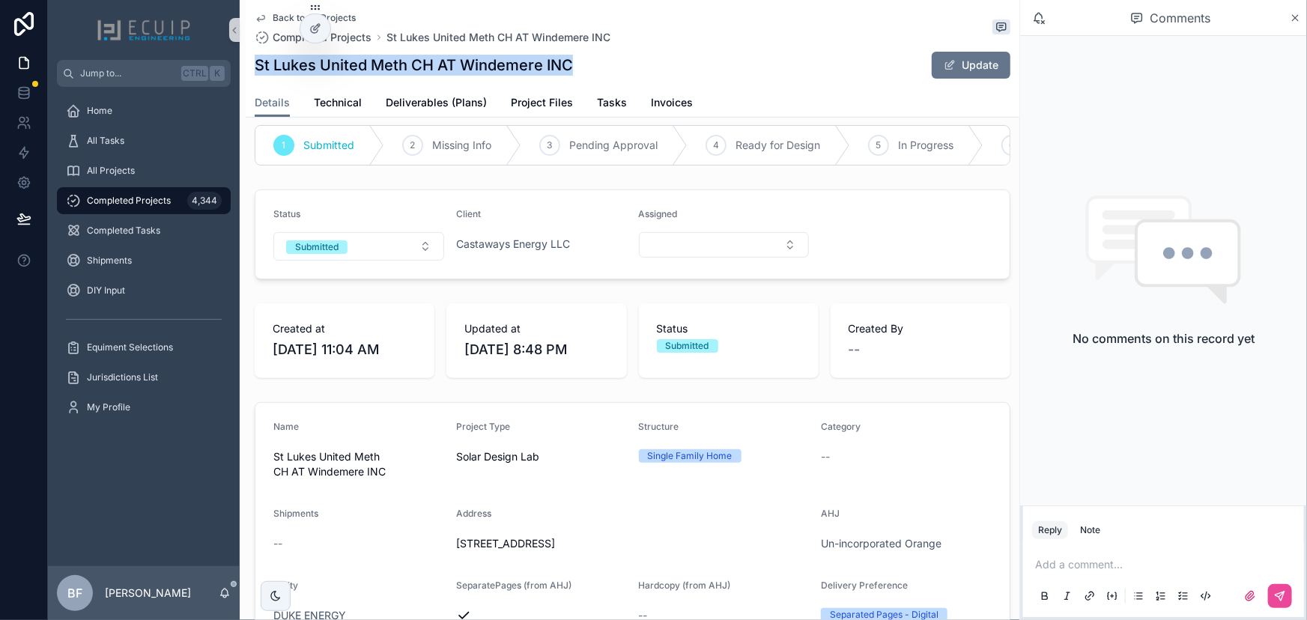
scroll to position [0, 0]
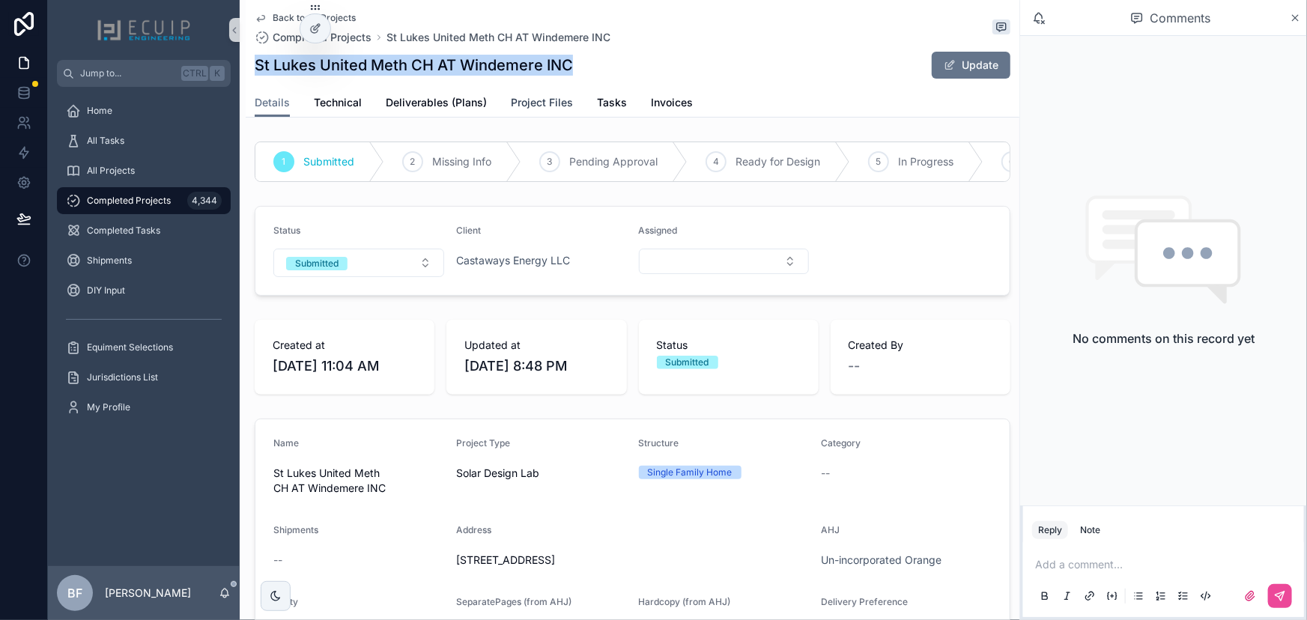
click at [526, 112] on link "Project Files" at bounding box center [542, 104] width 62 height 30
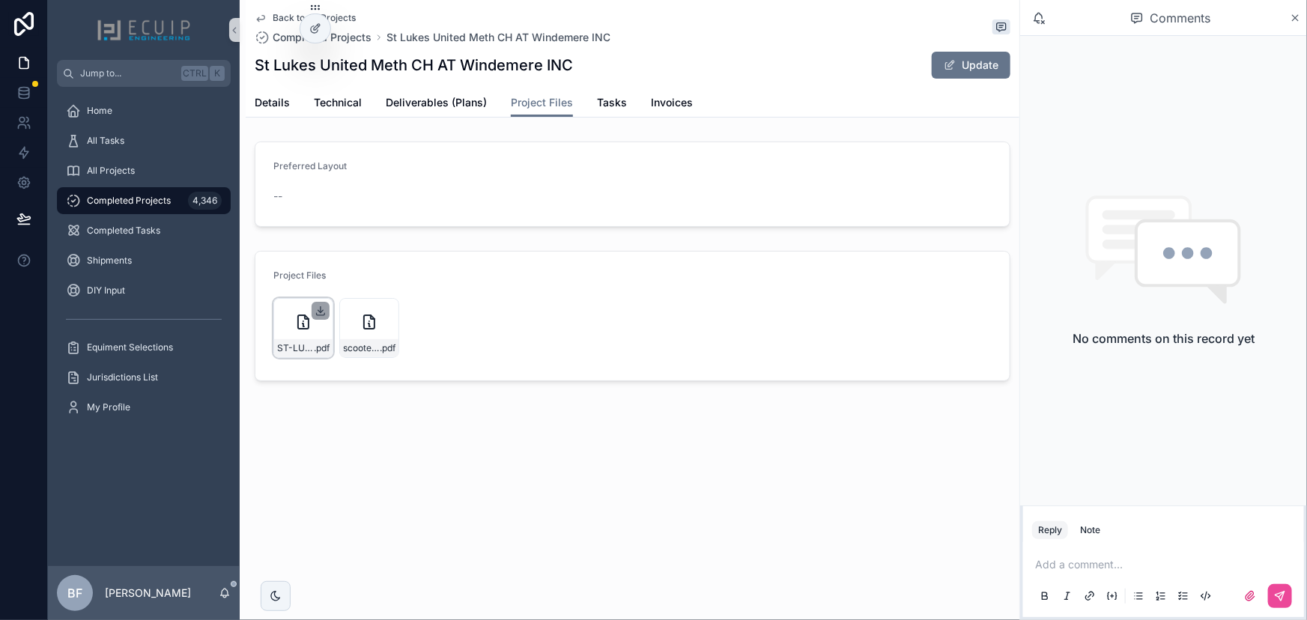
click at [320, 315] on icon "scrollable content" at bounding box center [321, 314] width 8 height 2
click at [368, 349] on span "scooter_leonard_5314_foxshire_ct_orl_ted" at bounding box center [361, 348] width 37 height 12
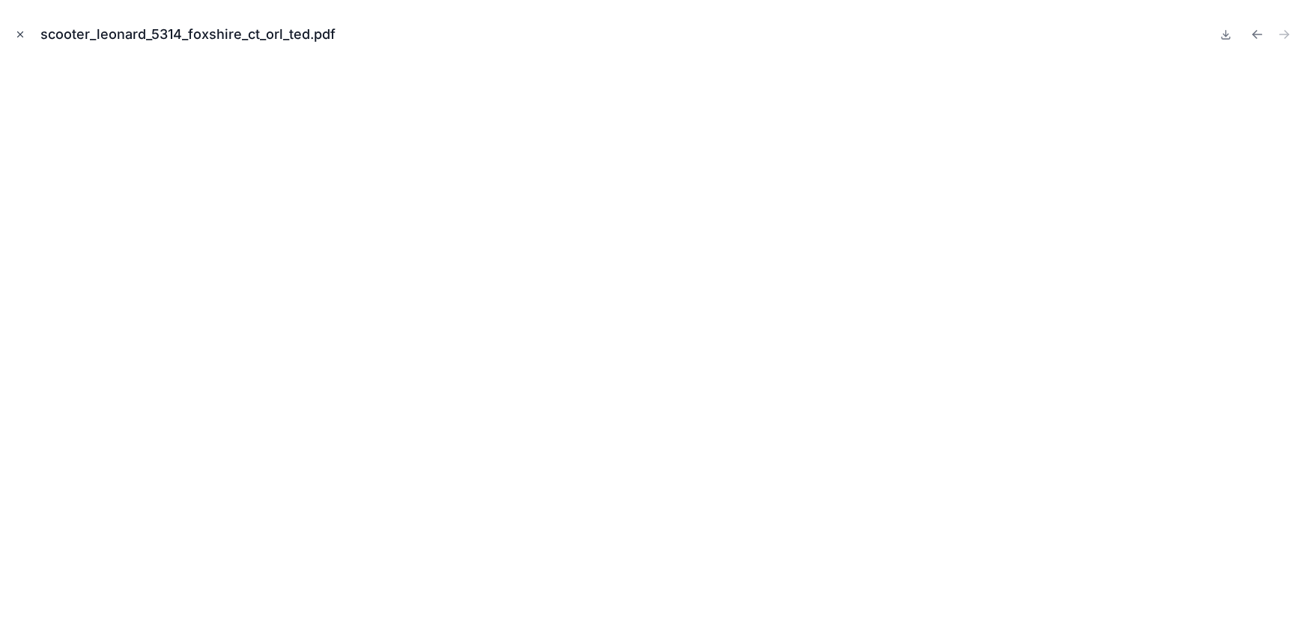
click at [22, 40] on button "Close modal" at bounding box center [20, 34] width 16 height 16
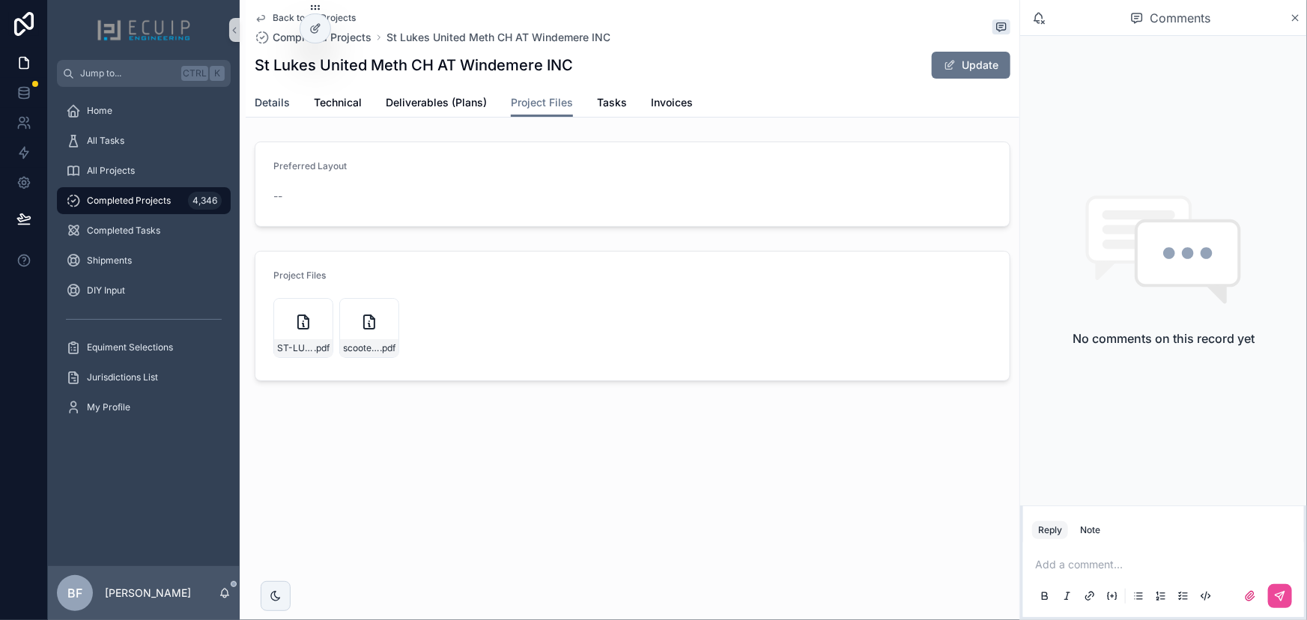
click at [260, 95] on span "Details" at bounding box center [272, 102] width 35 height 15
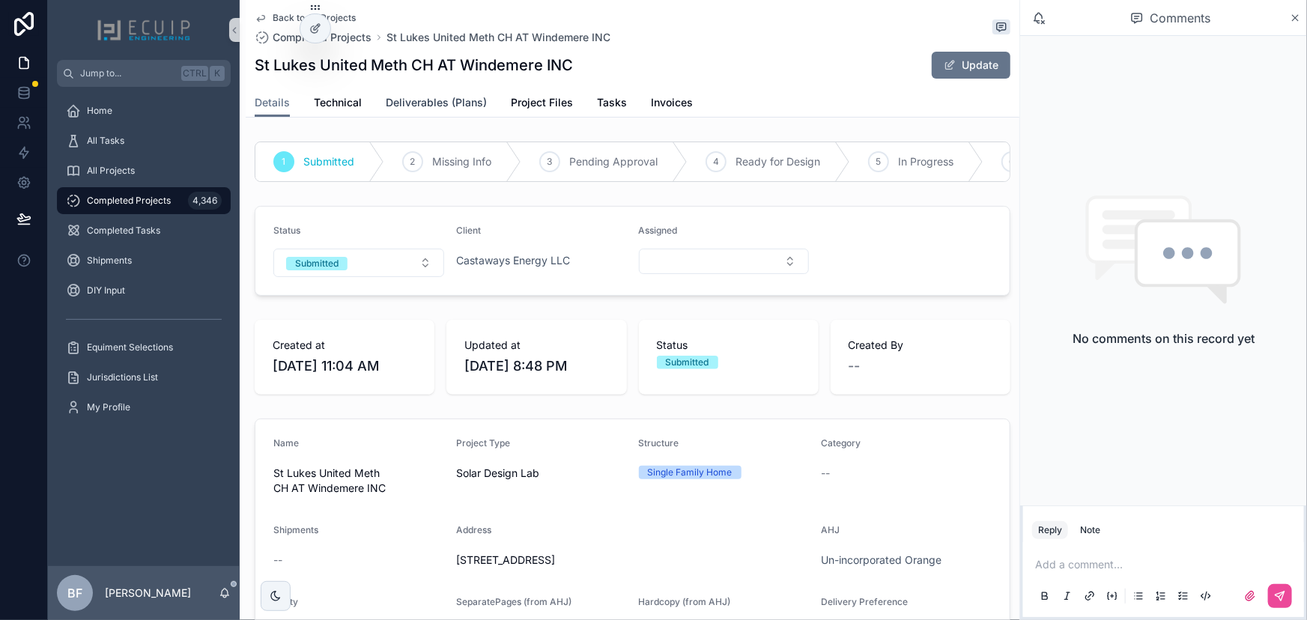
drag, startPoint x: 423, startPoint y: 116, endPoint x: 423, endPoint y: 108, distance: 8.2
click at [423, 115] on link "Deliverables (Plans)" at bounding box center [436, 104] width 101 height 30
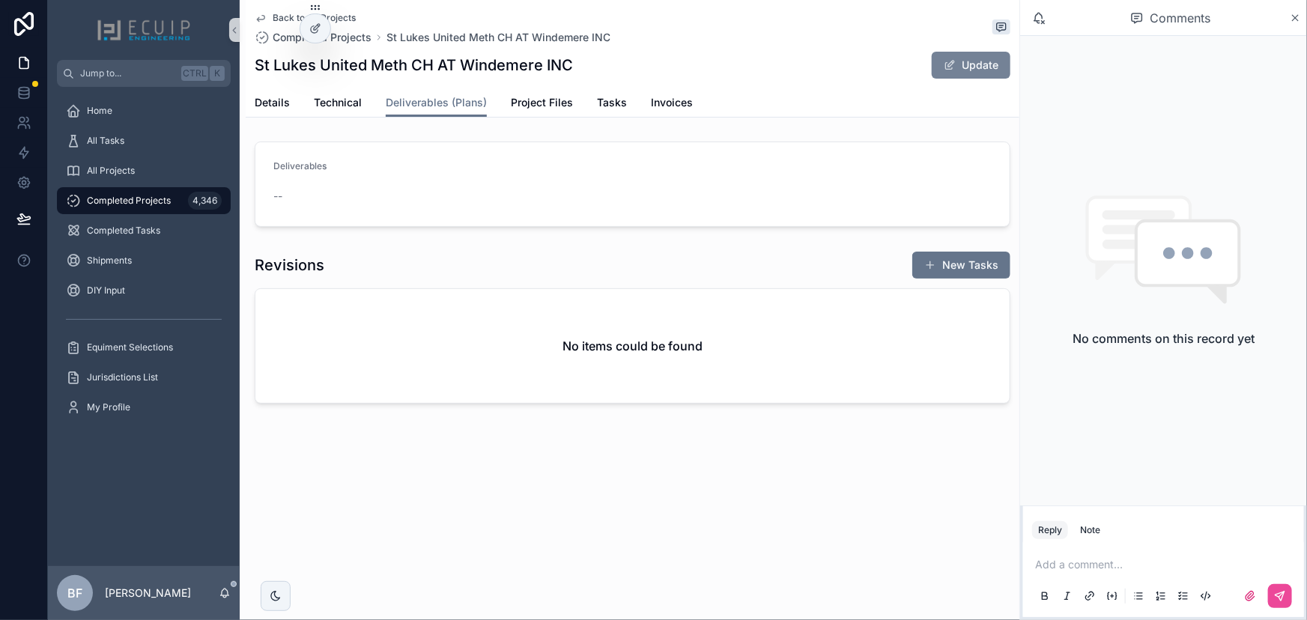
click at [971, 75] on button "Update" at bounding box center [971, 65] width 79 height 27
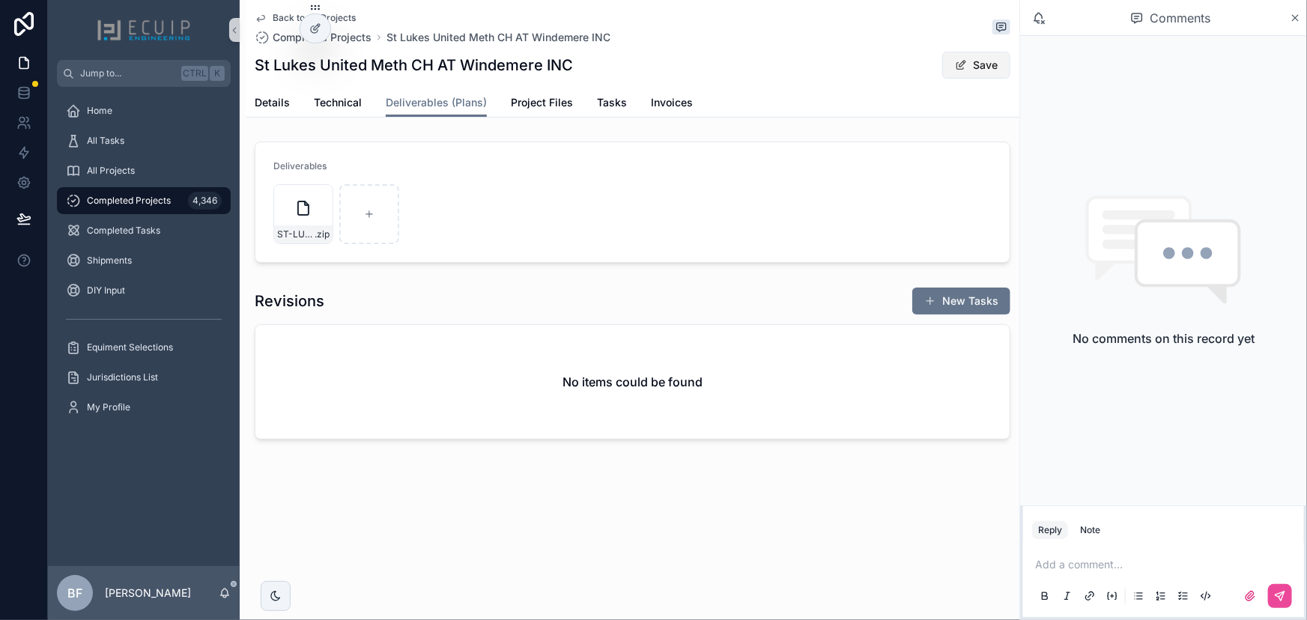
click at [991, 63] on button "Save" at bounding box center [976, 65] width 68 height 27
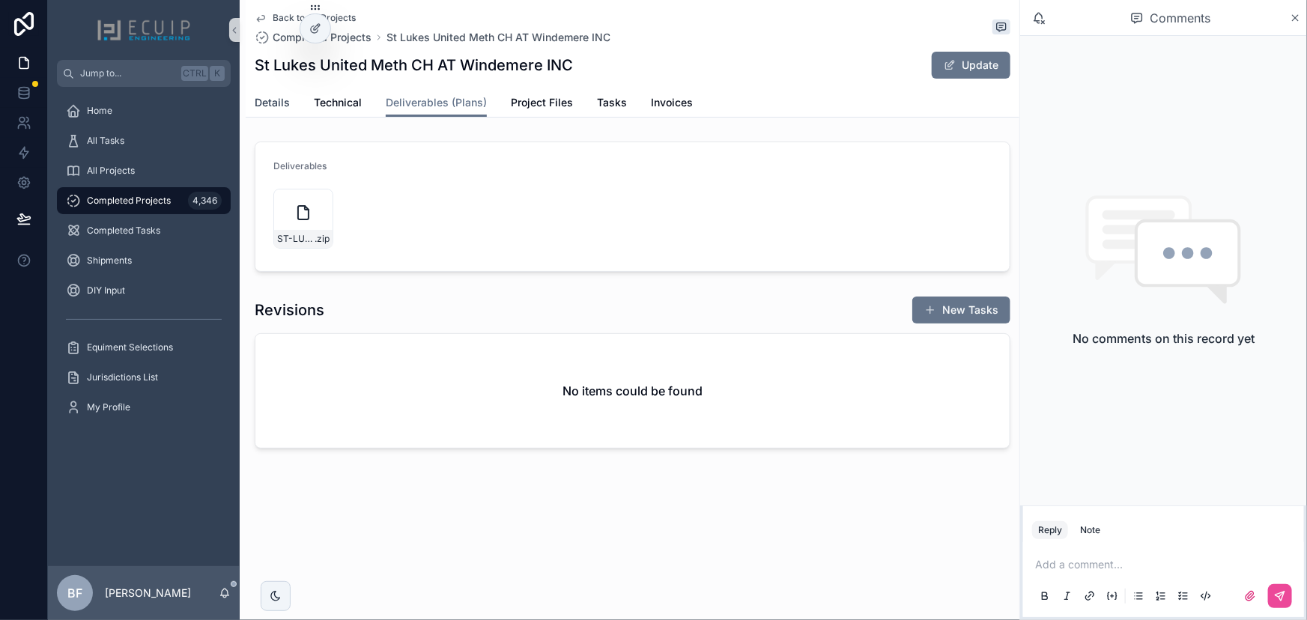
drag, startPoint x: 277, startPoint y: 103, endPoint x: 303, endPoint y: 133, distance: 39.9
click at [277, 103] on span "Details" at bounding box center [272, 102] width 35 height 15
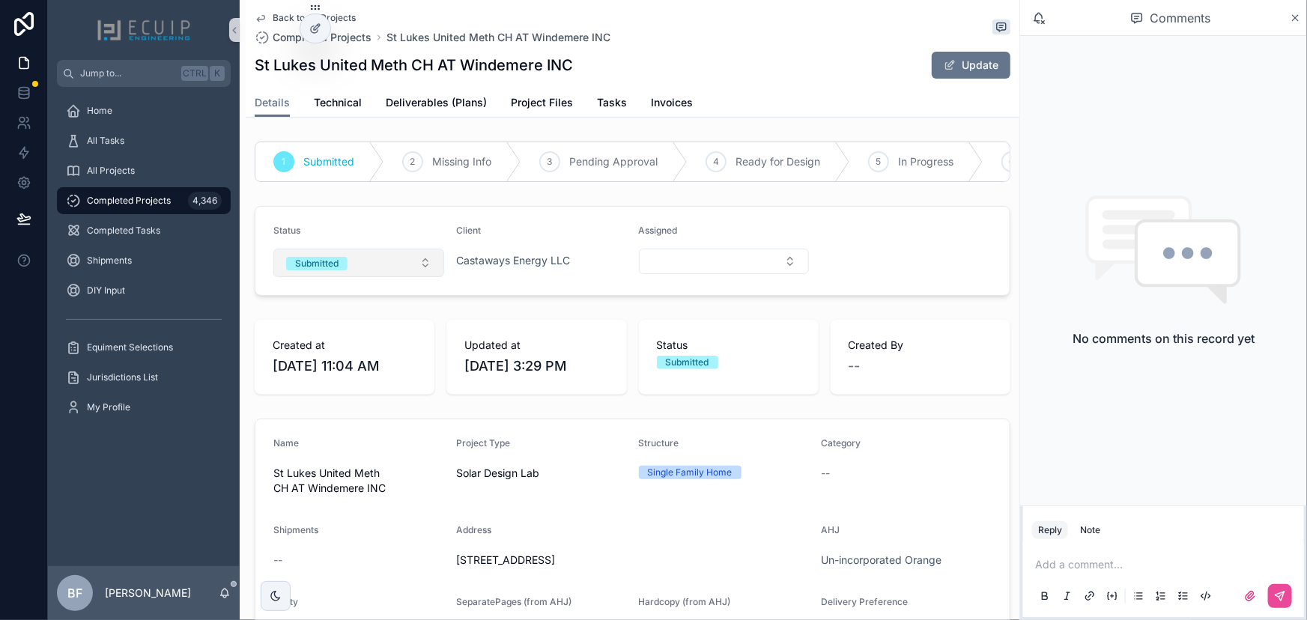
click at [336, 270] on div "Submitted" at bounding box center [316, 263] width 43 height 13
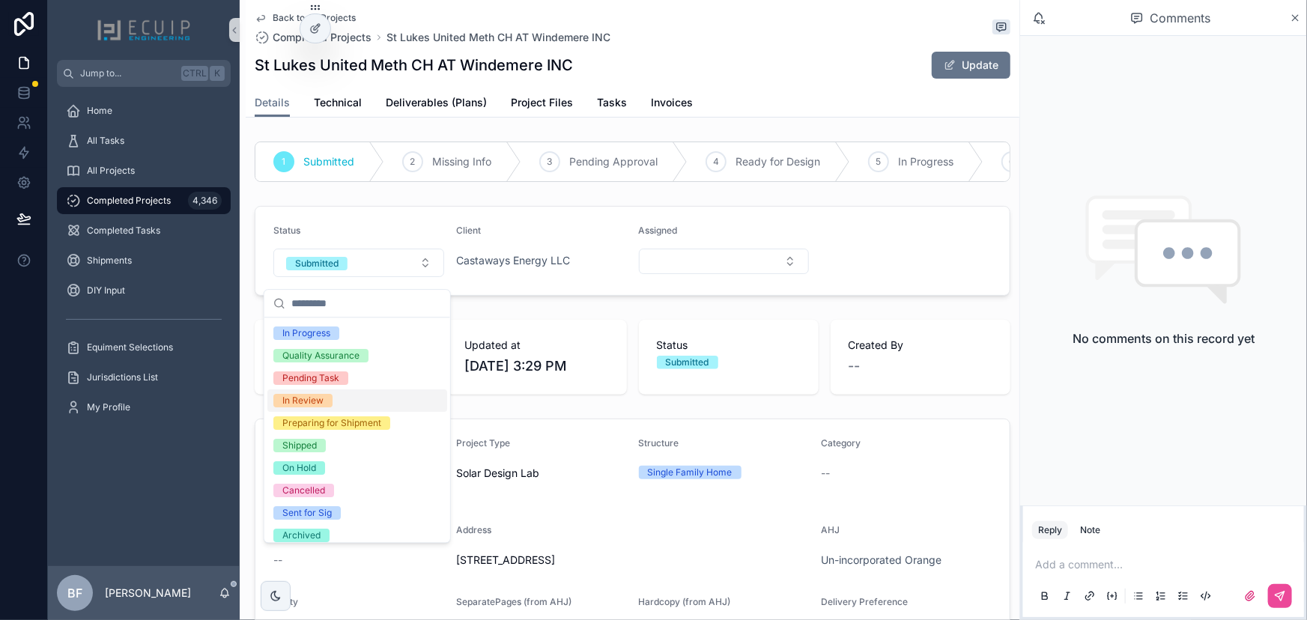
scroll to position [118, 0]
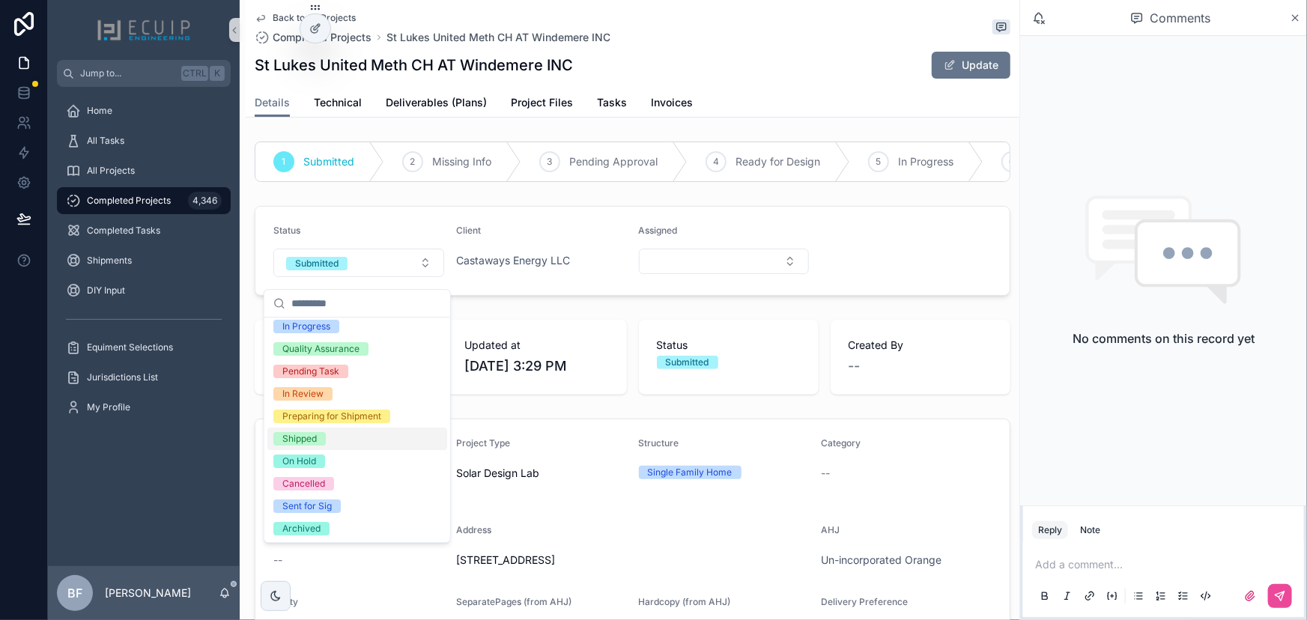
click at [303, 432] on div "Shipped" at bounding box center [299, 438] width 34 height 13
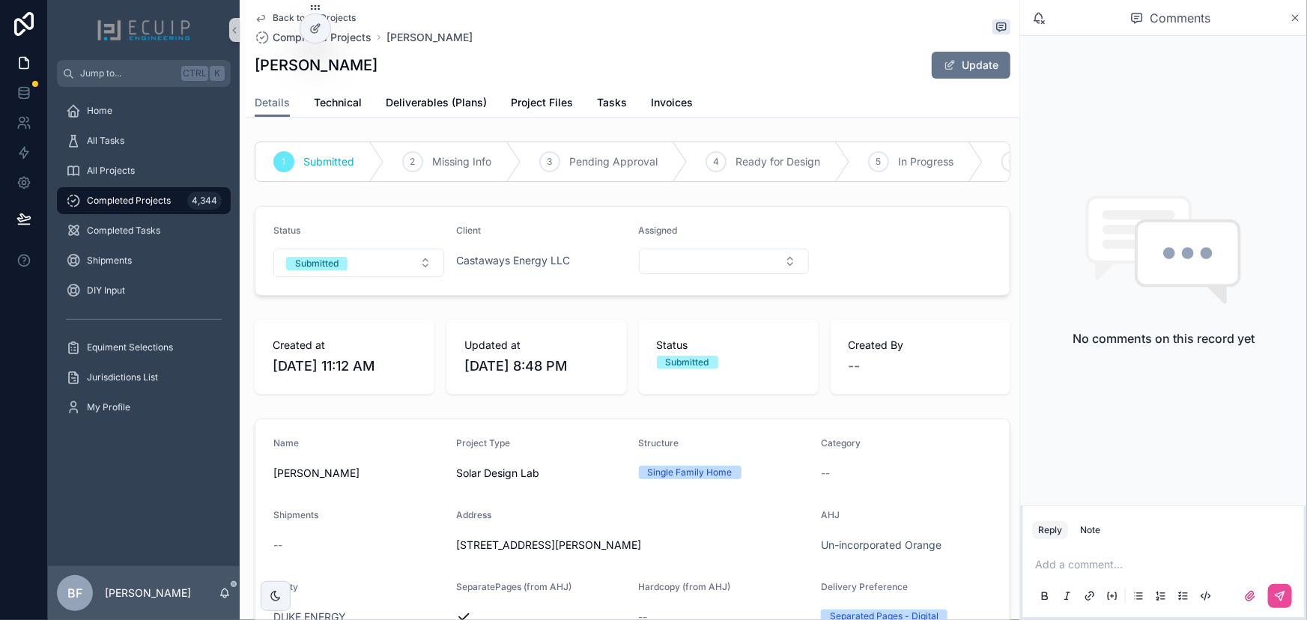
drag, startPoint x: 341, startPoint y: 72, endPoint x: 241, endPoint y: 67, distance: 99.7
copy h1 "William J Dent"
click at [550, 113] on link "Project Files" at bounding box center [542, 104] width 62 height 30
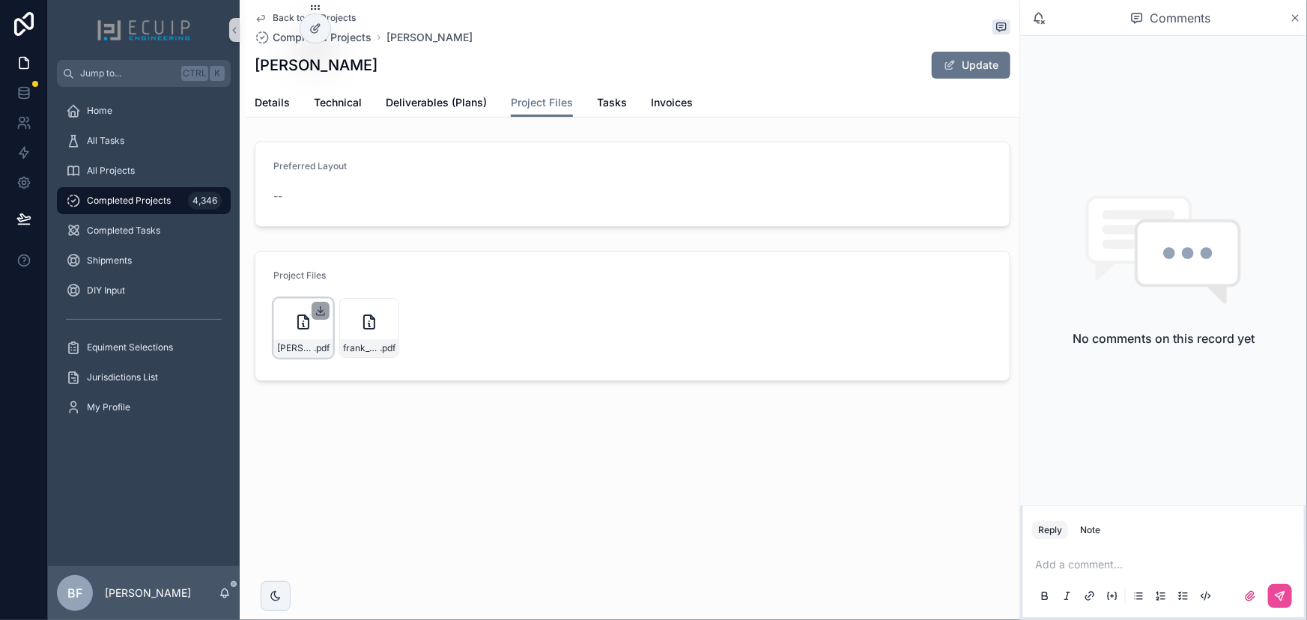
click at [317, 315] on icon "scrollable content" at bounding box center [321, 311] width 12 height 12
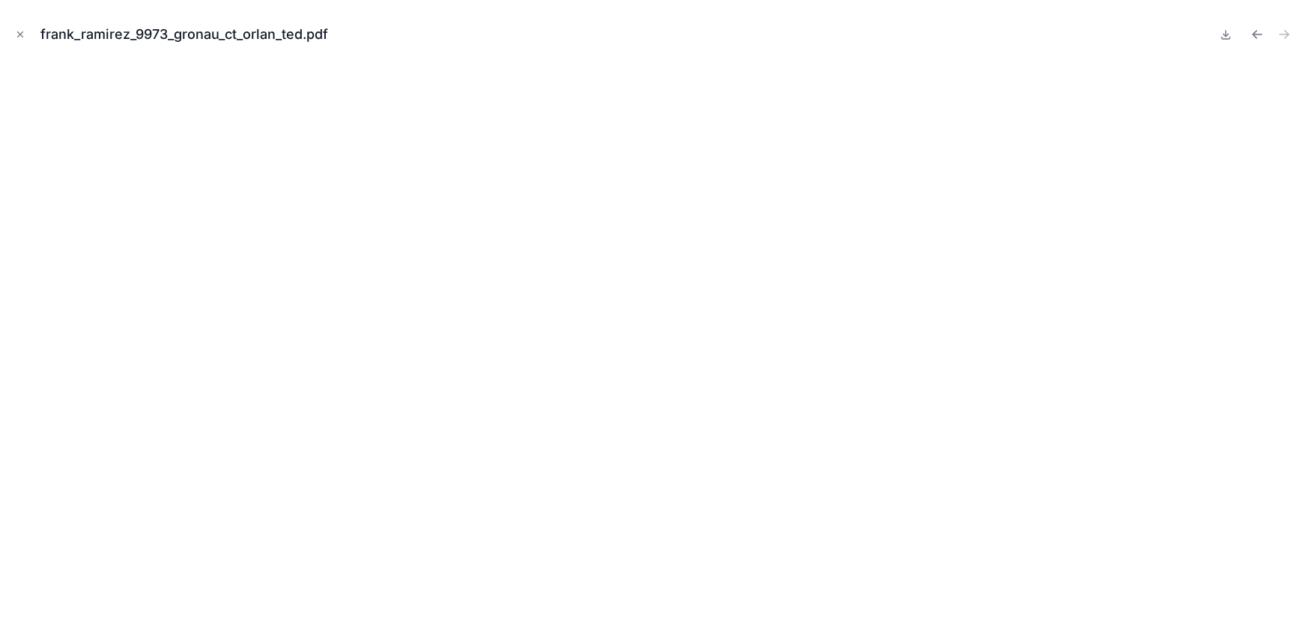
click at [20, 34] on icon "Close modal" at bounding box center [20, 34] width 5 height 5
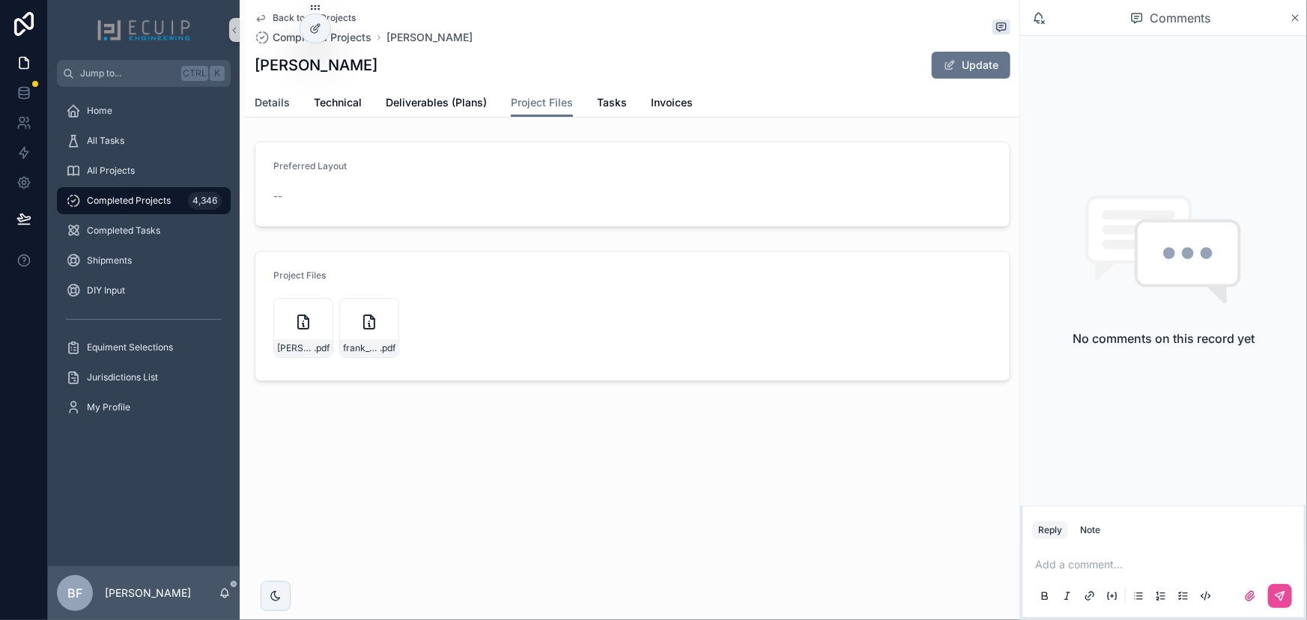
click at [269, 110] on link "Details" at bounding box center [272, 104] width 35 height 30
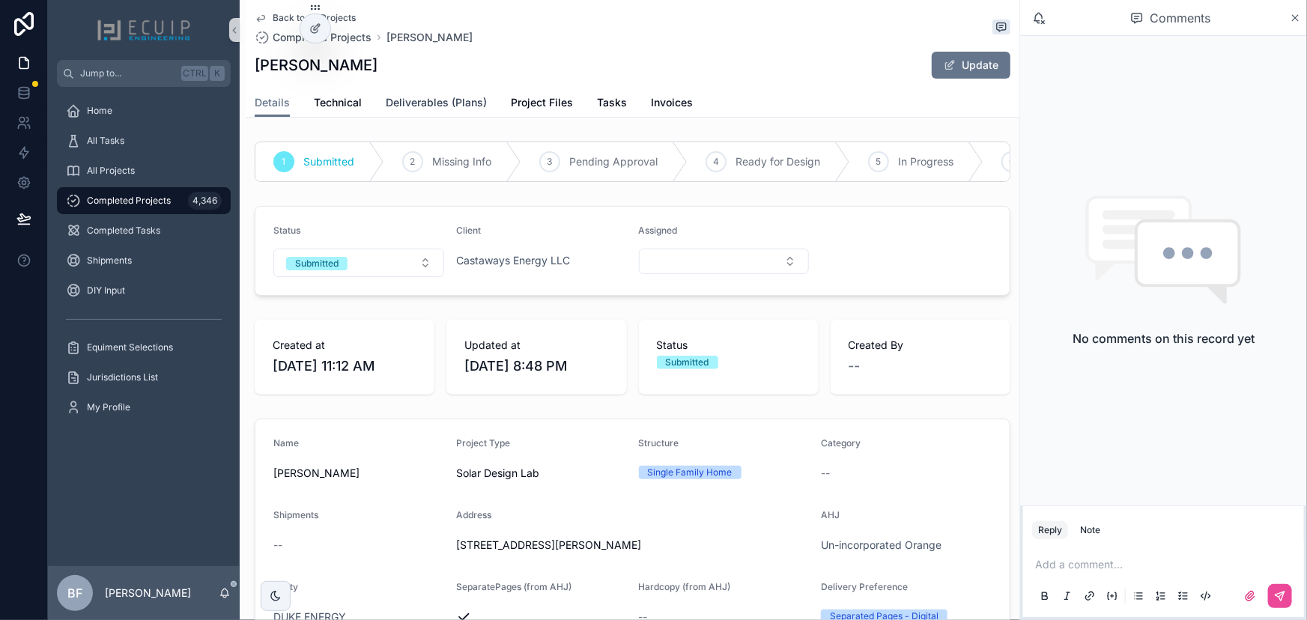
click at [419, 99] on span "Deliverables (Plans)" at bounding box center [436, 102] width 101 height 15
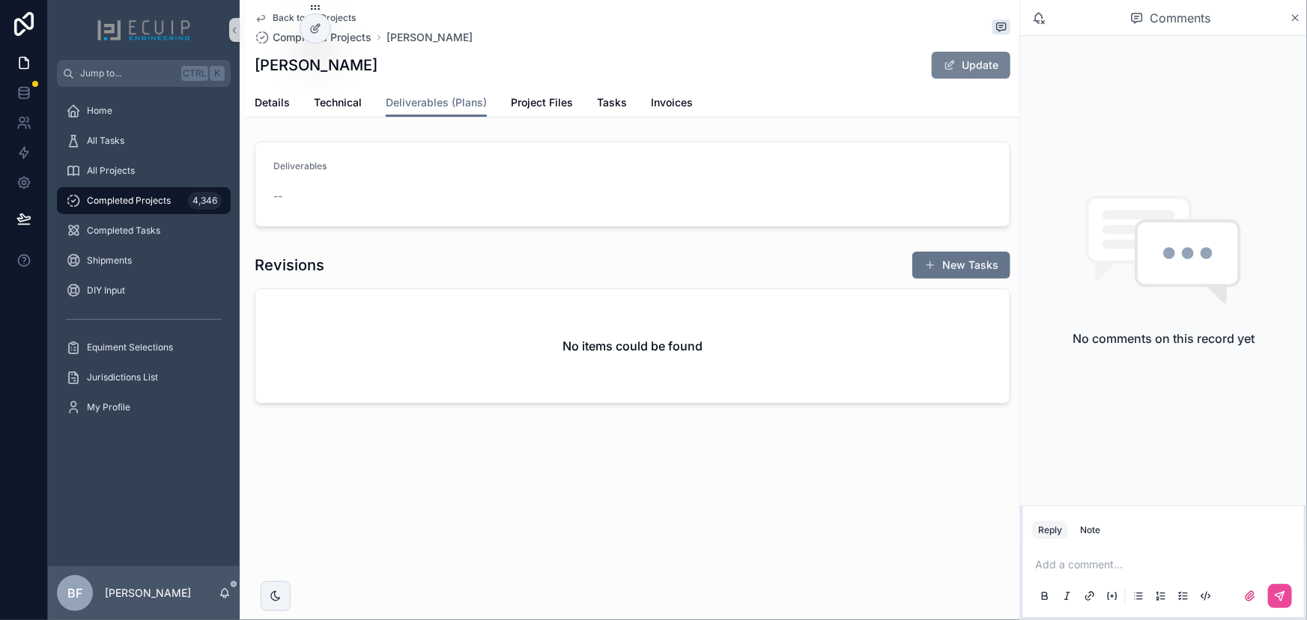
click at [993, 60] on button "Update" at bounding box center [971, 65] width 79 height 27
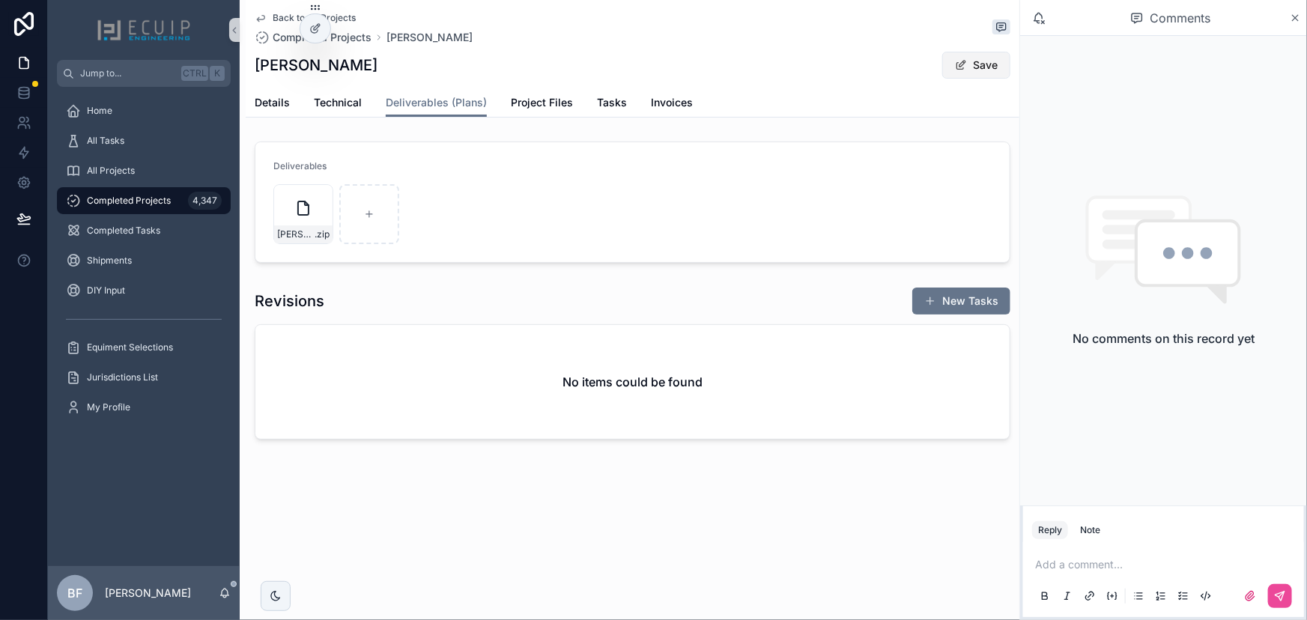
click at [996, 75] on button "Save" at bounding box center [976, 65] width 68 height 27
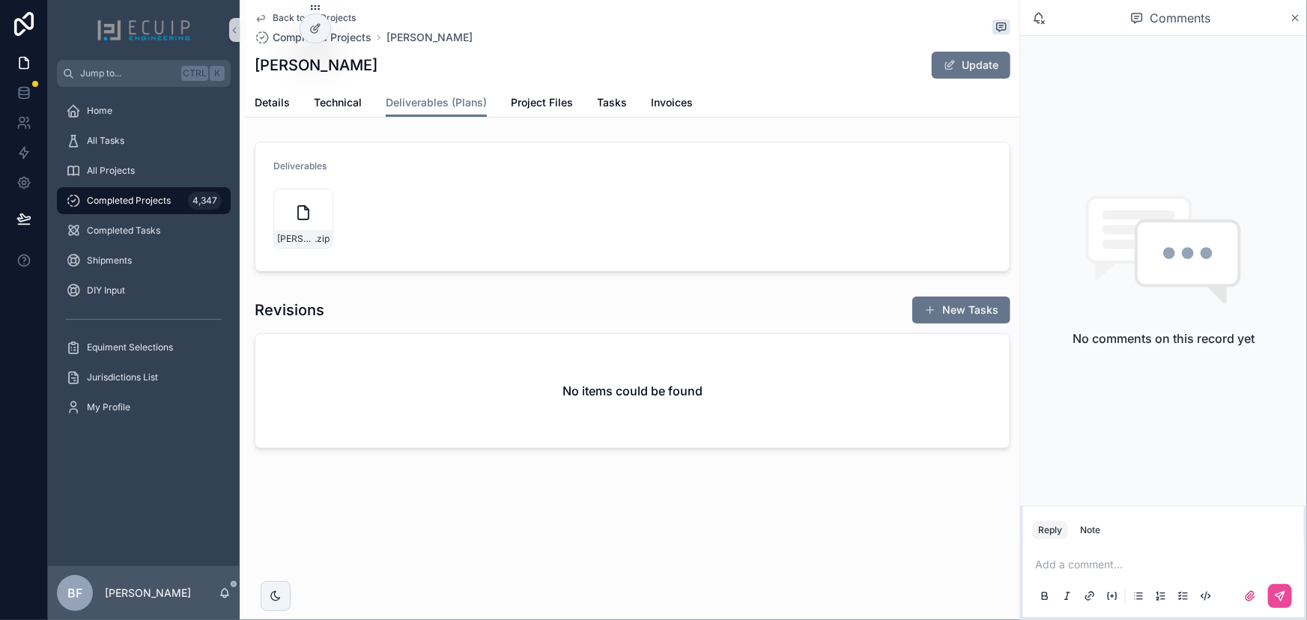
click at [247, 97] on div "Back to All Projects Completed Projects William J Dent William J Dent Update De…" at bounding box center [633, 59] width 774 height 118
click at [267, 101] on span "Details" at bounding box center [272, 102] width 35 height 15
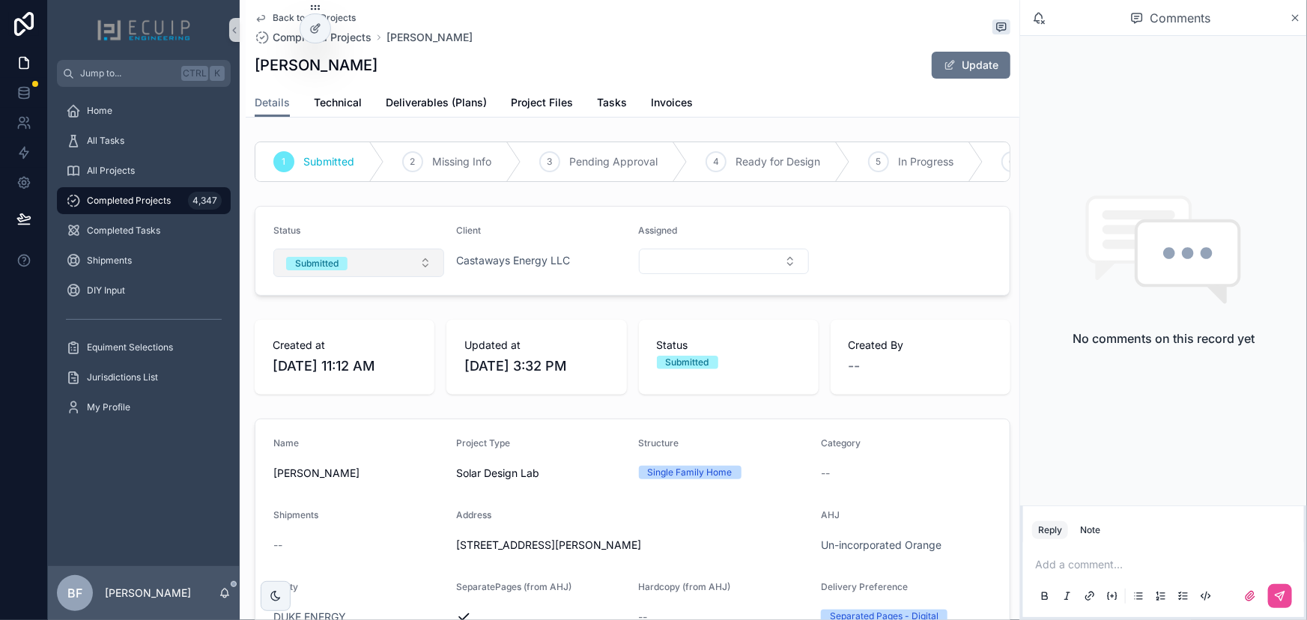
click at [363, 263] on button "Submitted" at bounding box center [358, 263] width 171 height 28
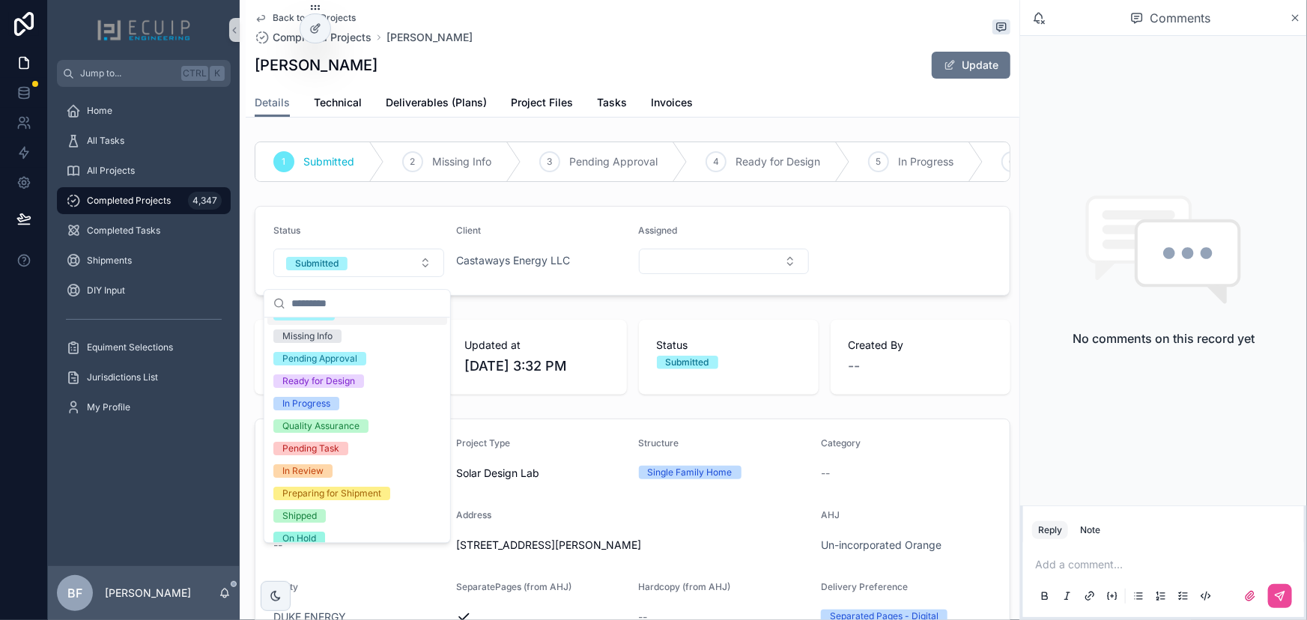
scroll to position [118, 0]
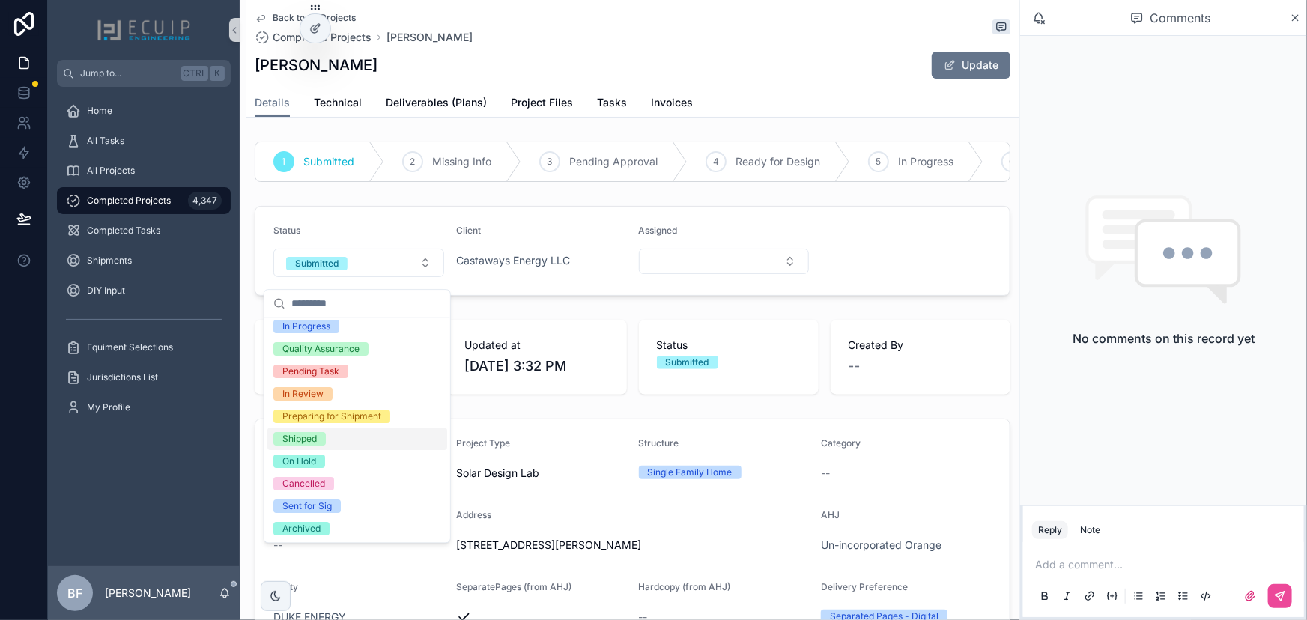
click at [305, 434] on div "Shipped" at bounding box center [299, 438] width 34 height 13
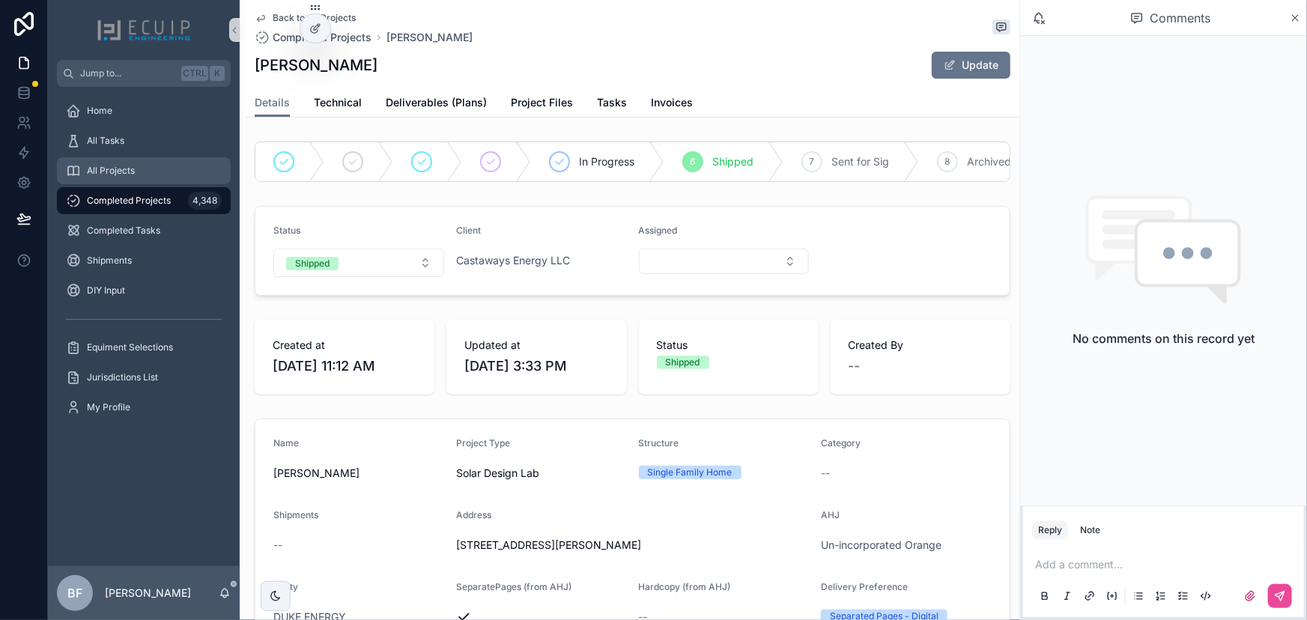
click at [152, 160] on div "All Projects" at bounding box center [144, 171] width 156 height 24
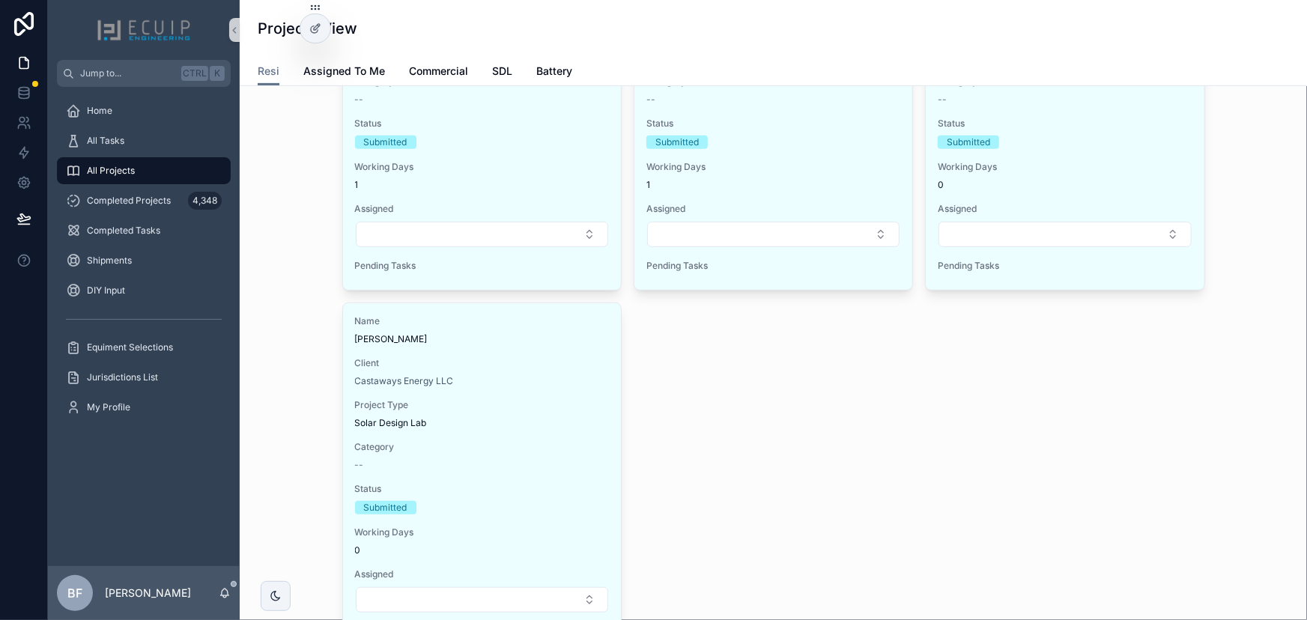
scroll to position [67, 0]
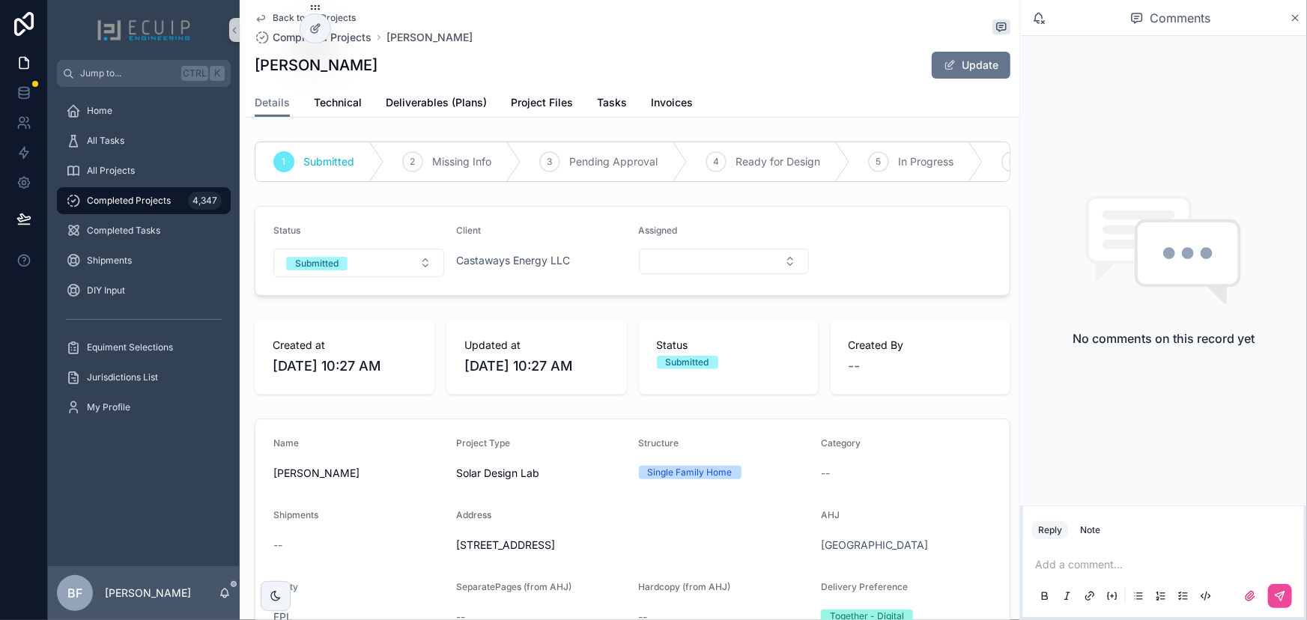
drag, startPoint x: 374, startPoint y: 61, endPoint x: 255, endPoint y: 70, distance: 119.5
click at [255, 70] on div "[PERSON_NAME] Update" at bounding box center [633, 65] width 756 height 28
copy h1 "[PERSON_NAME]"
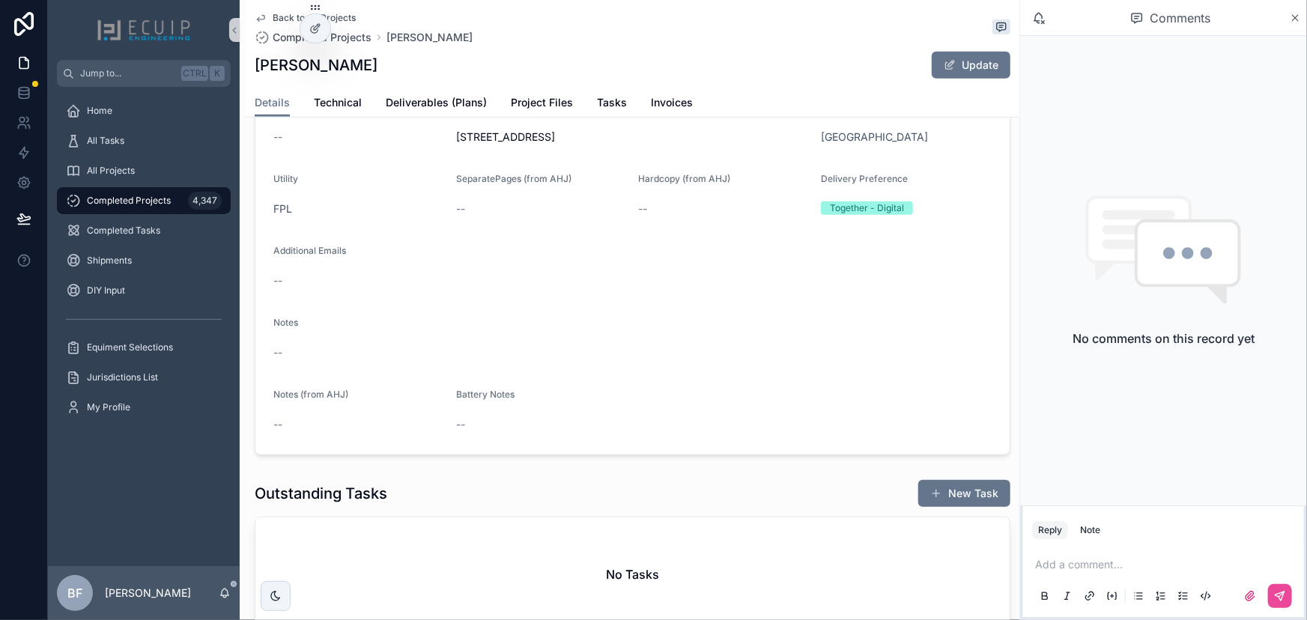
scroll to position [136, 0]
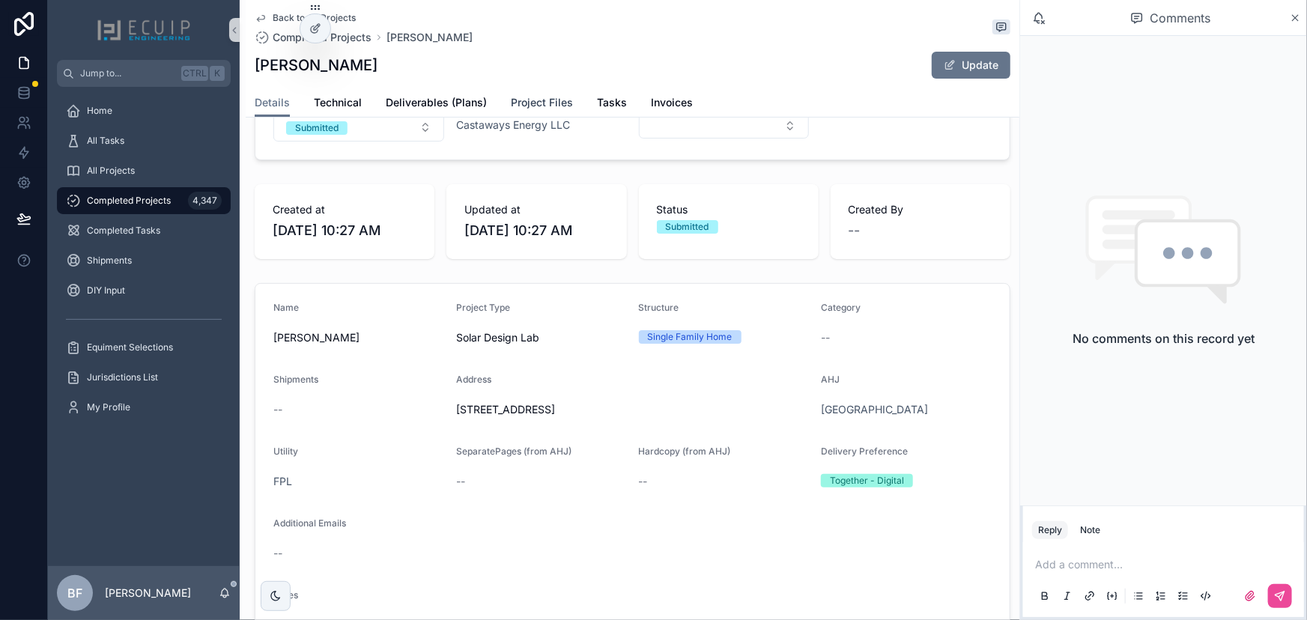
click at [544, 92] on link "Project Files" at bounding box center [542, 104] width 62 height 30
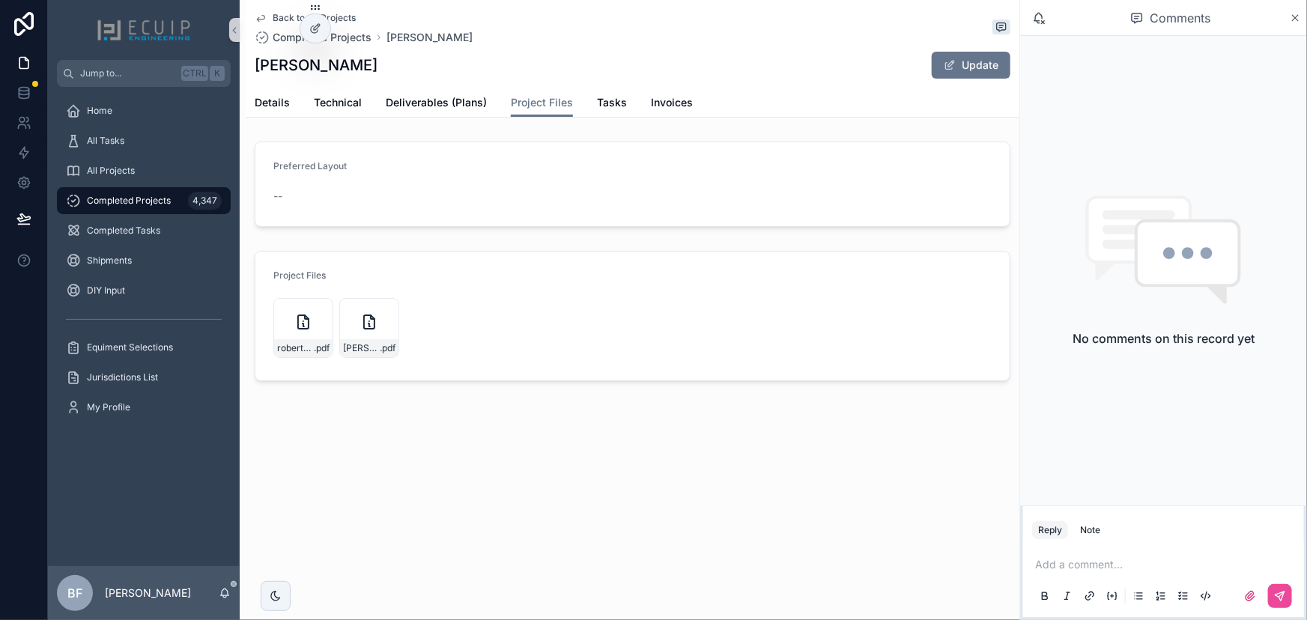
click at [0, 0] on icon "scrollable content" at bounding box center [0, 0] width 0 height 0
click at [455, 96] on span "Deliverables (Plans)" at bounding box center [436, 102] width 101 height 15
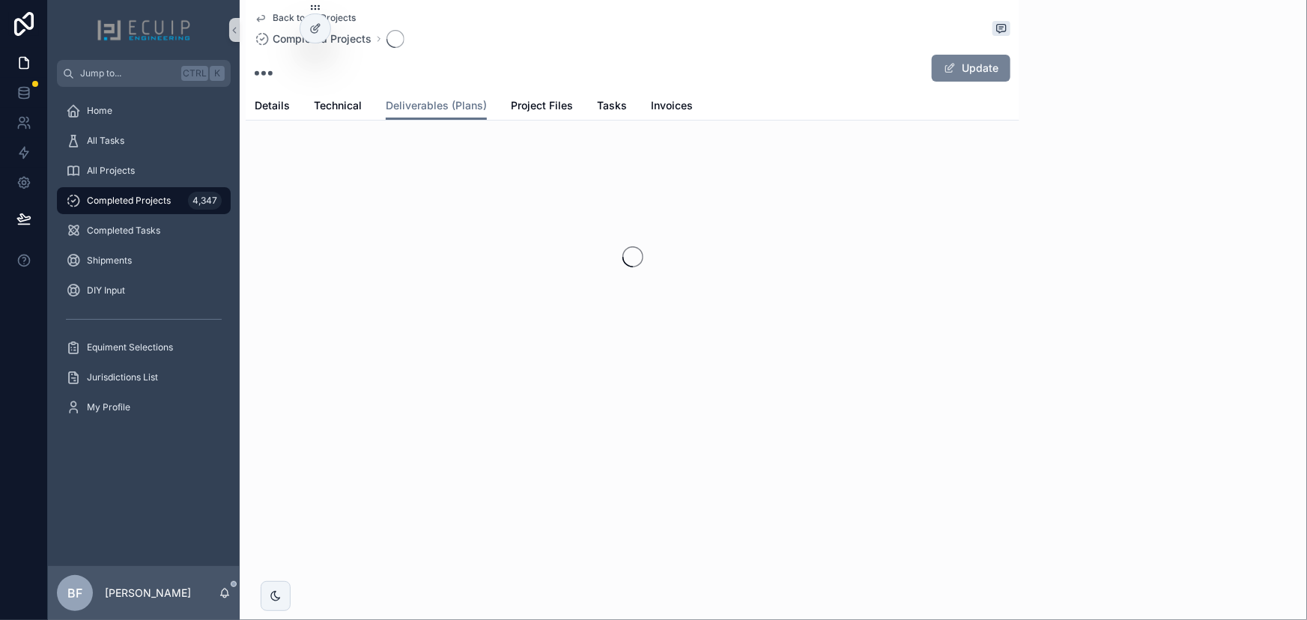
click at [963, 67] on button "Update" at bounding box center [971, 68] width 79 height 27
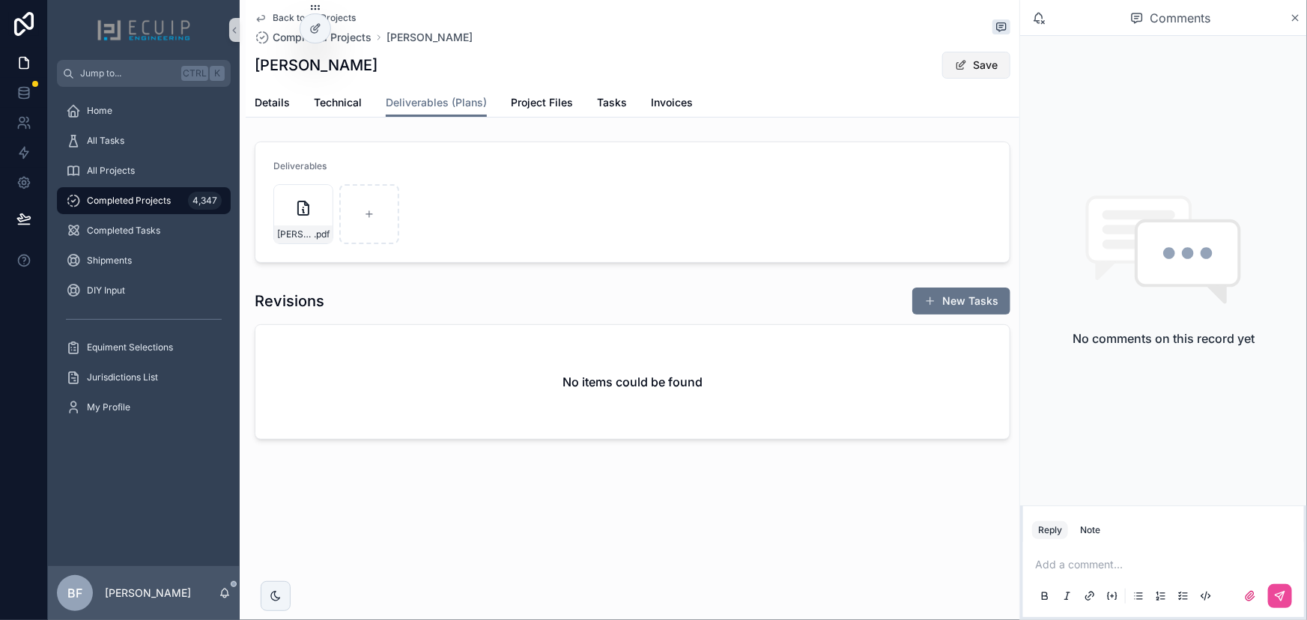
click at [976, 63] on button "Save" at bounding box center [976, 65] width 68 height 27
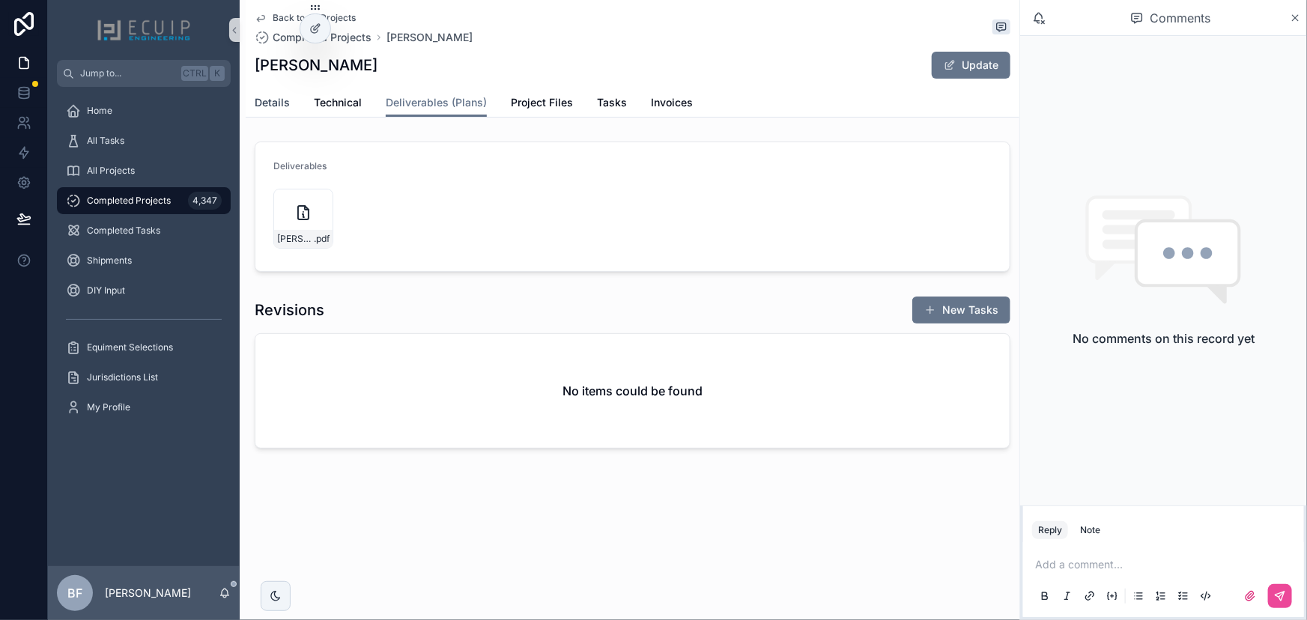
click at [277, 111] on link "Details" at bounding box center [272, 104] width 35 height 30
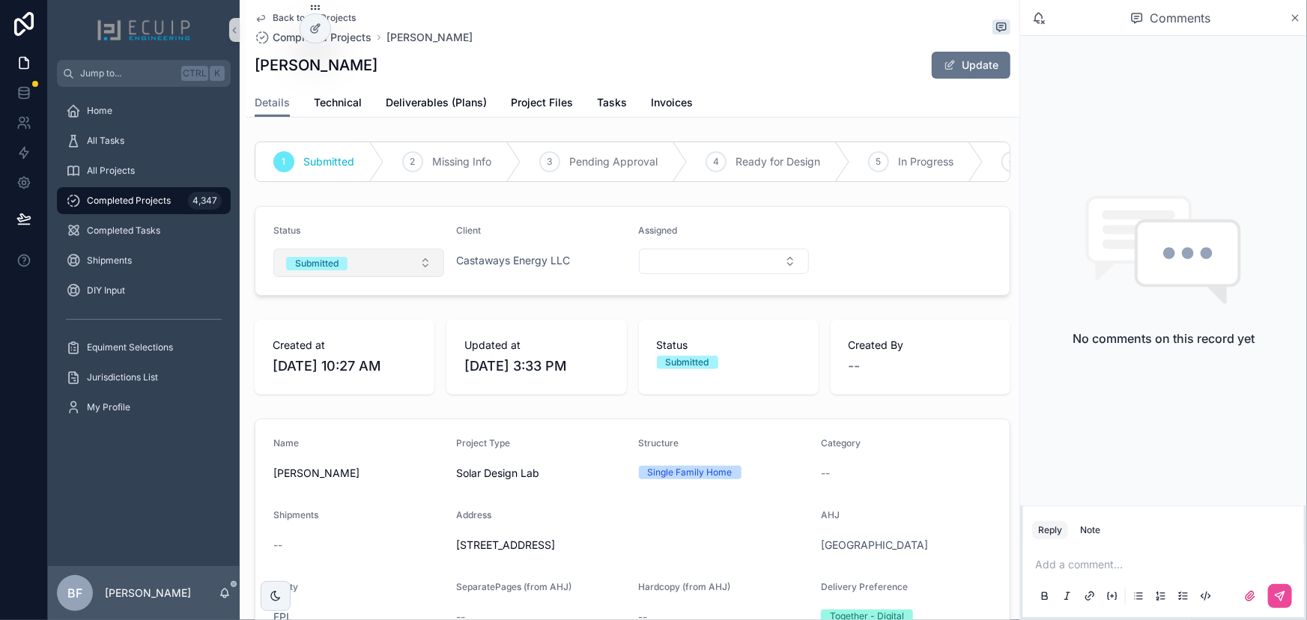
click at [341, 258] on button "Submitted" at bounding box center [358, 263] width 171 height 28
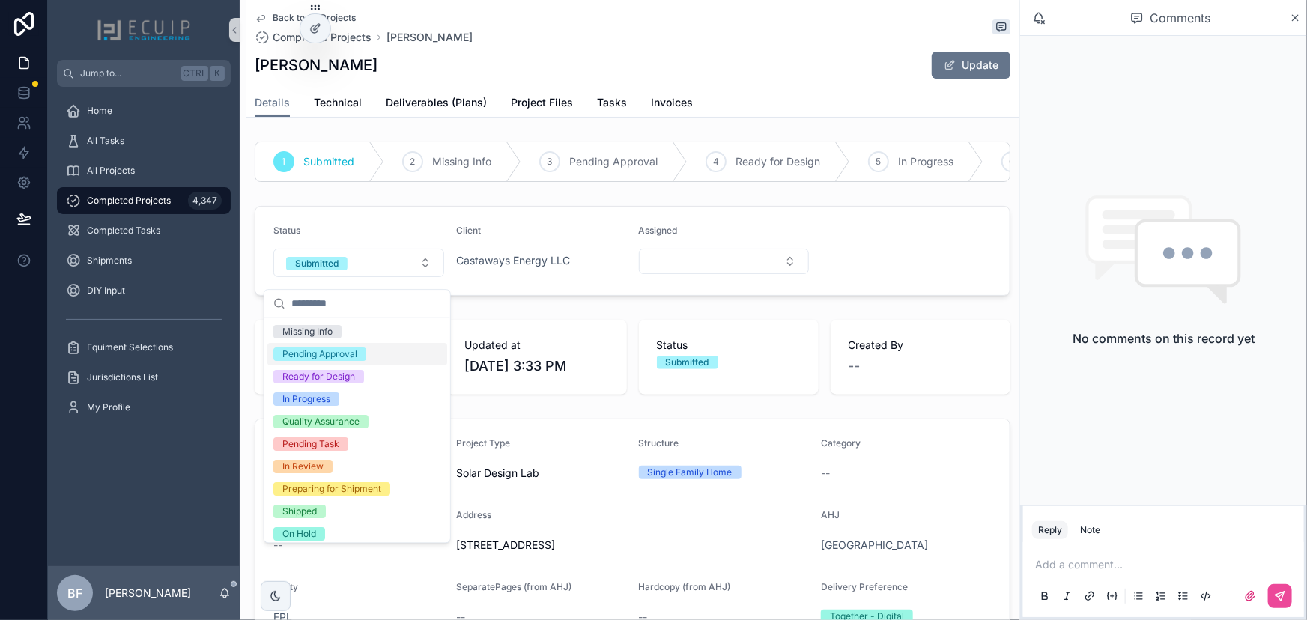
scroll to position [118, 0]
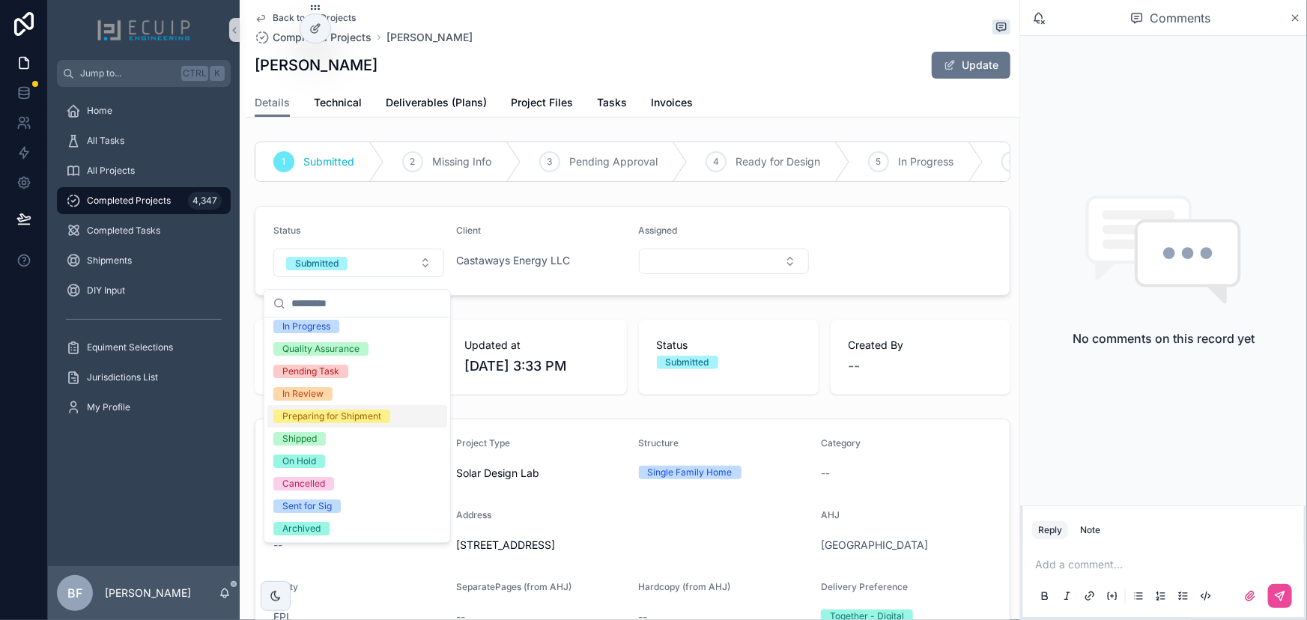
click at [300, 437] on div "Shipped" at bounding box center [299, 438] width 34 height 13
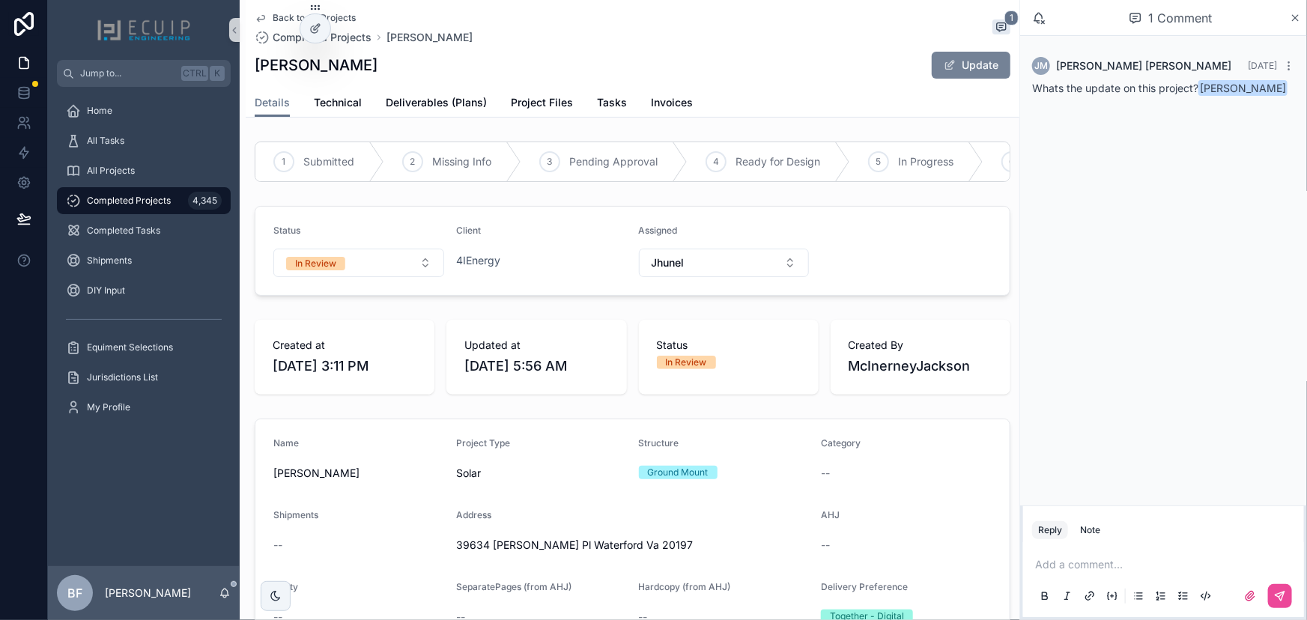
scroll to position [136, 0]
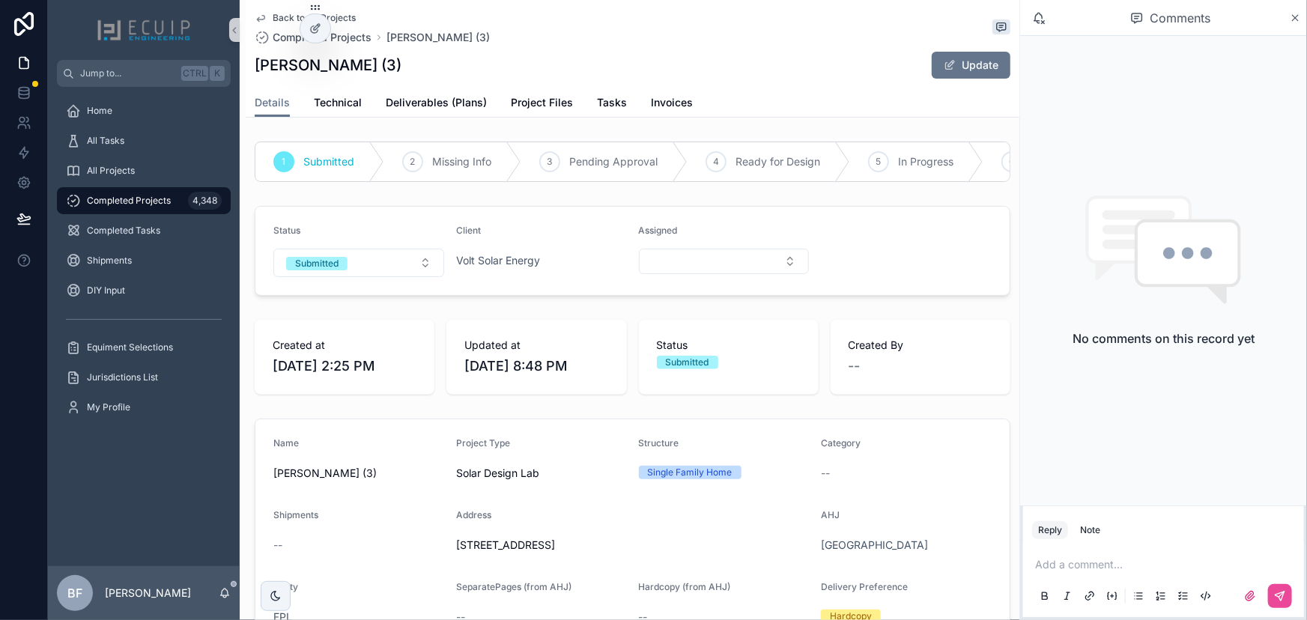
drag, startPoint x: 432, startPoint y: 66, endPoint x: 260, endPoint y: 72, distance: 172.4
click at [260, 72] on div "[PERSON_NAME] (3) Update" at bounding box center [633, 65] width 756 height 28
copy h1 "[PERSON_NAME] (3)"
click at [541, 107] on span "Project Files" at bounding box center [542, 102] width 62 height 15
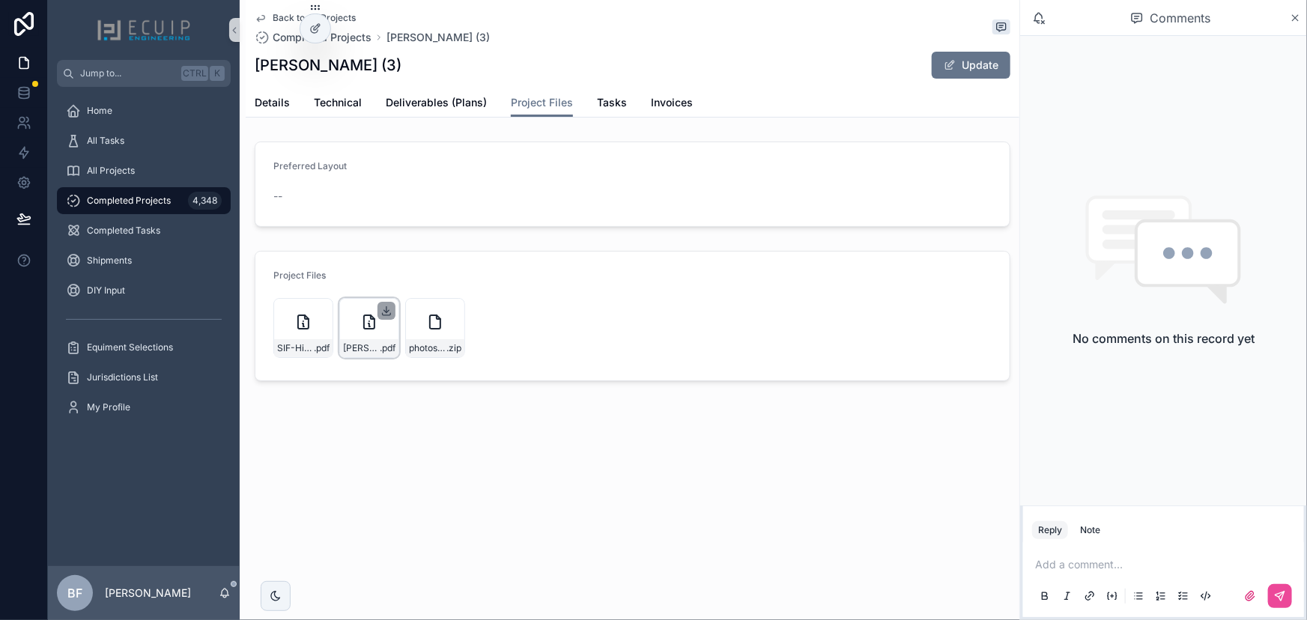
click at [391, 310] on icon "scrollable content" at bounding box center [386, 311] width 12 height 12
click at [320, 309] on icon "scrollable content" at bounding box center [321, 311] width 12 height 12
click at [443, 106] on span "Deliverables (Plans)" at bounding box center [436, 102] width 101 height 15
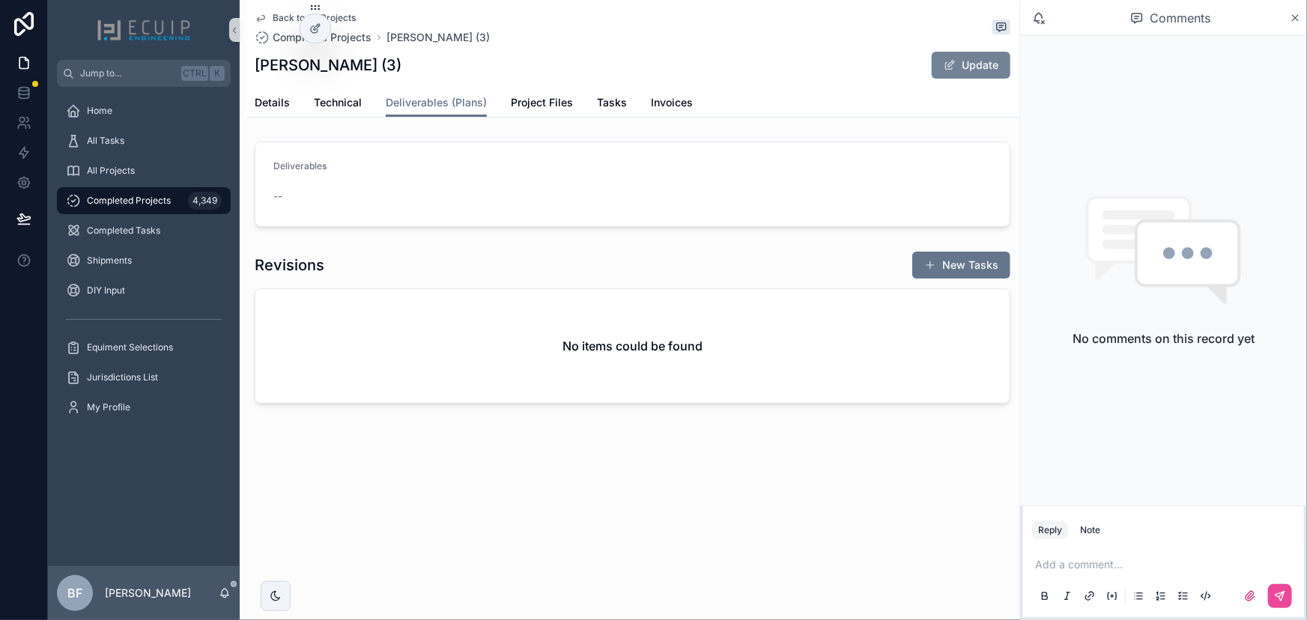
click at [974, 73] on button "Update" at bounding box center [971, 65] width 79 height 27
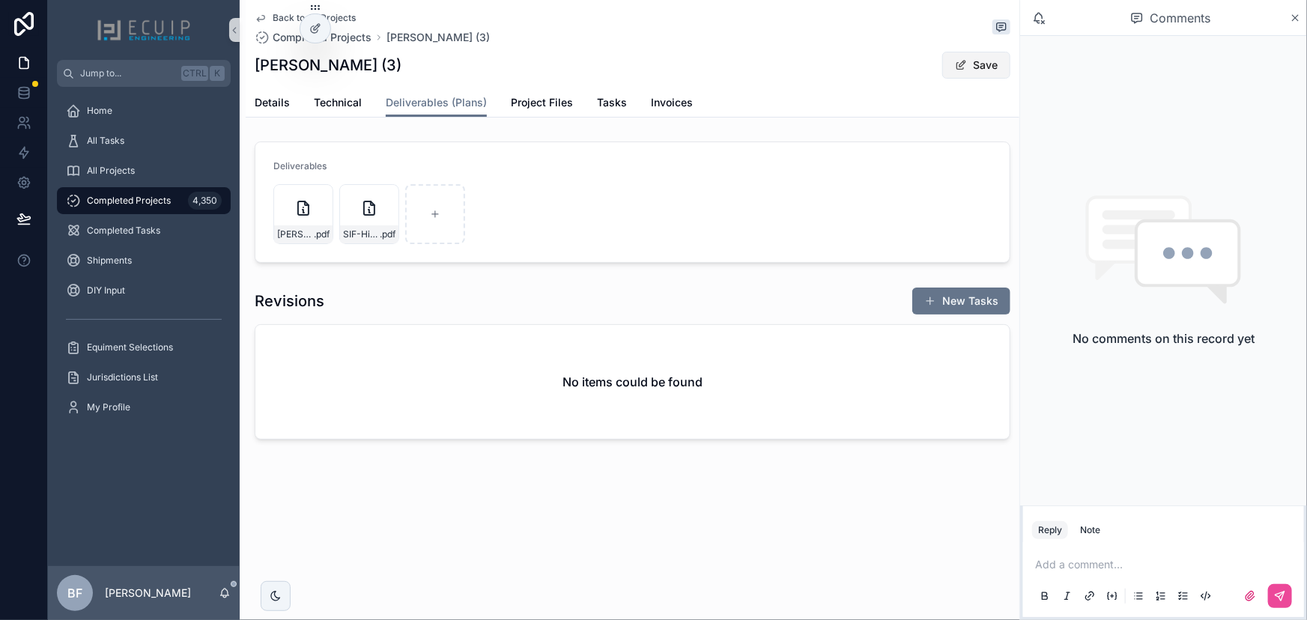
click at [992, 61] on button "Save" at bounding box center [976, 65] width 68 height 27
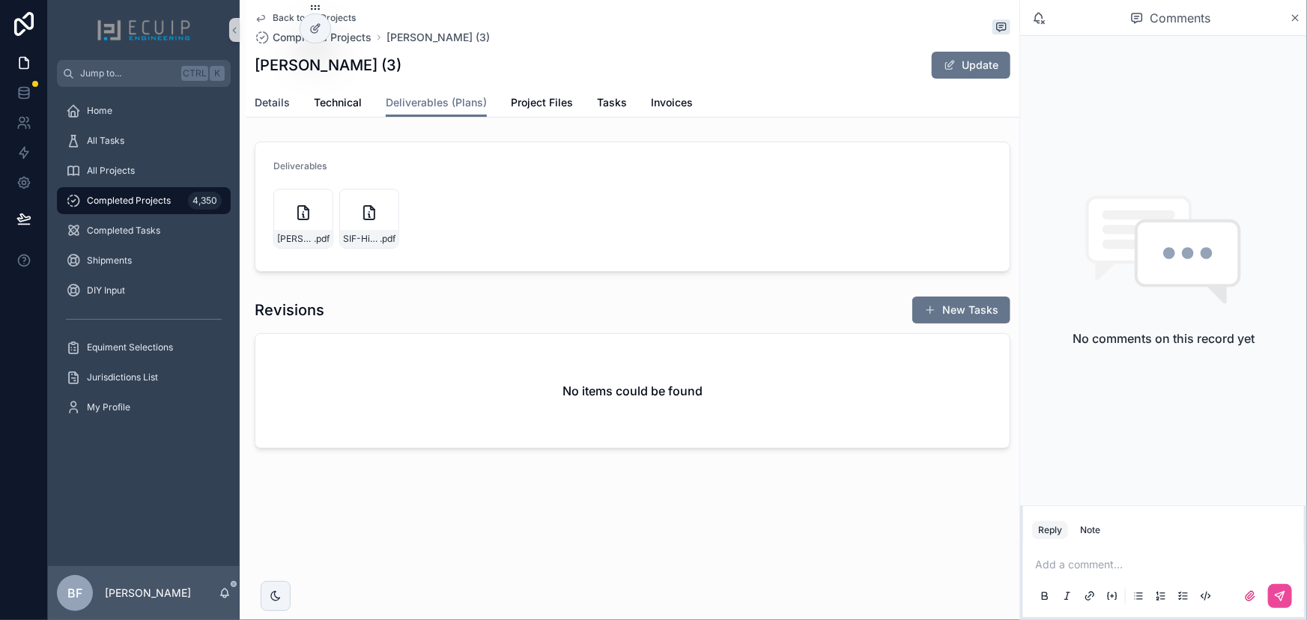
click at [270, 103] on span "Details" at bounding box center [272, 102] width 35 height 15
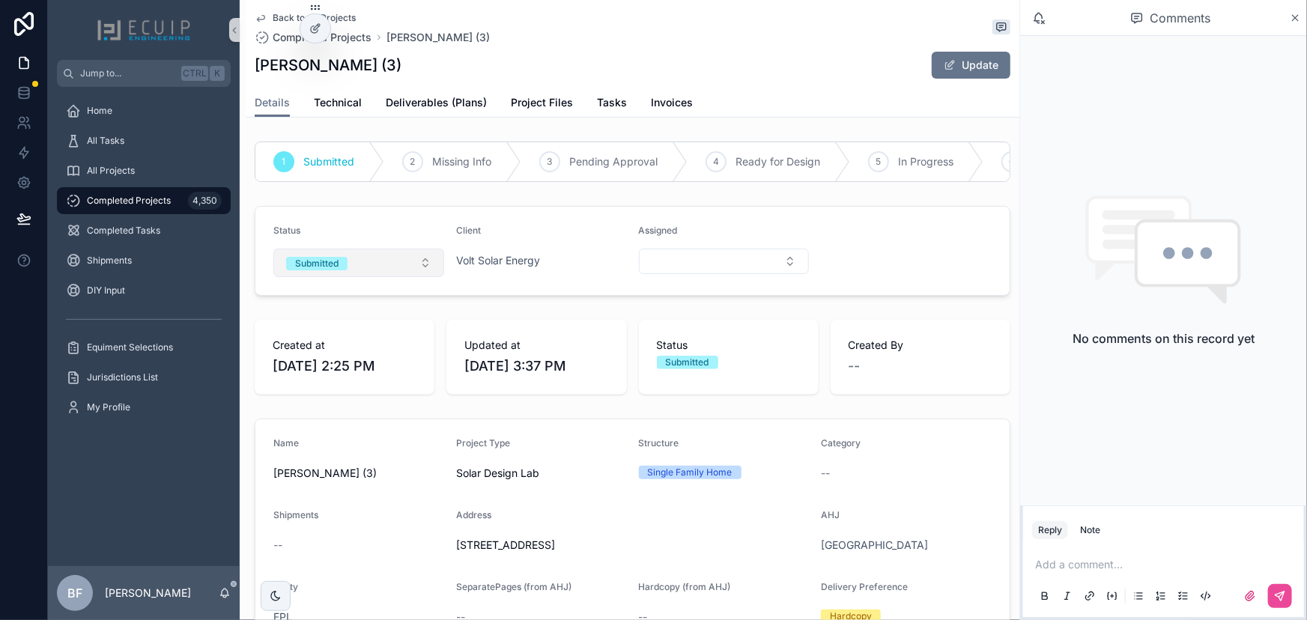
drag, startPoint x: 346, startPoint y: 267, endPoint x: 349, endPoint y: 284, distance: 16.7
click at [346, 267] on span "Submitted" at bounding box center [316, 263] width 61 height 13
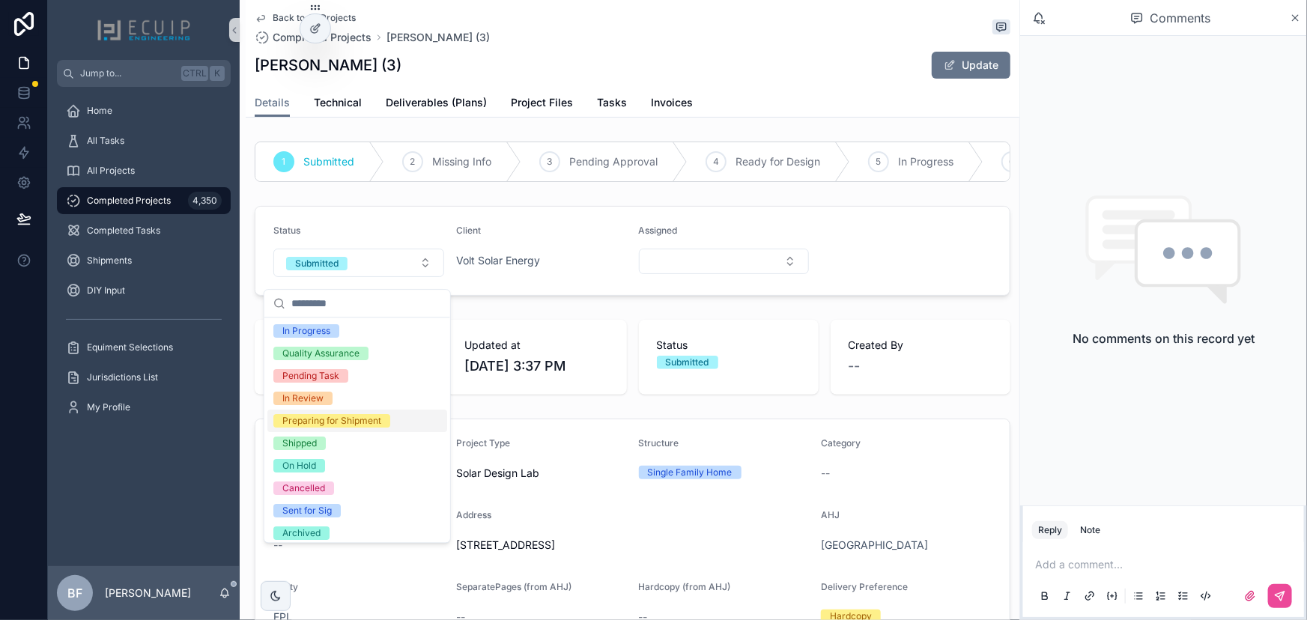
scroll to position [118, 0]
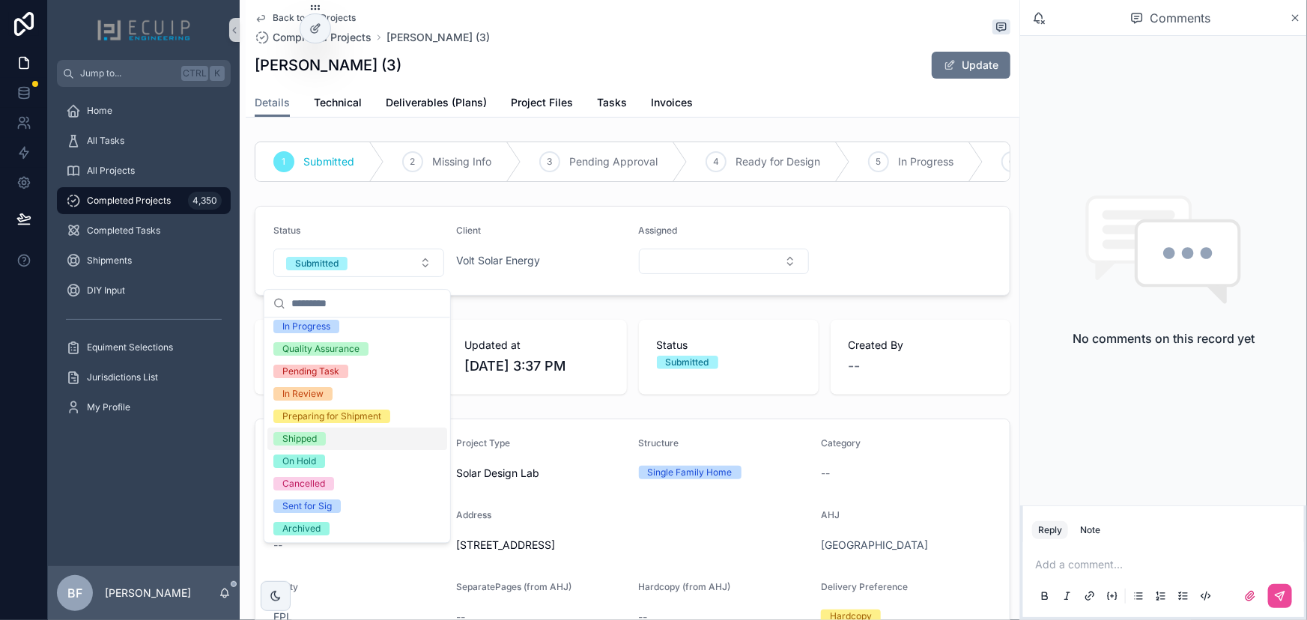
click at [302, 442] on div "Shipped" at bounding box center [299, 438] width 34 height 13
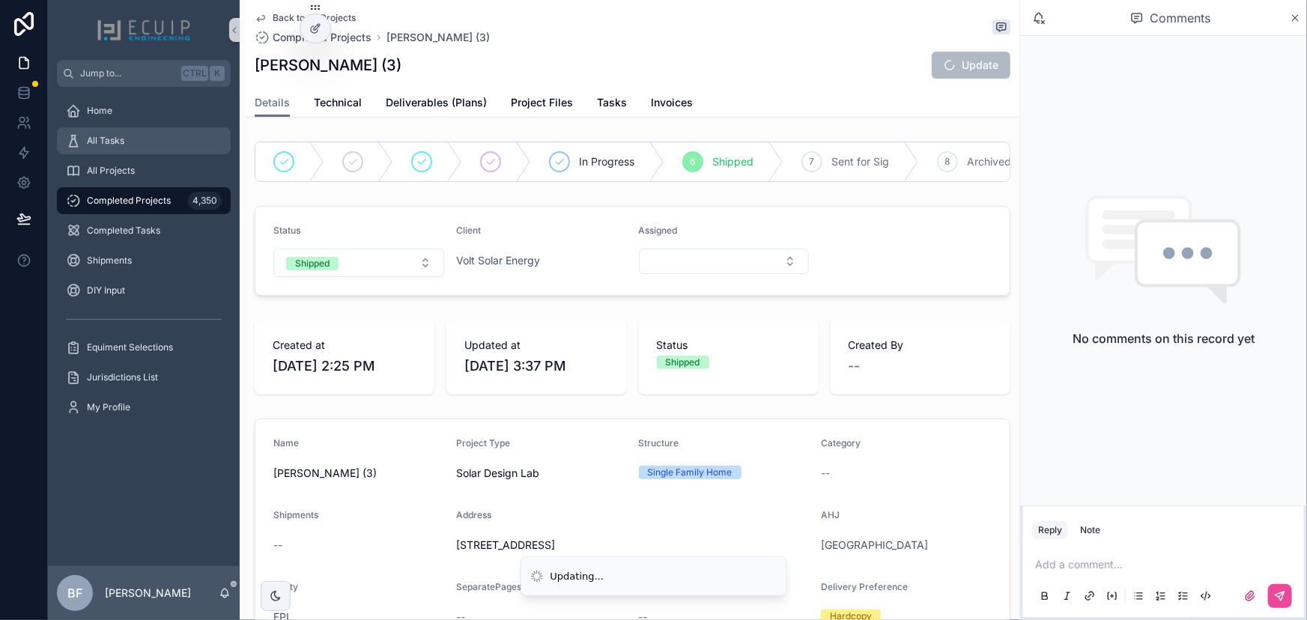
click at [119, 137] on span "All Tasks" at bounding box center [105, 141] width 37 height 12
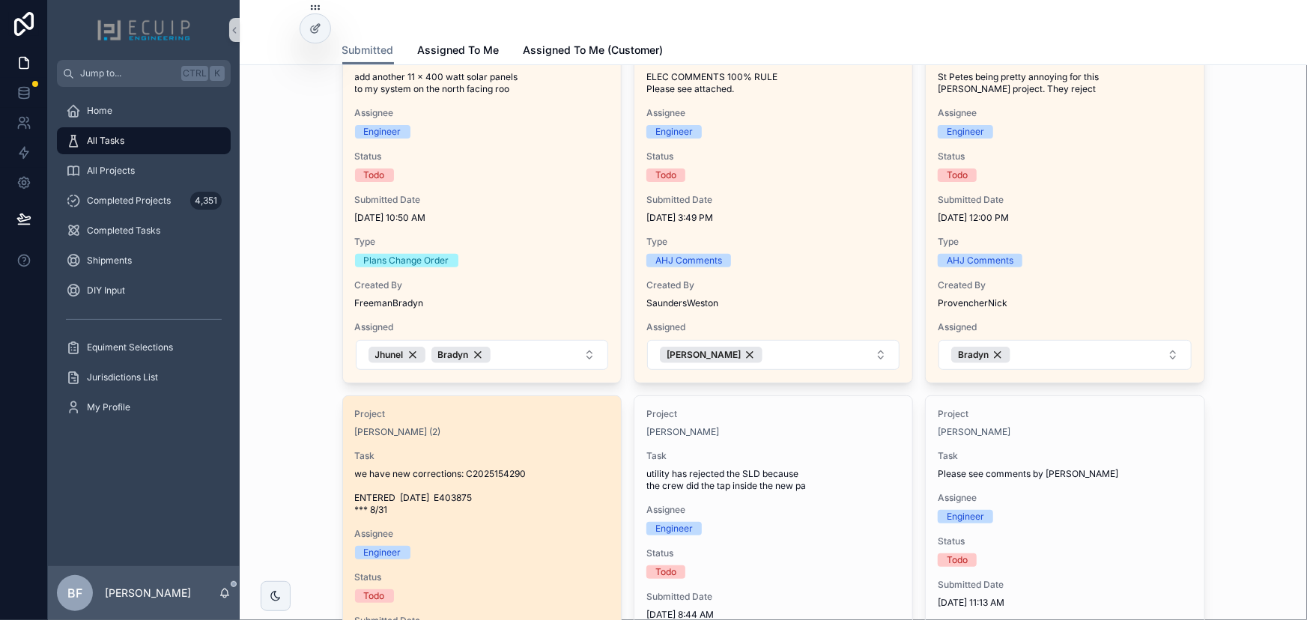
scroll to position [340, 0]
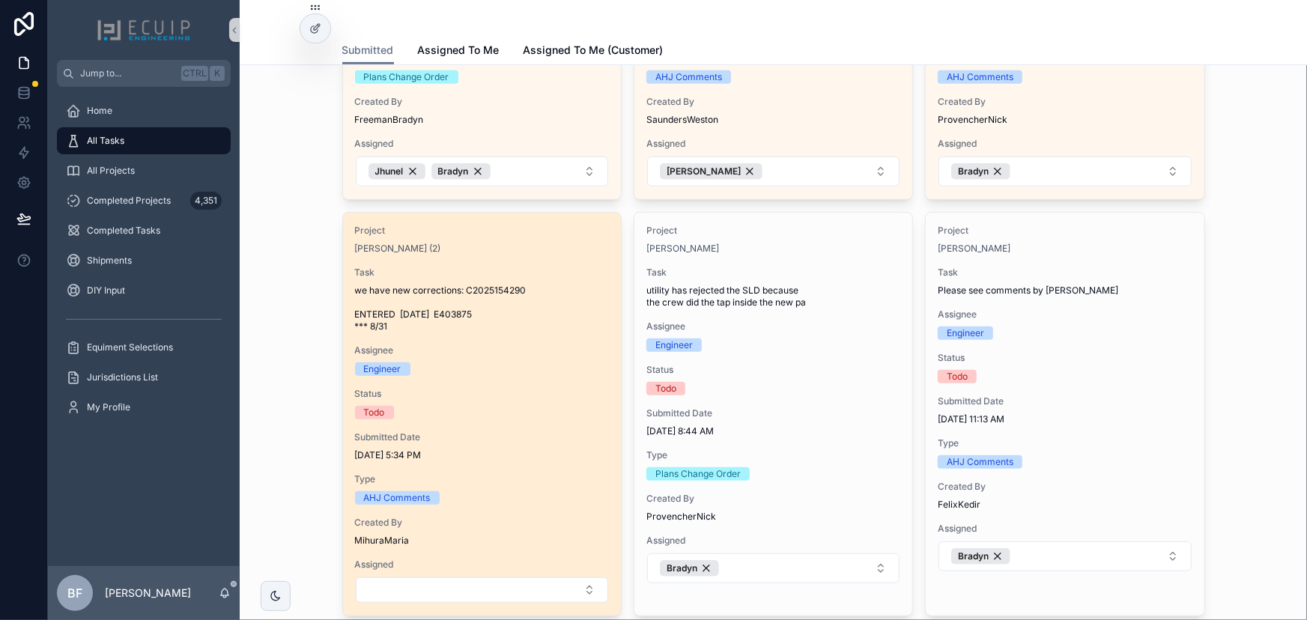
click at [551, 395] on span "Status" at bounding box center [482, 394] width 254 height 12
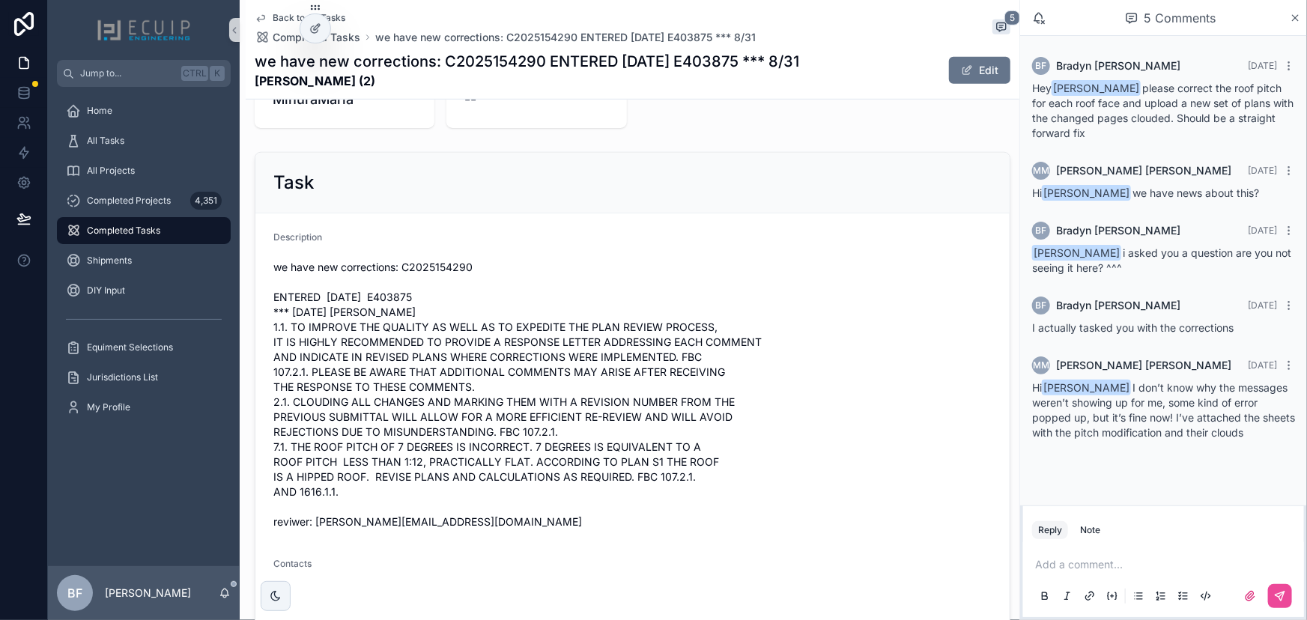
scroll to position [783, 0]
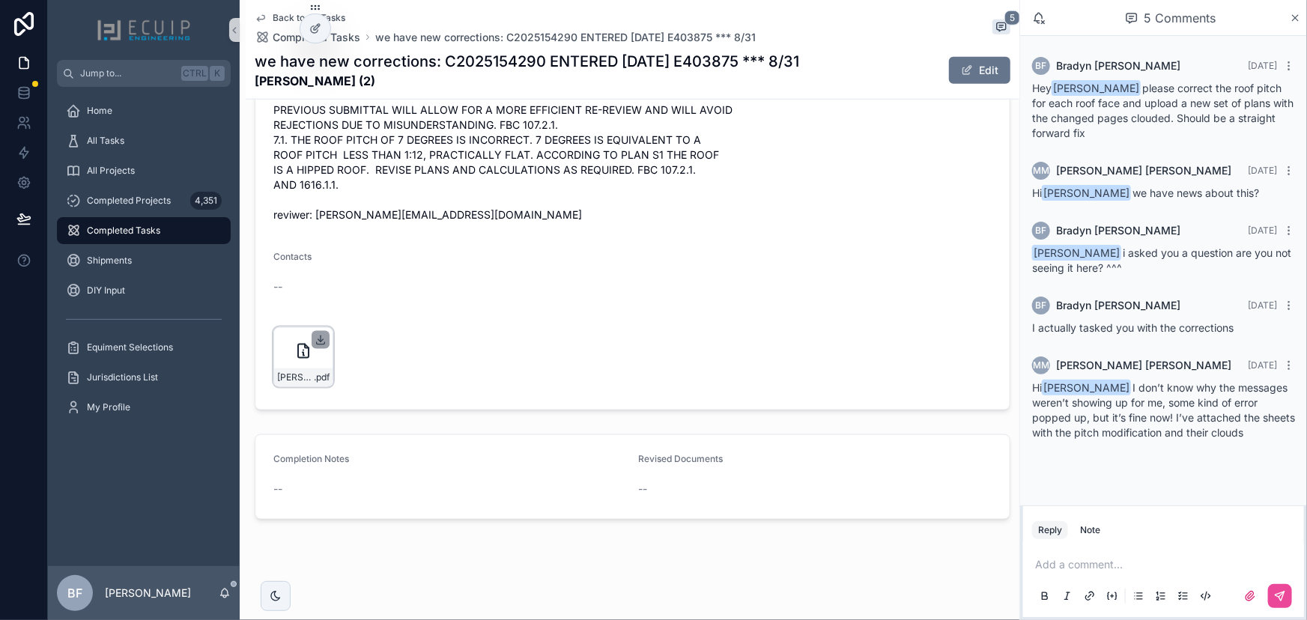
click at [318, 337] on icon "scrollable content" at bounding box center [321, 340] width 12 height 12
drag, startPoint x: 371, startPoint y: 76, endPoint x: 247, endPoint y: 81, distance: 124.4
click at [247, 81] on div "Back to All Tasks Completed Tasks we have new corrections: C2025154290 ENTERED …" at bounding box center [633, 50] width 774 height 100
copy strong "LENIN BRAVO (2)"
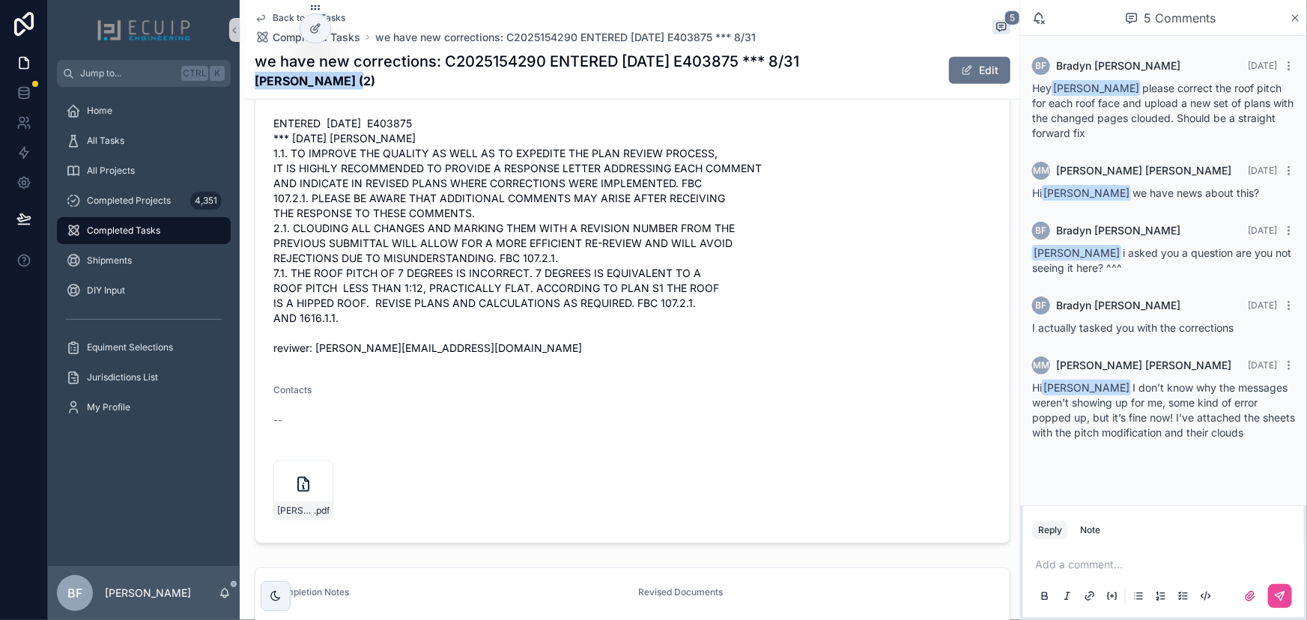
scroll to position [647, 0]
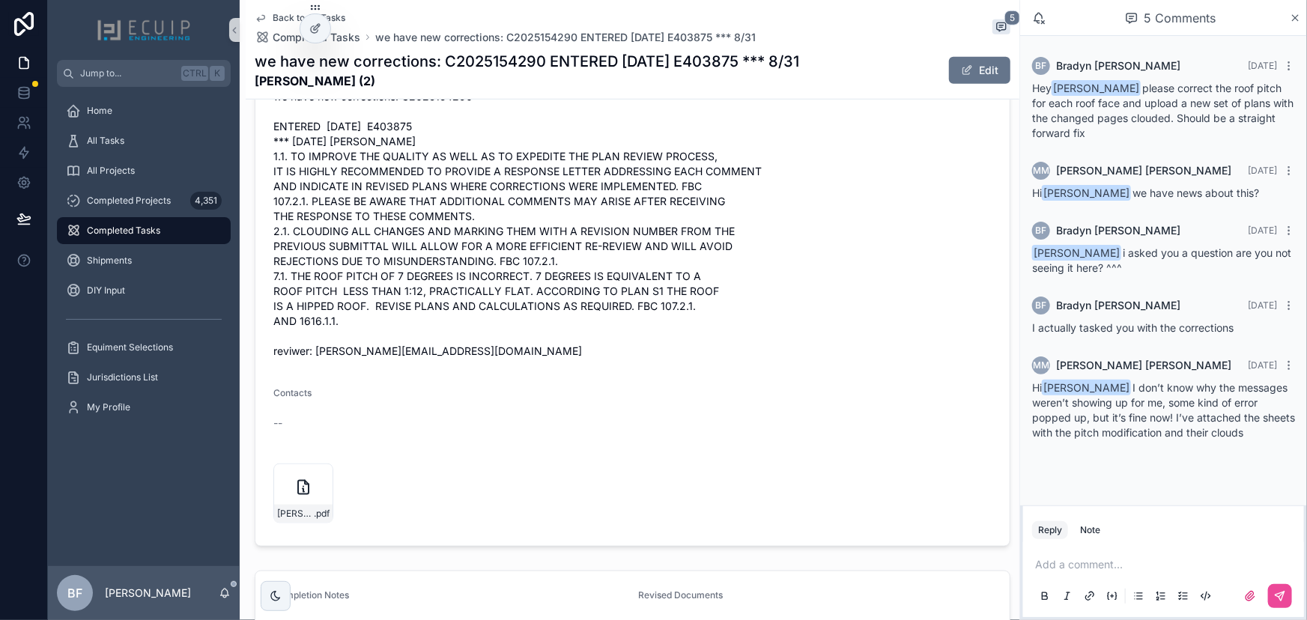
drag, startPoint x: 948, startPoint y: 198, endPoint x: 963, endPoint y: 165, distance: 36.2
click at [948, 198] on span "we have new corrections: C2025154290 ENTERED 08/31/2025 E403875 *** 8/31/2025 A…" at bounding box center [632, 224] width 718 height 270
click at [971, 79] on button "Edit" at bounding box center [979, 70] width 61 height 27
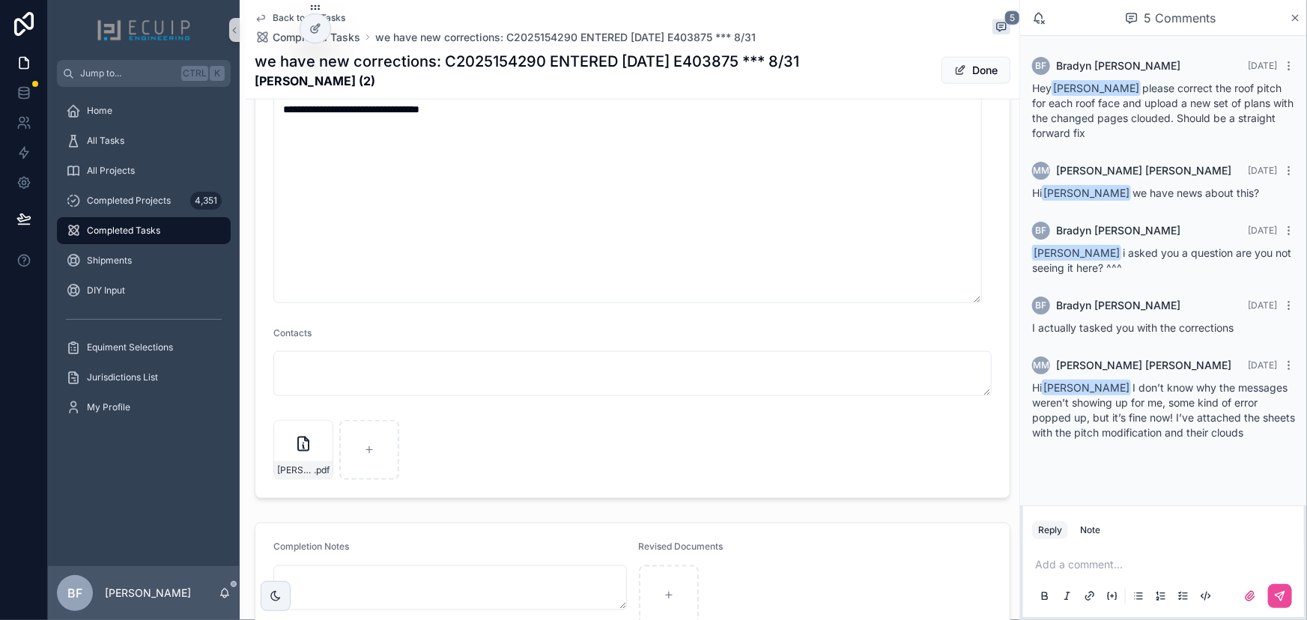
scroll to position [991, 0]
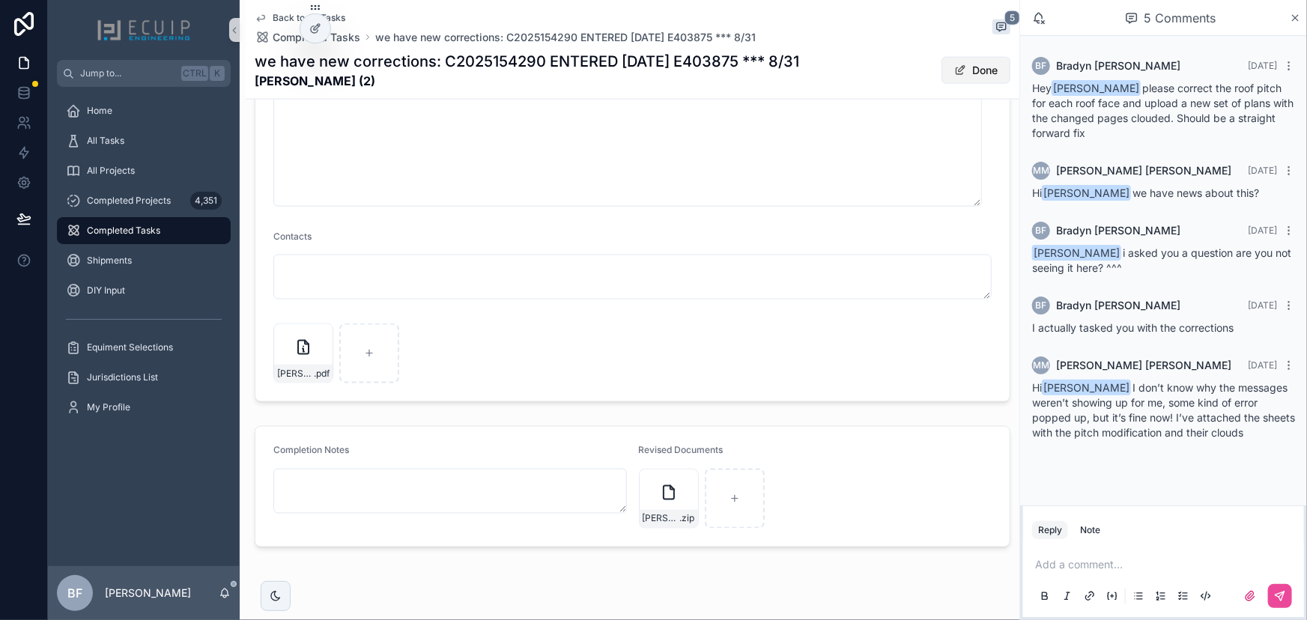
click at [984, 75] on button "Done" at bounding box center [975, 70] width 69 height 27
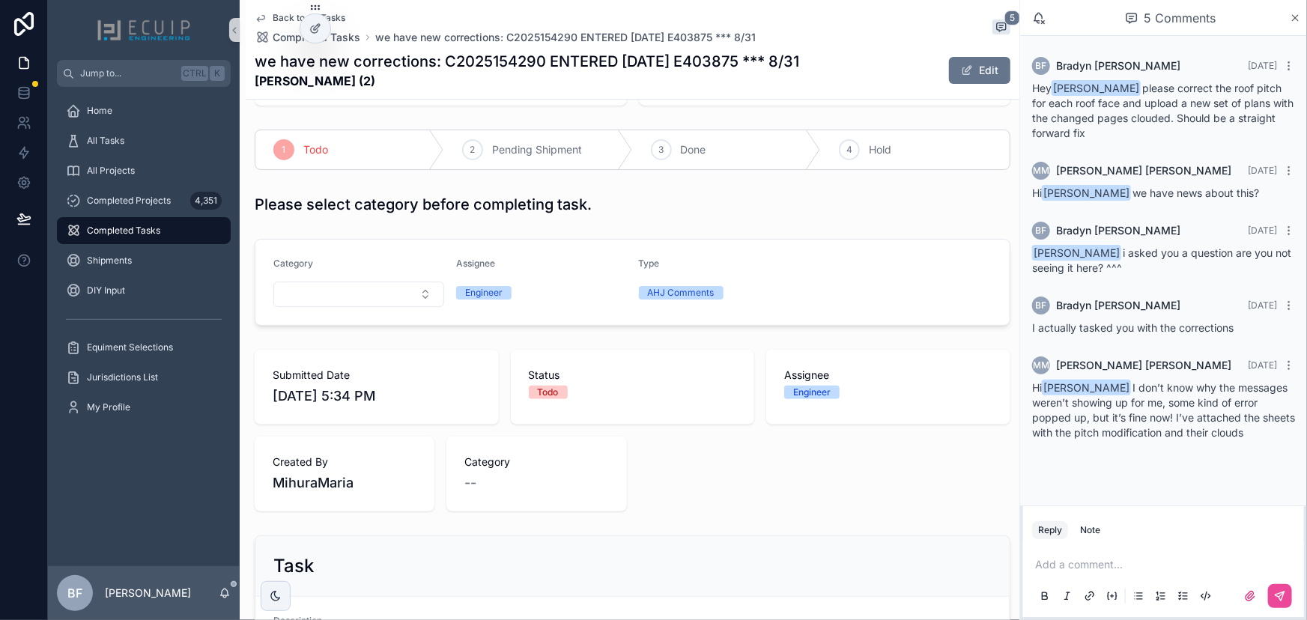
scroll to position [0, 0]
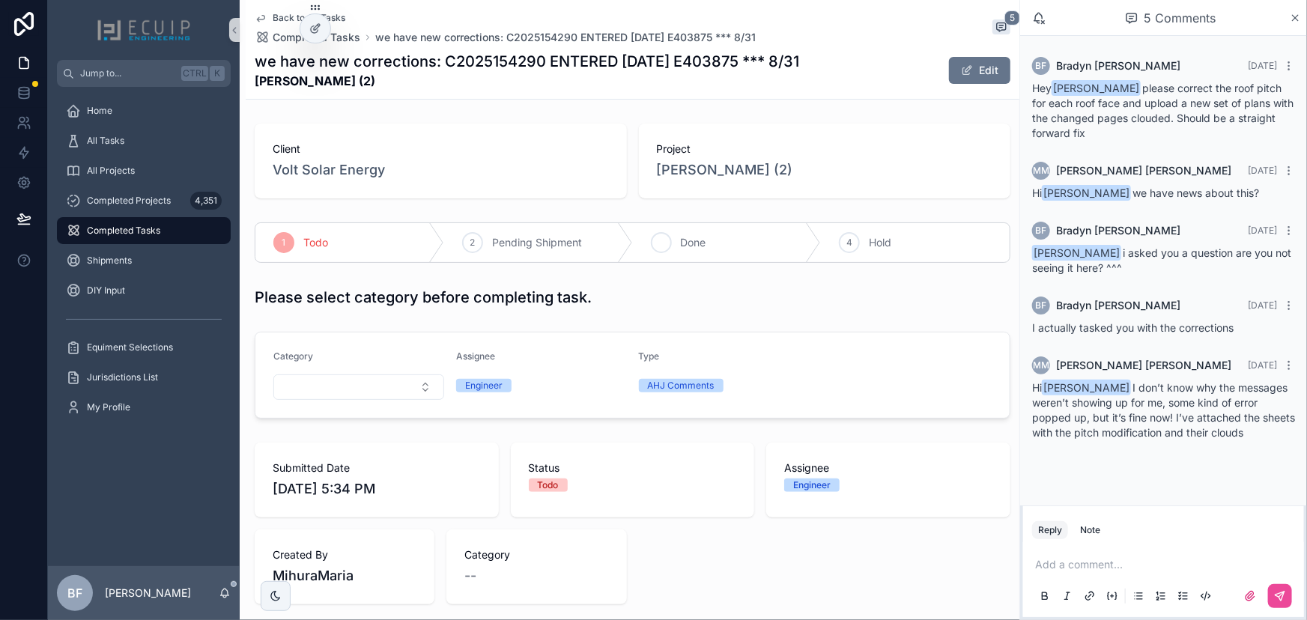
click at [685, 235] on span "Done" at bounding box center [693, 242] width 25 height 15
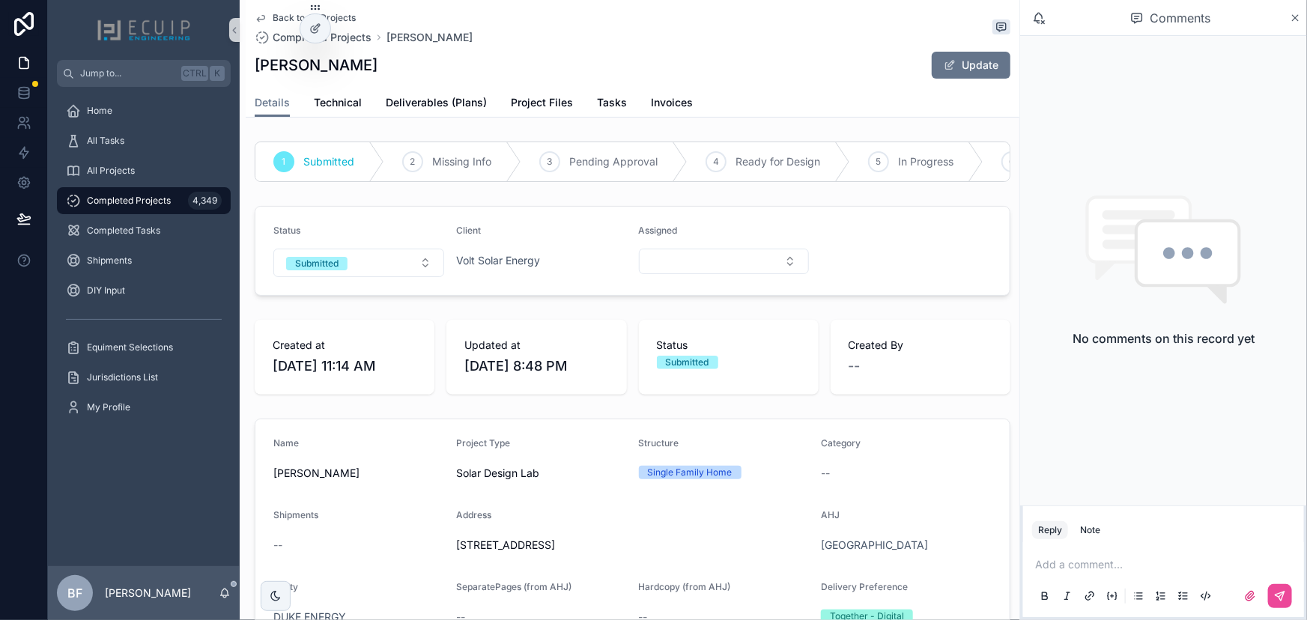
drag, startPoint x: 406, startPoint y: 70, endPoint x: 258, endPoint y: 65, distance: 148.4
click at [258, 65] on div "[PERSON_NAME] Update" at bounding box center [633, 65] width 756 height 28
copy h1 "[PERSON_NAME]"
click at [768, 73] on div "[PERSON_NAME] Update" at bounding box center [633, 65] width 756 height 28
click at [530, 100] on span "Project Files" at bounding box center [542, 102] width 62 height 15
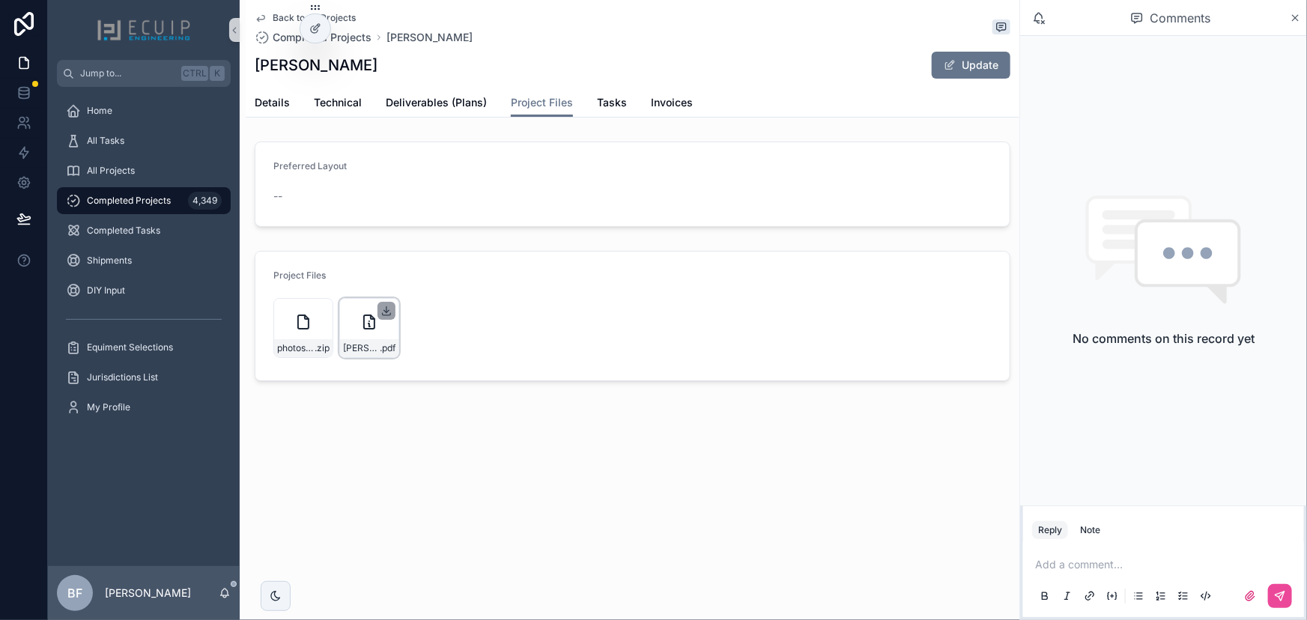
click at [386, 312] on icon "scrollable content" at bounding box center [386, 311] width 12 height 12
drag, startPoint x: 467, startPoint y: 105, endPoint x: 478, endPoint y: 105, distance: 10.5
click at [467, 105] on span "Deliverables (Plans)" at bounding box center [436, 102] width 101 height 15
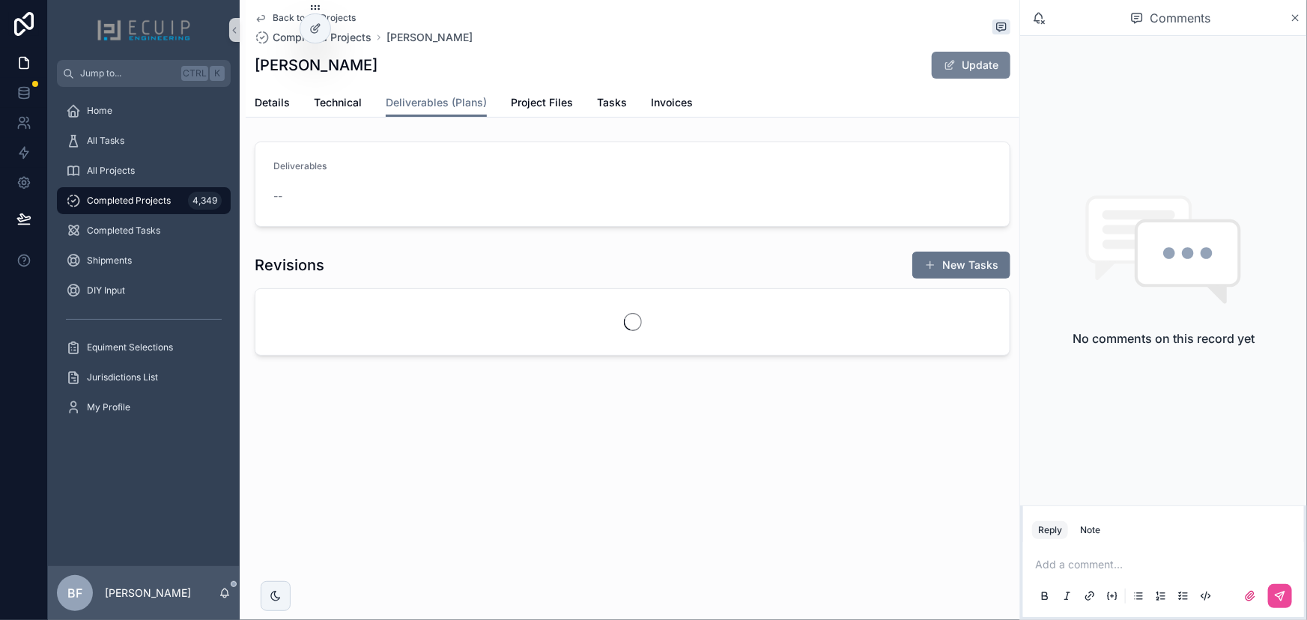
click at [961, 75] on button "Update" at bounding box center [971, 65] width 79 height 27
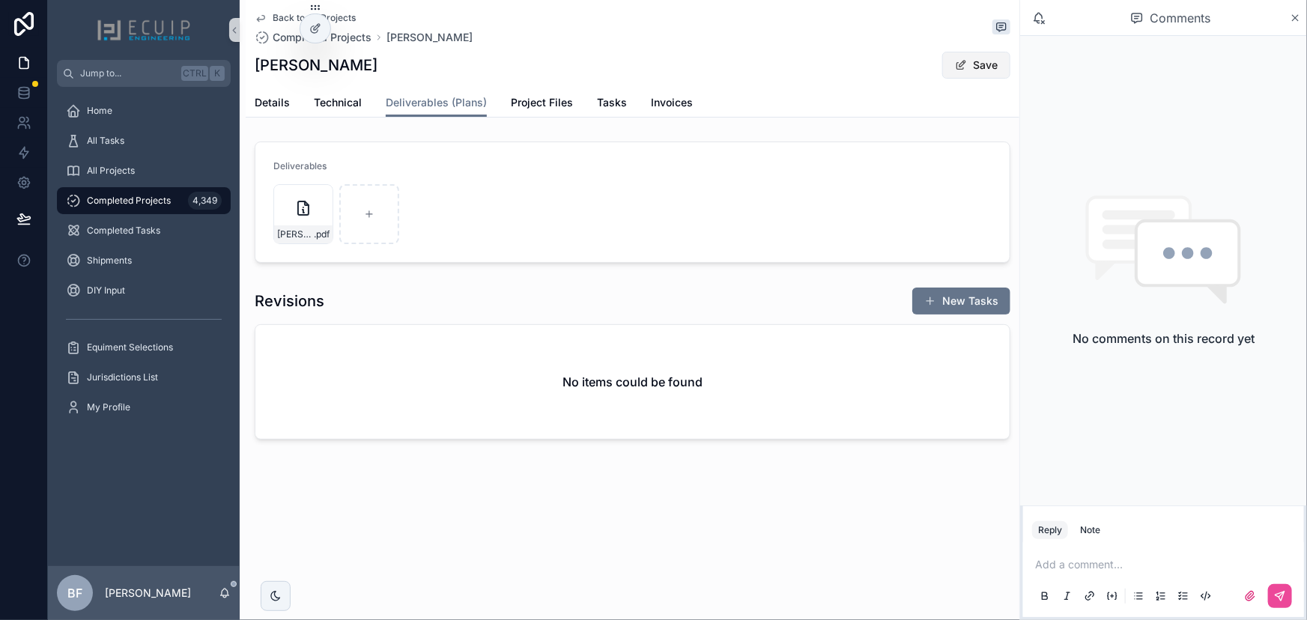
click at [993, 69] on button "Save" at bounding box center [976, 65] width 68 height 27
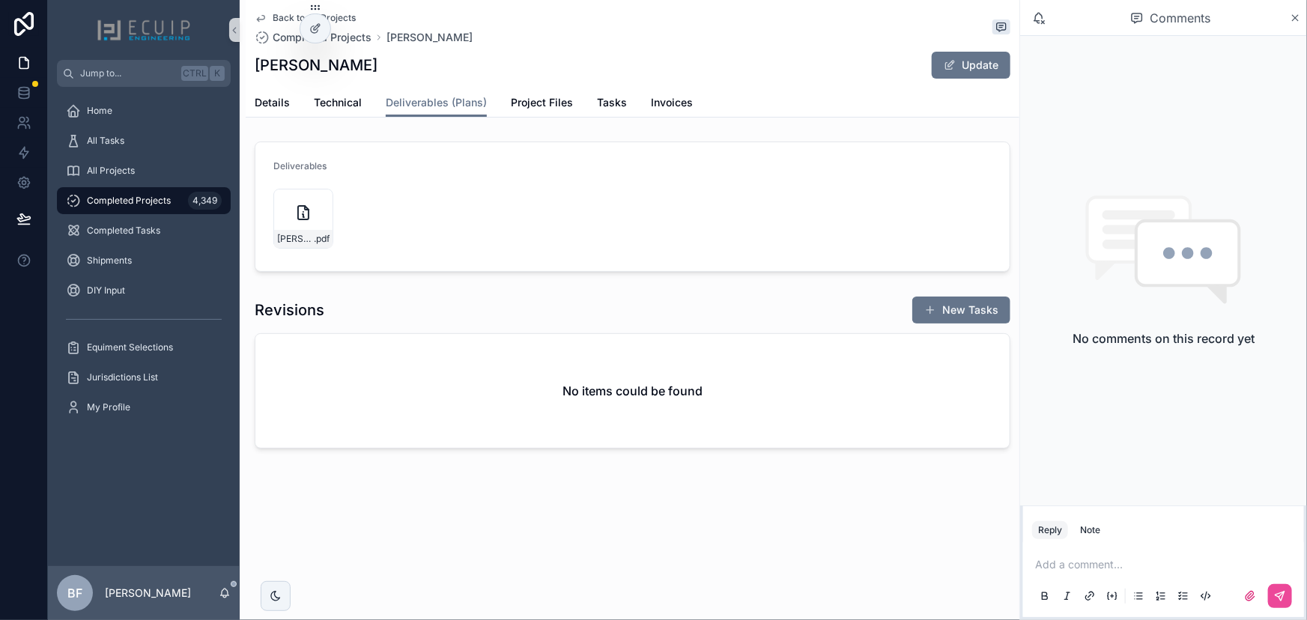
click at [294, 106] on div "Details Technical Deliverables (Plans) Project Files Tasks Invoices" at bounding box center [633, 102] width 756 height 28
click at [279, 105] on span "Details" at bounding box center [272, 102] width 35 height 15
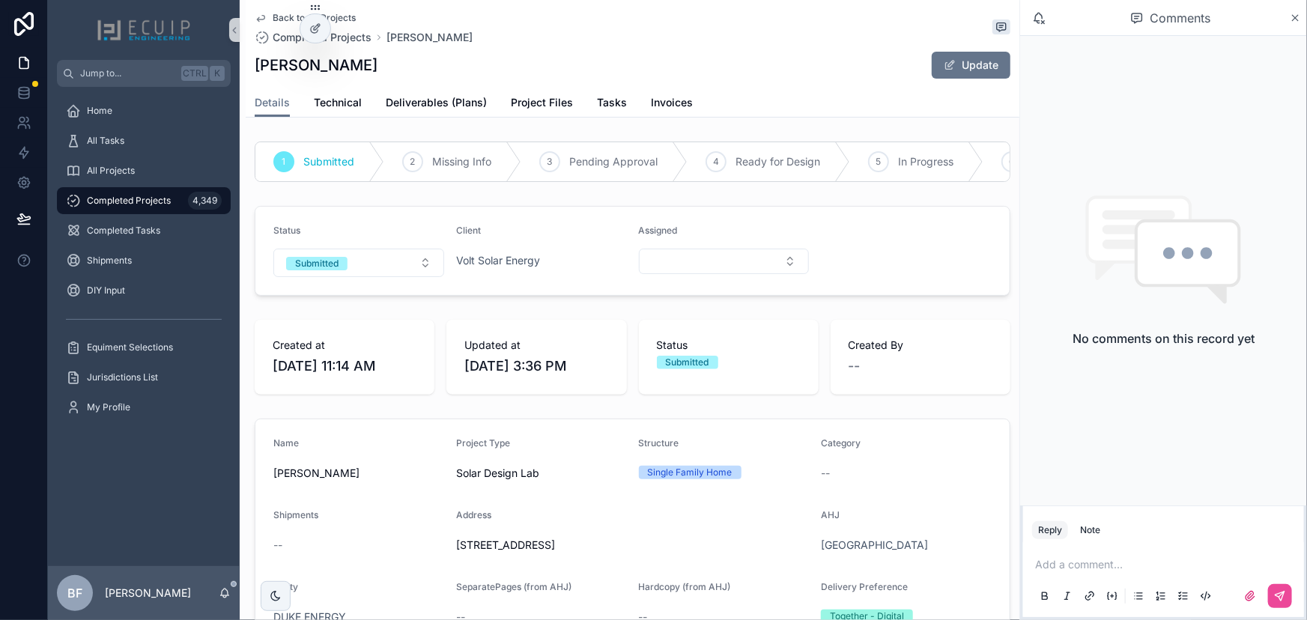
click at [387, 277] on button "Submitted" at bounding box center [358, 263] width 171 height 28
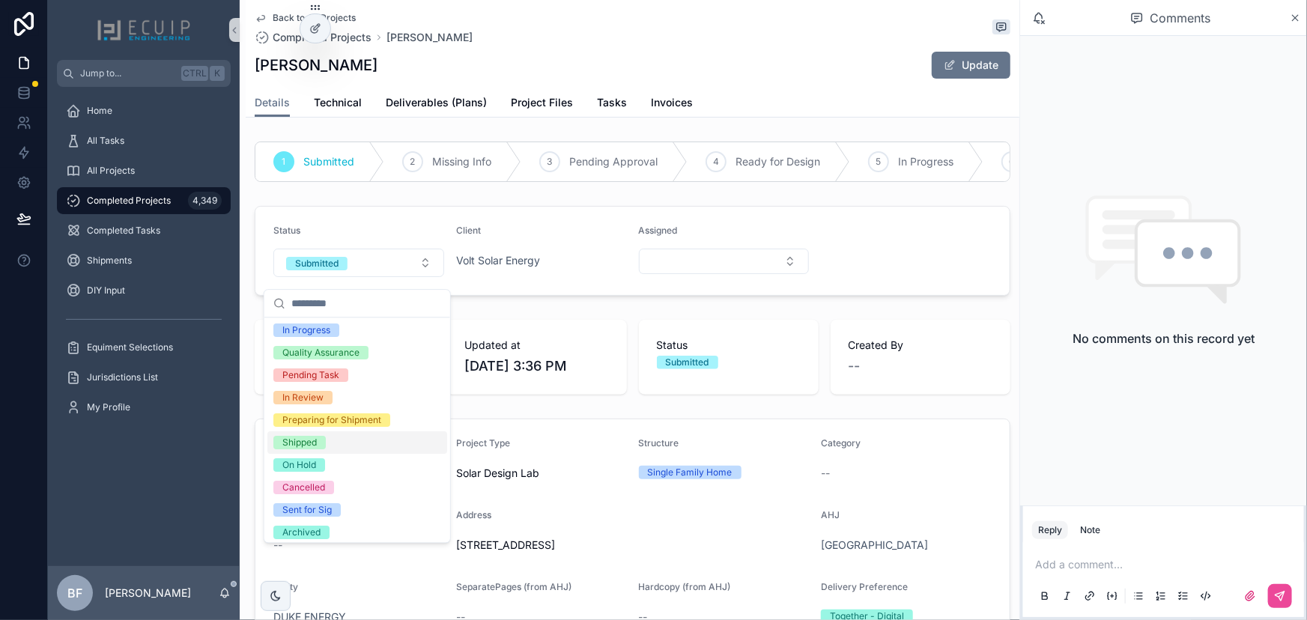
scroll to position [118, 0]
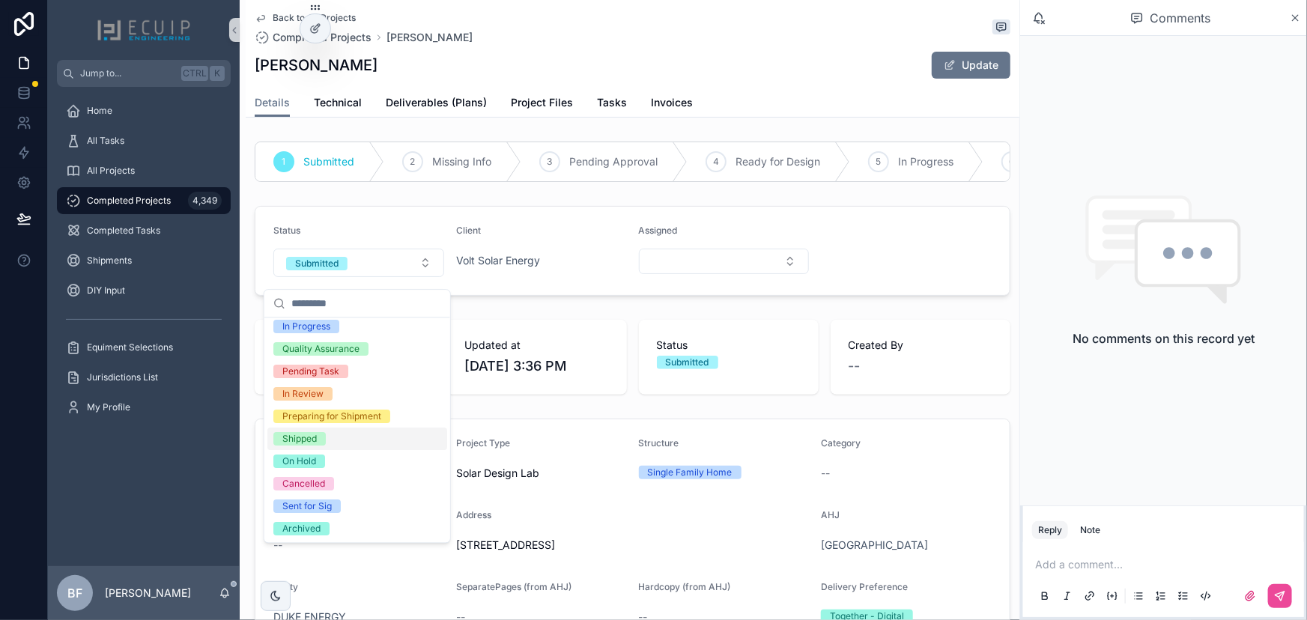
click at [285, 440] on div "Shipped" at bounding box center [299, 438] width 34 height 13
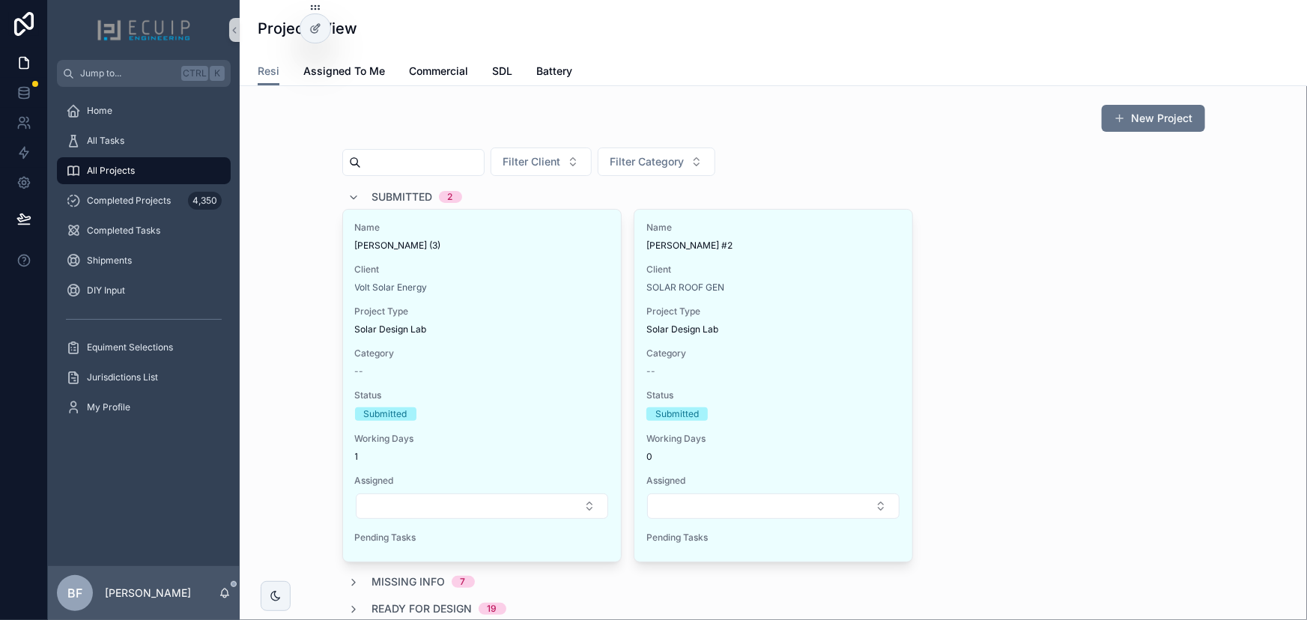
click at [416, 195] on span "Submitted" at bounding box center [402, 196] width 61 height 15
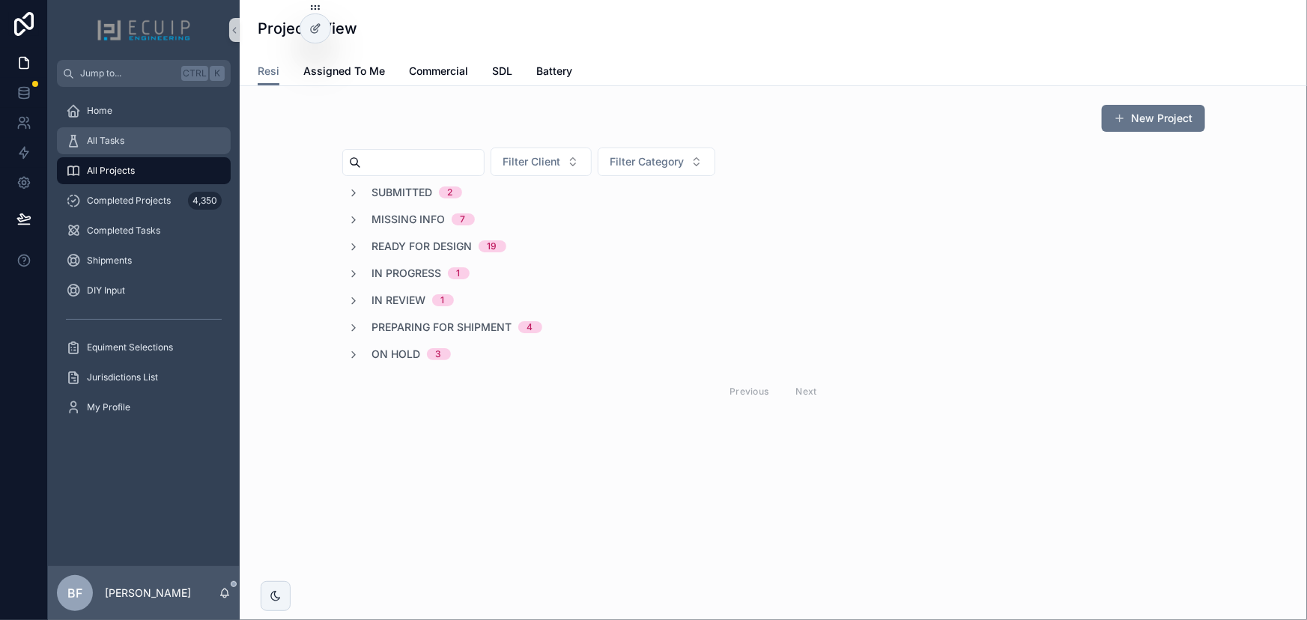
click at [143, 145] on div "All Tasks" at bounding box center [144, 141] width 156 height 24
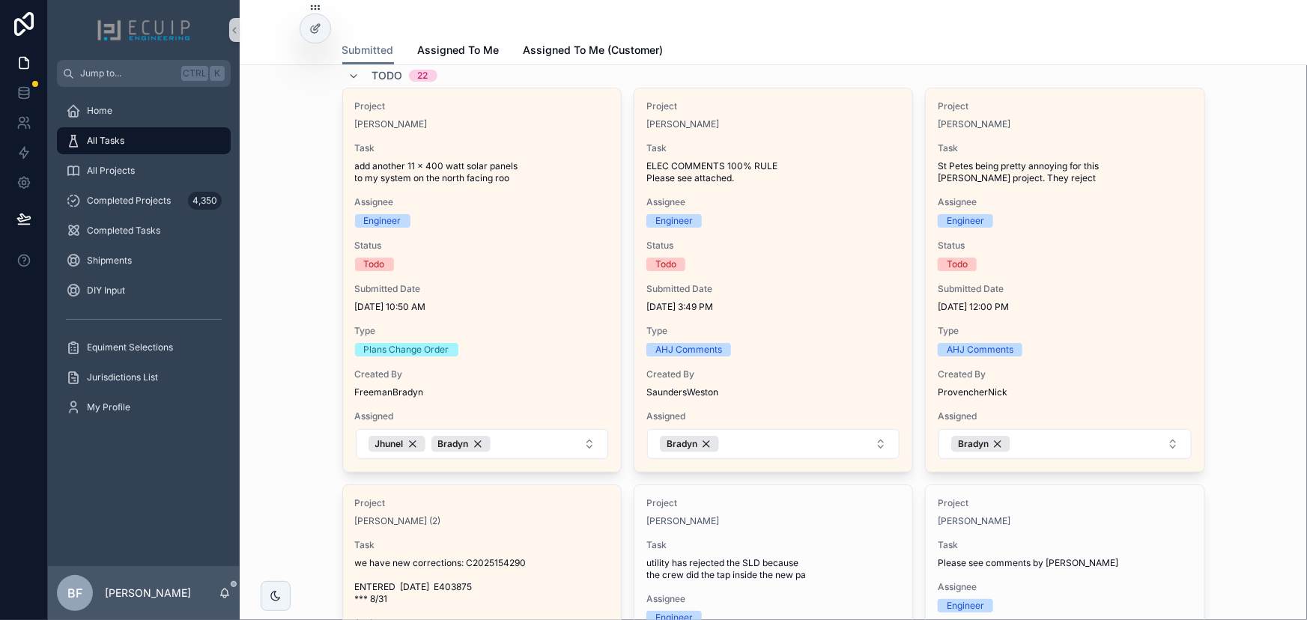
scroll to position [67, 0]
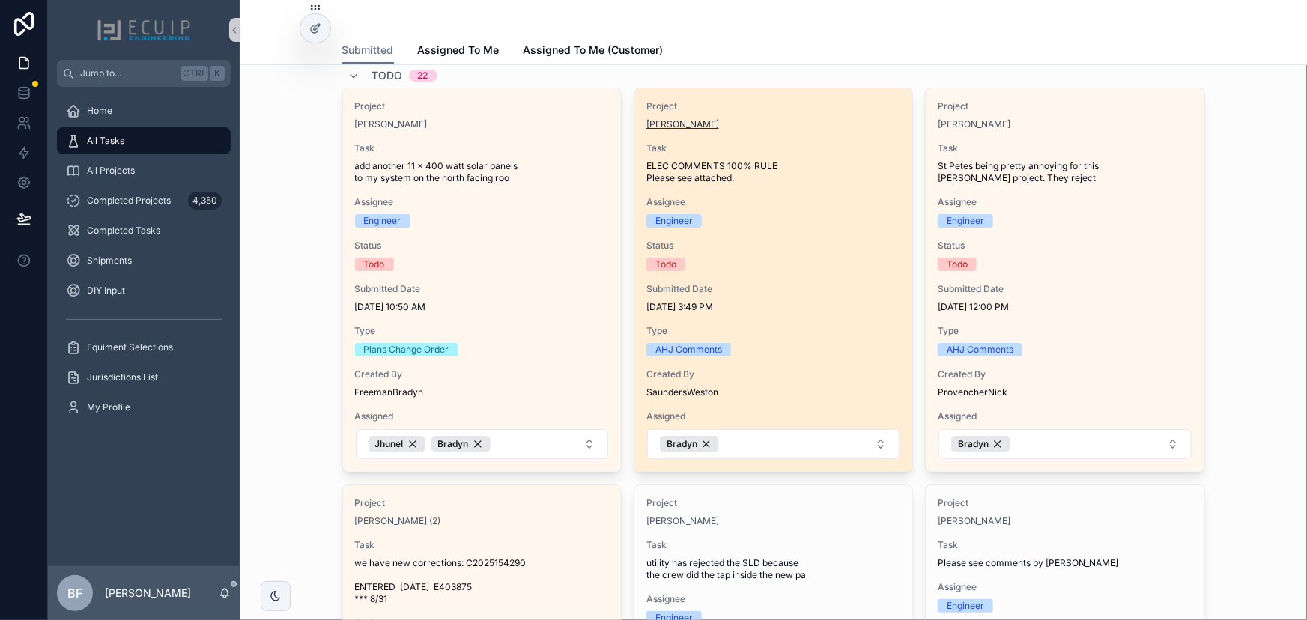
click at [685, 128] on span "Rashed Chowdhury" at bounding box center [682, 124] width 73 height 12
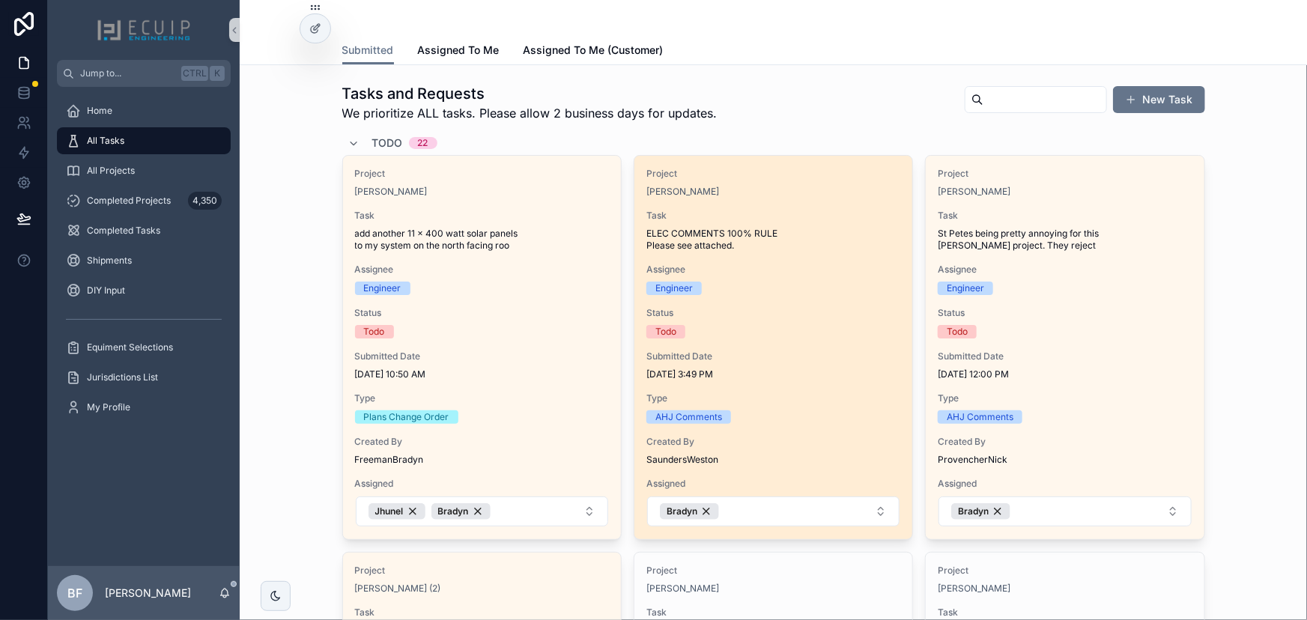
click at [835, 240] on span "ELEC COMMENTS 100% RULE Please see attached." at bounding box center [773, 240] width 254 height 24
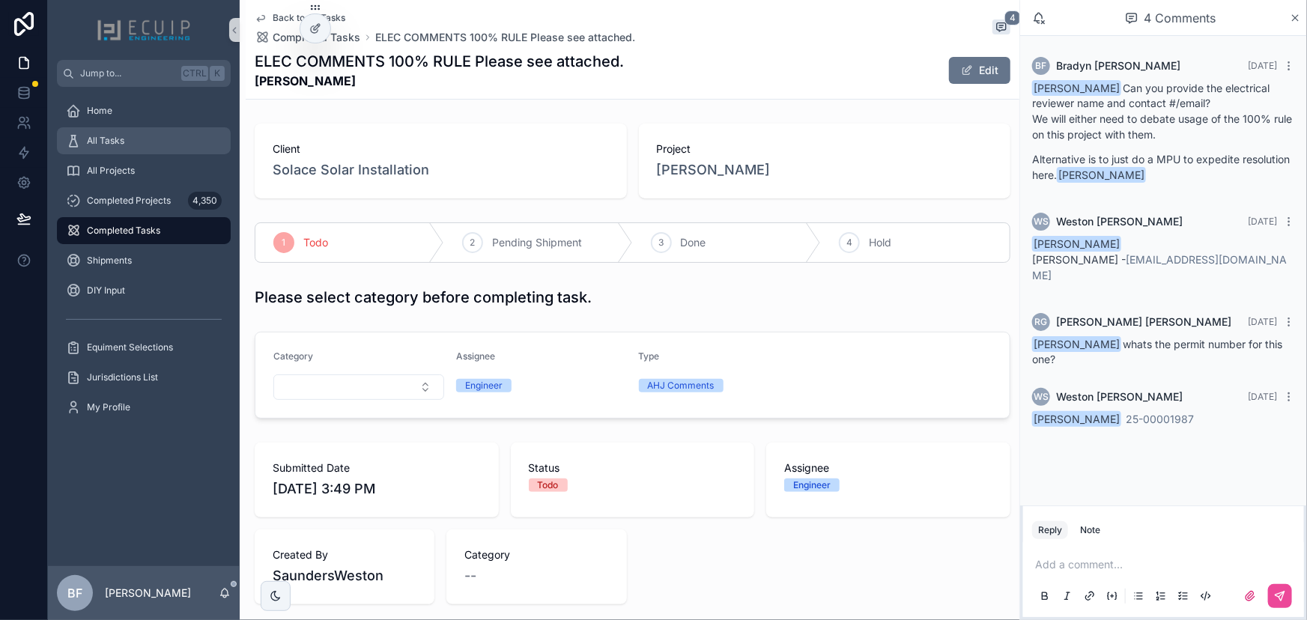
click at [131, 142] on div "All Tasks" at bounding box center [144, 141] width 156 height 24
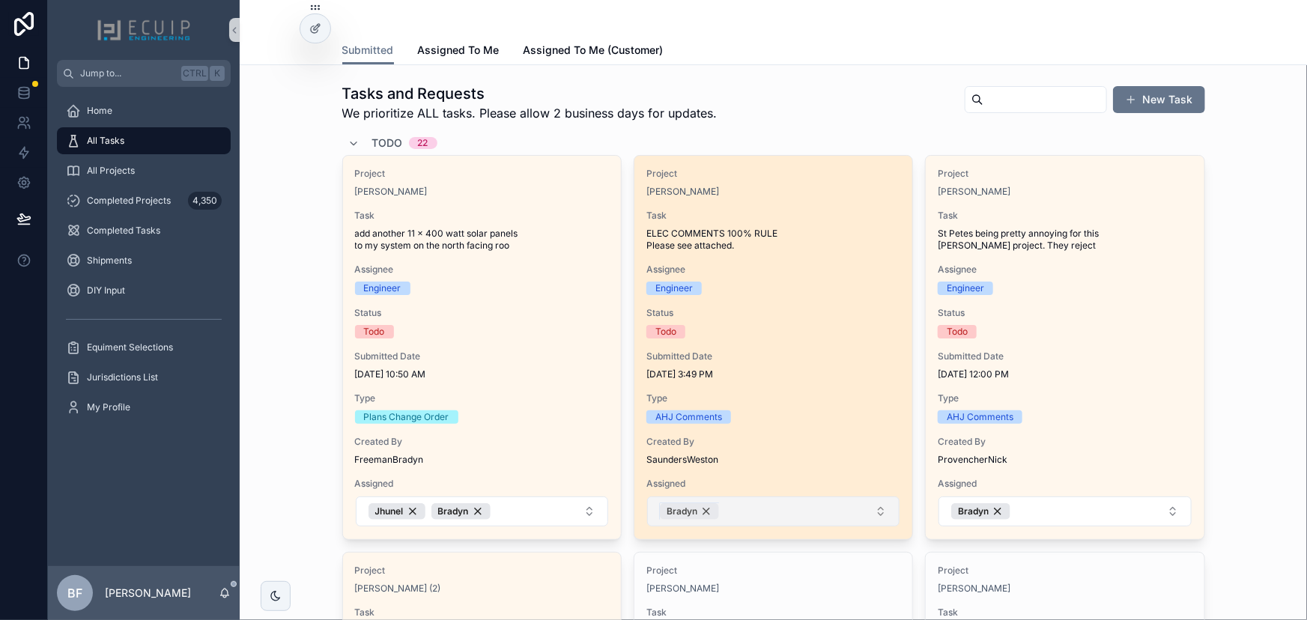
click at [698, 511] on div "Bradyn" at bounding box center [689, 511] width 59 height 16
click at [704, 509] on button "Select Button" at bounding box center [773, 509] width 252 height 25
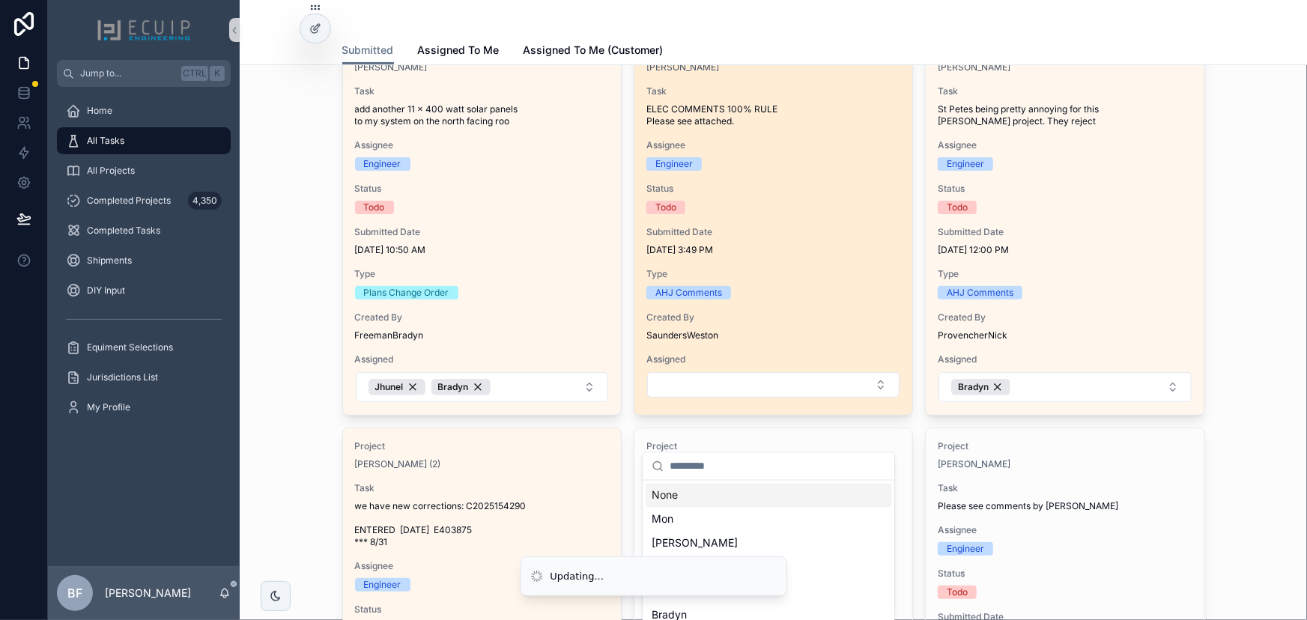
scroll to position [204, 0]
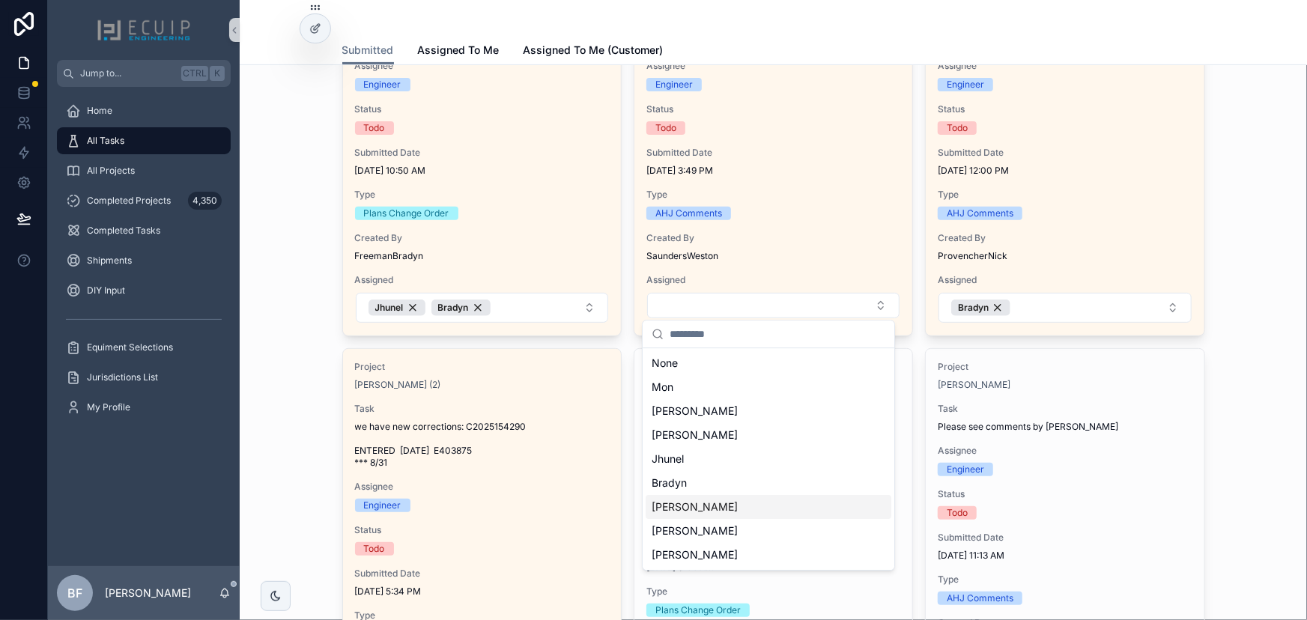
click at [683, 504] on div "Ryan" at bounding box center [769, 507] width 246 height 24
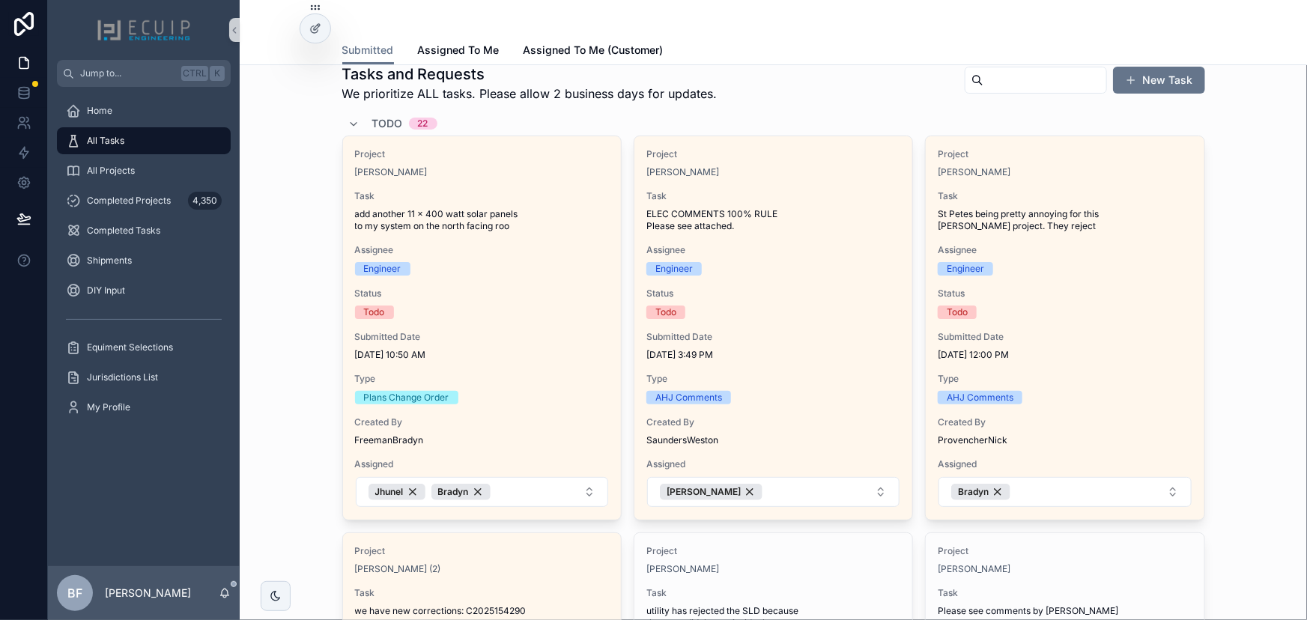
scroll to position [0, 0]
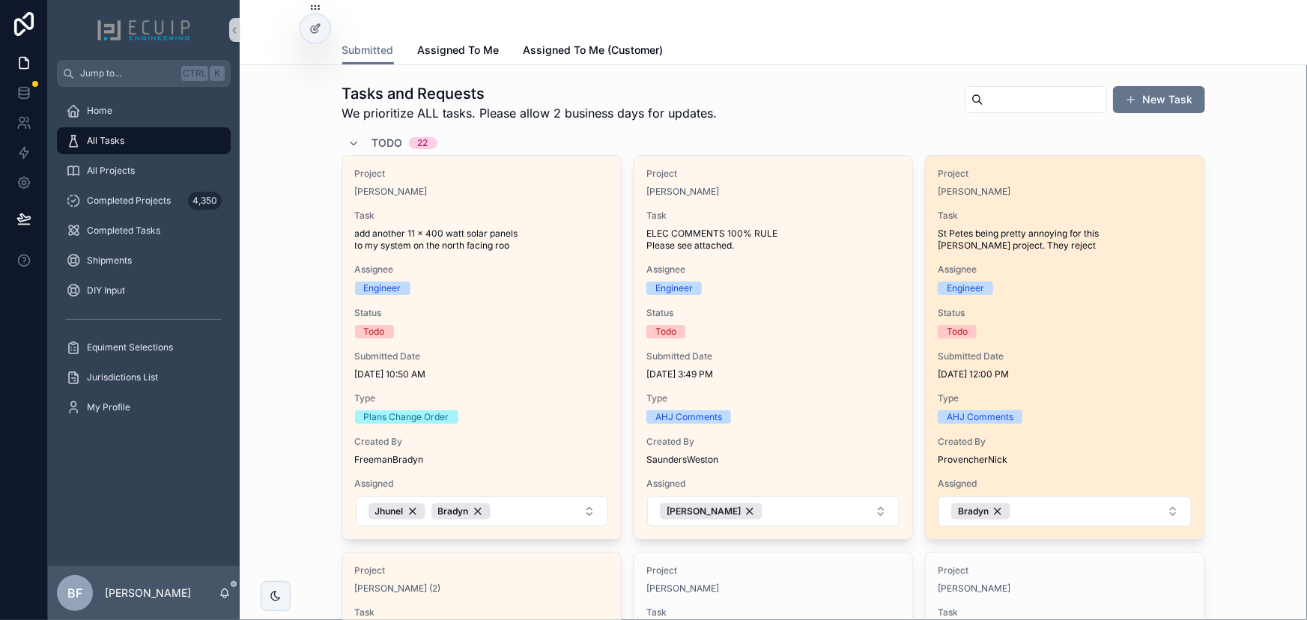
click at [1120, 222] on div "Task St Petes being pretty annoying for this David Giannini project. They reject" at bounding box center [1065, 231] width 254 height 42
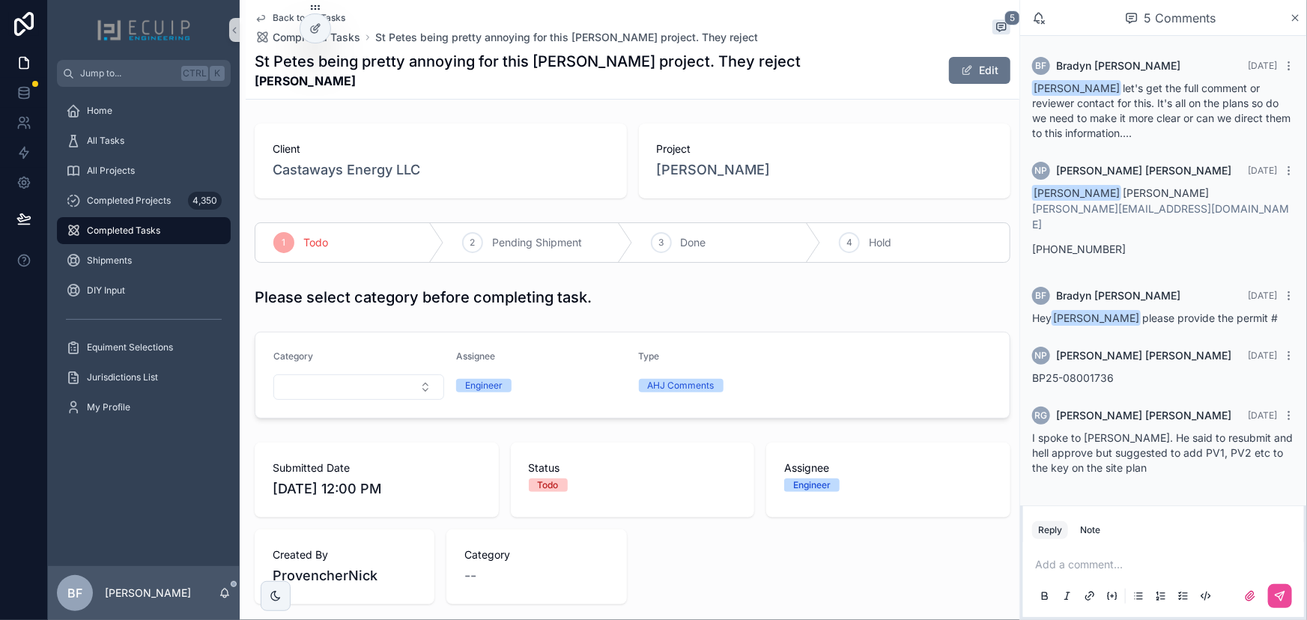
drag, startPoint x: 344, startPoint y: 85, endPoint x: 247, endPoint y: 85, distance: 96.6
click at [247, 85] on div "Back to All Tasks Completed Tasks St Petes being pretty annoying for this David…" at bounding box center [633, 50] width 774 height 100
copy strong "David Giannini"
click at [816, 150] on span "Project" at bounding box center [825, 149] width 336 height 15
click at [966, 80] on button "Edit" at bounding box center [979, 70] width 61 height 27
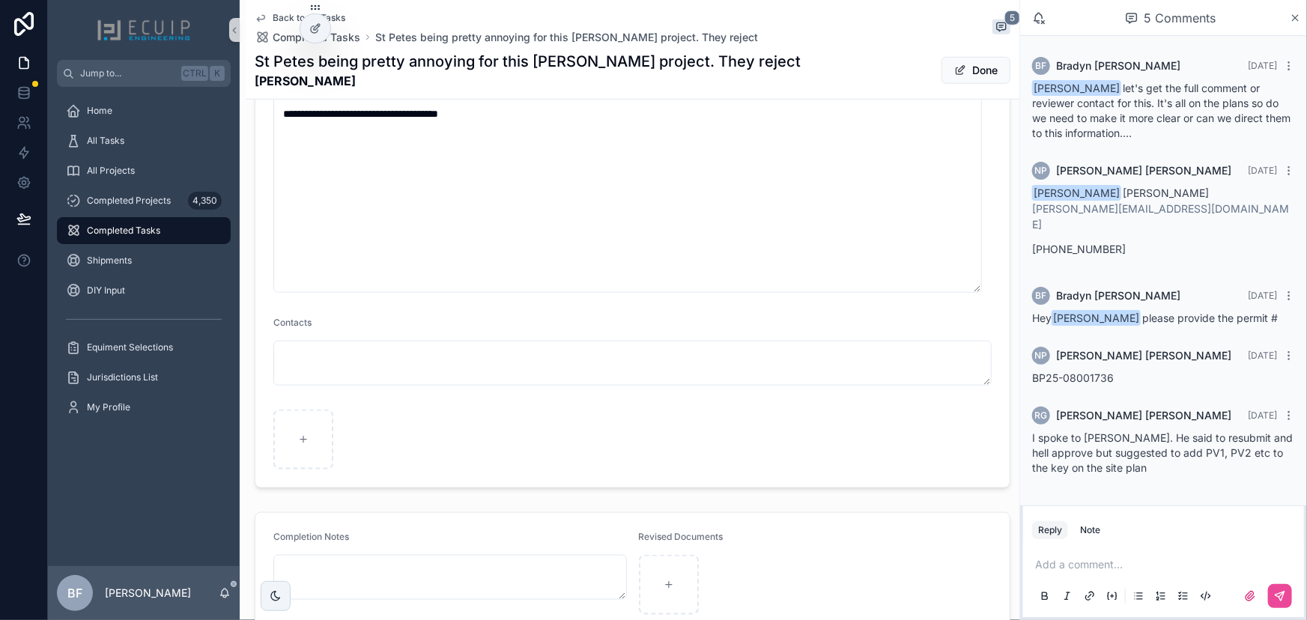
scroll to position [794, 0]
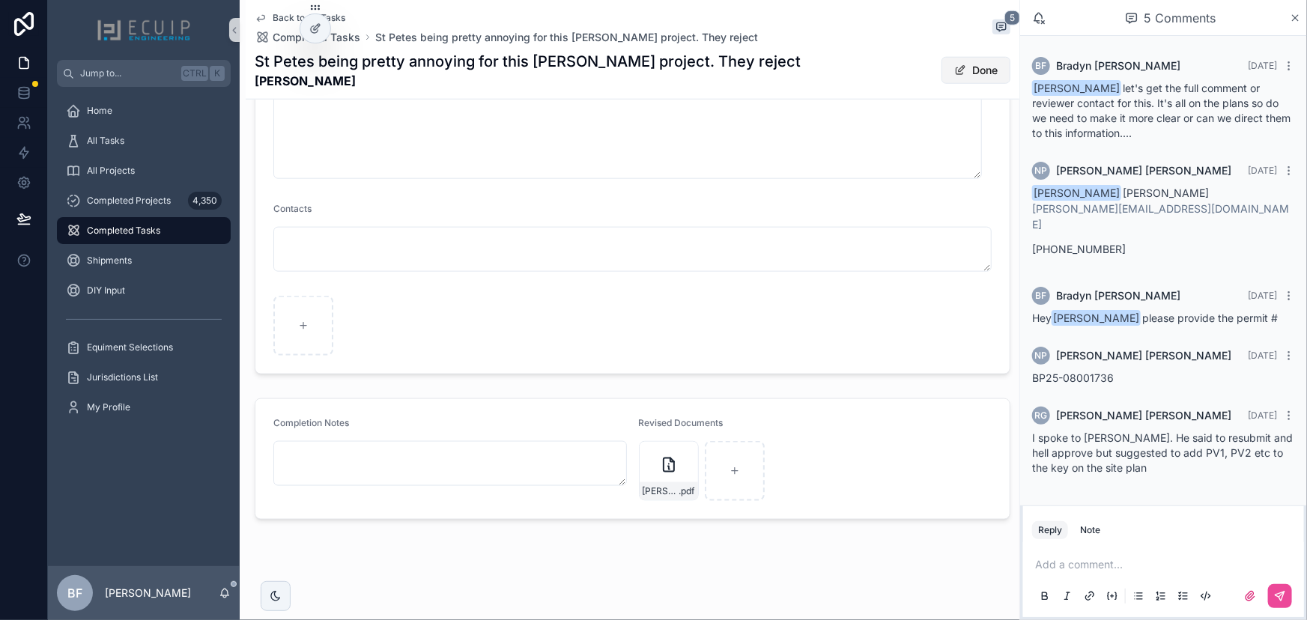
click at [966, 58] on button "Done" at bounding box center [975, 70] width 69 height 27
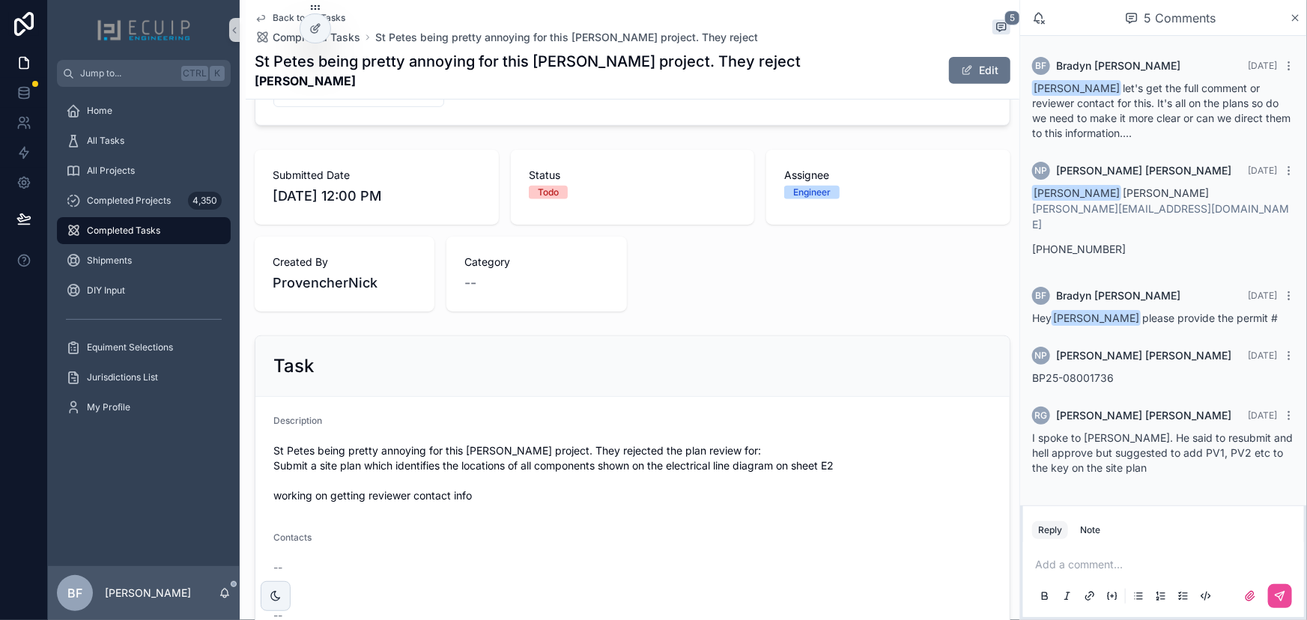
scroll to position [29, 0]
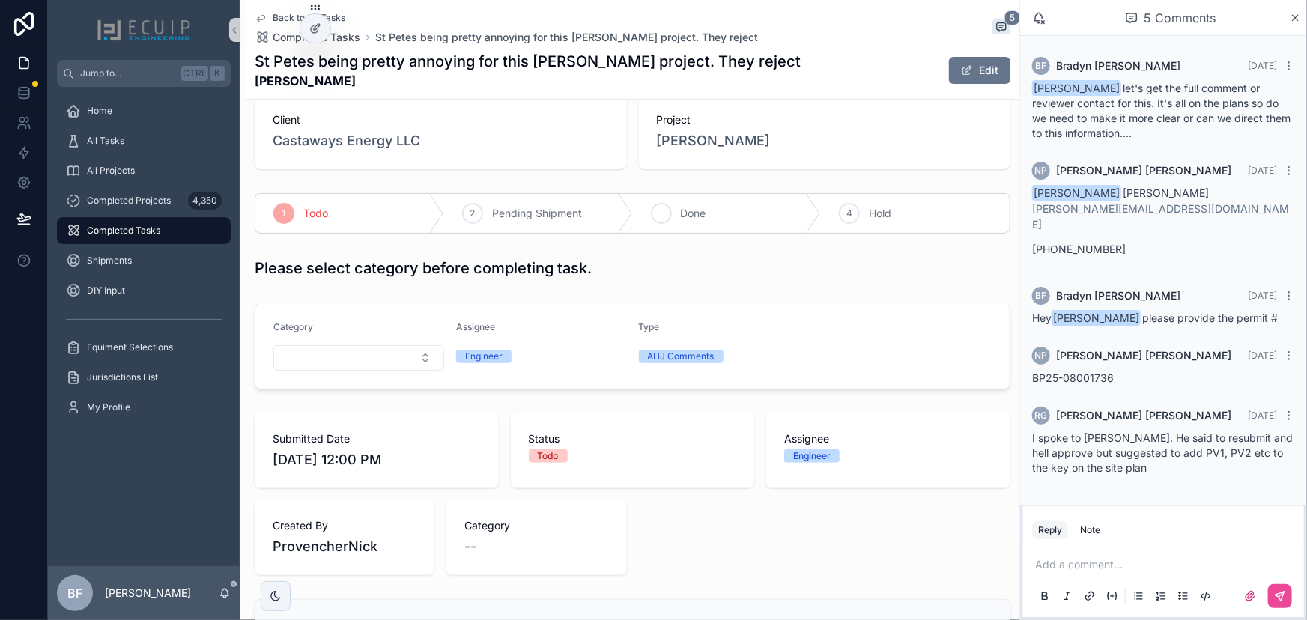
click at [700, 210] on span "Done" at bounding box center [693, 213] width 25 height 15
drag, startPoint x: 124, startPoint y: 137, endPoint x: 234, endPoint y: 67, distance: 130.3
click at [124, 137] on div "All Tasks" at bounding box center [144, 141] width 156 height 24
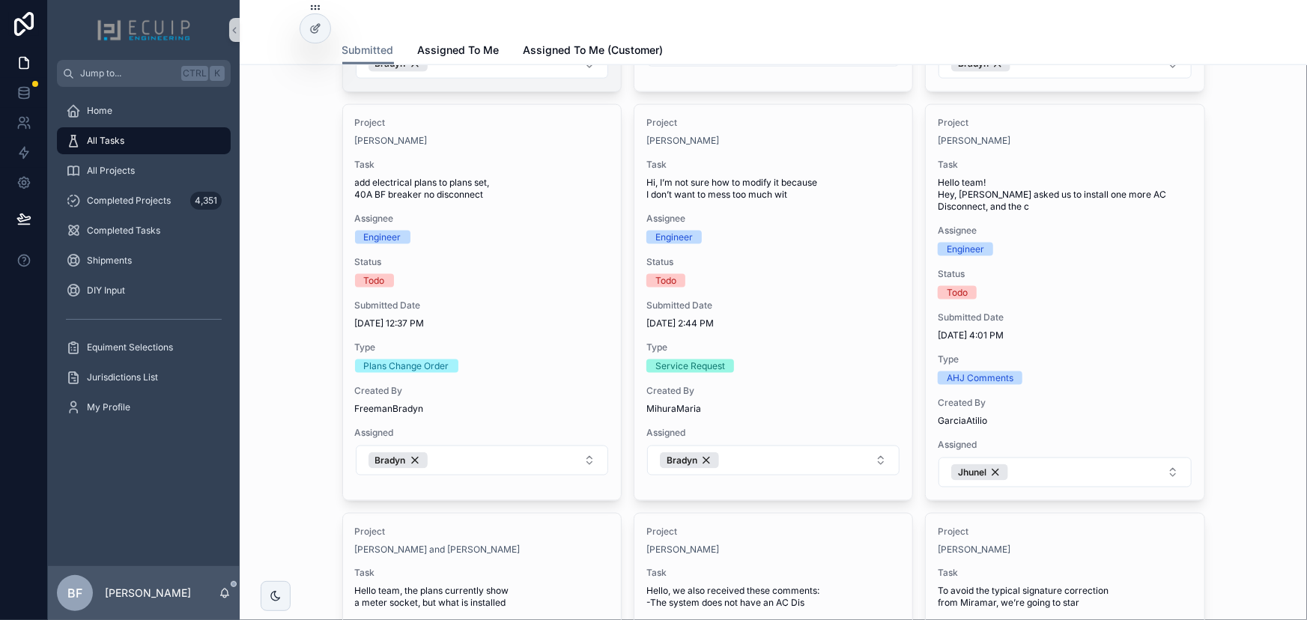
scroll to position [885, 0]
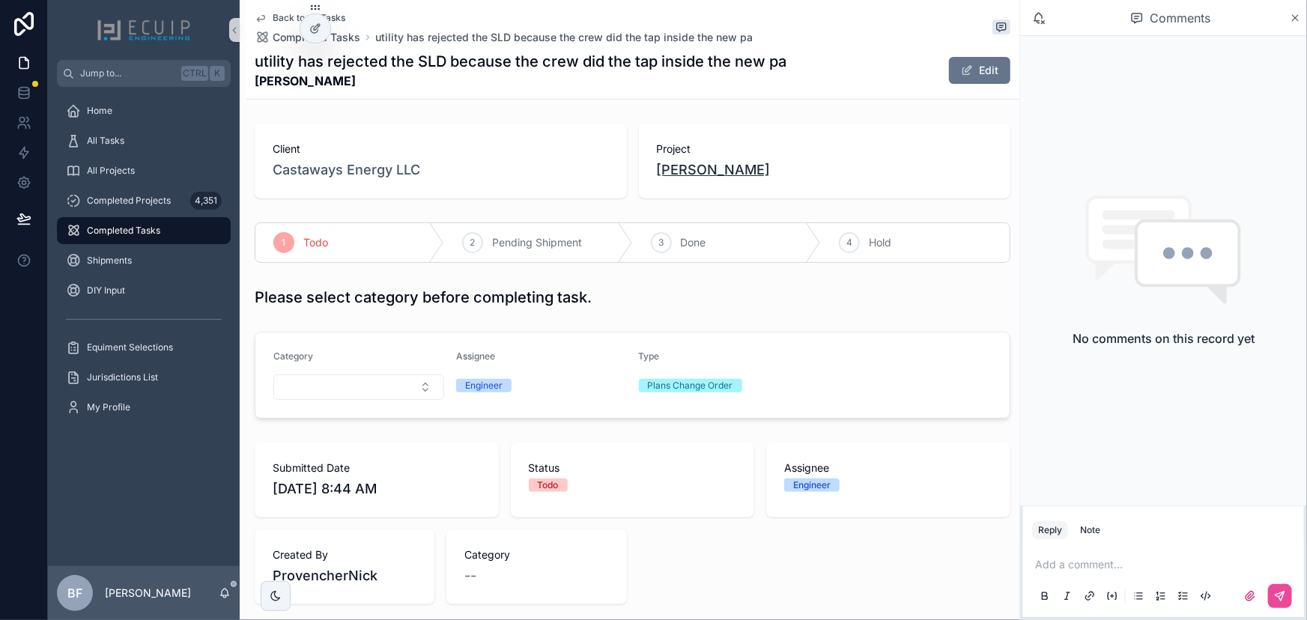
click at [745, 168] on span "[PERSON_NAME]" at bounding box center [714, 170] width 114 height 21
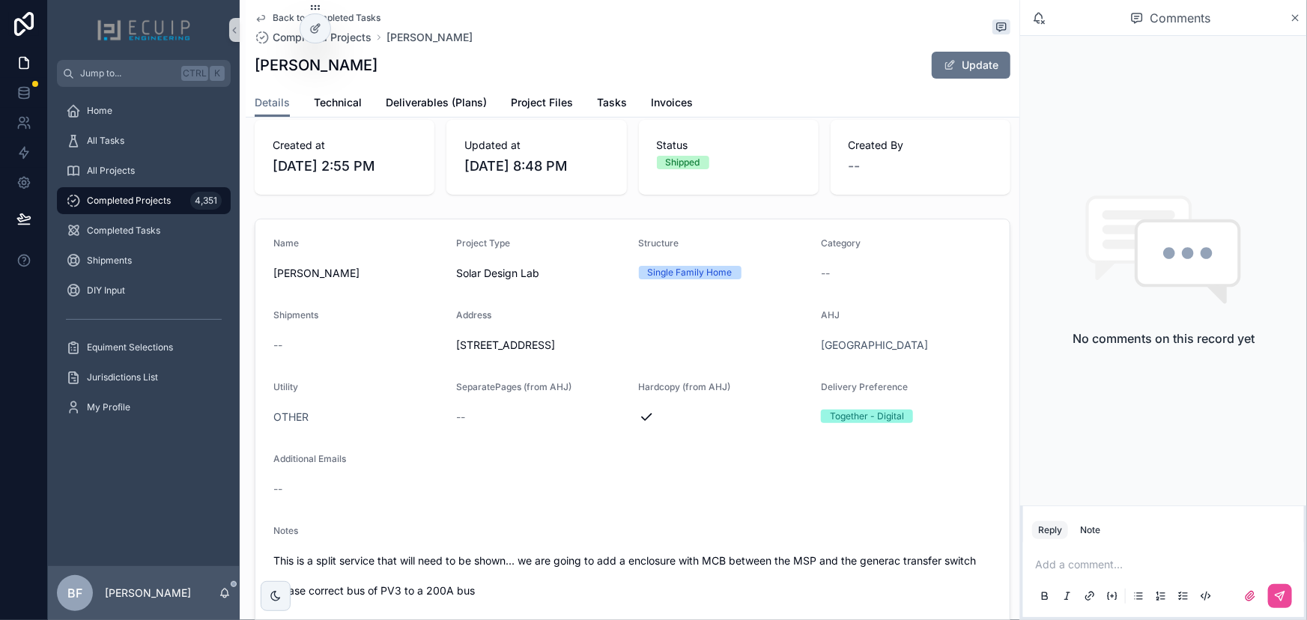
scroll to position [204, 0]
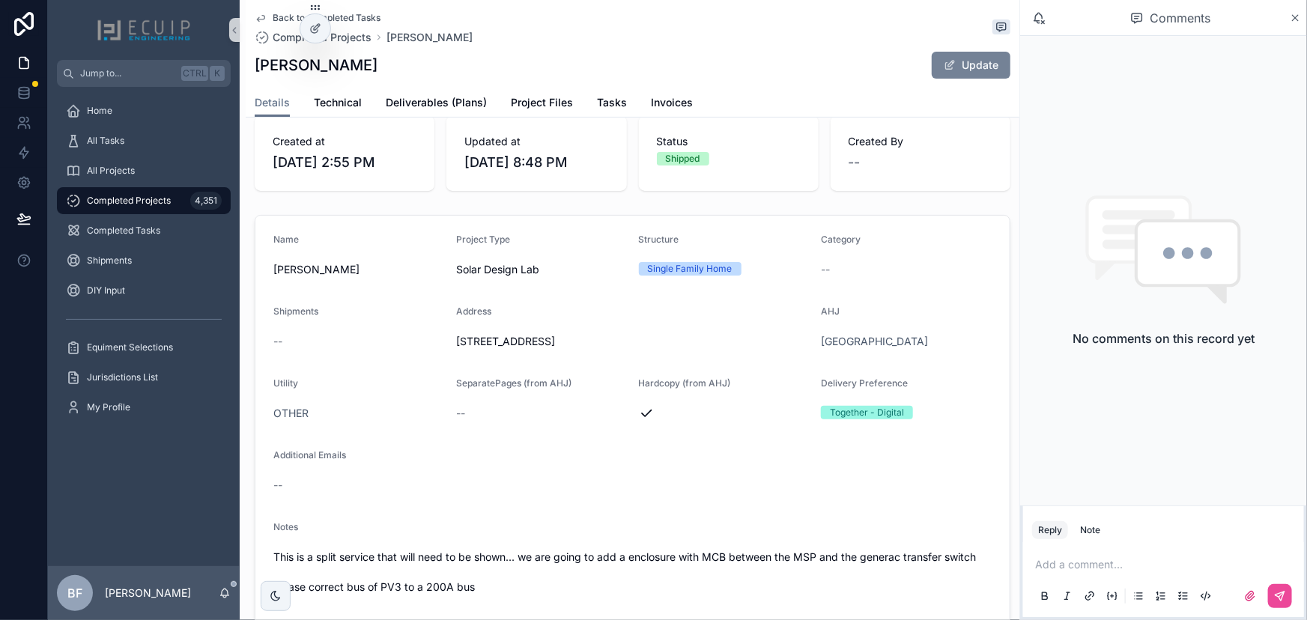
click at [983, 60] on button "Update" at bounding box center [971, 65] width 79 height 27
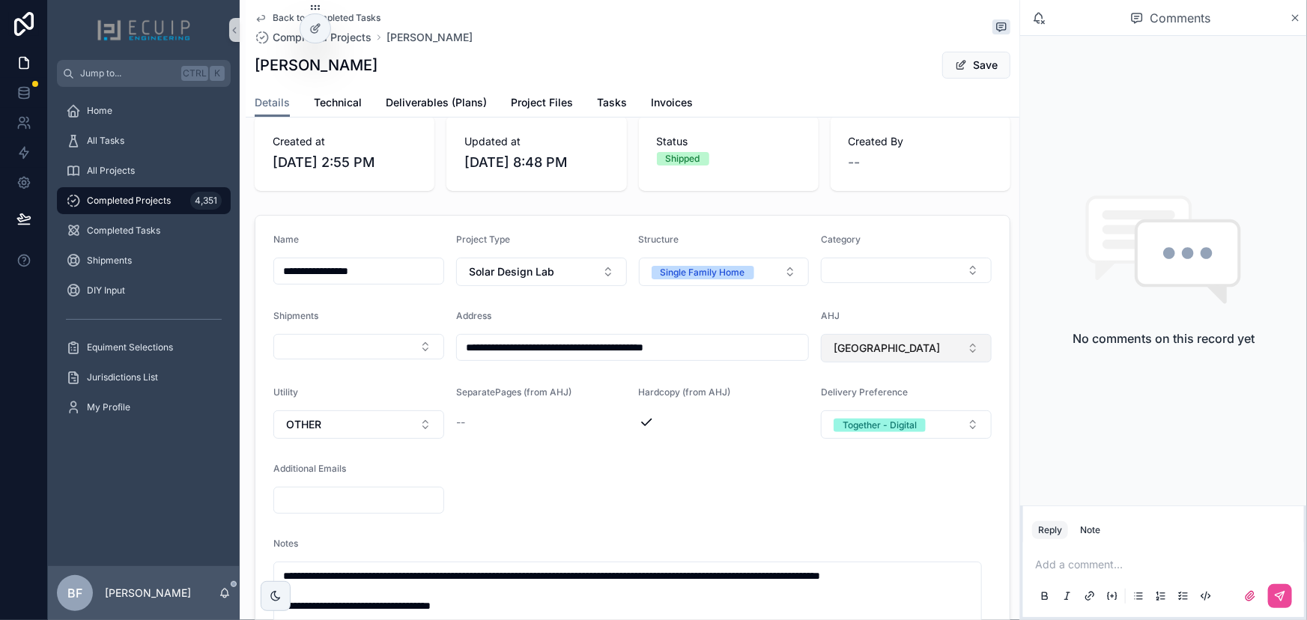
click at [923, 353] on button "[GEOGRAPHIC_DATA]" at bounding box center [906, 348] width 171 height 28
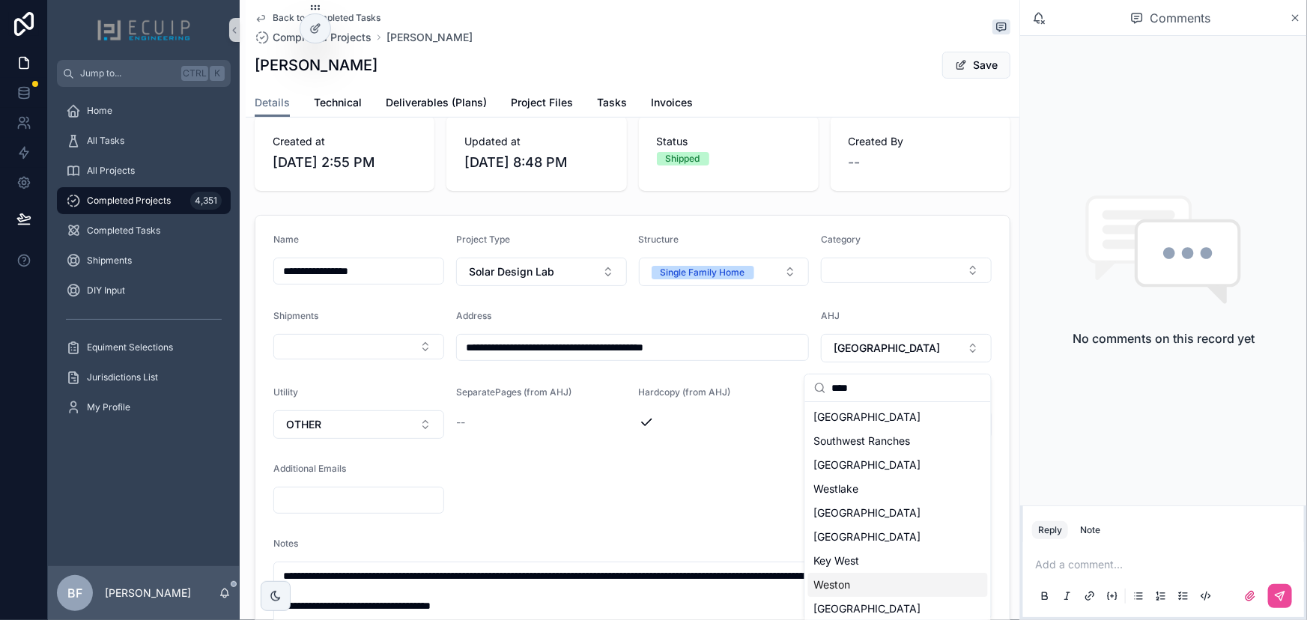
type input "****"
click at [849, 578] on span "Weston" at bounding box center [832, 584] width 37 height 15
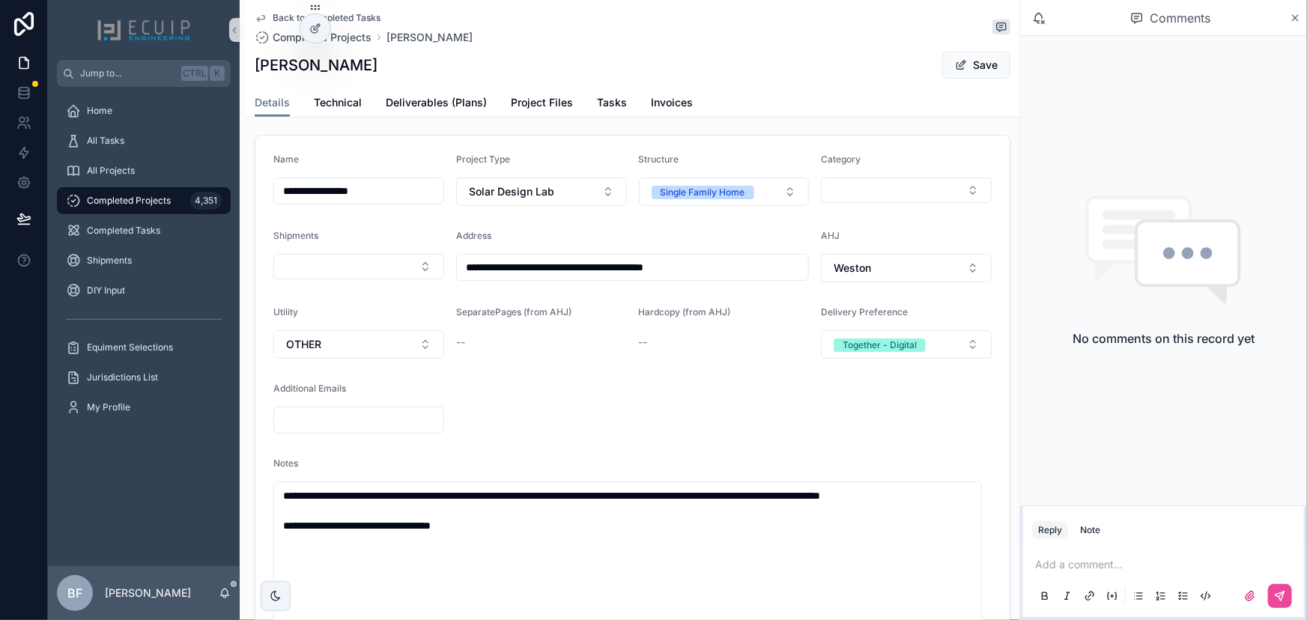
scroll to position [272, 0]
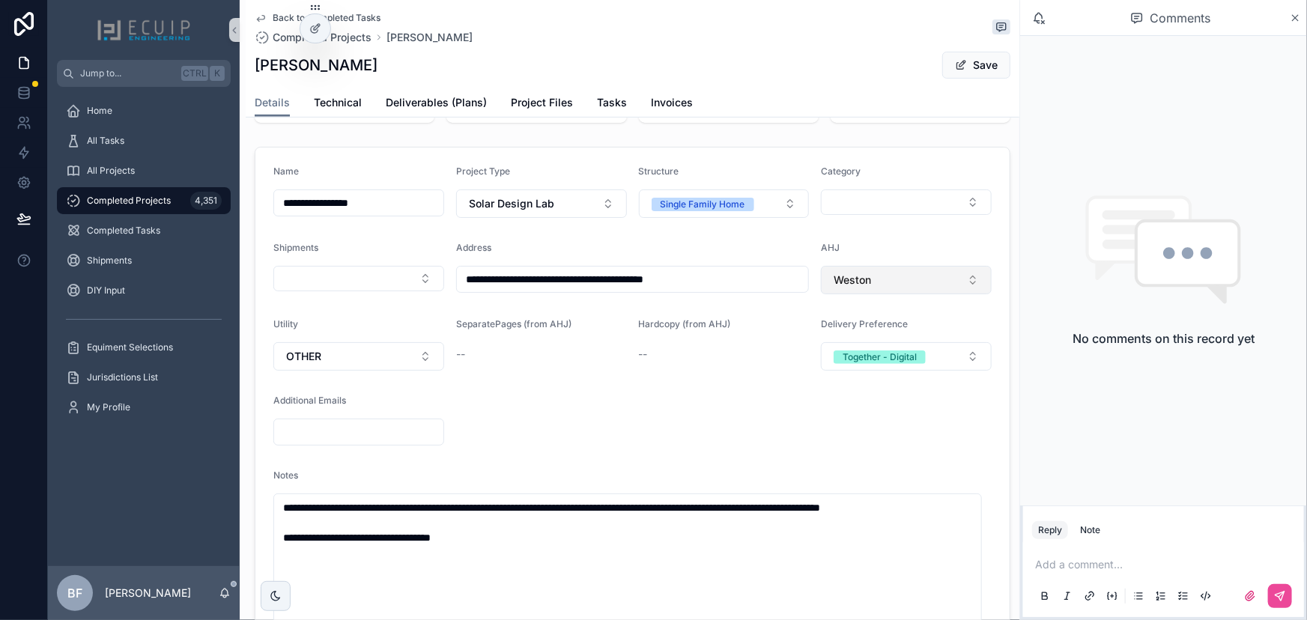
click at [912, 287] on button "Weston" at bounding box center [906, 280] width 171 height 28
type input "****"
click at [893, 353] on div "[GEOGRAPHIC_DATA]" at bounding box center [898, 349] width 180 height 24
click at [978, 66] on button "Save" at bounding box center [976, 65] width 68 height 27
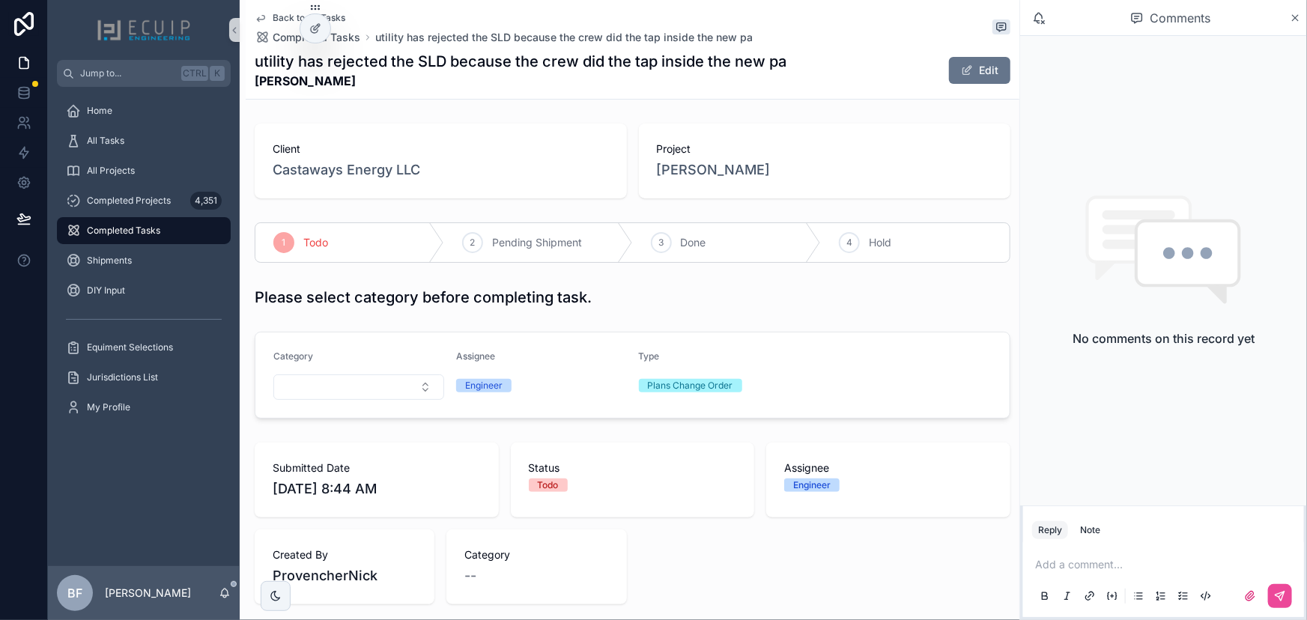
drag, startPoint x: 365, startPoint y: 85, endPoint x: 258, endPoint y: 84, distance: 107.9
click at [258, 84] on strong "[PERSON_NAME]" at bounding box center [521, 81] width 532 height 18
copy strong "[PERSON_NAME]"
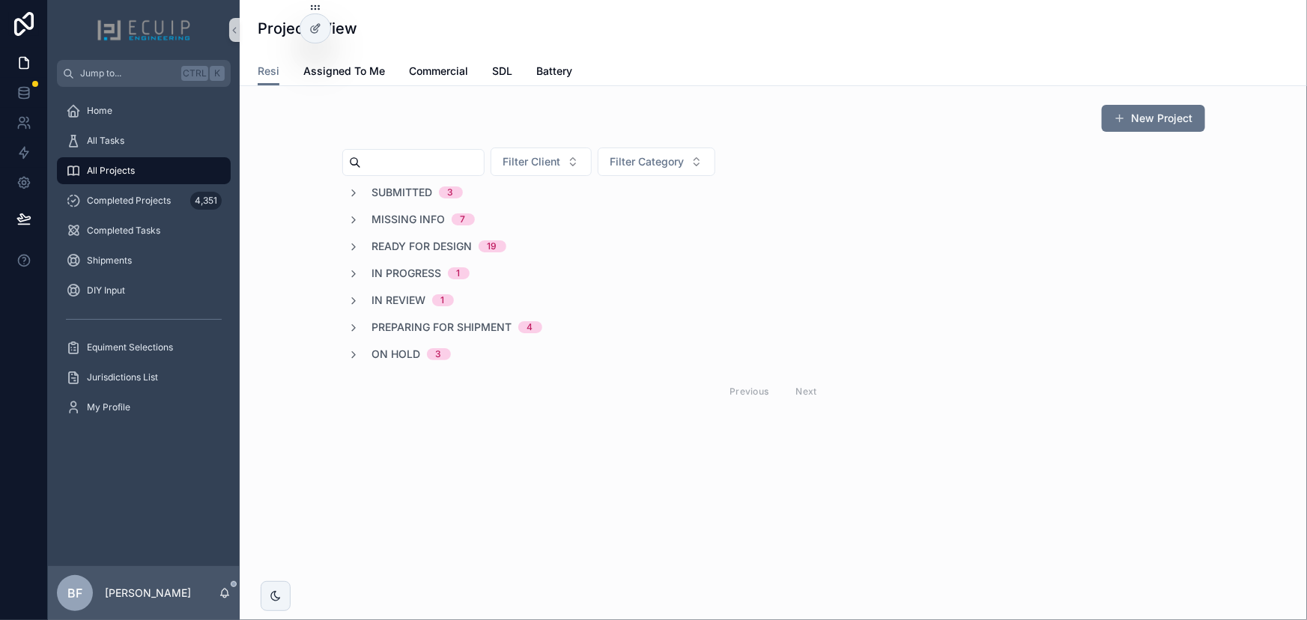
click at [405, 157] on input "scrollable content" at bounding box center [422, 162] width 123 height 21
paste input "**********"
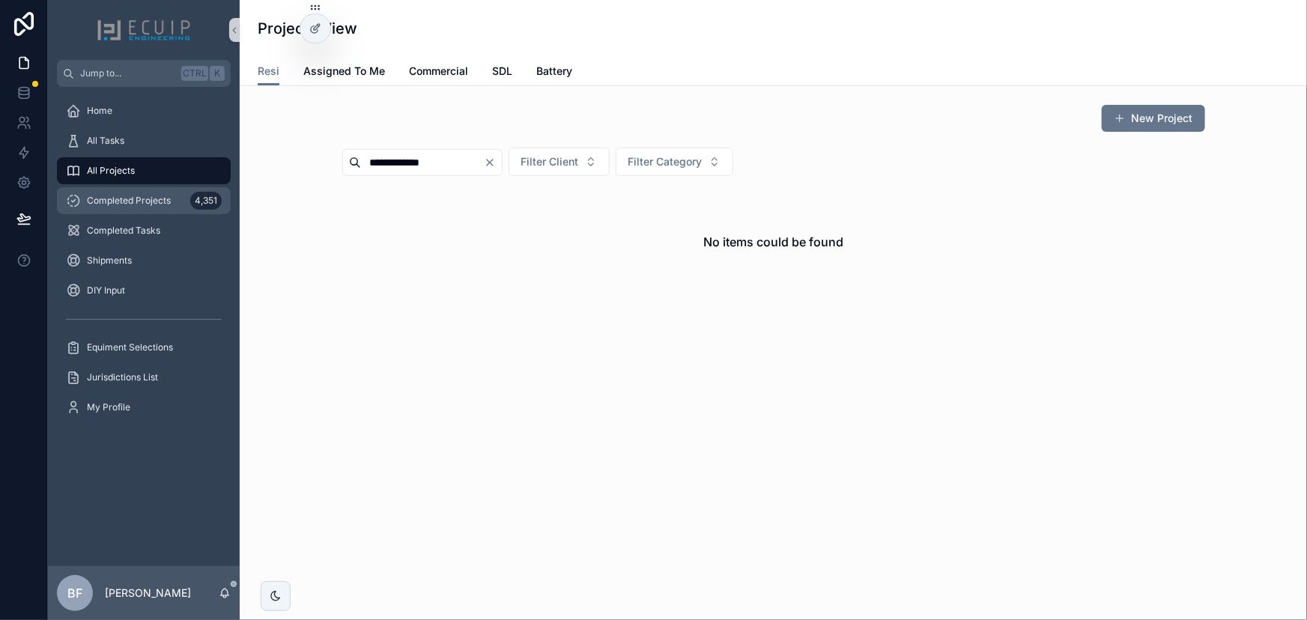
type input "**********"
click at [164, 201] on span "Completed Projects" at bounding box center [129, 201] width 84 height 12
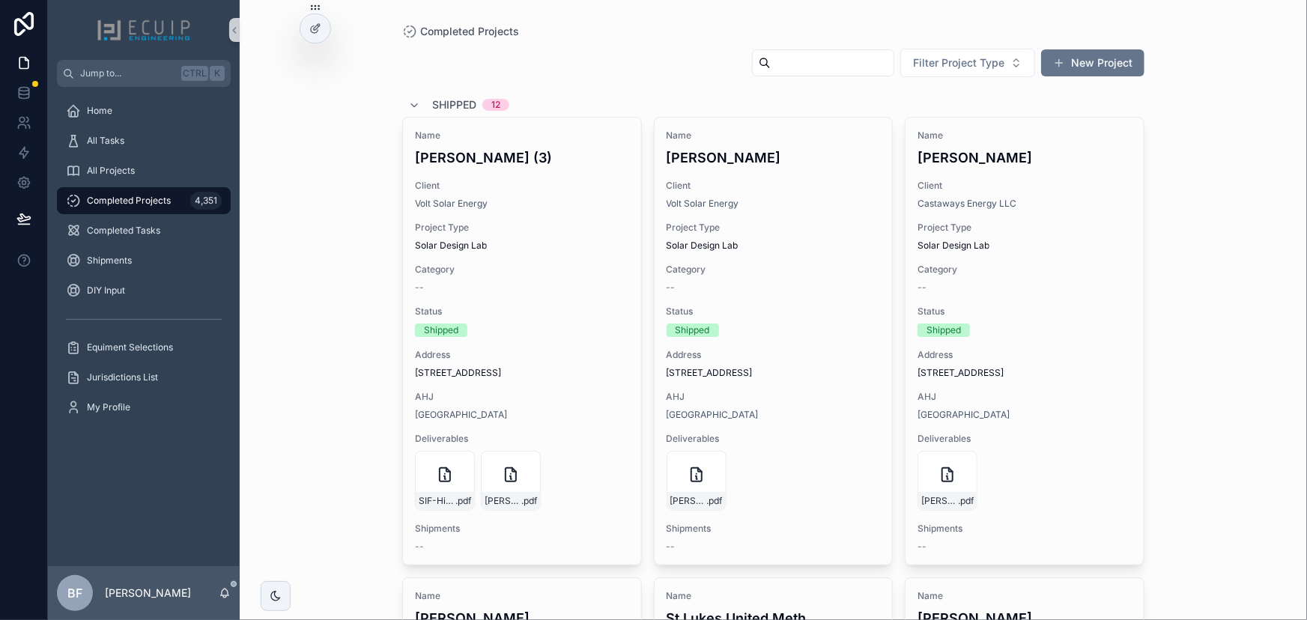
click at [774, 67] on input "scrollable content" at bounding box center [832, 62] width 123 height 21
paste input "**********"
type input "**********"
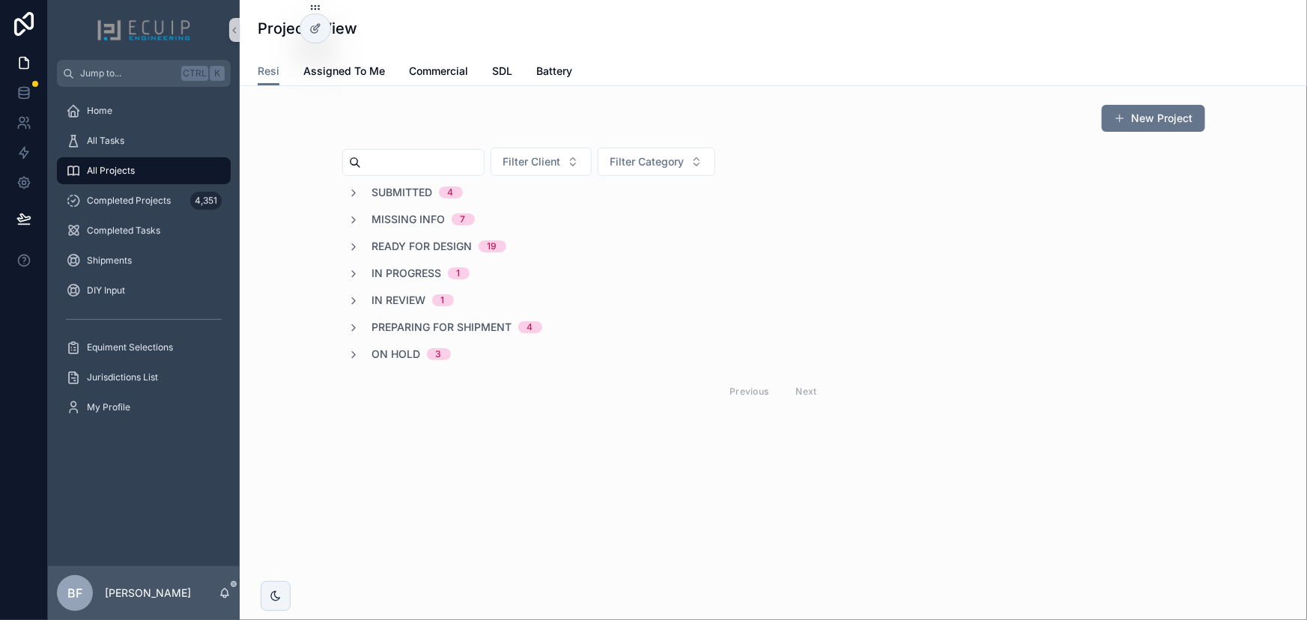
click at [415, 190] on span "Submitted" at bounding box center [402, 192] width 61 height 15
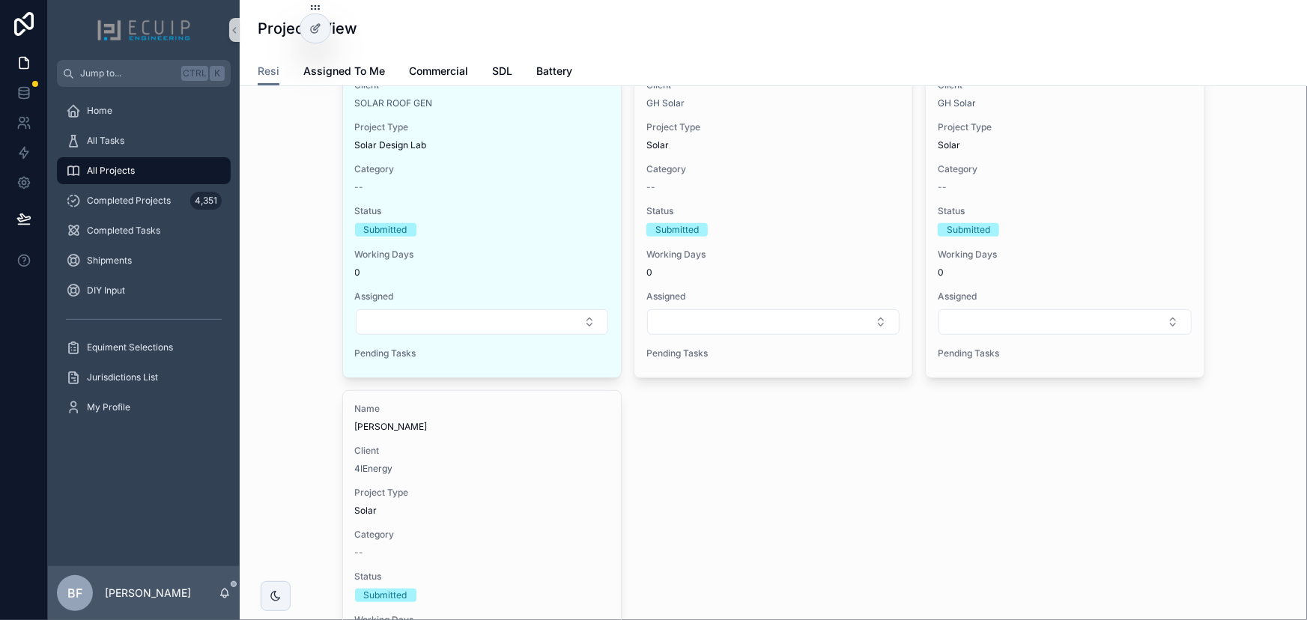
scroll to position [204, 0]
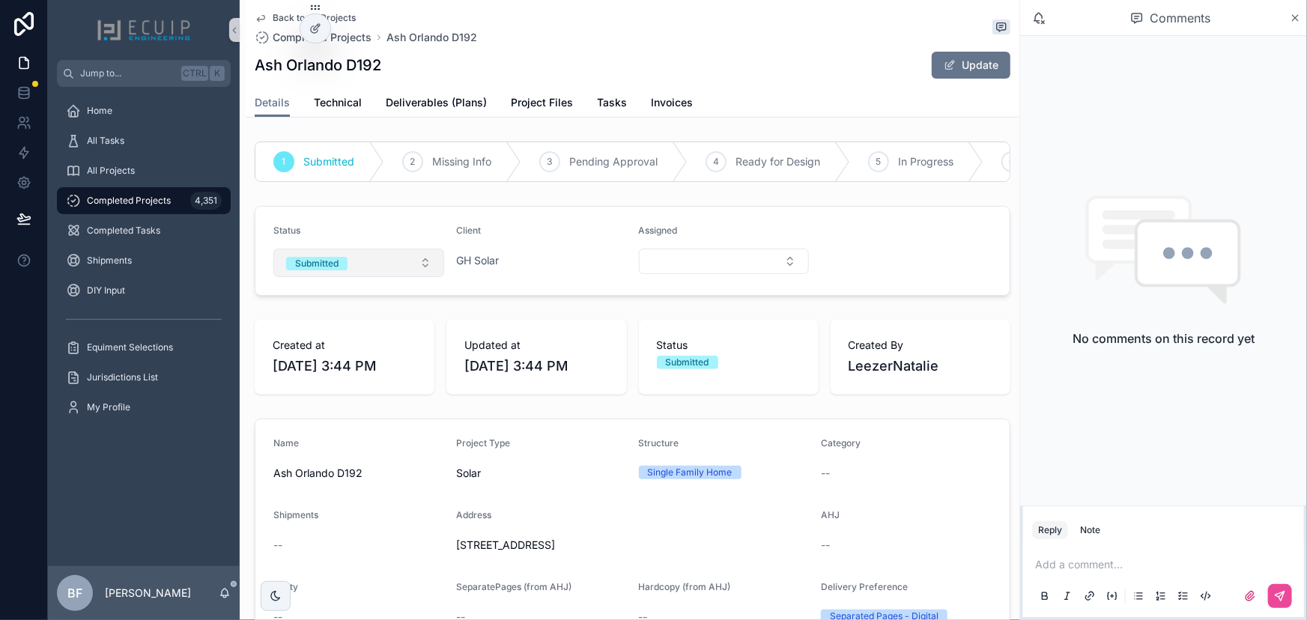
click at [392, 277] on button "Submitted" at bounding box center [358, 263] width 171 height 28
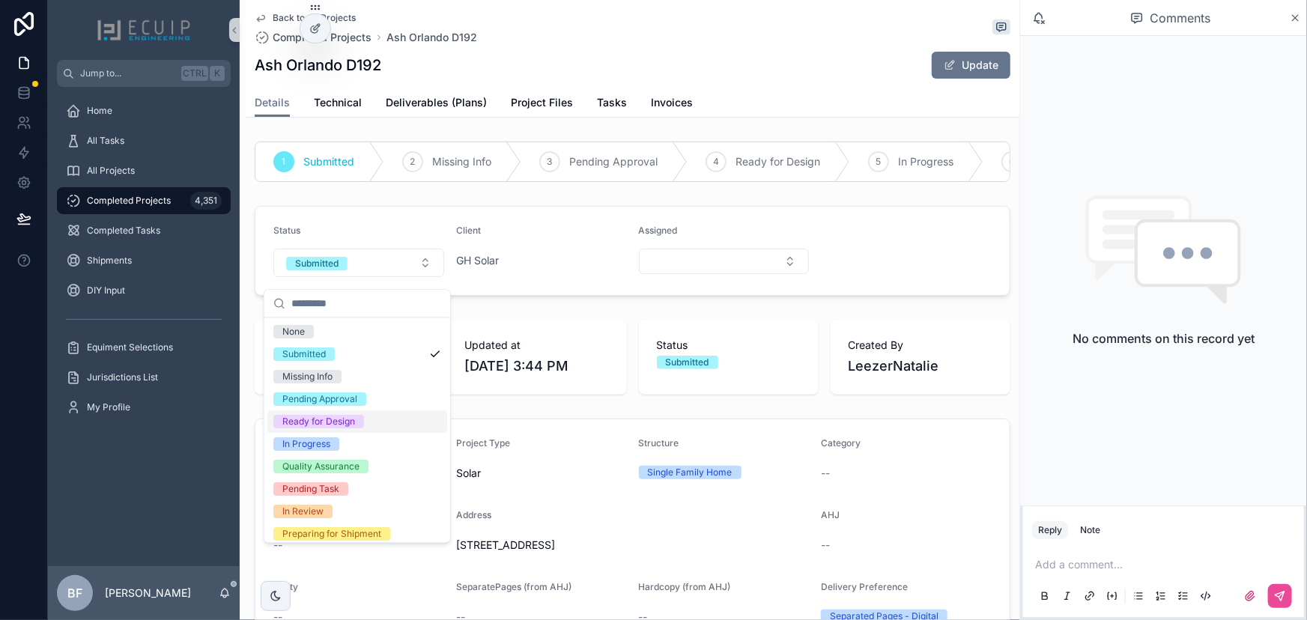
click at [350, 417] on div "Ready for Design" at bounding box center [318, 421] width 73 height 13
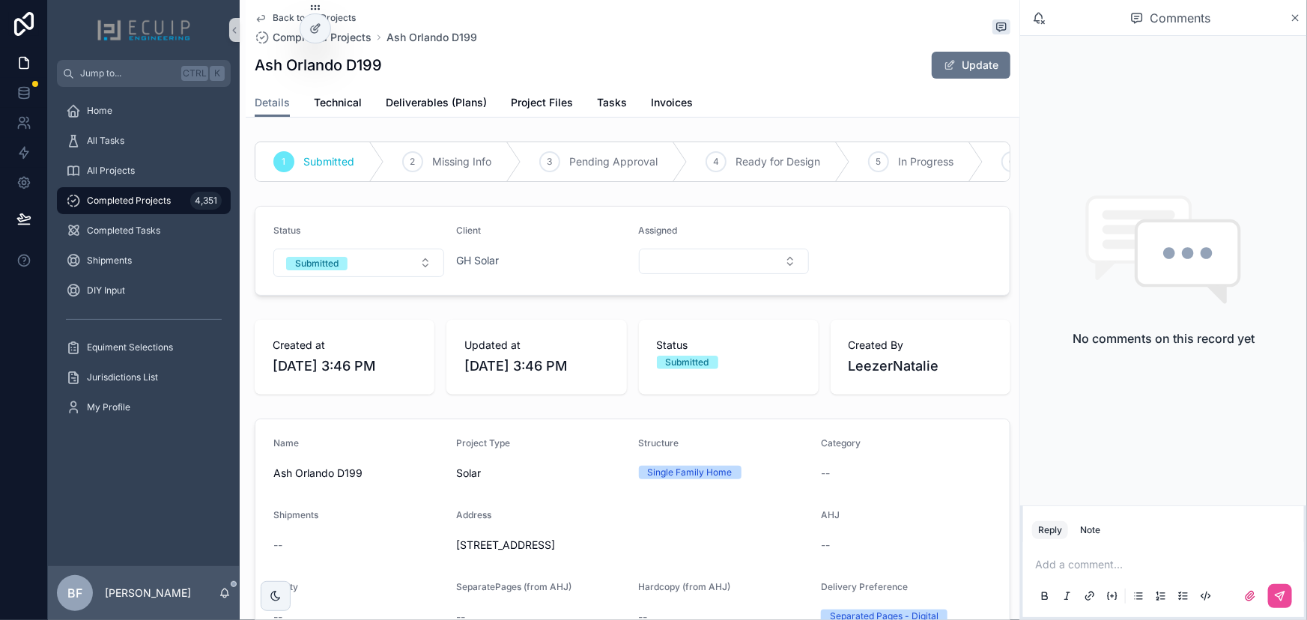
click at [364, 289] on form "Status Submitted Client GH Solar Assigned" at bounding box center [632, 251] width 754 height 88
click at [369, 277] on button "Submitted" at bounding box center [358, 263] width 171 height 28
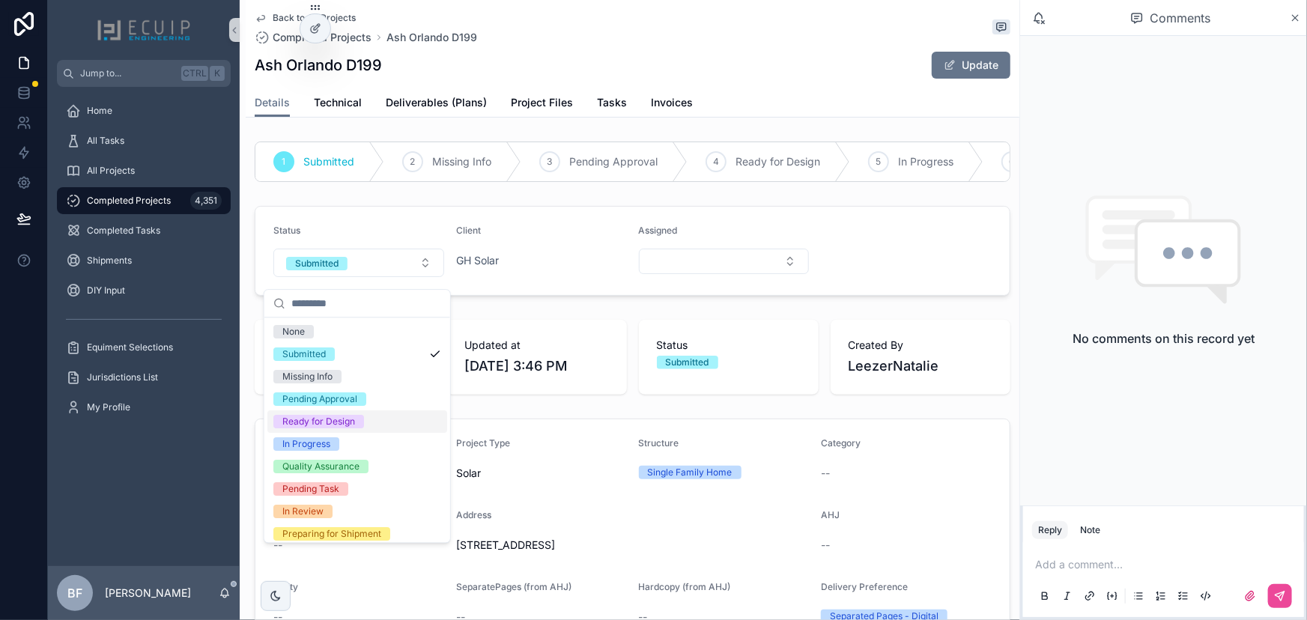
click at [326, 428] on div "Ready for Design" at bounding box center [357, 421] width 180 height 22
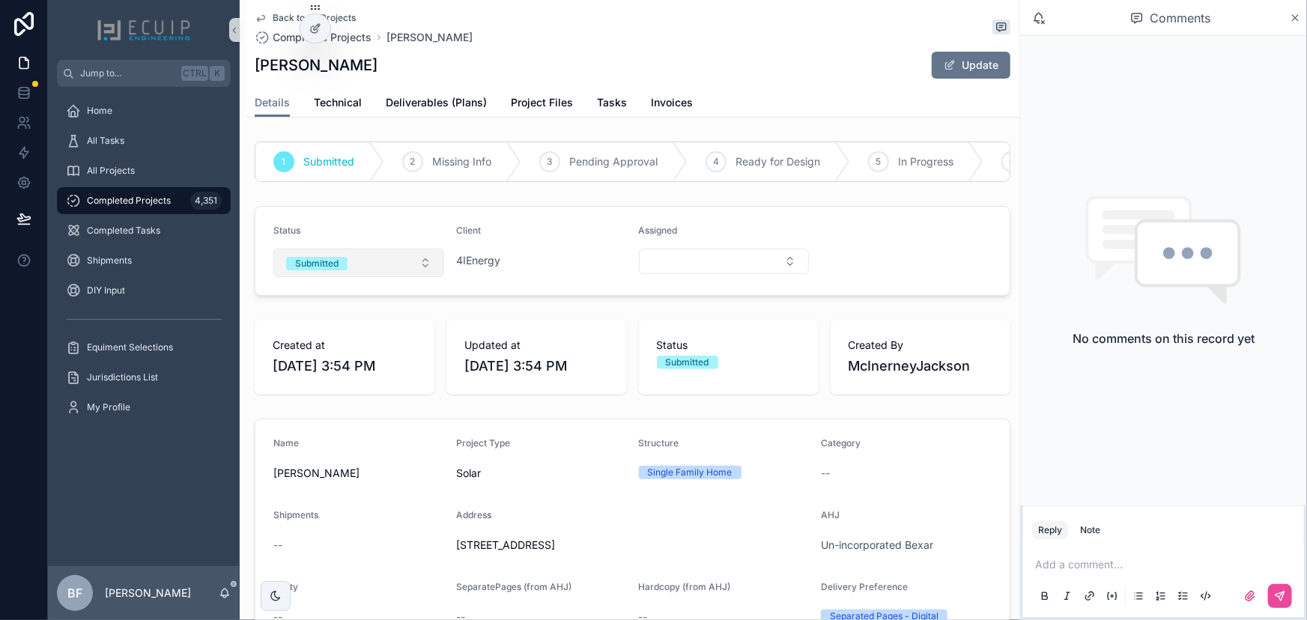
click at [351, 277] on button "Submitted" at bounding box center [358, 263] width 171 height 28
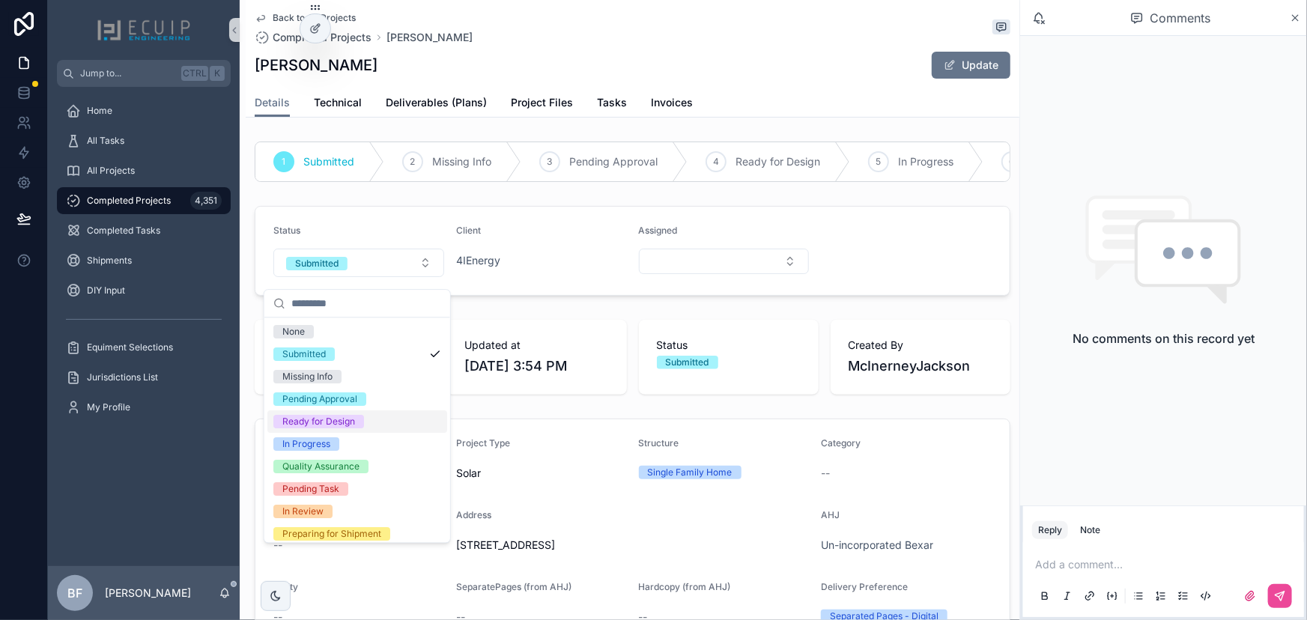
click at [321, 427] on div "Ready for Design" at bounding box center [318, 421] width 73 height 13
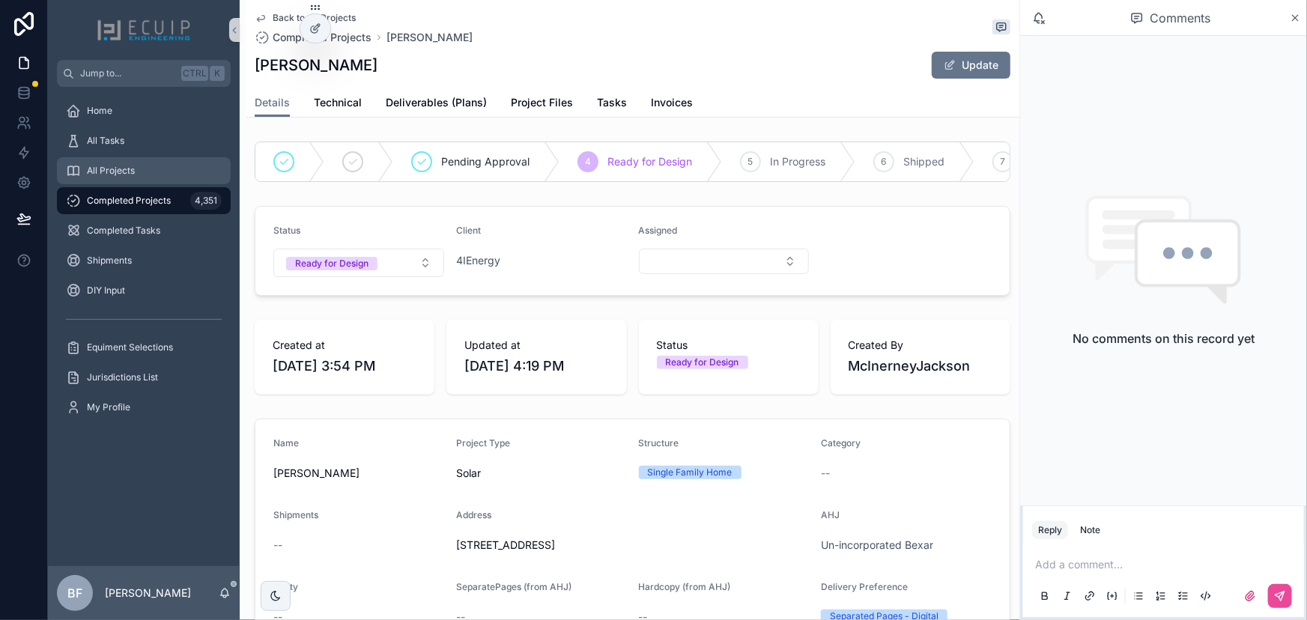
click at [145, 178] on div "All Projects" at bounding box center [144, 171] width 156 height 24
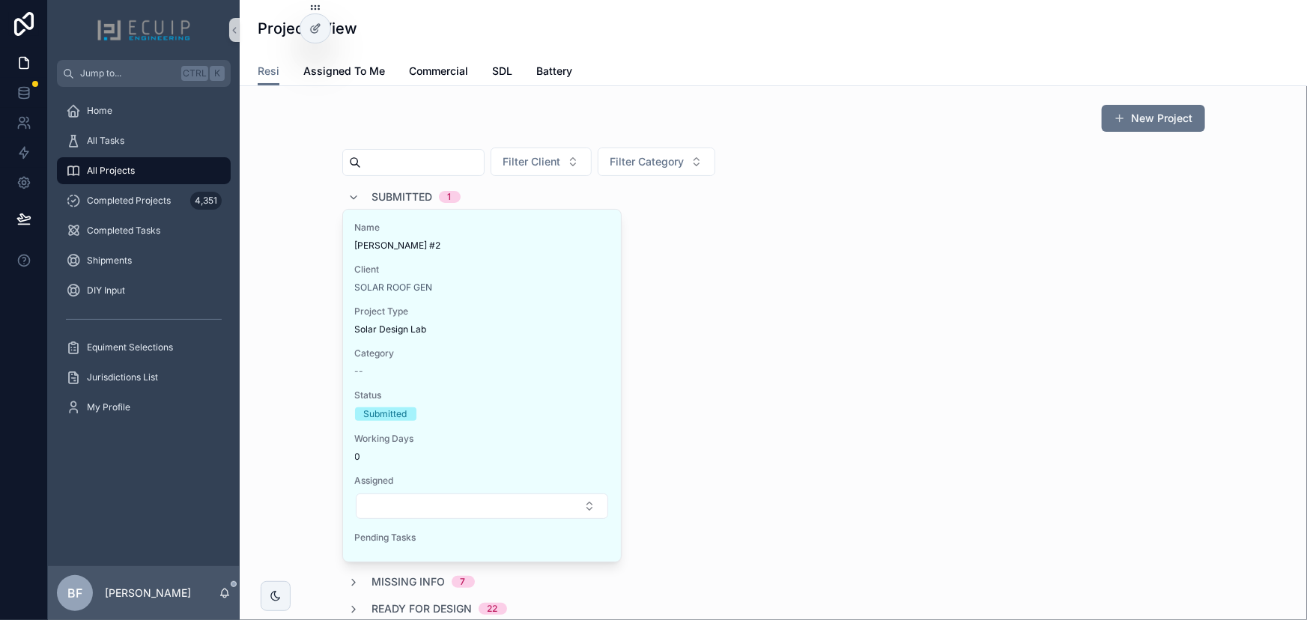
click at [391, 198] on span "Submitted" at bounding box center [402, 196] width 61 height 15
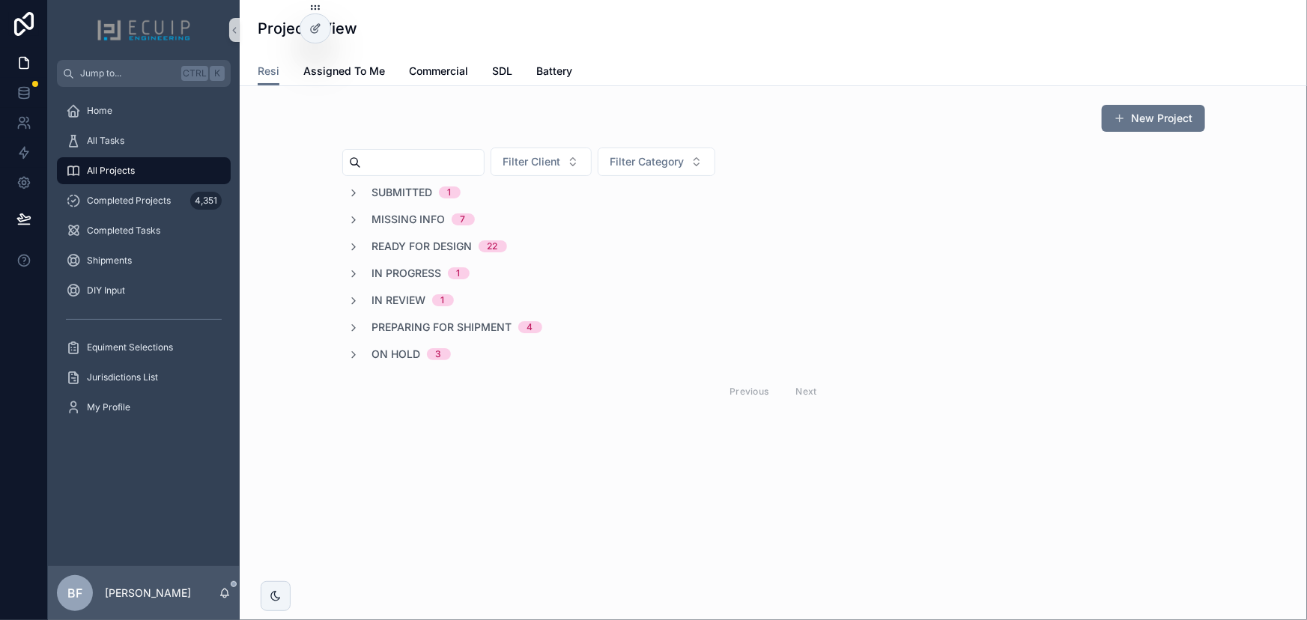
click at [473, 242] on div "Ready for Design 22" at bounding box center [439, 246] width 135 height 15
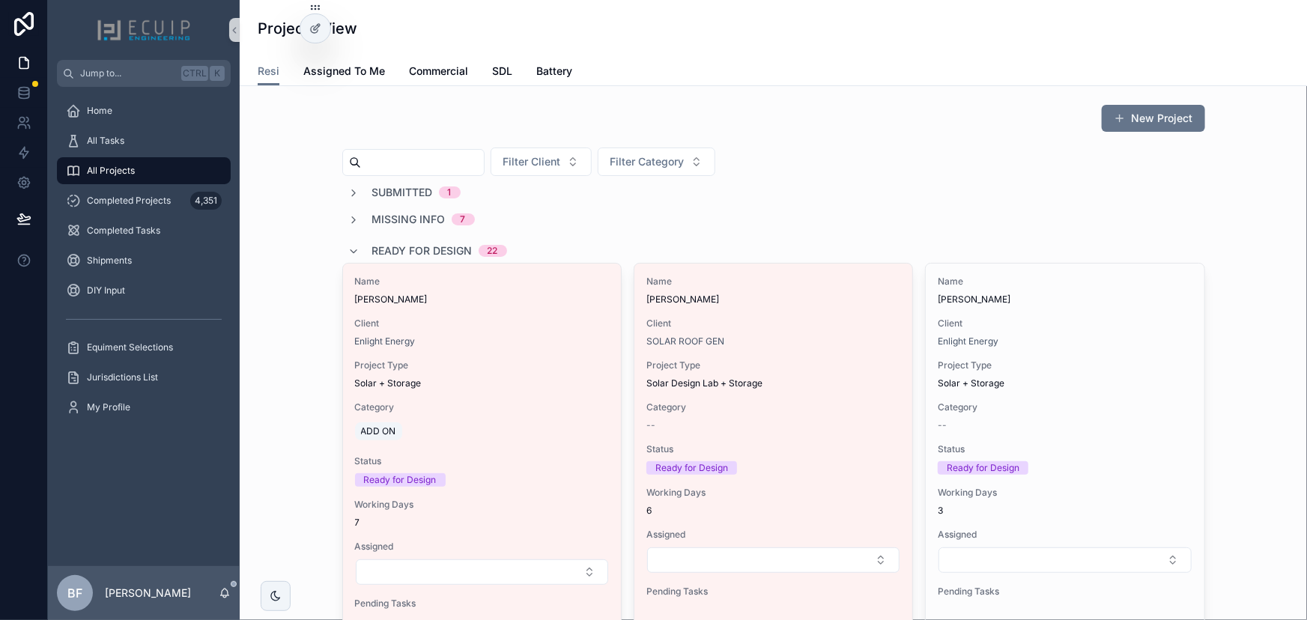
click at [448, 247] on span "Ready for Design" at bounding box center [422, 250] width 100 height 15
